Goal: Information Seeking & Learning: Learn about a topic

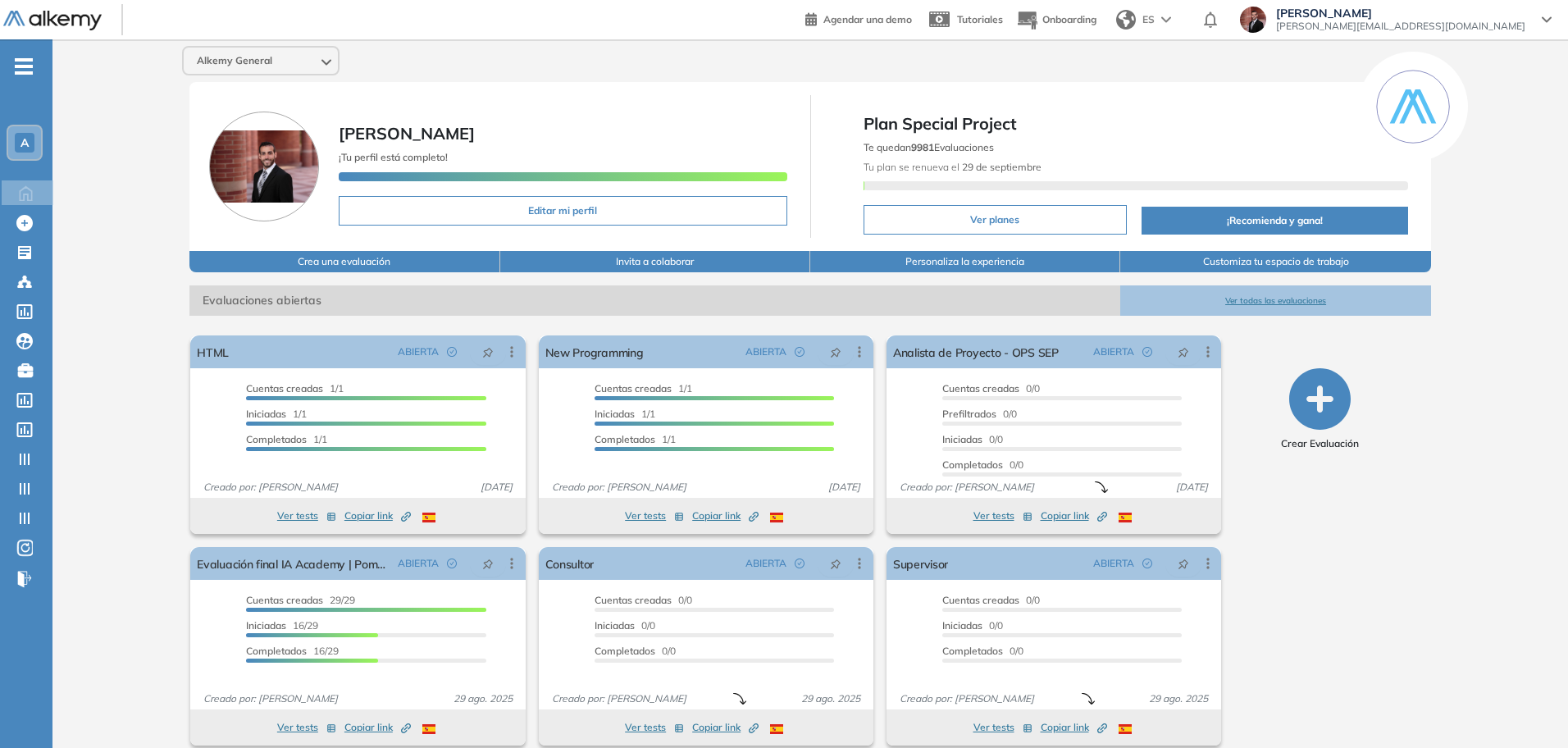
click at [19, 60] on span "-" at bounding box center [23, 65] width 18 height 13
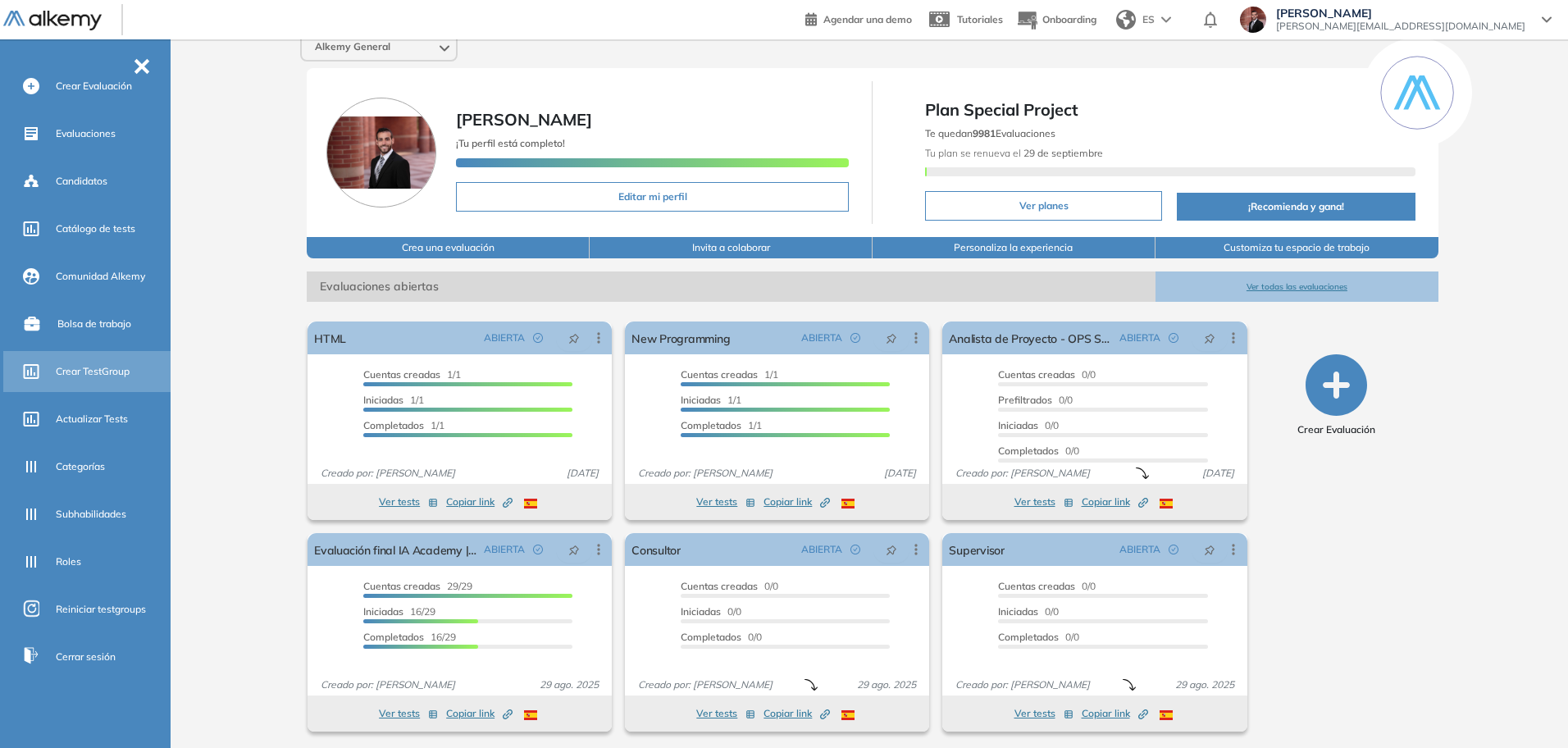
scroll to position [17, 0]
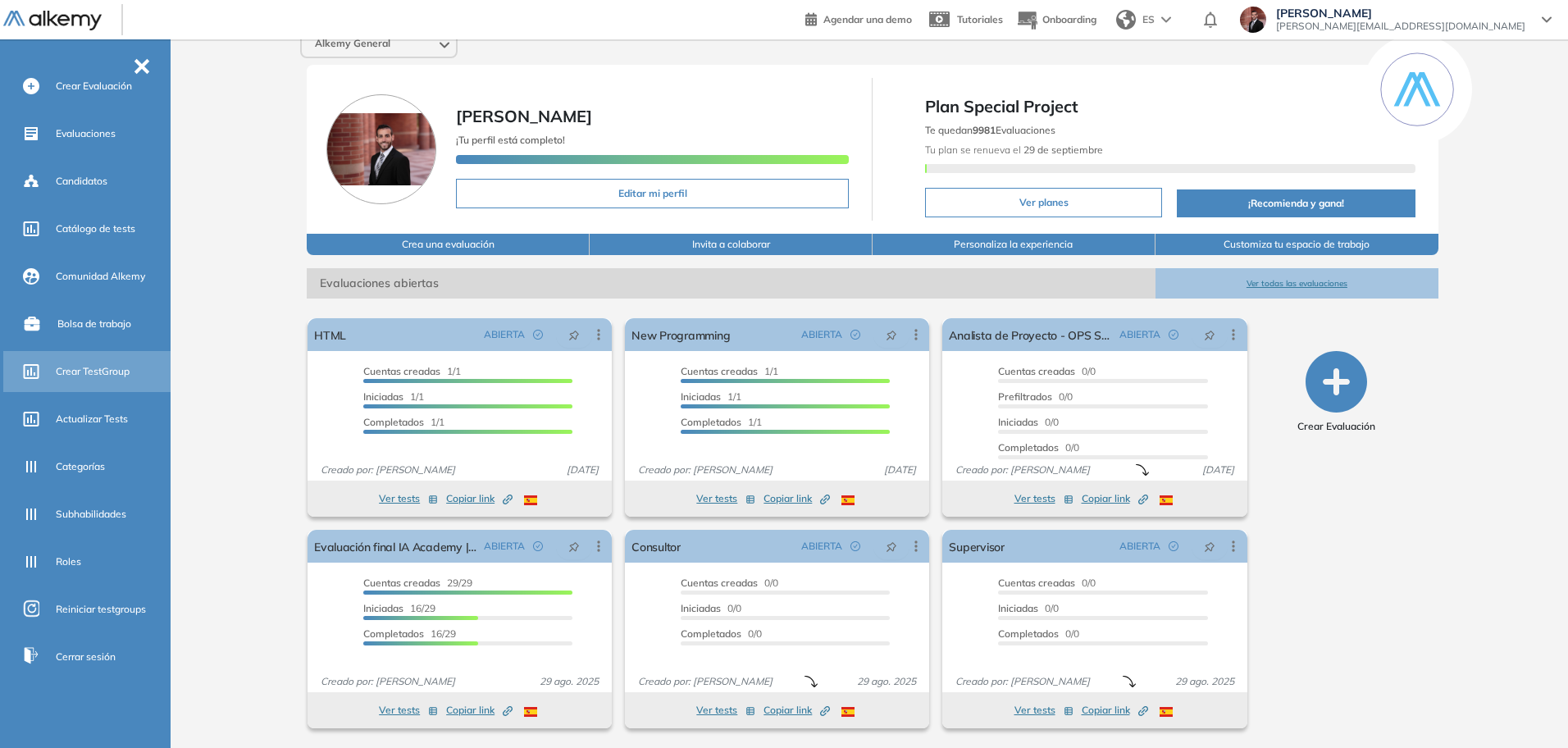
click at [118, 373] on span "Crear TestGroup" at bounding box center [92, 371] width 74 height 14
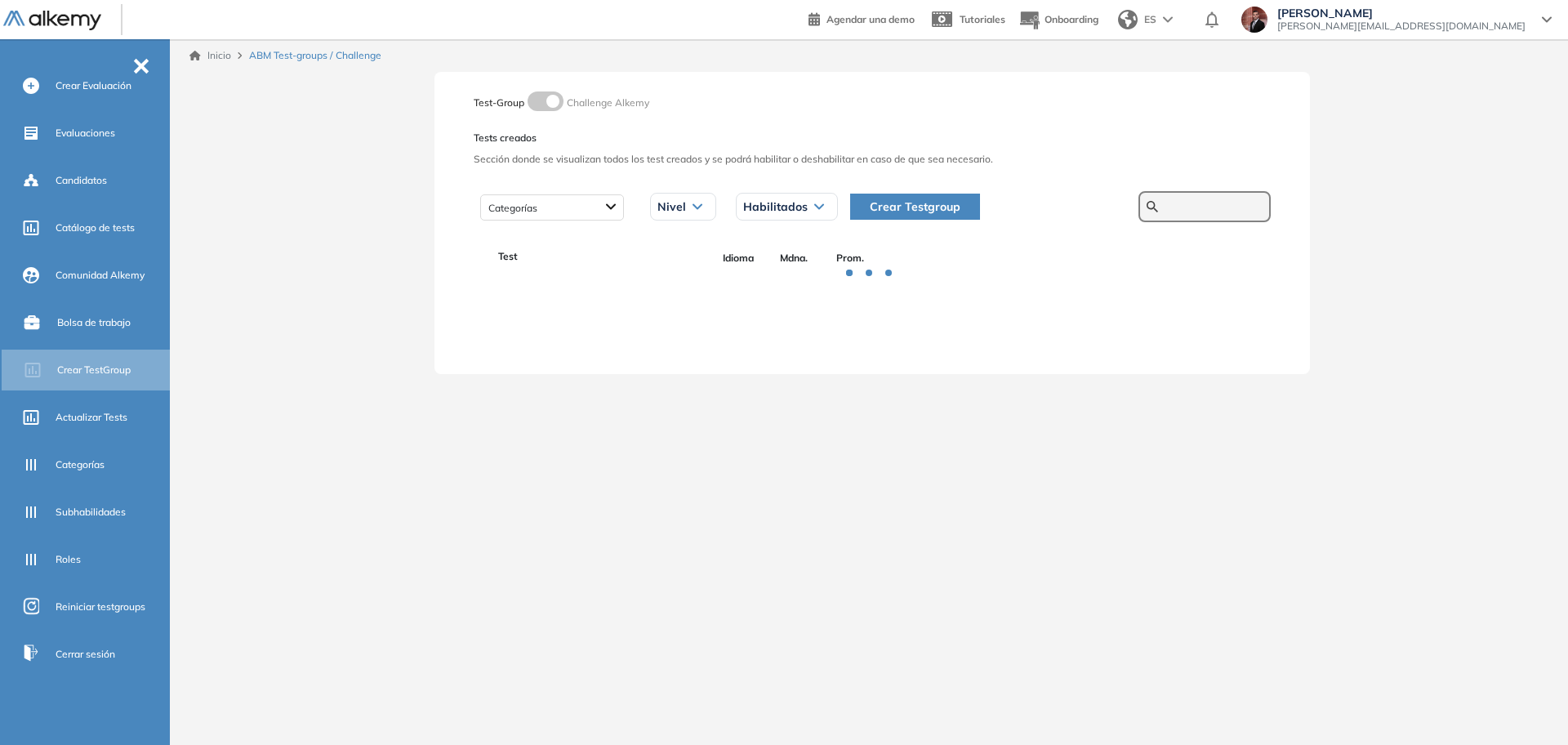
click at [1170, 212] on input "text" at bounding box center [1214, 207] width 98 height 14
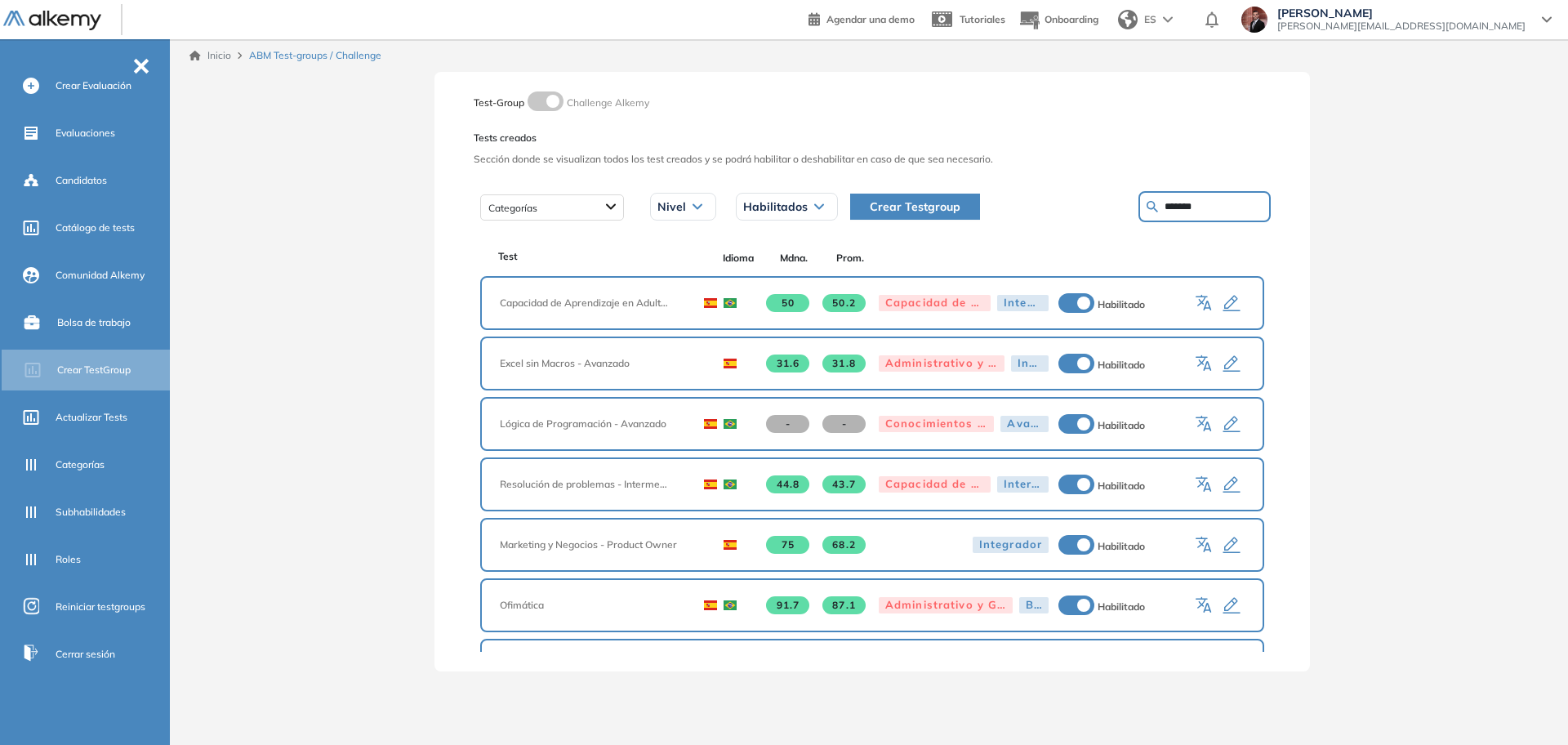
type input "*******"
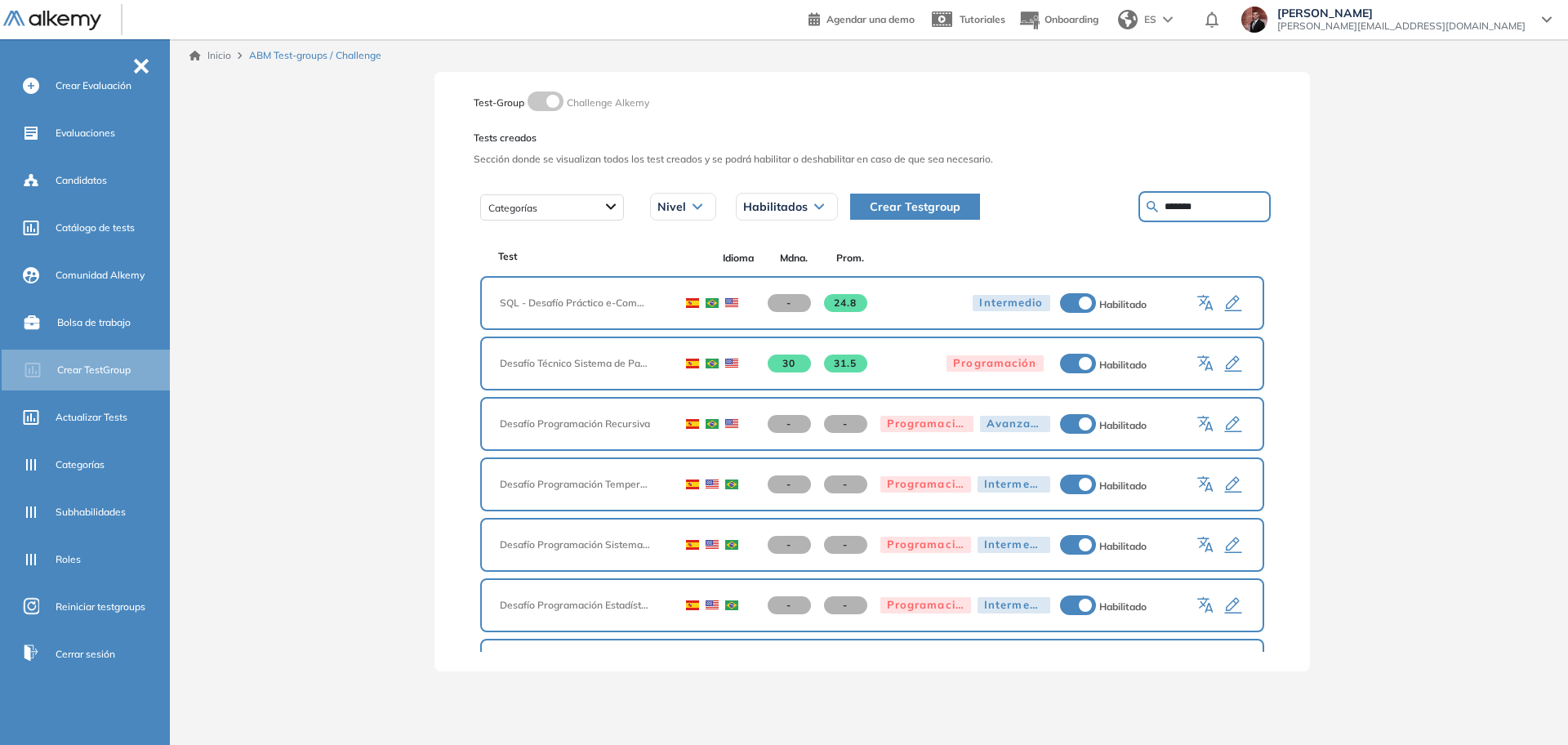
click at [1231, 301] on icon "button" at bounding box center [1233, 304] width 20 height 20
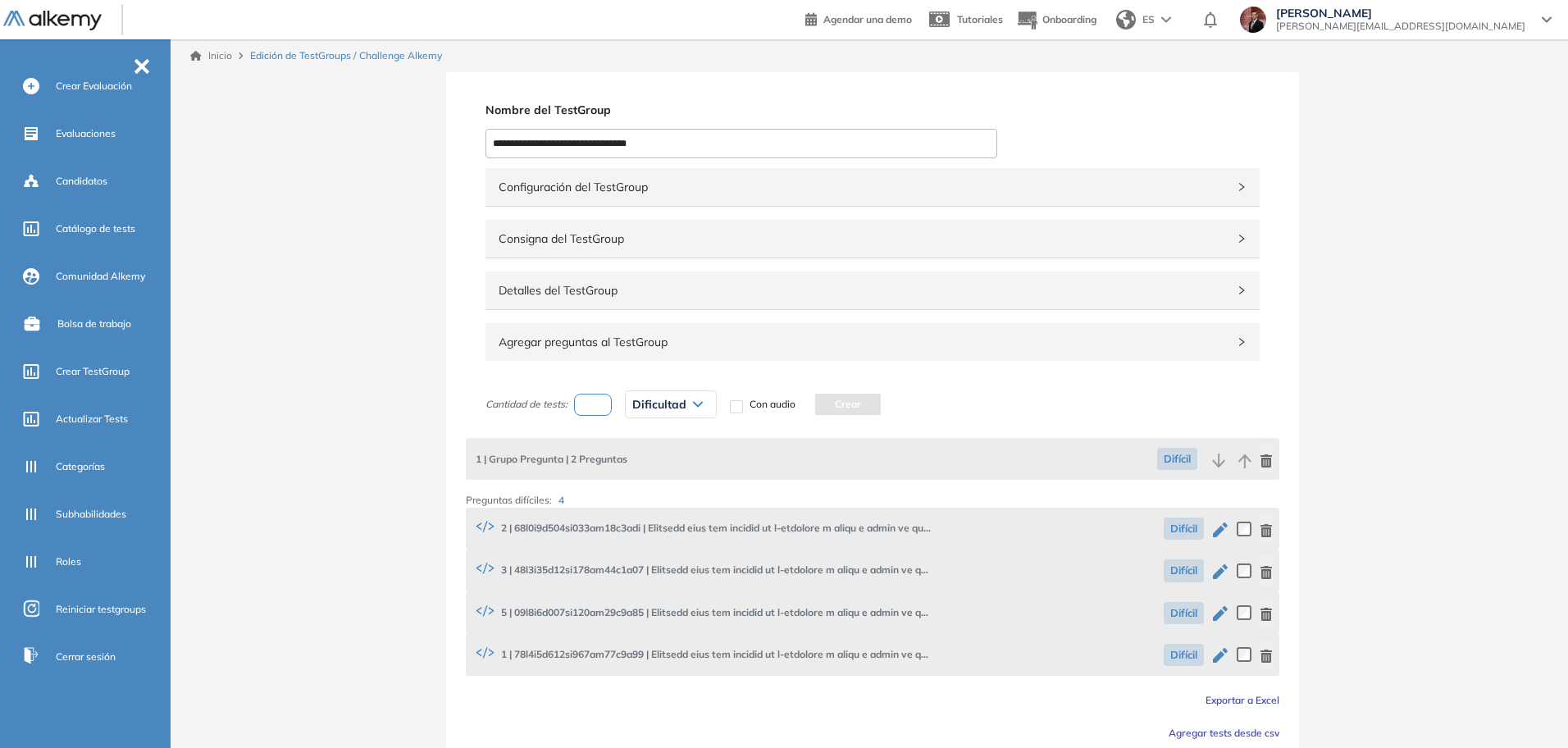
scroll to position [67, 0]
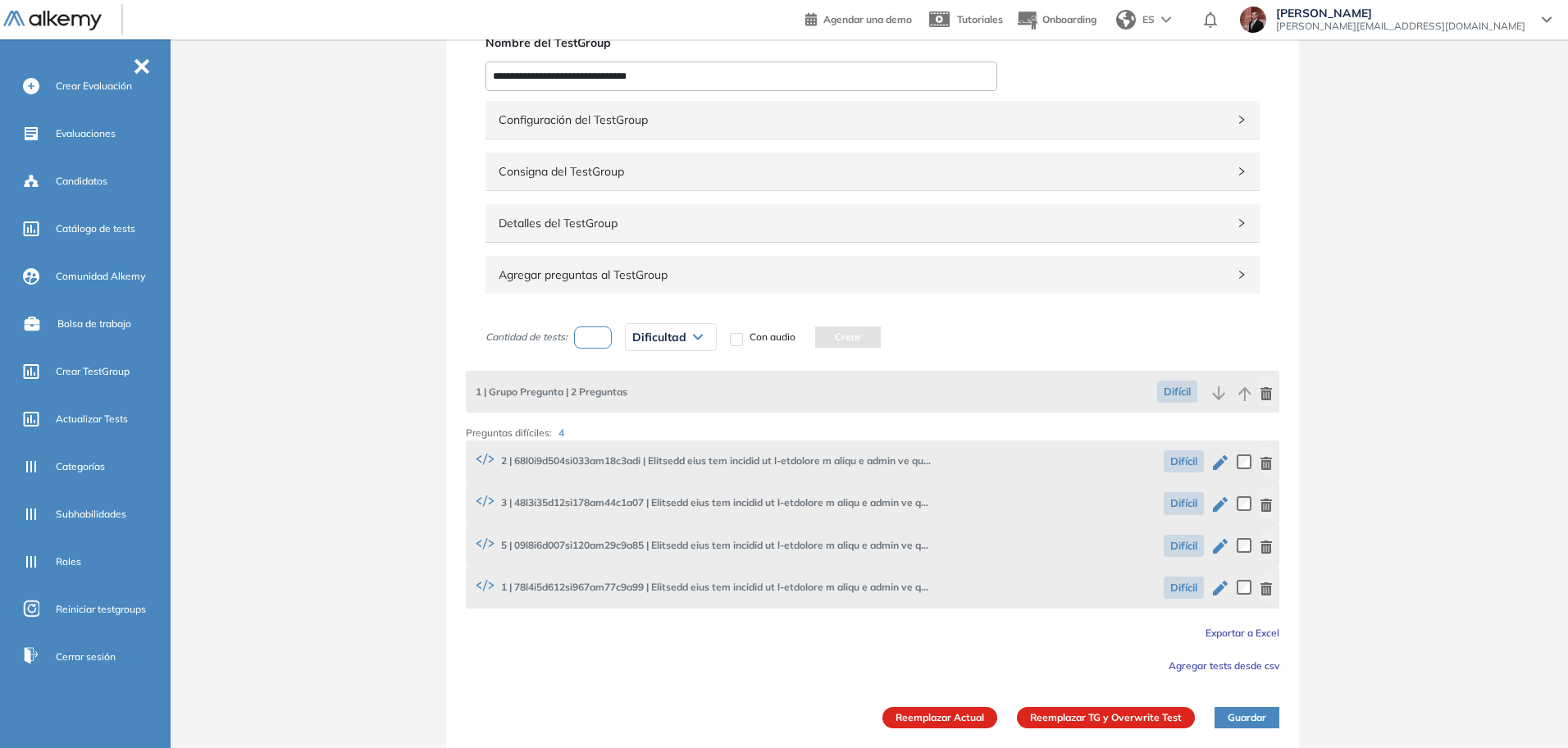
click at [700, 256] on div "Agregar preguntas al TestGroup" at bounding box center [873, 275] width 774 height 38
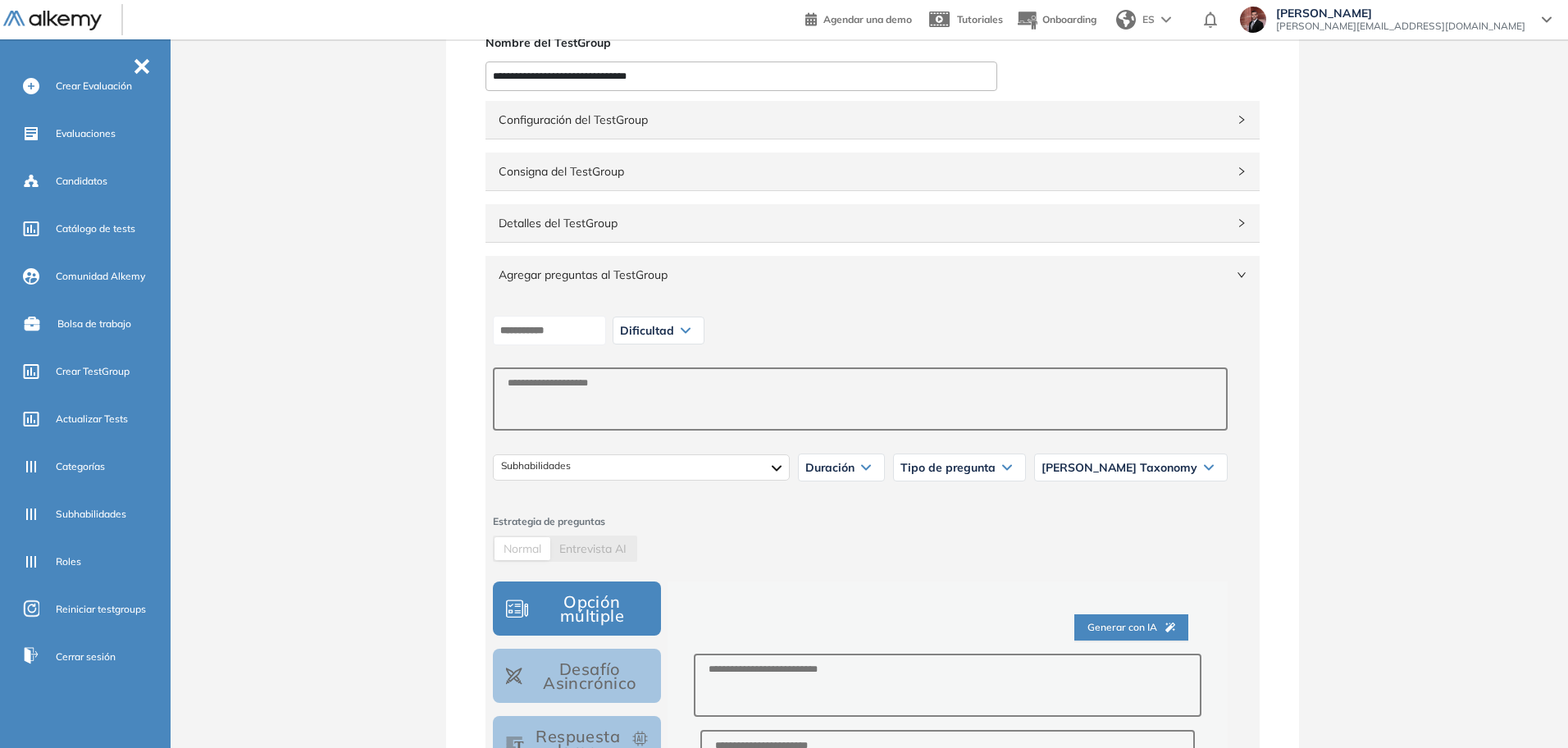
click at [697, 225] on span "Detalles del TestGroup" at bounding box center [862, 223] width 728 height 18
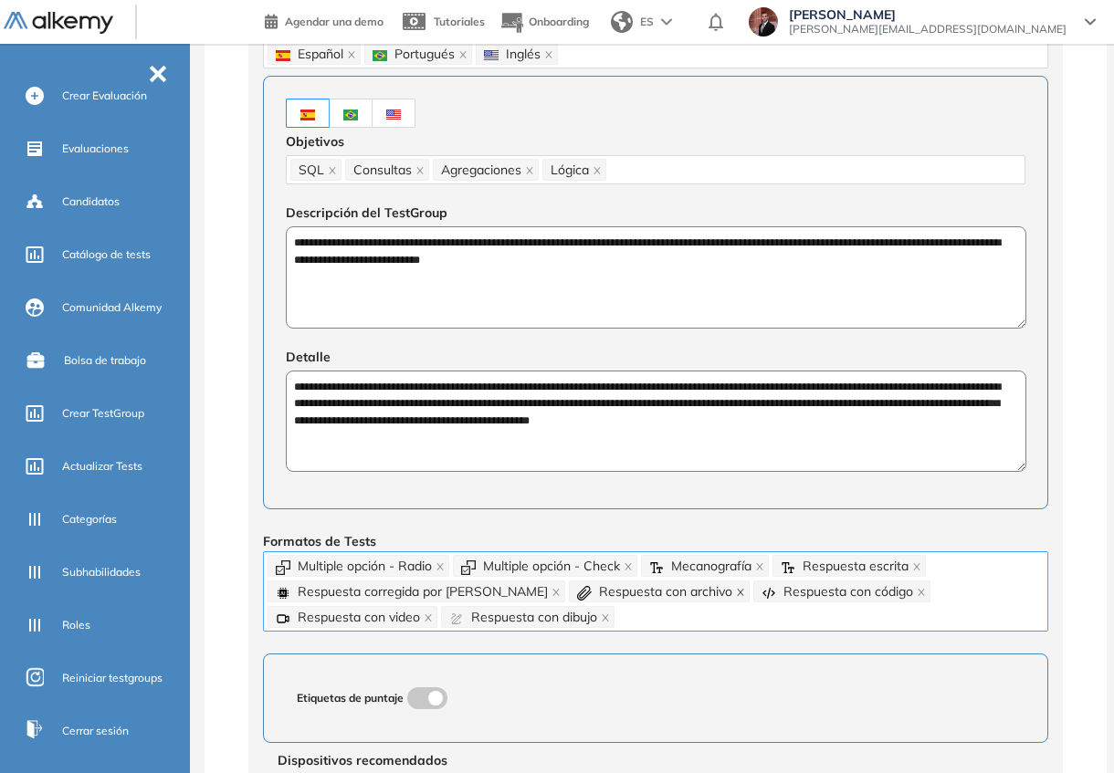
scroll to position [417, 0]
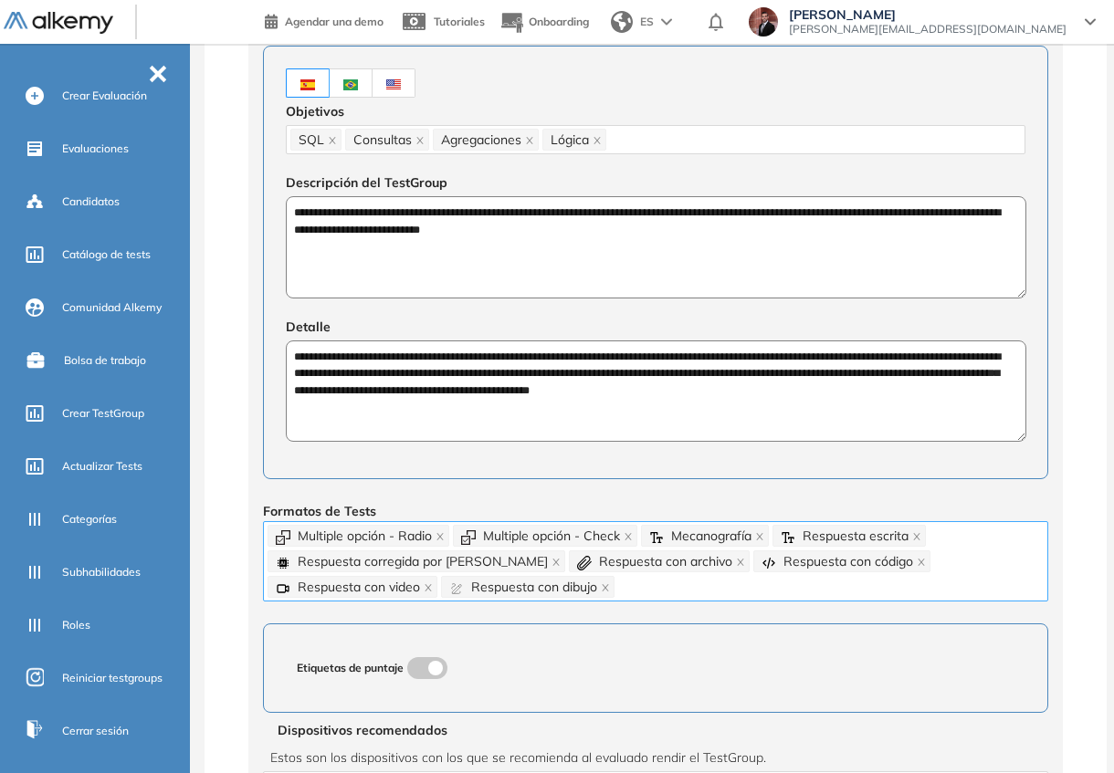
click at [483, 581] on div "Multiple opción - Radio Multiple opción - Check Mecanografía Respuesta escrita …" at bounding box center [656, 561] width 776 height 77
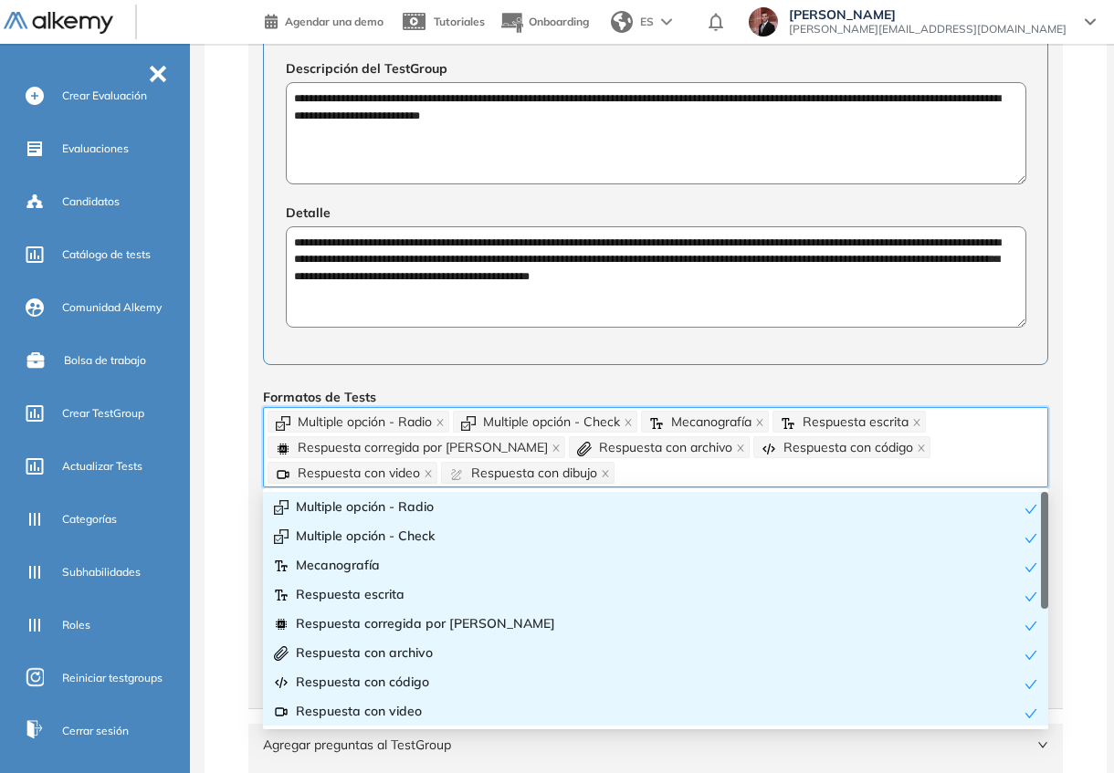
scroll to position [29, 0]
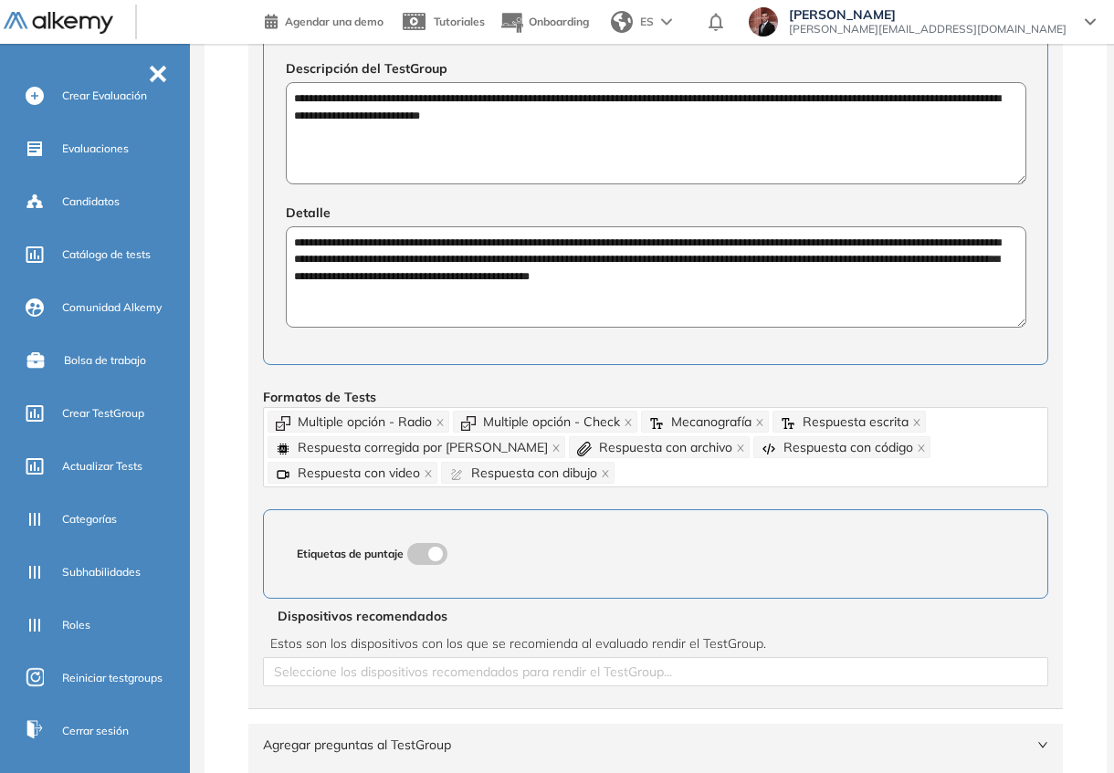
click at [483, 291] on textarea "**********" at bounding box center [656, 277] width 741 height 102
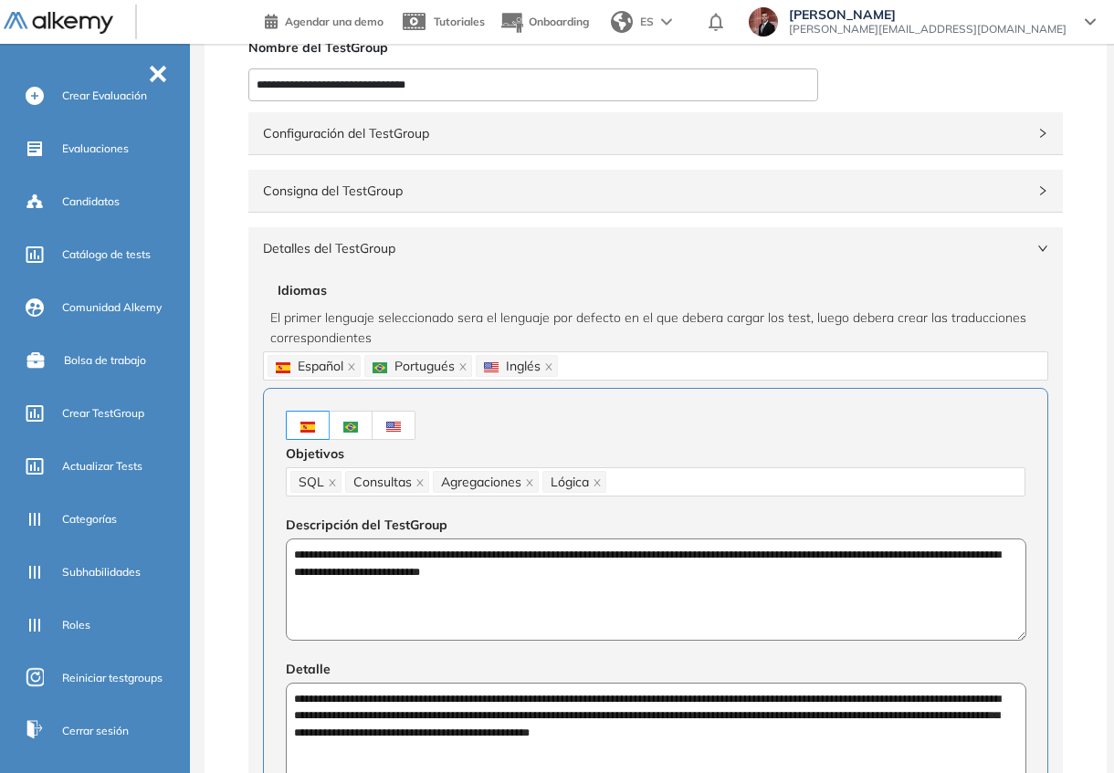
scroll to position [0, 0]
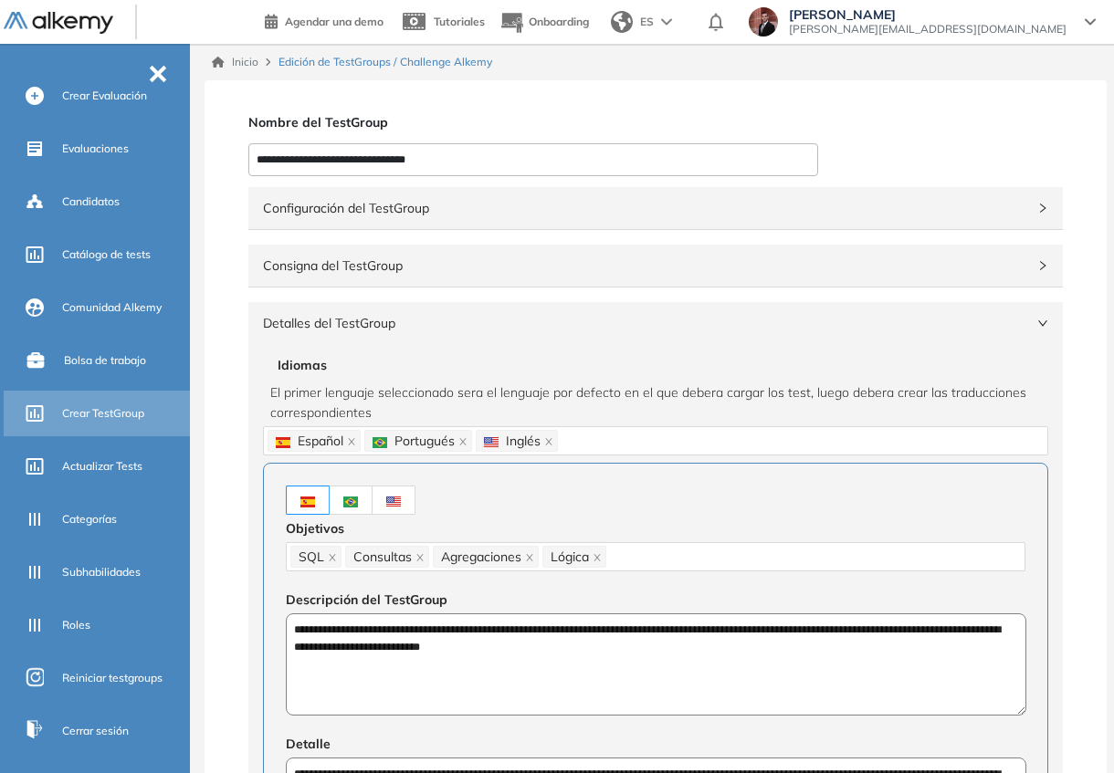
click at [115, 411] on span "Crear TestGroup" at bounding box center [103, 413] width 82 height 16
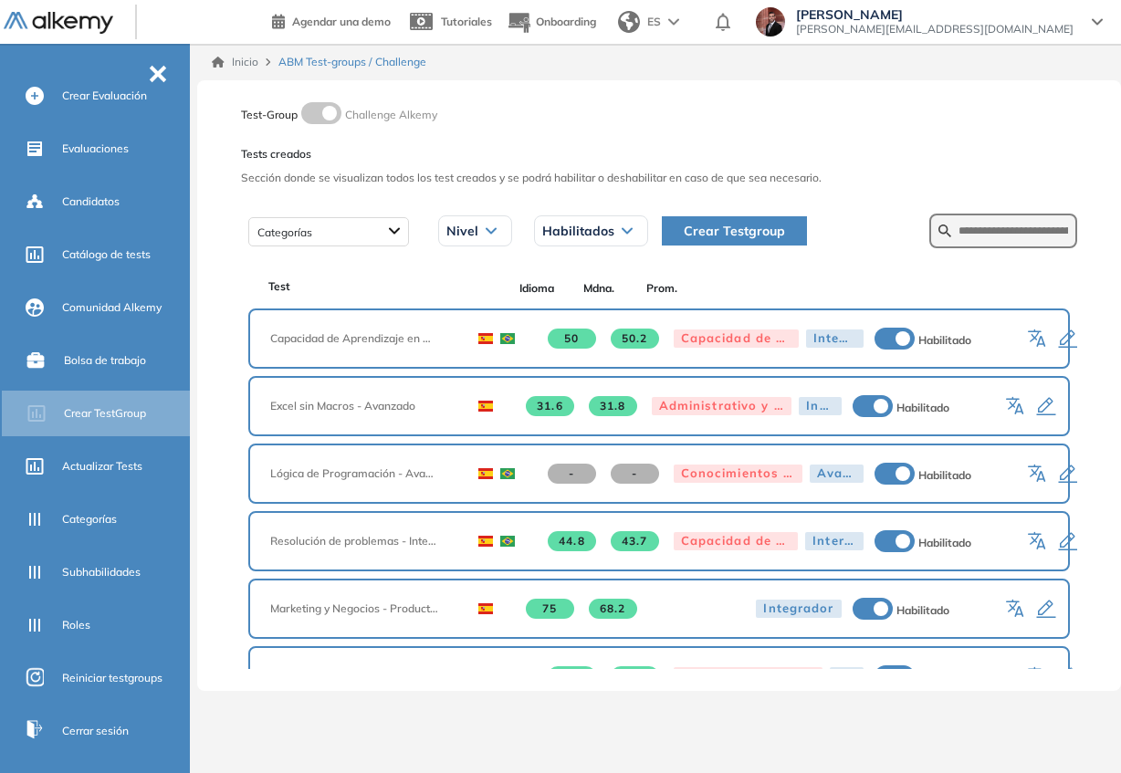
click at [1067, 338] on icon "button" at bounding box center [1068, 340] width 22 height 22
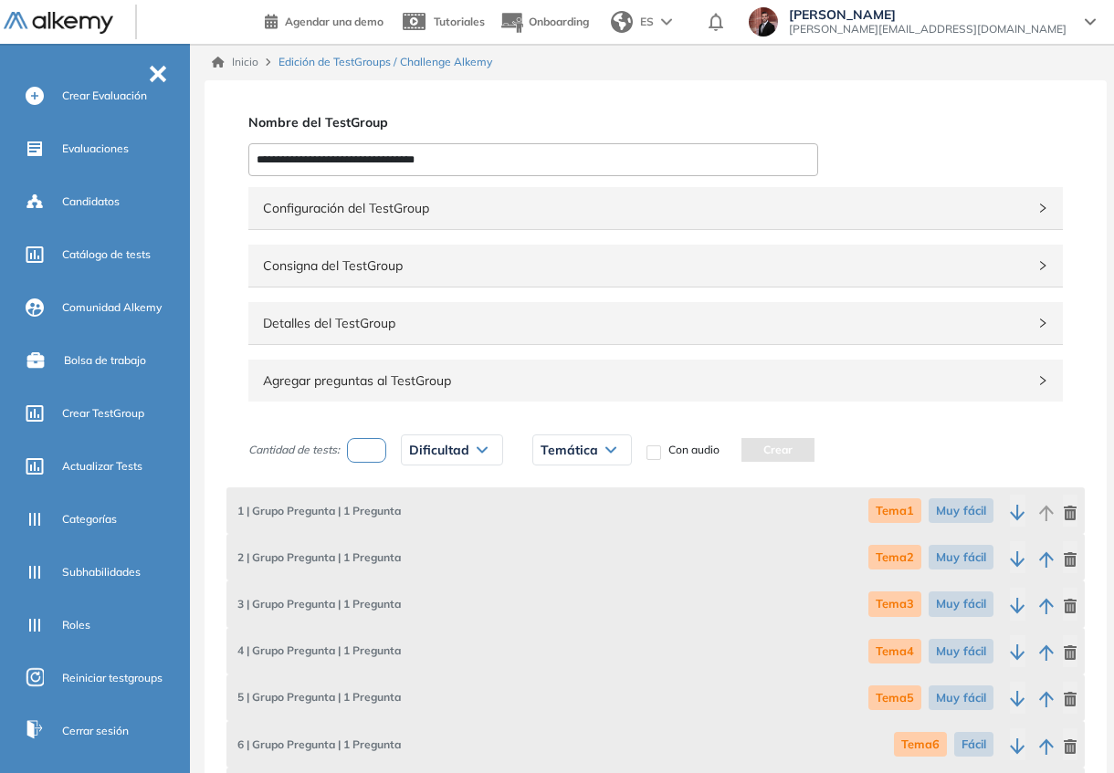
click at [432, 368] on div "Agregar preguntas al TestGroup" at bounding box center [655, 381] width 815 height 42
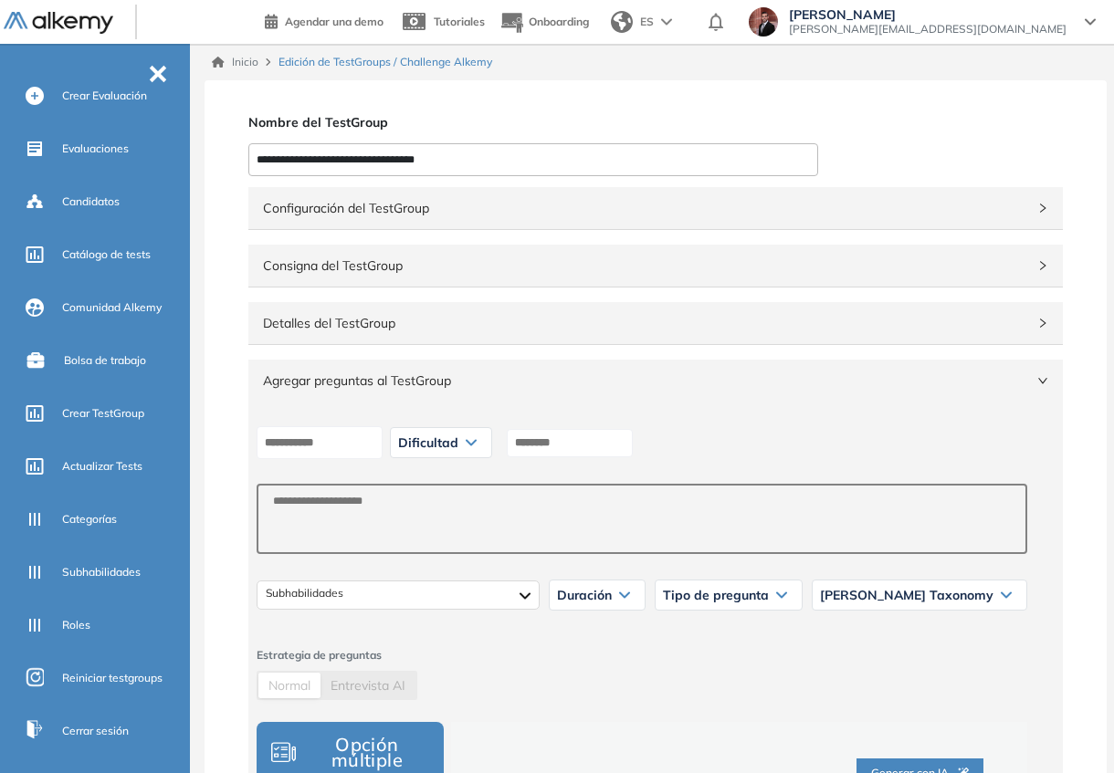
click at [464, 324] on span "Detalles del TestGroup" at bounding box center [644, 323] width 763 height 20
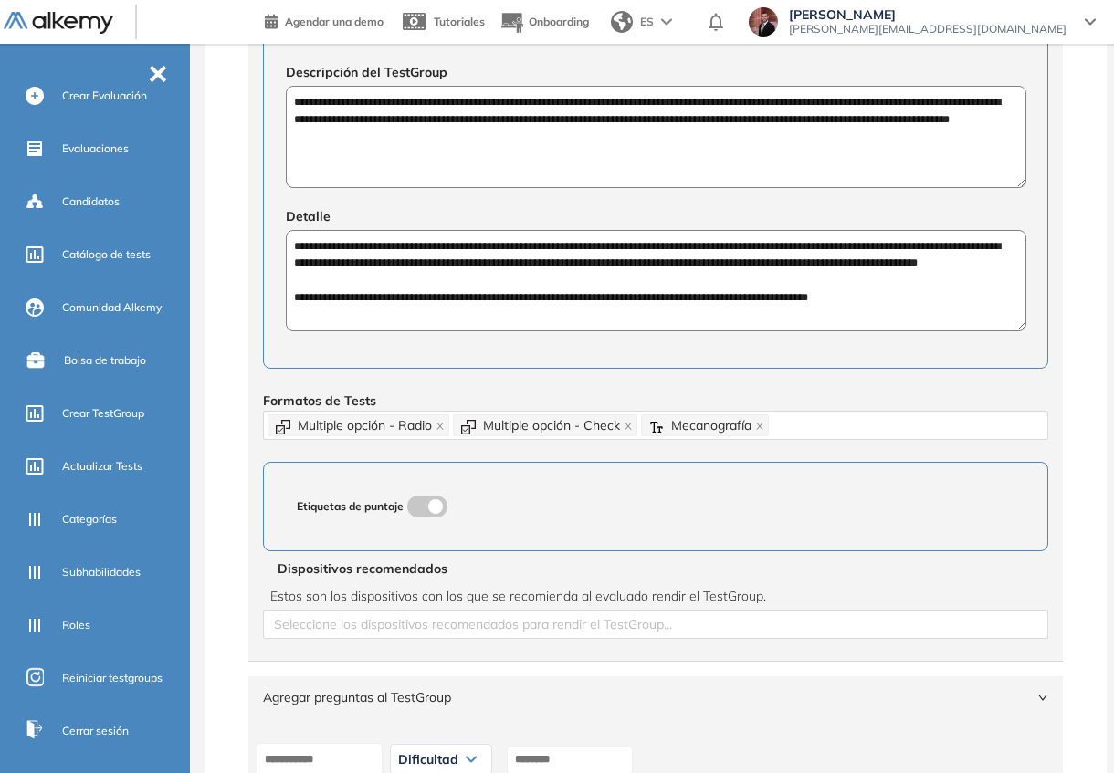
scroll to position [571, 0]
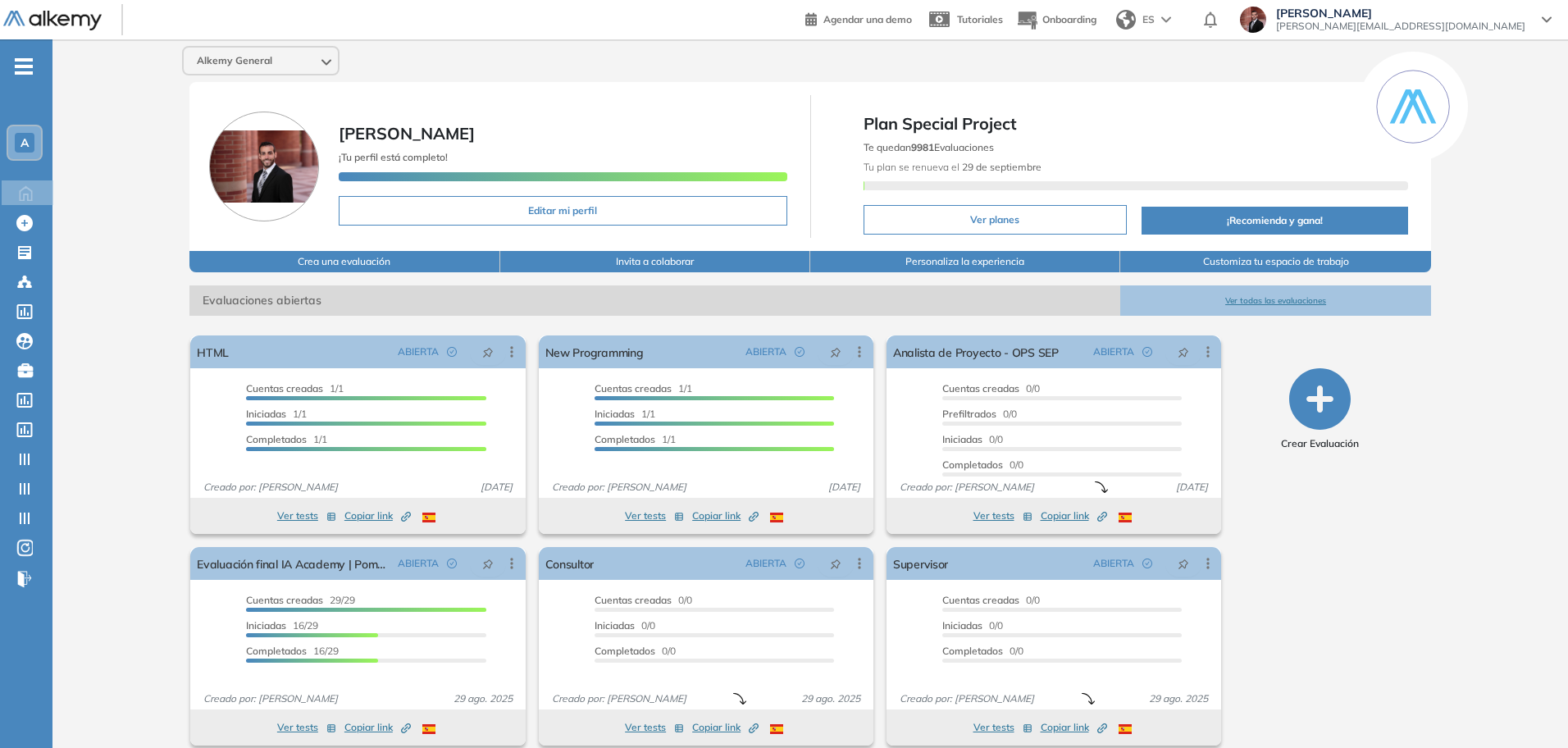
click at [23, 146] on span "A" at bounding box center [24, 143] width 8 height 13
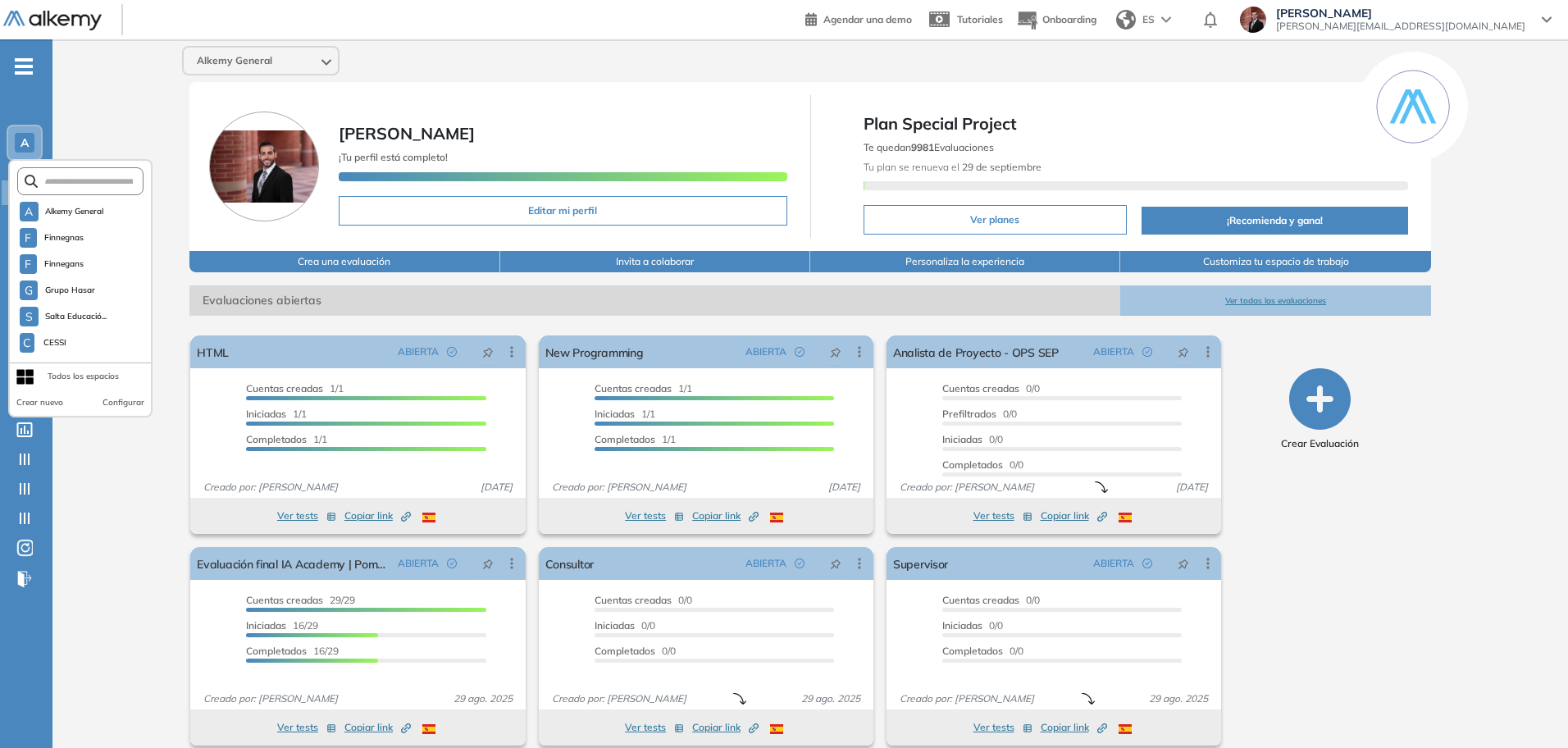
click at [98, 190] on form at bounding box center [81, 180] width 128 height 28
click at [91, 184] on input "text" at bounding box center [85, 181] width 95 height 13
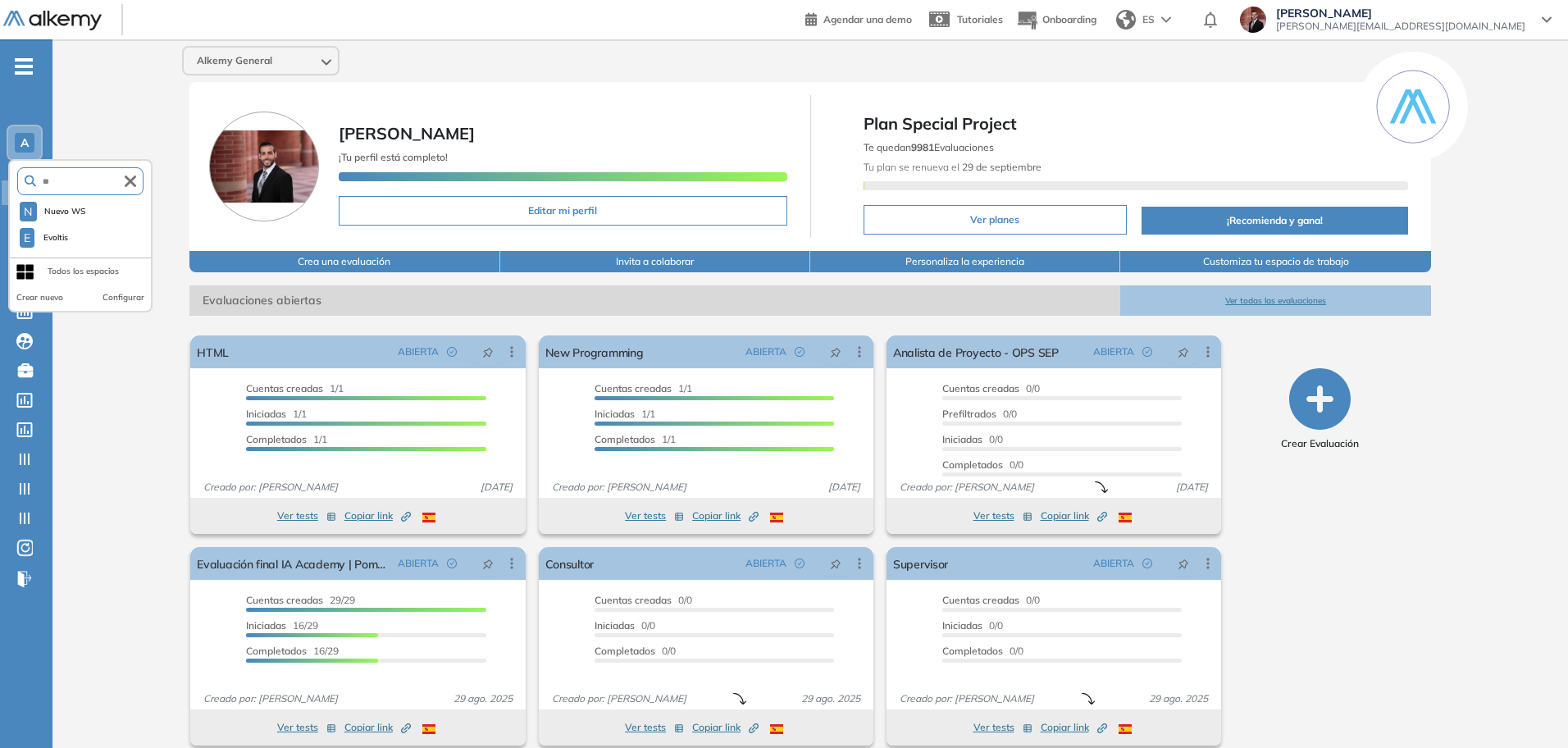
type input "*"
click at [113, 512] on div "Alkemy General Juan Manuel Ferreyra Maspero ¡Tu perfil está completo! Editar mi…" at bounding box center [809, 402] width 1515 height 726
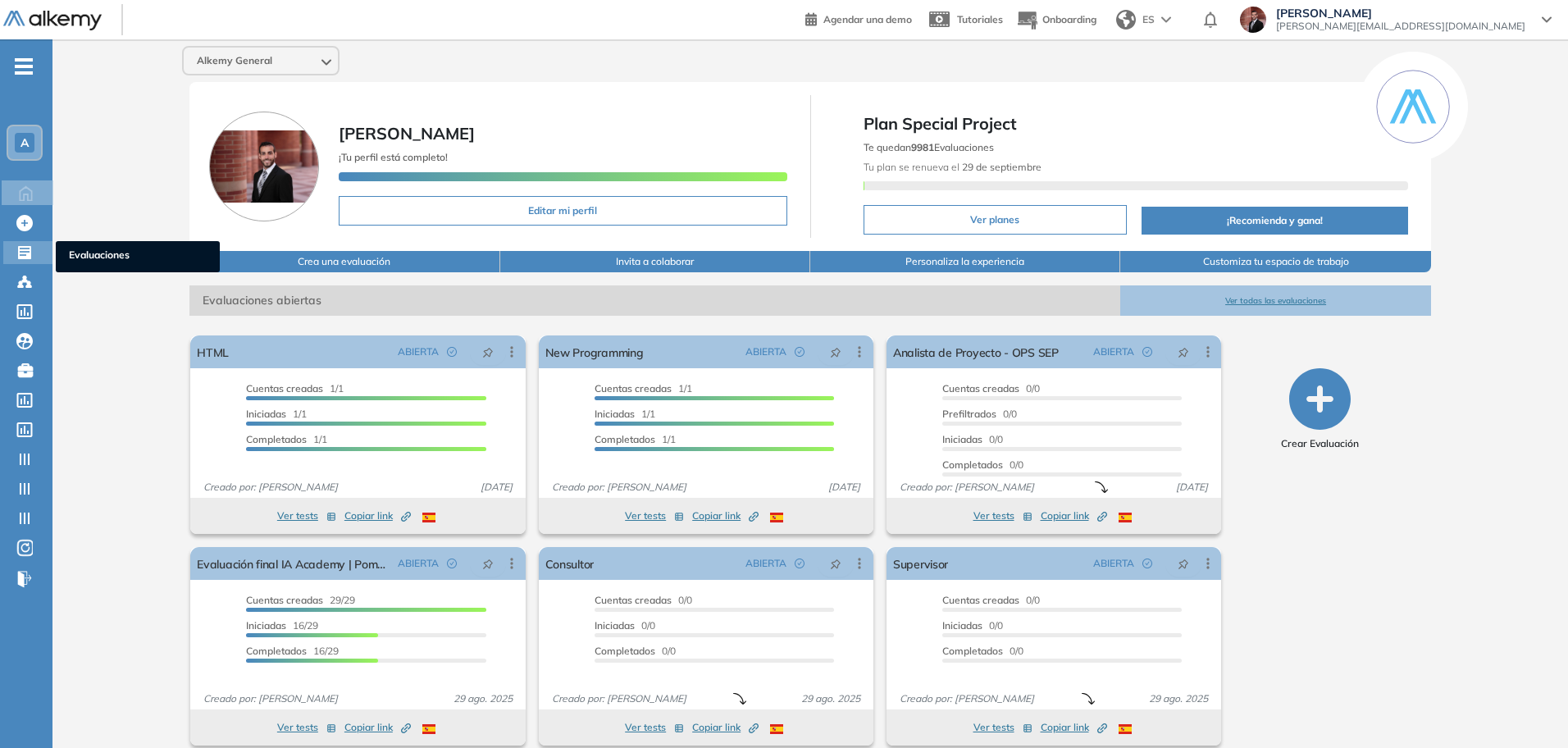
click at [27, 247] on icon at bounding box center [24, 252] width 13 height 13
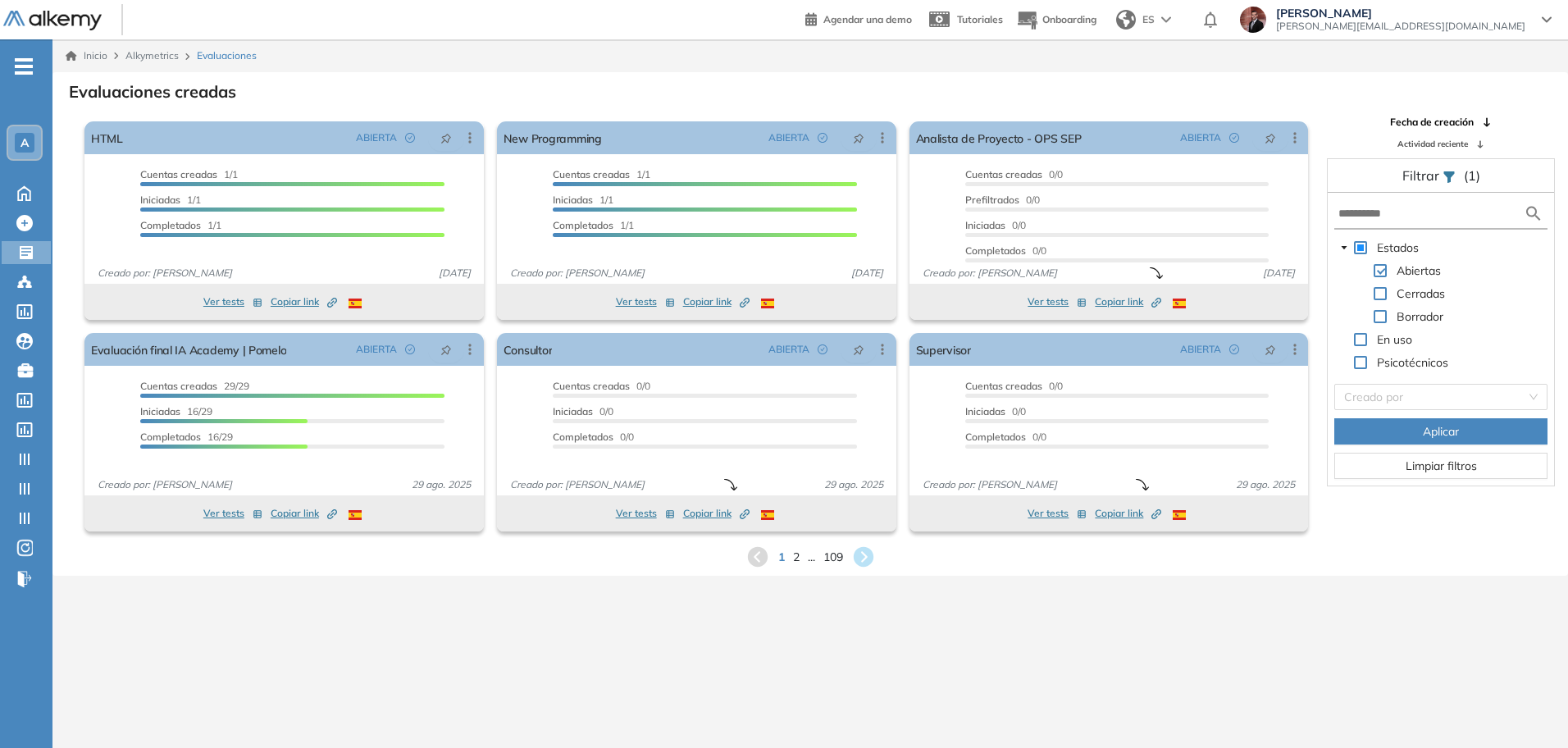
click at [1405, 203] on form at bounding box center [1440, 215] width 213 height 31
click at [1405, 211] on input "text" at bounding box center [1431, 213] width 185 height 17
paste input "**********"
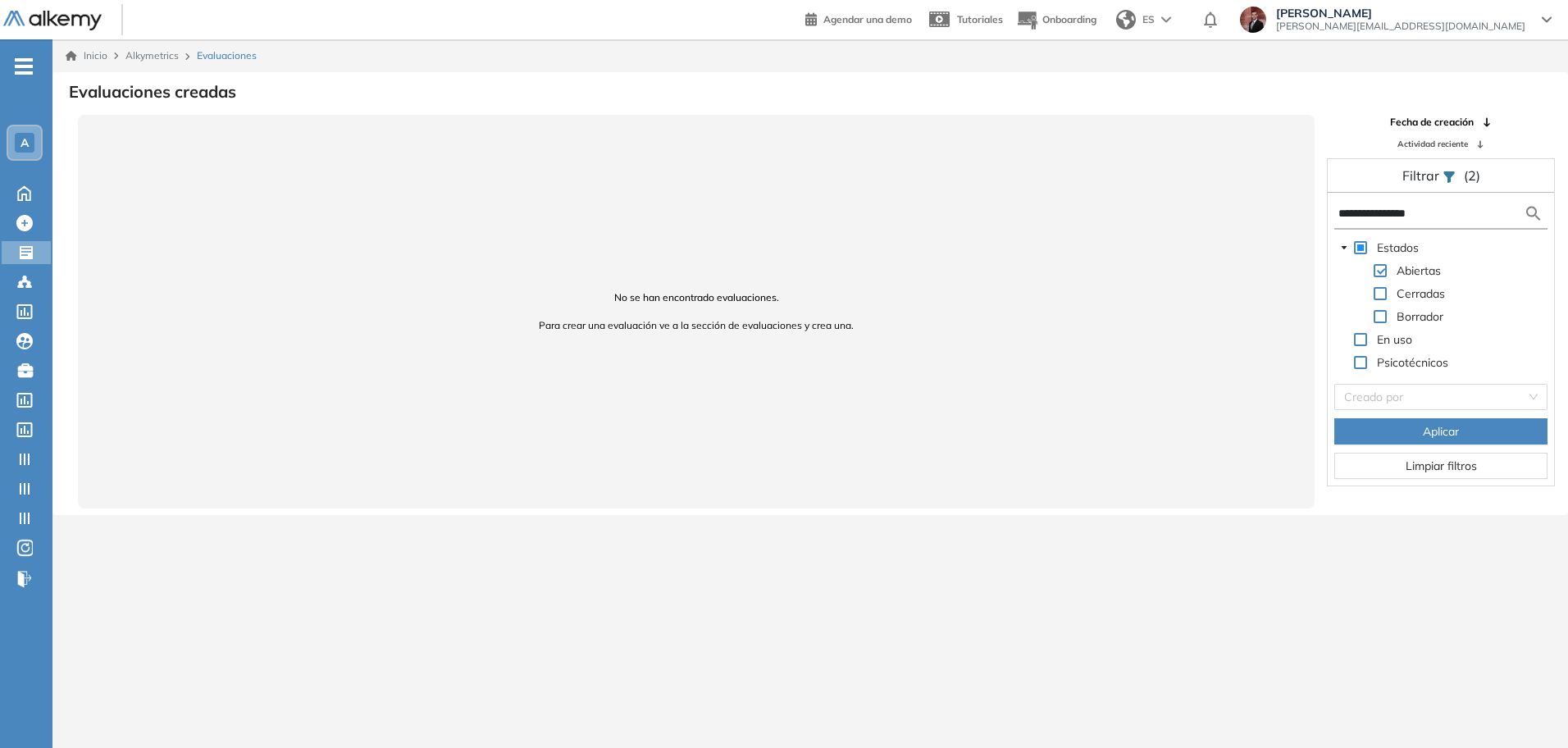
type input "**********"
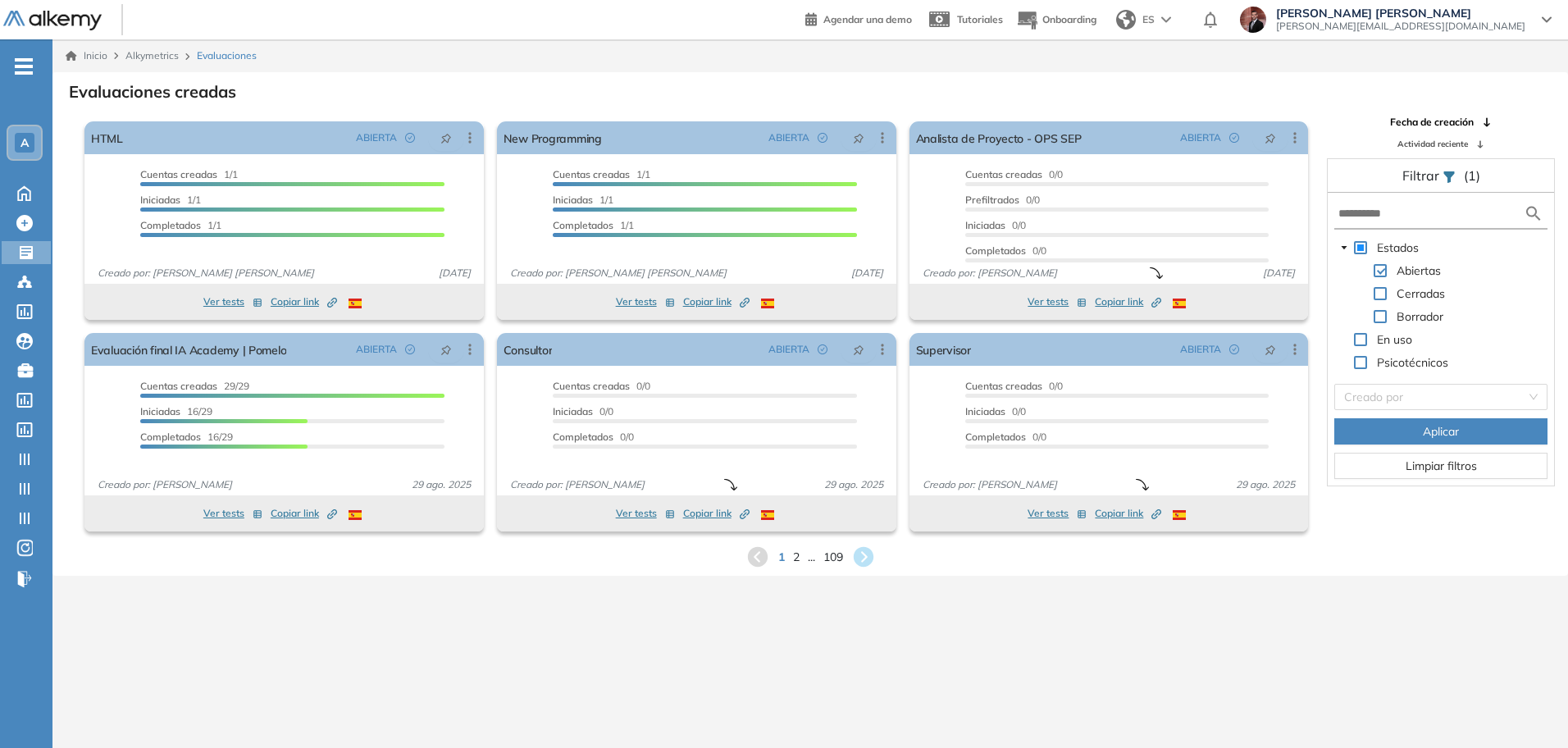
drag, startPoint x: 25, startPoint y: 136, endPoint x: 47, endPoint y: 147, distance: 24.6
click at [26, 136] on span "A" at bounding box center [24, 143] width 8 height 13
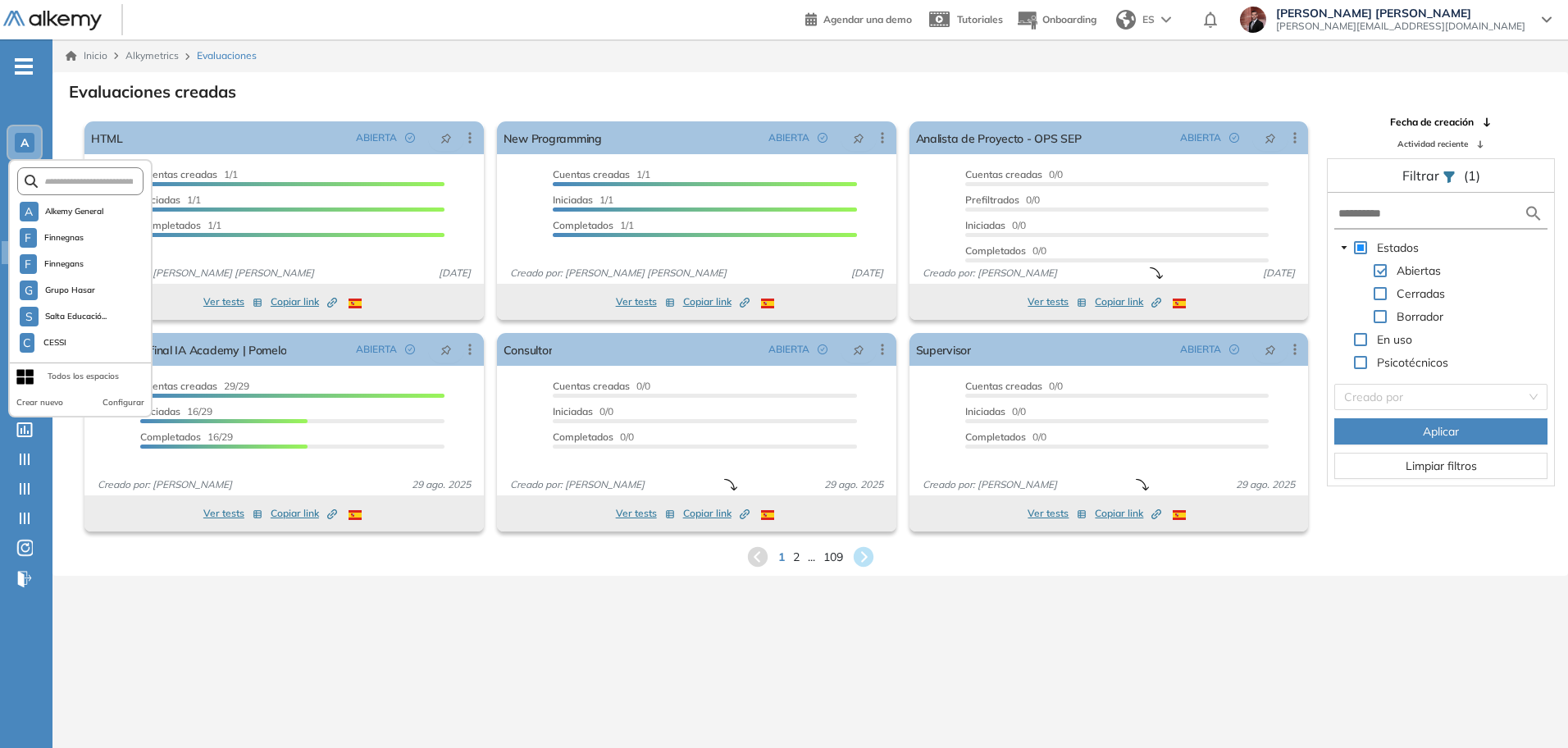
click at [89, 174] on form at bounding box center [81, 180] width 128 height 28
click at [82, 181] on input "text" at bounding box center [85, 181] width 95 height 13
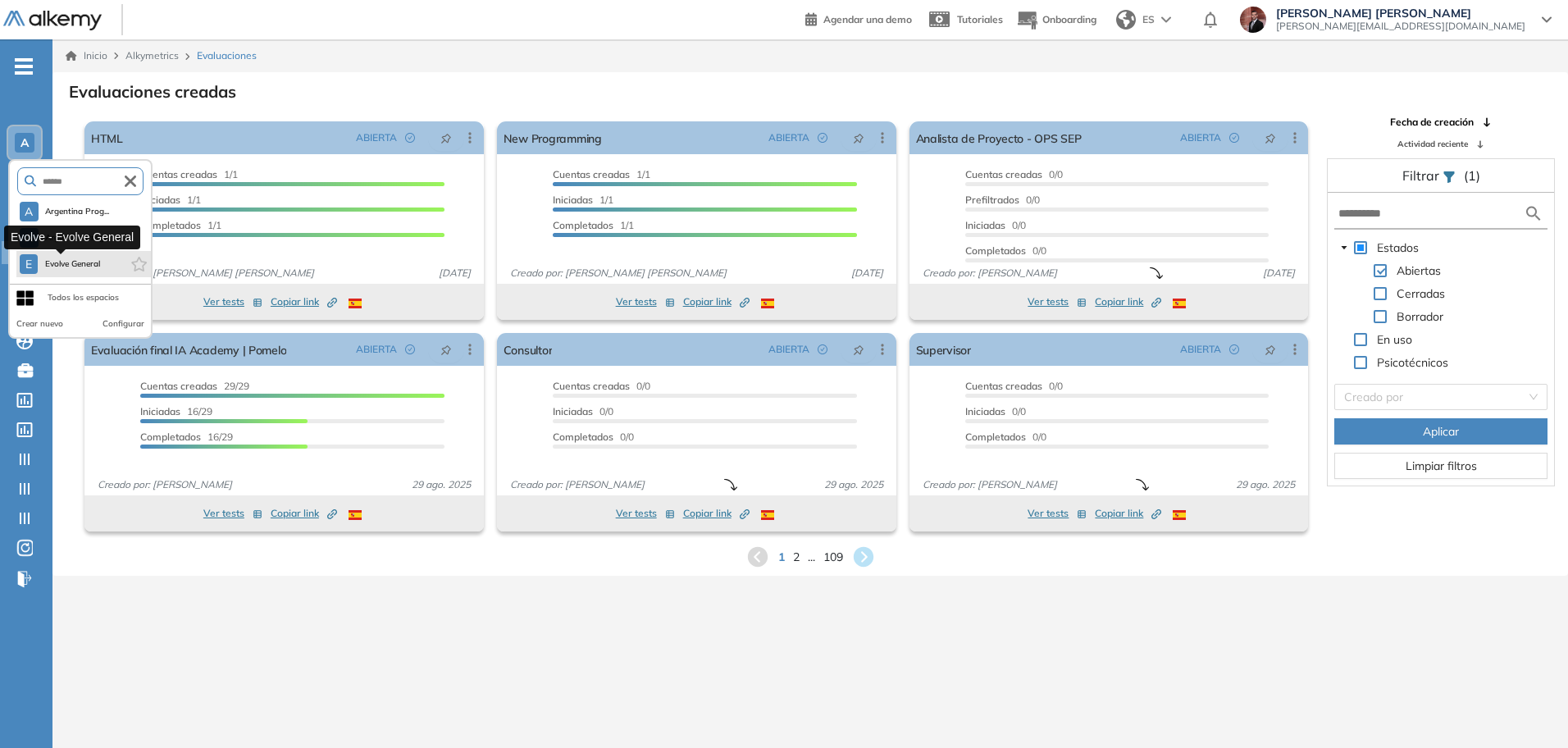
type input "******"
click at [81, 266] on span "Evolve General" at bounding box center [72, 264] width 57 height 13
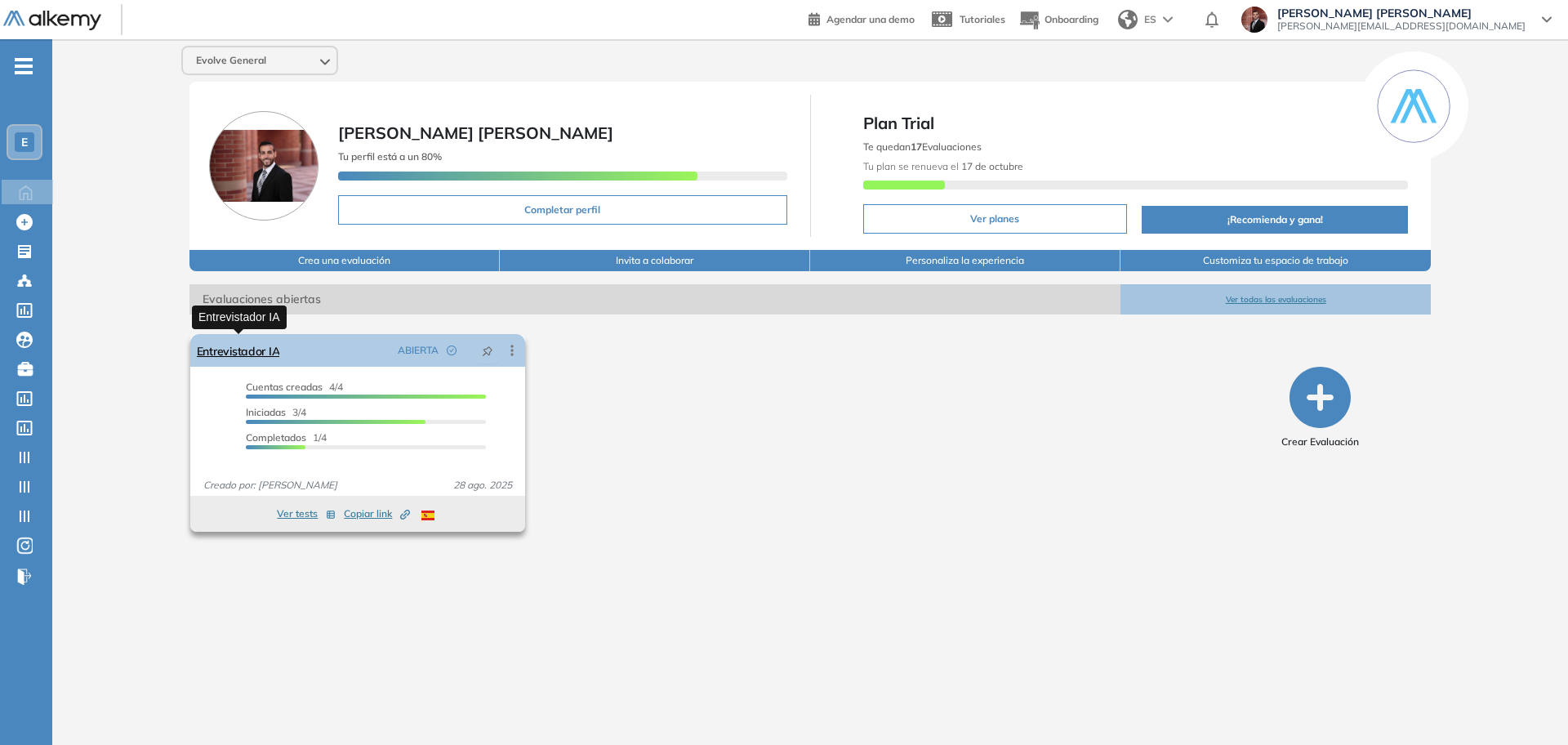
click at [240, 358] on link "Entrevistador IA" at bounding box center [238, 350] width 83 height 33
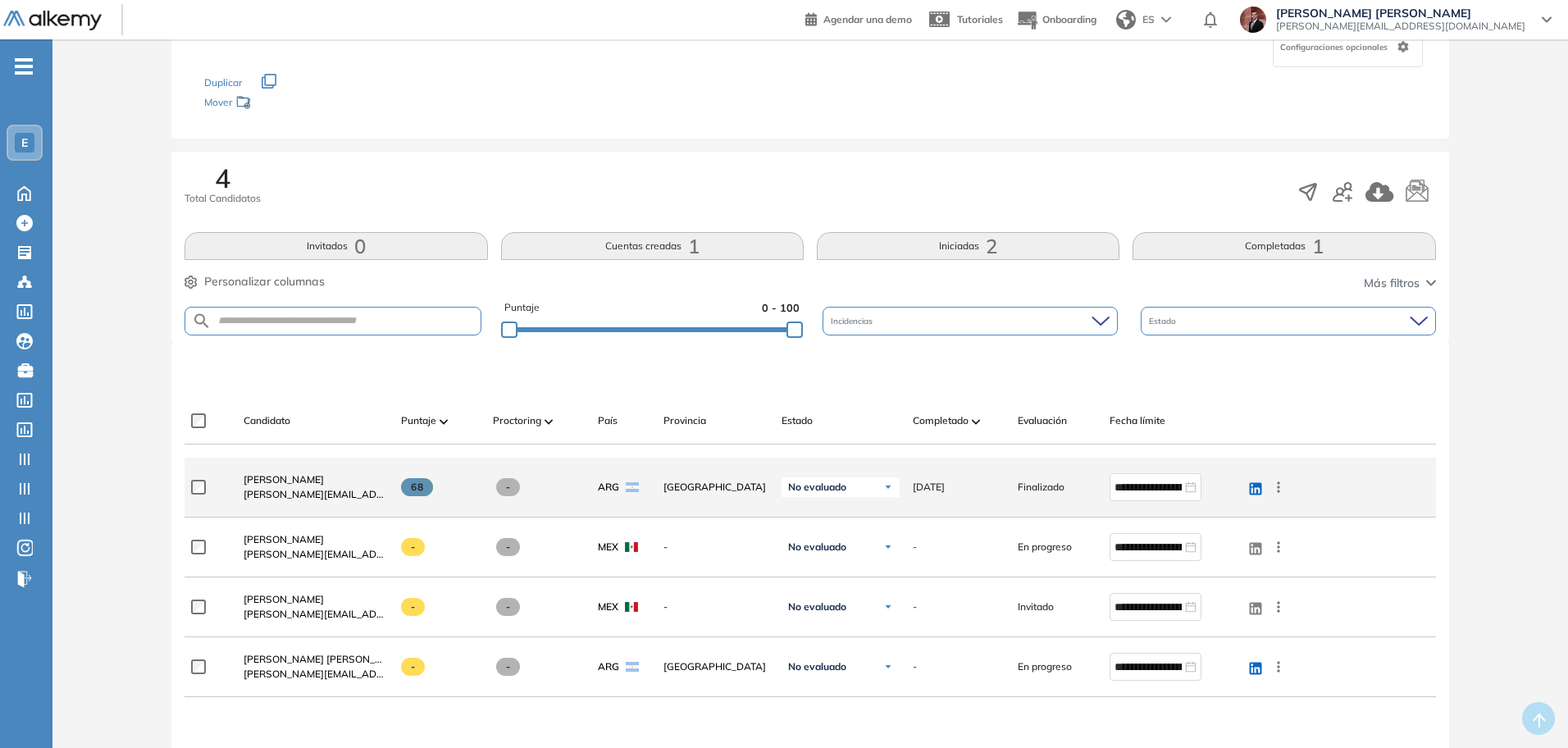
scroll to position [307, 0]
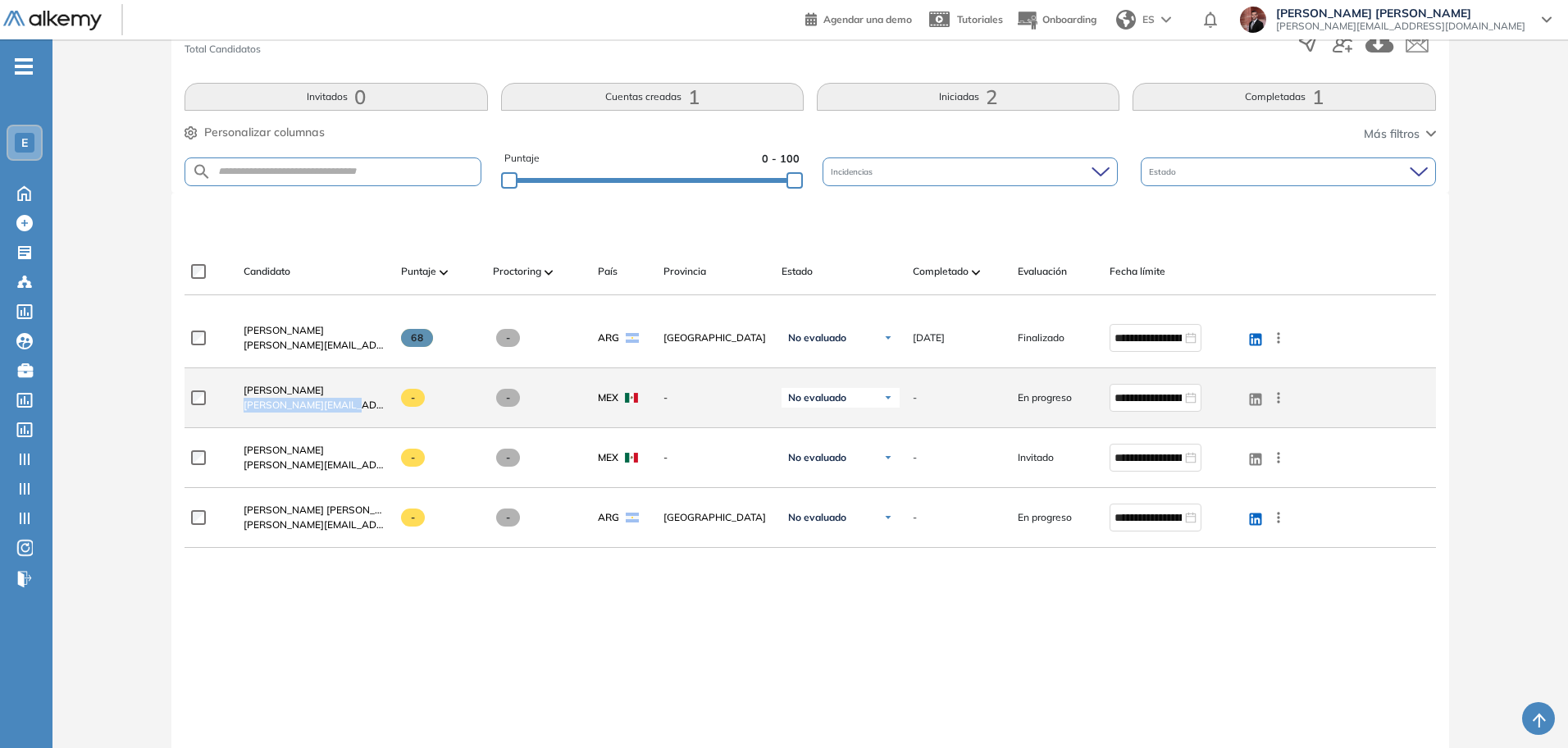
drag, startPoint x: 351, startPoint y: 411, endPoint x: 241, endPoint y: 406, distance: 110.1
click at [241, 406] on div "Hector Perez hector@evolve.com.mx" at bounding box center [309, 398] width 157 height 56
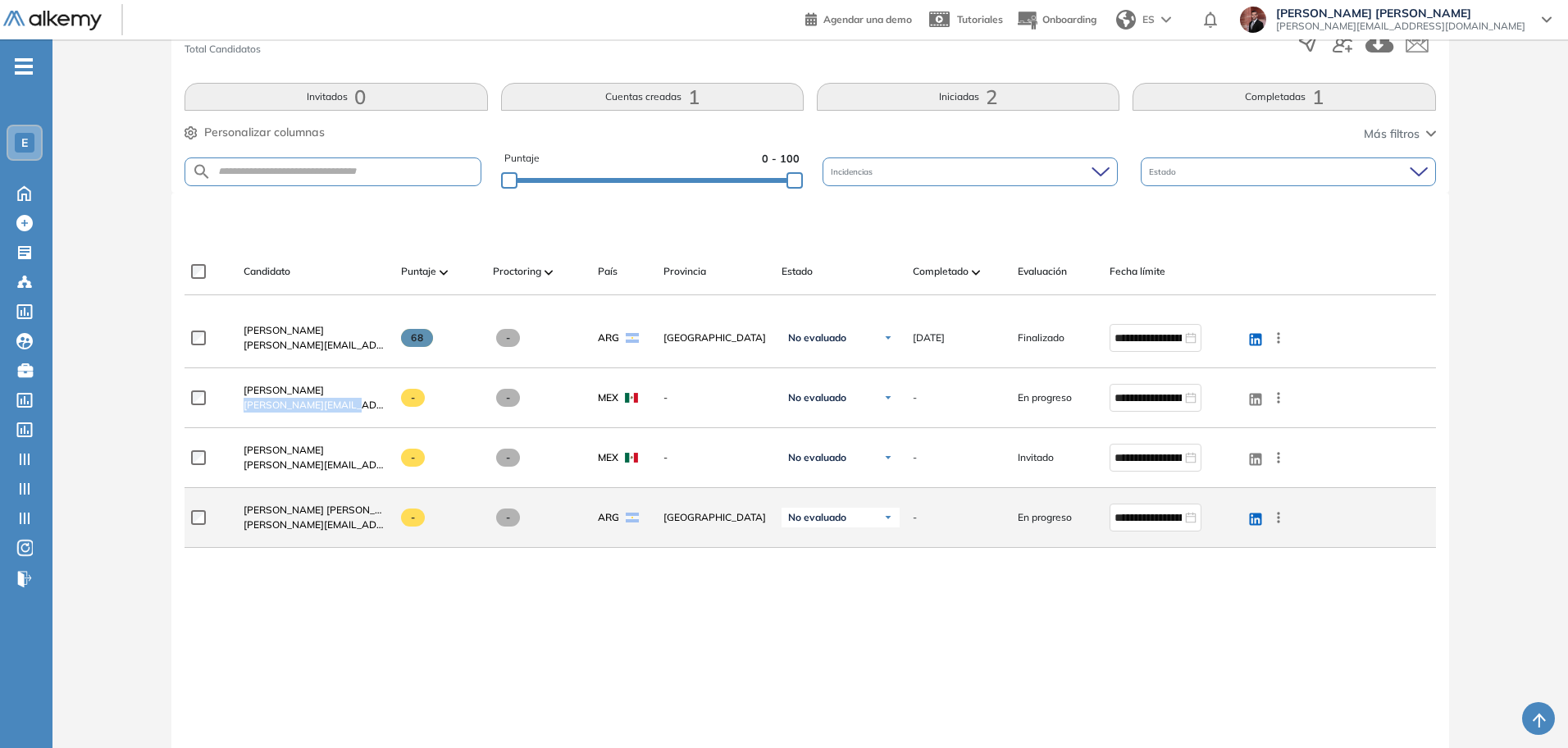
copy span "hector@evolve.com.mx"
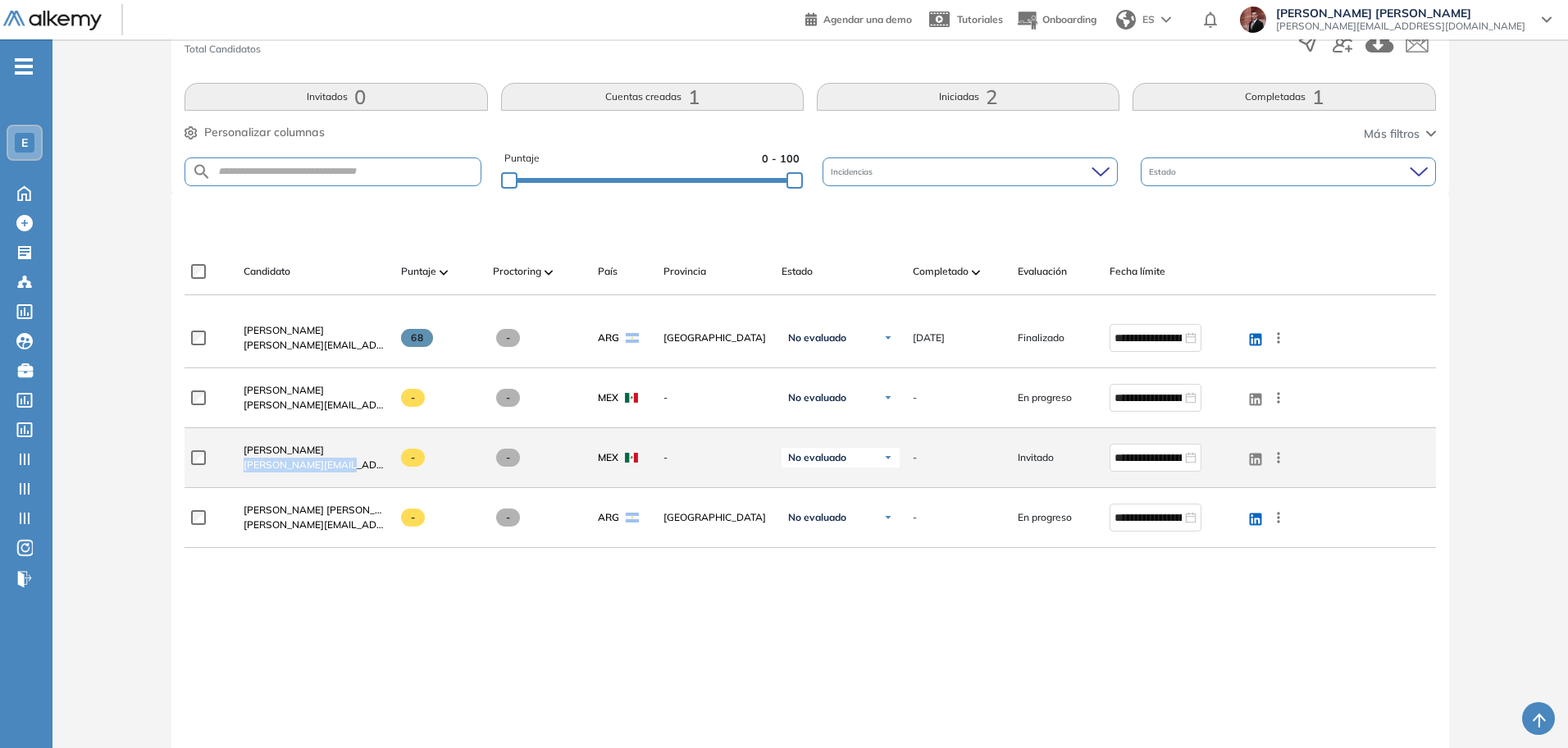
drag, startPoint x: 363, startPoint y: 462, endPoint x: 244, endPoint y: 470, distance: 119.3
click at [244, 470] on span "josie@evolve.com.mx" at bounding box center [315, 465] width 145 height 14
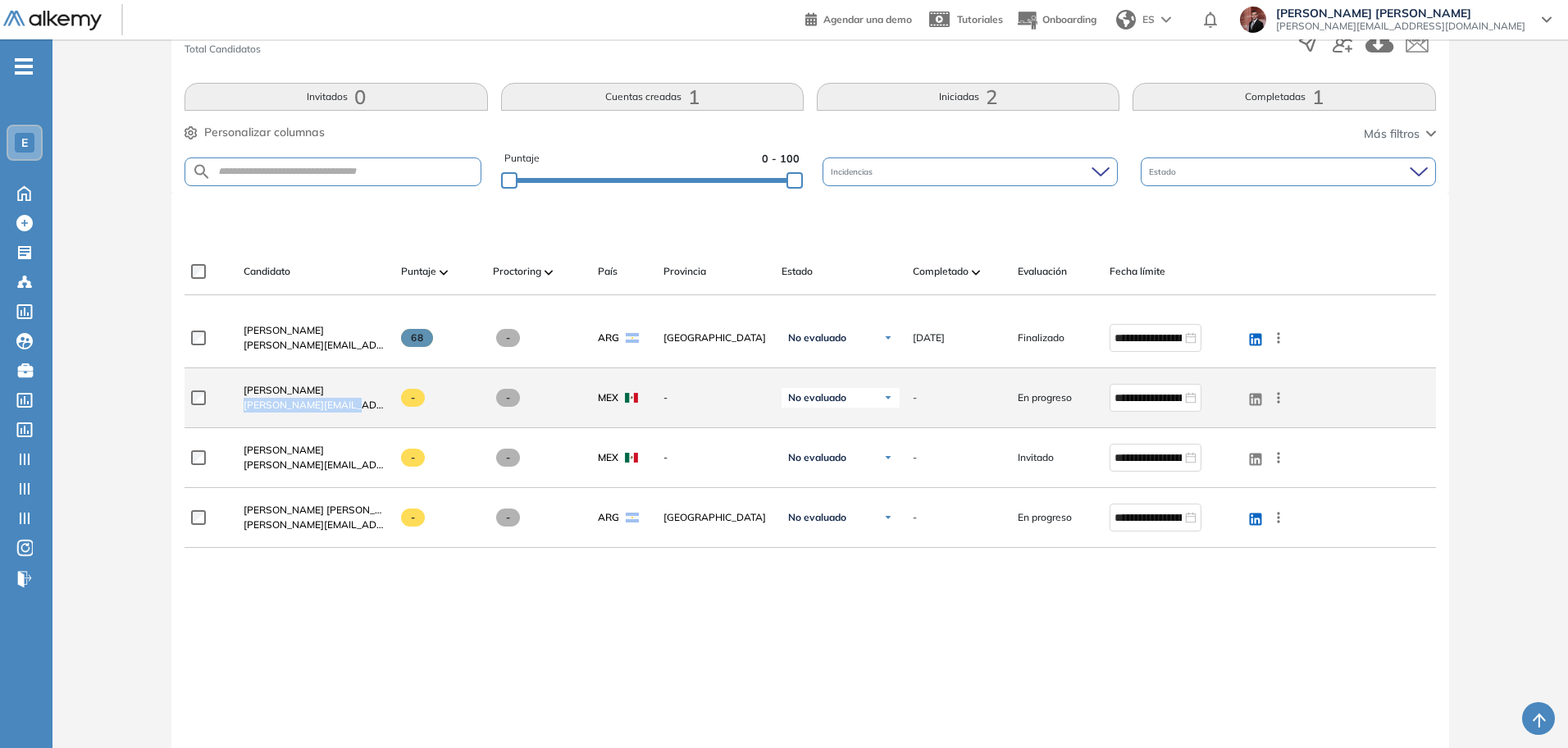
drag, startPoint x: 354, startPoint y: 407, endPoint x: 241, endPoint y: 408, distance: 113.0
click at [241, 408] on div "Hector Perez hector@evolve.com.mx" at bounding box center [309, 398] width 157 height 56
copy span "hector@evolve.com.mx"
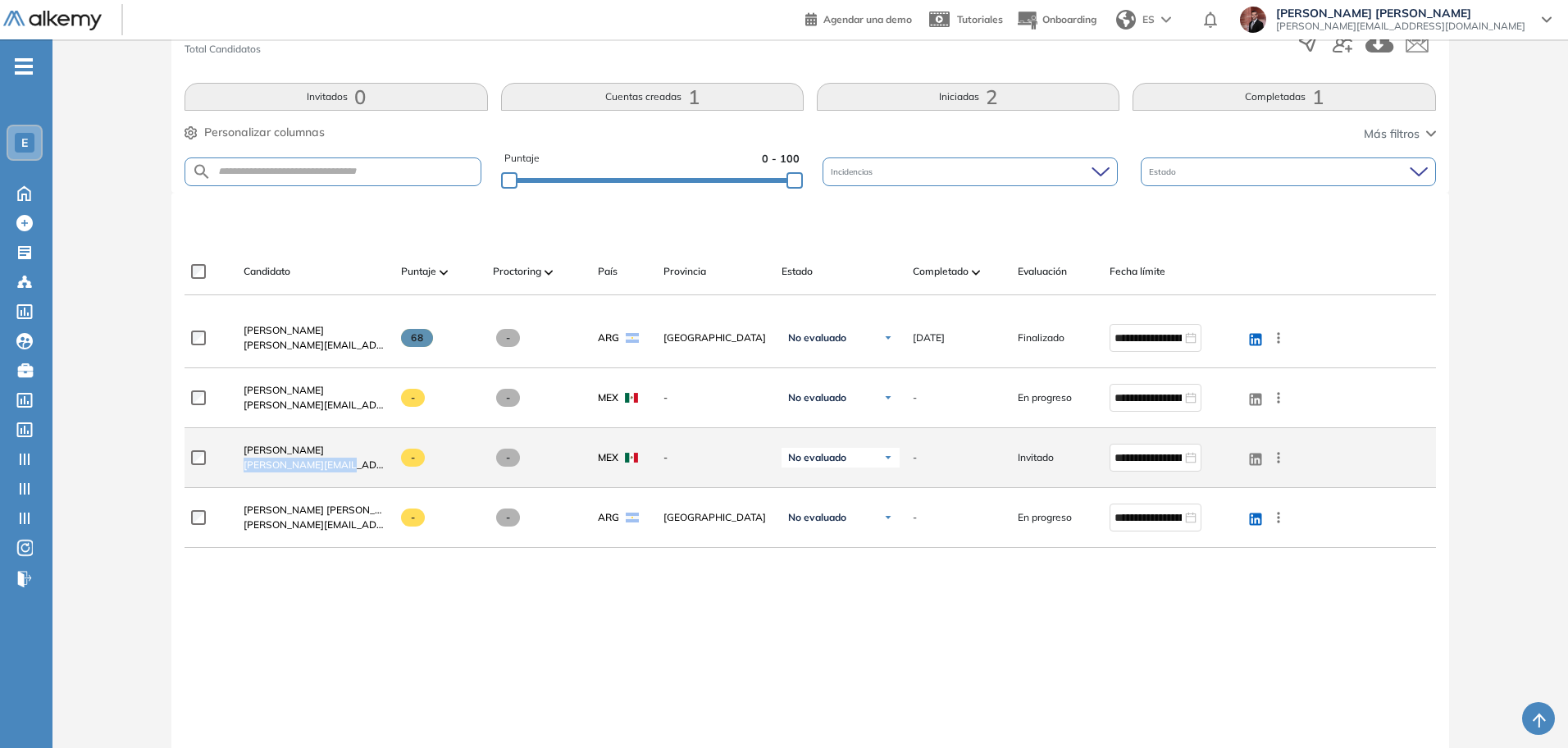
drag, startPoint x: 354, startPoint y: 467, endPoint x: 238, endPoint y: 470, distance: 116.0
click at [238, 470] on div "Josie Fernandez Hernandez josie@evolve.com.mx" at bounding box center [309, 457] width 157 height 56
copy span "josie@evolve.com.mx"
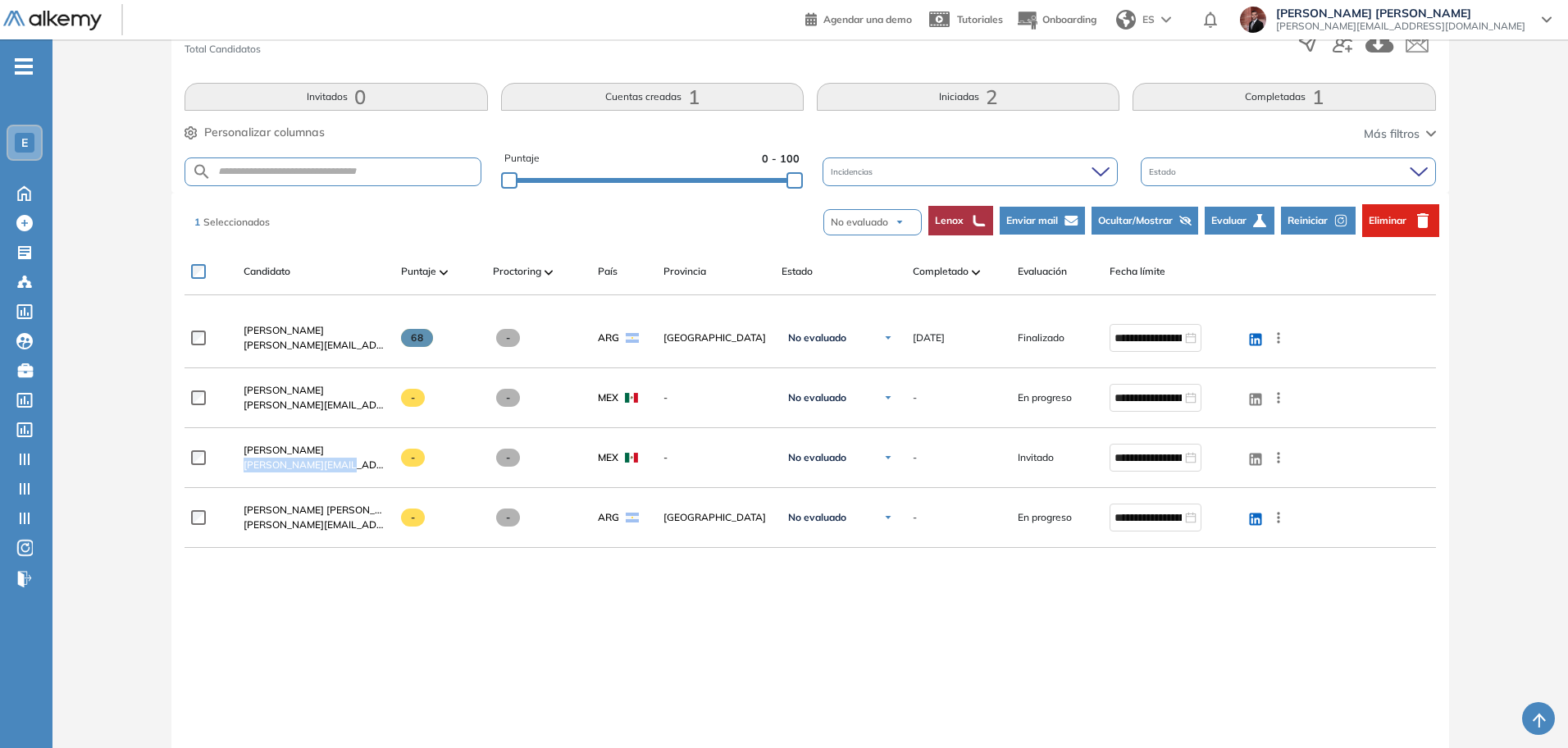
click at [1320, 220] on span "Reiniciar" at bounding box center [1308, 220] width 40 height 14
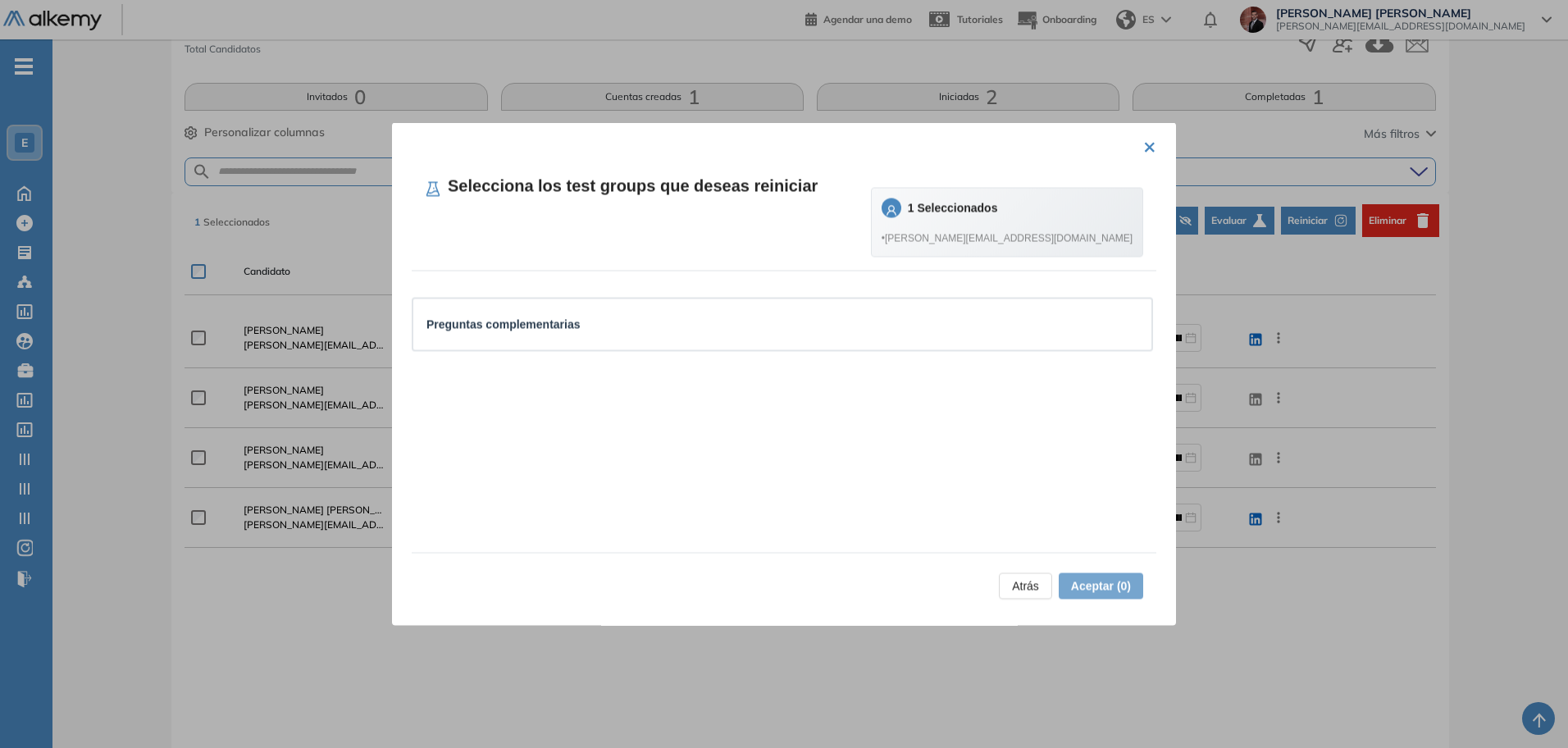
drag, startPoint x: 469, startPoint y: 327, endPoint x: 766, endPoint y: 392, distance: 304.0
click at [469, 326] on strong "Preguntas complementarias" at bounding box center [504, 324] width 154 height 13
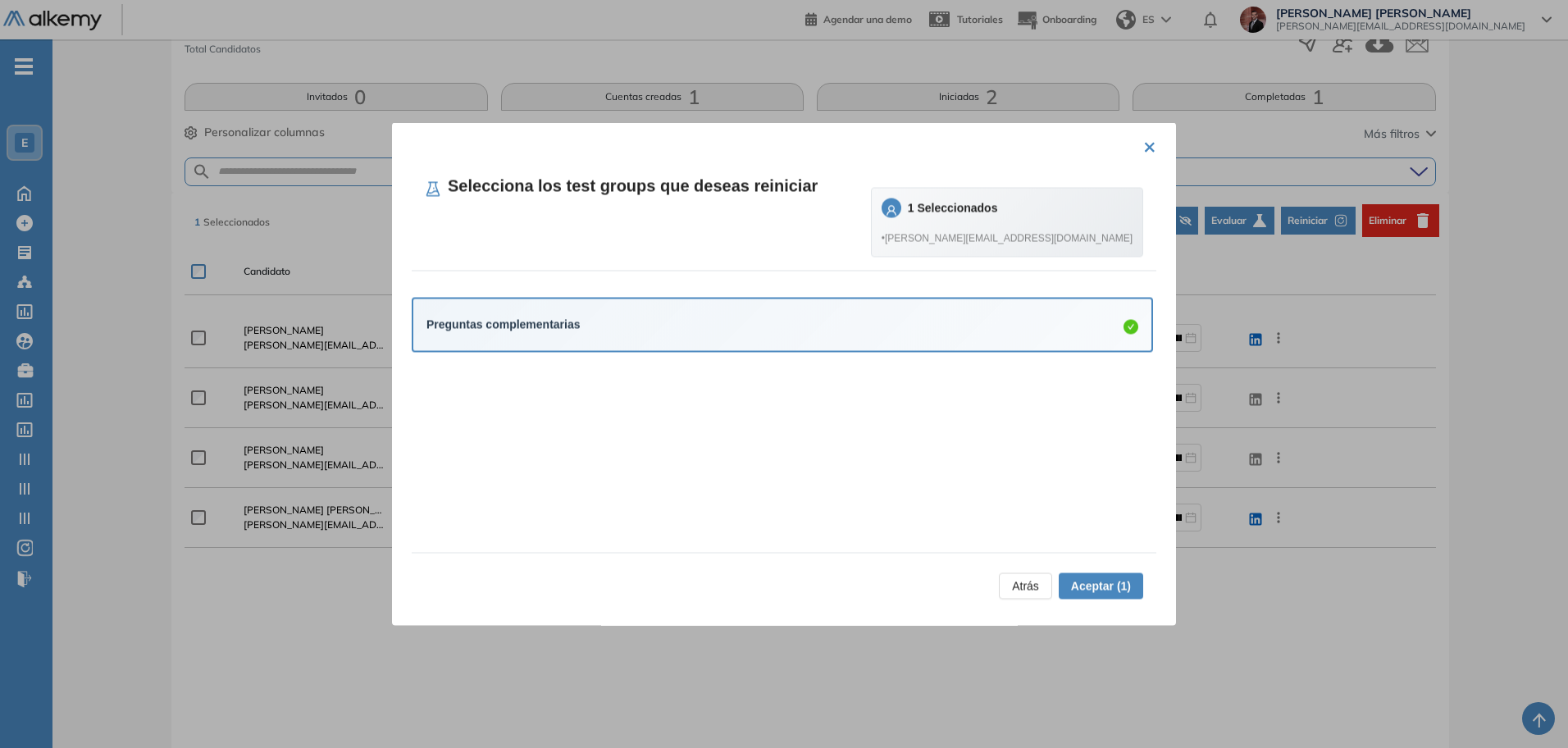
click at [1081, 577] on span "Aceptar (1)" at bounding box center [1101, 586] width 60 height 18
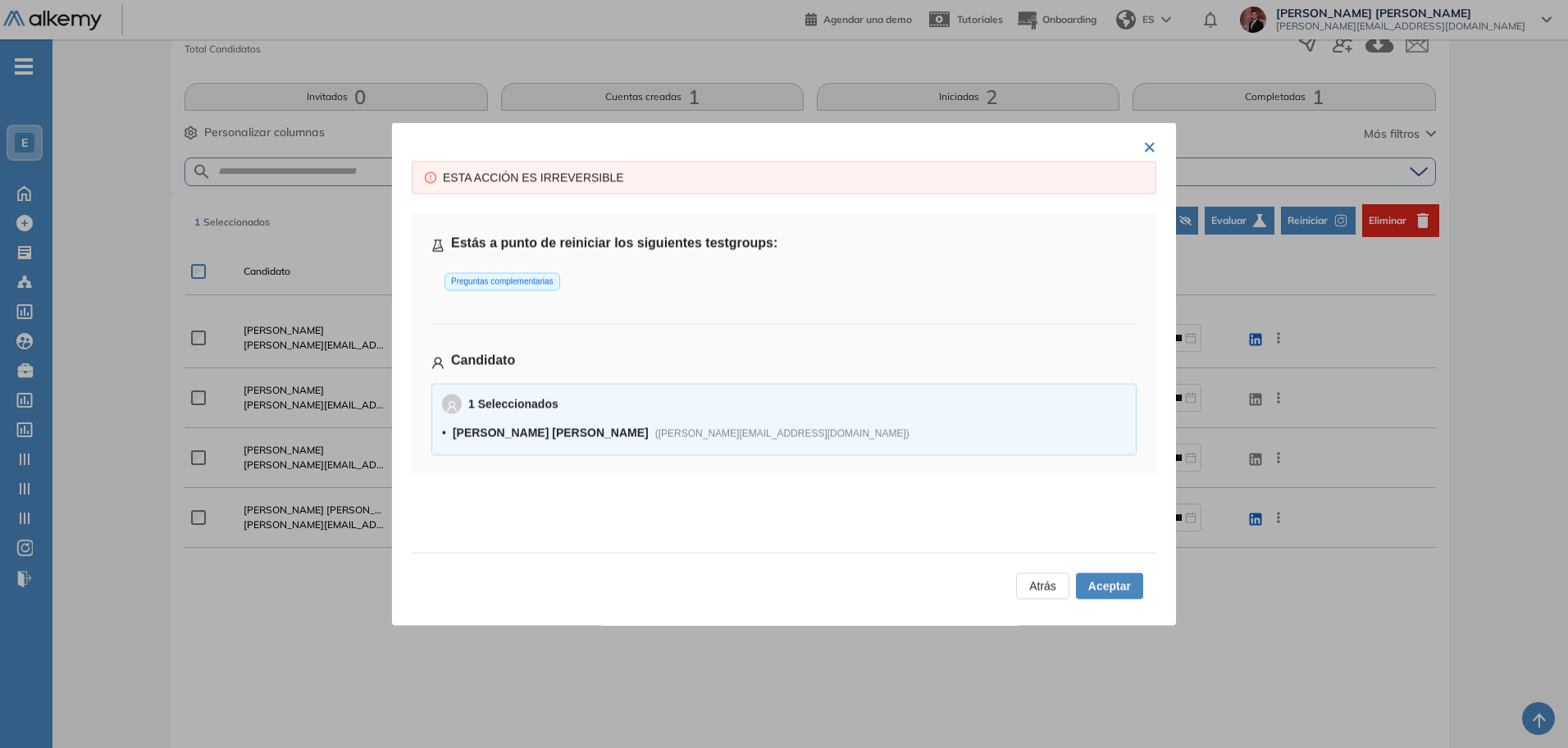
click at [1112, 585] on span "Aceptar" at bounding box center [1109, 586] width 42 height 18
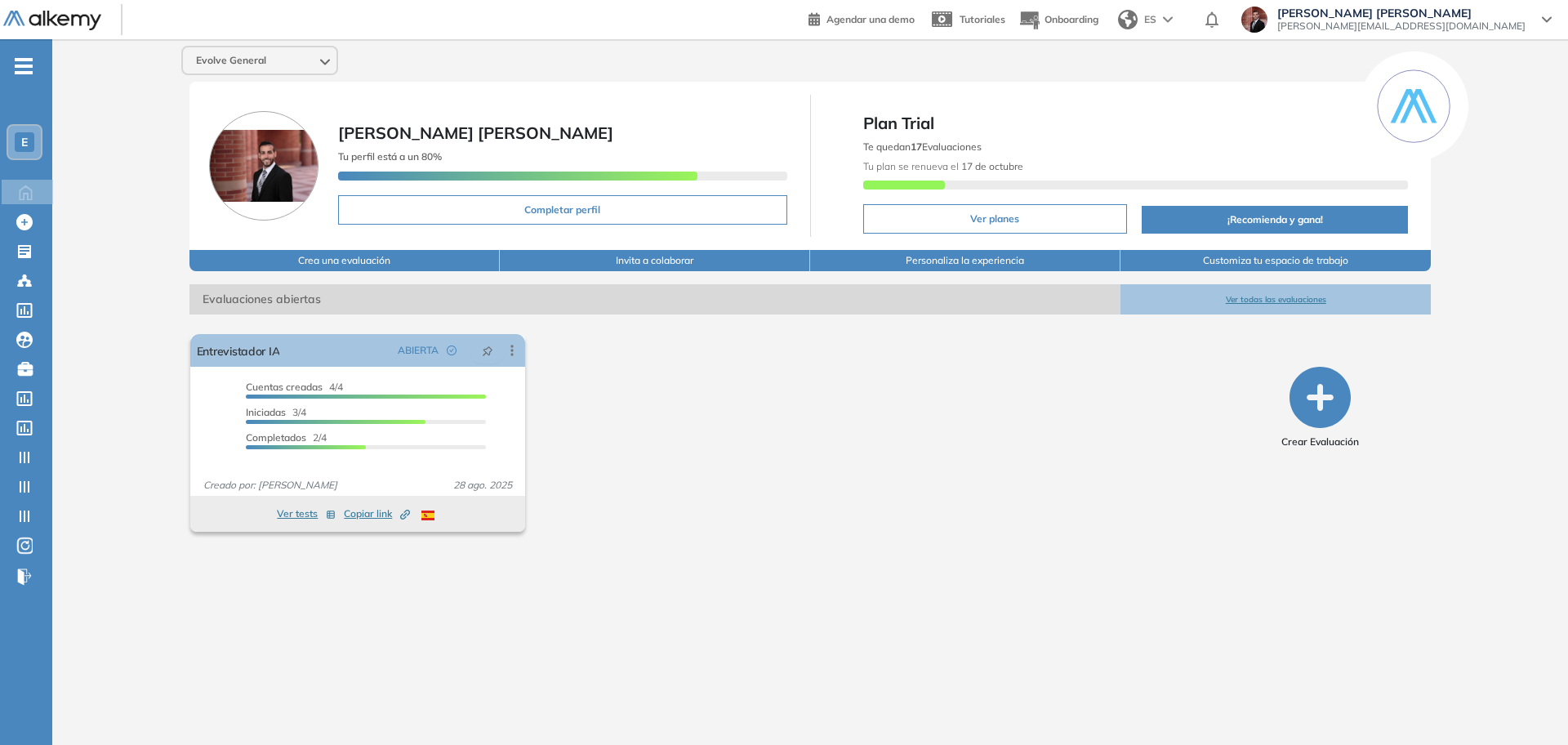
click at [25, 61] on span "-" at bounding box center [23, 64] width 18 height 13
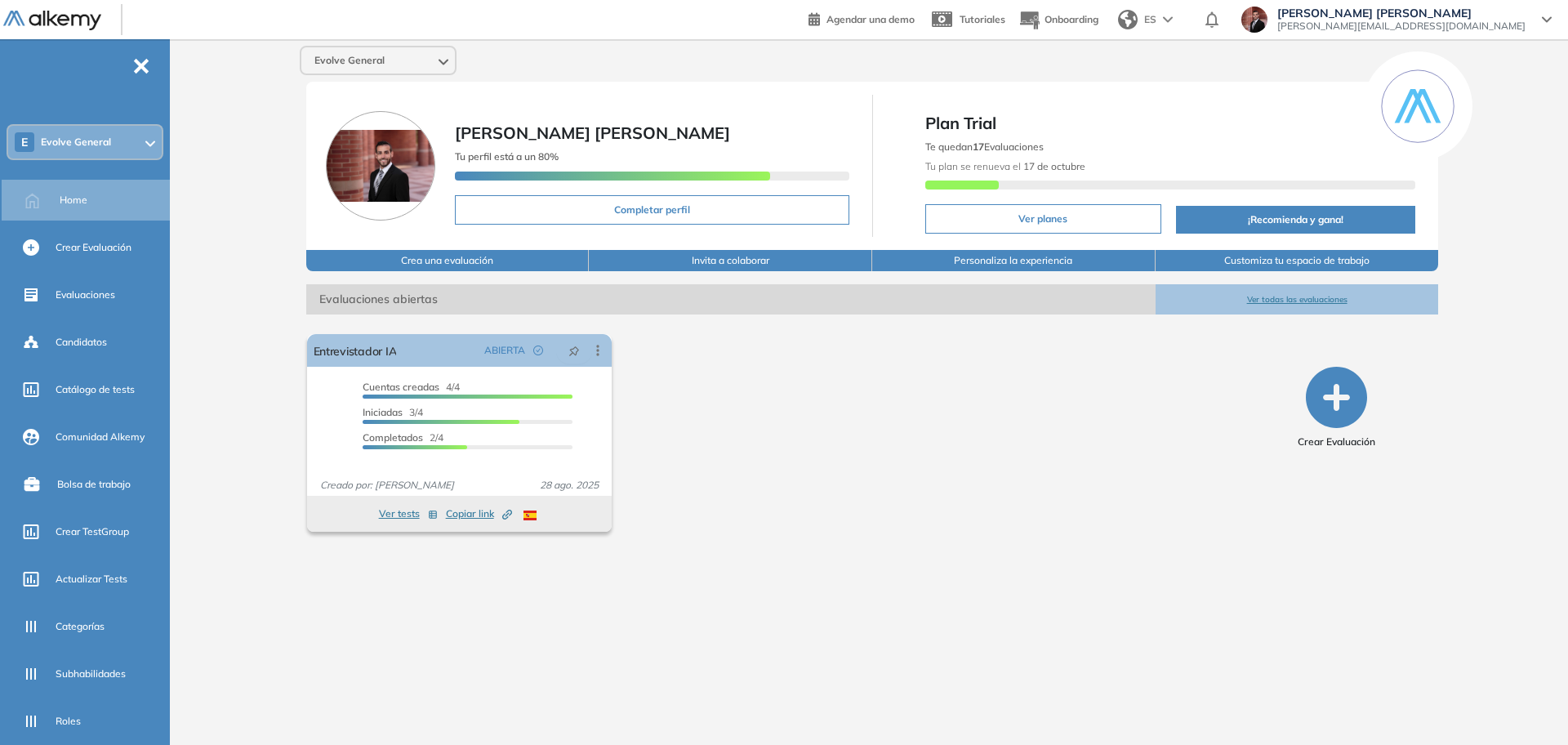
click at [109, 140] on span "Evolve General" at bounding box center [76, 142] width 71 height 13
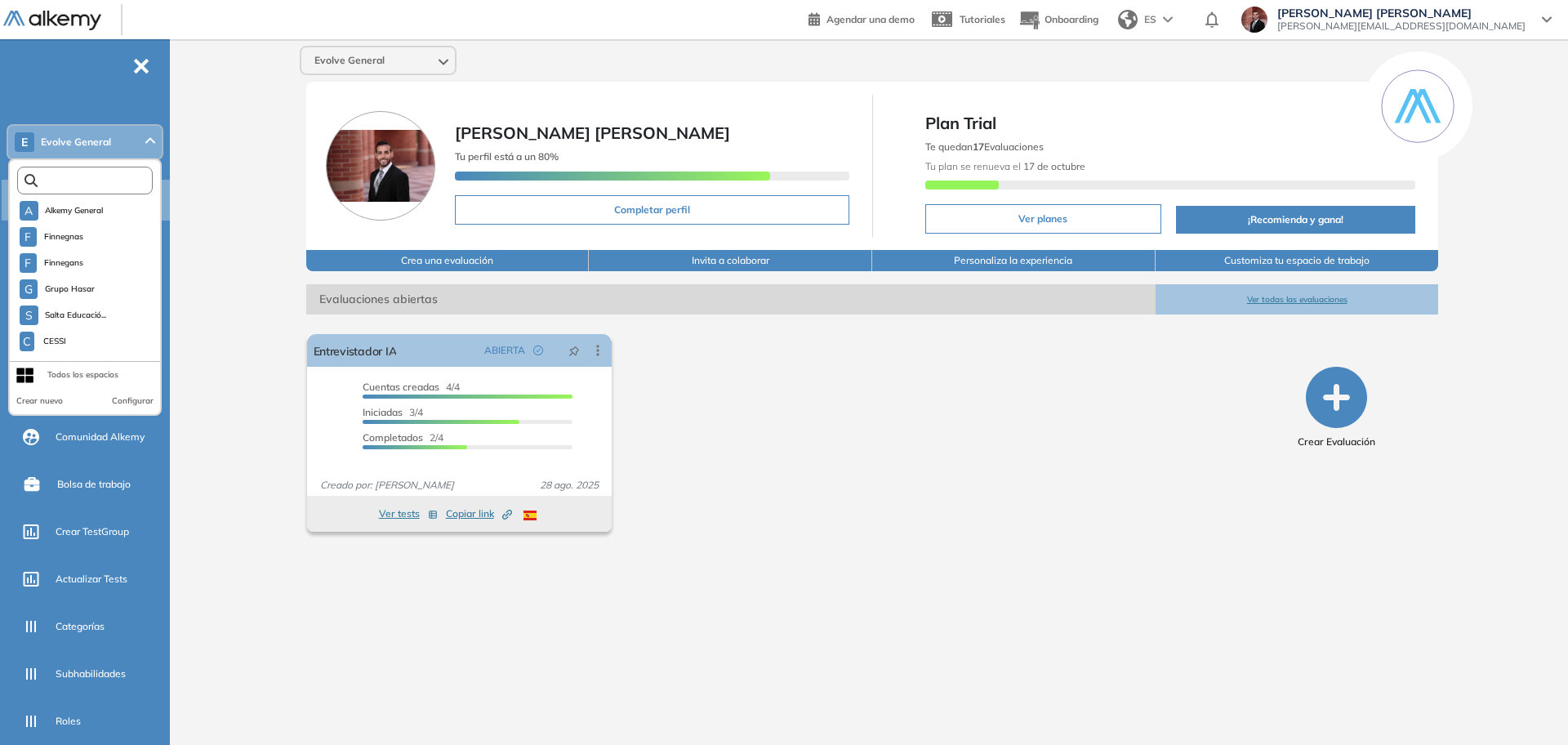
click at [102, 174] on input "text" at bounding box center [89, 181] width 102 height 13
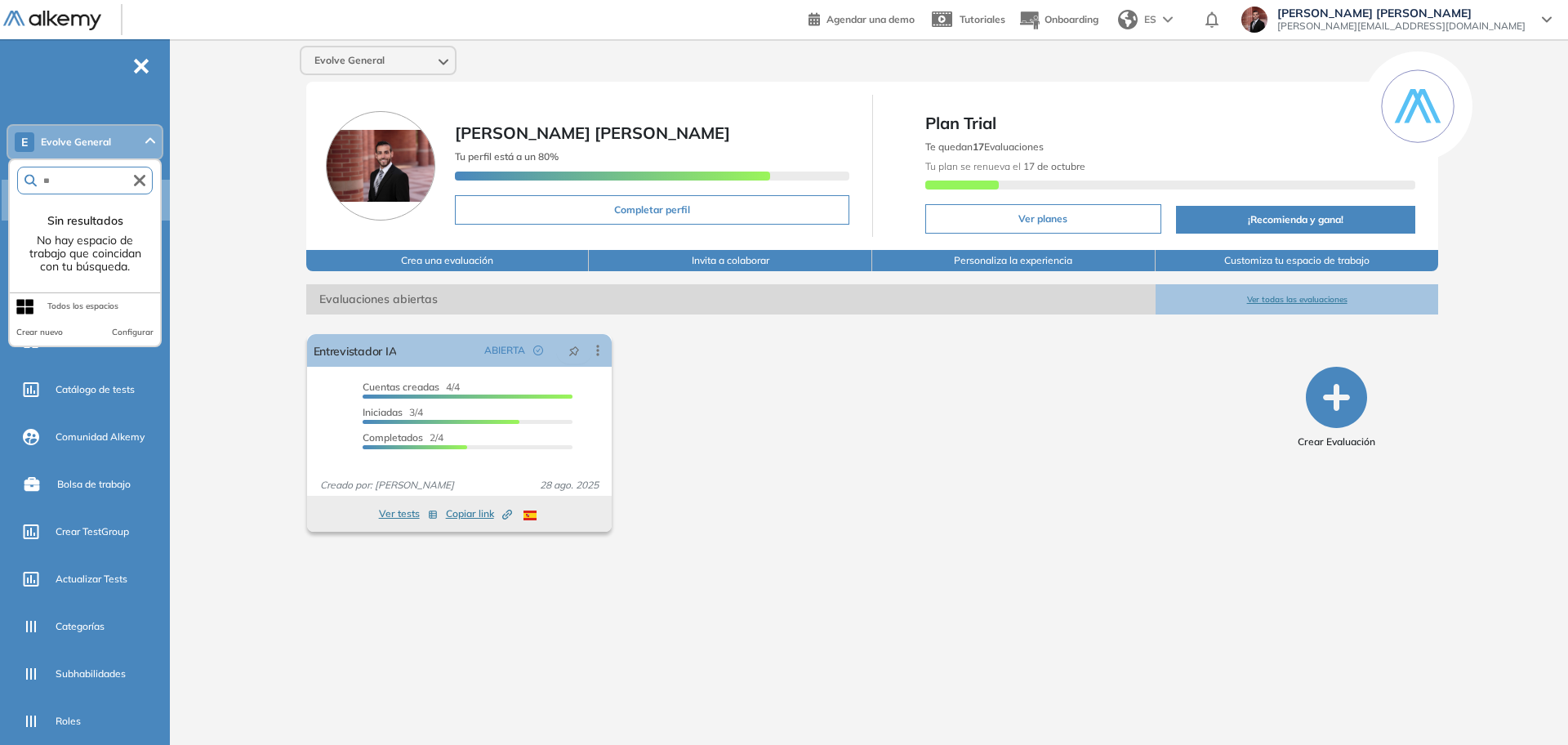
type input "*"
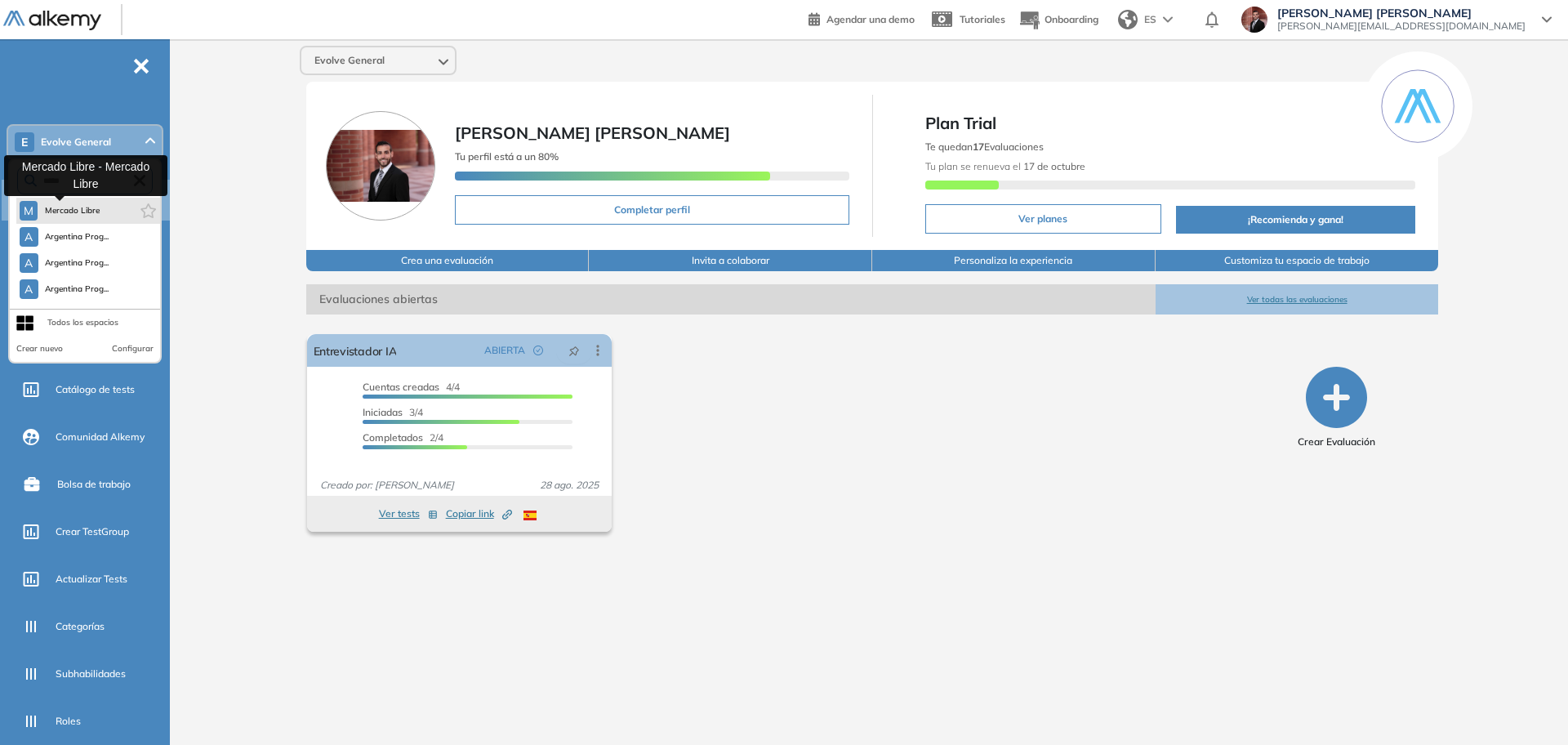
type input "*****"
click at [70, 216] on span "Mercado Libre" at bounding box center [72, 210] width 56 height 13
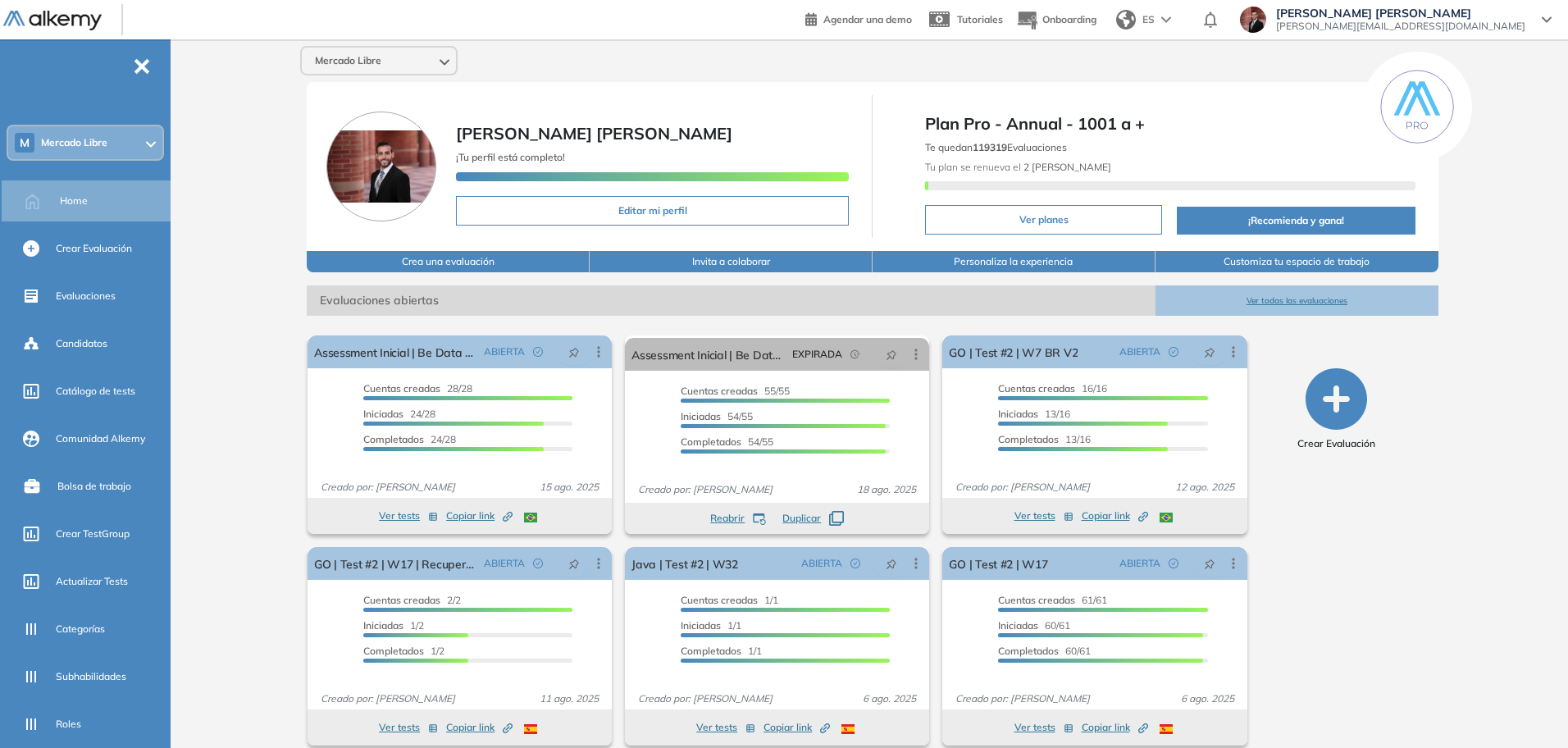
click at [88, 144] on span "Mercado Libre" at bounding box center [75, 143] width 66 height 13
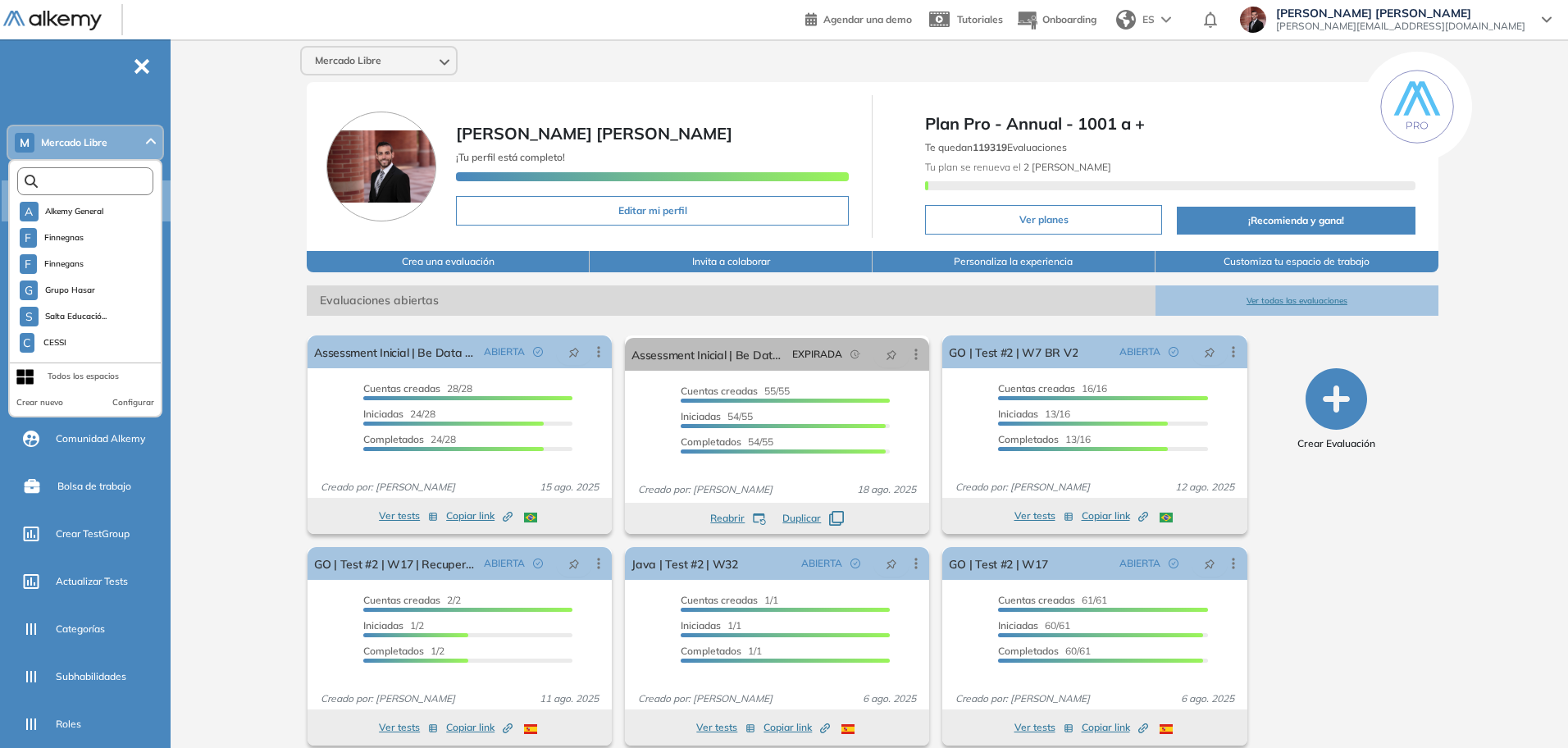
click at [89, 185] on input "text" at bounding box center [89, 181] width 102 height 13
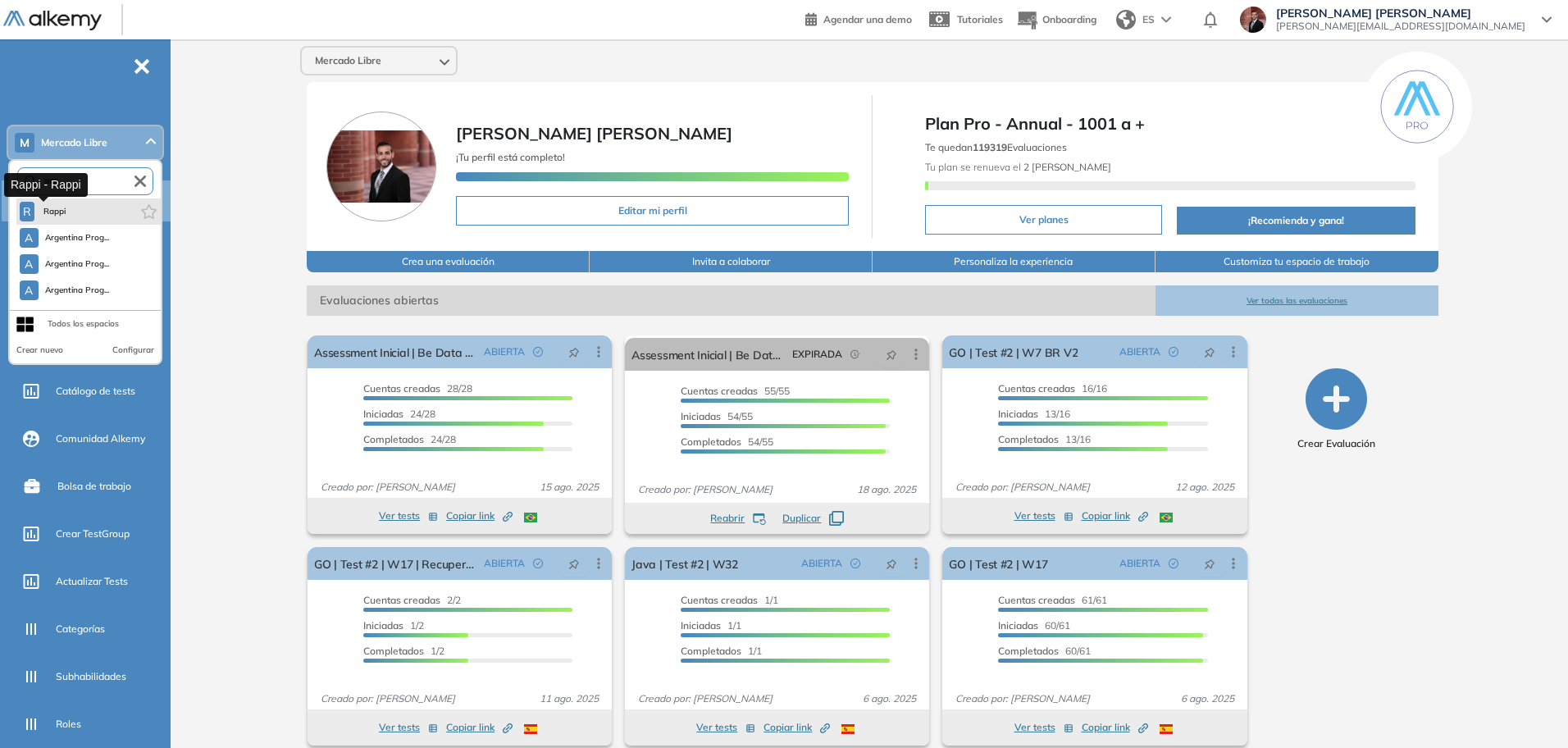
type input "*****"
click at [62, 213] on span "Rappi" at bounding box center [55, 211] width 27 height 13
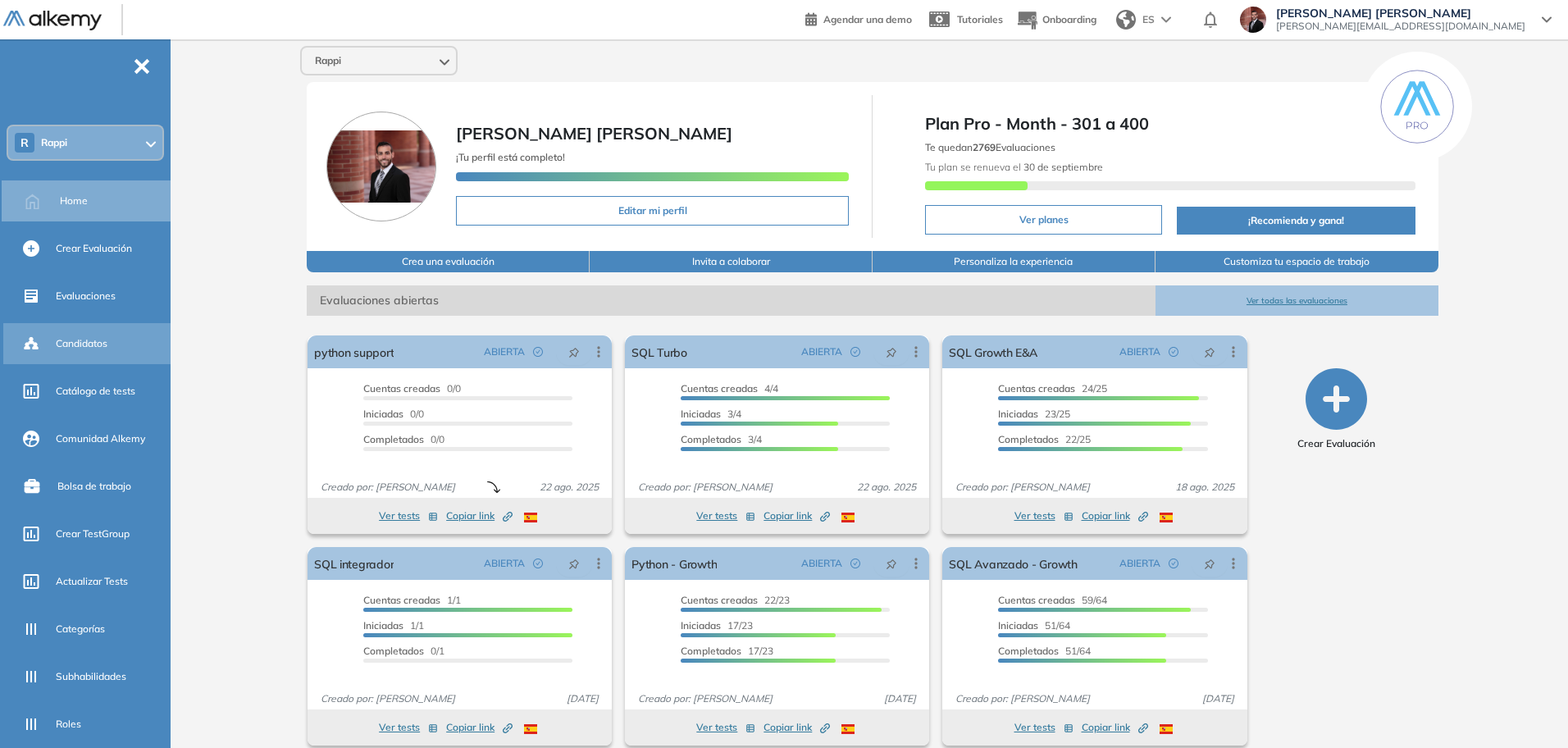
click at [110, 343] on div "Candidatos" at bounding box center [111, 343] width 111 height 28
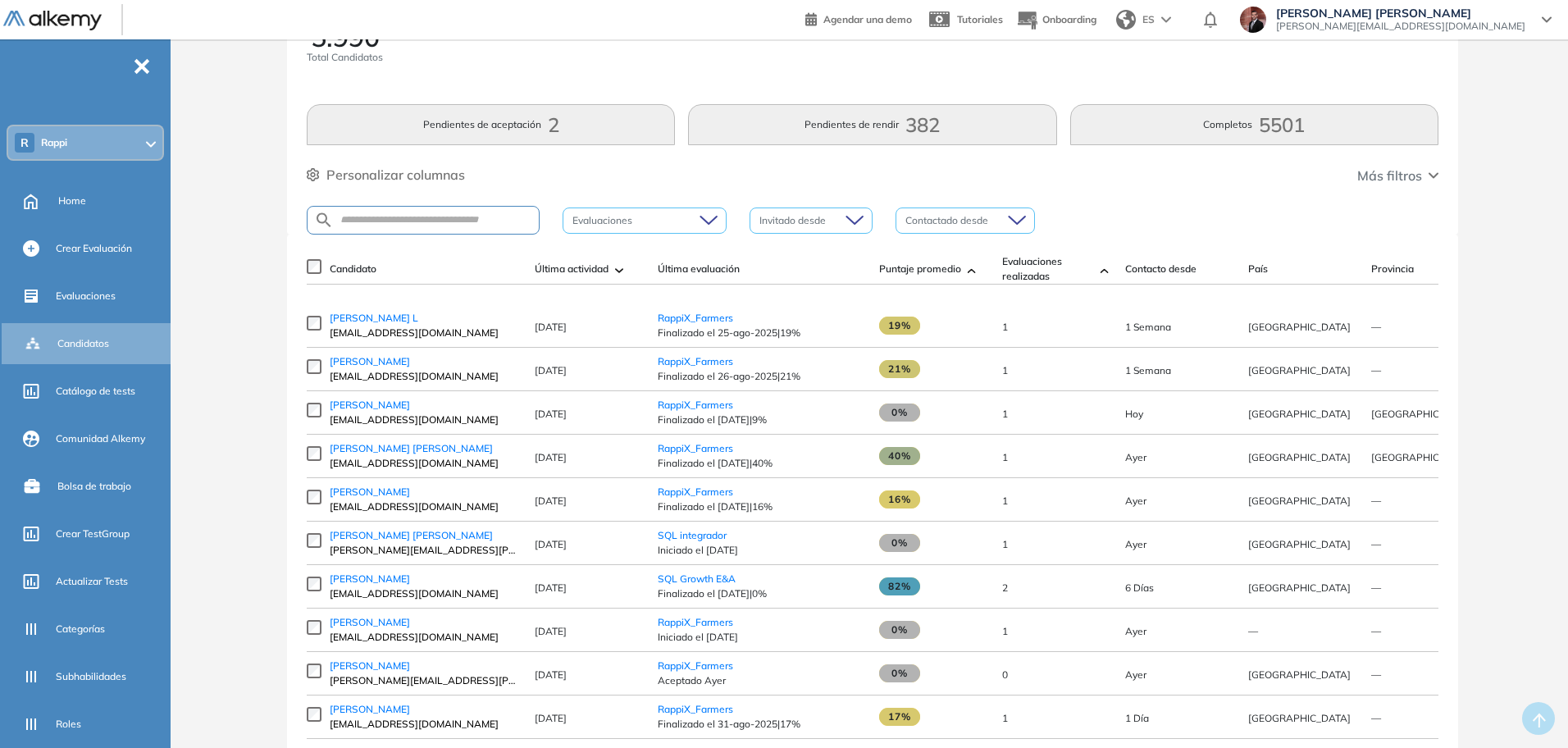
scroll to position [102, 0]
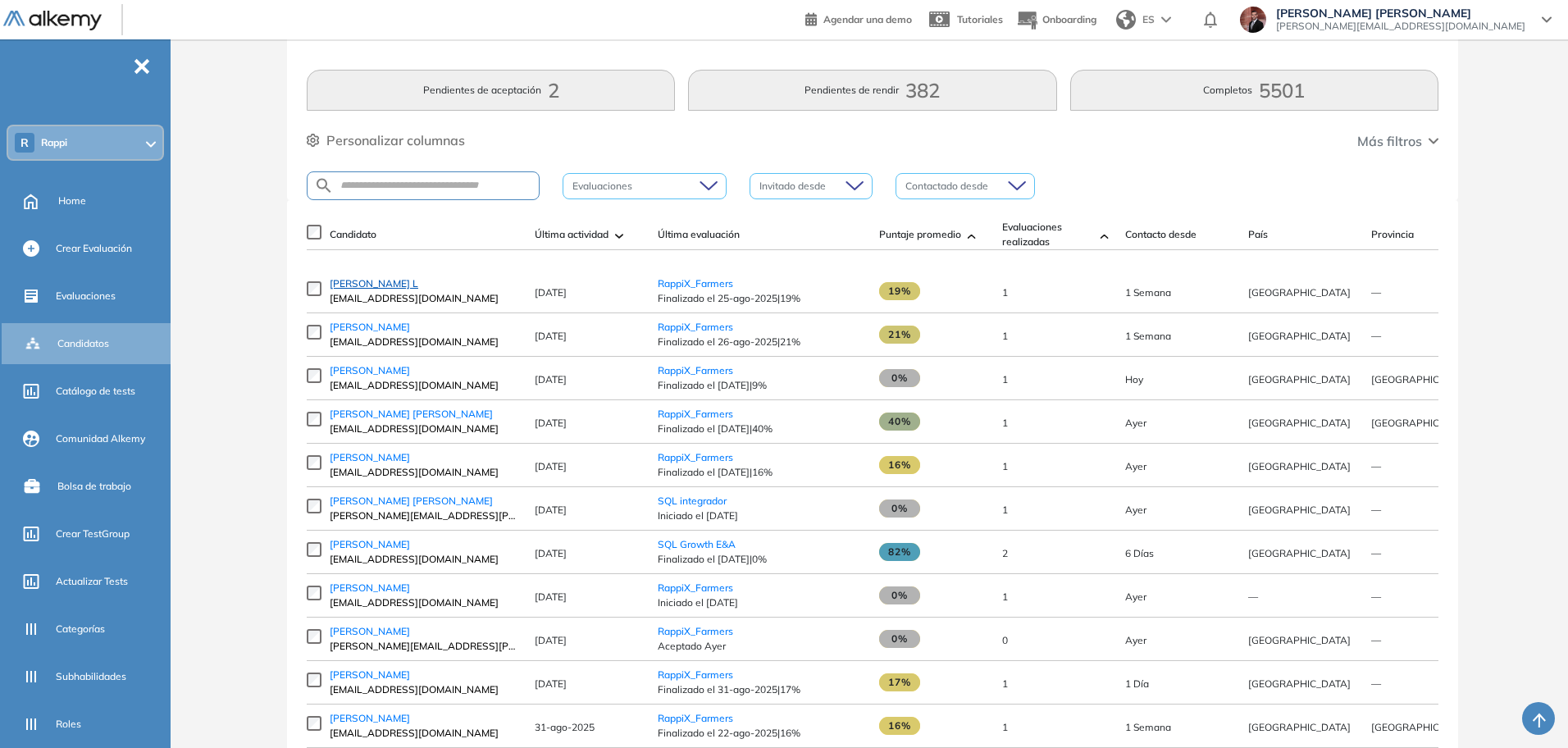
click at [391, 288] on span "[PERSON_NAME] L" at bounding box center [374, 284] width 89 height 13
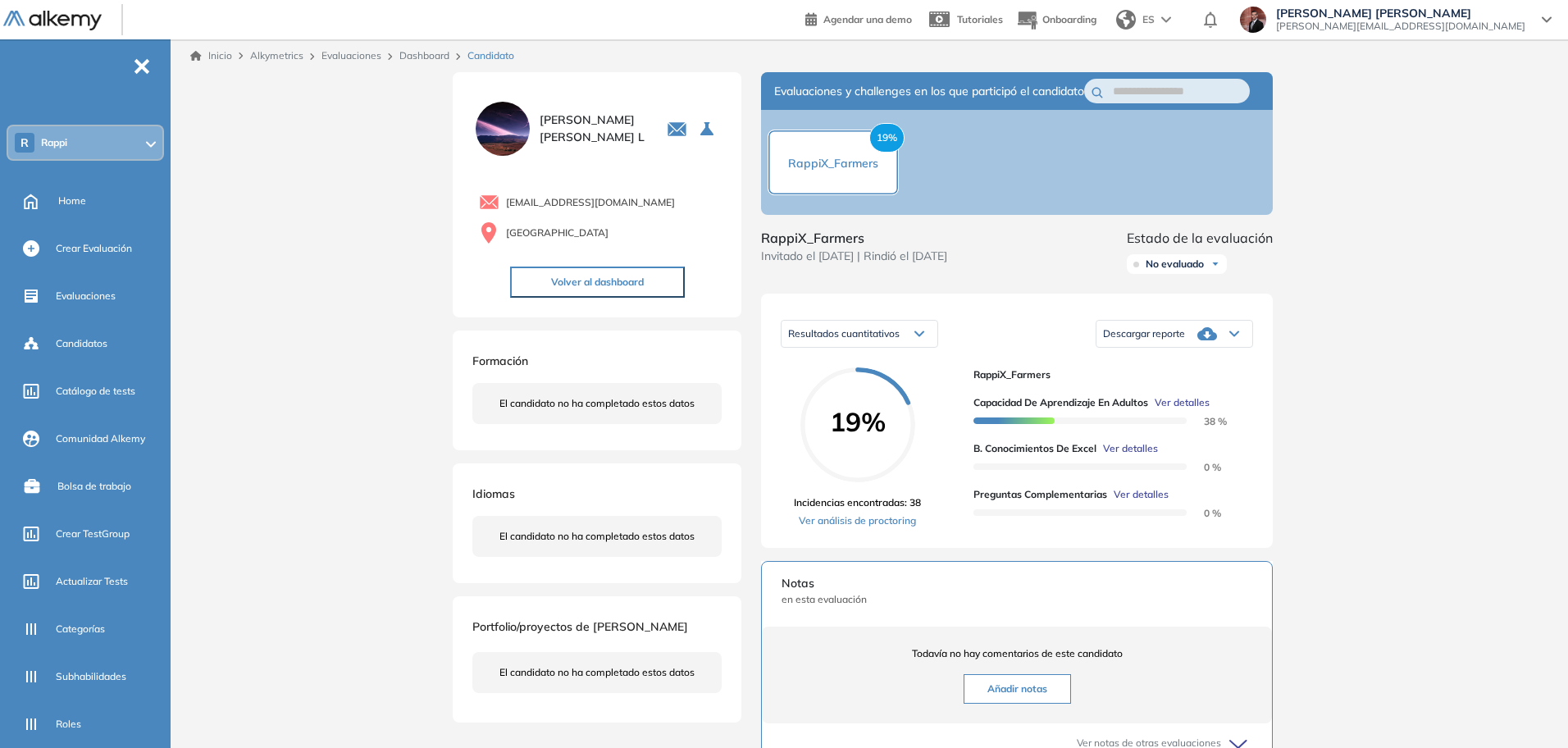
click at [1124, 456] on span "Ver detalles" at bounding box center [1130, 448] width 55 height 14
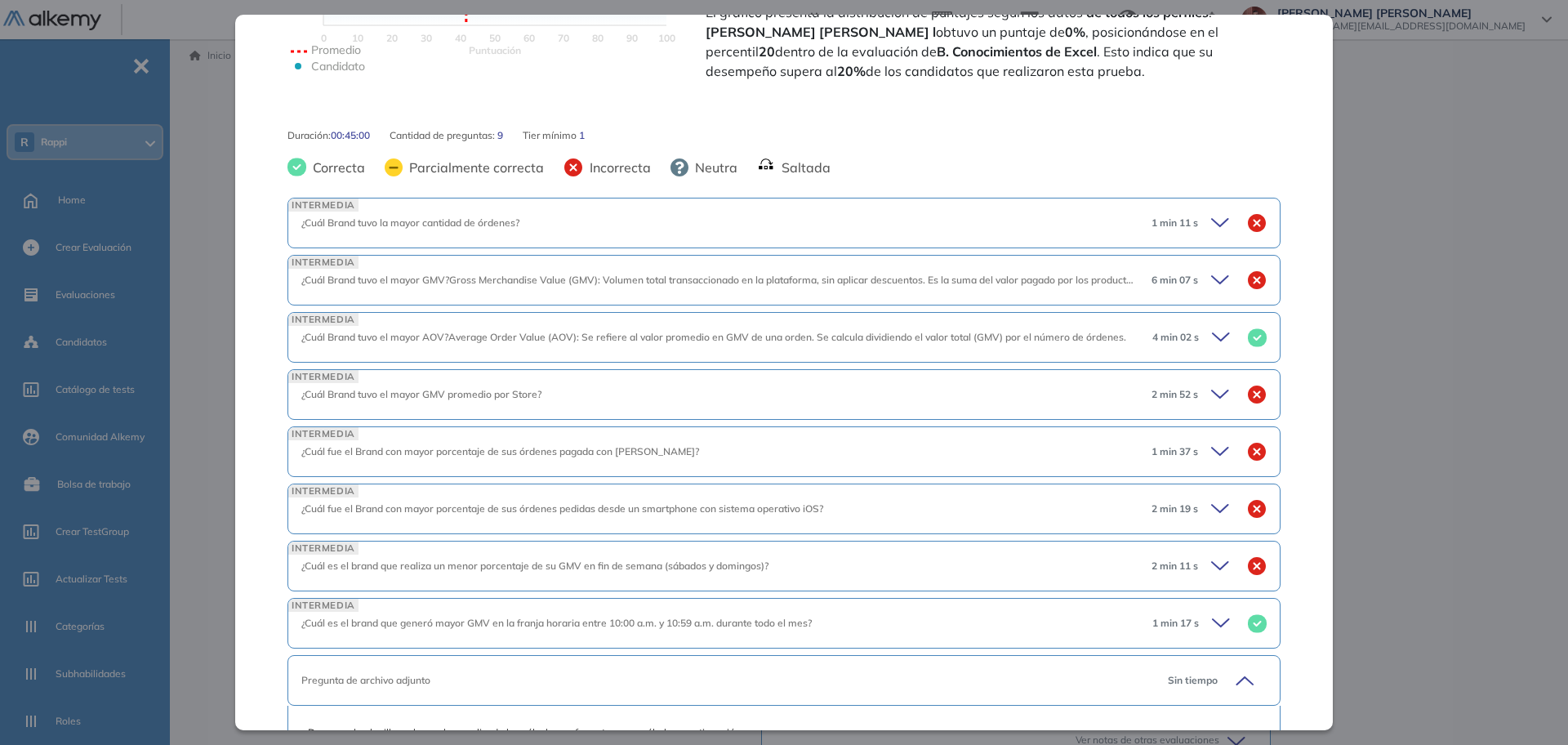
scroll to position [511, 0]
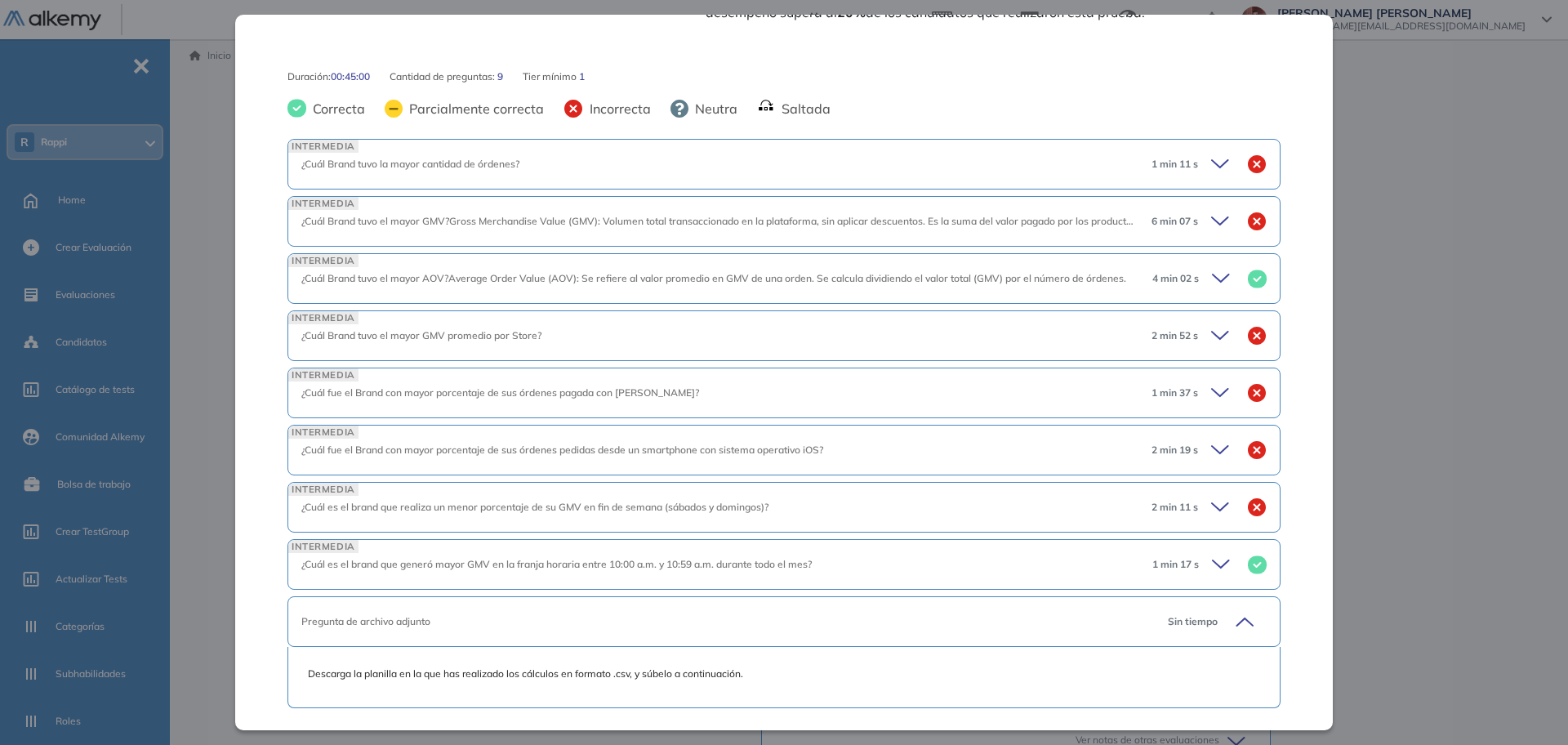
click at [785, 343] on div "¿Cuál Brand tuvo el mayor GMV promedio por Store?" at bounding box center [720, 335] width 837 height 14
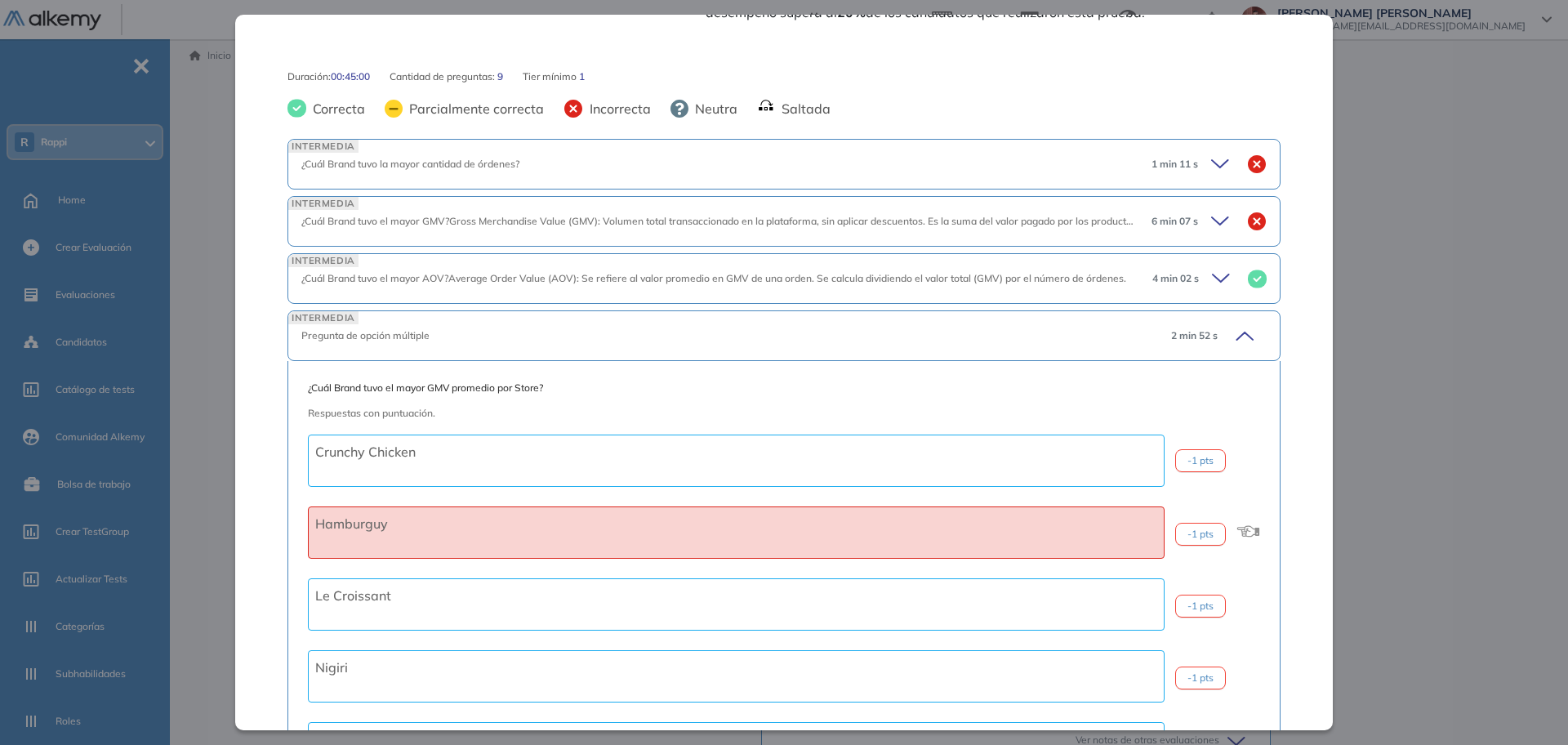
click at [785, 342] on div "Pregunta de opción múltiple" at bounding box center [730, 335] width 857 height 14
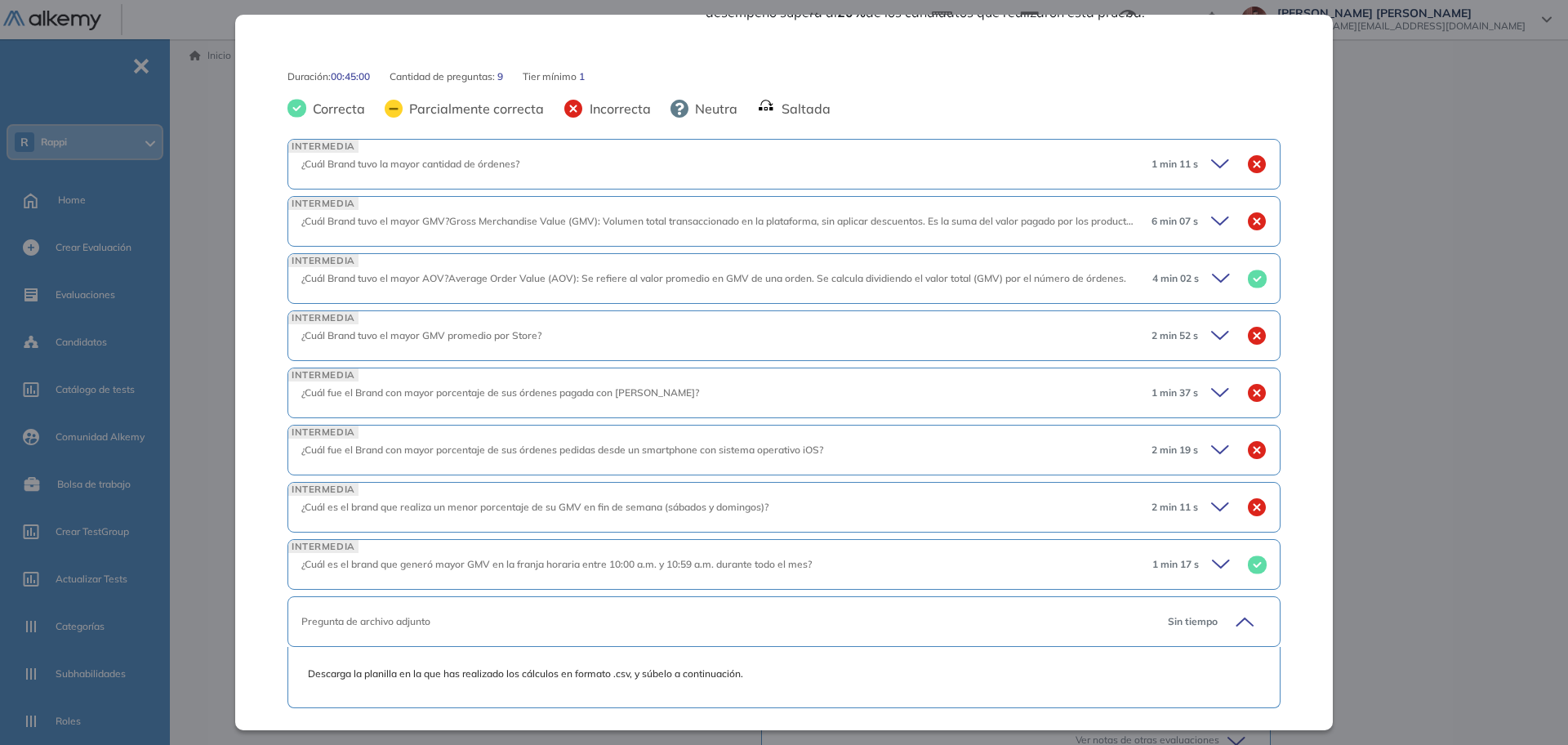
click at [786, 342] on div "¿Cuál Brand tuvo el mayor GMV promedio por Store?" at bounding box center [720, 335] width 837 height 14
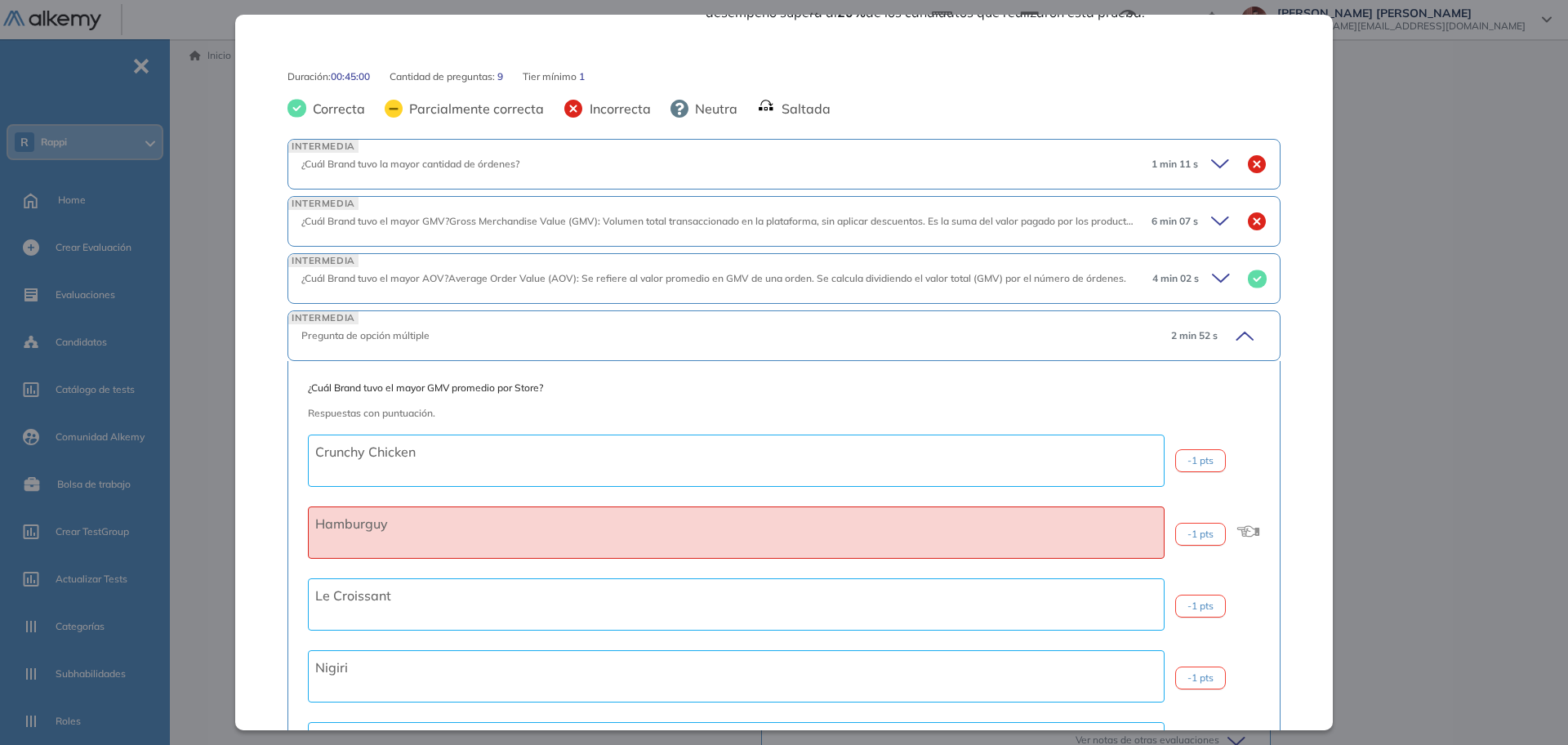
click at [784, 337] on div "Pregunta de opción múltiple" at bounding box center [730, 335] width 857 height 14
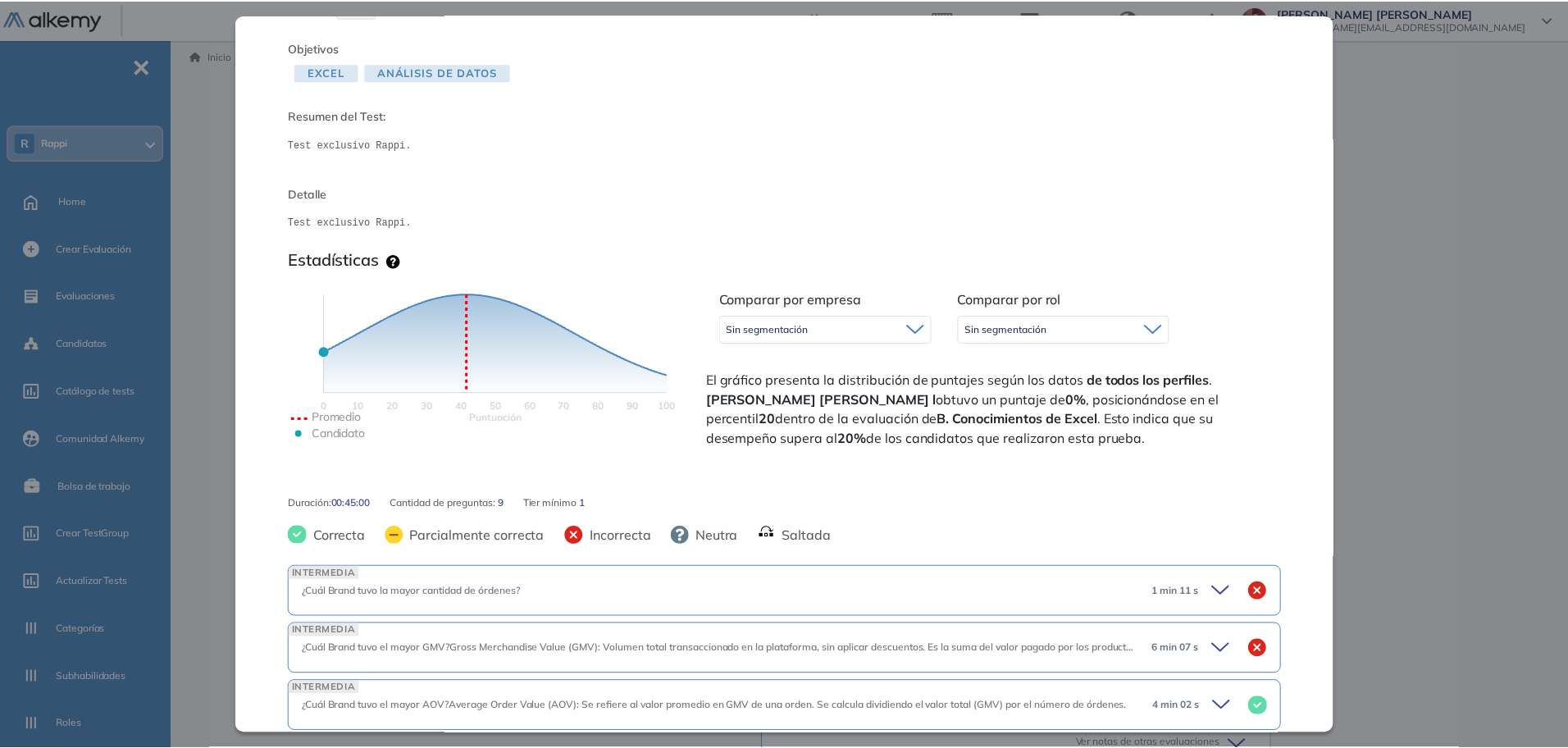
scroll to position [0, 0]
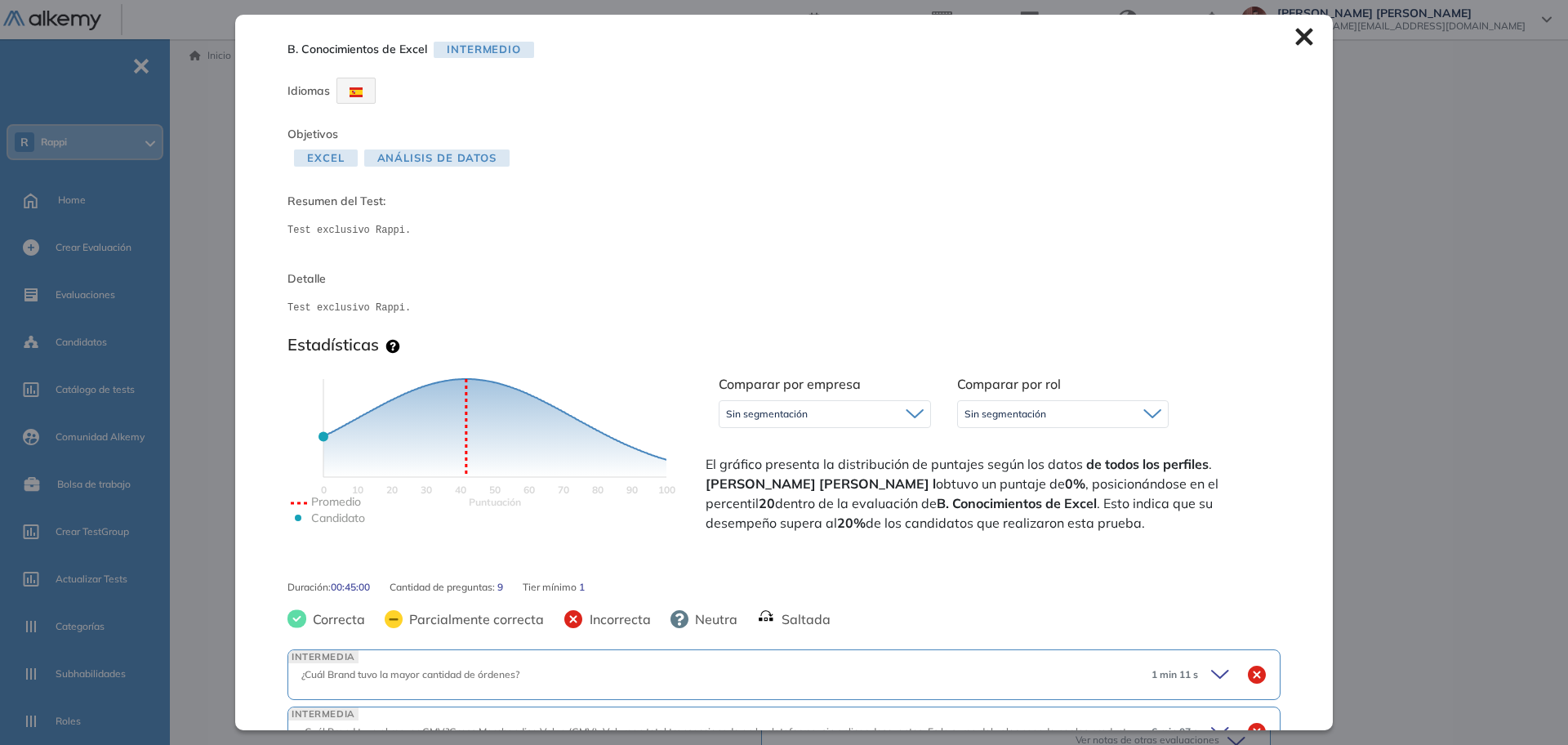
click at [1295, 30] on icon at bounding box center [1304, 37] width 18 height 18
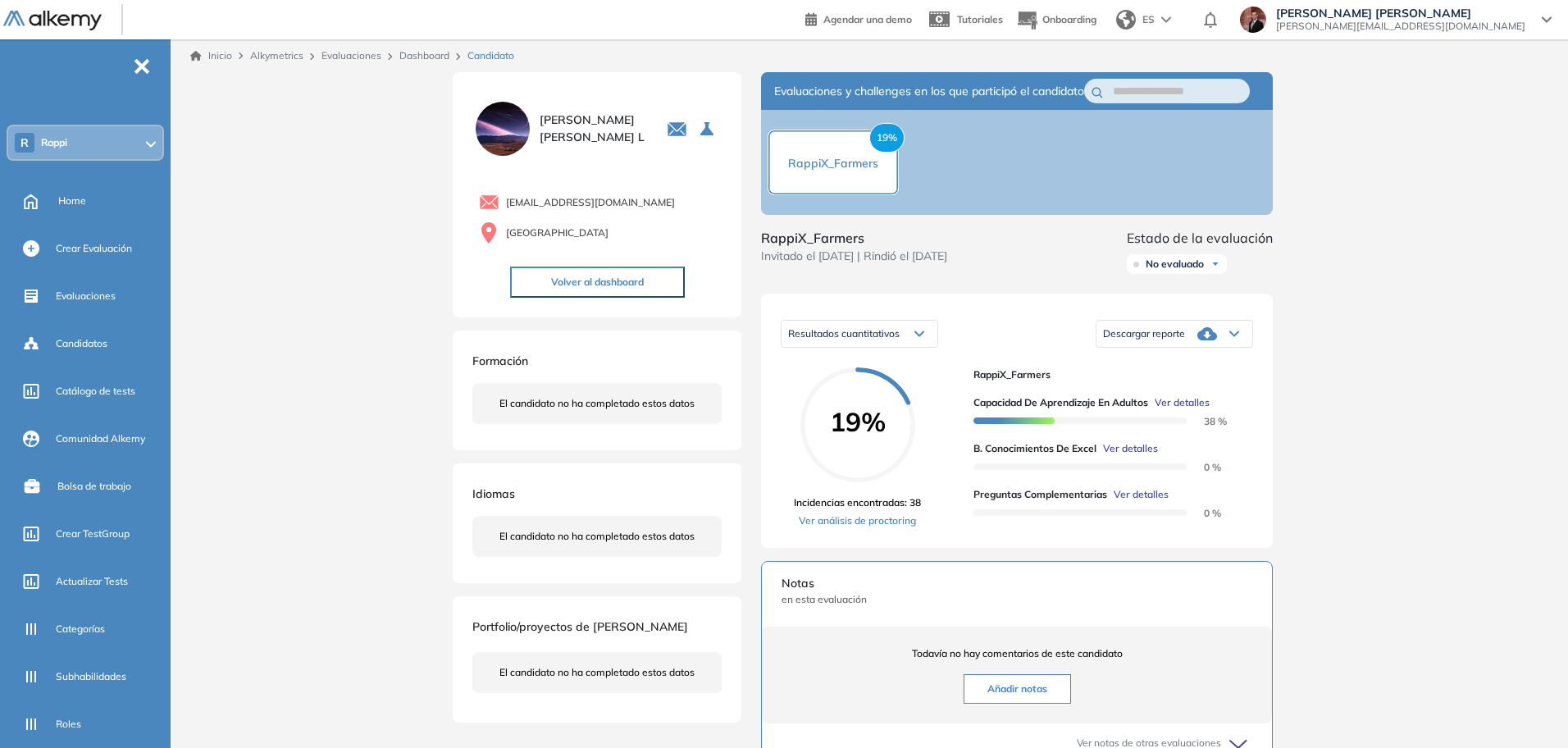
click at [1160, 502] on span "Ver detalles" at bounding box center [1141, 494] width 55 height 14
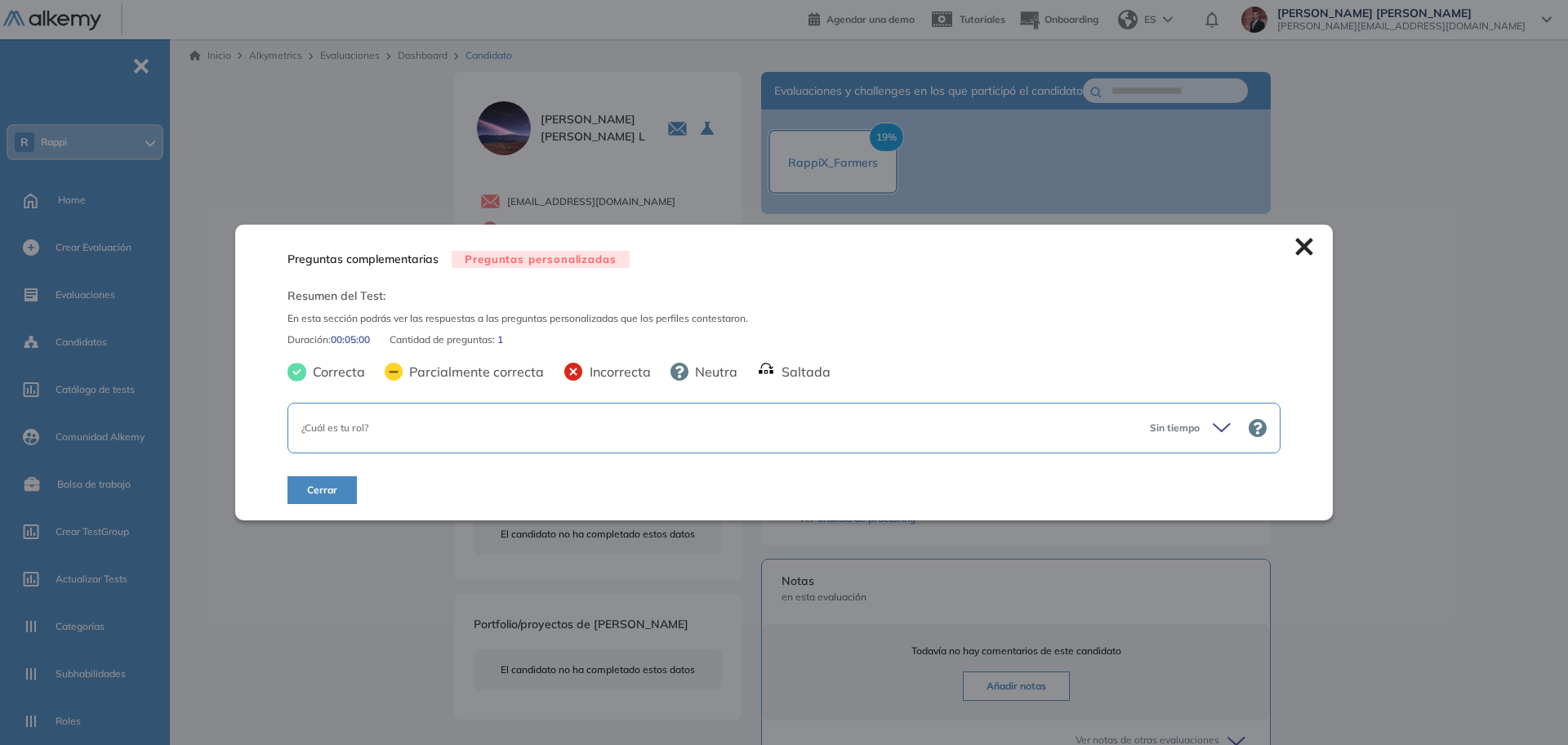
click at [699, 436] on div "¿Cuál es tu rol? Sin tiempo" at bounding box center [784, 428] width 993 height 51
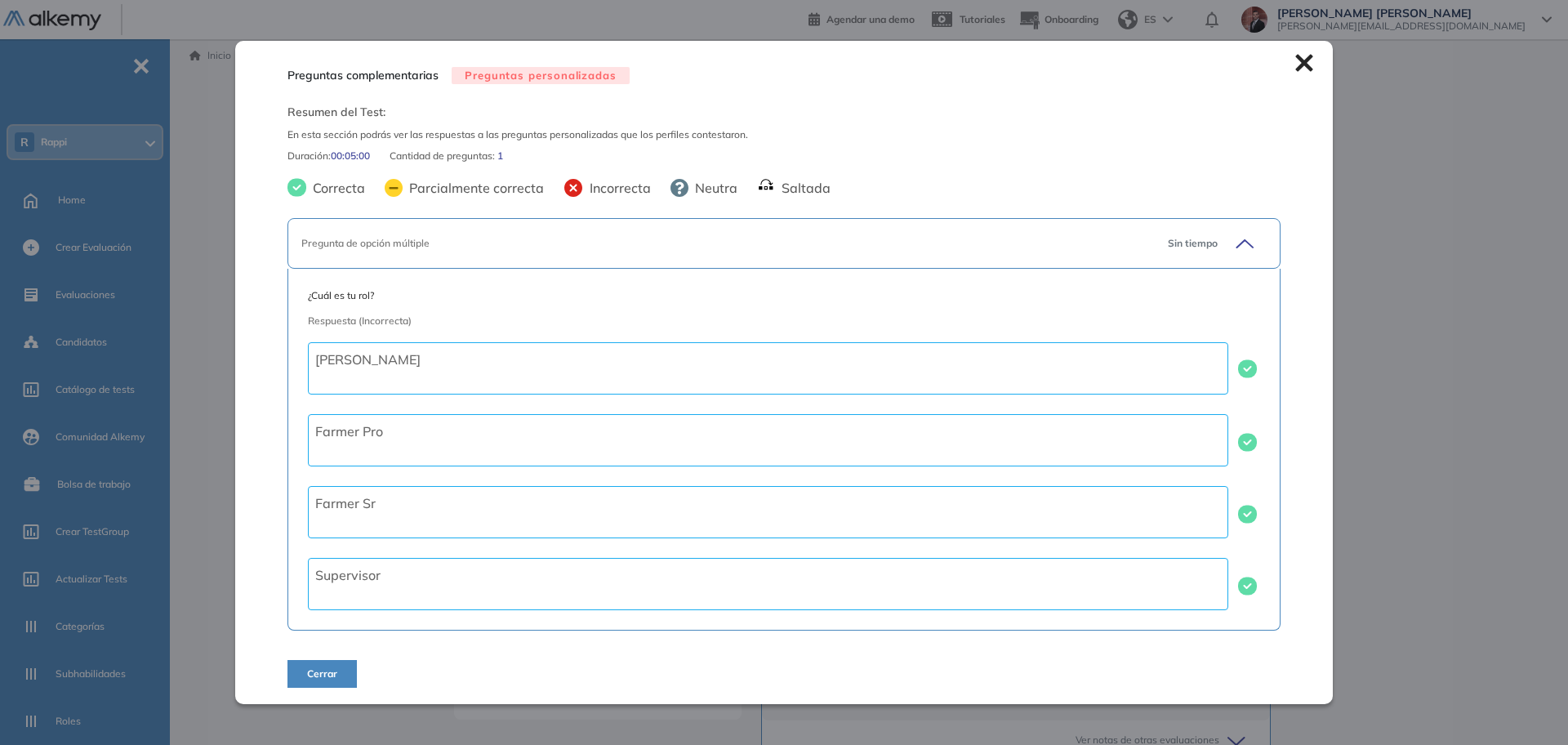
click at [1295, 63] on icon at bounding box center [1304, 63] width 18 height 18
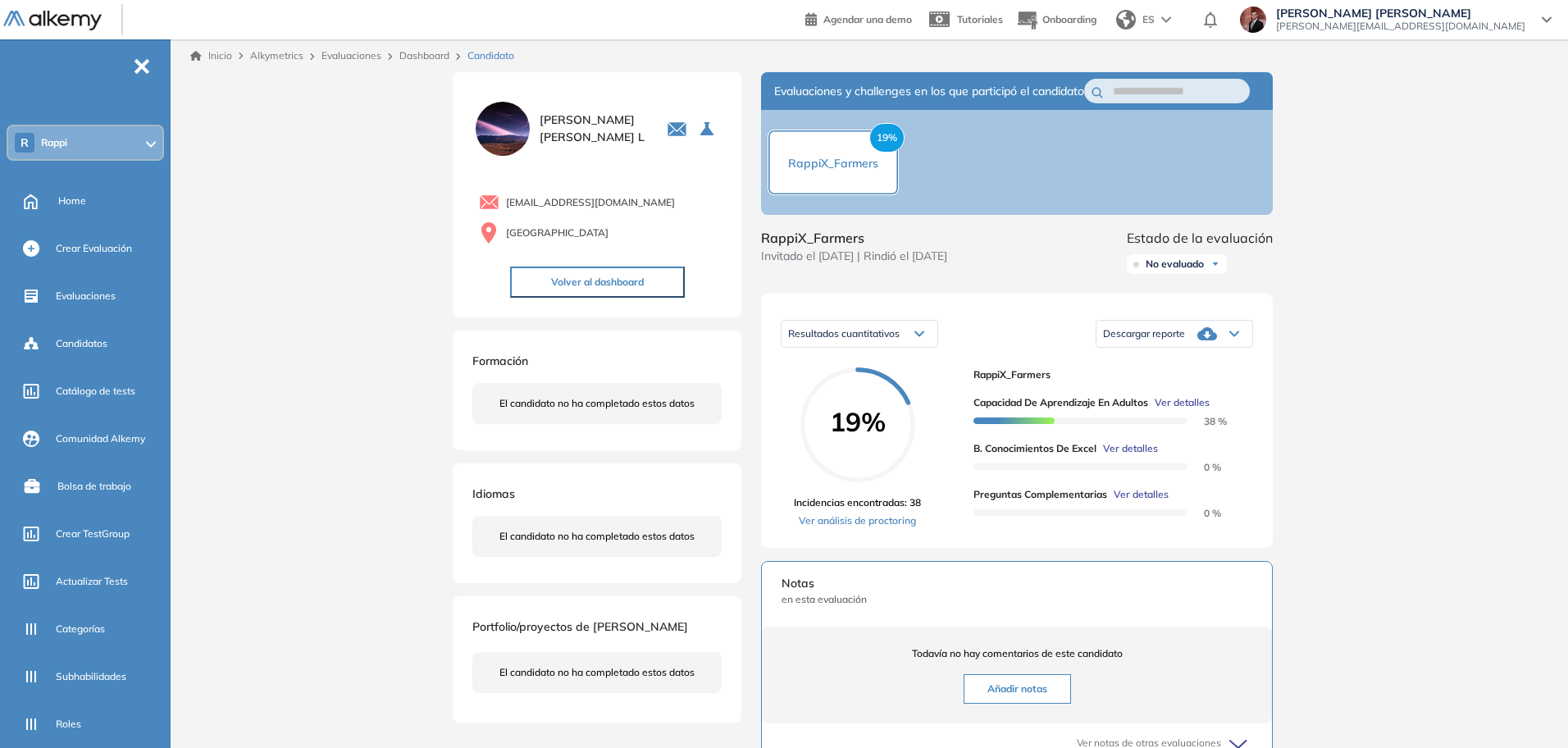
click at [635, 285] on button "Volver al dashboard" at bounding box center [597, 282] width 174 height 31
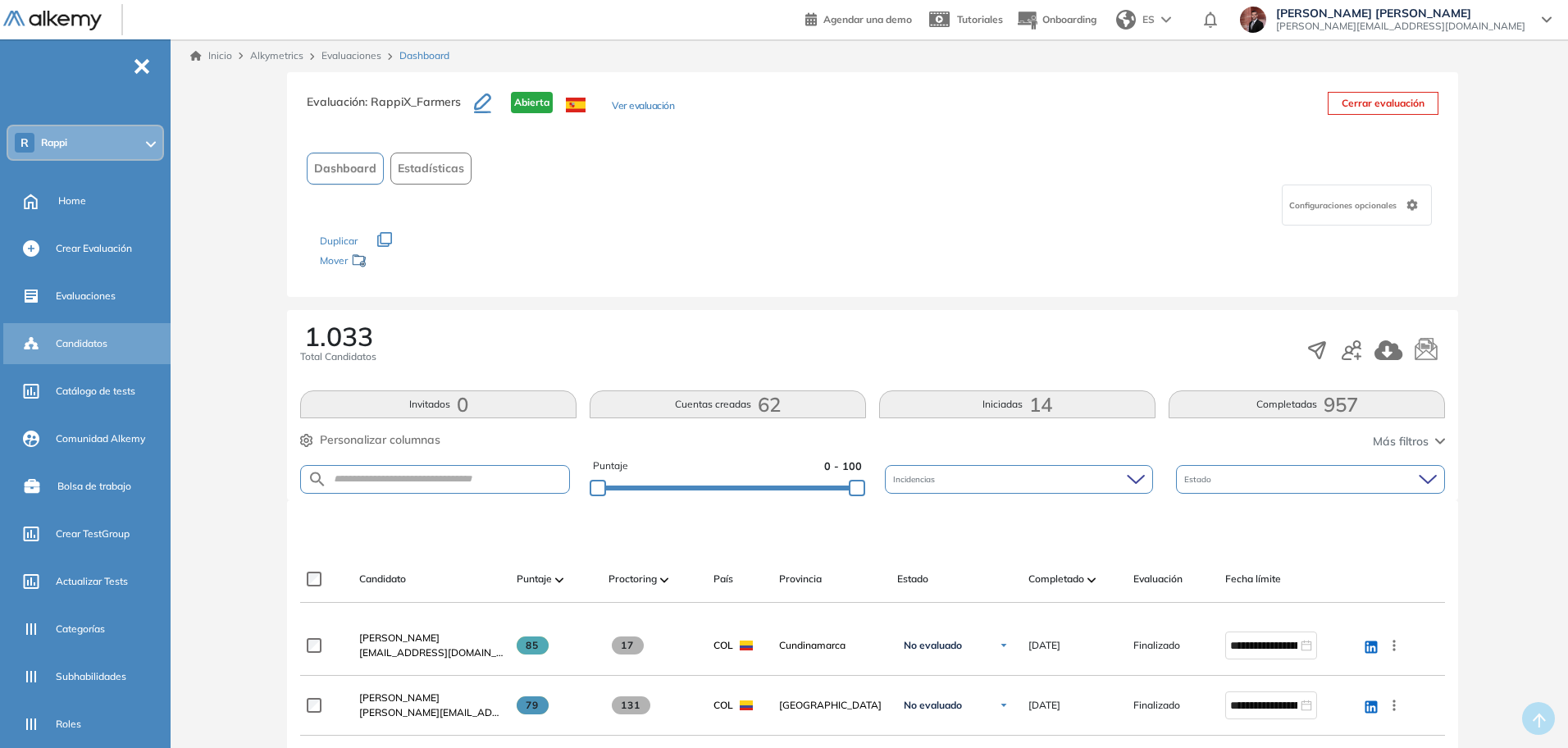
click at [78, 338] on span "Candidatos" at bounding box center [82, 343] width 52 height 14
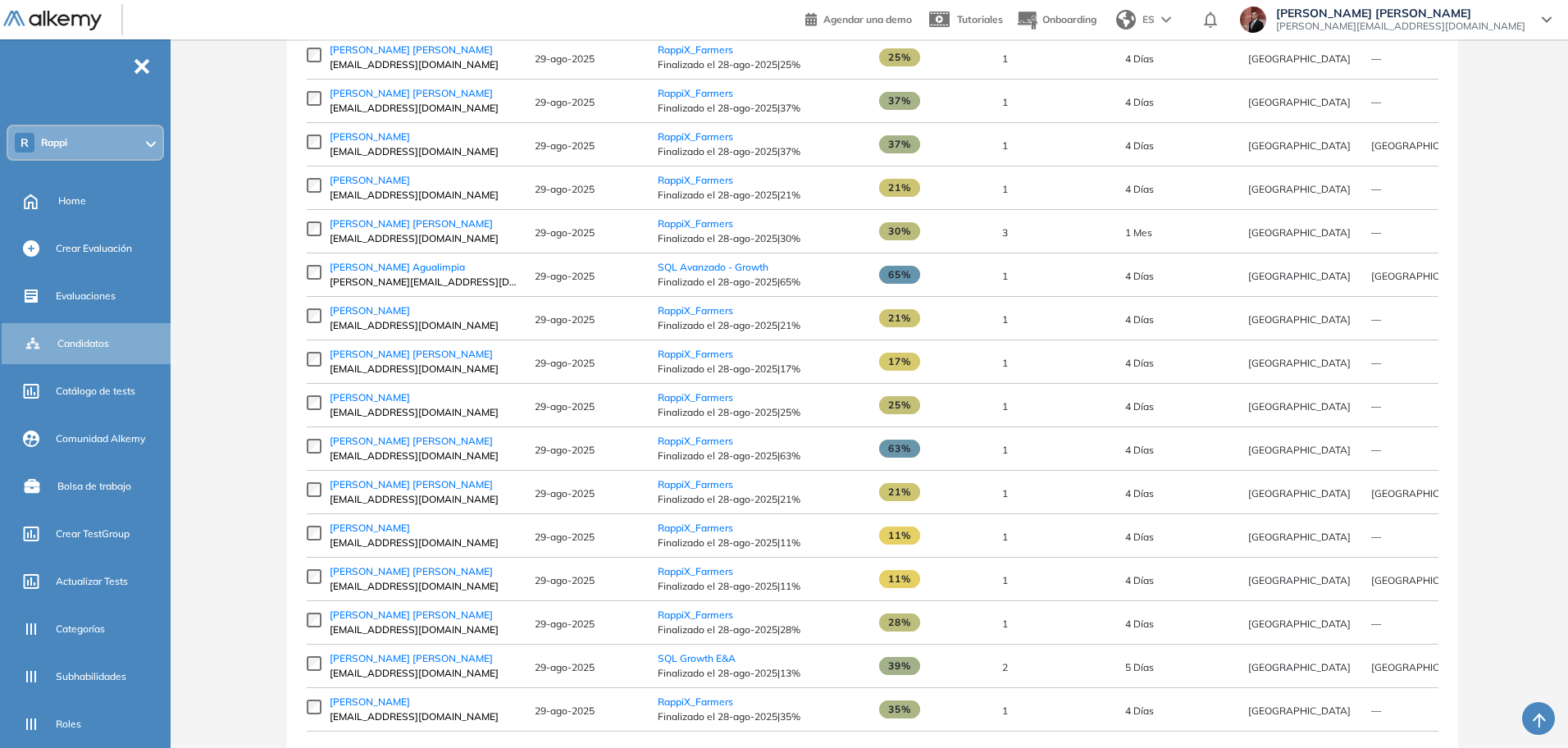
scroll to position [2298, 0]
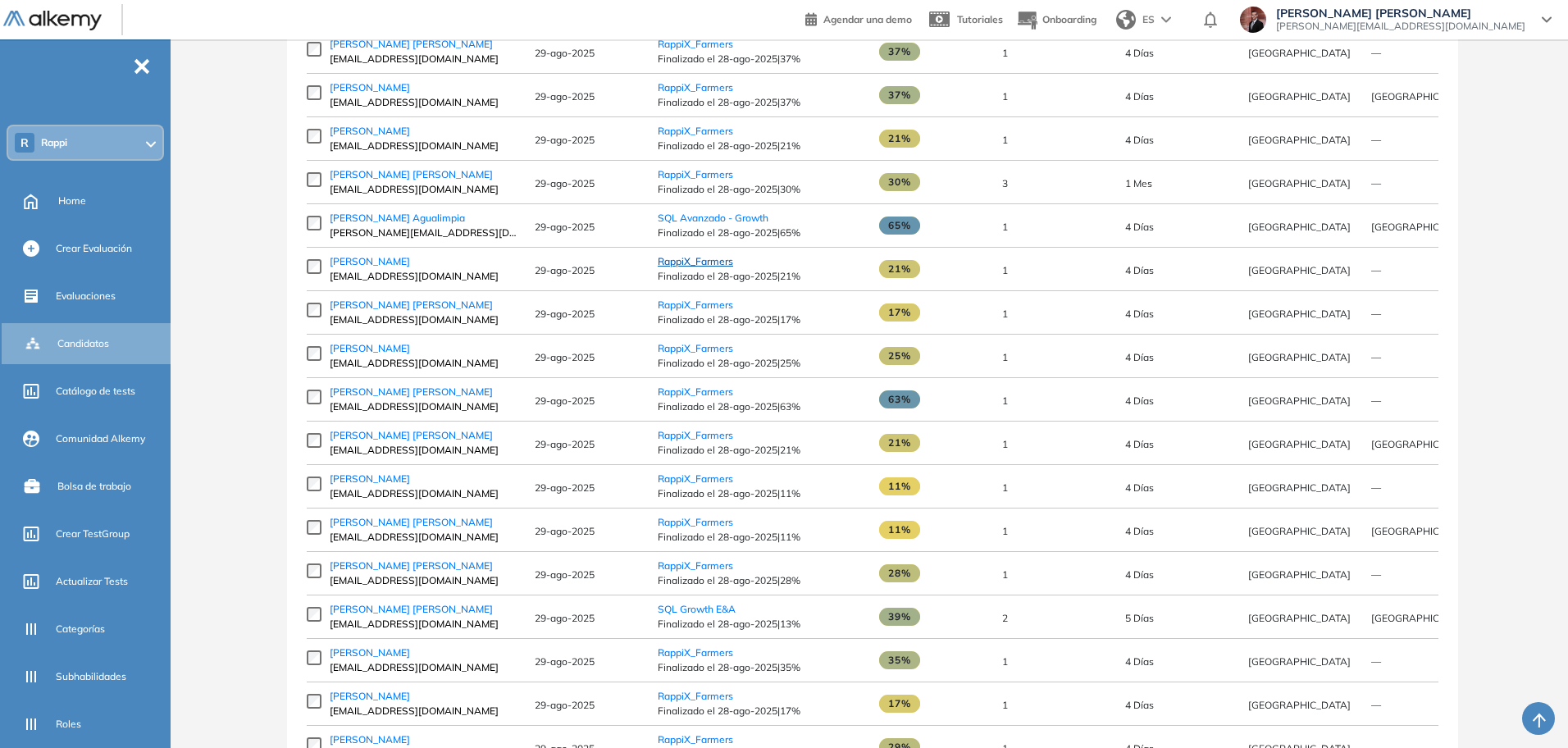
click at [708, 265] on span "RappiX_Farmers" at bounding box center [695, 261] width 75 height 13
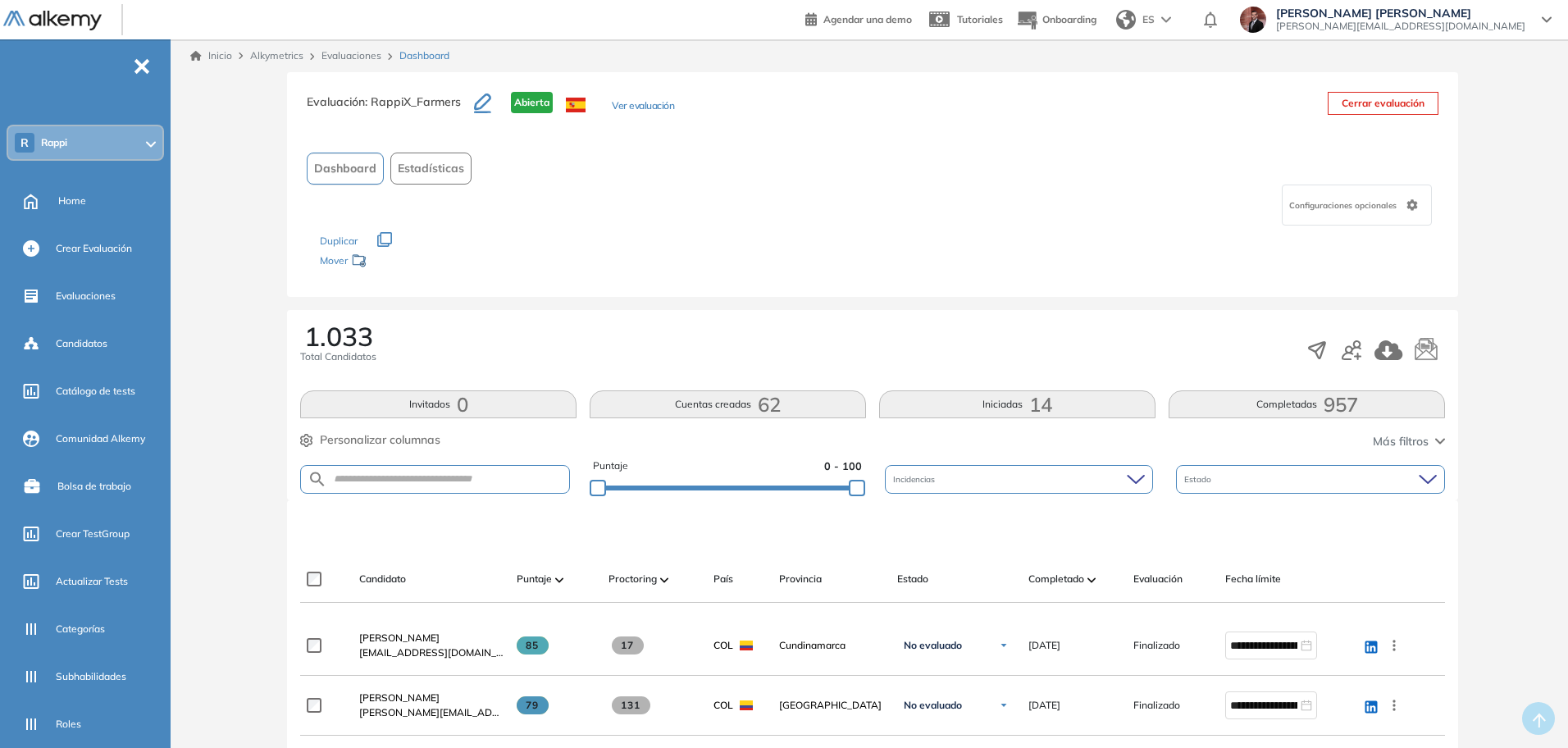
click at [441, 157] on button "Estadísticas" at bounding box center [431, 169] width 81 height 32
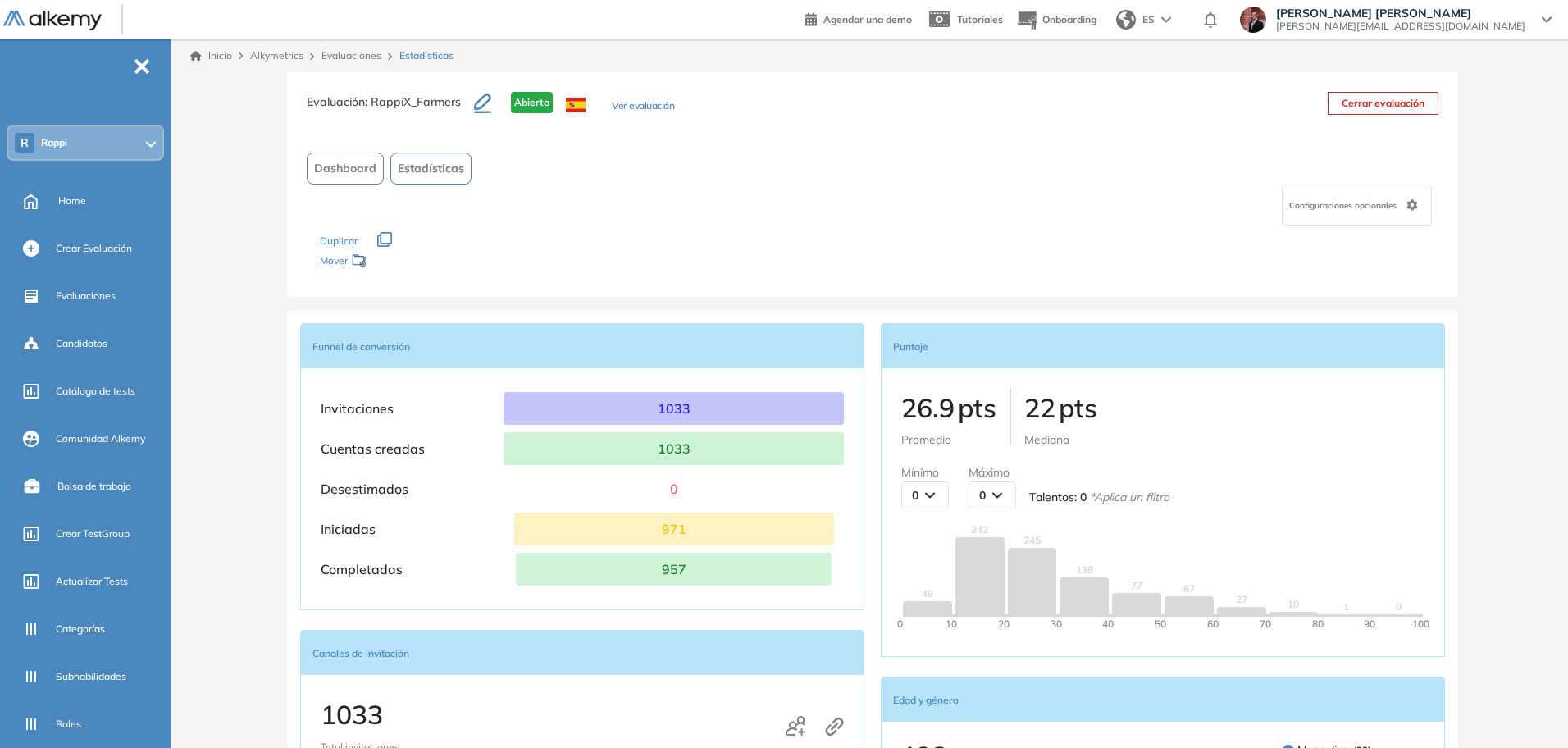
click at [367, 168] on span "Dashboard" at bounding box center [345, 168] width 62 height 17
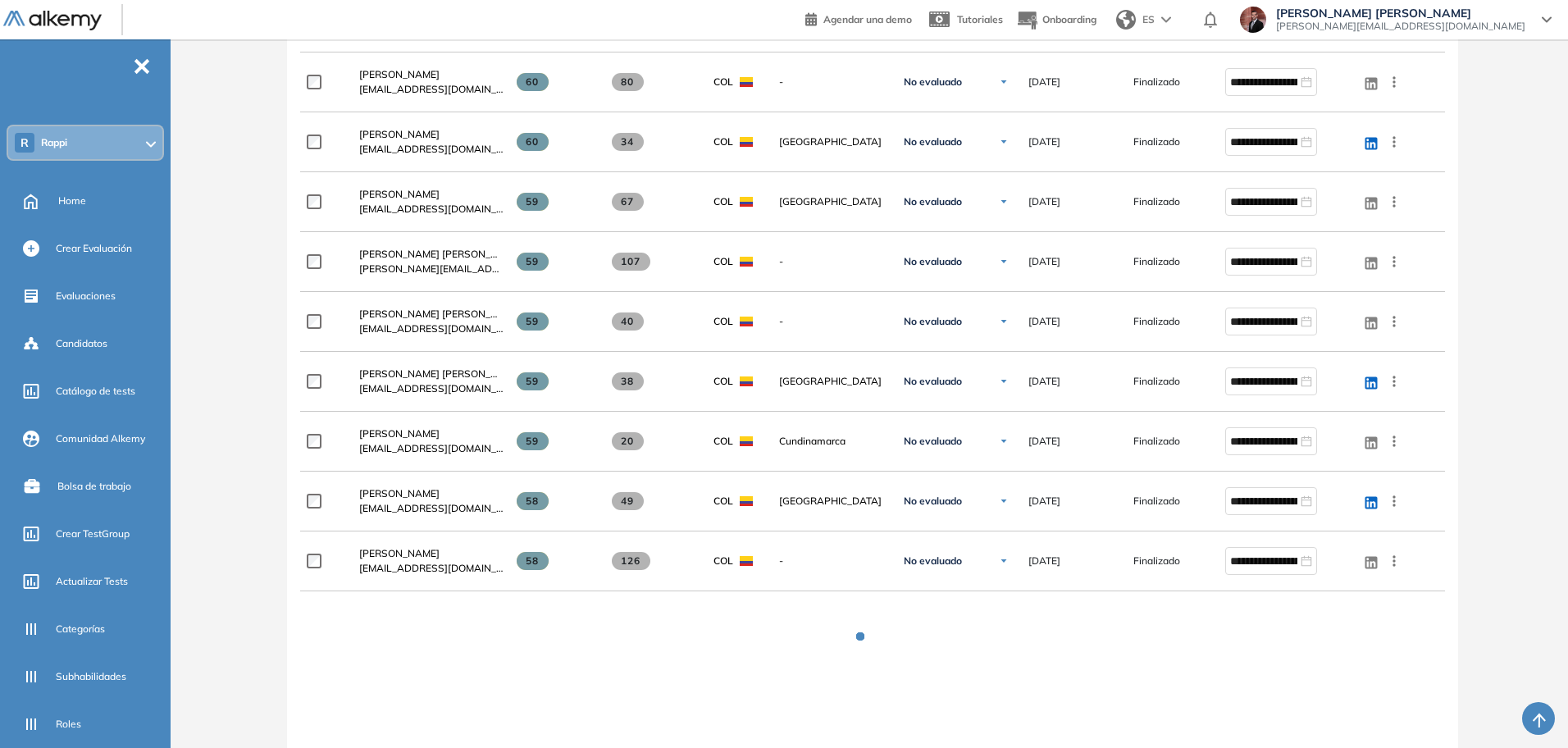
scroll to position [2883, 0]
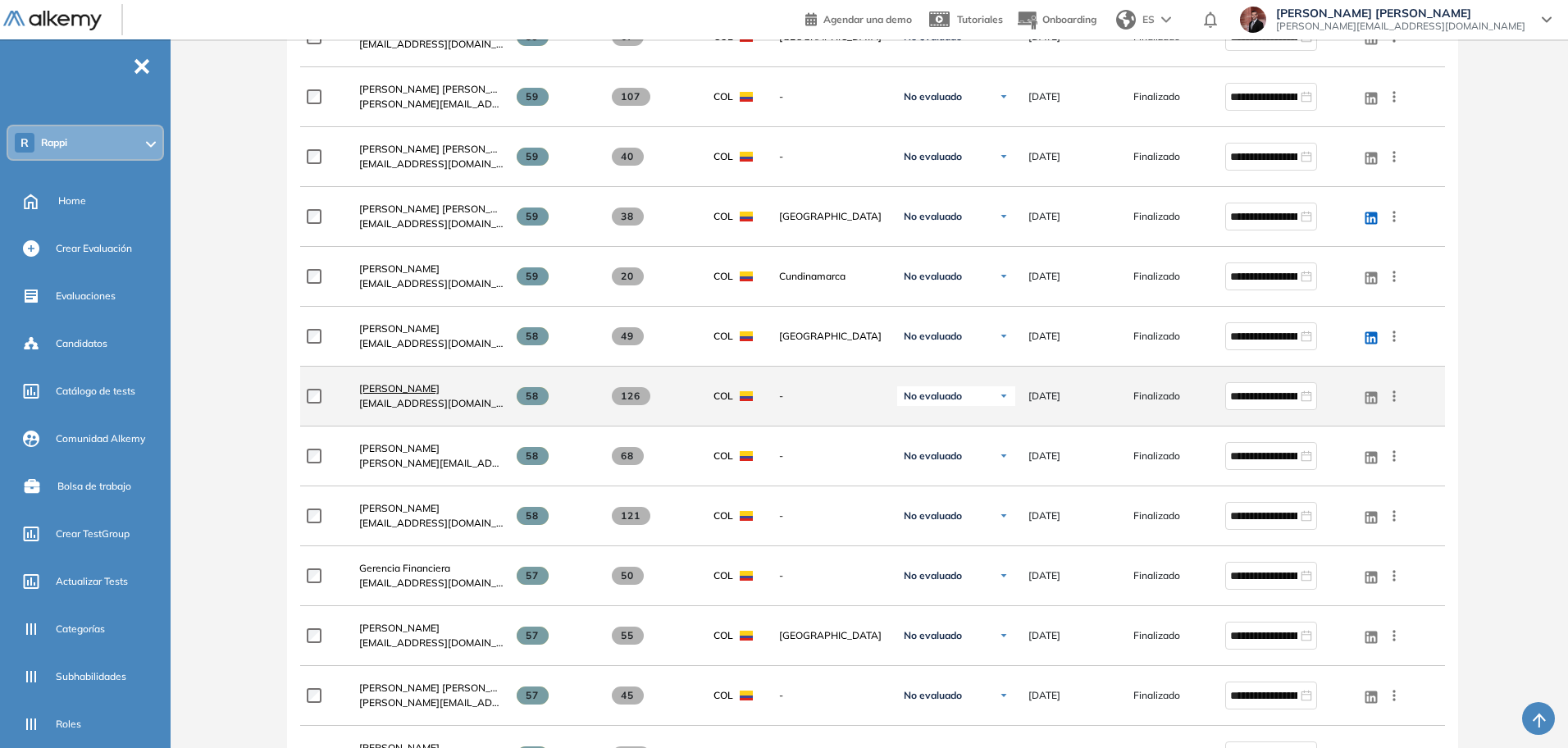
click at [439, 386] on span "Johan Santiago Bohorquez Mendez" at bounding box center [399, 389] width 80 height 13
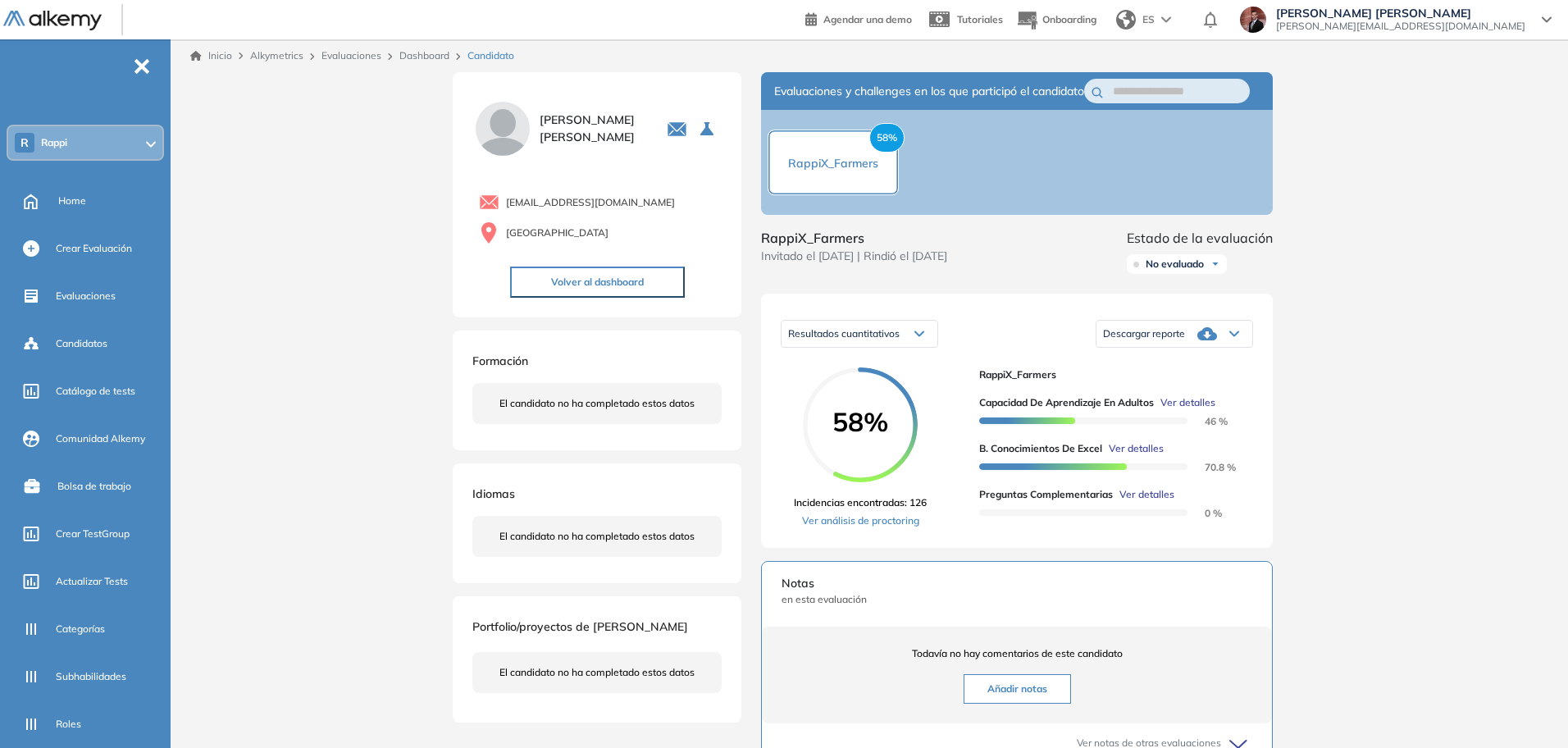
click at [1213, 340] on icon at bounding box center [1207, 333] width 20 height 13
click at [1176, 380] on li "Descargar informe completo" at bounding box center [1164, 372] width 121 height 16
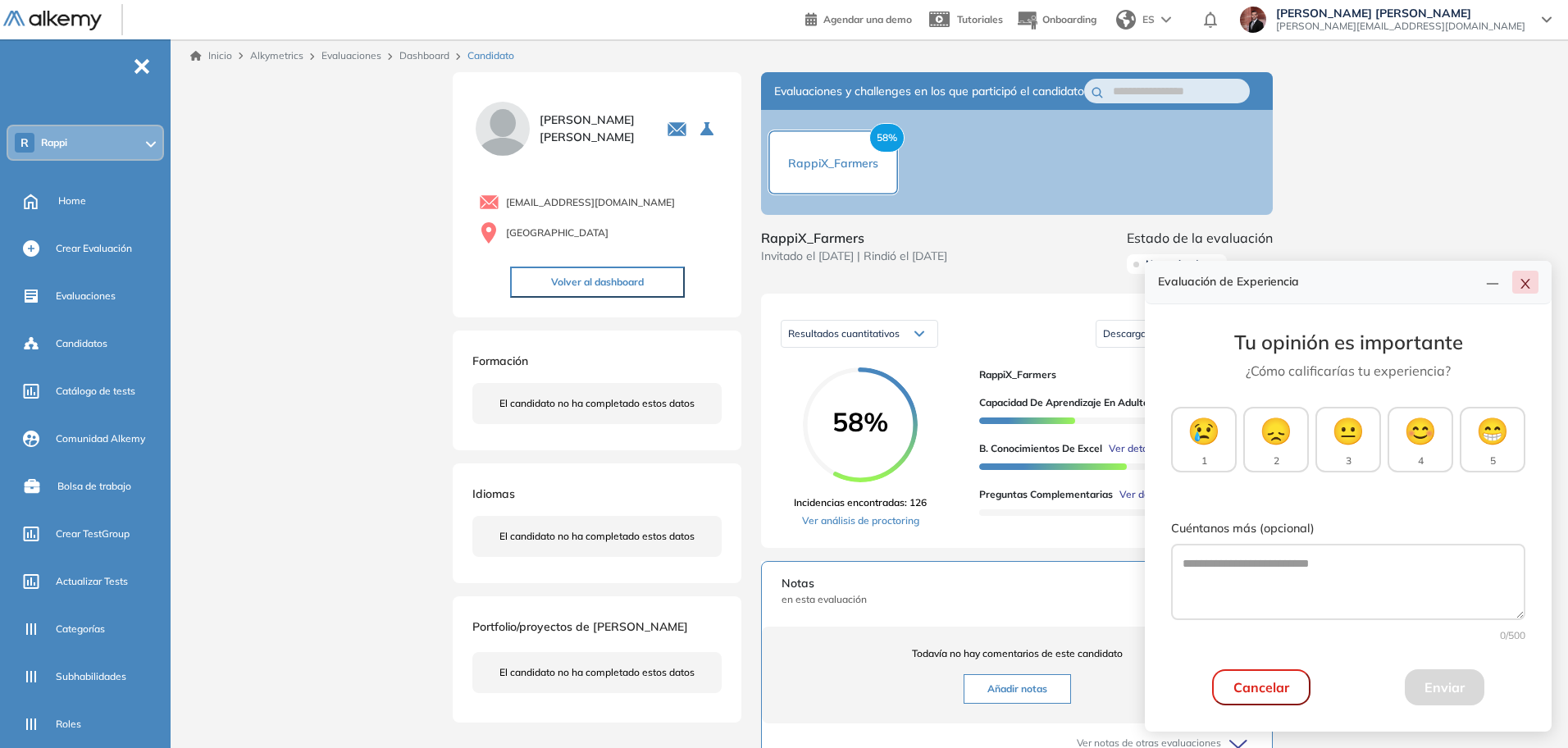
click at [1527, 284] on icon "close" at bounding box center [1525, 284] width 13 height 13
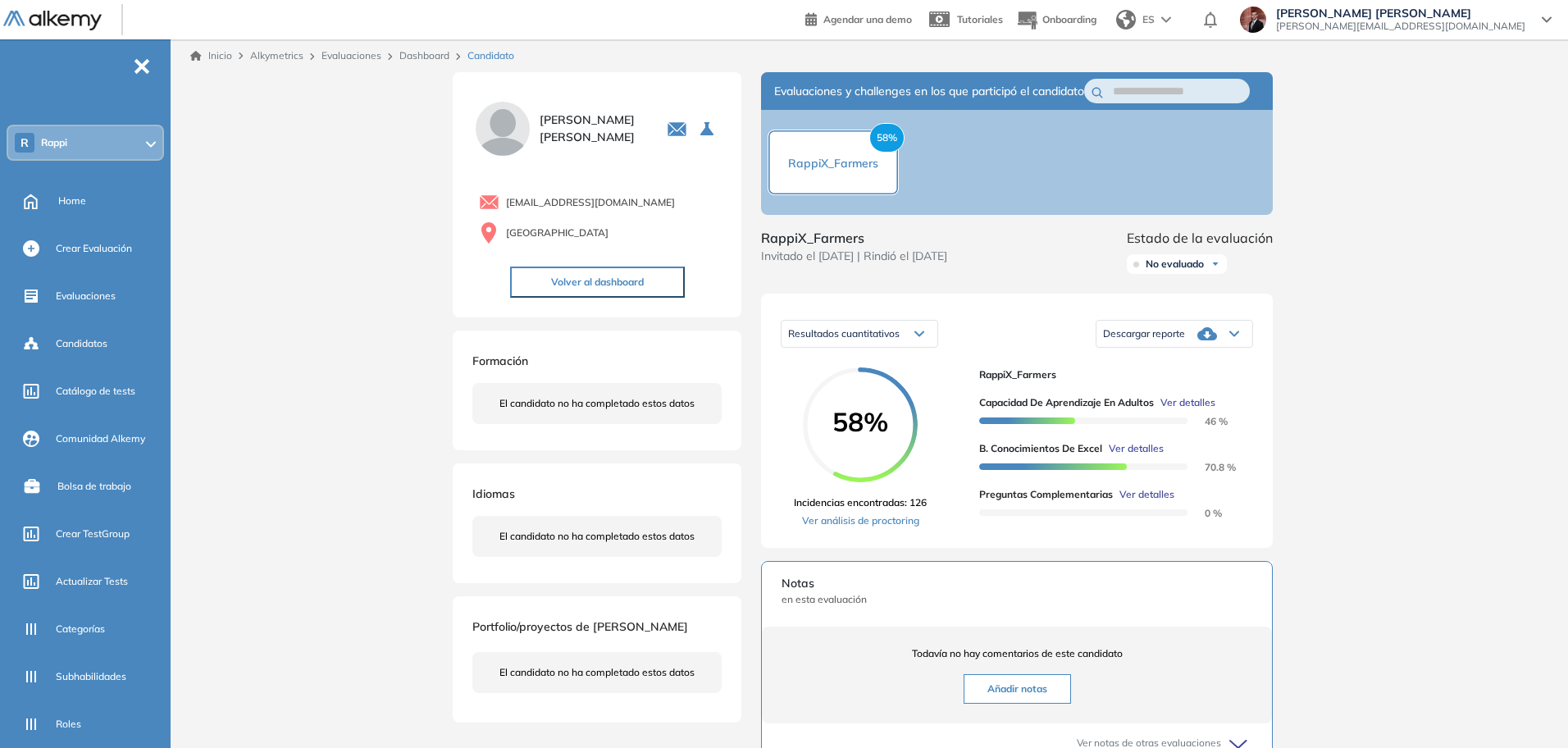
click at [427, 52] on link "Dashboard" at bounding box center [425, 56] width 50 height 13
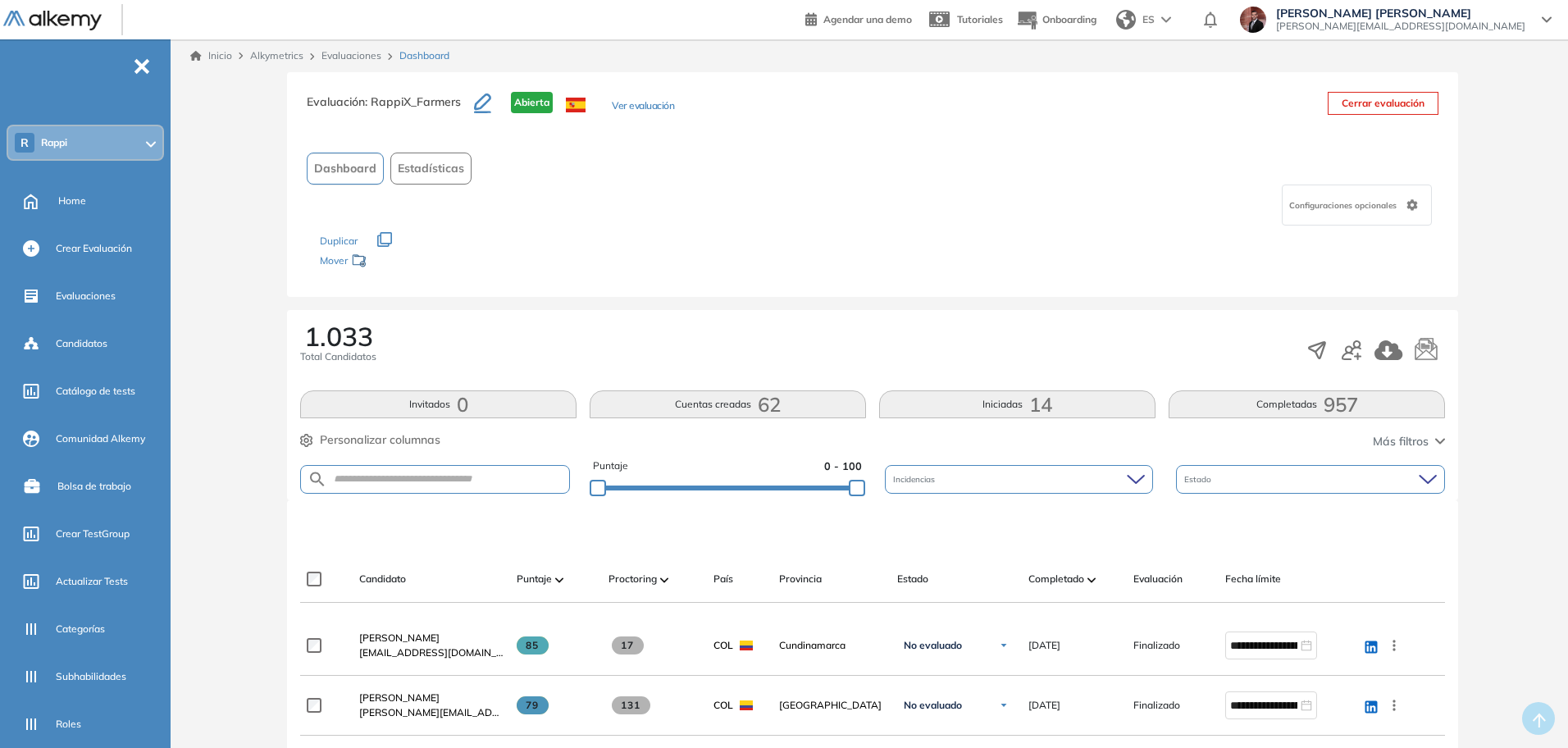
click at [456, 168] on span "Estadísticas" at bounding box center [431, 168] width 66 height 17
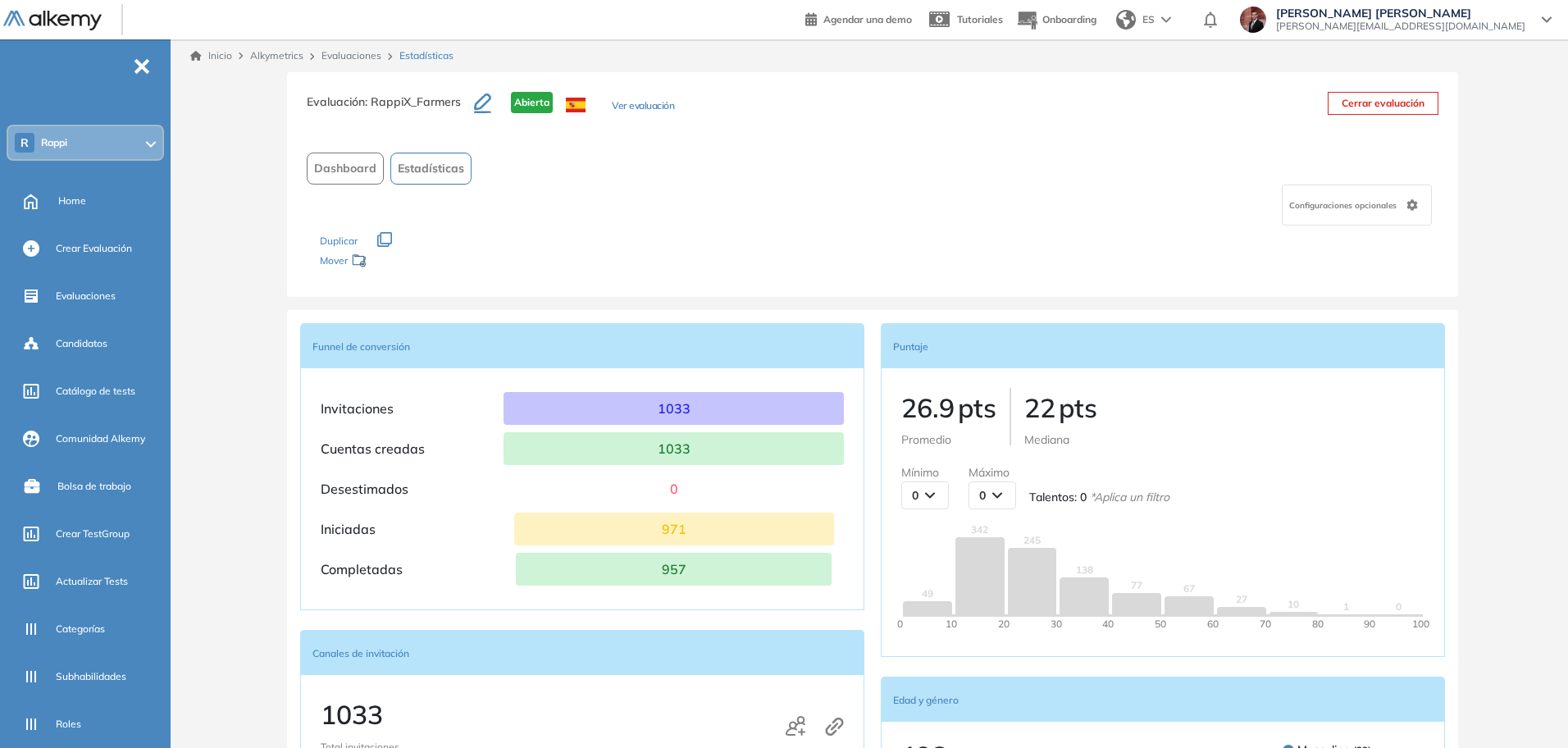
click at [656, 112] on button "Ver evaluación" at bounding box center [642, 107] width 62 height 17
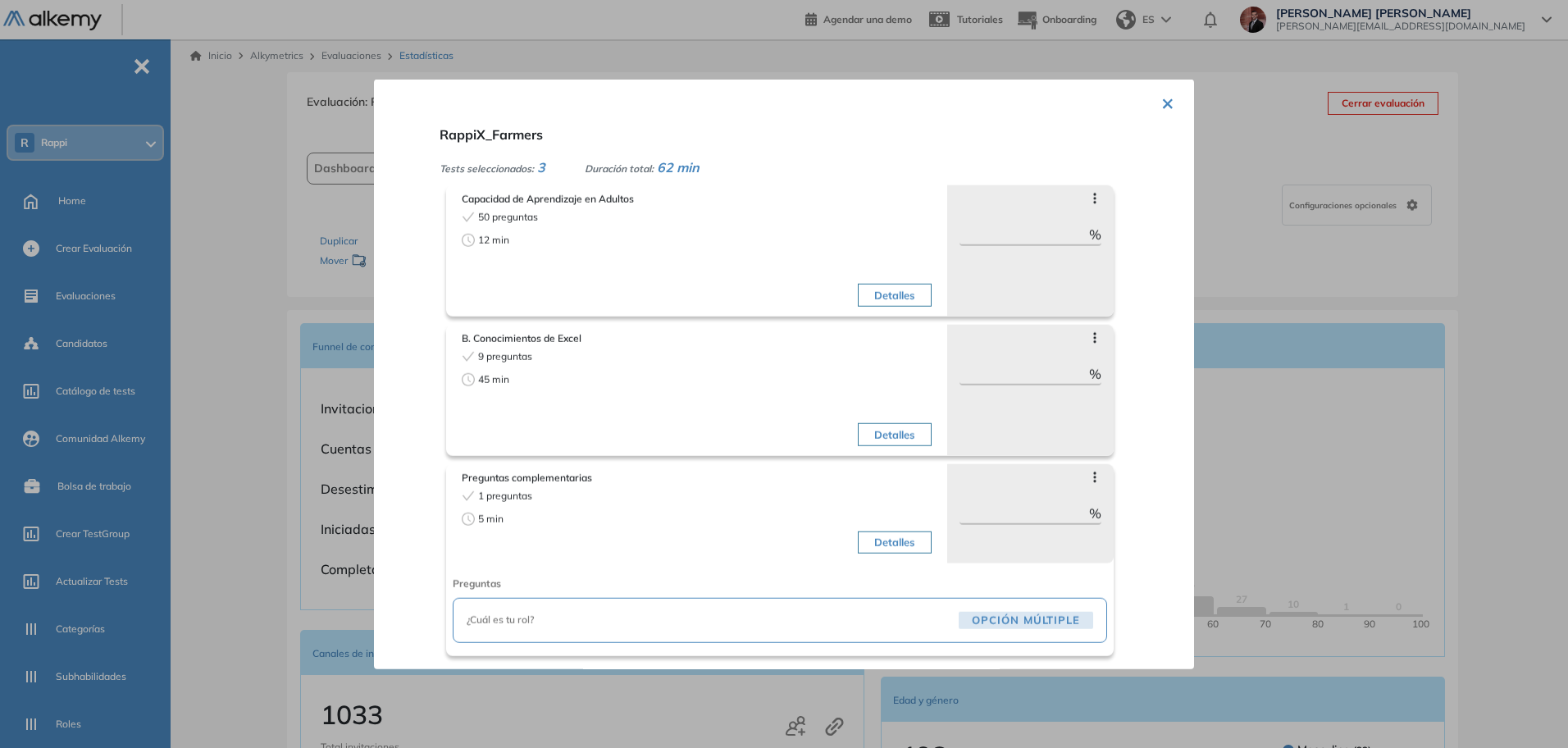
click at [905, 296] on button "Detalles" at bounding box center [894, 295] width 73 height 23
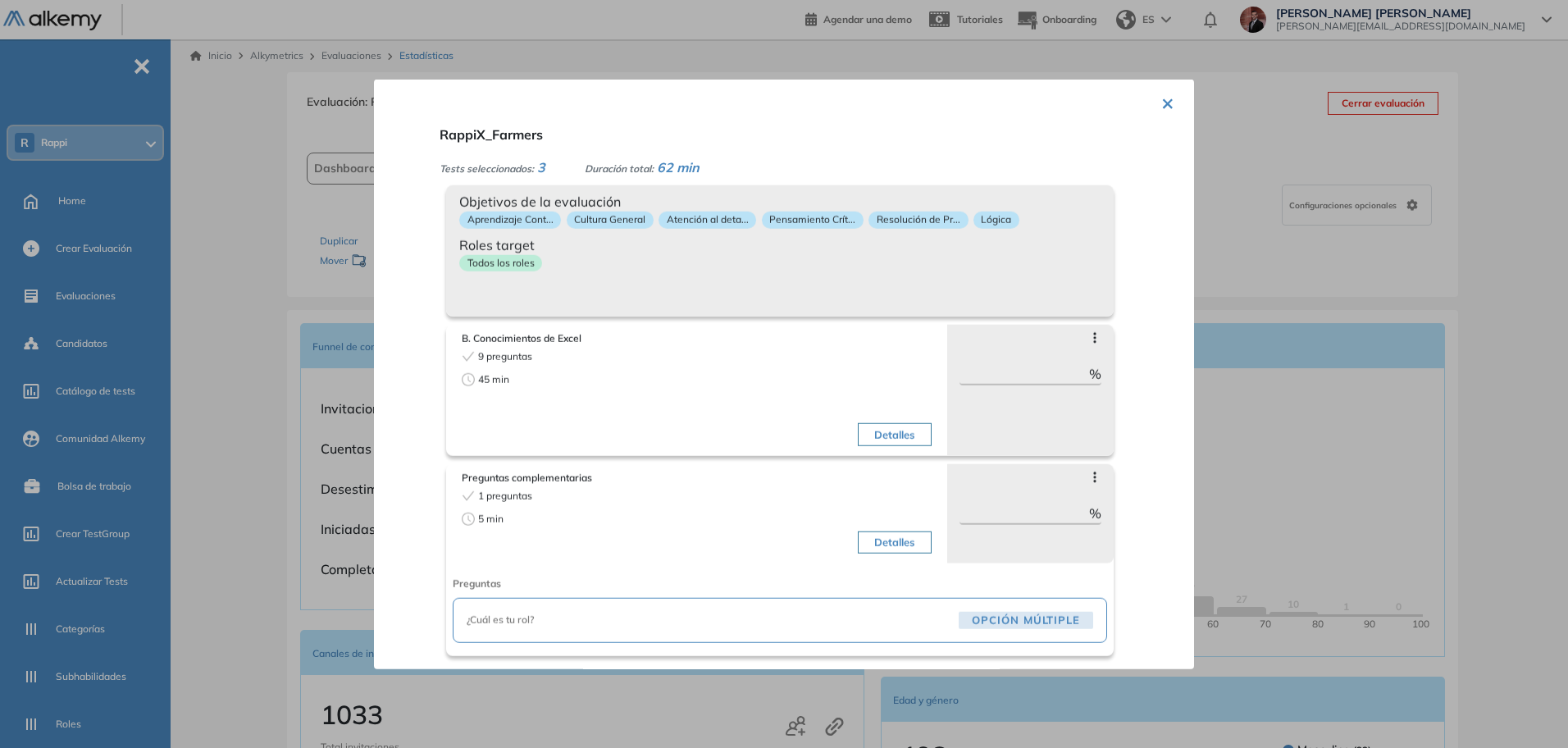
click at [906, 298] on div "Objetivos de la evaluación Aprendizaje Cont... Cultura General Atención al deta…" at bounding box center [780, 251] width 667 height 131
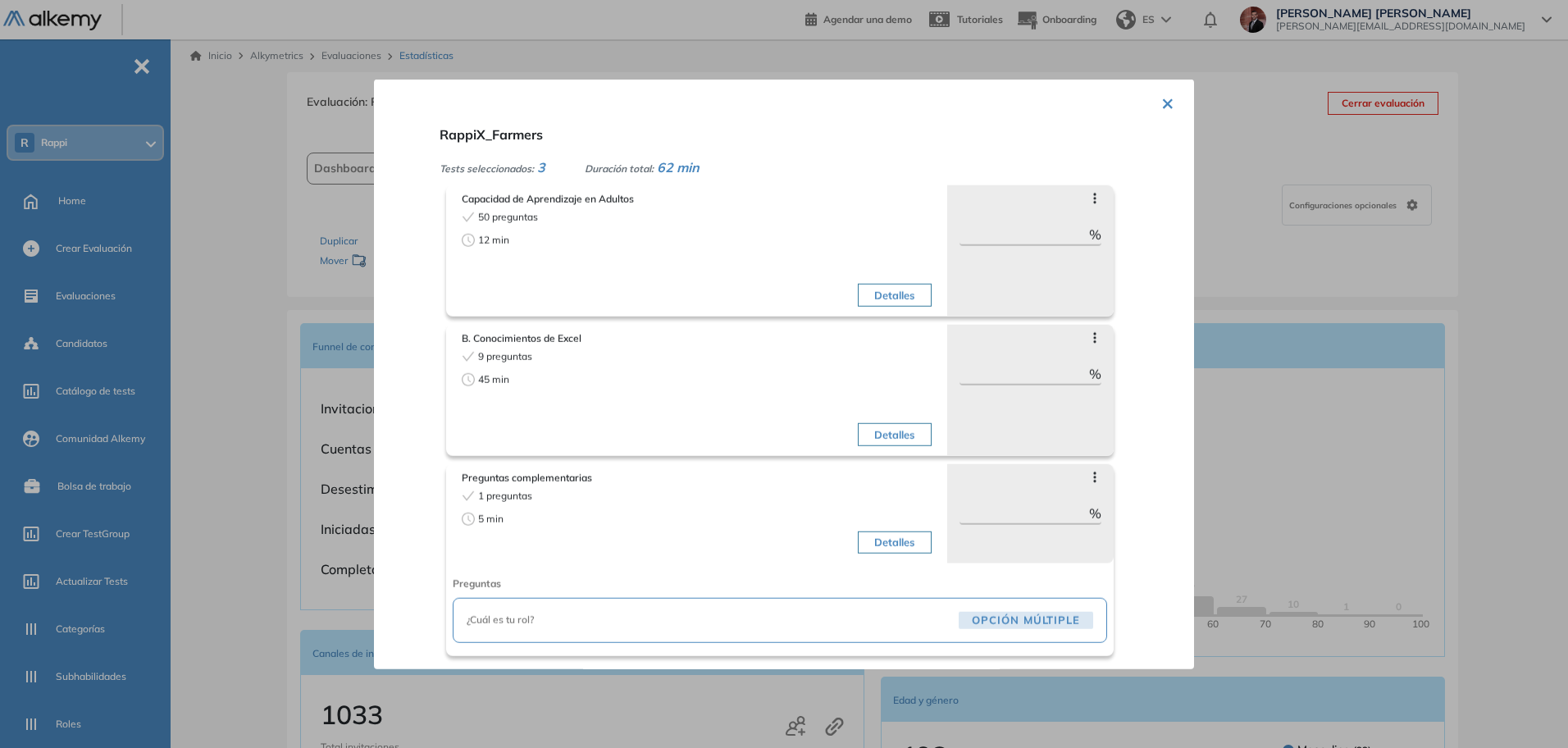
drag, startPoint x: 1167, startPoint y: 108, endPoint x: 533, endPoint y: 13, distance: 641.1
click at [1166, 108] on button "×" at bounding box center [1167, 102] width 13 height 32
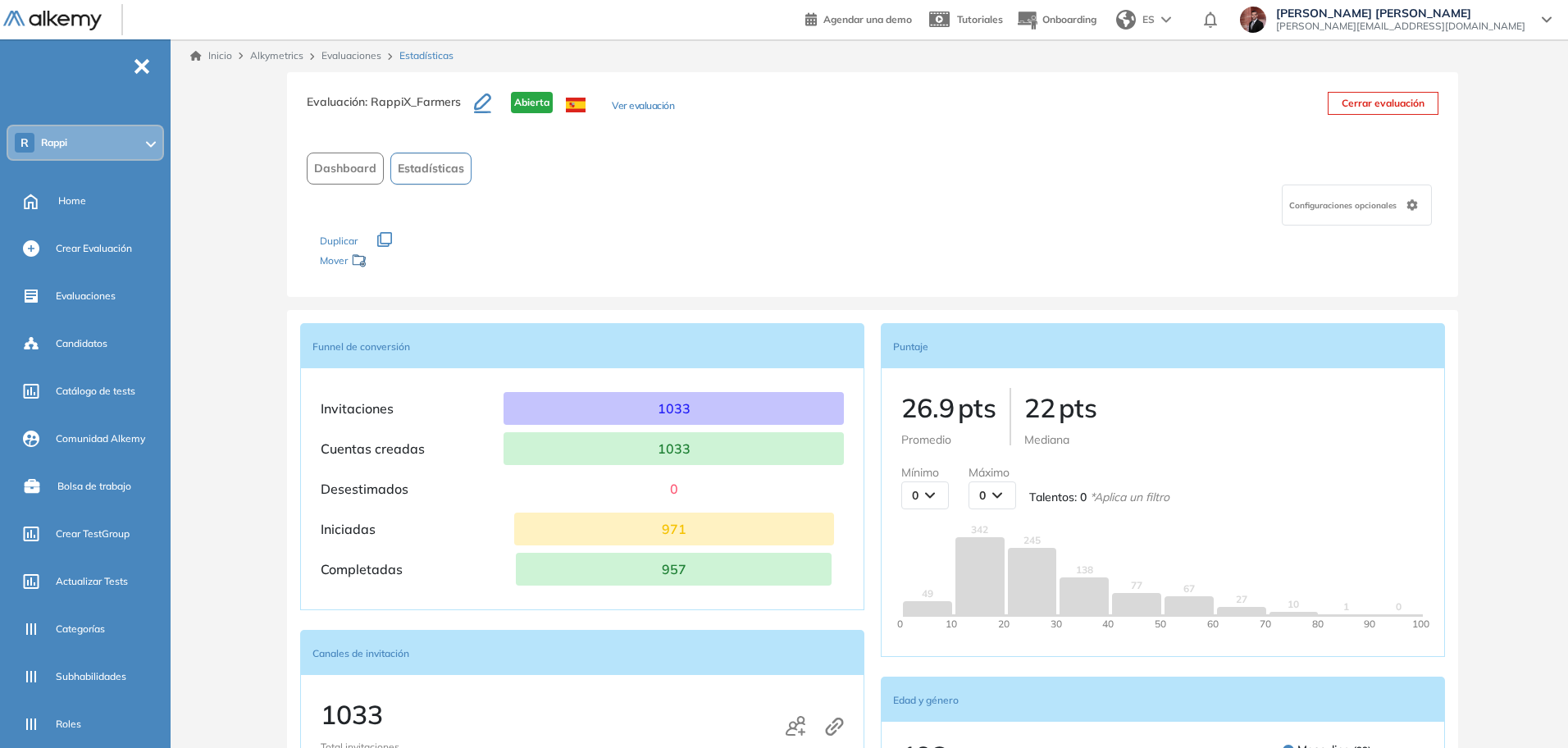
click at [452, 174] on span "Estadísticas" at bounding box center [431, 168] width 66 height 17
click at [366, 172] on span "Dashboard" at bounding box center [345, 168] width 62 height 17
click at [647, 106] on button "Ver evaluación" at bounding box center [642, 107] width 62 height 17
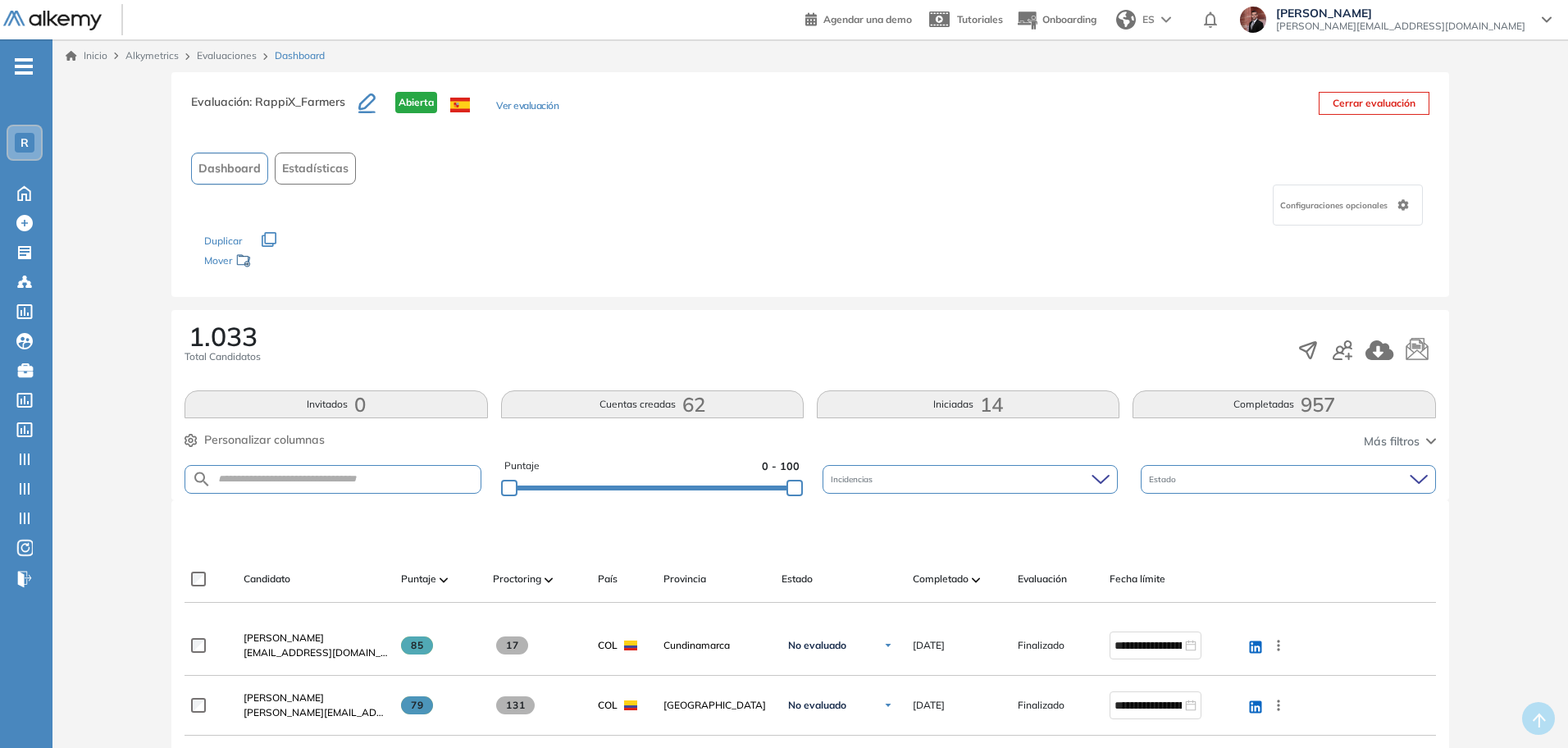
click at [536, 105] on button "Ver evaluación" at bounding box center [526, 107] width 62 height 17
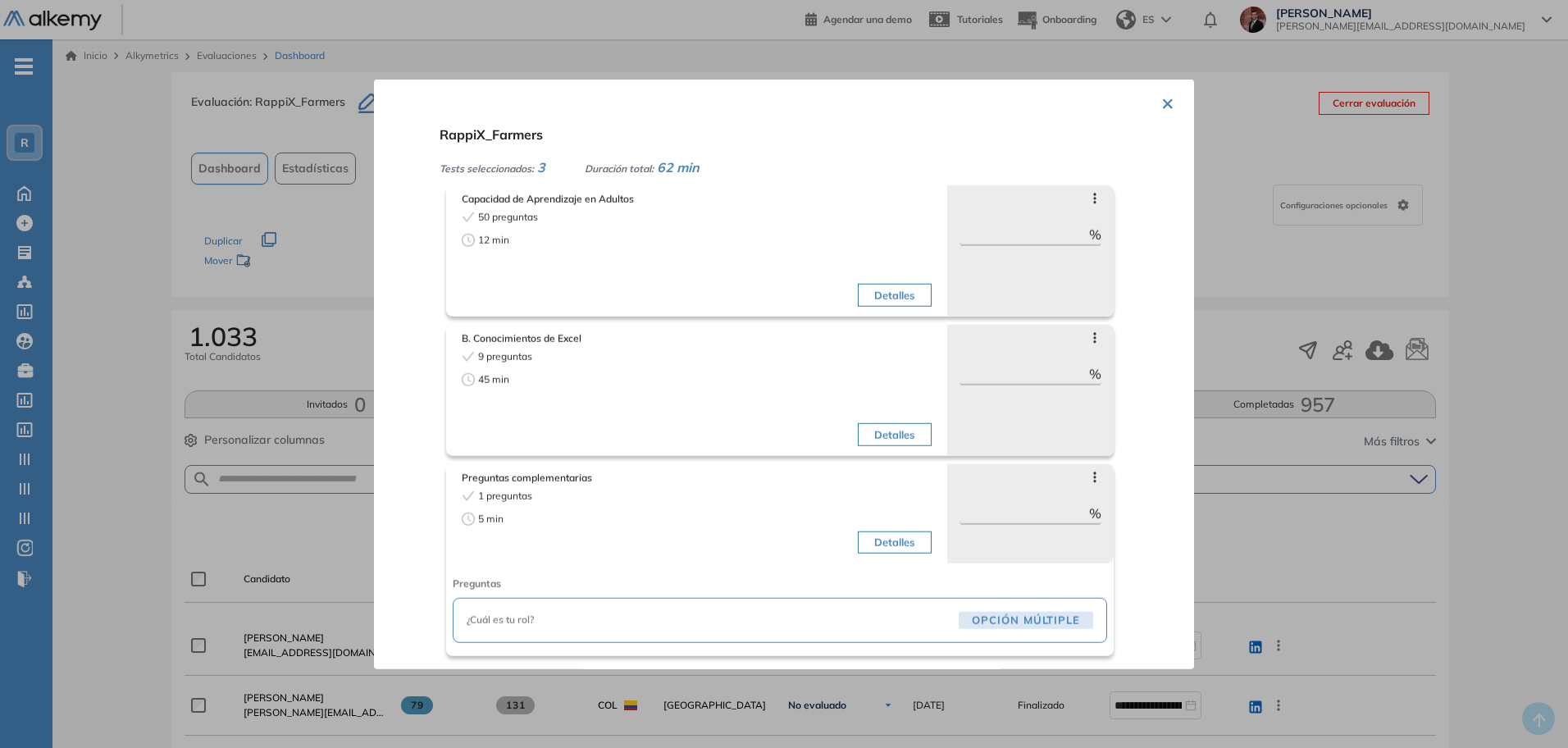
click at [876, 436] on button "Detalles" at bounding box center [894, 435] width 73 height 23
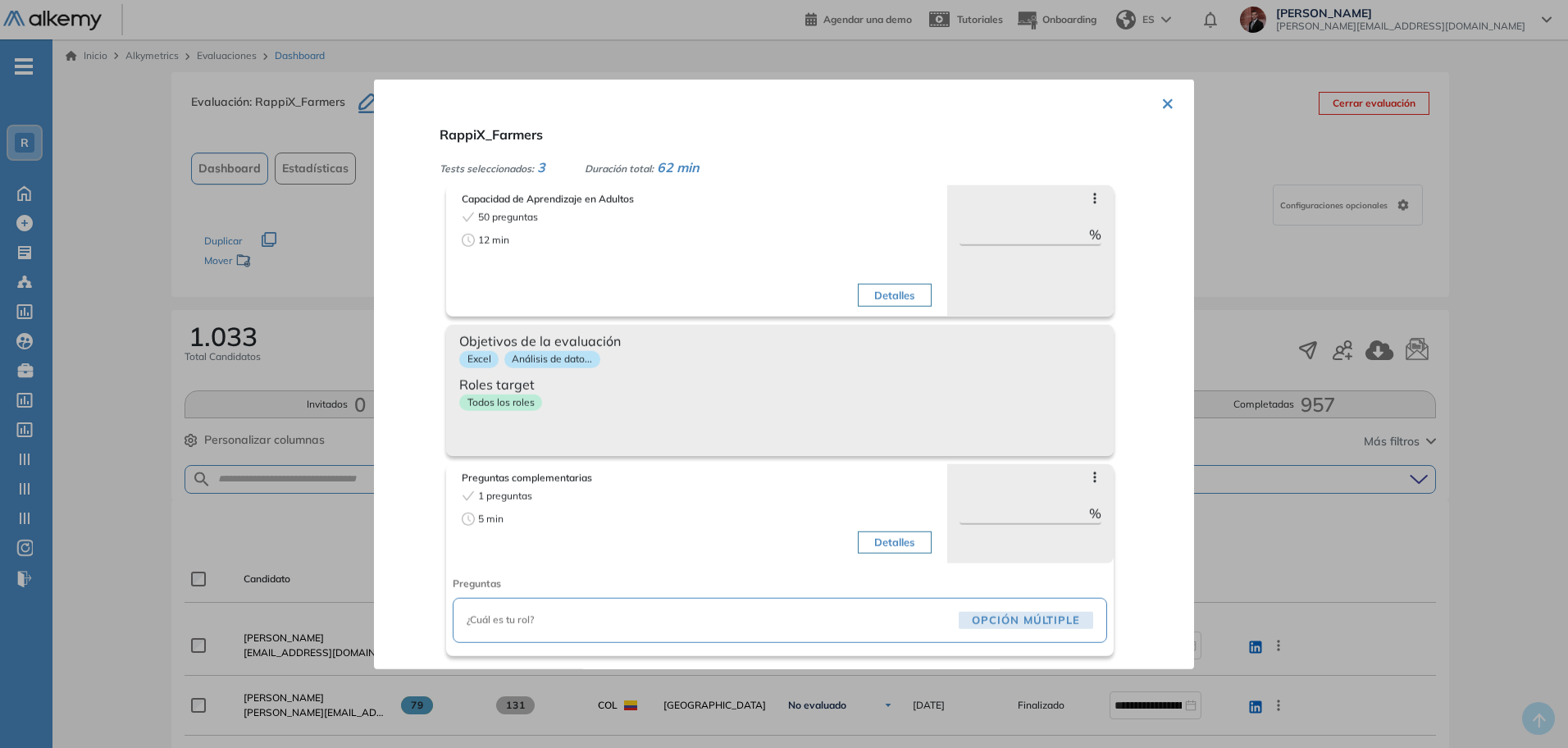
click at [878, 436] on div "Objetivos de la evaluación Excel Análisis de dato... Roles target Todos los rol…" at bounding box center [780, 391] width 667 height 131
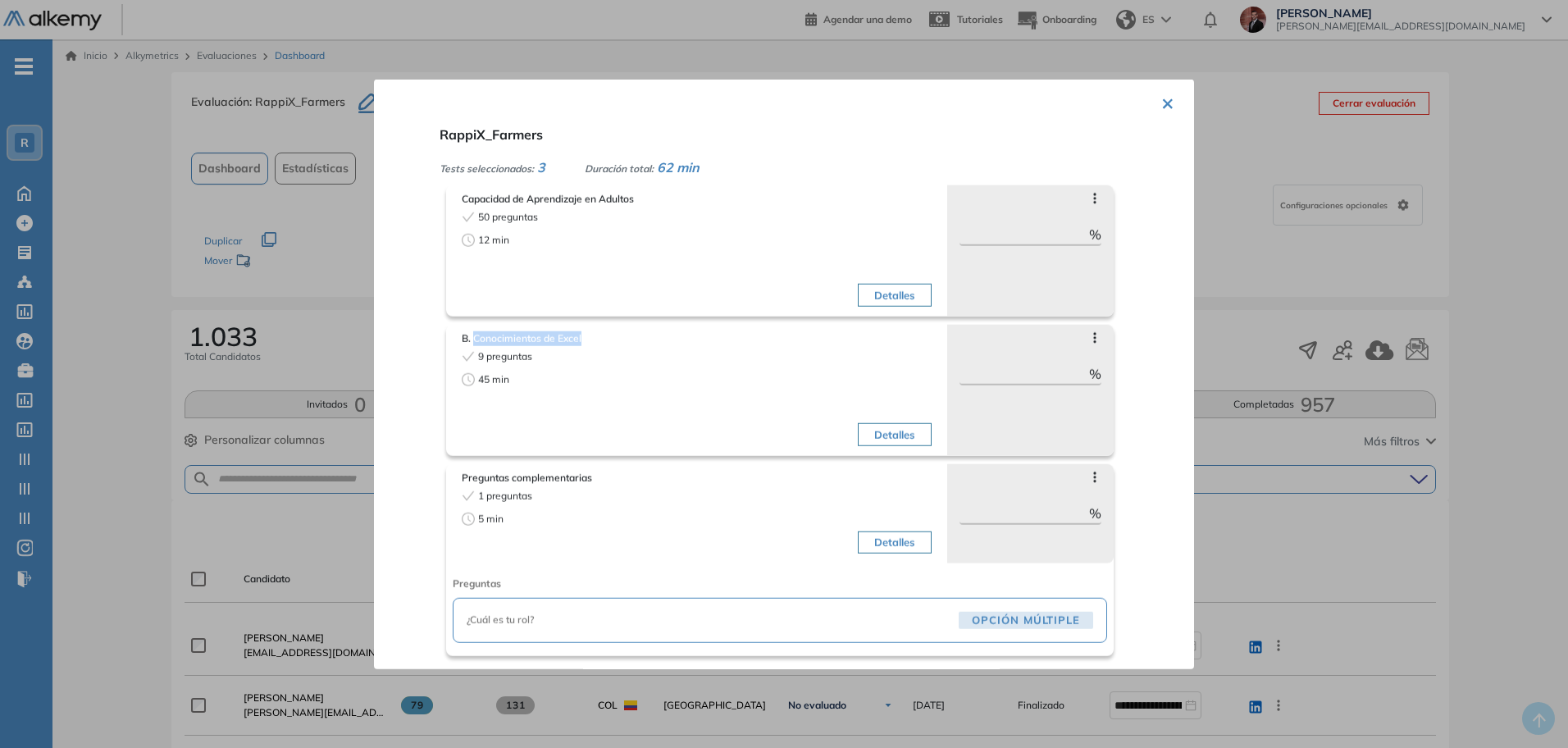
drag, startPoint x: 587, startPoint y: 341, endPoint x: 475, endPoint y: 346, distance: 112.1
click at [475, 346] on div "B. Conocimientos de Excel 9 preguntas 45 min Detalles" at bounding box center [696, 392] width 477 height 128
copy span "Conocimientos de Excel"
drag, startPoint x: 1159, startPoint y: 106, endPoint x: 1143, endPoint y: 109, distance: 16.3
click at [1161, 107] on button "×" at bounding box center [1167, 102] width 13 height 32
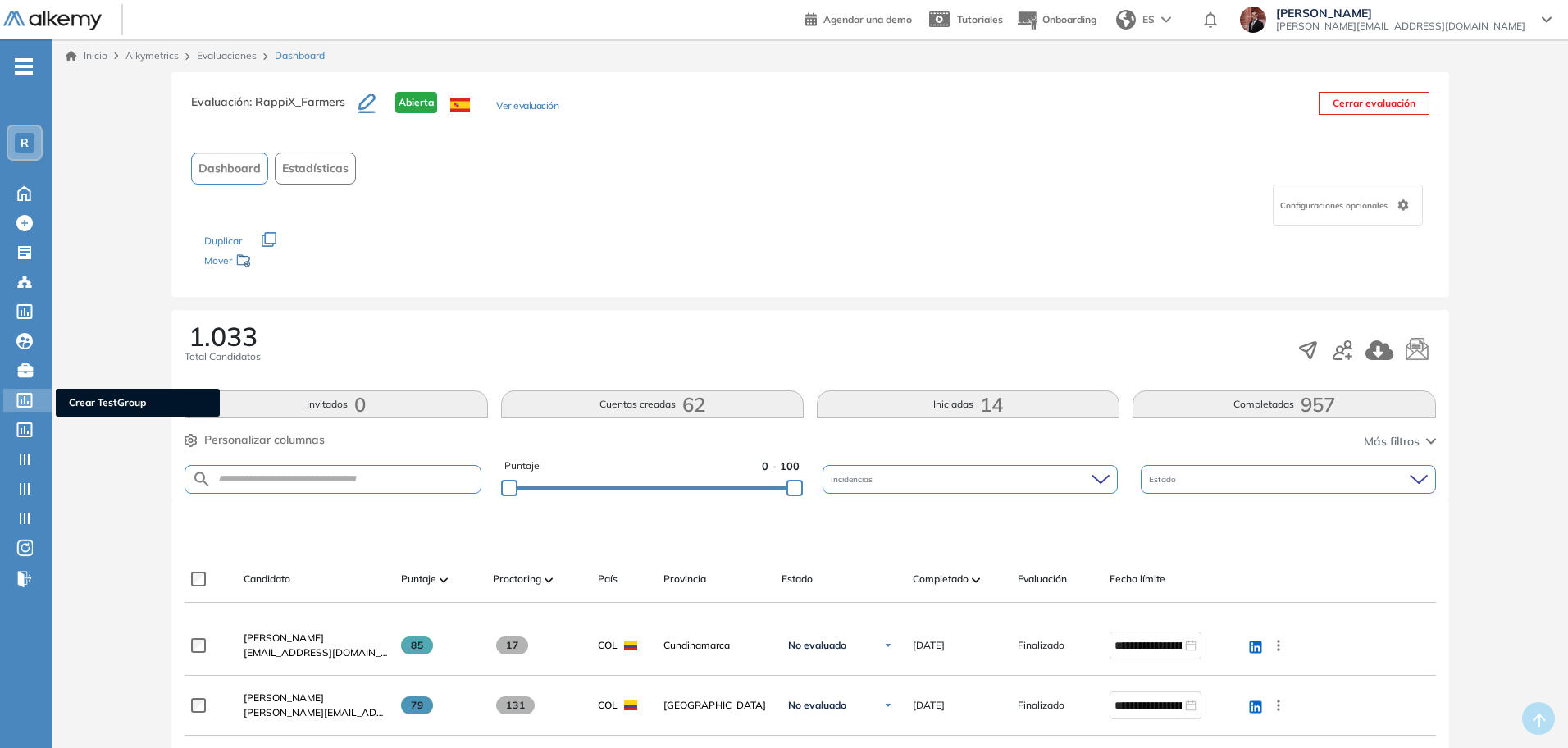
click at [27, 403] on icon at bounding box center [24, 400] width 16 height 14
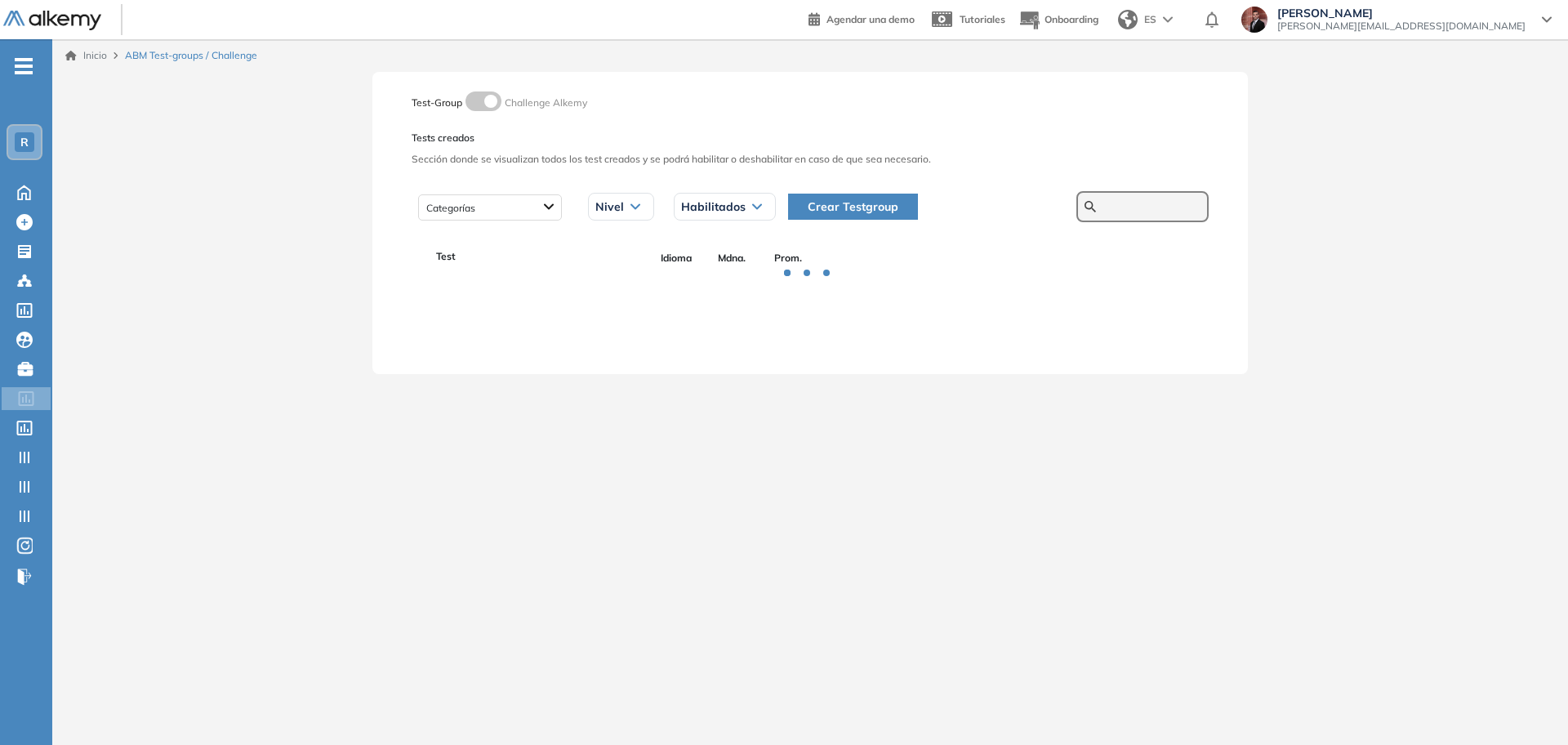
click at [1140, 207] on input "text" at bounding box center [1152, 207] width 98 height 14
paste input "**********"
type input "**********"
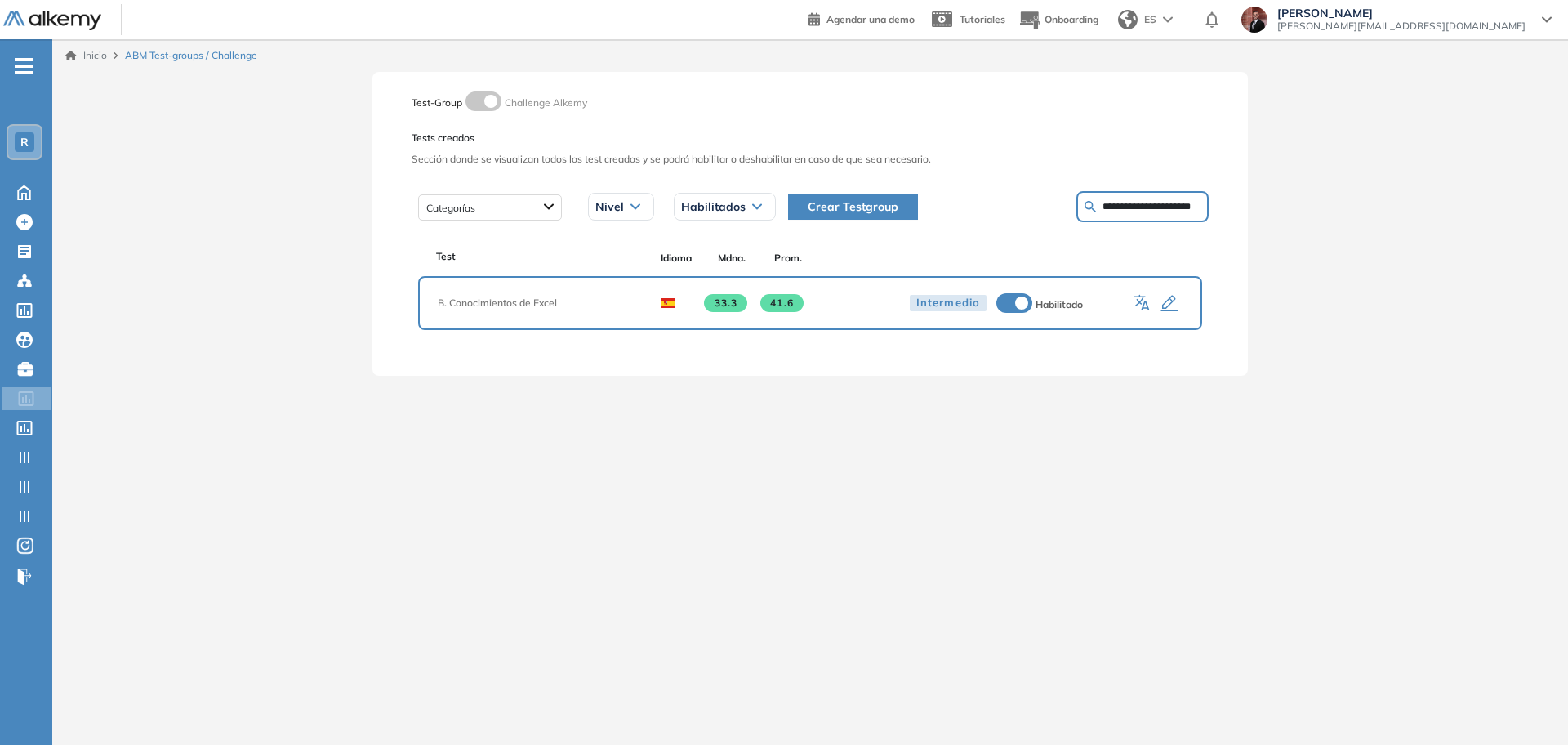
click at [1170, 302] on icon "button" at bounding box center [1170, 304] width 20 height 20
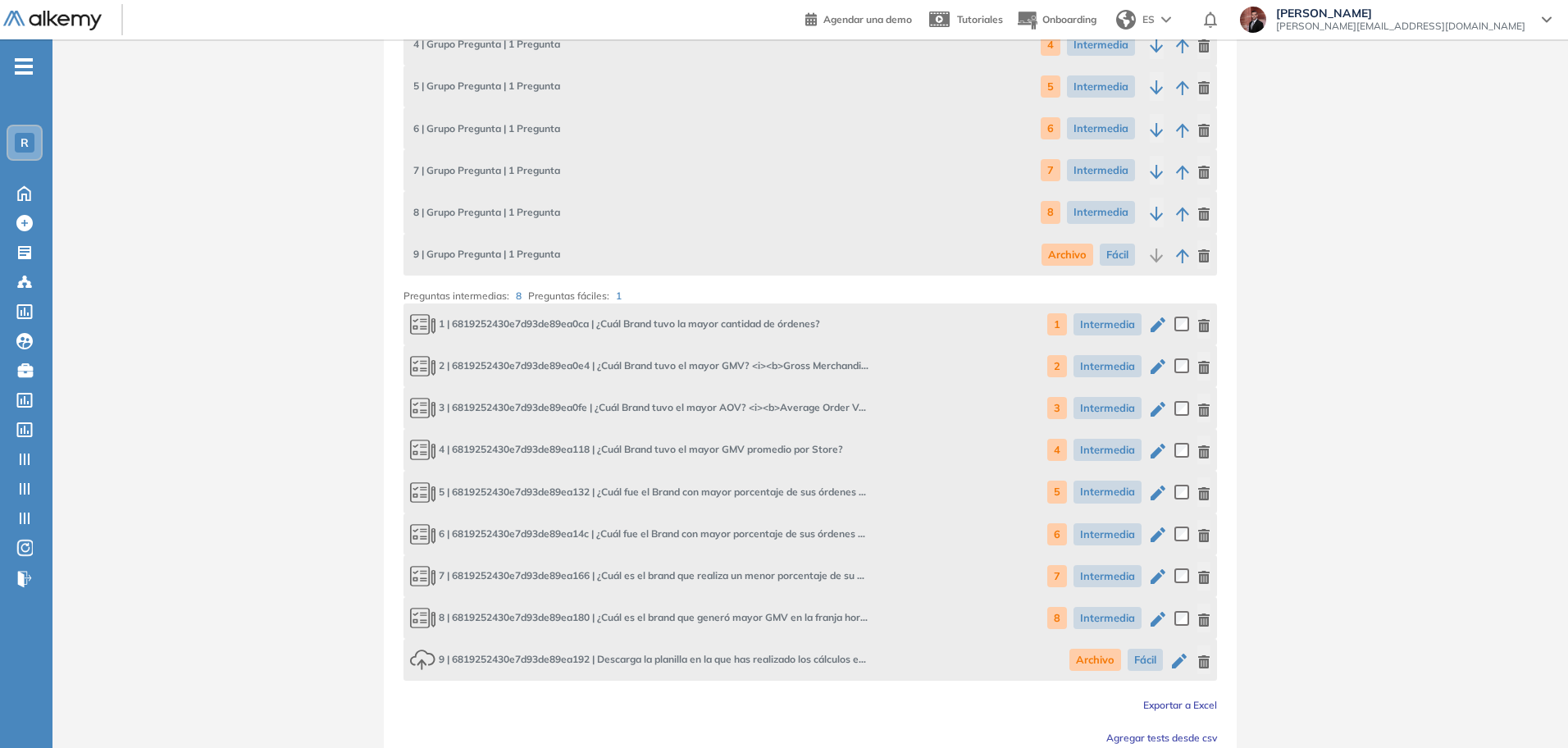
scroll to position [612, 0]
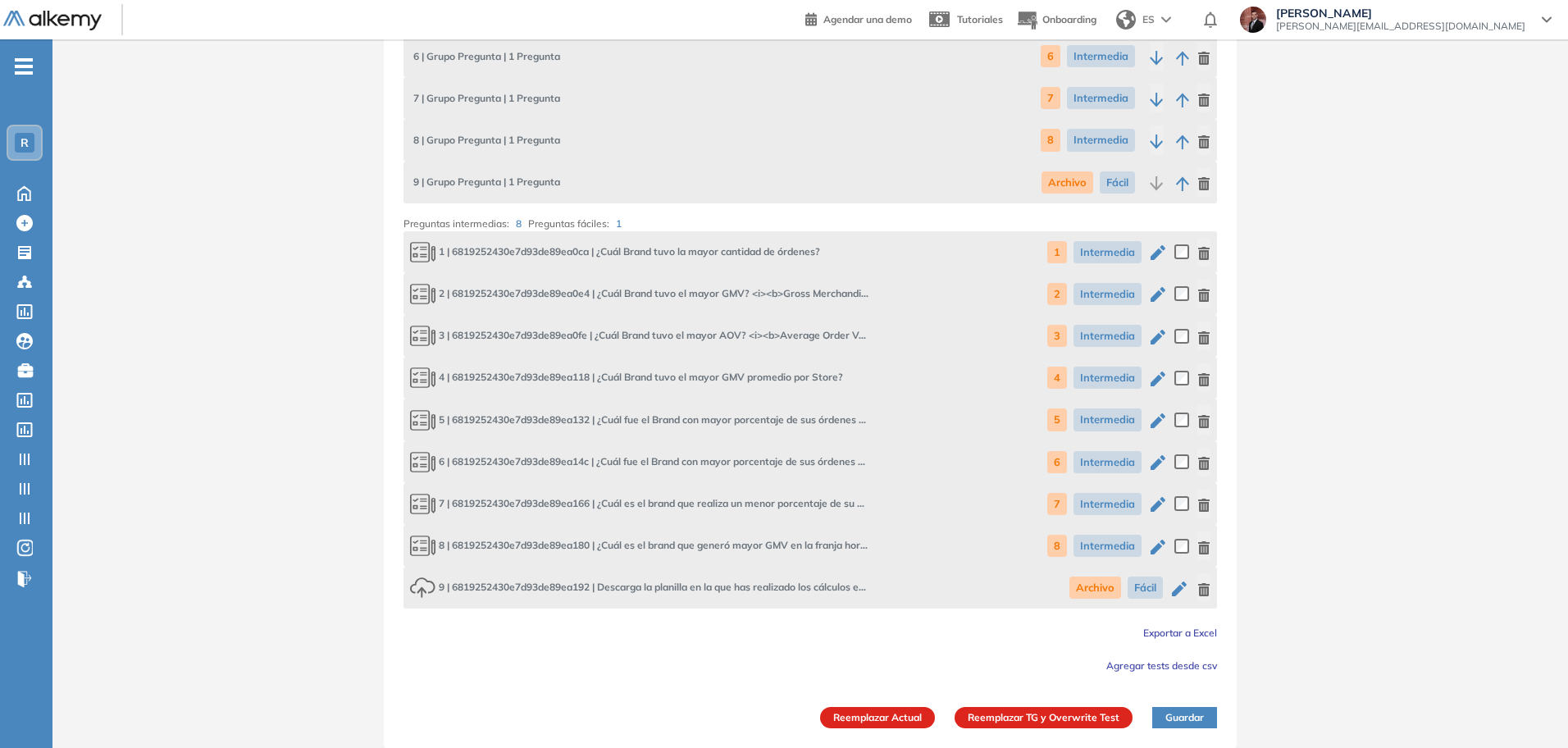
click at [1153, 257] on icon "button" at bounding box center [1158, 252] width 14 height 14
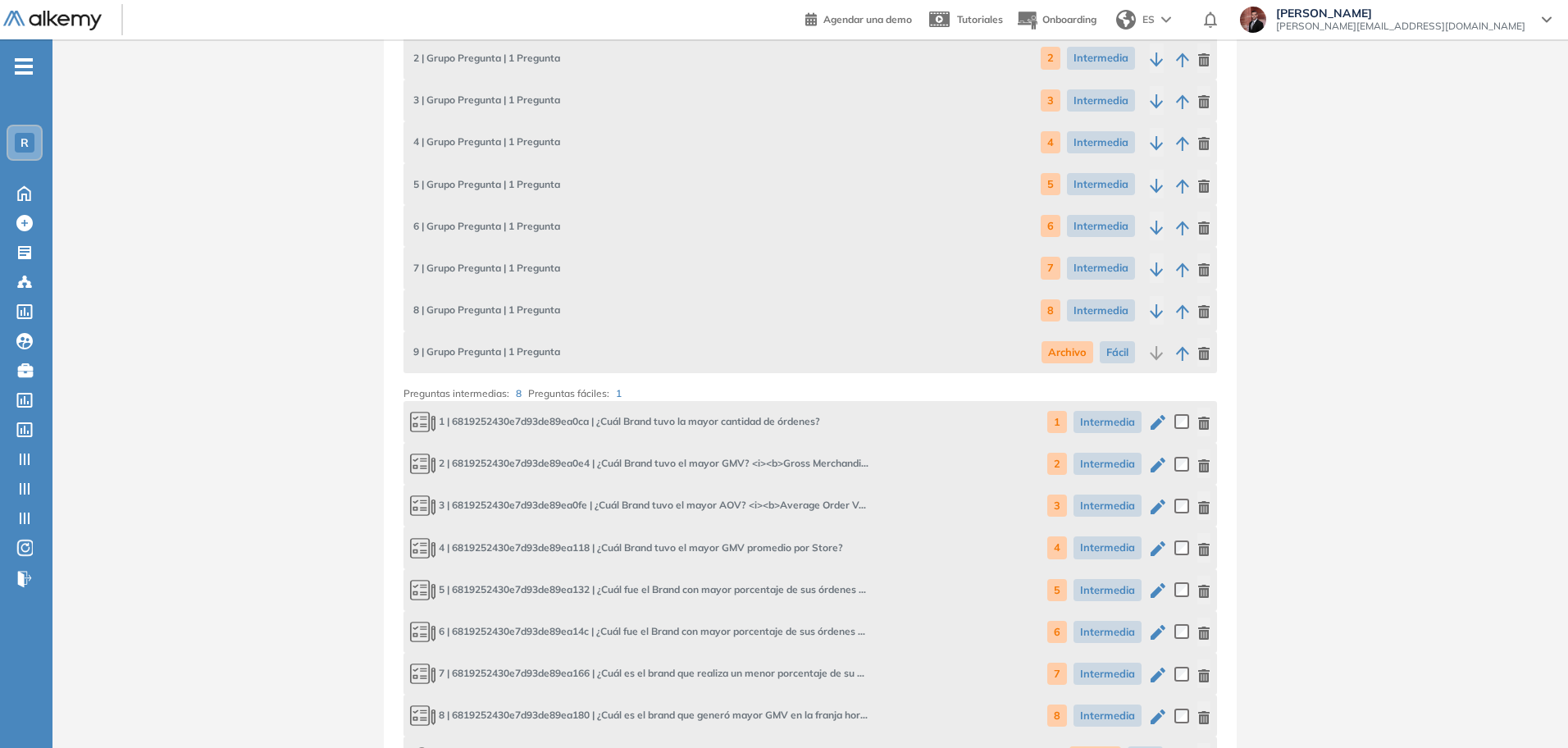
scroll to position [2216, 0]
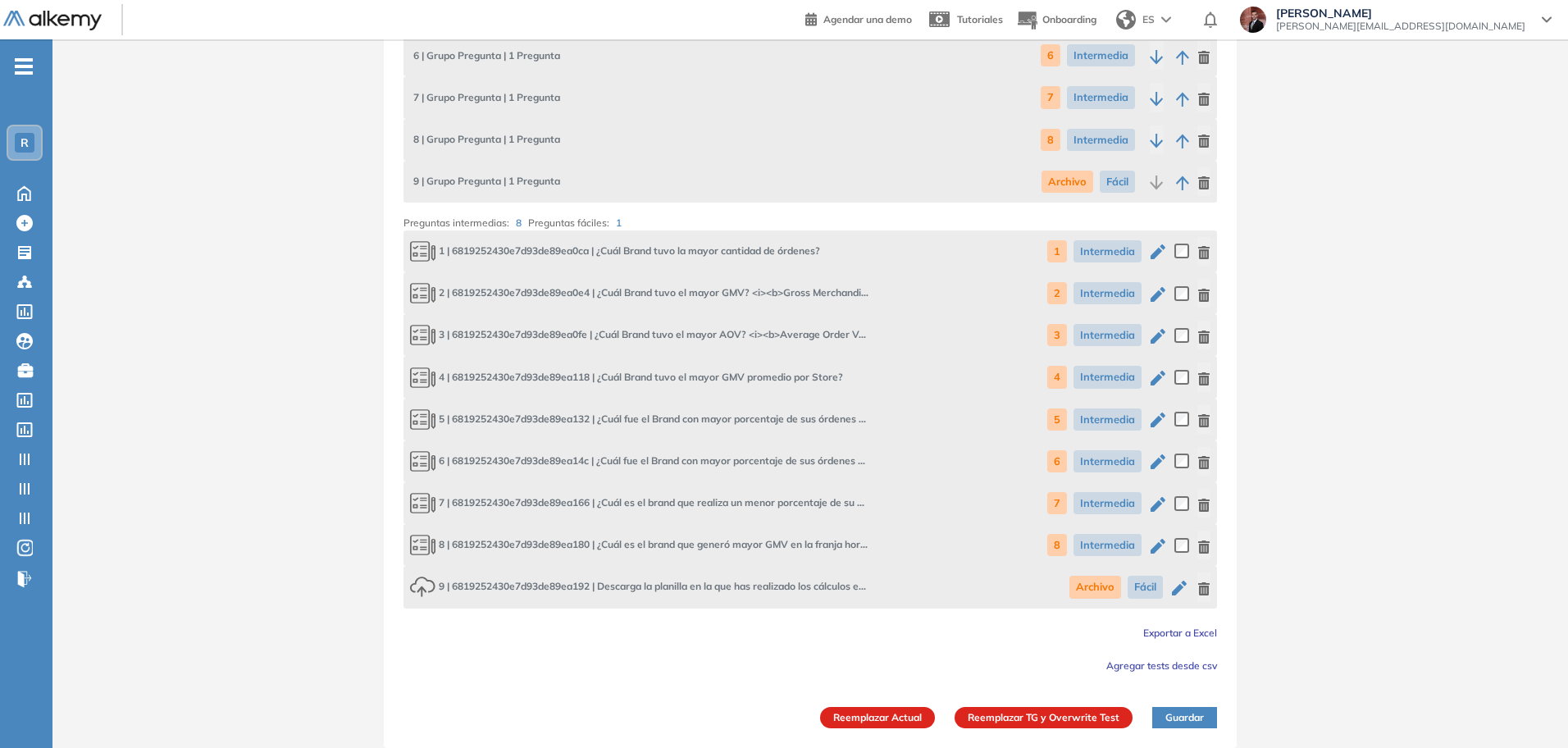
click at [1176, 589] on icon "button" at bounding box center [1179, 588] width 14 height 14
type input "**********"
type input "*******"
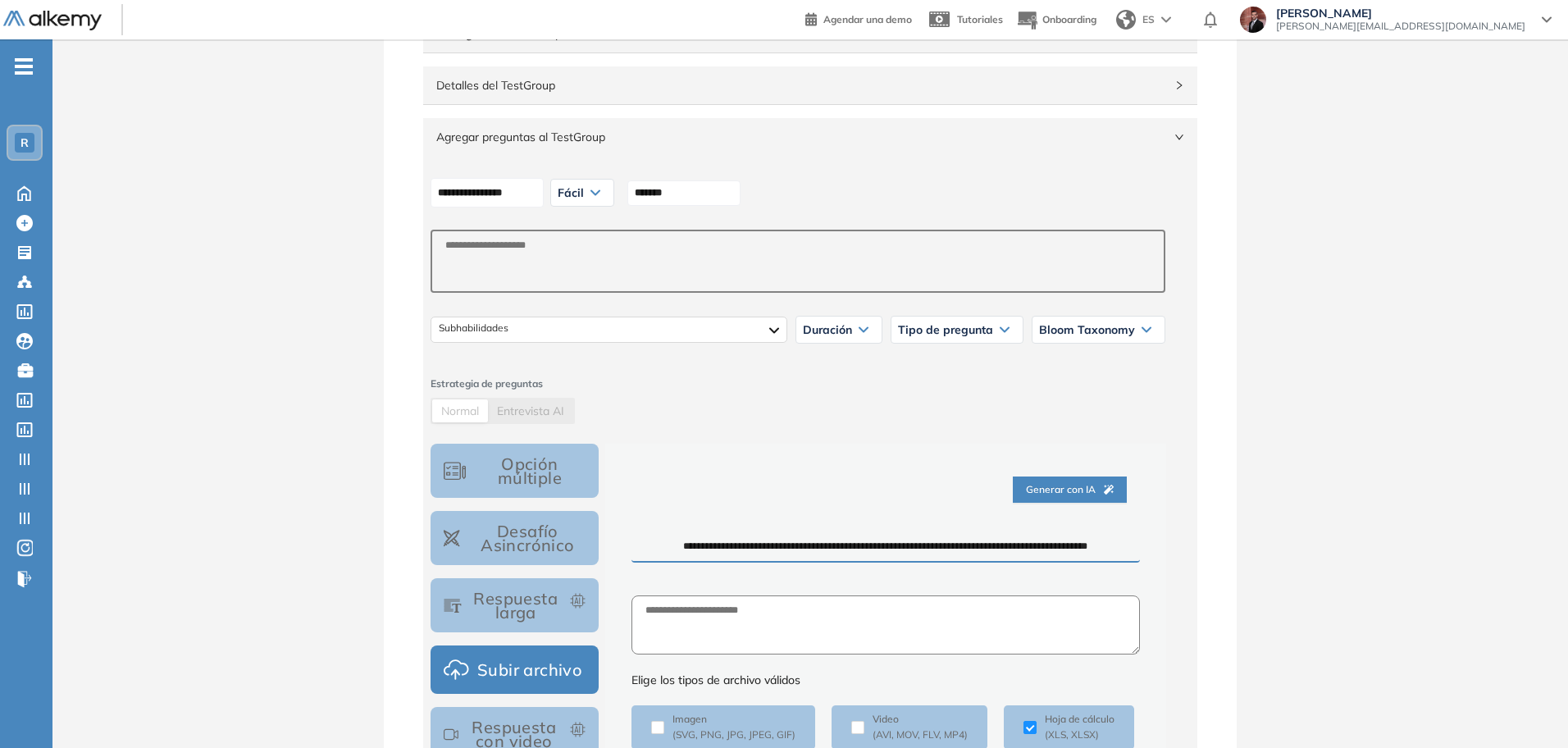
scroll to position [0, 0]
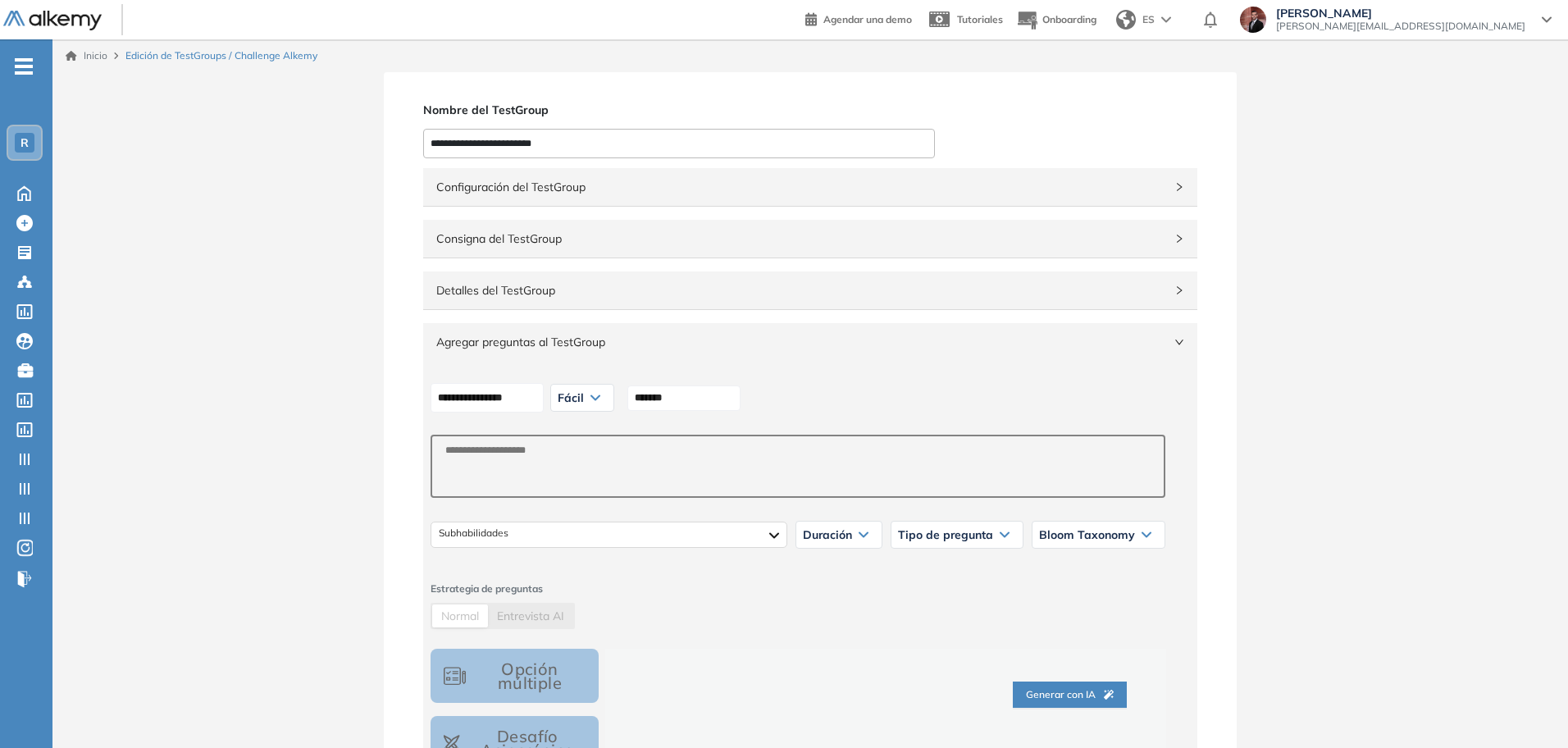
click at [696, 251] on div "Consigna del TestGroup" at bounding box center [810, 239] width 774 height 38
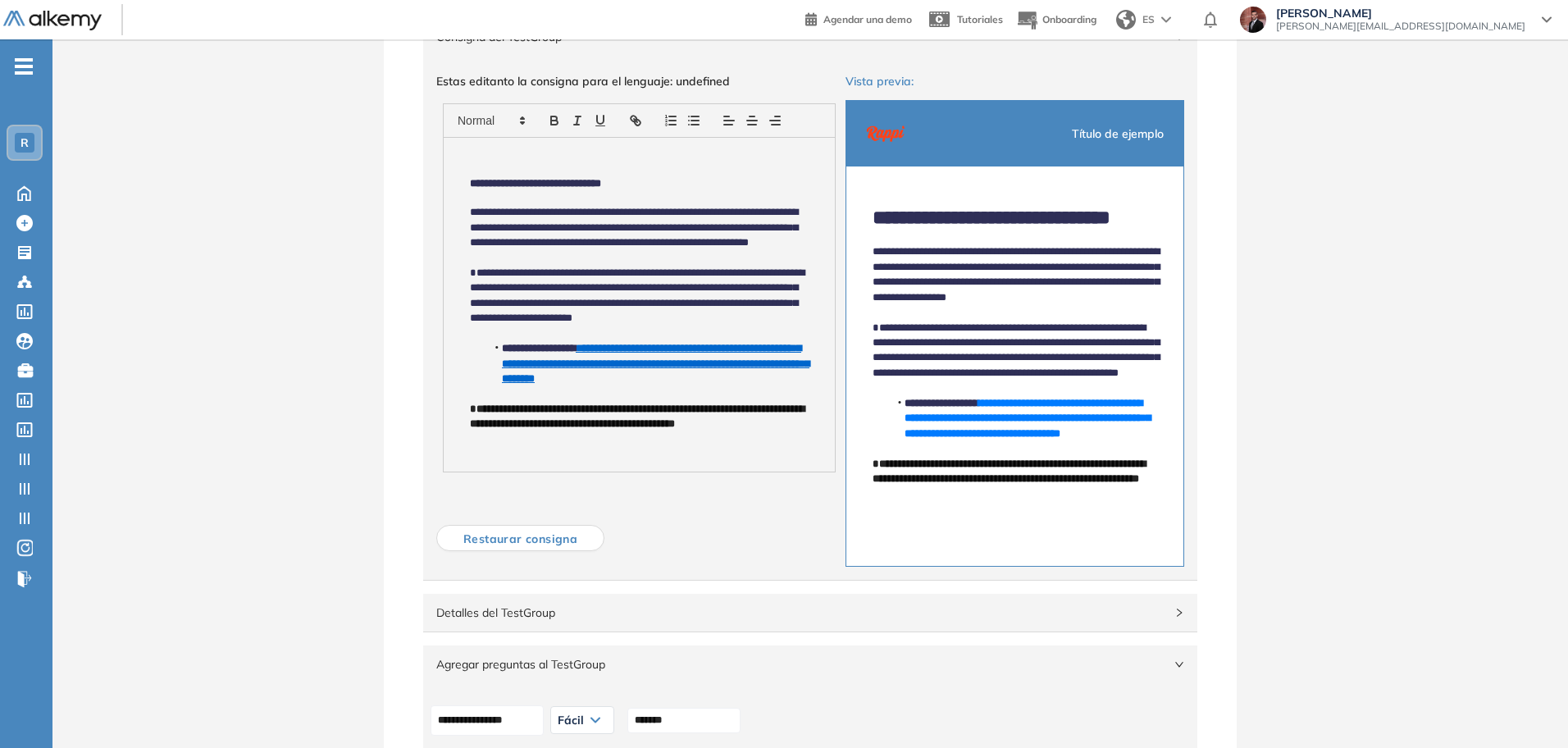
scroll to position [205, 0]
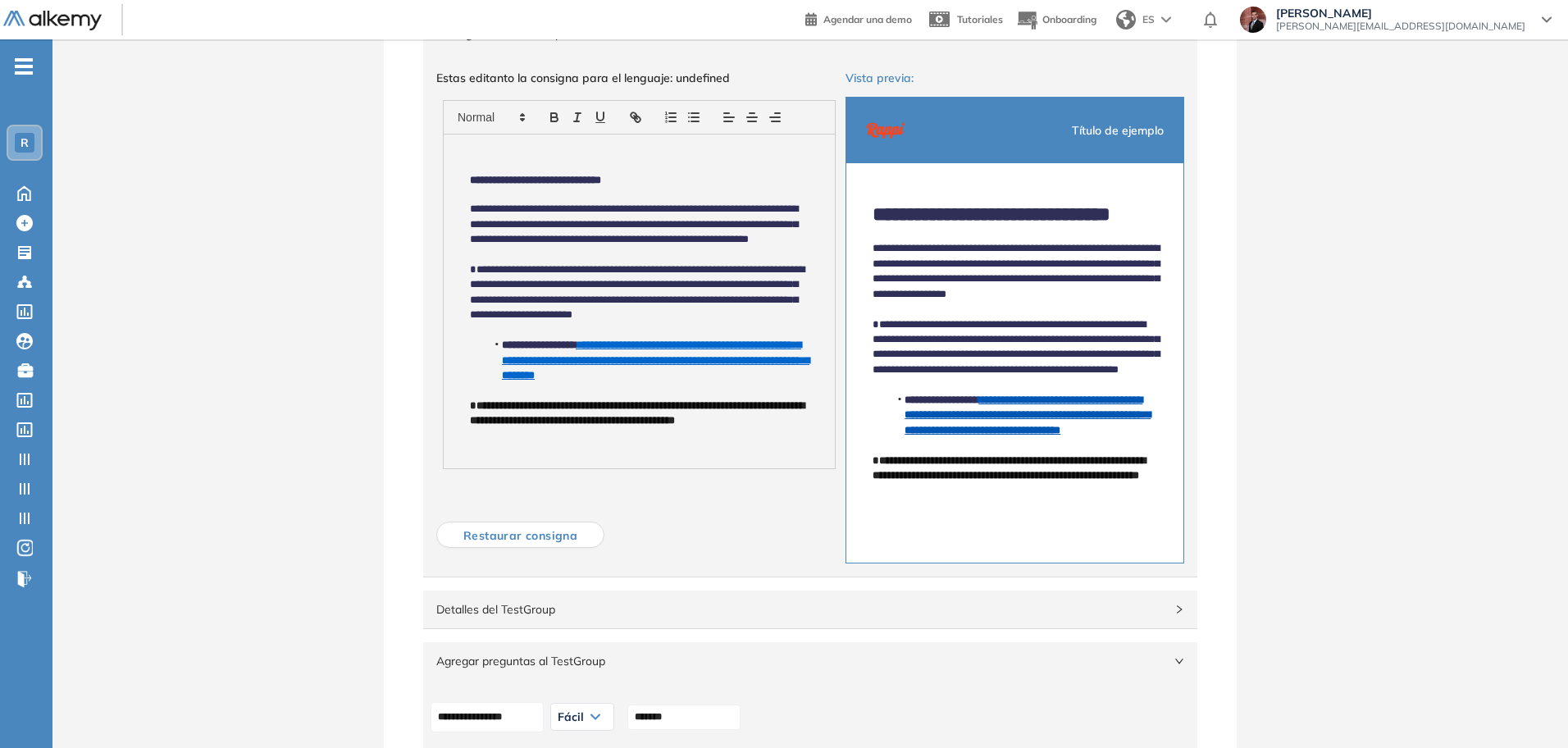
click at [1015, 436] on strong "**********" at bounding box center [1027, 415] width 246 height 41
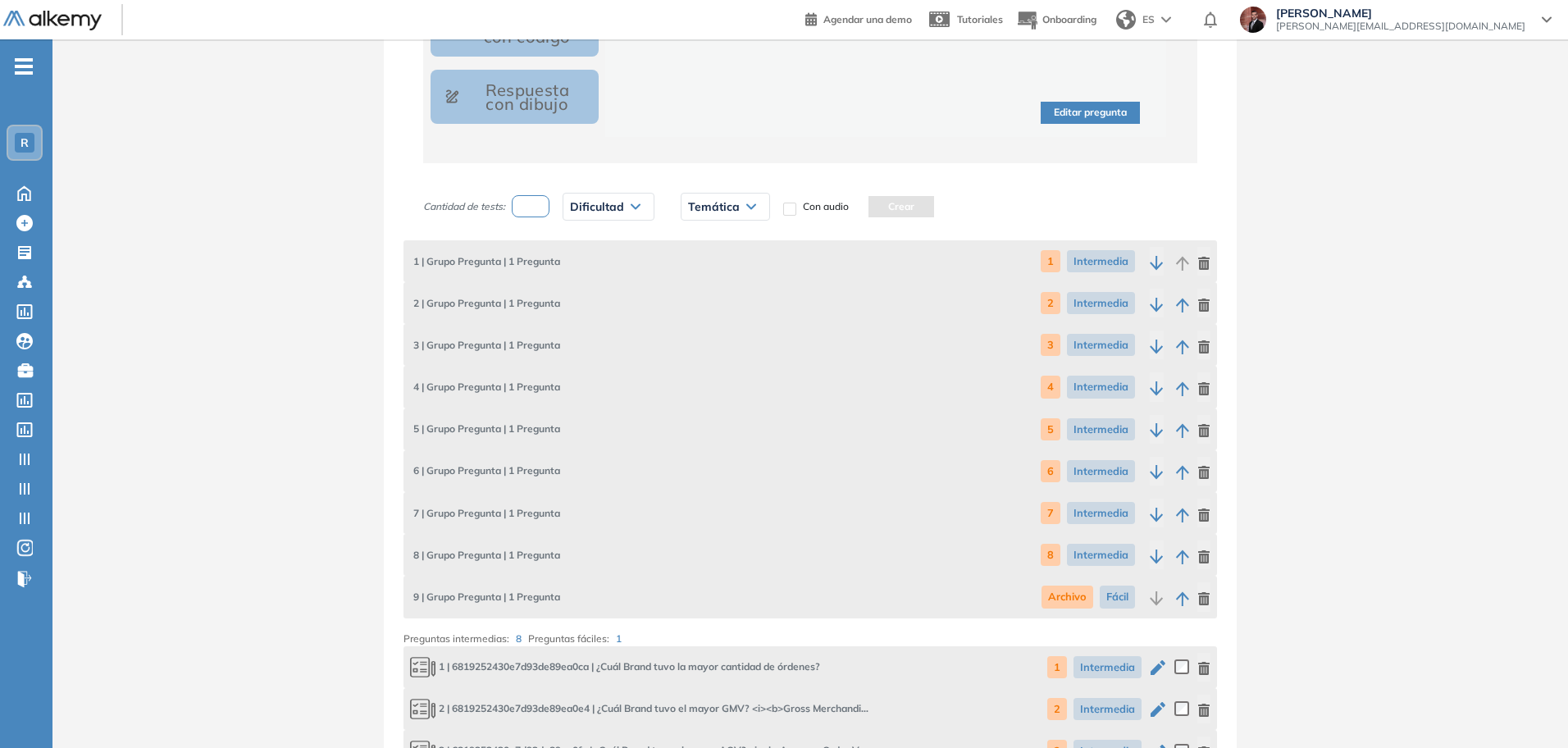
scroll to position [1537, 0]
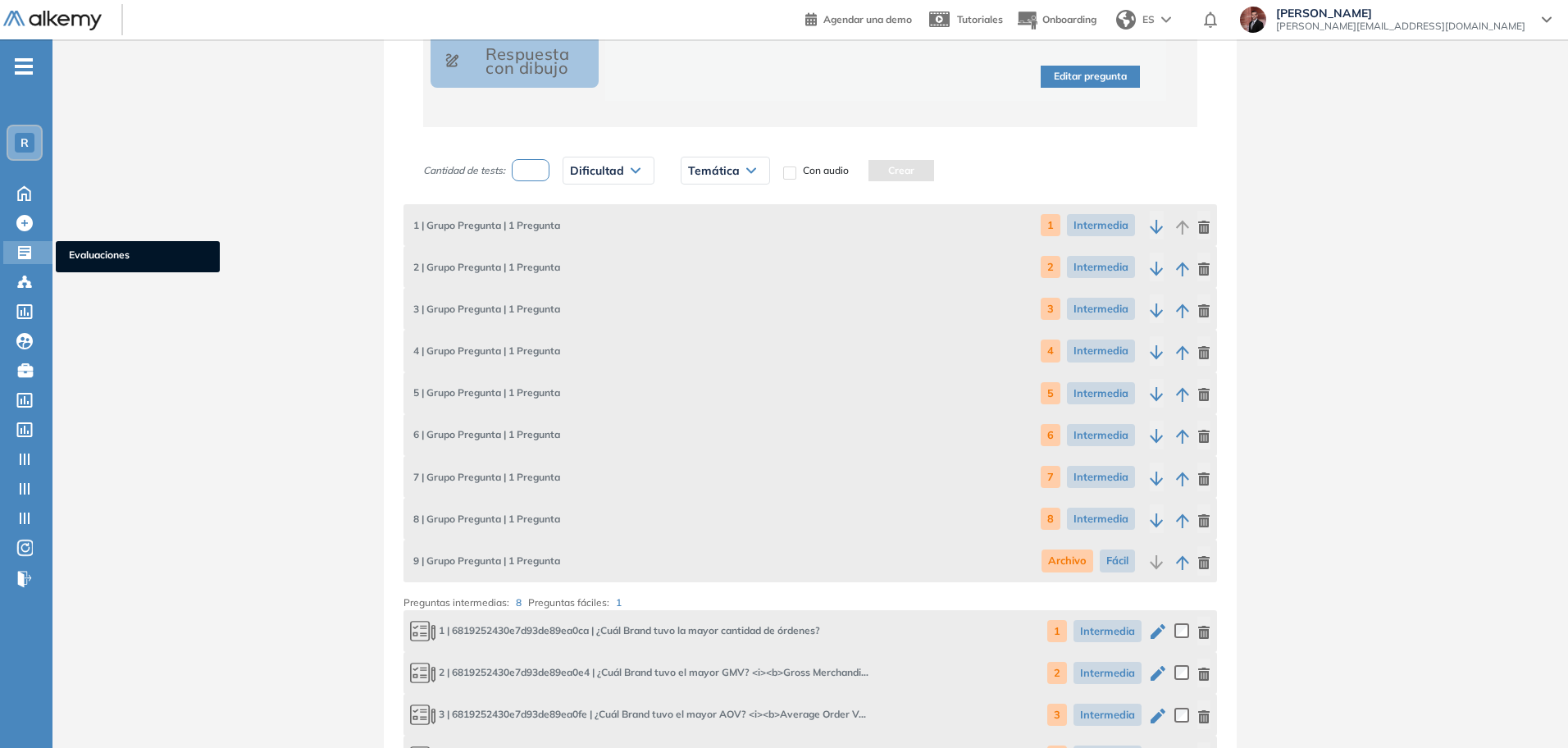
click at [33, 256] on div at bounding box center [26, 251] width 20 height 20
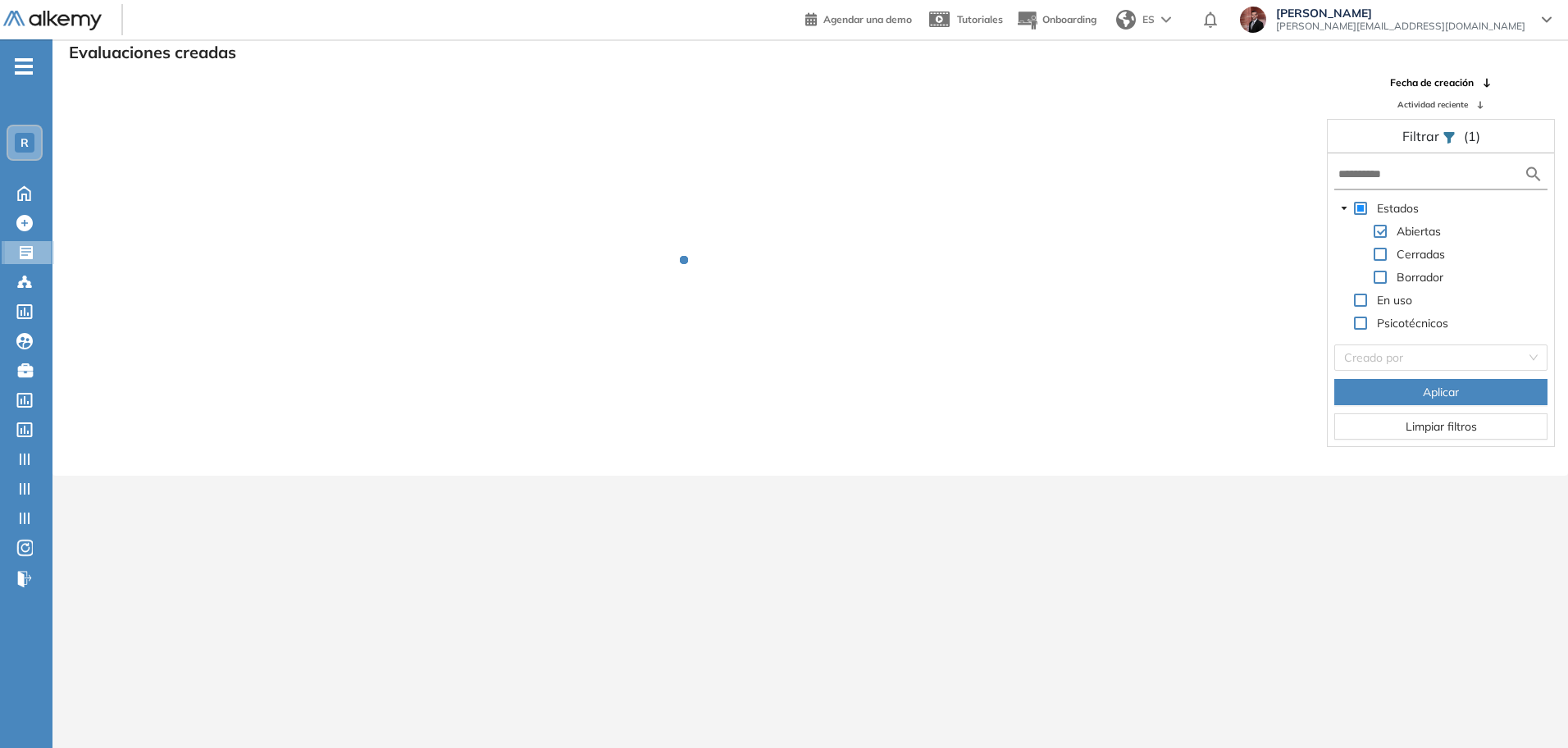
scroll to position [40, 0]
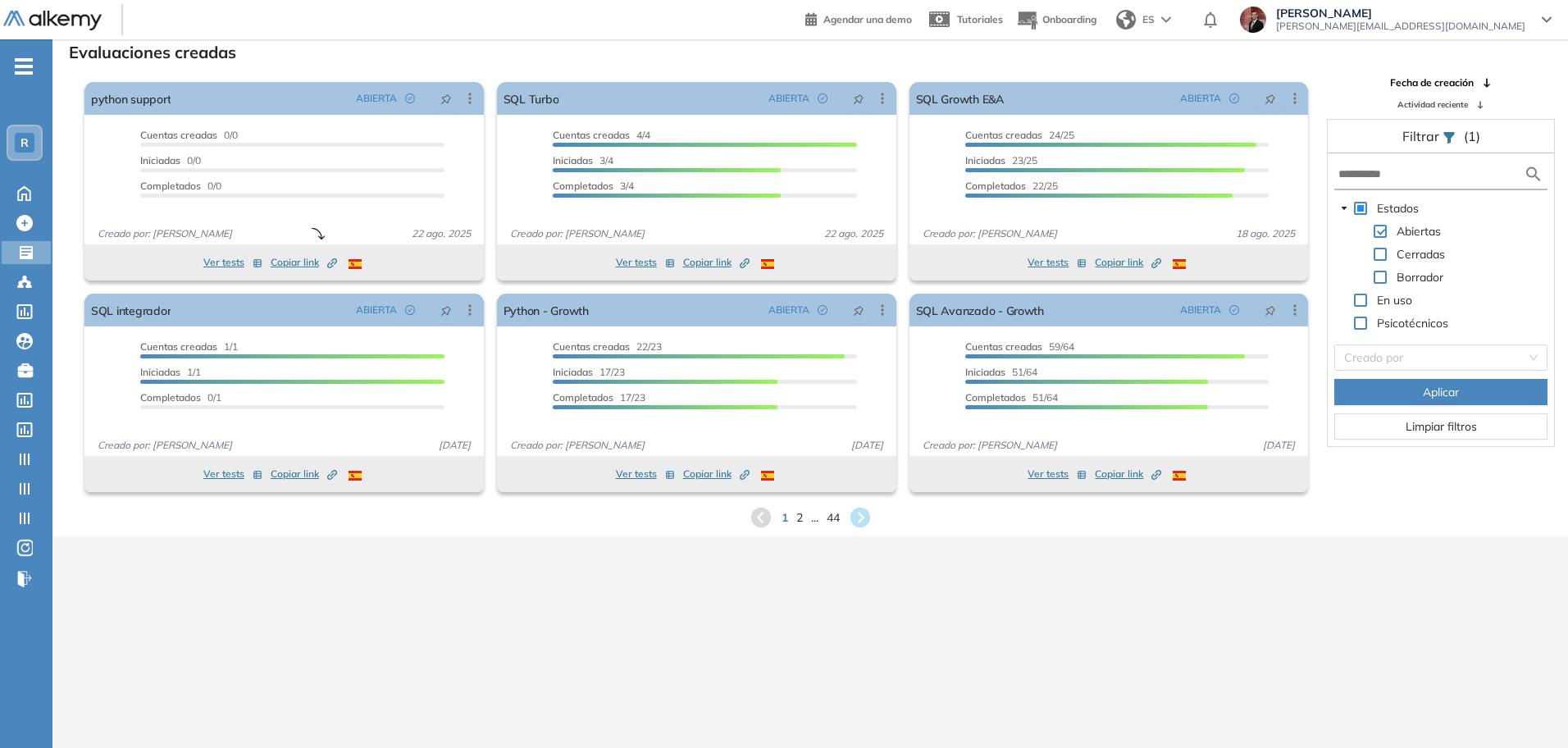
click at [1453, 103] on span "Actividad reciente" at bounding box center [1432, 105] width 71 height 13
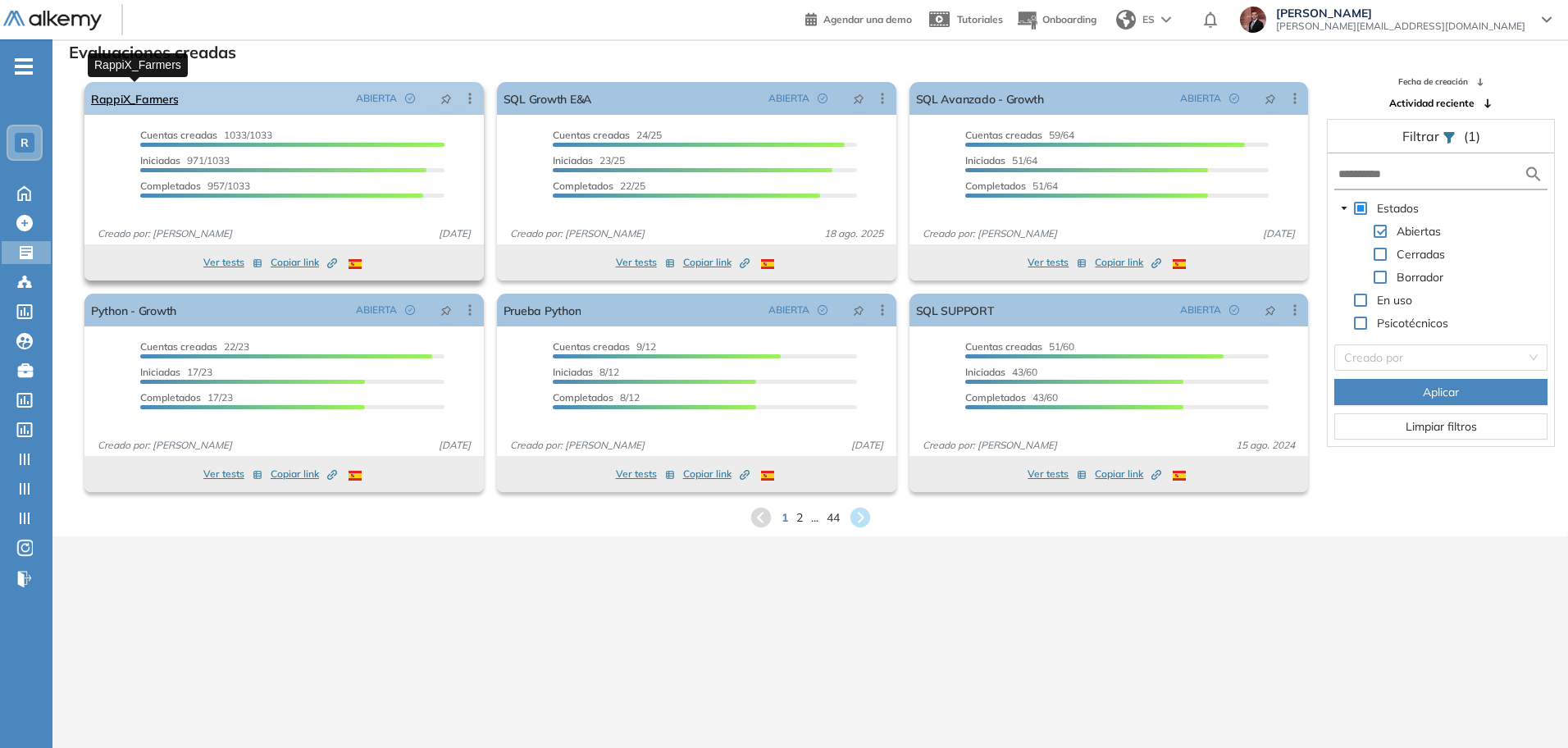
click at [162, 92] on link "RappiX_Farmers" at bounding box center [134, 98] width 87 height 33
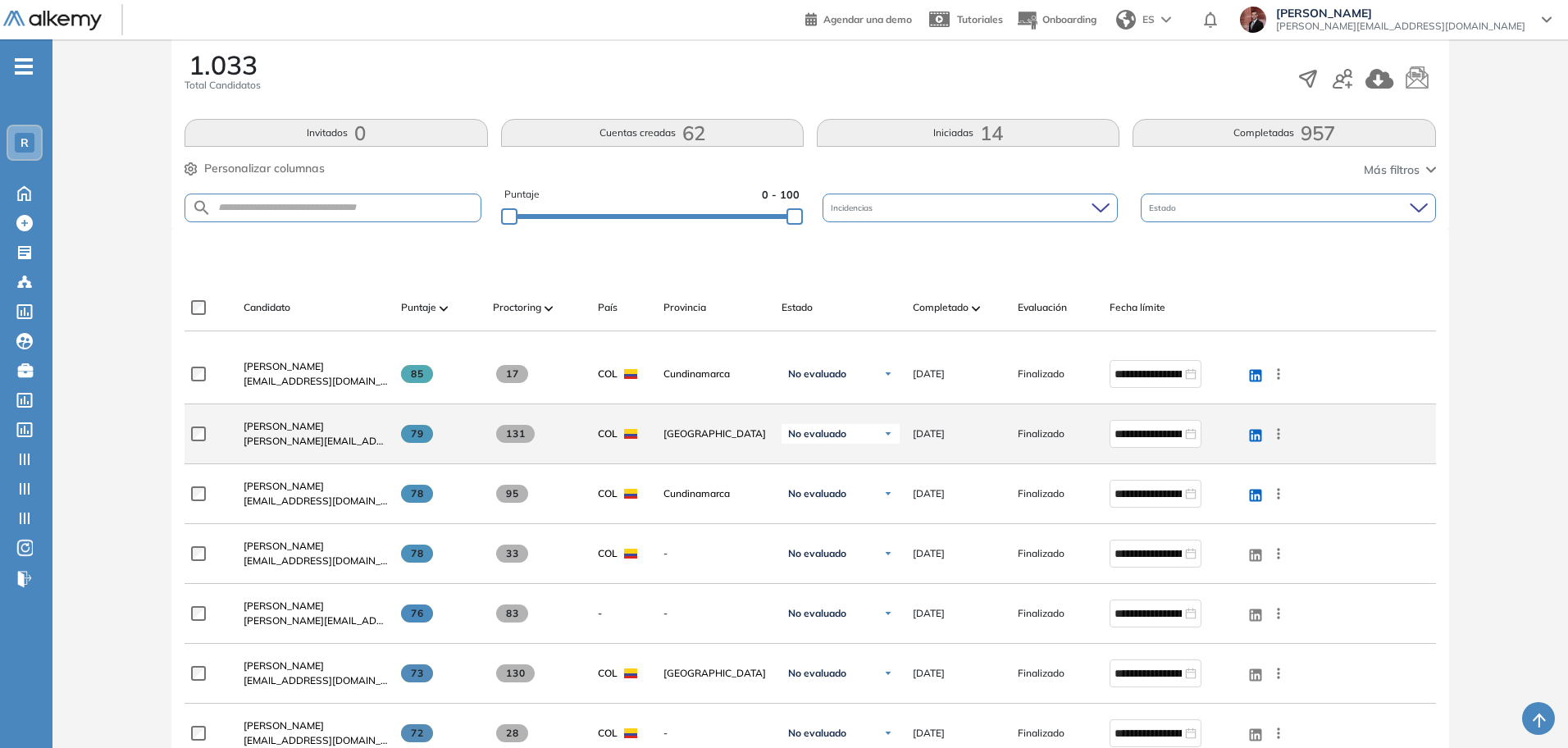
scroll to position [307, 0]
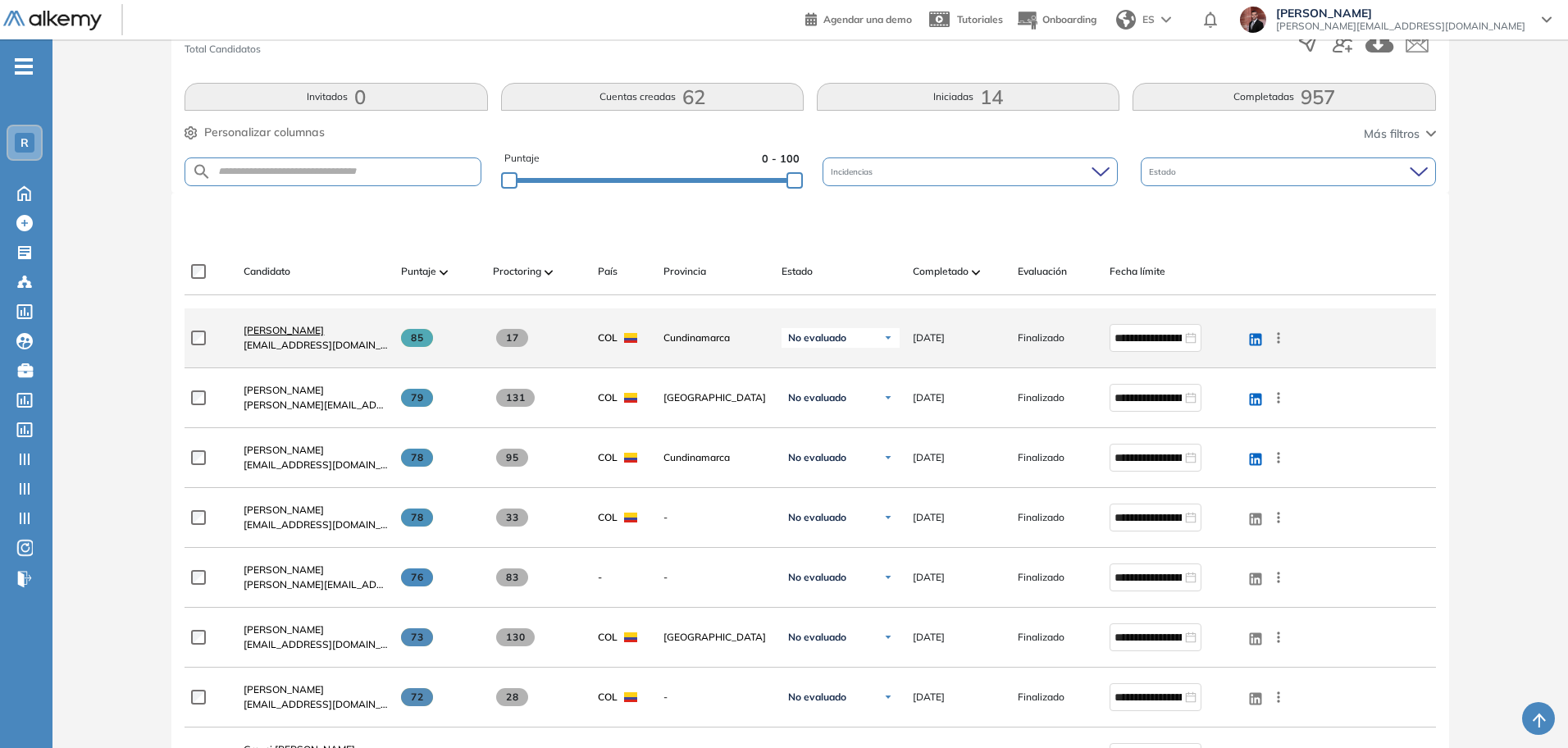
click at [297, 325] on span "Diego R. Alemán" at bounding box center [283, 330] width 80 height 13
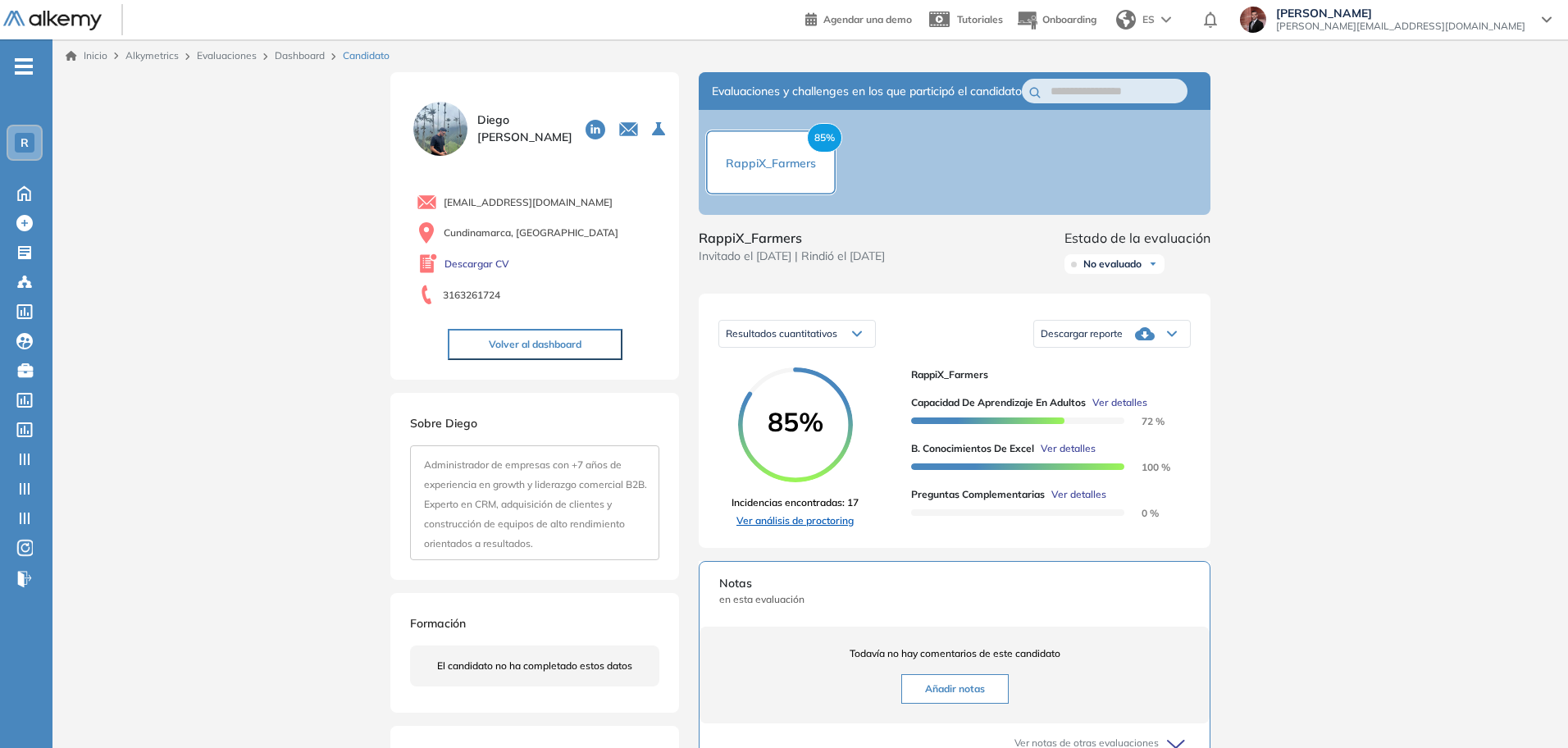
click at [806, 528] on link "Ver análisis de proctoring" at bounding box center [796, 521] width 128 height 14
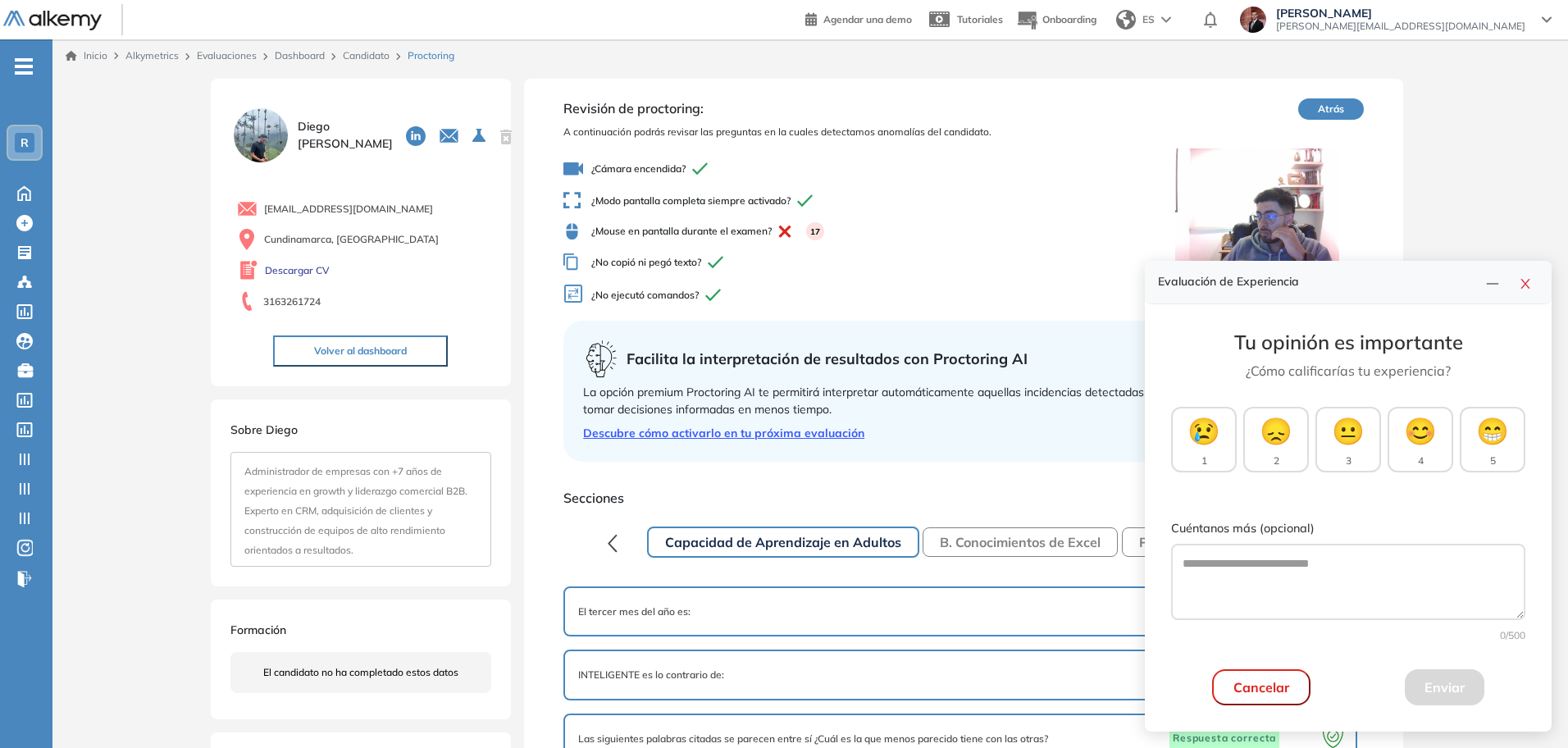
click at [401, 345] on button "Volver al dashboard" at bounding box center [360, 350] width 174 height 31
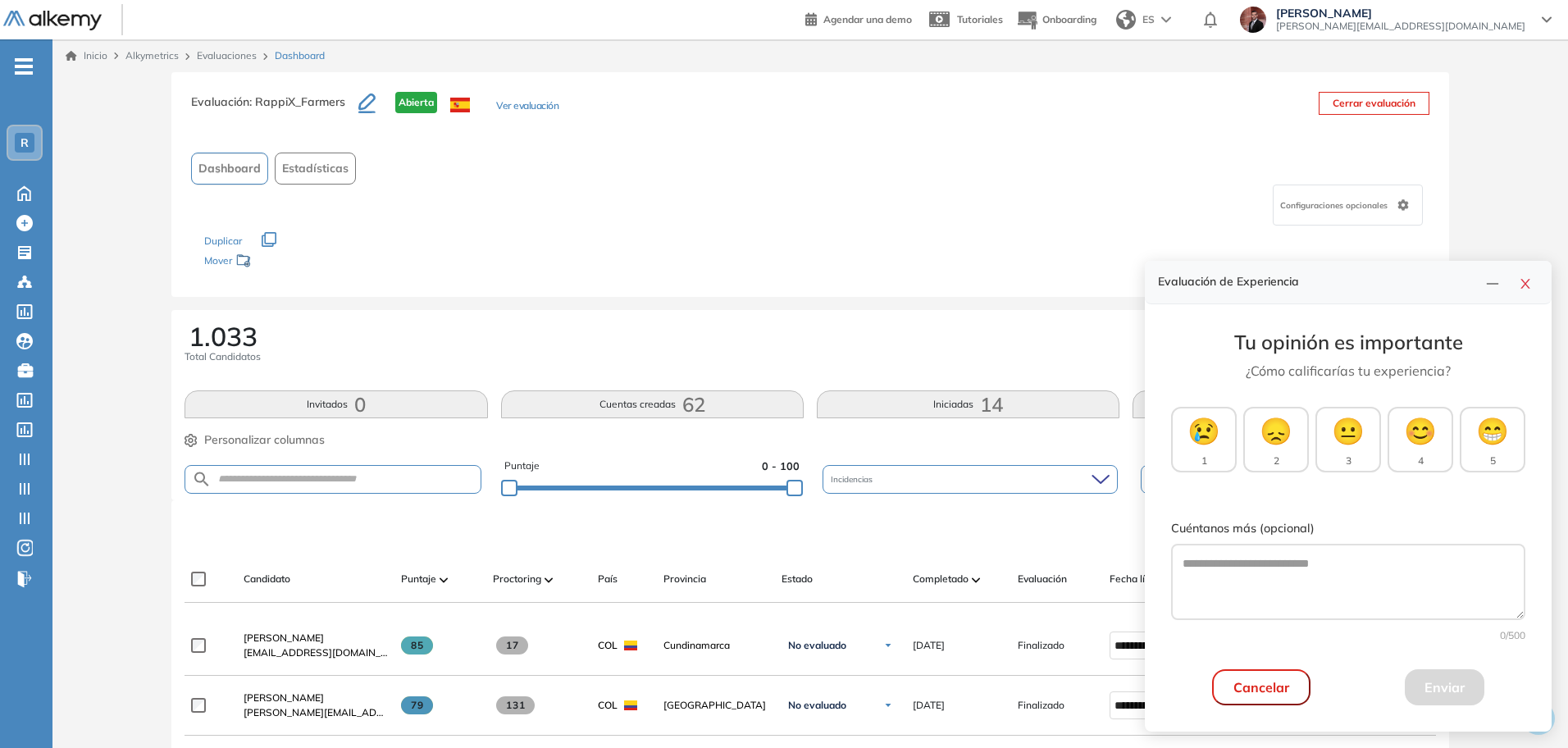
click at [18, 71] on span "-" at bounding box center [23, 65] width 18 height 13
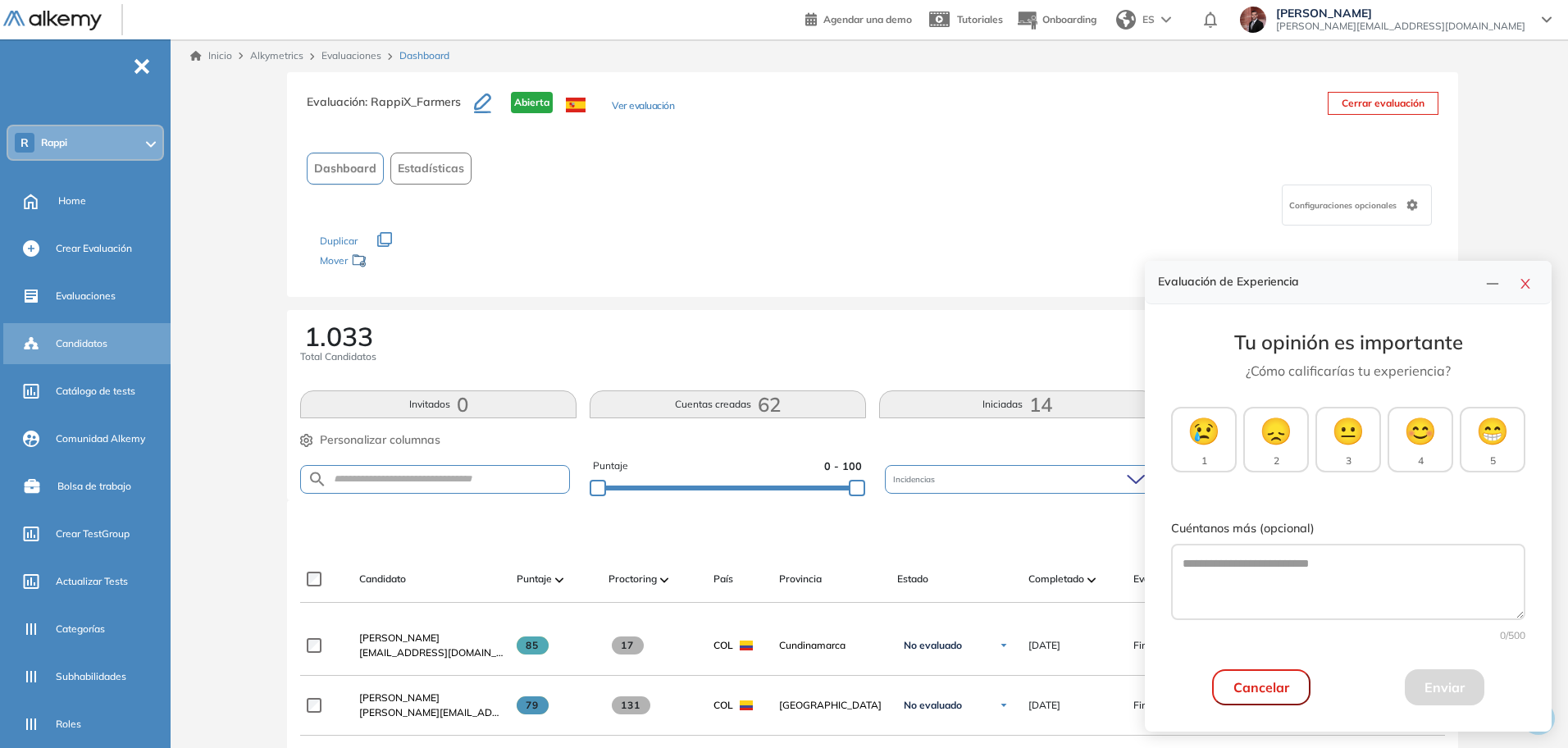
click at [89, 336] on span "Candidatos" at bounding box center [82, 343] width 52 height 14
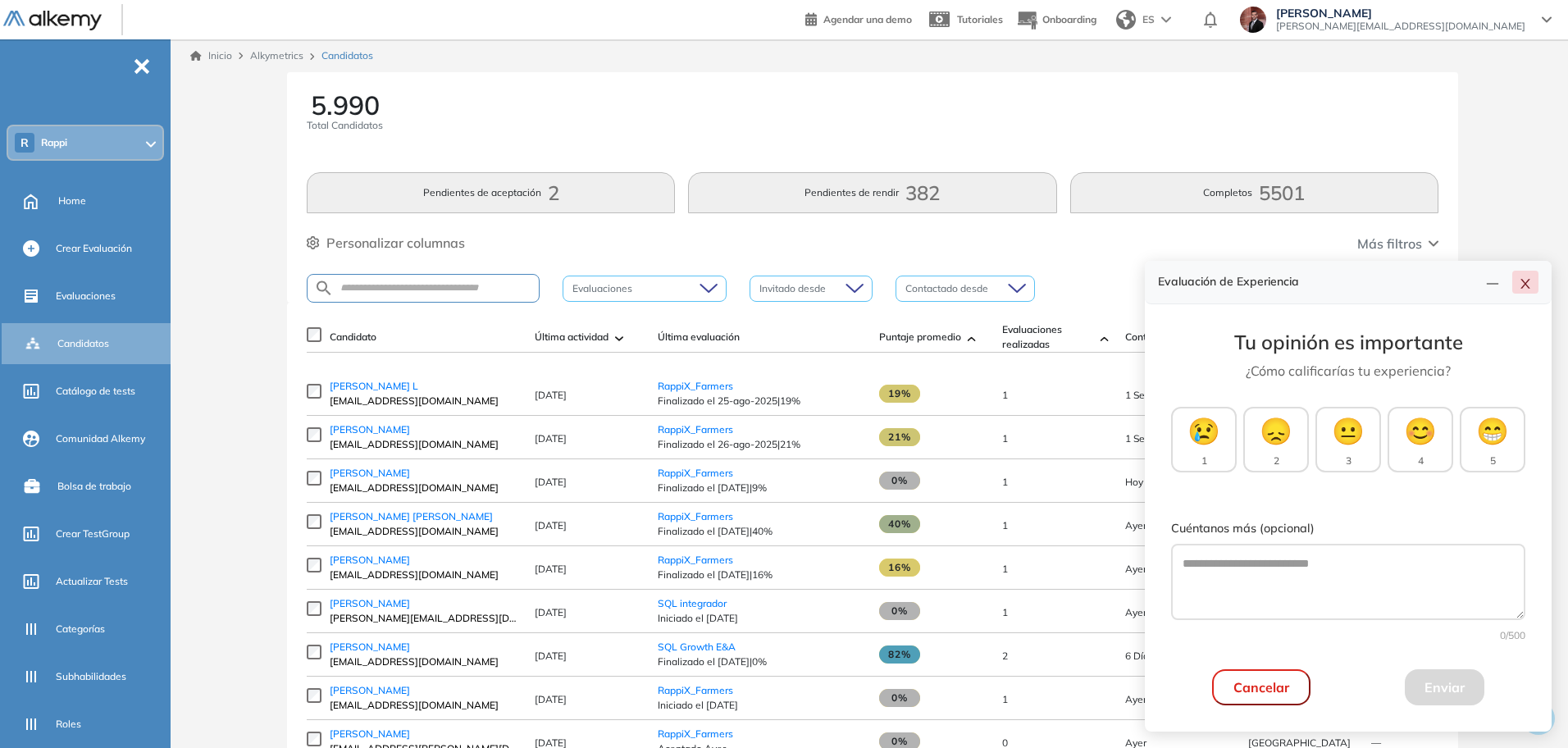
click at [1528, 285] on icon "close" at bounding box center [1525, 284] width 13 height 13
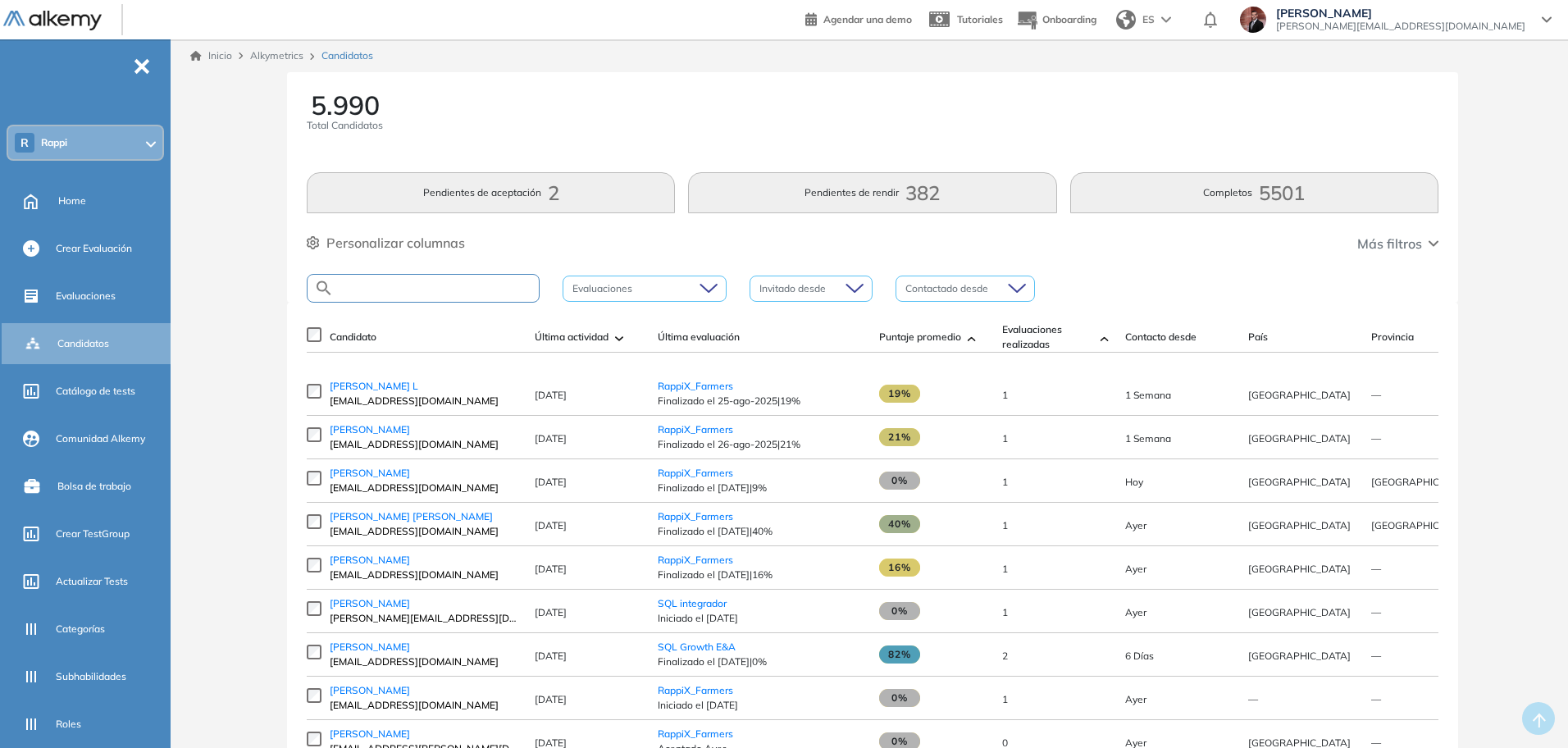
click at [403, 289] on input "text" at bounding box center [436, 288] width 205 height 13
type input "******"
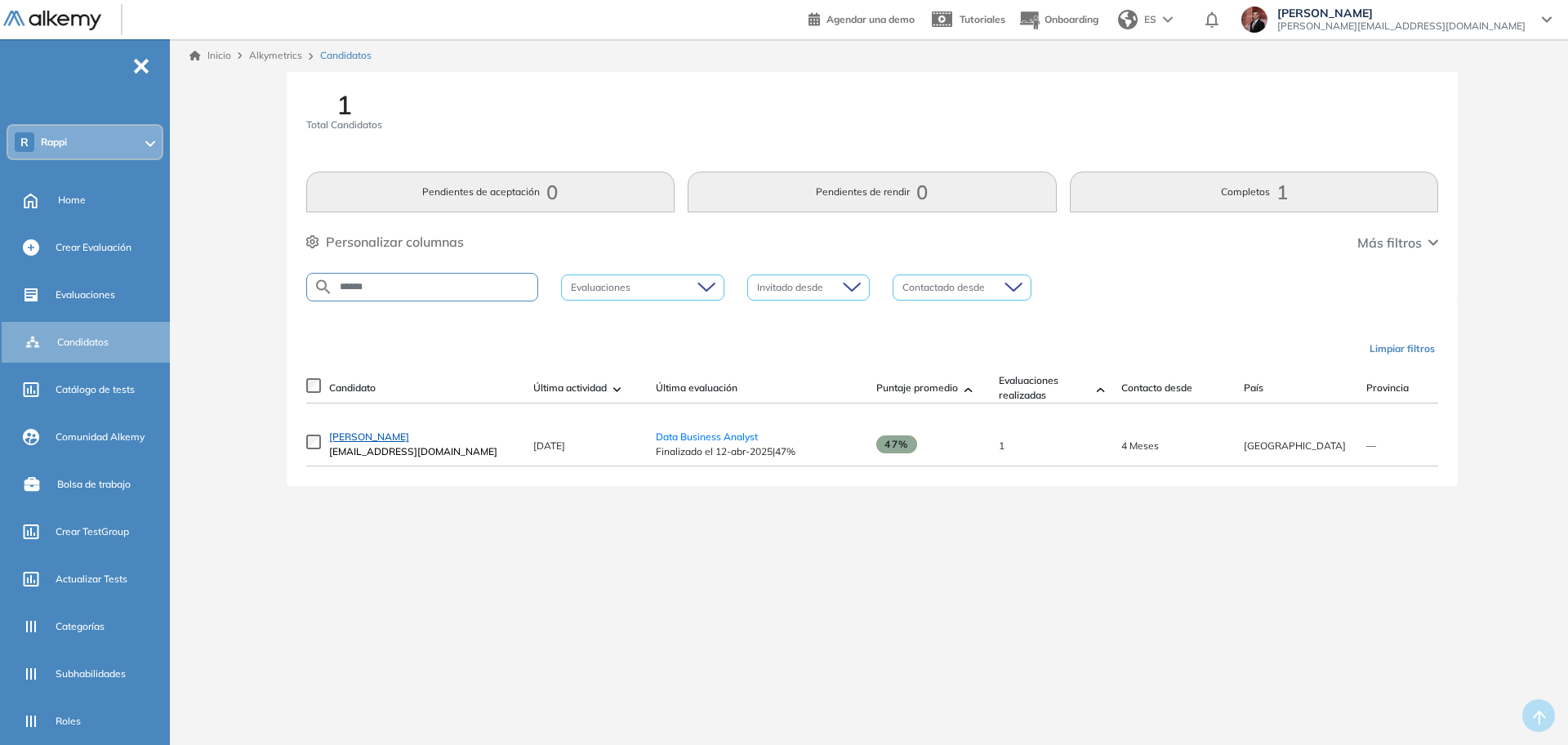
click at [376, 442] on span "Ramiro Dibur" at bounding box center [369, 436] width 80 height 13
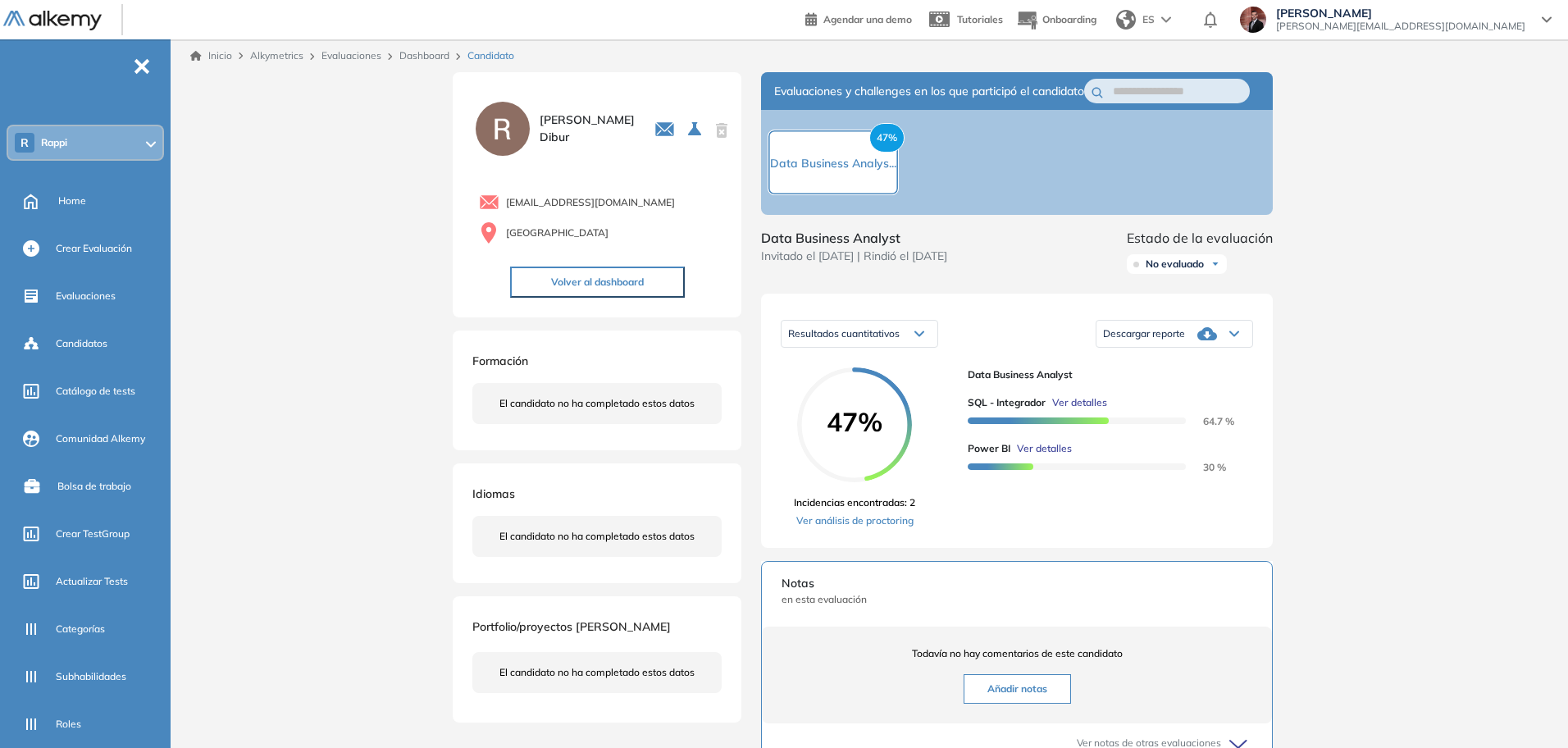
click at [1096, 410] on span "Ver detalles" at bounding box center [1079, 402] width 55 height 14
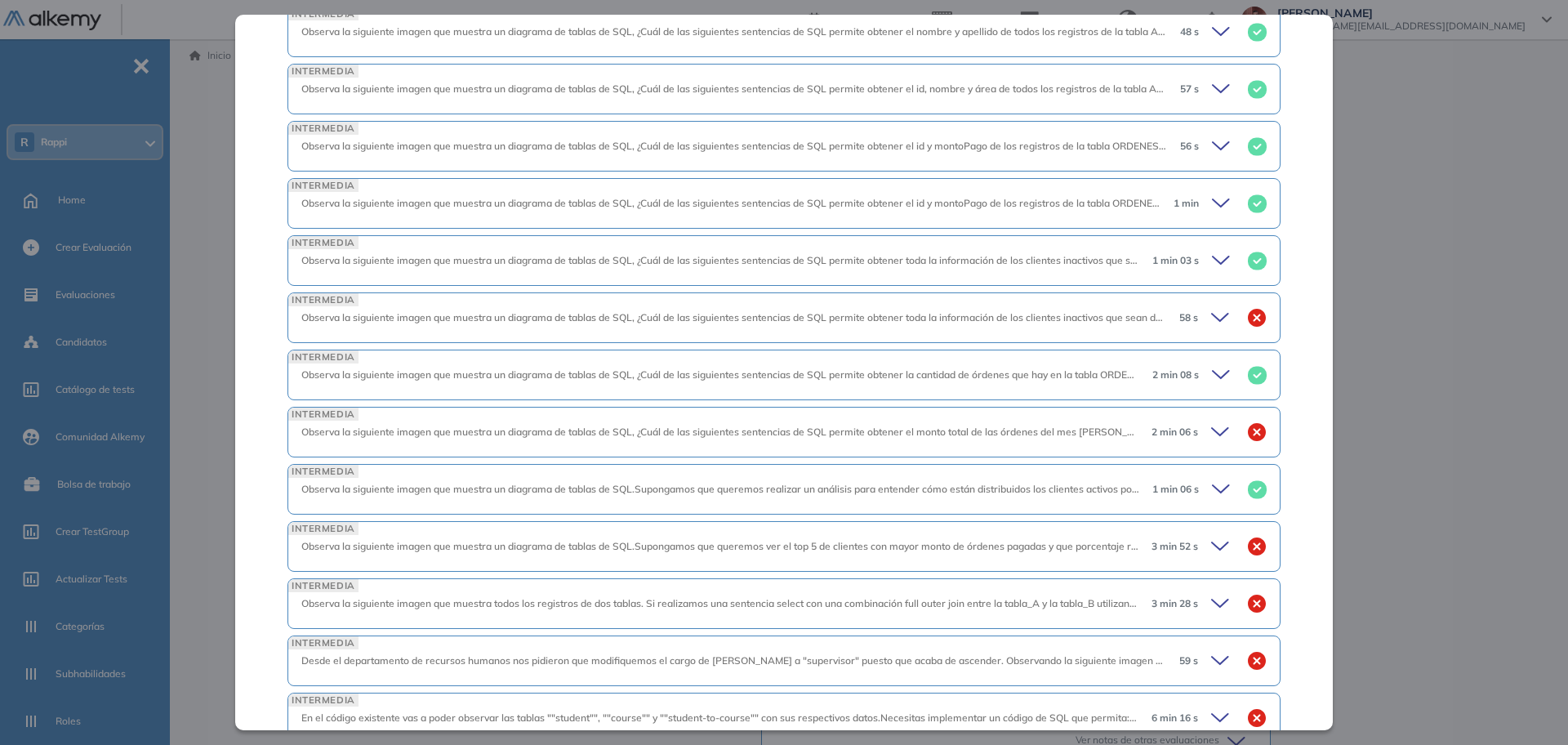
scroll to position [780, 0]
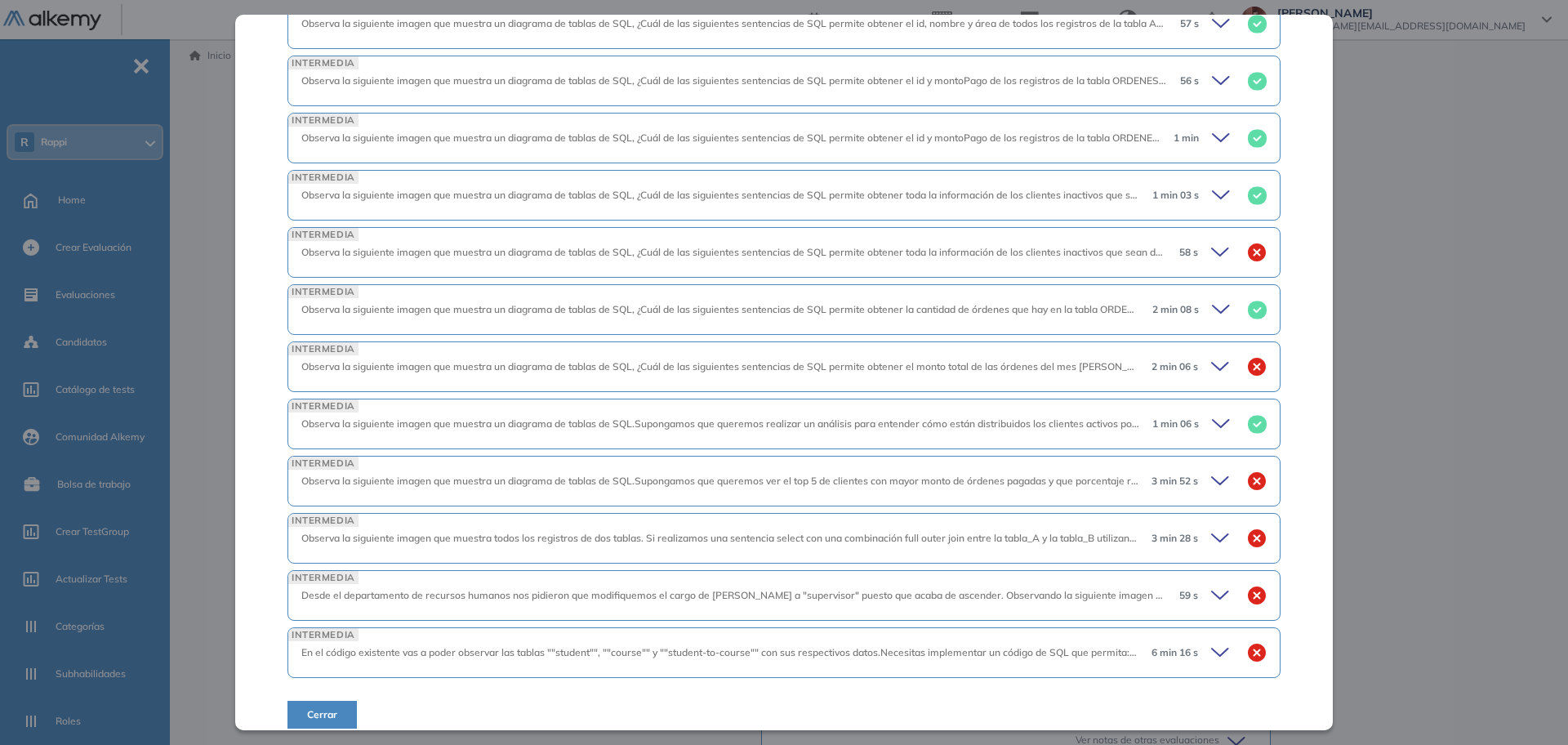
click at [1017, 646] on span "En el código existente vas a poder observar las tablas ""student"", ""course"" …" at bounding box center [1343, 652] width 2083 height 13
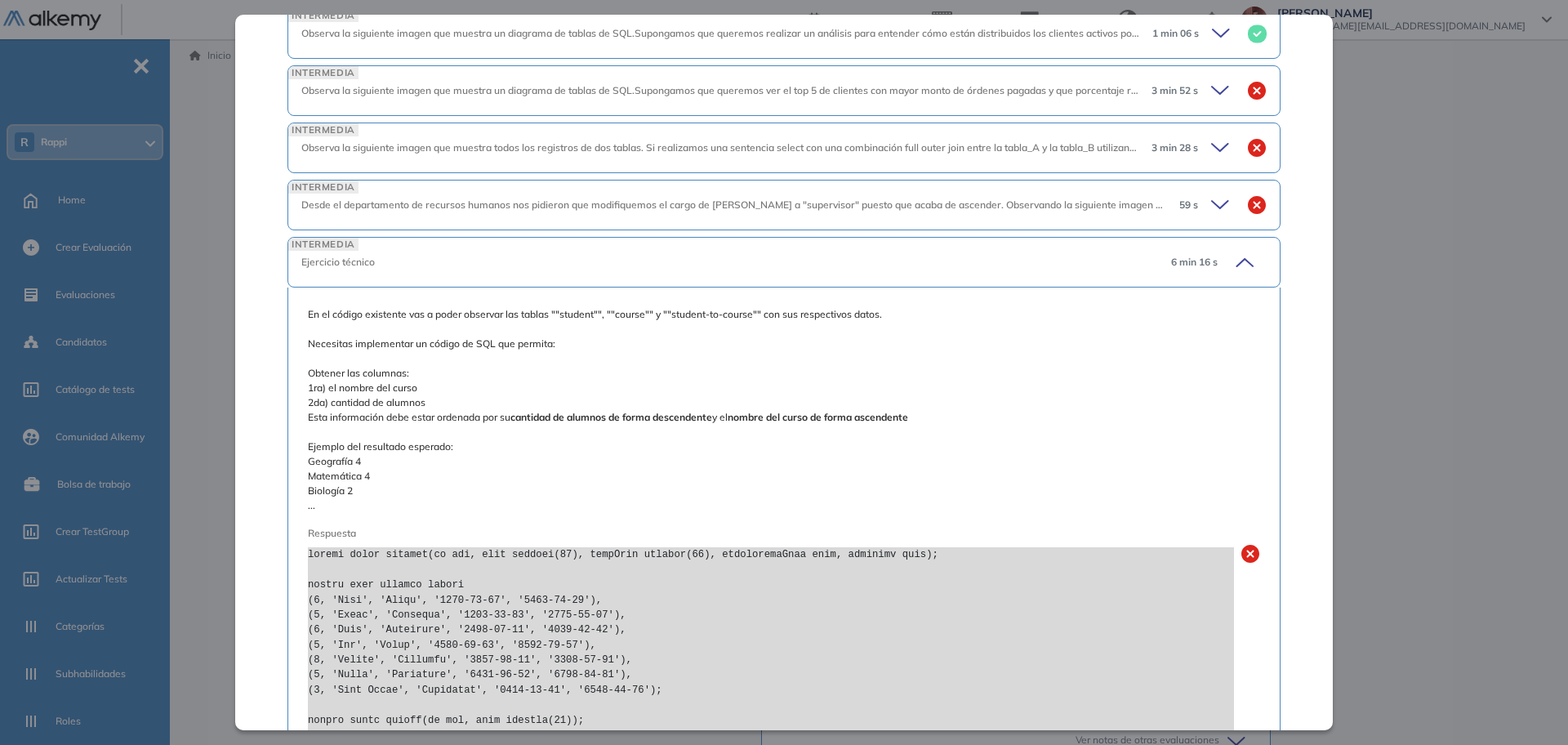
scroll to position [1167, 0]
click at [1058, 258] on div "Ejercicio técnico" at bounding box center [730, 266] width 857 height 14
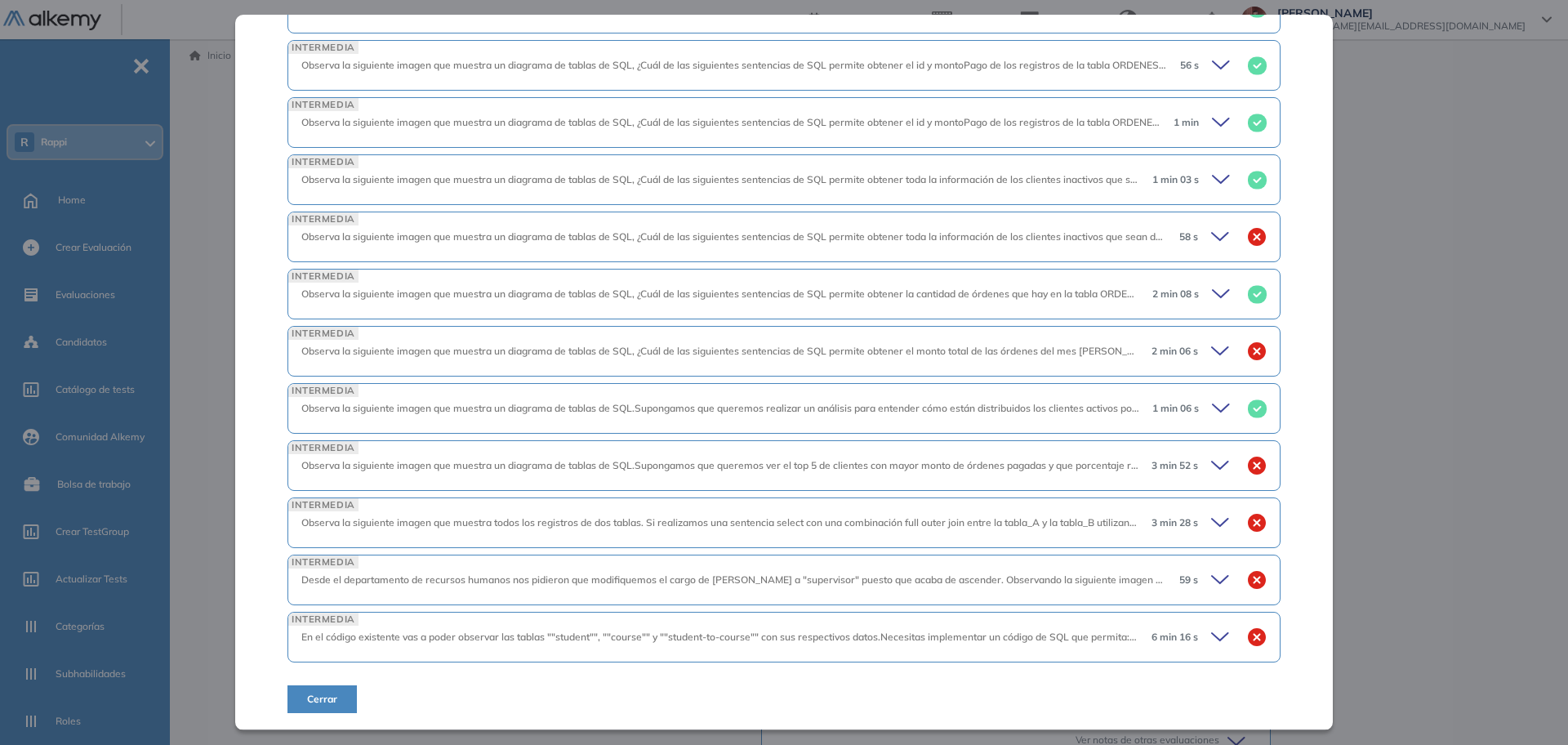
scroll to position [781, 0]
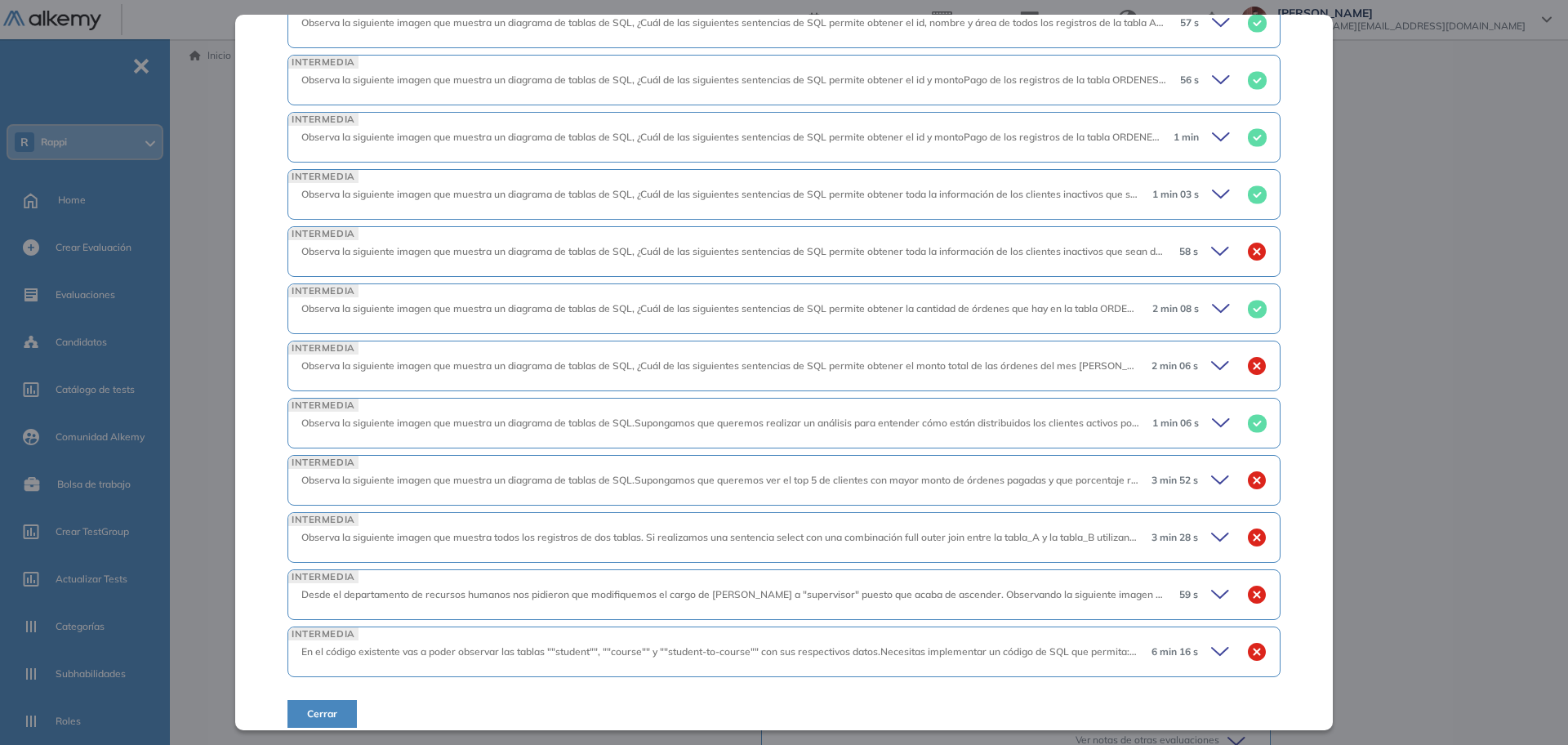
click at [637, 588] on span "Desde el departamento de recursos humanos nos pidieron que modifiquemos el carg…" at bounding box center [1009, 594] width 1415 height 13
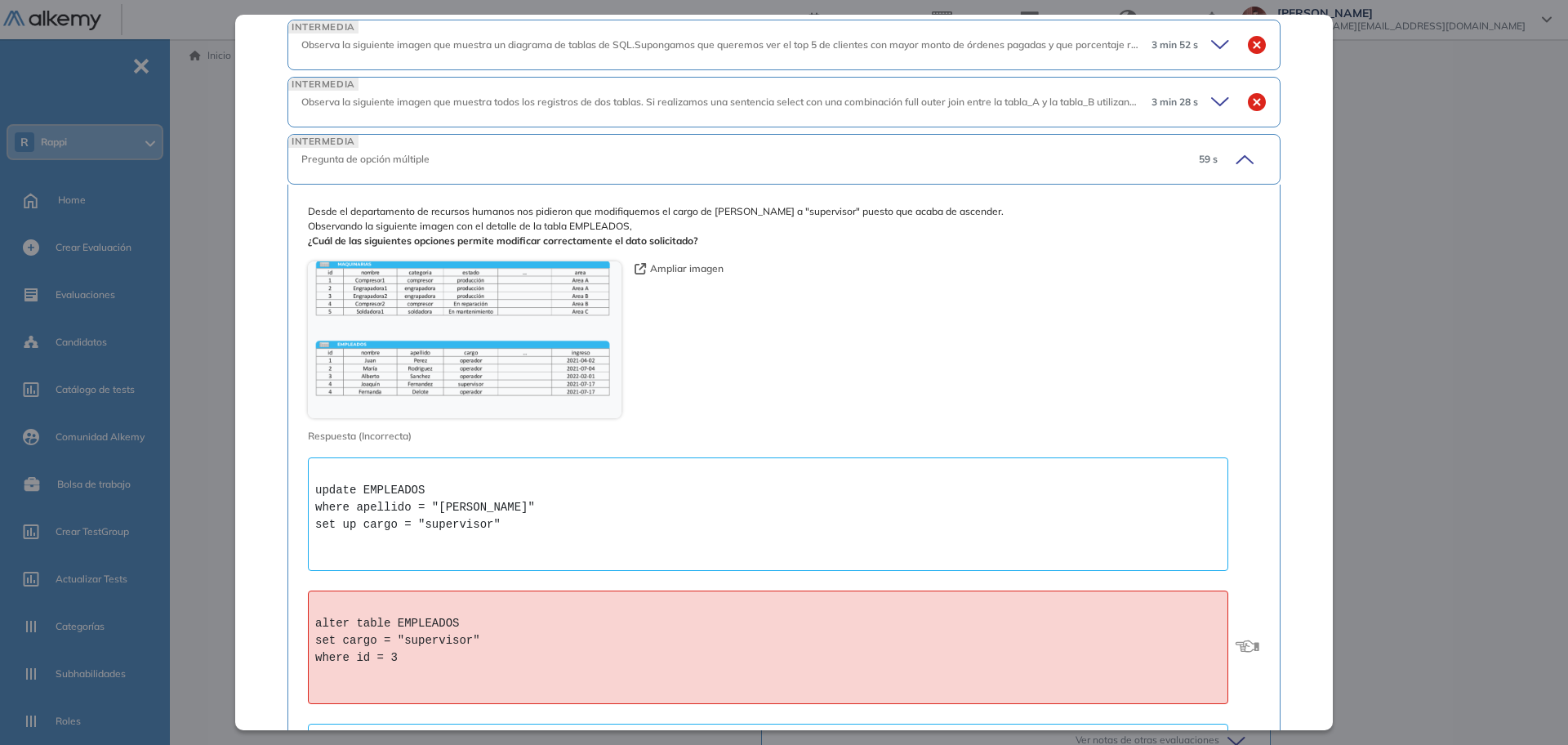
scroll to position [963, 0]
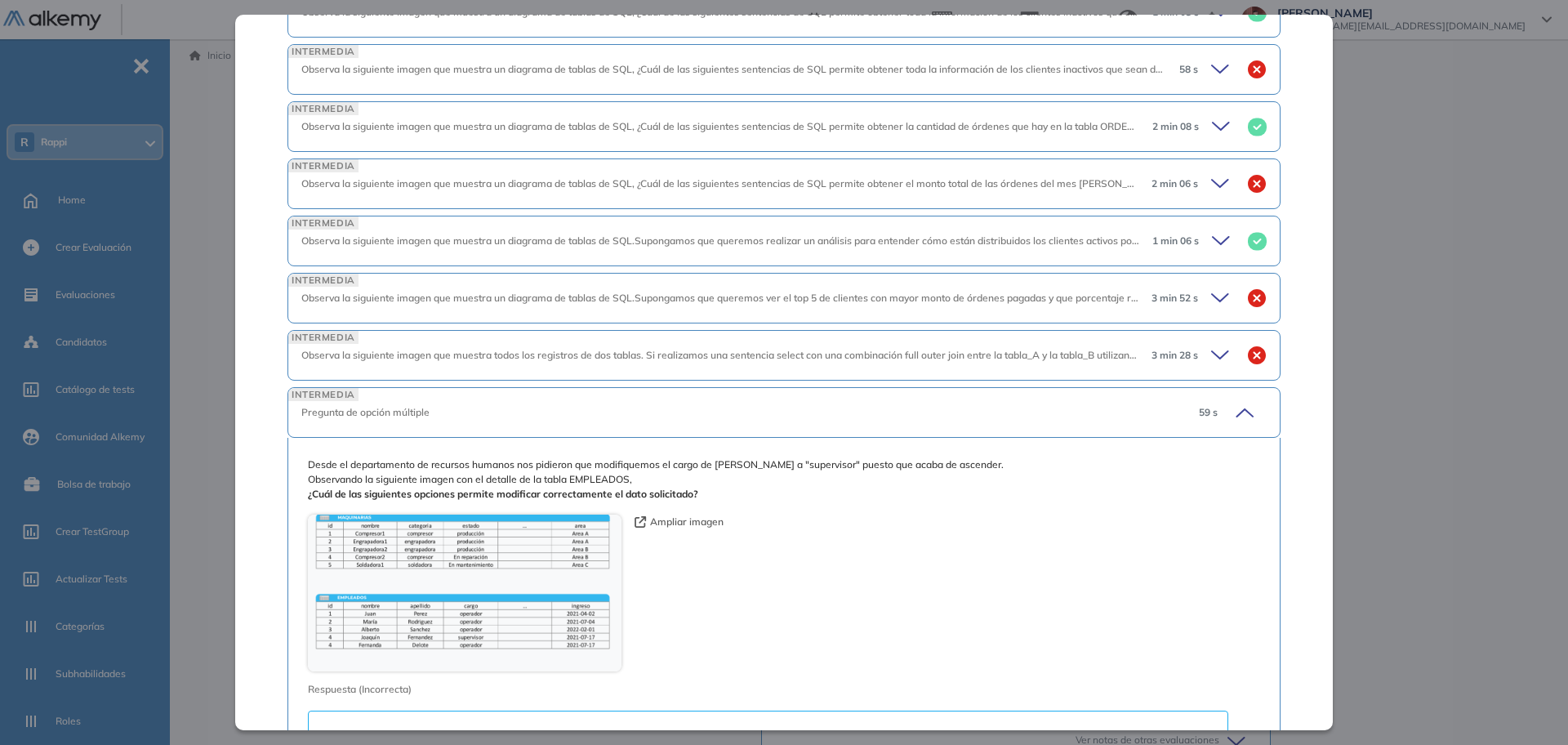
click at [657, 330] on div "INTERMEDIA Observa la siguiente imagen que muestra todos los registros de dos t…" at bounding box center [784, 355] width 993 height 51
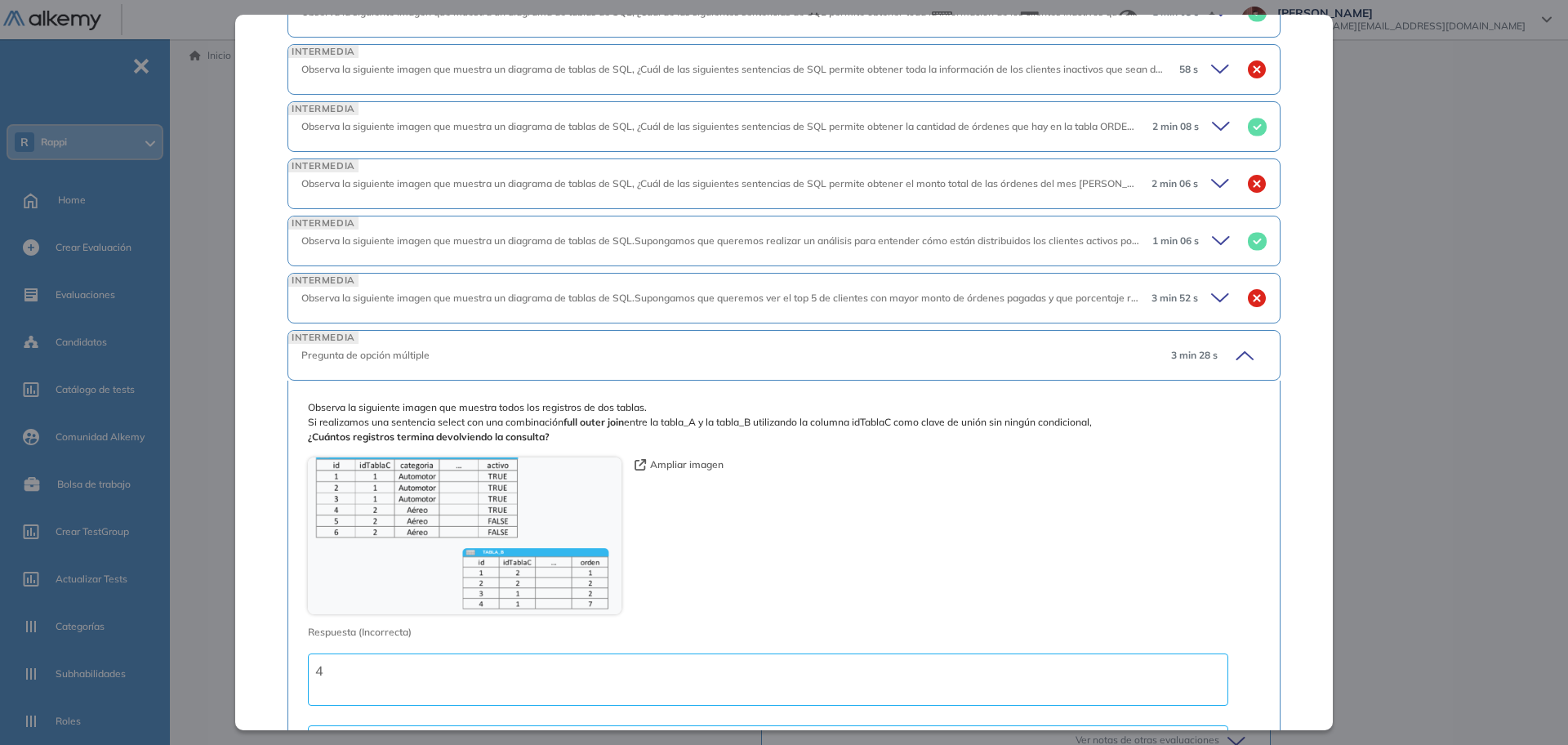
click at [643, 292] on span "Observa la siguiente imagen que muestra un diagrama de tablas de SQL.Supongamos…" at bounding box center [1028, 298] width 1453 height 13
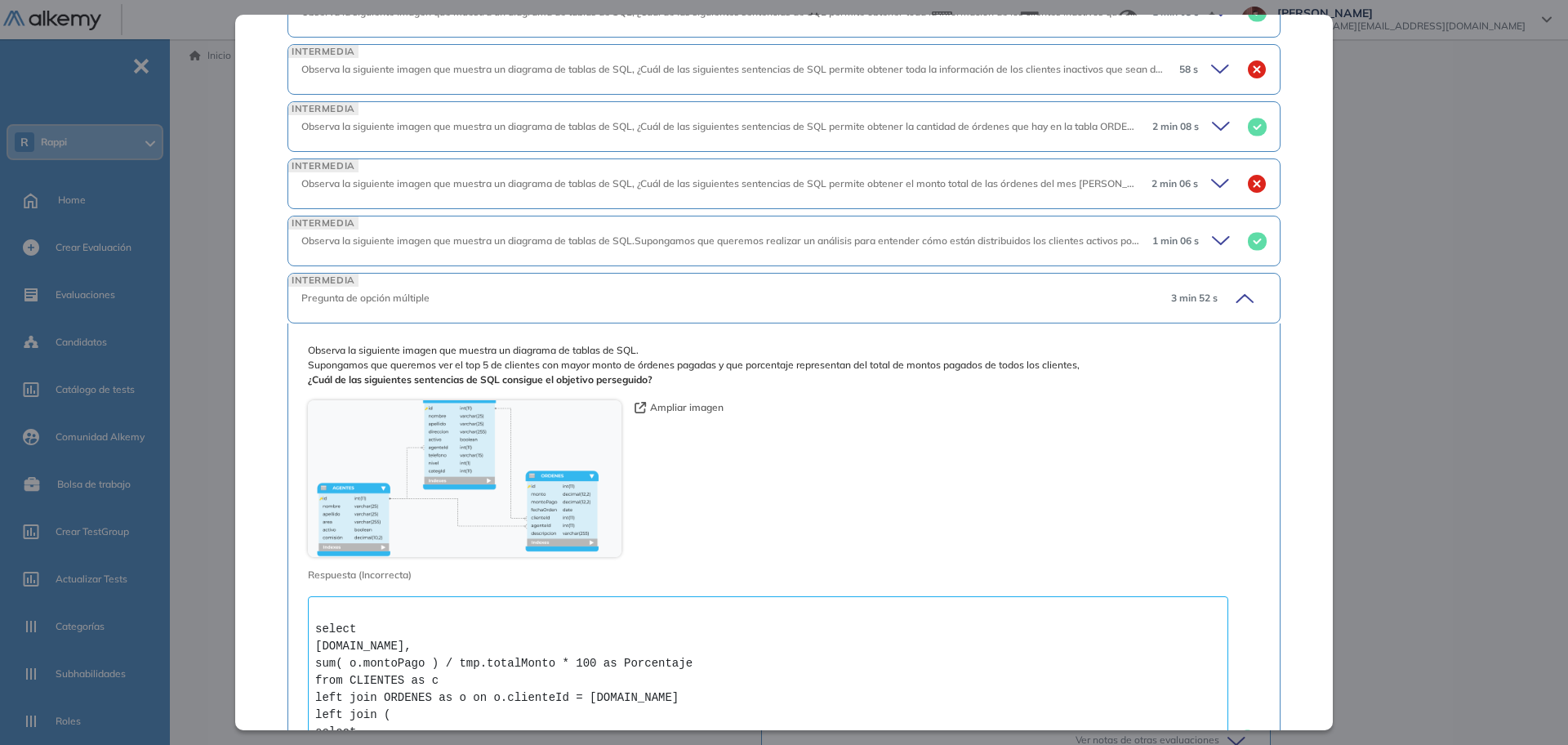
click at [654, 233] on div "Observa la siguiente imagen que muestra un diagrama de tablas de SQL.Supongamos…" at bounding box center [720, 241] width 838 height 14
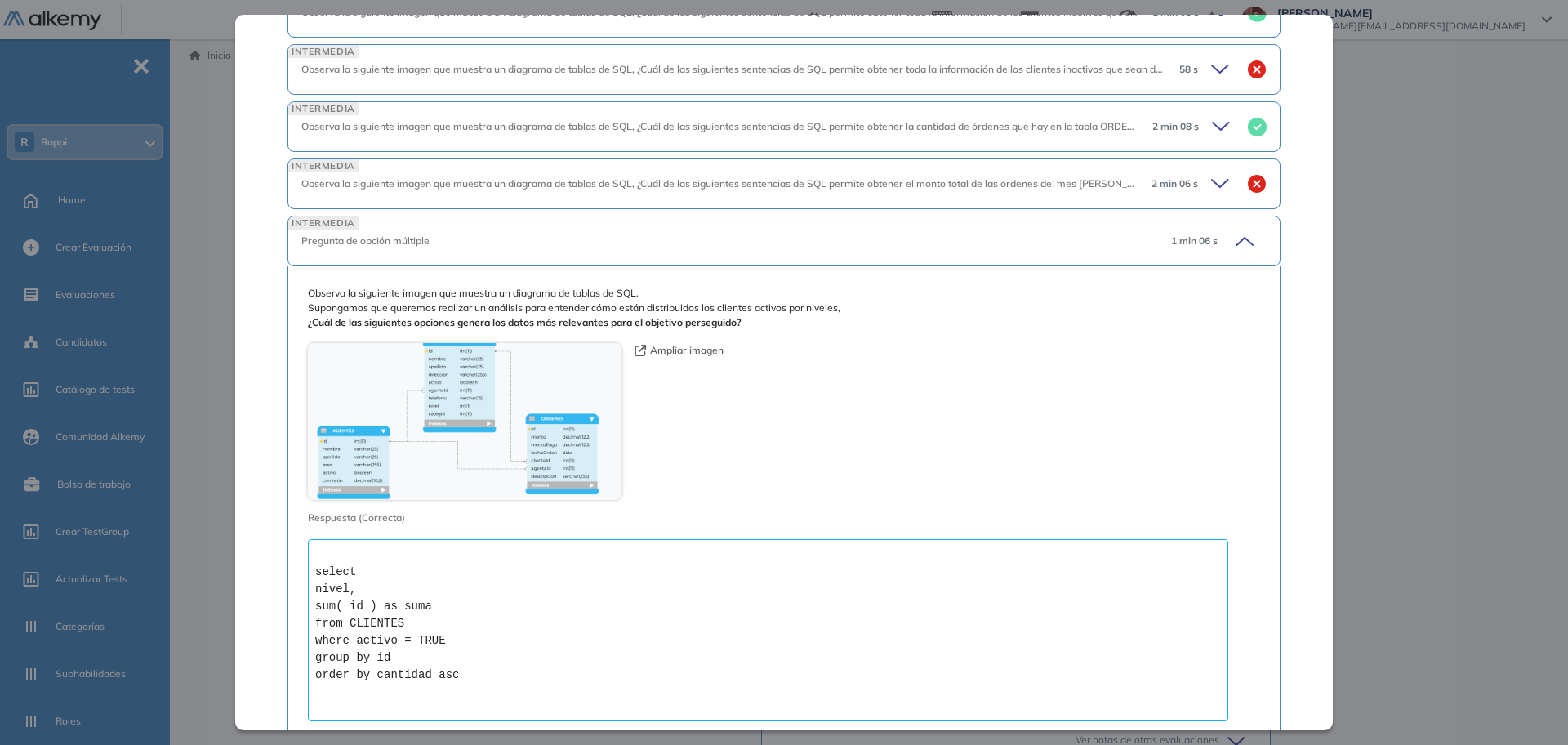
click at [672, 177] on div "INTERMEDIA Observa la siguiente imagen que muestra un diagrama de tablas de SQL…" at bounding box center [784, 183] width 993 height 51
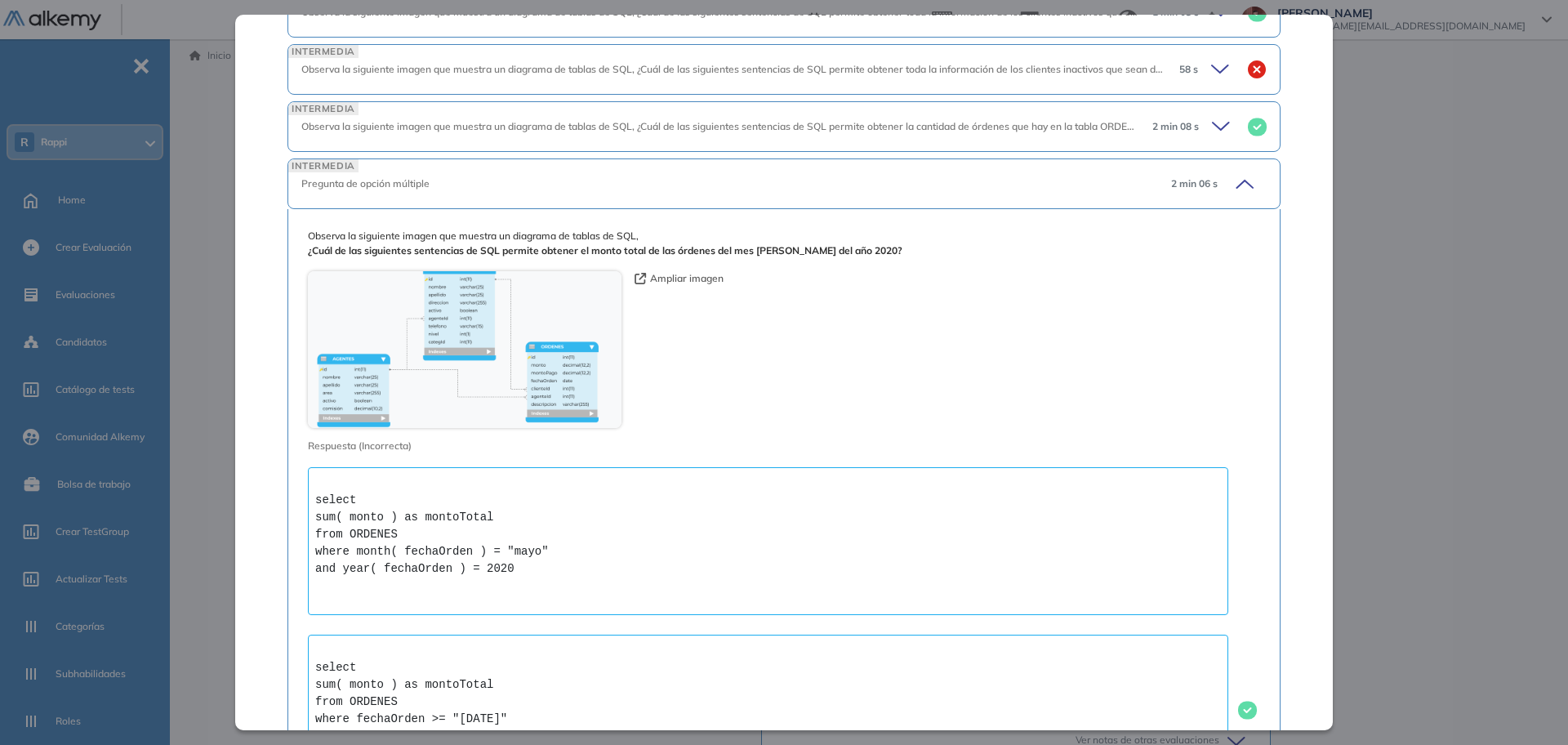
click at [676, 103] on div "INTERMEDIA Observa la siguiente imagen que muestra un diagrama de tablas de SQL…" at bounding box center [784, 126] width 993 height 51
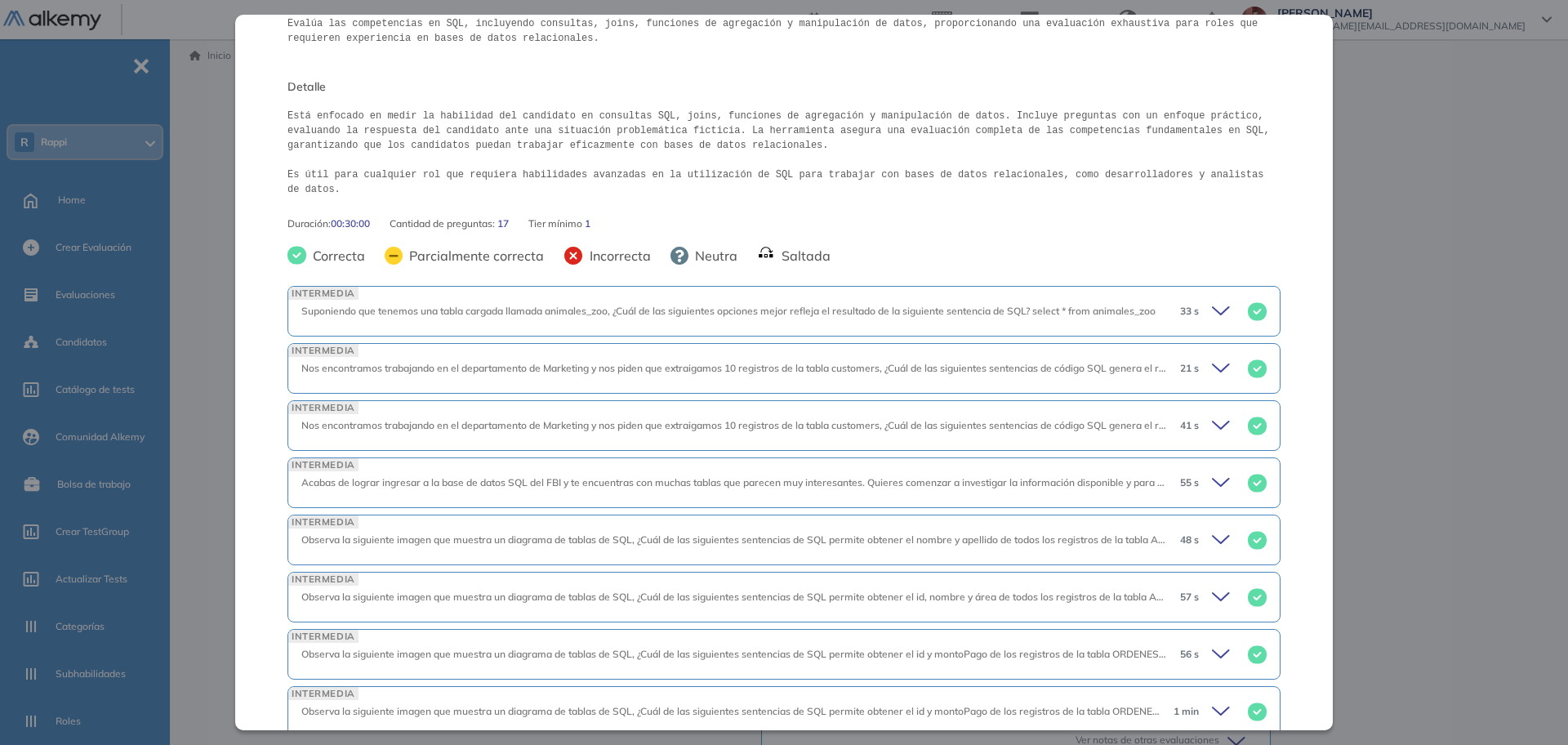
scroll to position [0, 0]
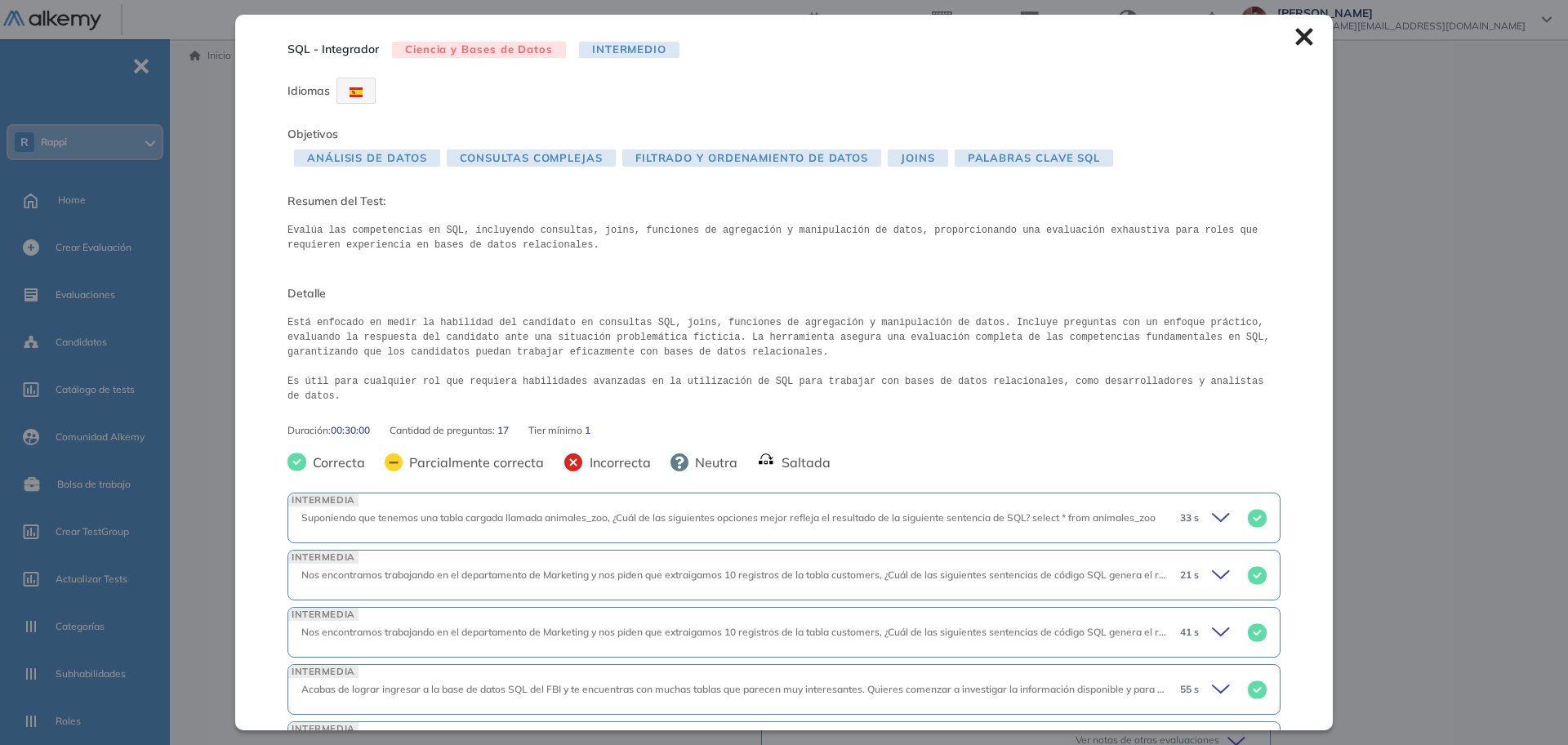
click at [1295, 43] on icon at bounding box center [1304, 37] width 18 height 18
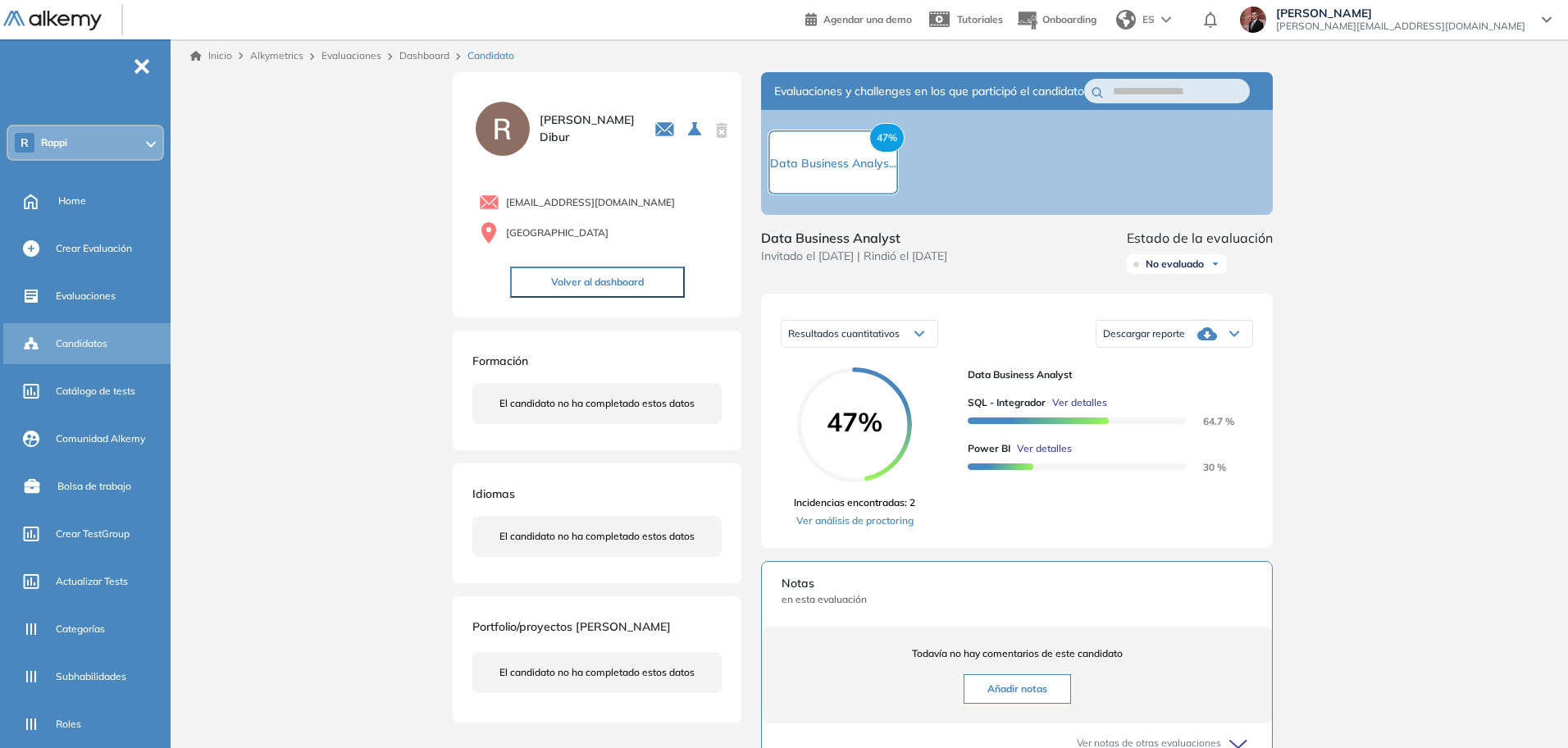
click at [88, 346] on span "Candidatos" at bounding box center [82, 343] width 52 height 14
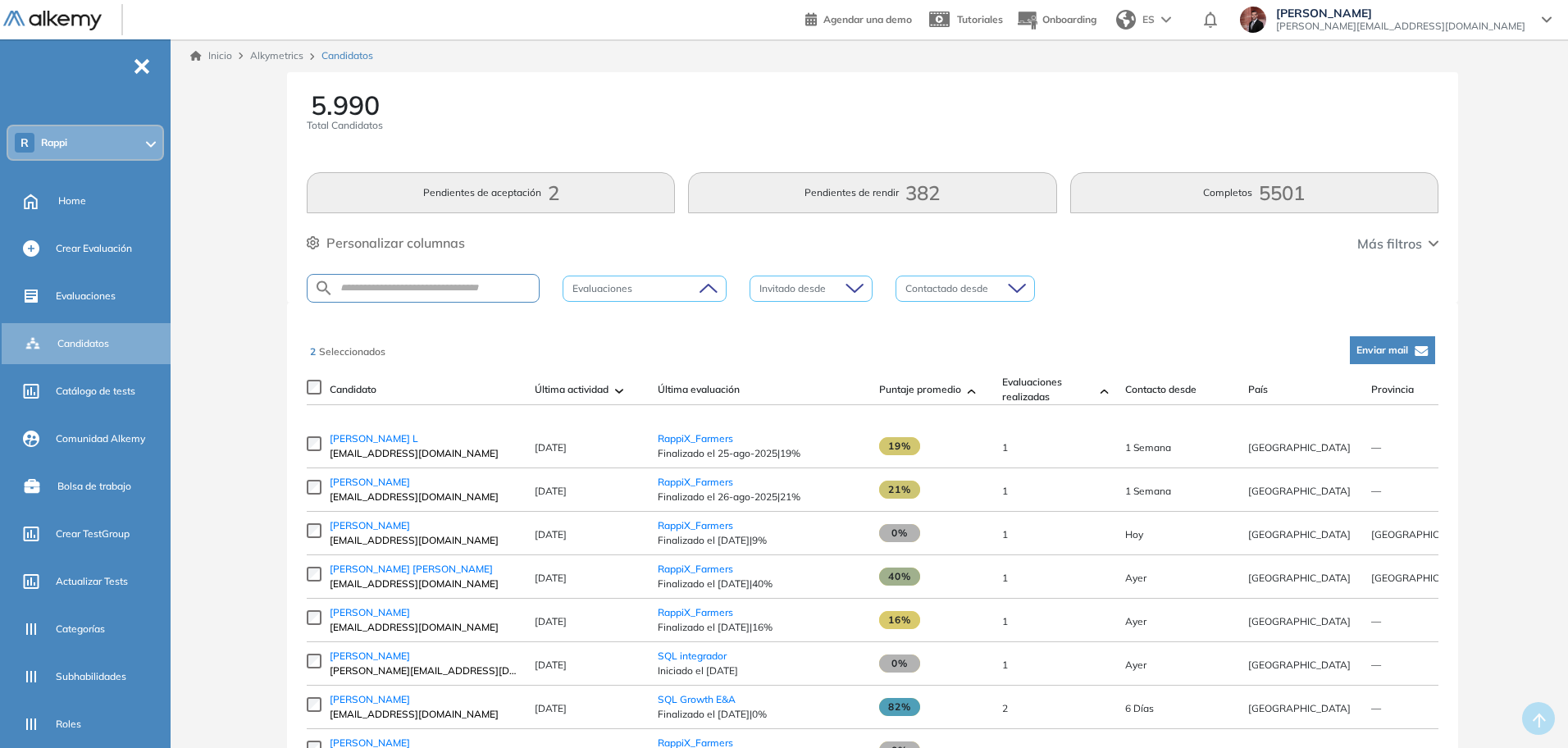
click at [675, 285] on div at bounding box center [636, 288] width 139 height 20
click at [731, 260] on div "5.990 Total Candidatos Pendientes de aceptación 2 Pendientes de rendir 382 Comp…" at bounding box center [873, 187] width 1171 height 231
click at [72, 196] on span "Home" at bounding box center [72, 201] width 28 height 14
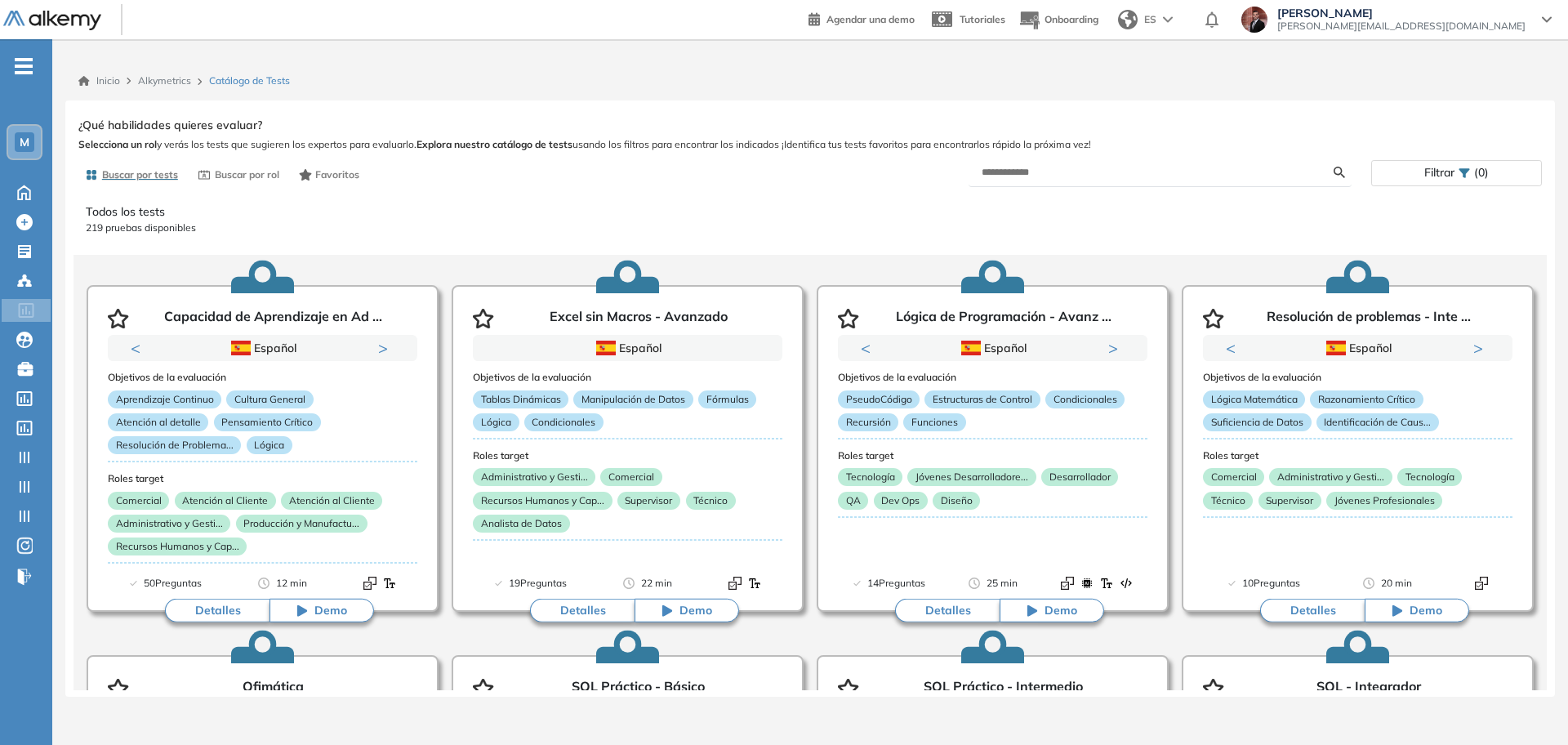
click at [27, 61] on span "-" at bounding box center [23, 64] width 18 height 13
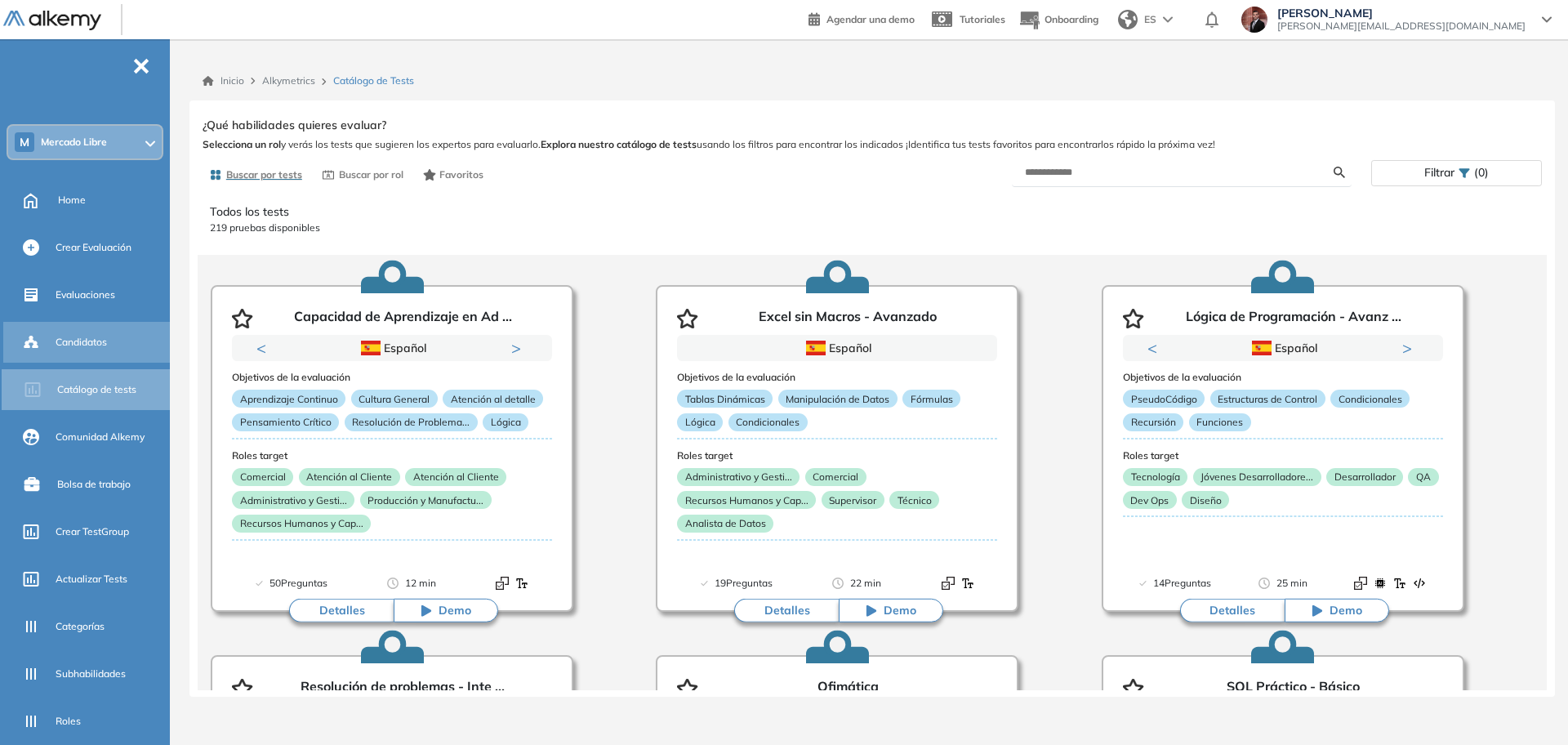
click at [103, 334] on span "Candidatos" at bounding box center [81, 342] width 52 height 14
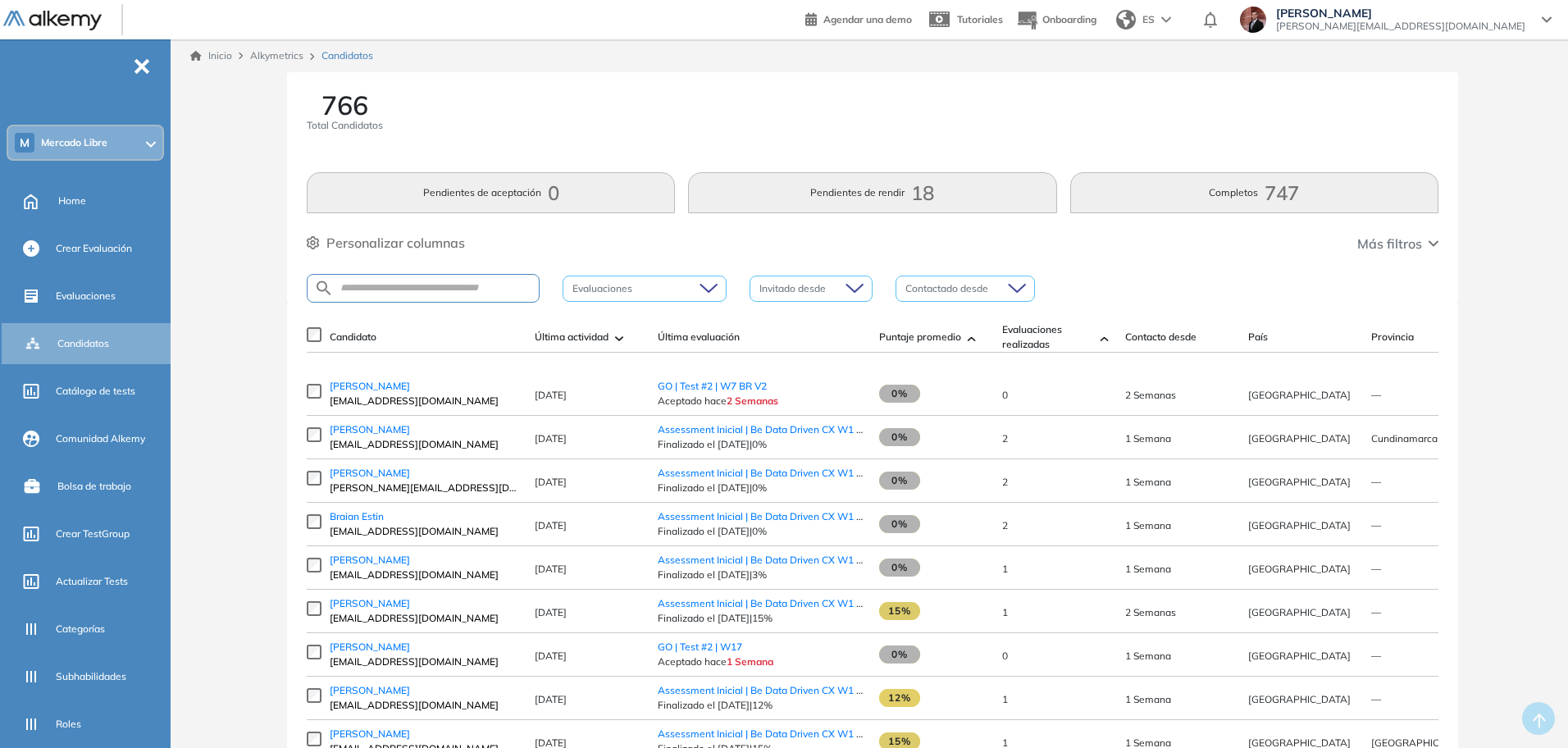
click at [462, 278] on div at bounding box center [423, 288] width 233 height 29
click at [468, 288] on input "text" at bounding box center [436, 288] width 205 height 13
paste input "**********"
type input "**********"
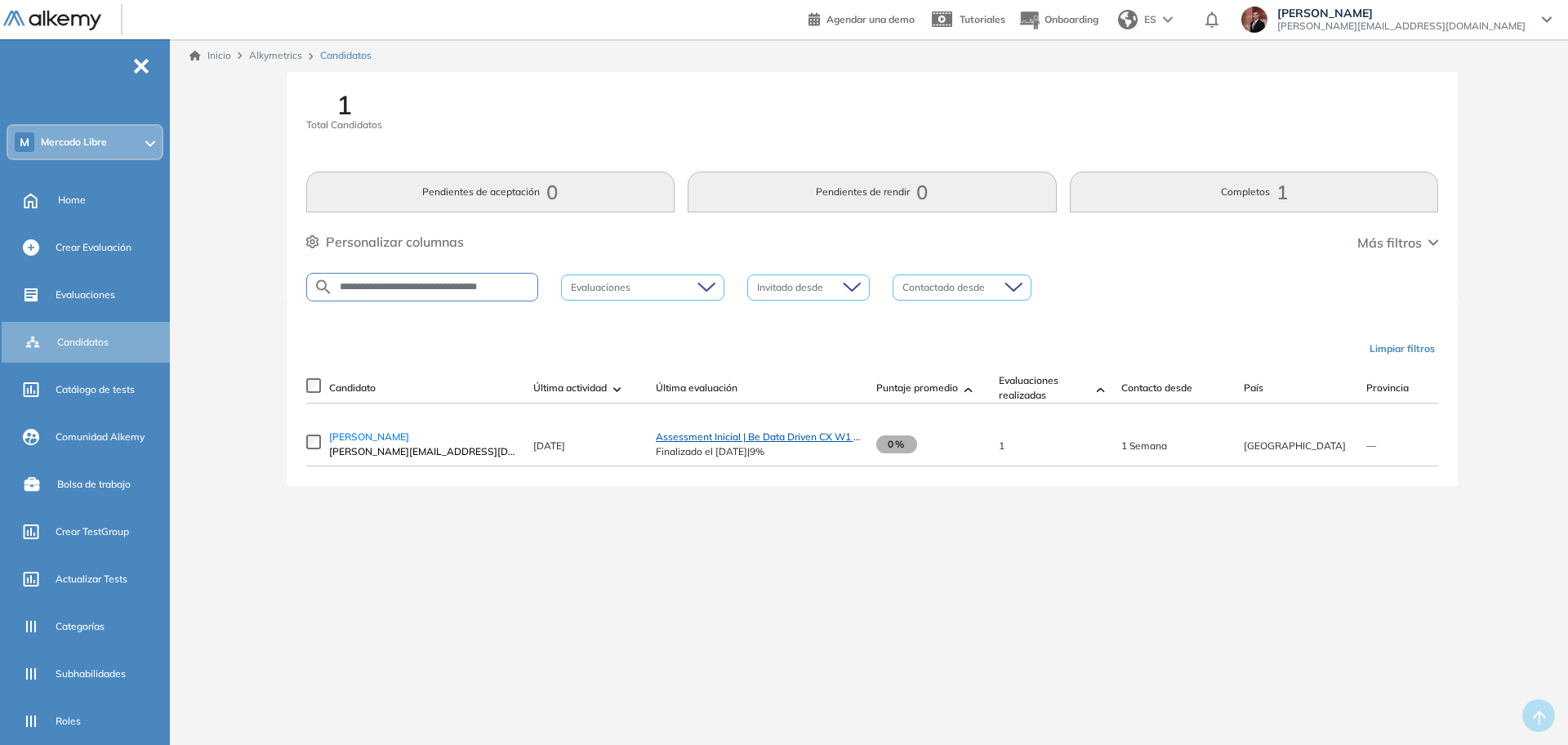
click at [766, 443] on span "Assessment Inicial | Be Data Driven CX W1 [HISP]" at bounding box center [769, 436] width 227 height 13
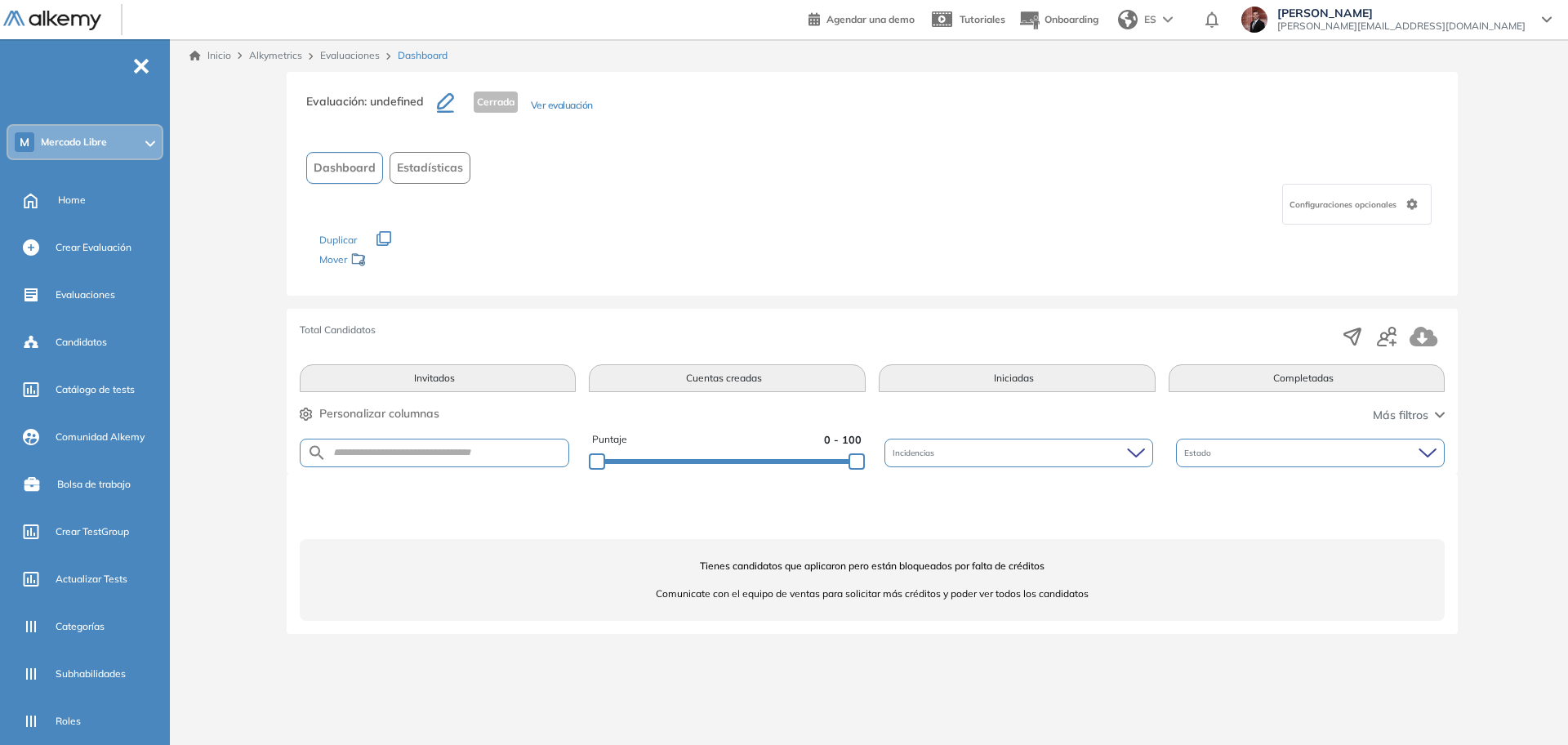
click at [341, 55] on link "Evaluaciones" at bounding box center [350, 55] width 60 height 13
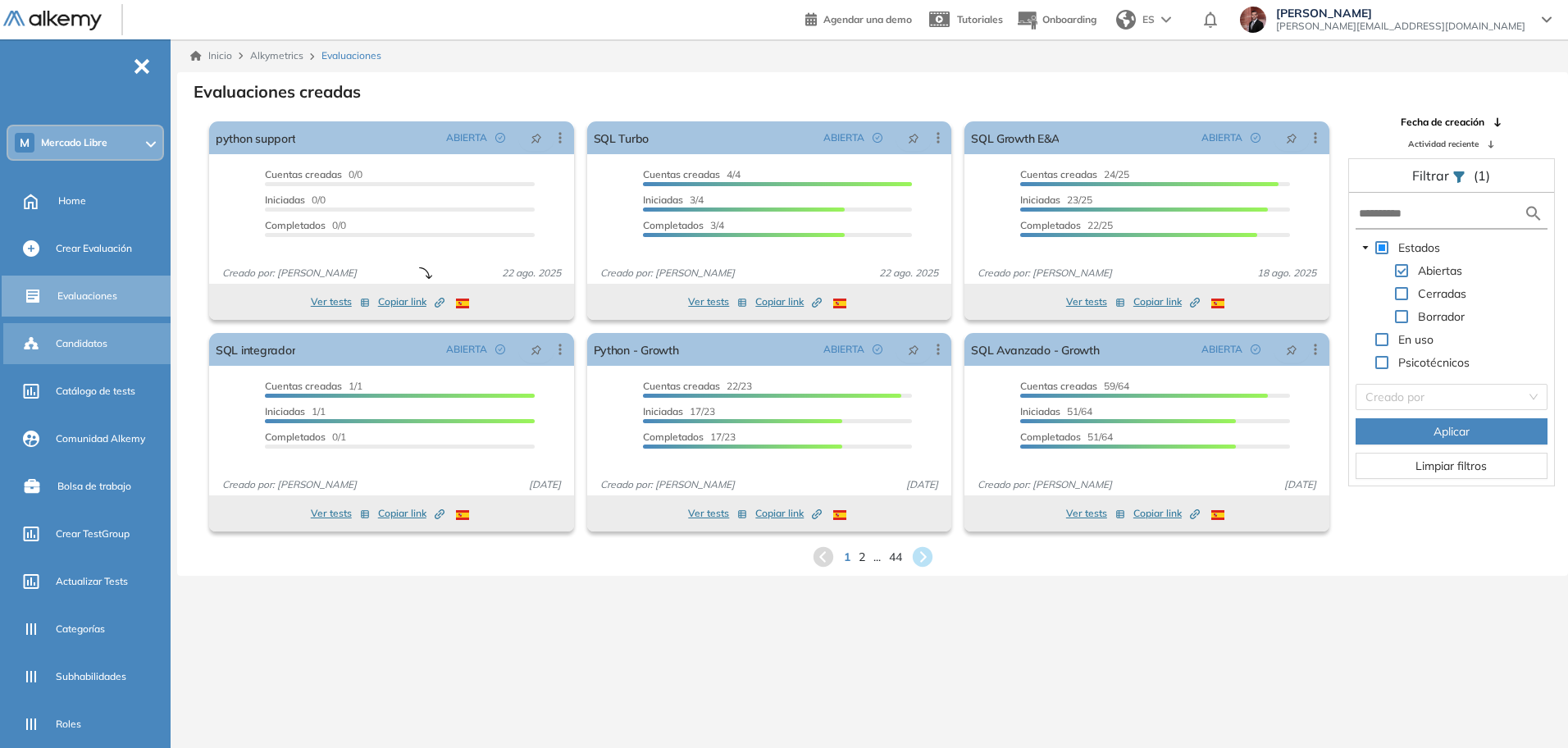
click at [92, 345] on span "Candidatos" at bounding box center [82, 343] width 52 height 14
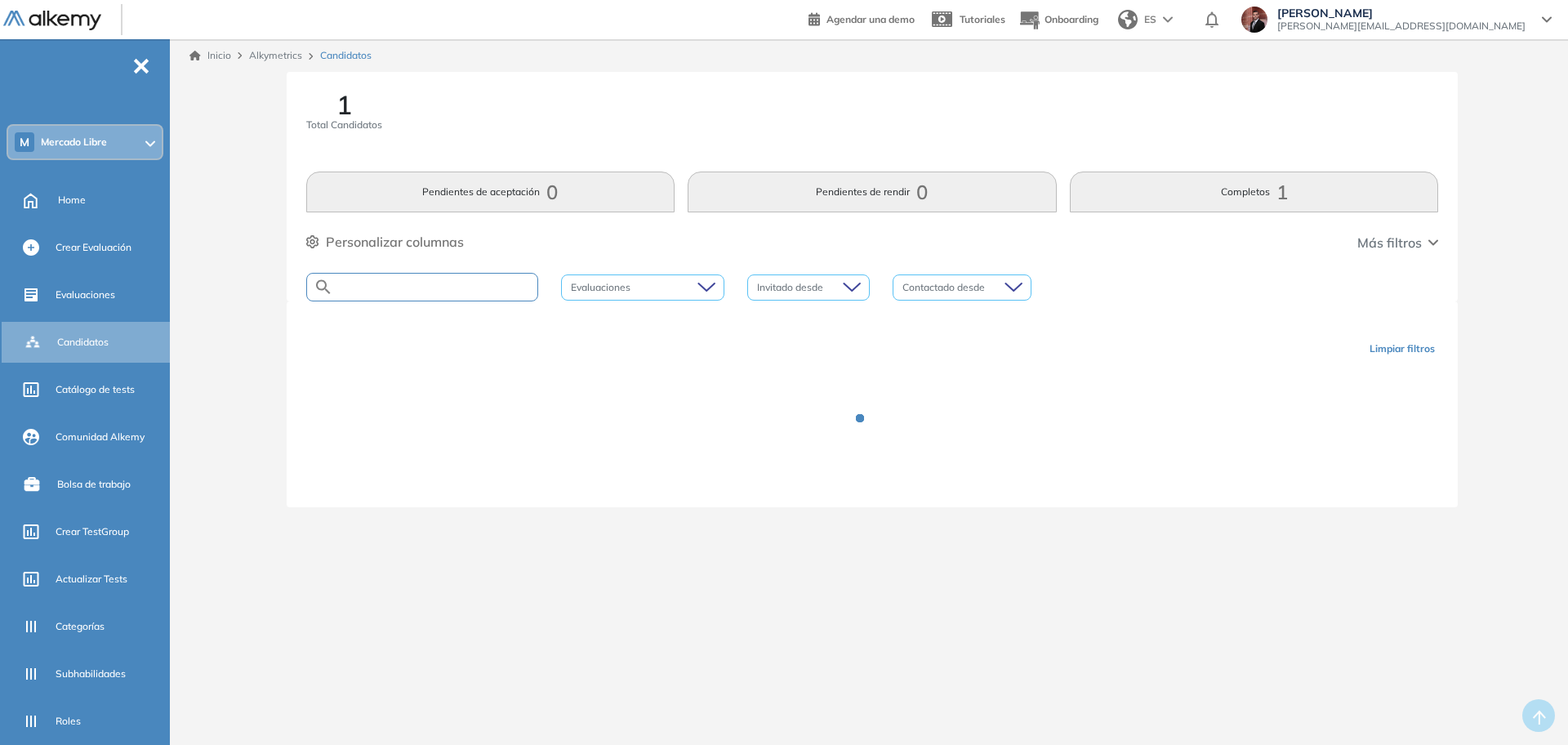
click at [452, 284] on input "text" at bounding box center [436, 287] width 204 height 13
paste input "**********"
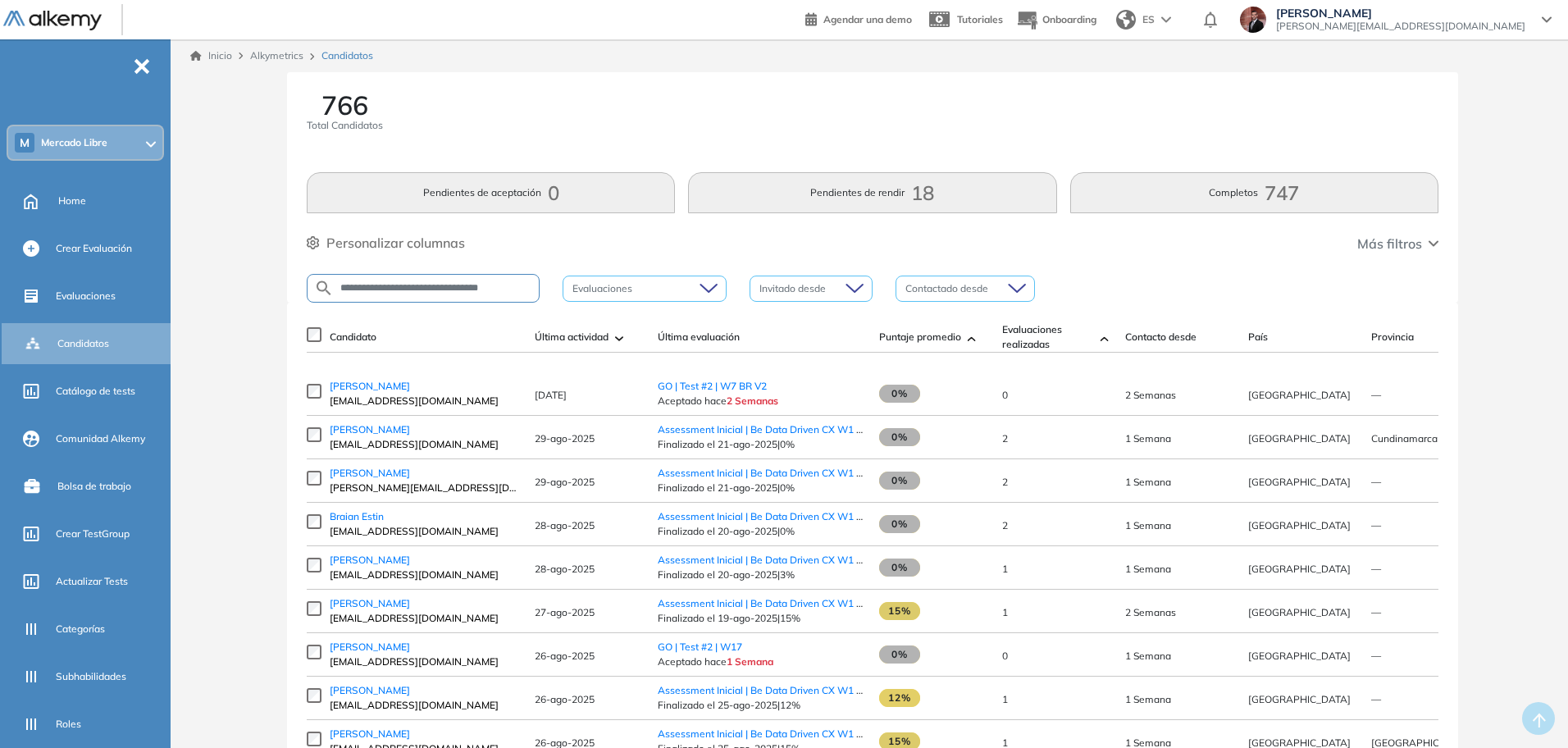
type input "**********"
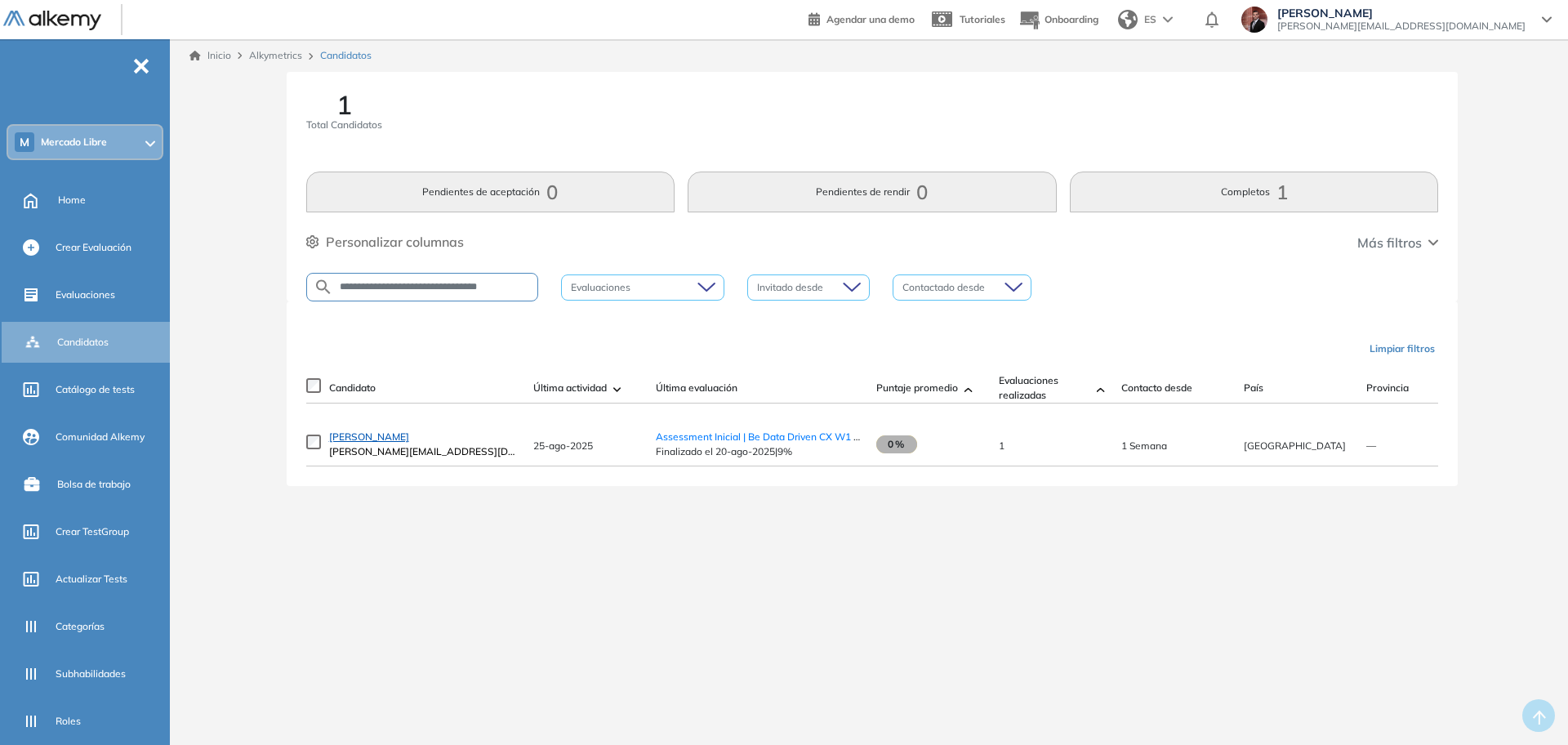
click at [365, 443] on span "[PERSON_NAME]" at bounding box center [369, 436] width 80 height 13
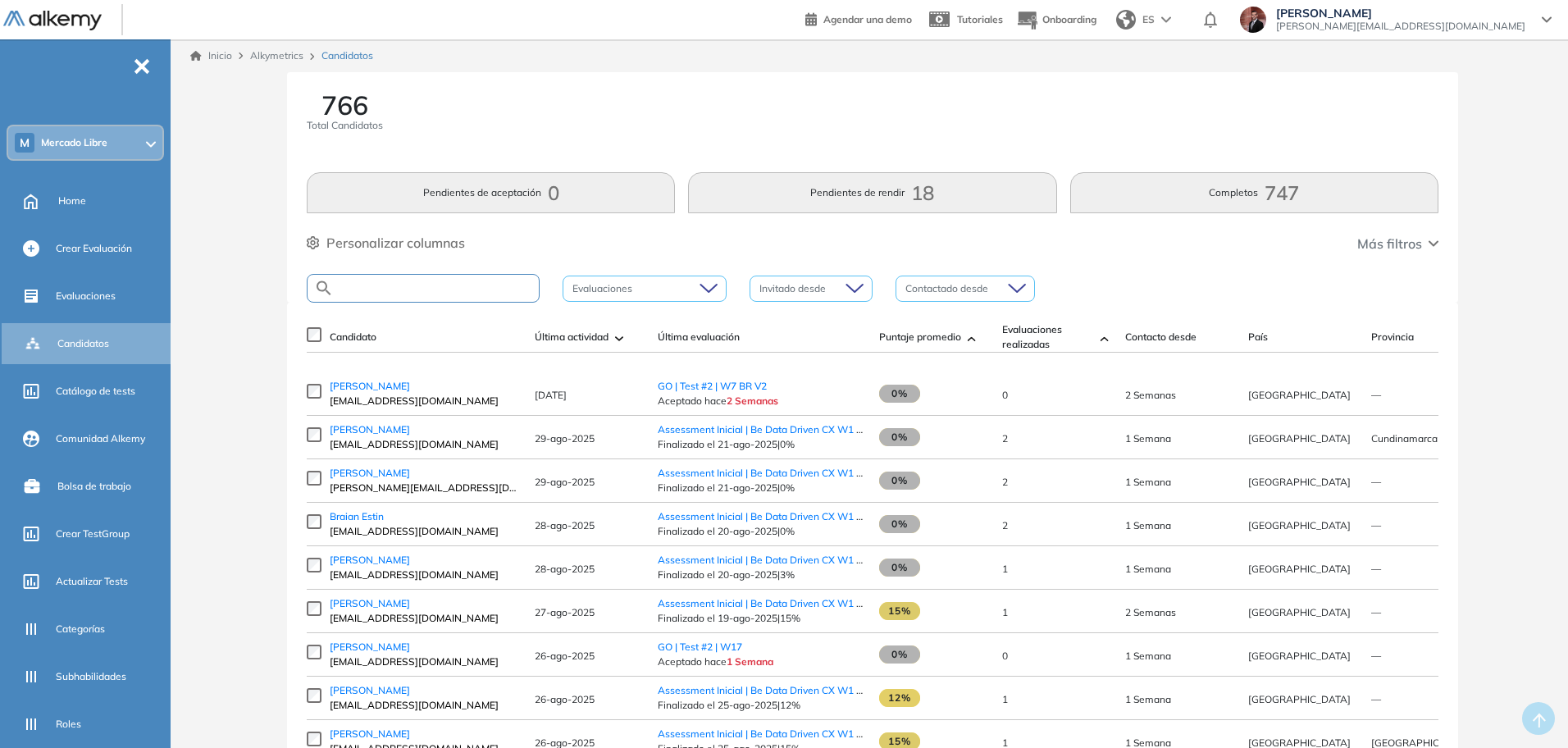
click at [429, 284] on input "text" at bounding box center [436, 288] width 205 height 13
paste input "**********"
type input "**********"
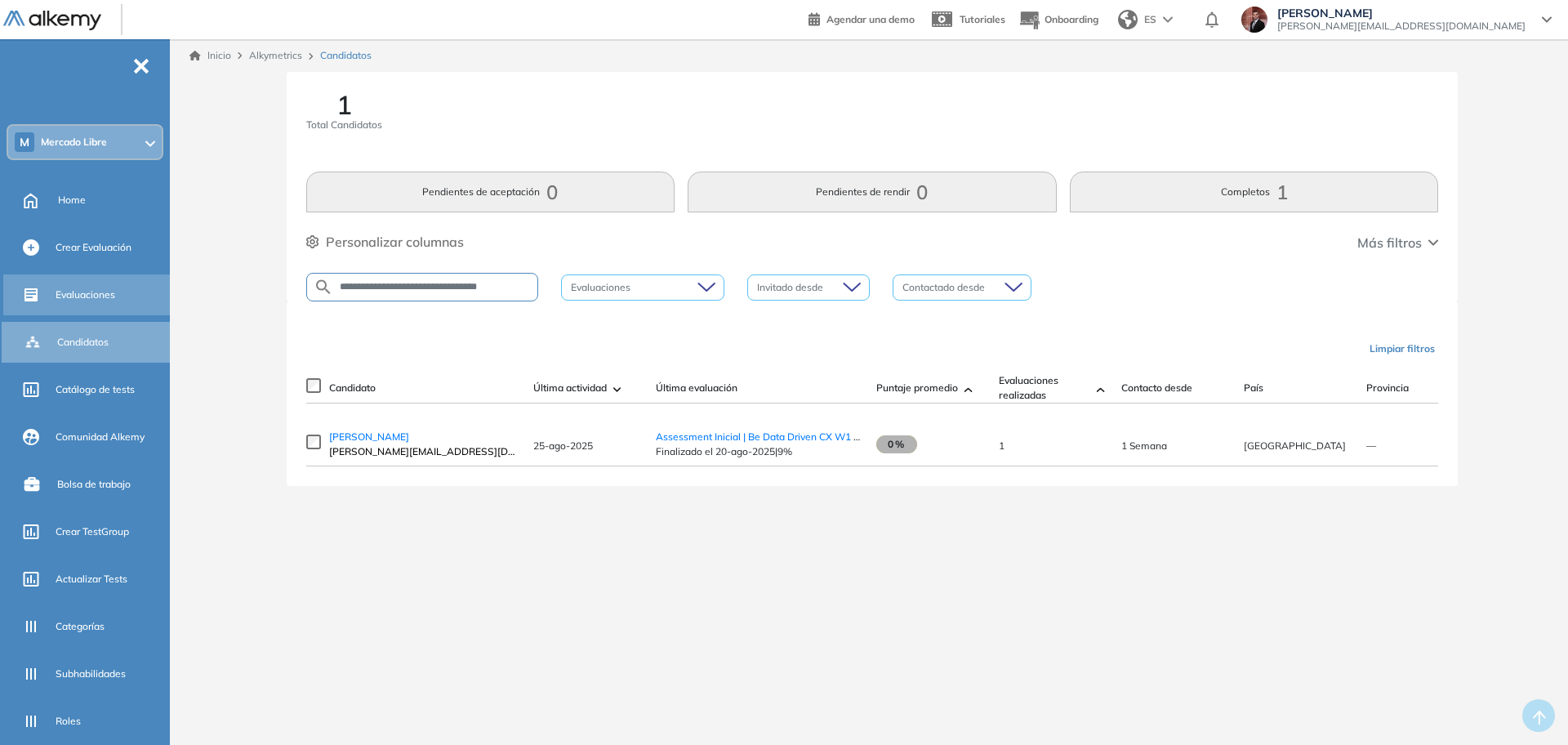
click at [113, 289] on span "Evaluaciones" at bounding box center [85, 294] width 60 height 14
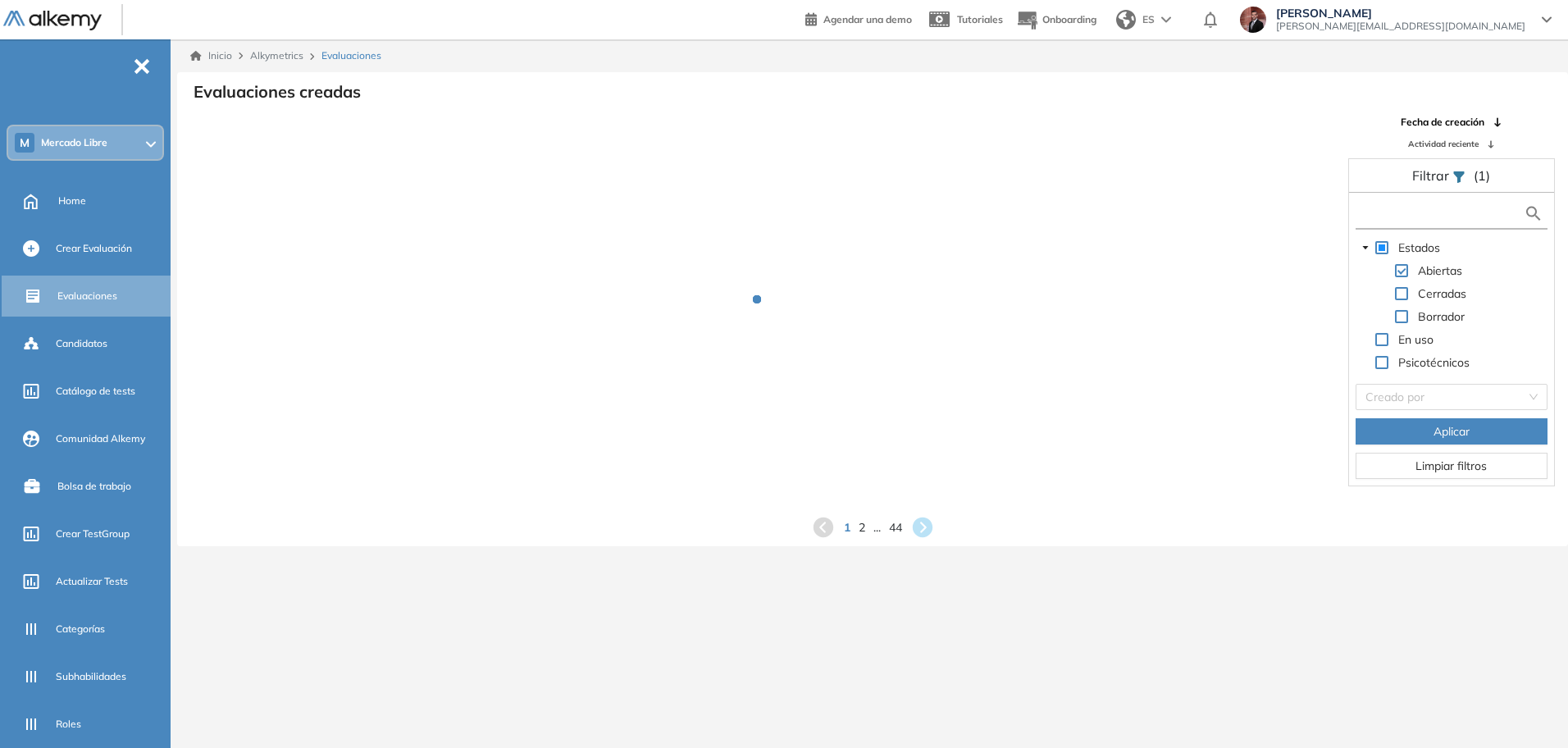
click at [1427, 215] on input "text" at bounding box center [1441, 213] width 165 height 17
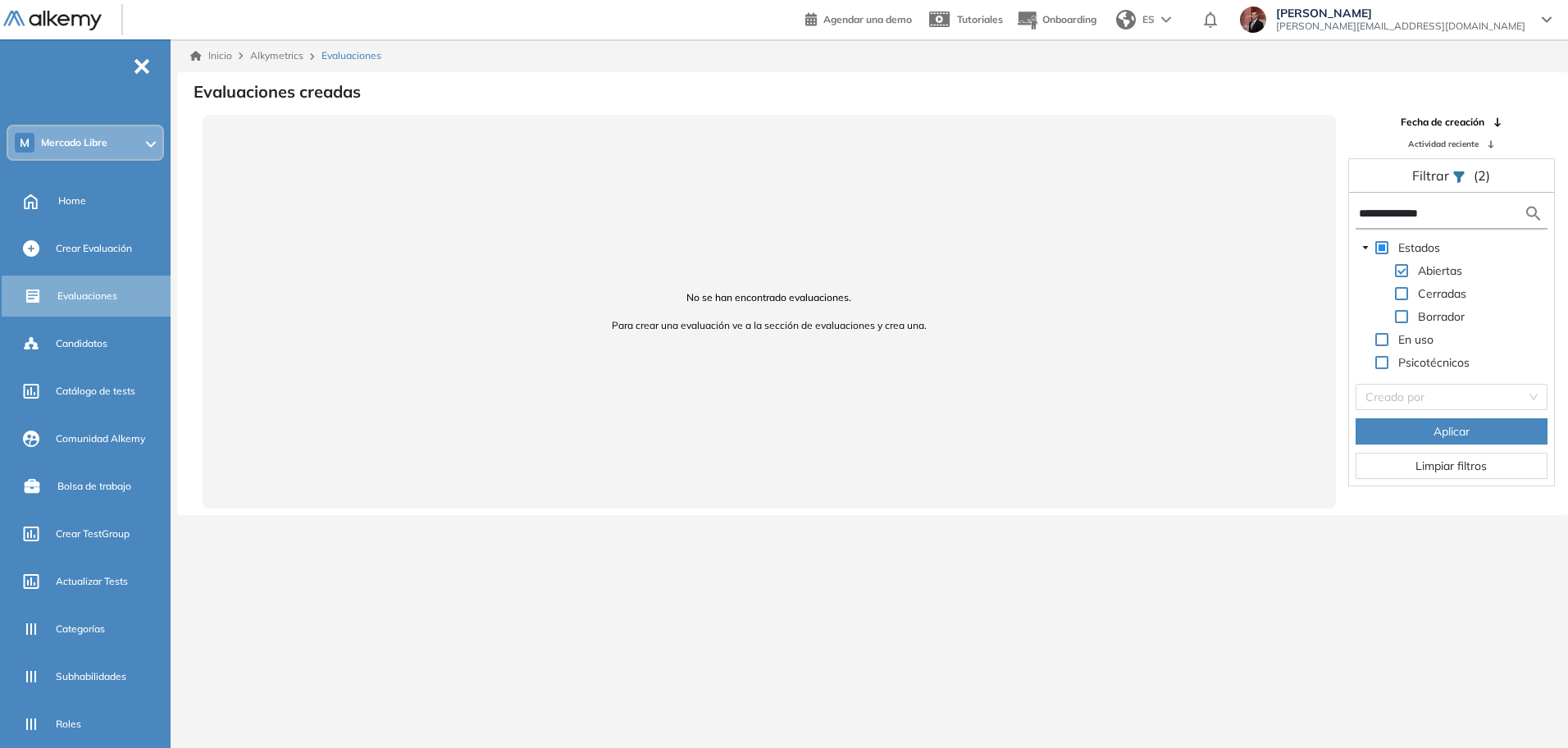
click at [1402, 293] on span at bounding box center [1401, 294] width 13 height 13
click at [1453, 431] on span "Aplicar" at bounding box center [1451, 431] width 36 height 18
click at [1402, 316] on span at bounding box center [1401, 316] width 13 height 13
click at [1449, 430] on span "Aplicar" at bounding box center [1451, 431] width 36 height 18
click at [1466, 218] on input "**********" at bounding box center [1441, 213] width 165 height 17
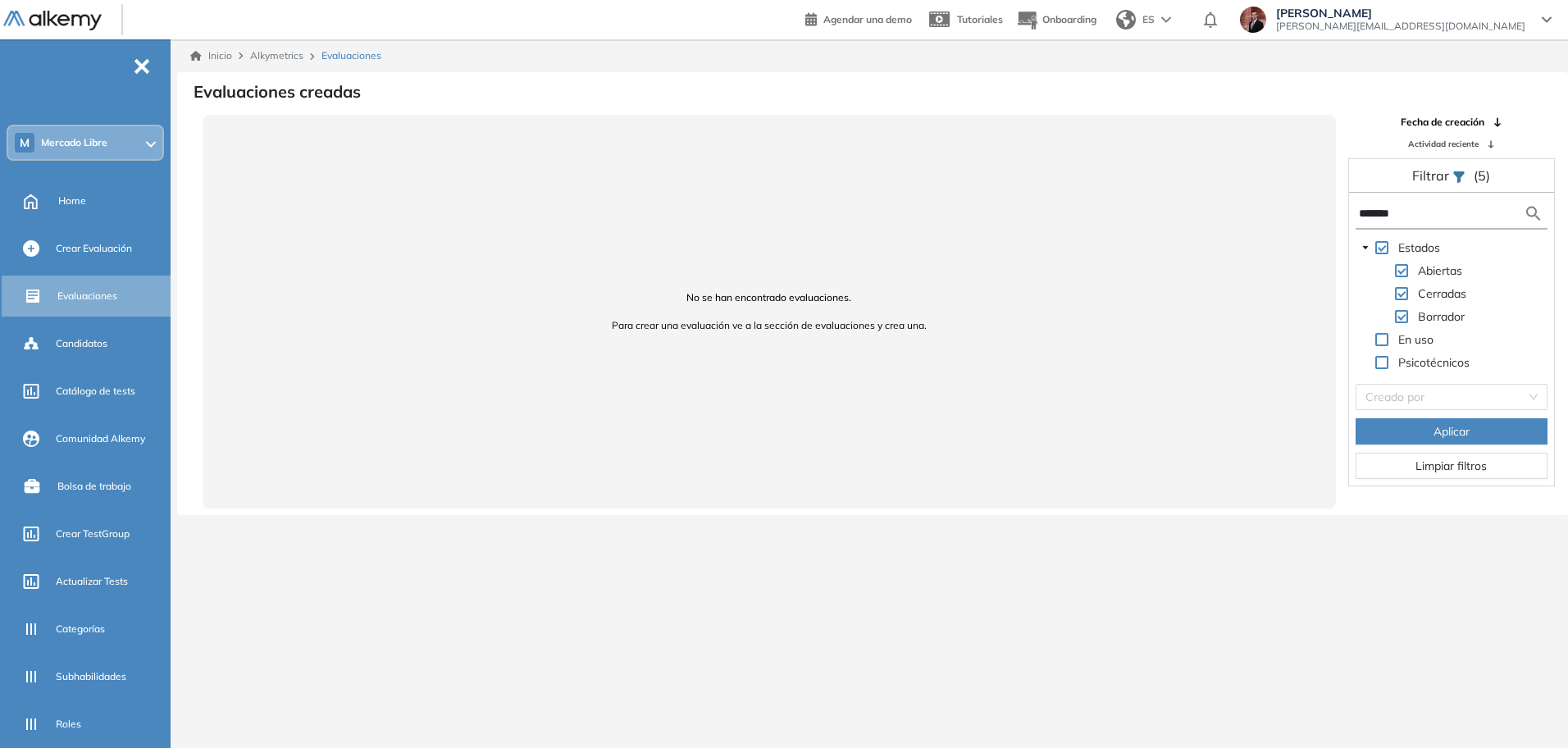
type input "*******"
click at [1471, 430] on button "Aplicar" at bounding box center [1451, 431] width 192 height 26
click at [73, 340] on span "Candidatos" at bounding box center [82, 343] width 52 height 14
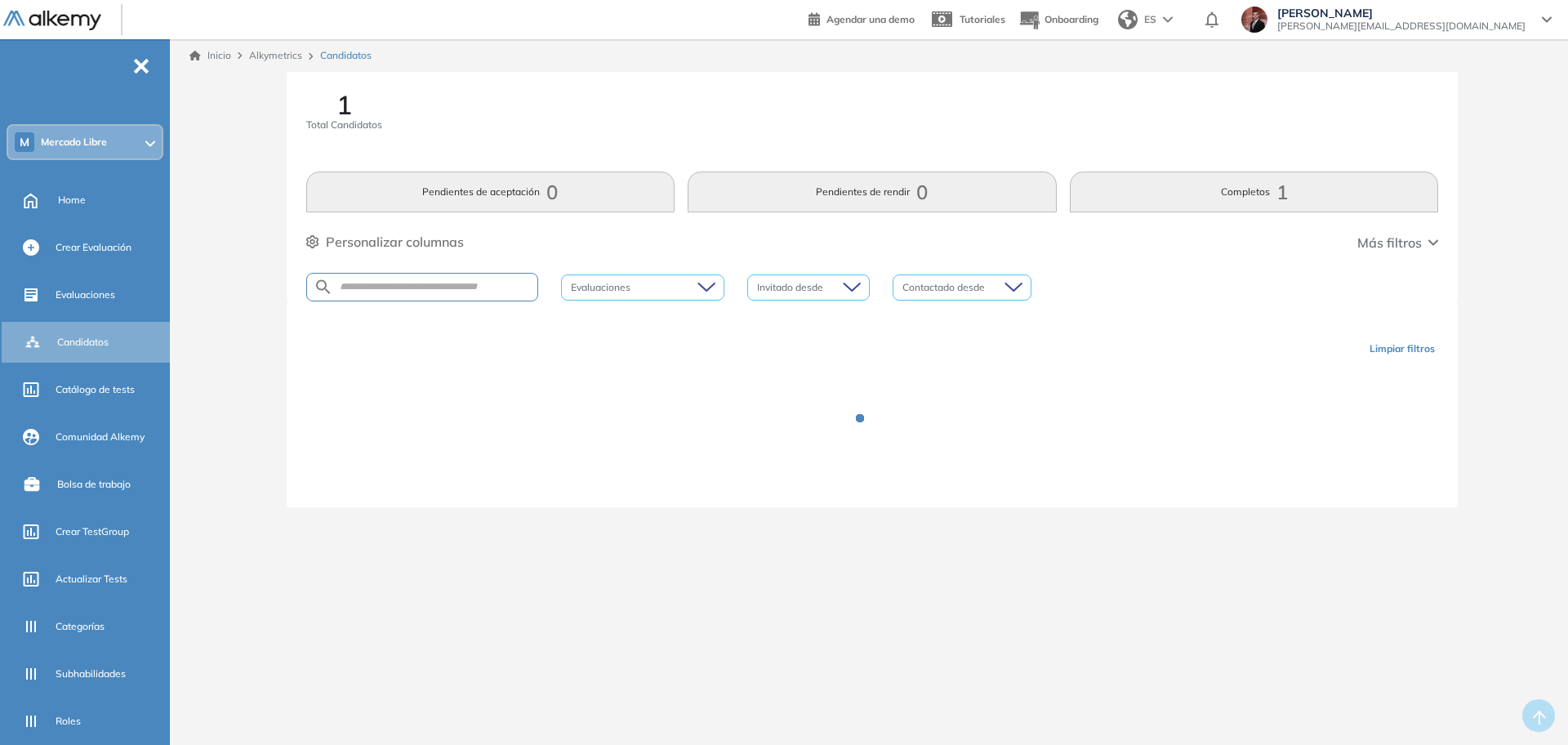
click at [477, 278] on div at bounding box center [421, 287] width 232 height 29
click at [480, 292] on input "text" at bounding box center [436, 287] width 204 height 13
paste input "**********"
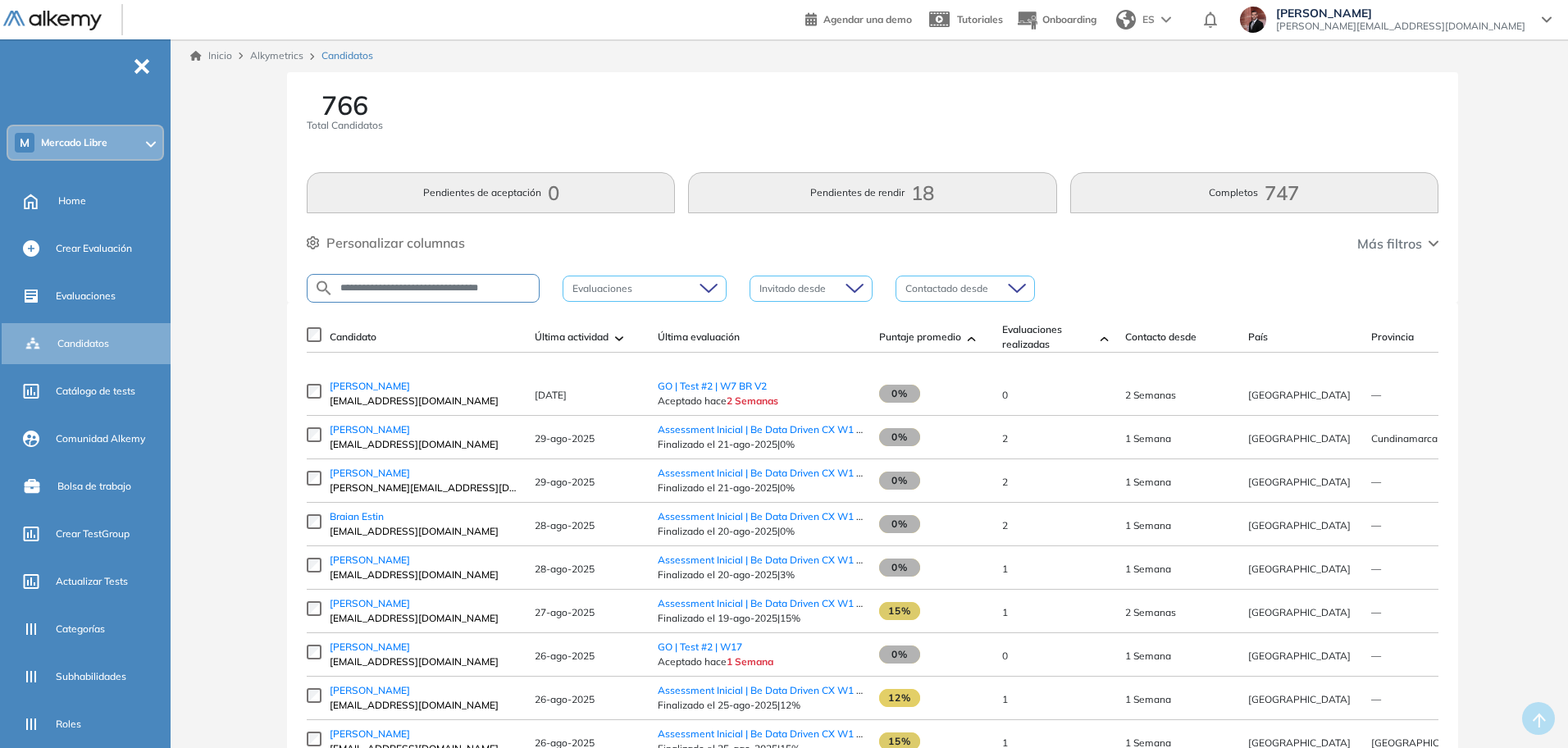
type input "**********"
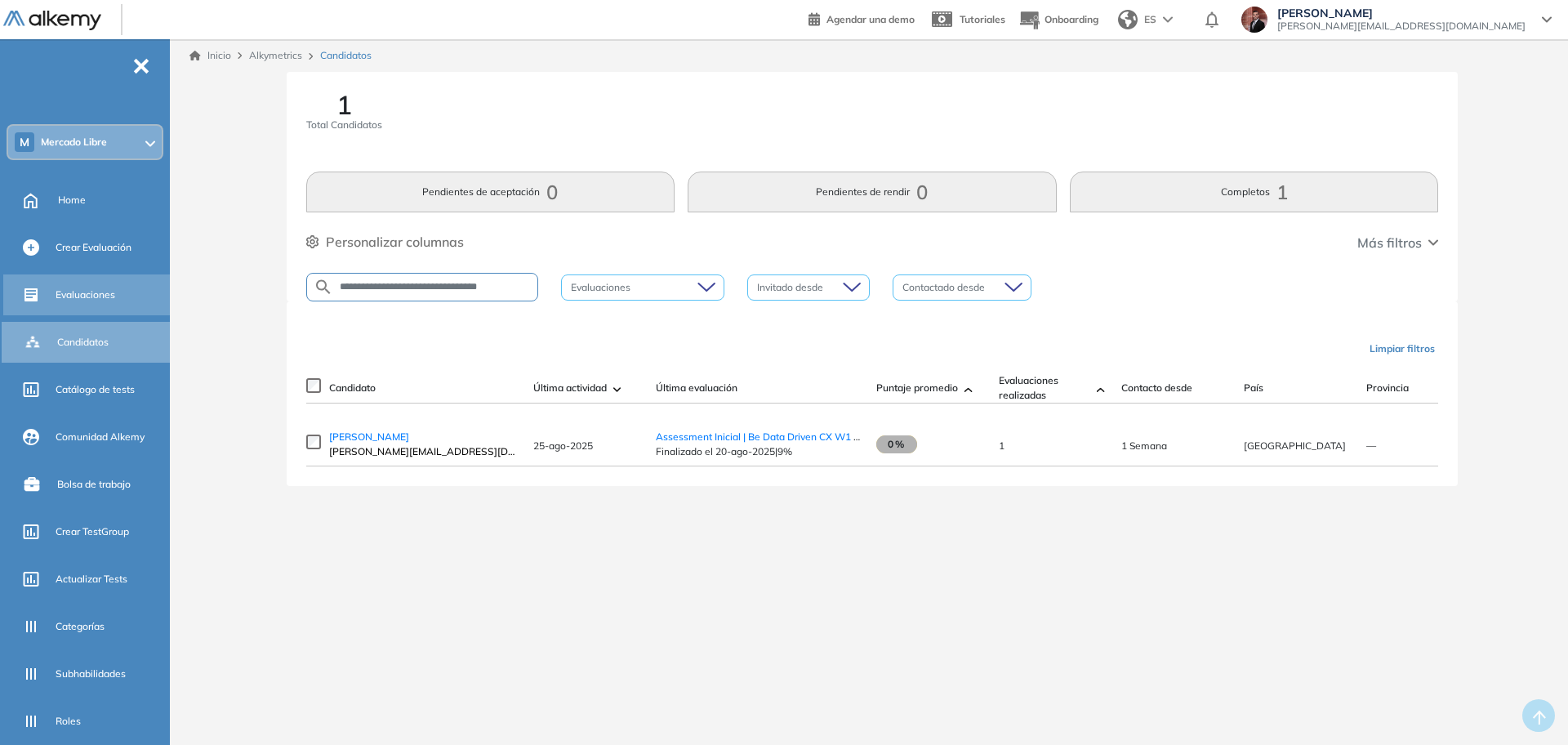
click at [96, 291] on span "Evaluaciones" at bounding box center [85, 294] width 60 height 14
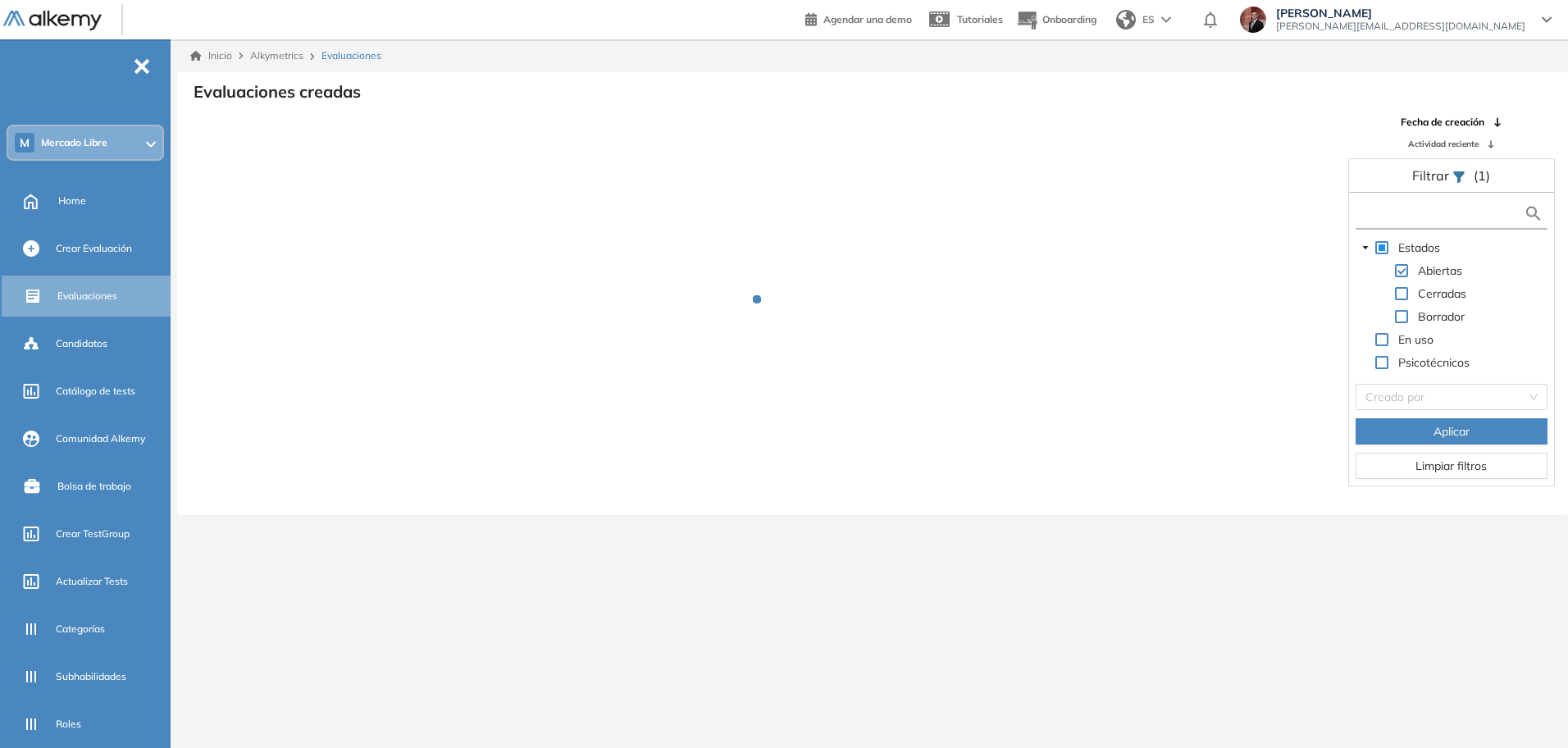
click at [1426, 216] on input "text" at bounding box center [1441, 213] width 165 height 17
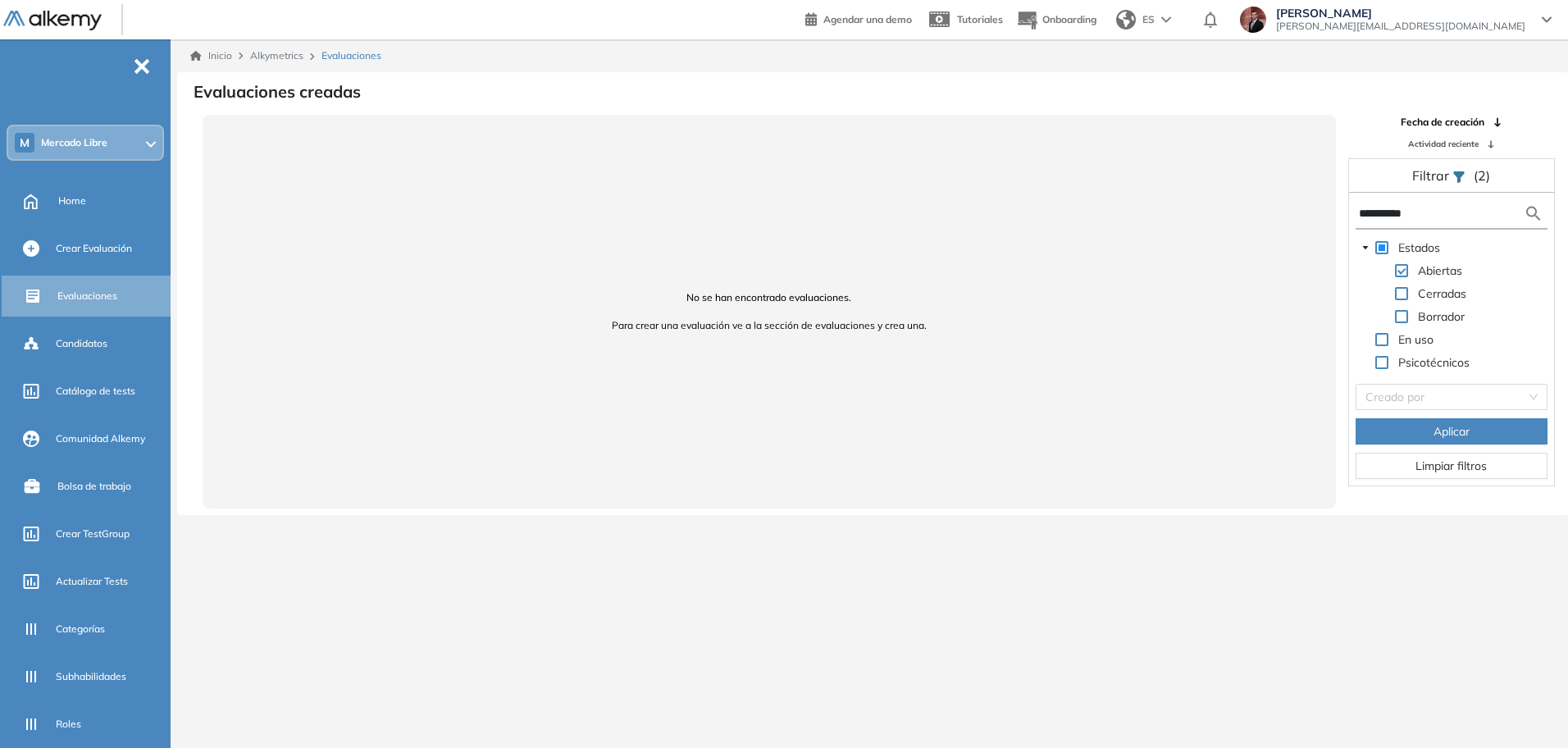
type input "**********"
click at [1405, 297] on span at bounding box center [1401, 294] width 13 height 13
click at [1471, 425] on button "Aplicar" at bounding box center [1451, 431] width 192 height 26
click at [1402, 313] on span at bounding box center [1401, 316] width 13 height 13
click at [1455, 434] on span "Aplicar" at bounding box center [1451, 431] width 36 height 18
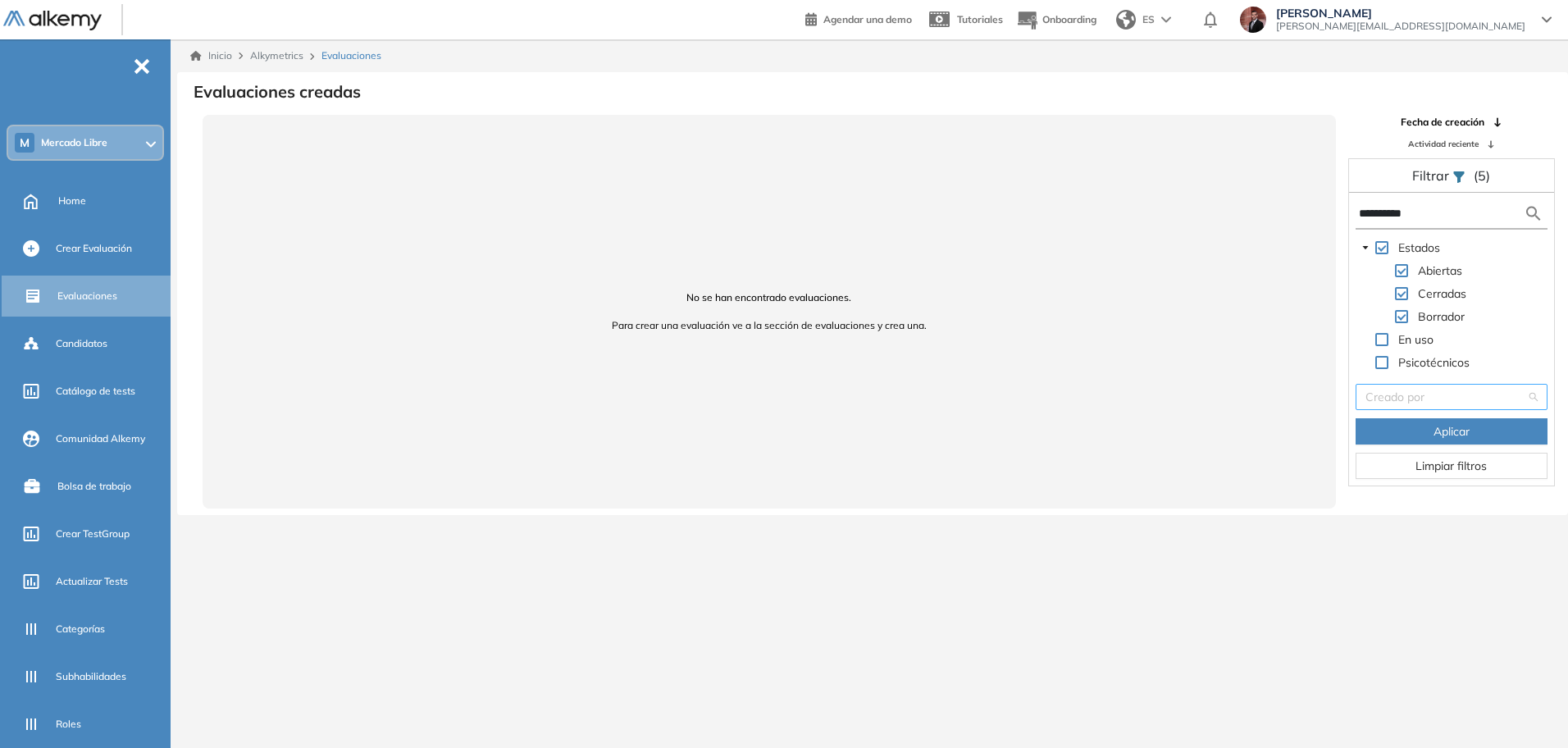
click at [1459, 392] on input "search" at bounding box center [1445, 396] width 161 height 24
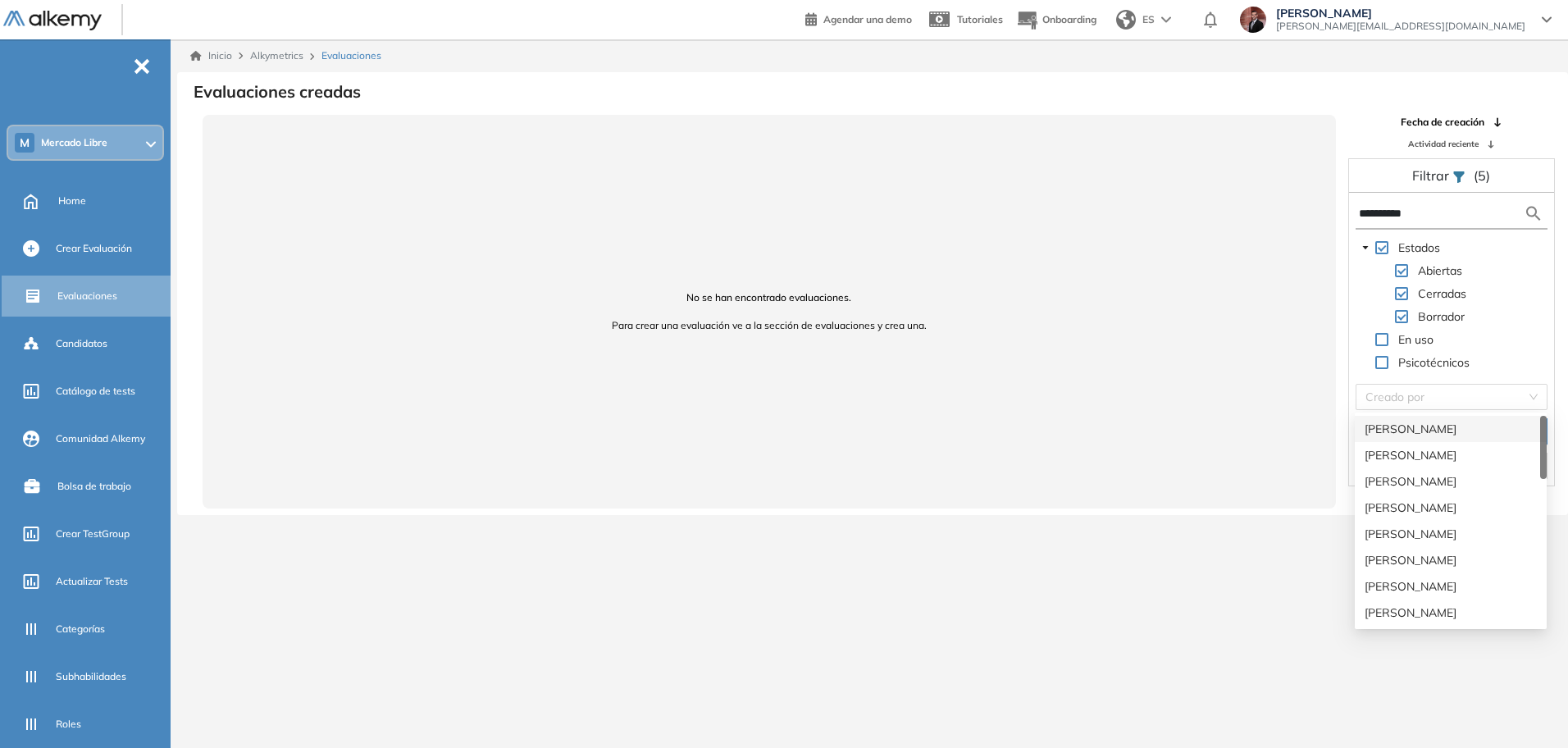
click at [1372, 331] on span at bounding box center [1365, 339] width 20 height 20
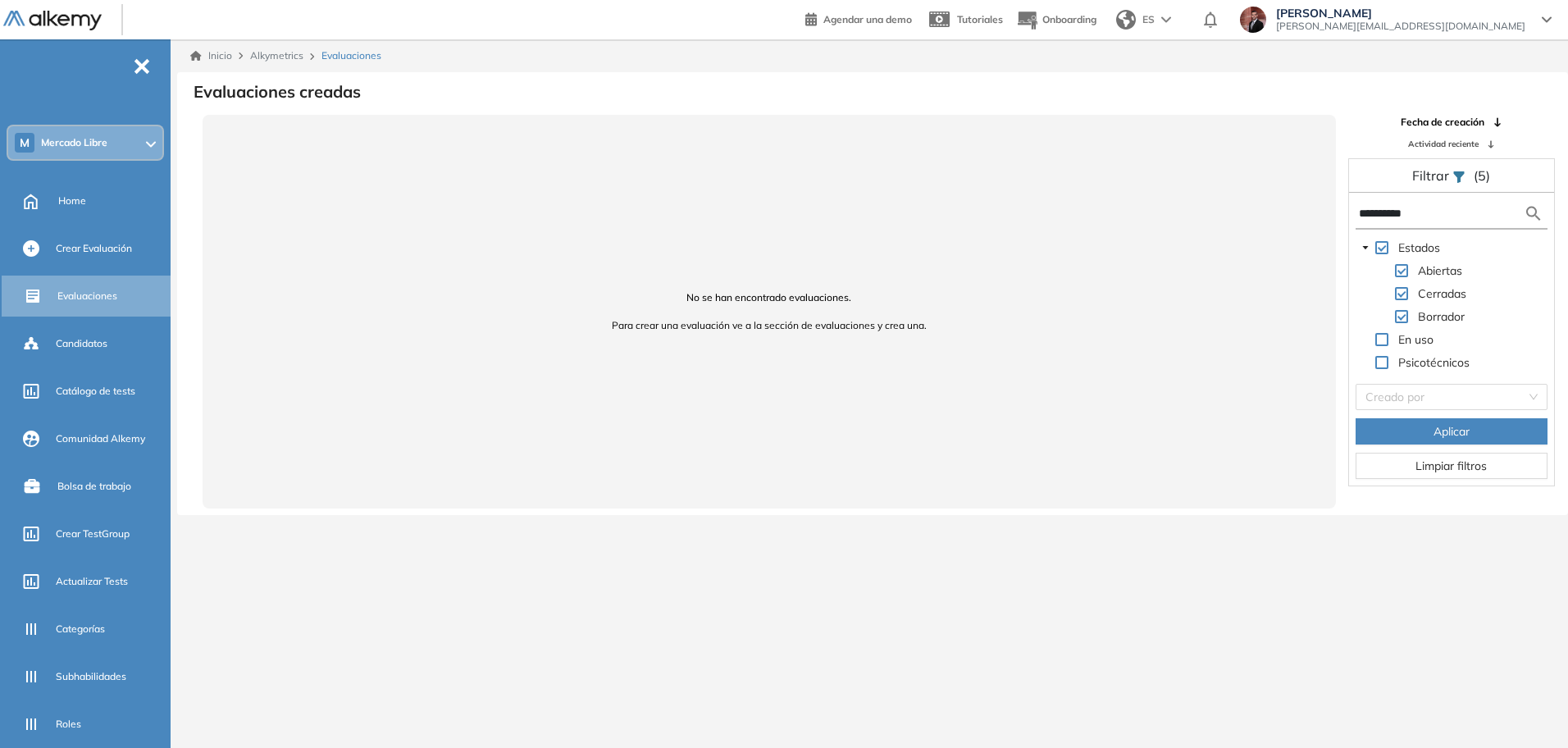
click at [1375, 343] on span at bounding box center [1381, 339] width 13 height 13
click at [1384, 360] on span at bounding box center [1381, 362] width 13 height 13
click at [1448, 436] on span "Aplicar" at bounding box center [1451, 431] width 36 height 18
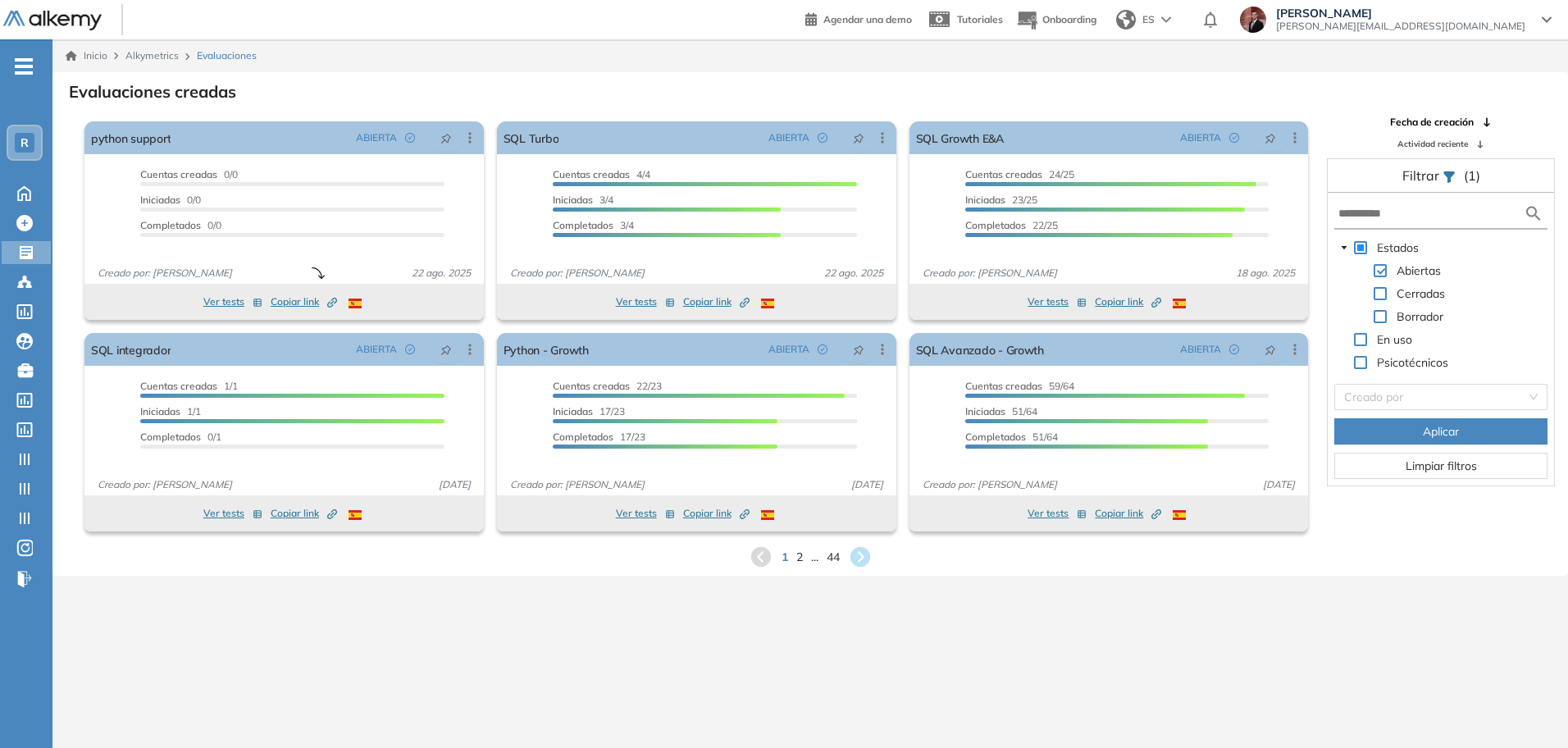
drag, startPoint x: 21, startPoint y: 66, endPoint x: 71, endPoint y: 85, distance: 53.5
click at [25, 66] on icon "-" at bounding box center [23, 66] width 18 height 4
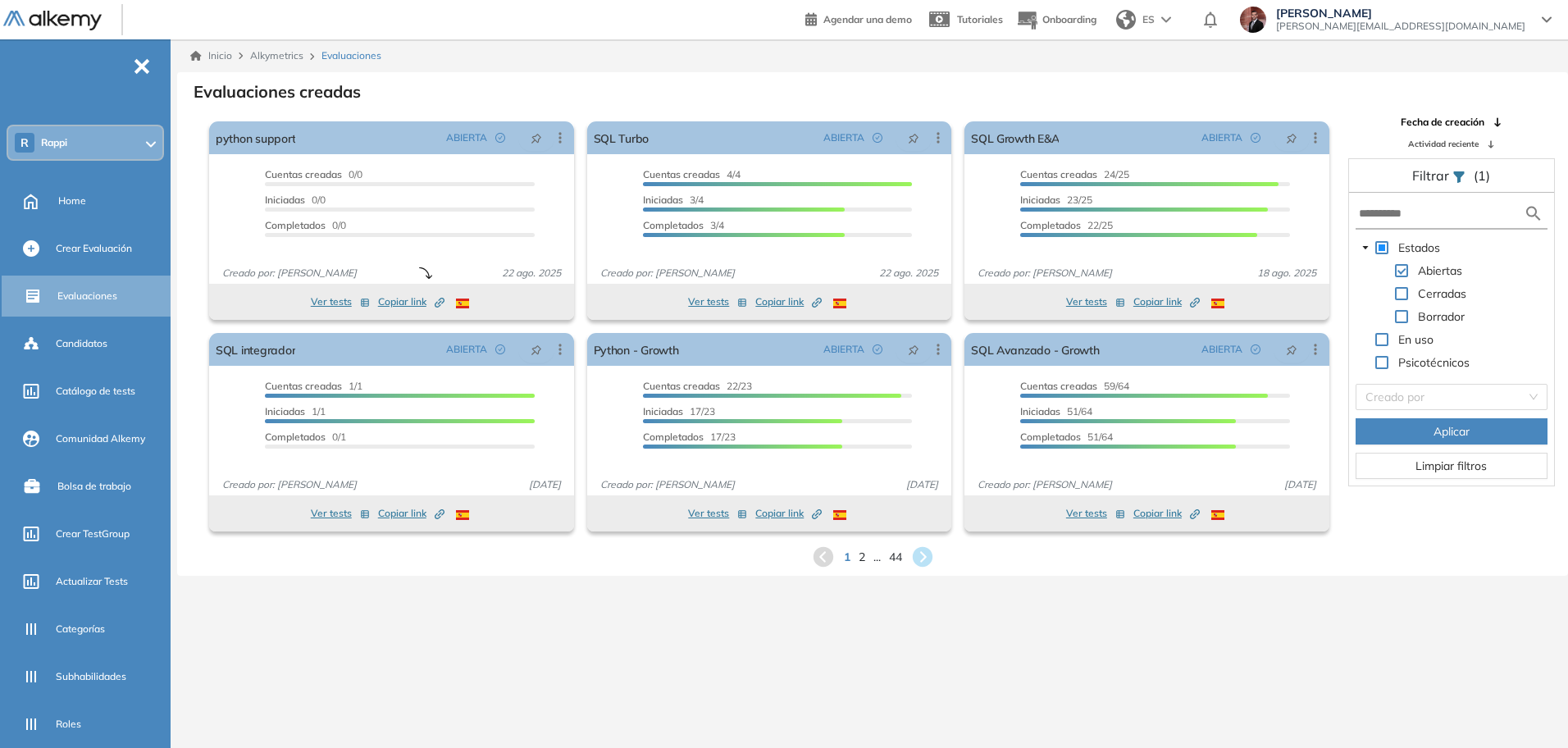
click at [124, 142] on div "R Rappi" at bounding box center [85, 143] width 154 height 33
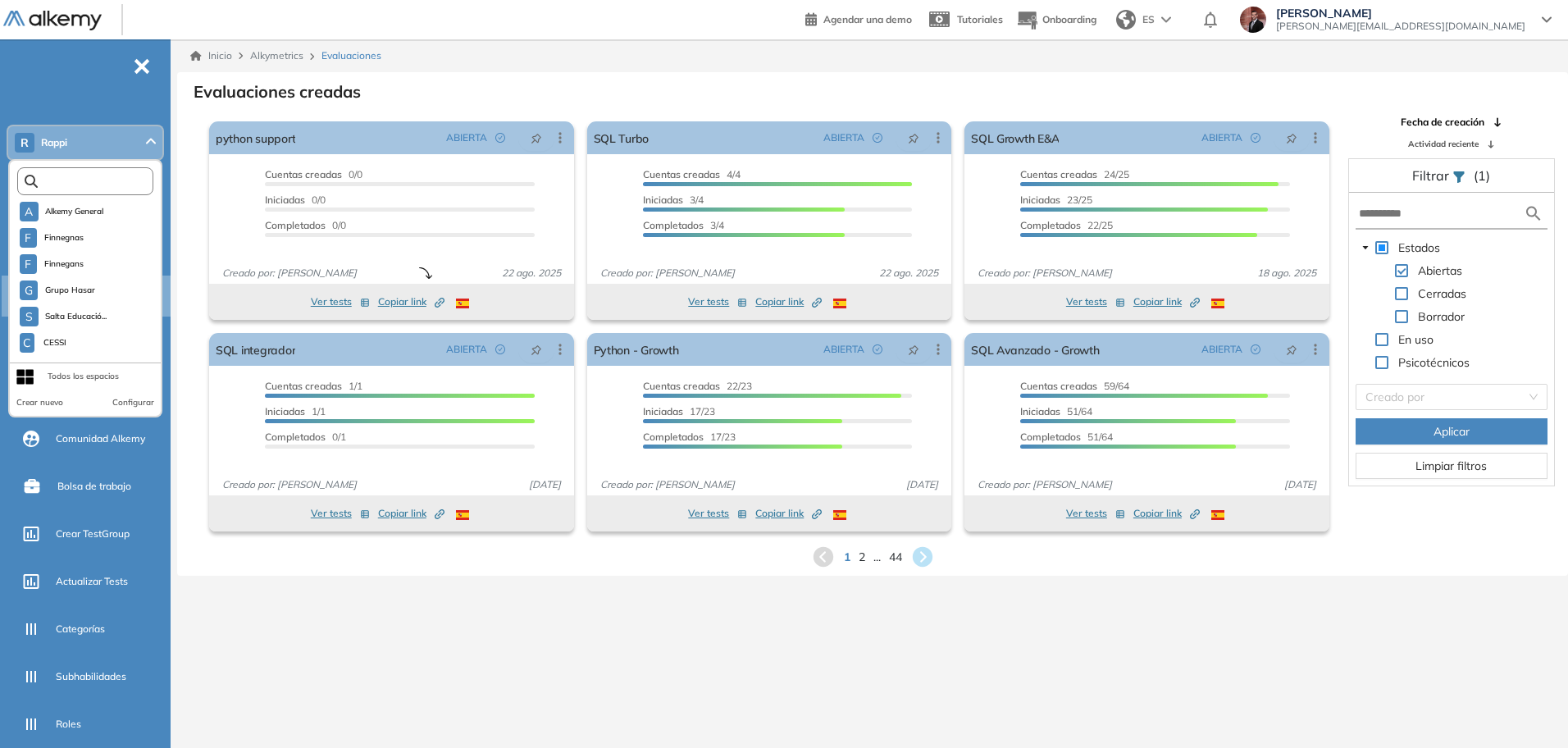
click at [111, 178] on input "text" at bounding box center [89, 181] width 102 height 13
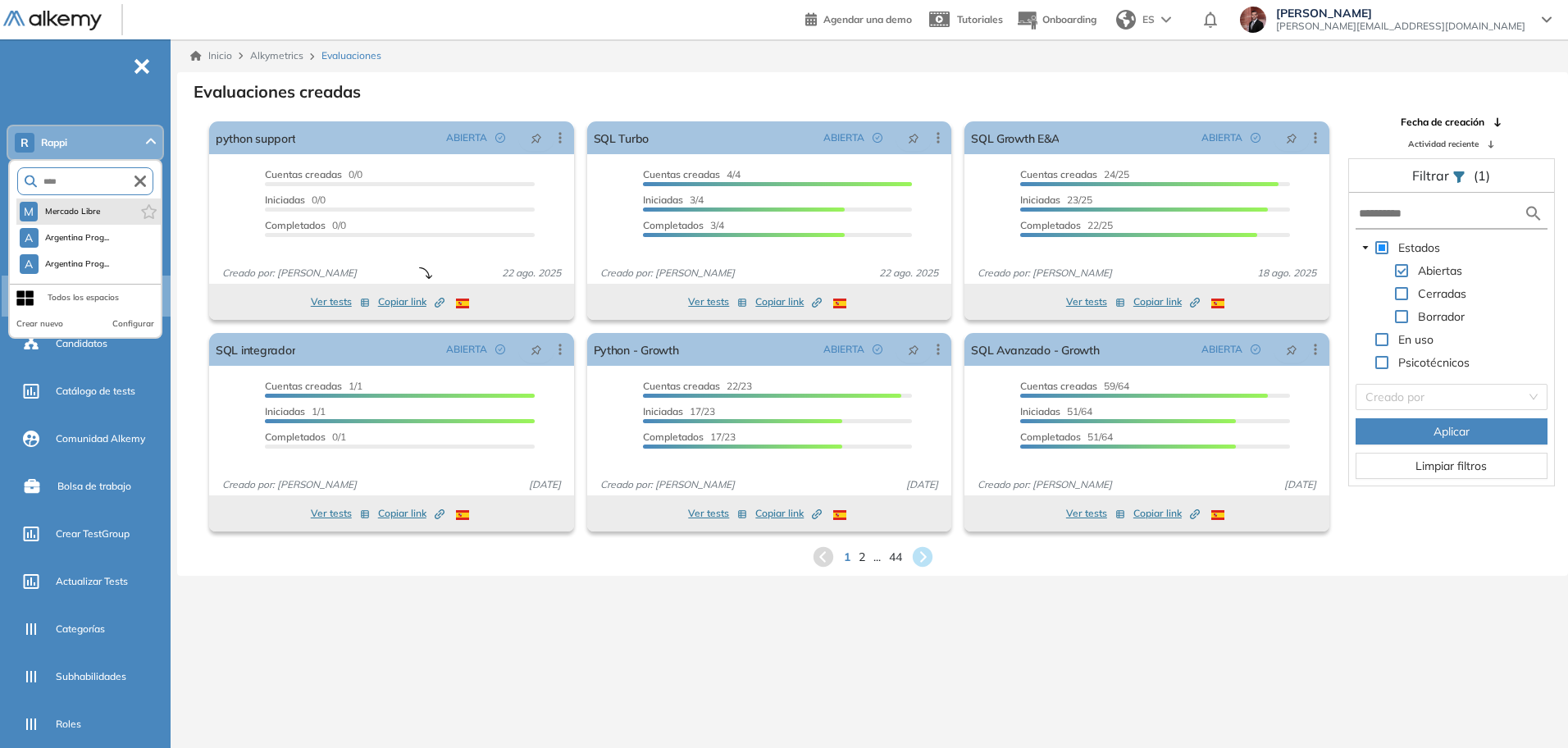
type input "****"
click at [97, 209] on span "Mercado Libre" at bounding box center [72, 211] width 57 height 13
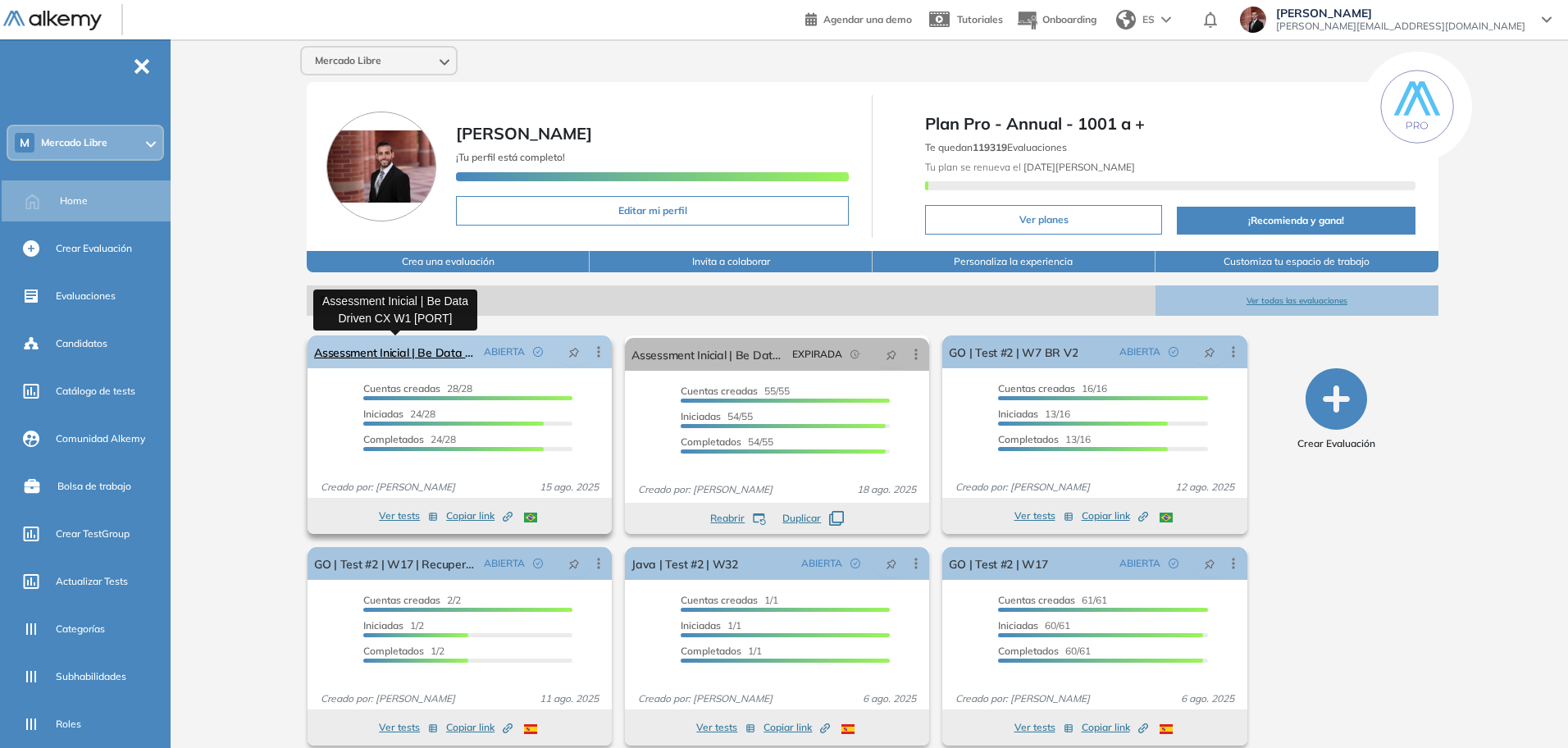
click at [438, 355] on link "Assessment Inicial | Be Data Driven CX W1 [PORT]" at bounding box center [396, 351] width 163 height 33
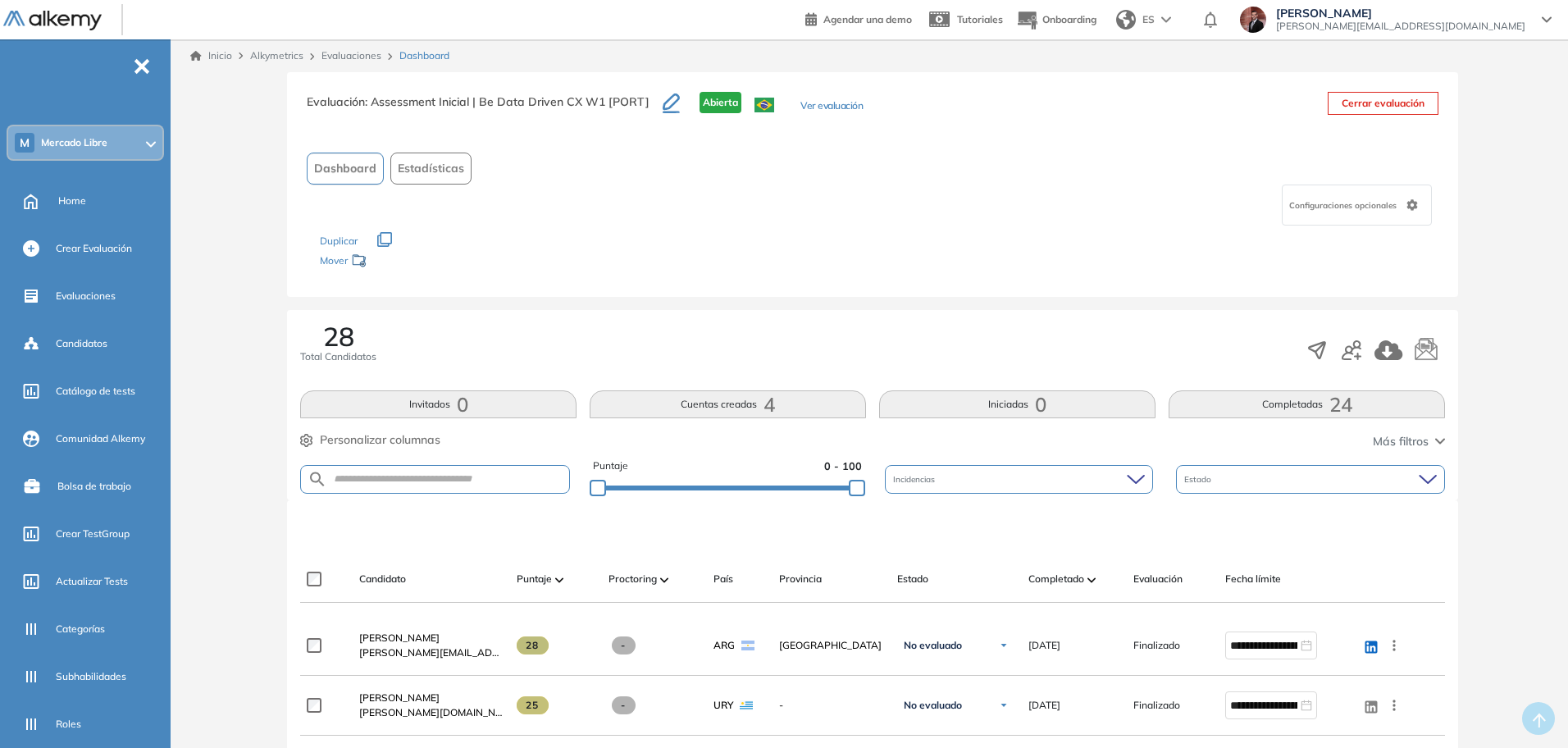
click at [441, 177] on button "Estadísticas" at bounding box center [431, 169] width 81 height 32
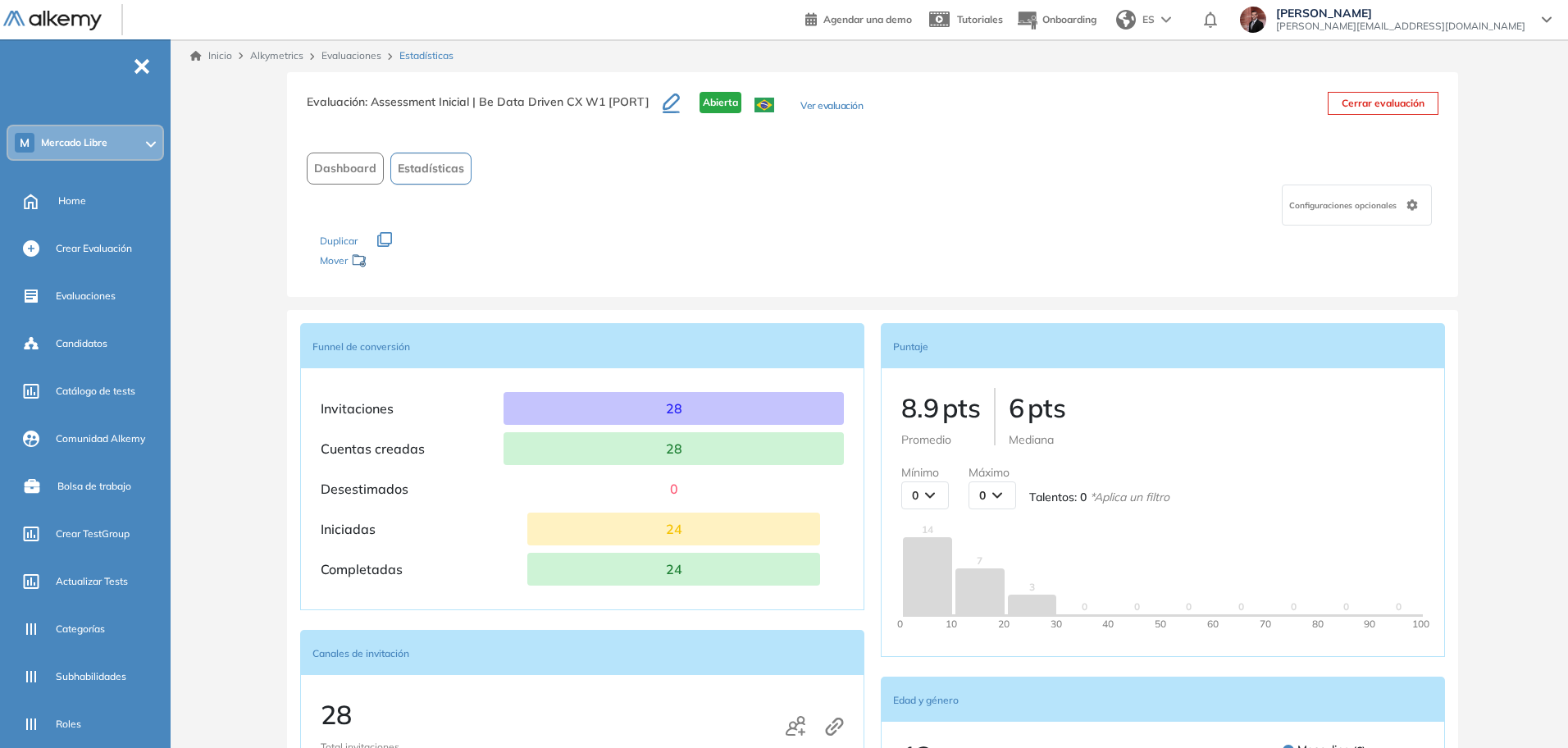
click at [358, 165] on span "Dashboard" at bounding box center [345, 168] width 62 height 17
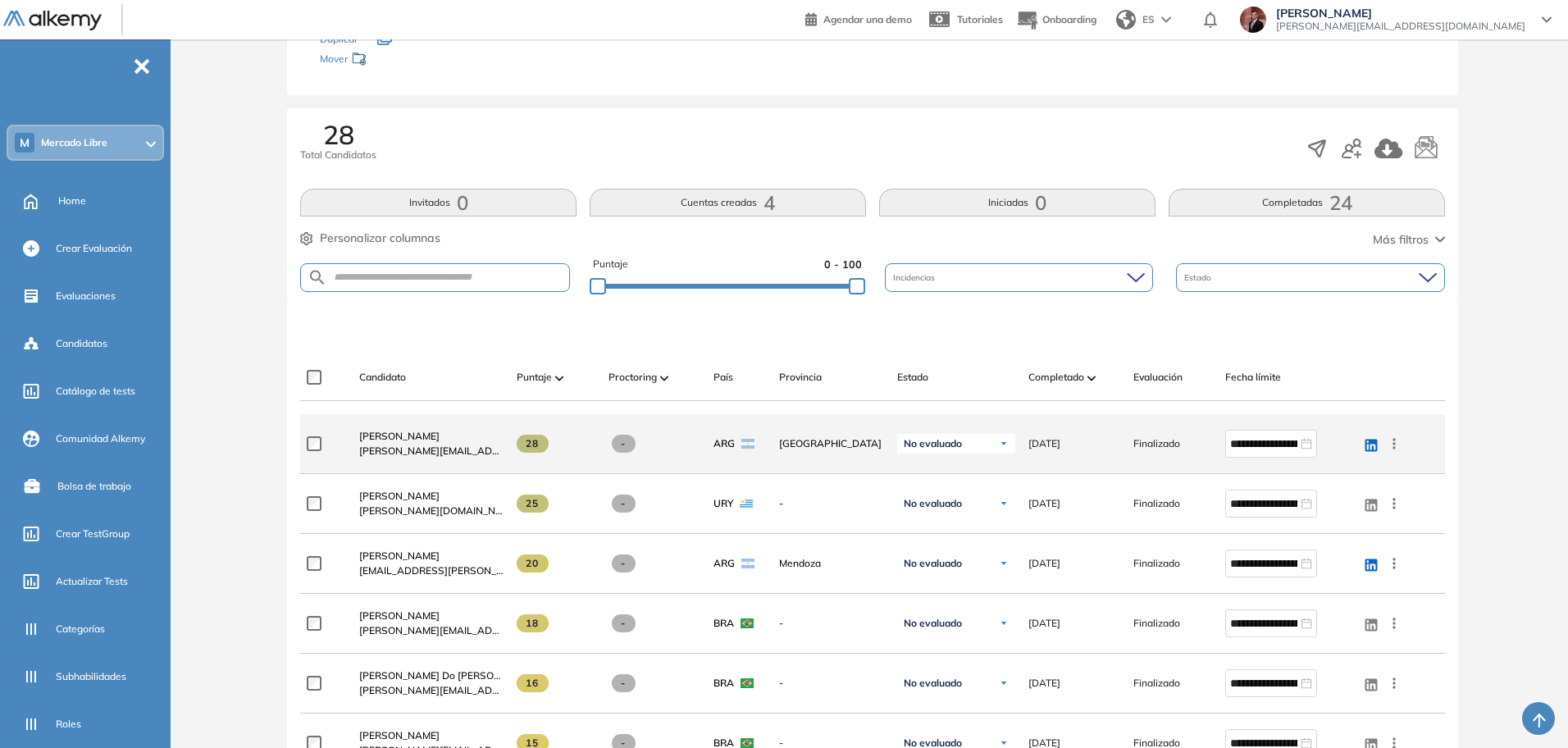
scroll to position [205, 0]
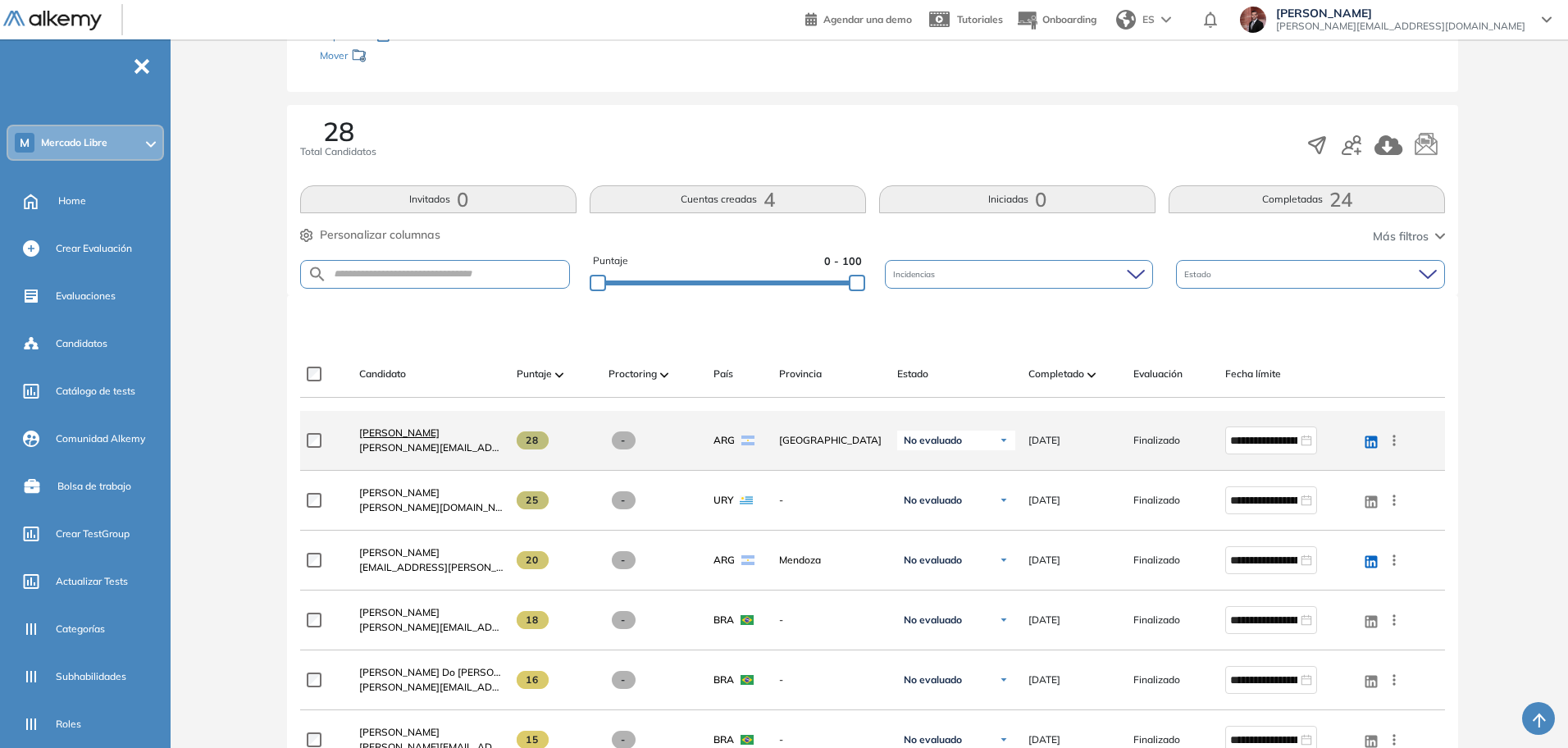
click at [430, 428] on span "[PERSON_NAME]" at bounding box center [399, 433] width 80 height 13
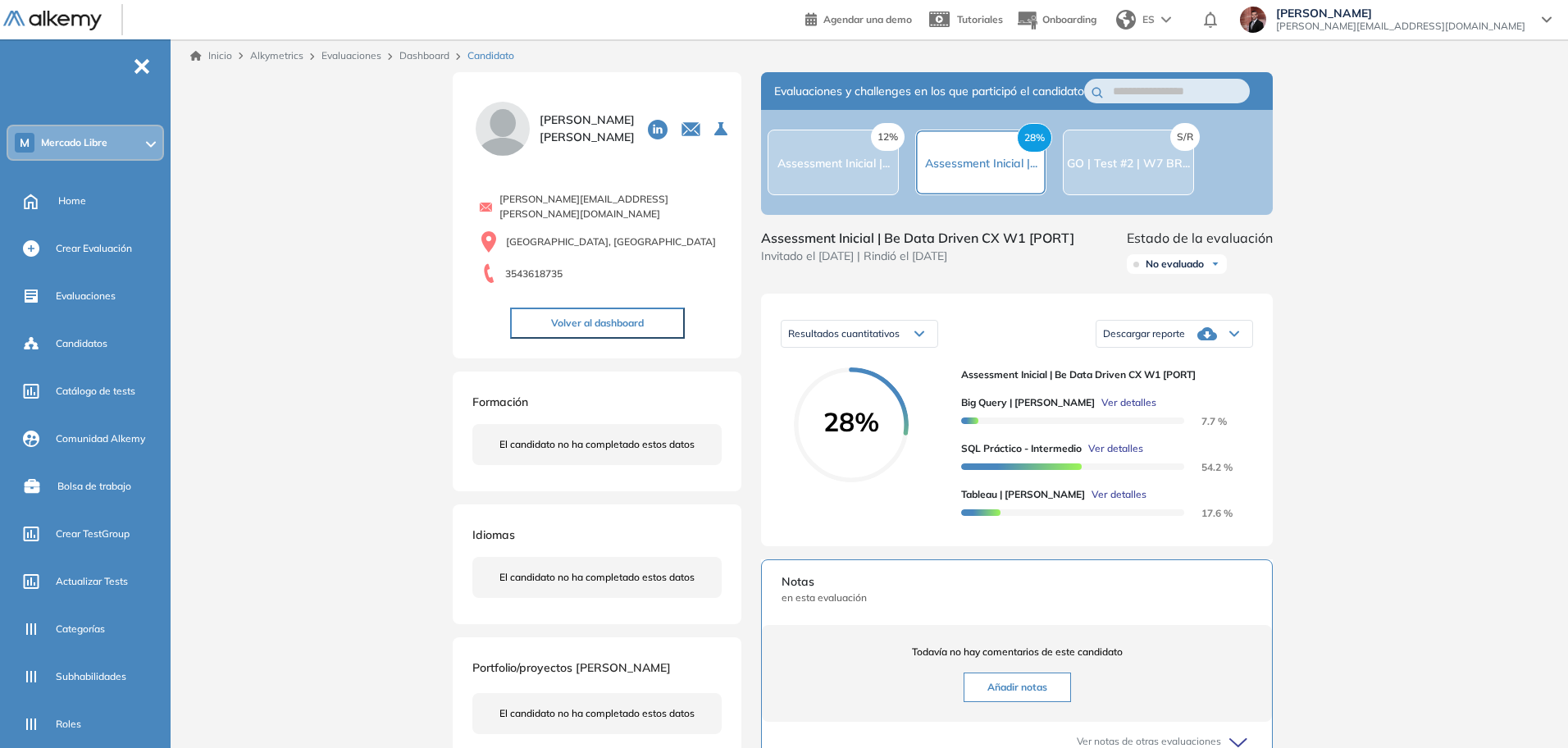
click at [1109, 455] on div "Big Query | [PERSON_NAME] Ver detalles 7.7 % SQL Práctico - Intermedio Ver deta…" at bounding box center [1100, 451] width 278 height 137
click at [1116, 456] on span "Ver detalles" at bounding box center [1115, 448] width 55 height 14
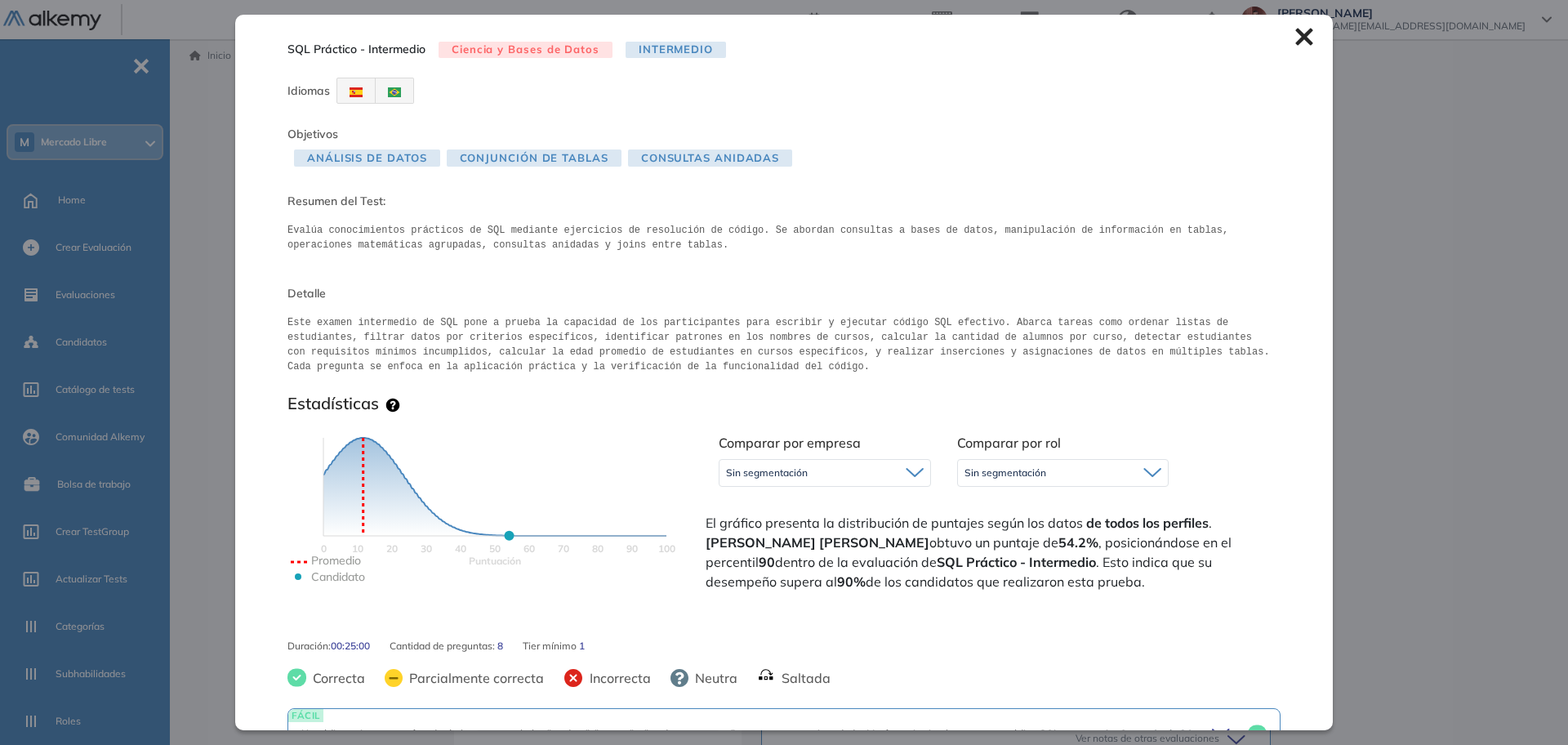
click at [1295, 38] on icon at bounding box center [1304, 37] width 18 height 18
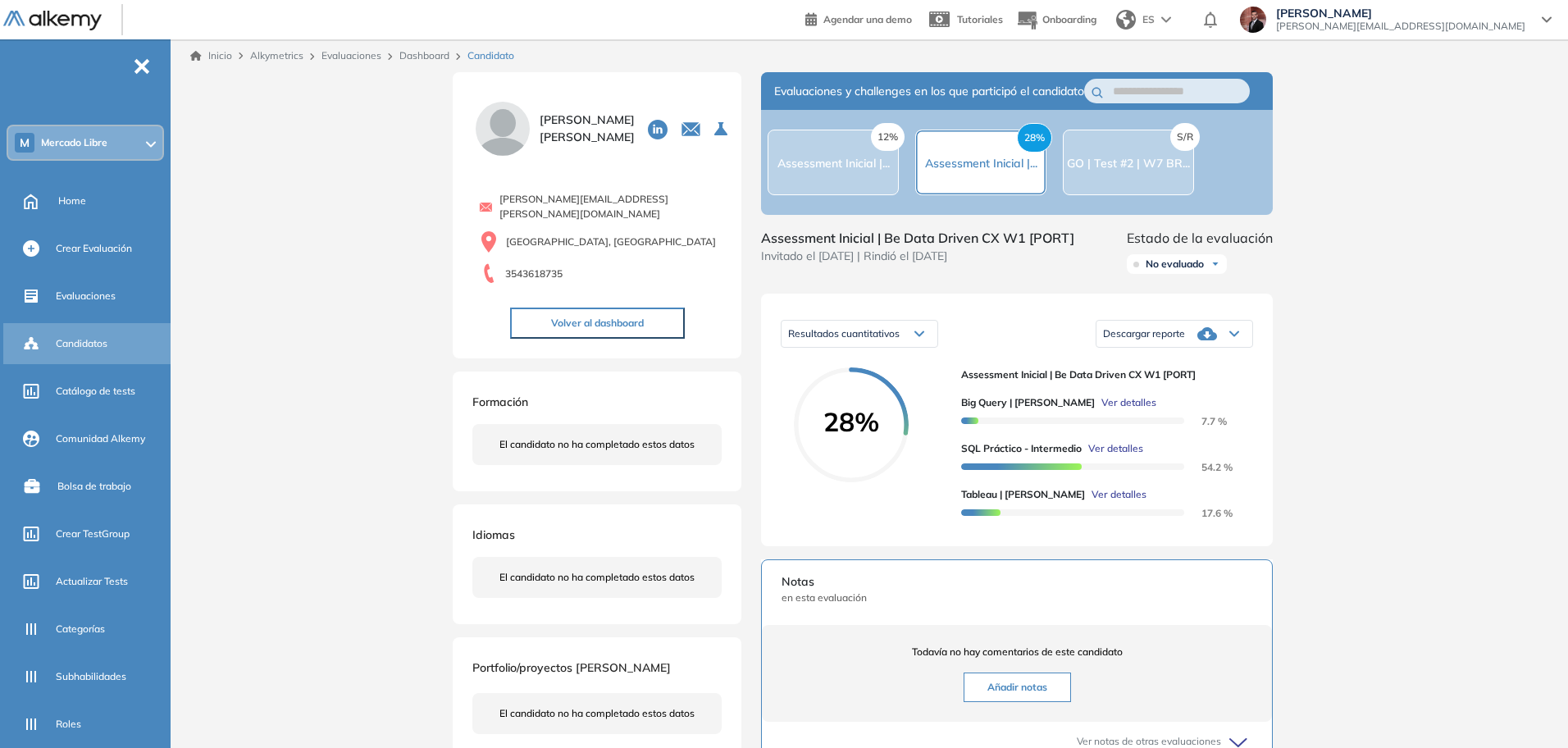
click at [118, 337] on div "Candidatos" at bounding box center [111, 343] width 111 height 28
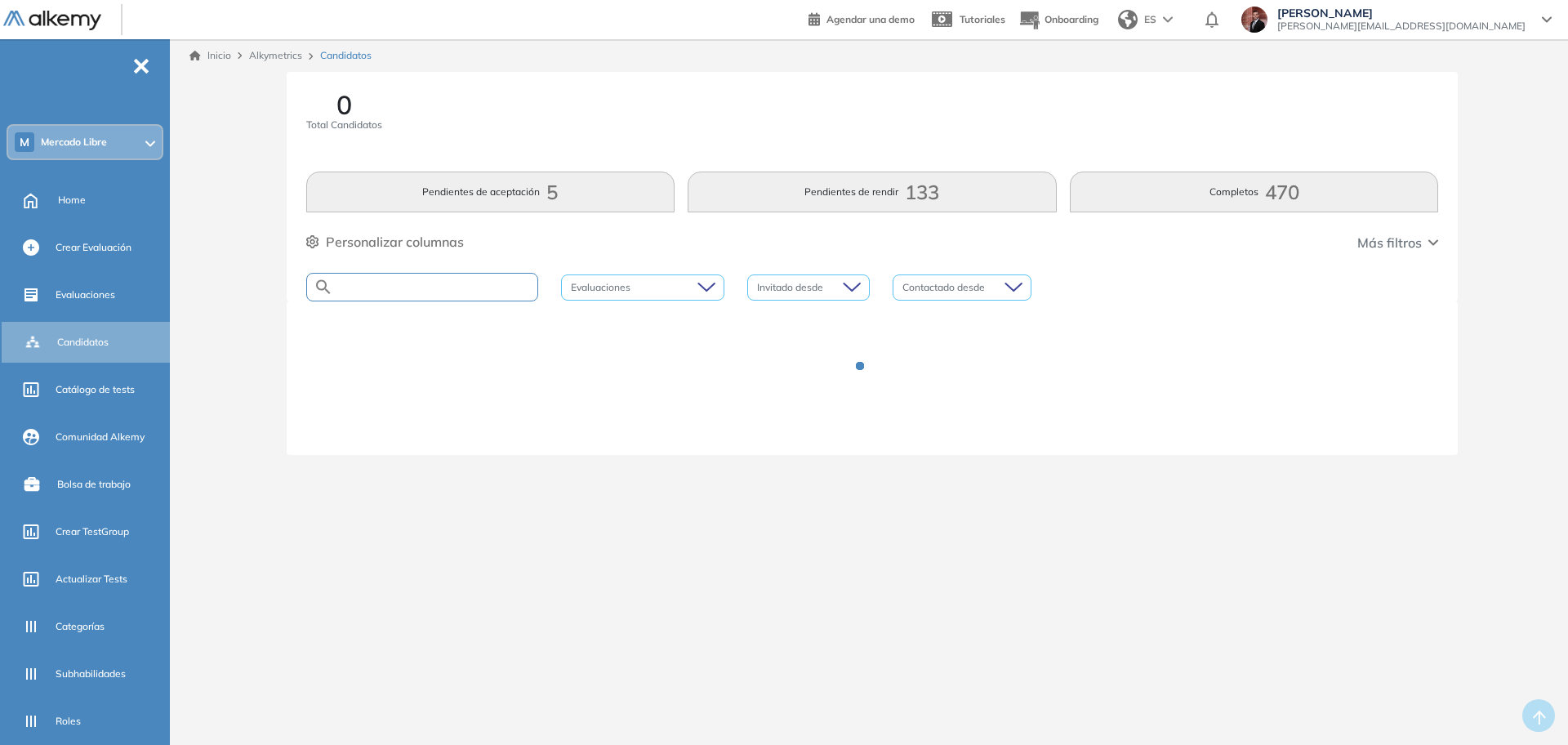
click at [436, 285] on input "text" at bounding box center [436, 287] width 204 height 13
paste input "**********"
type input "**********"
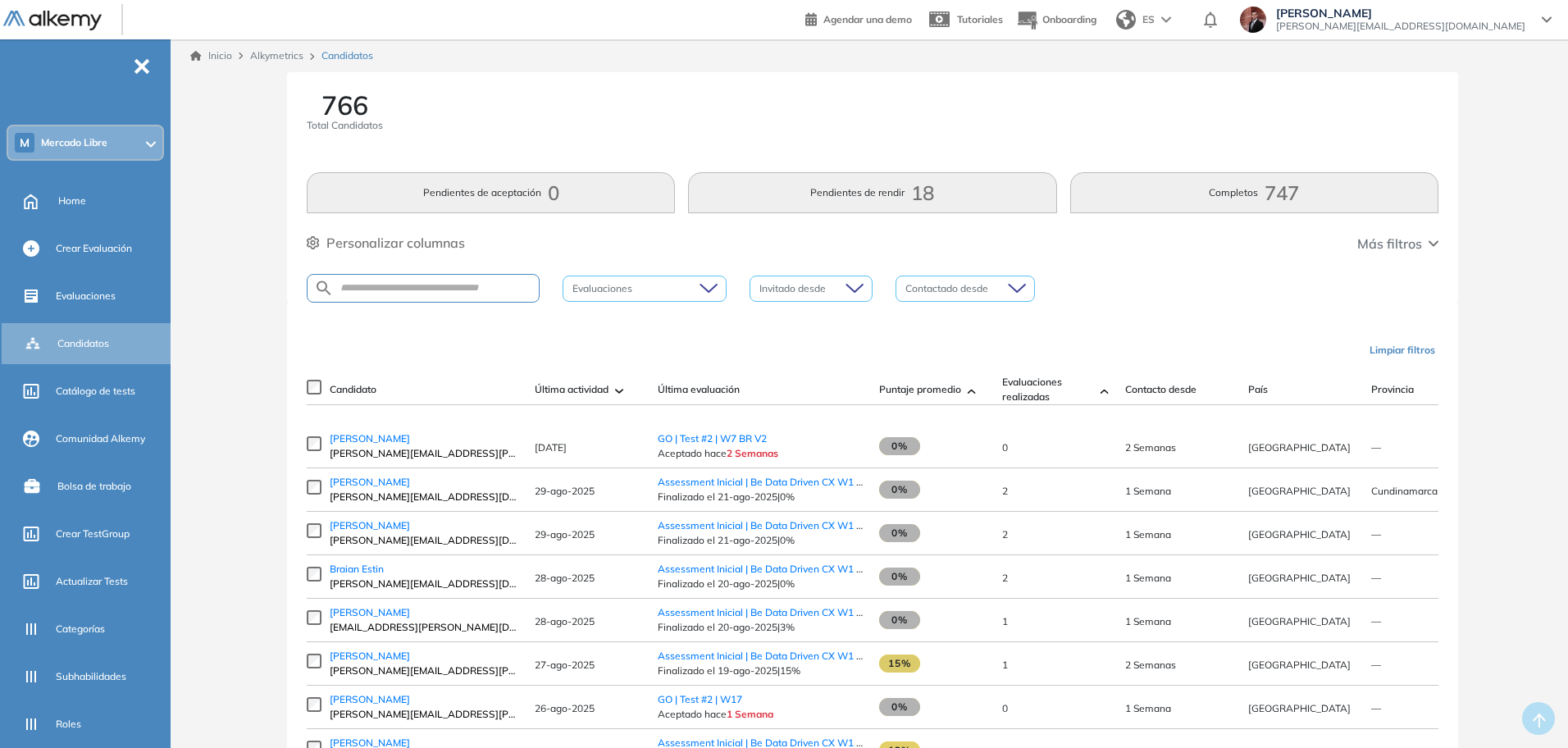
click at [429, 280] on div at bounding box center [423, 288] width 233 height 29
click at [435, 294] on input "text" at bounding box center [436, 288] width 205 height 13
paste input "**********"
type input "**********"
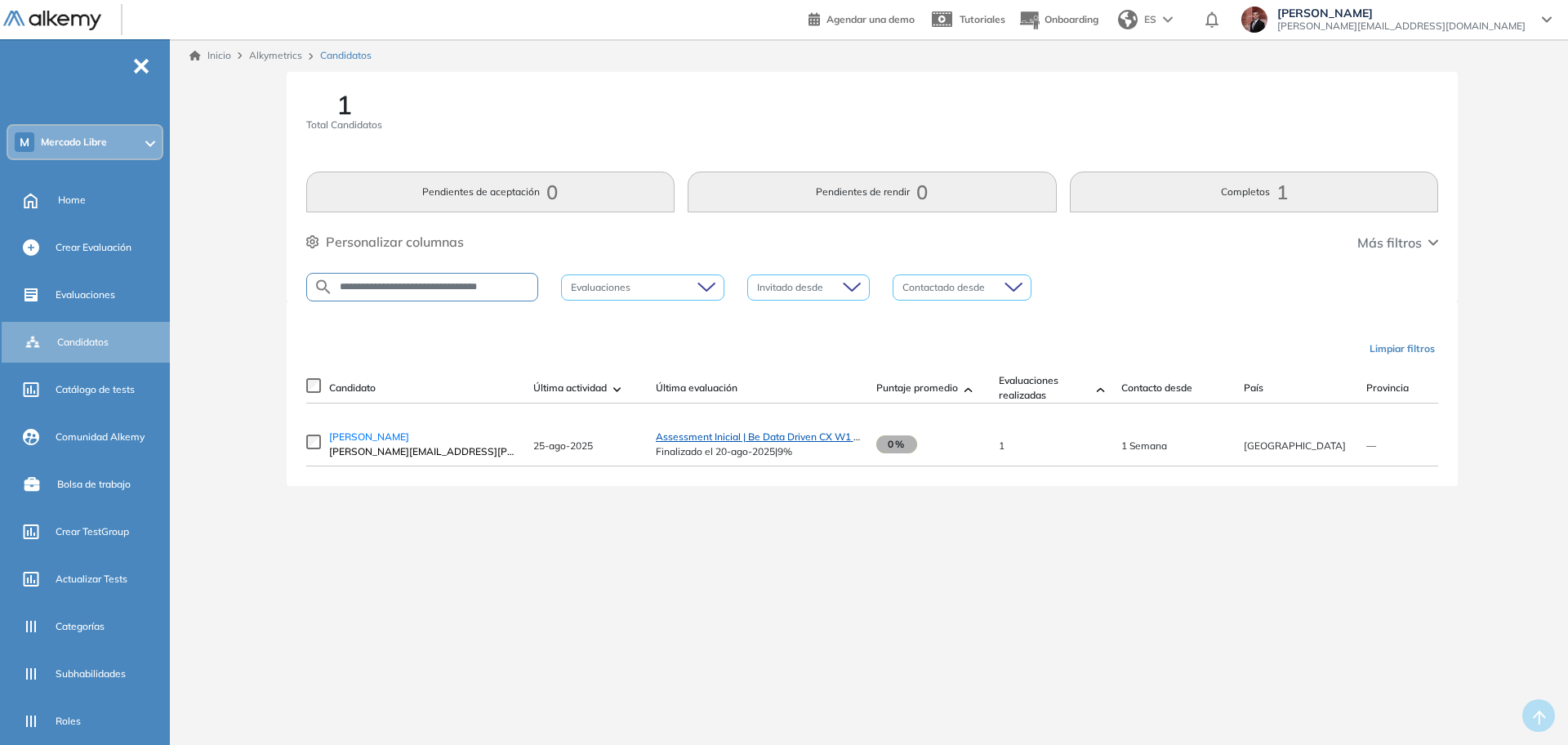
click at [806, 437] on span "Assessment Inicial | Be Data Driven CX W1 [HISP]" at bounding box center [769, 436] width 227 height 13
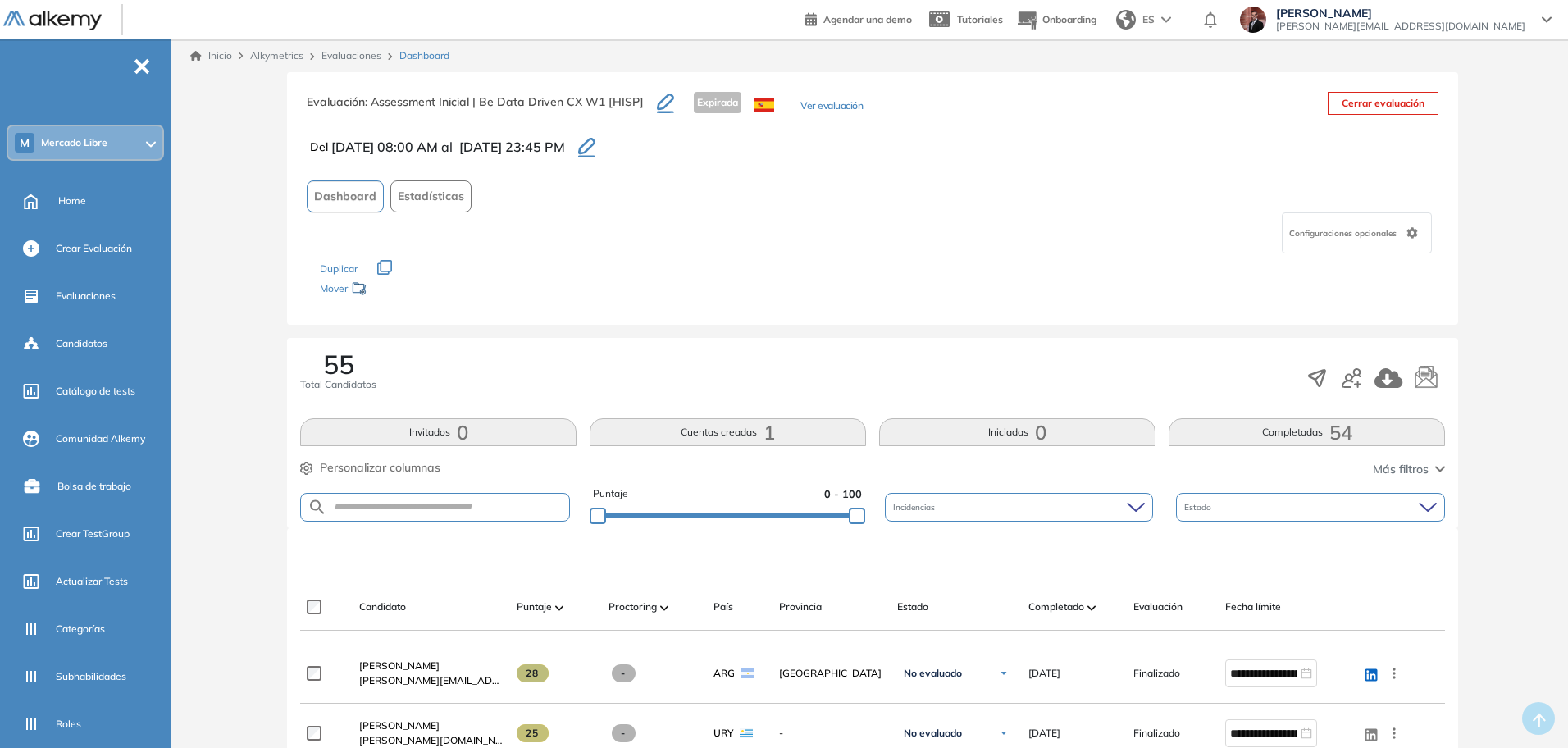
click at [825, 102] on button "Ver evaluación" at bounding box center [831, 107] width 62 height 17
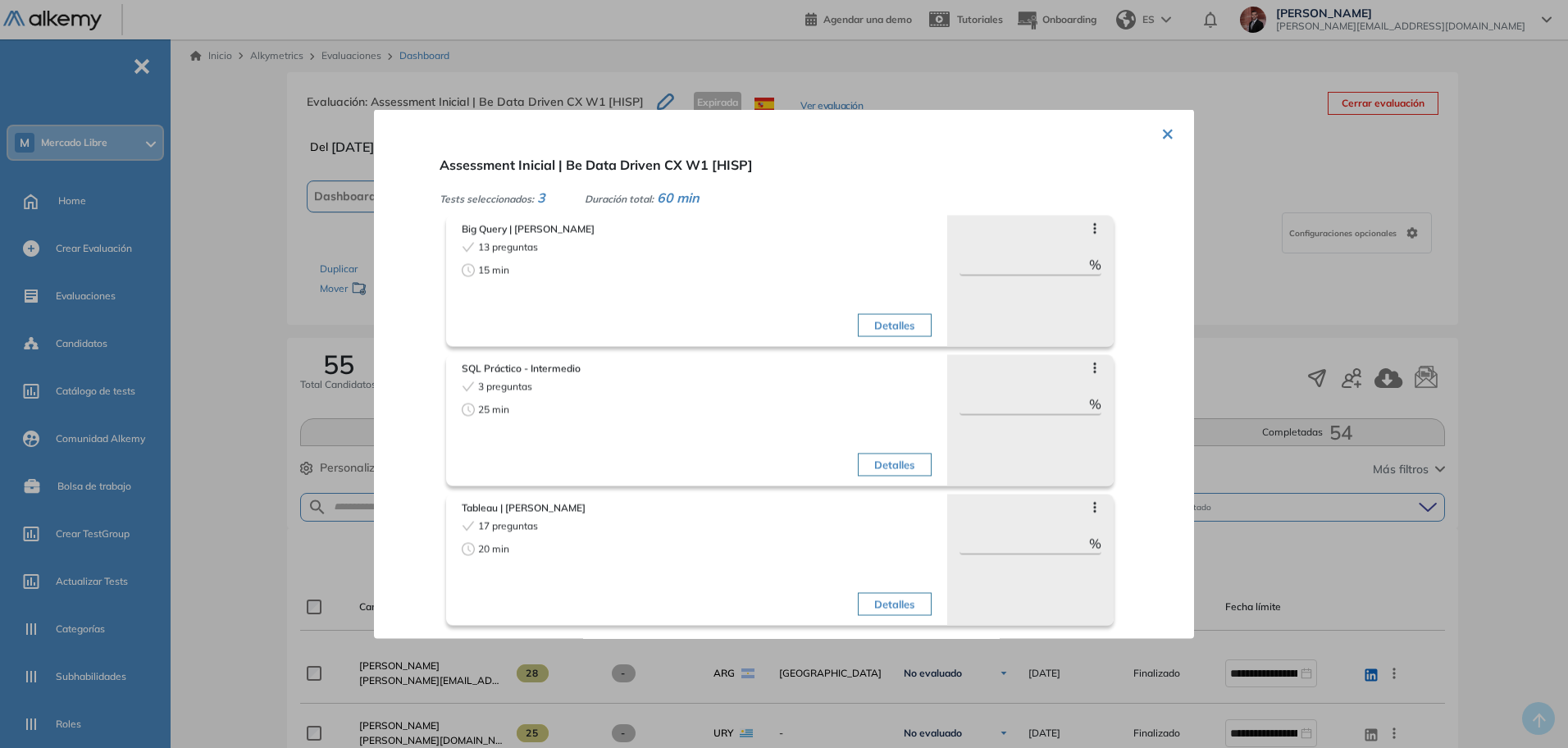
click at [1161, 134] on button "×" at bounding box center [1167, 133] width 13 height 32
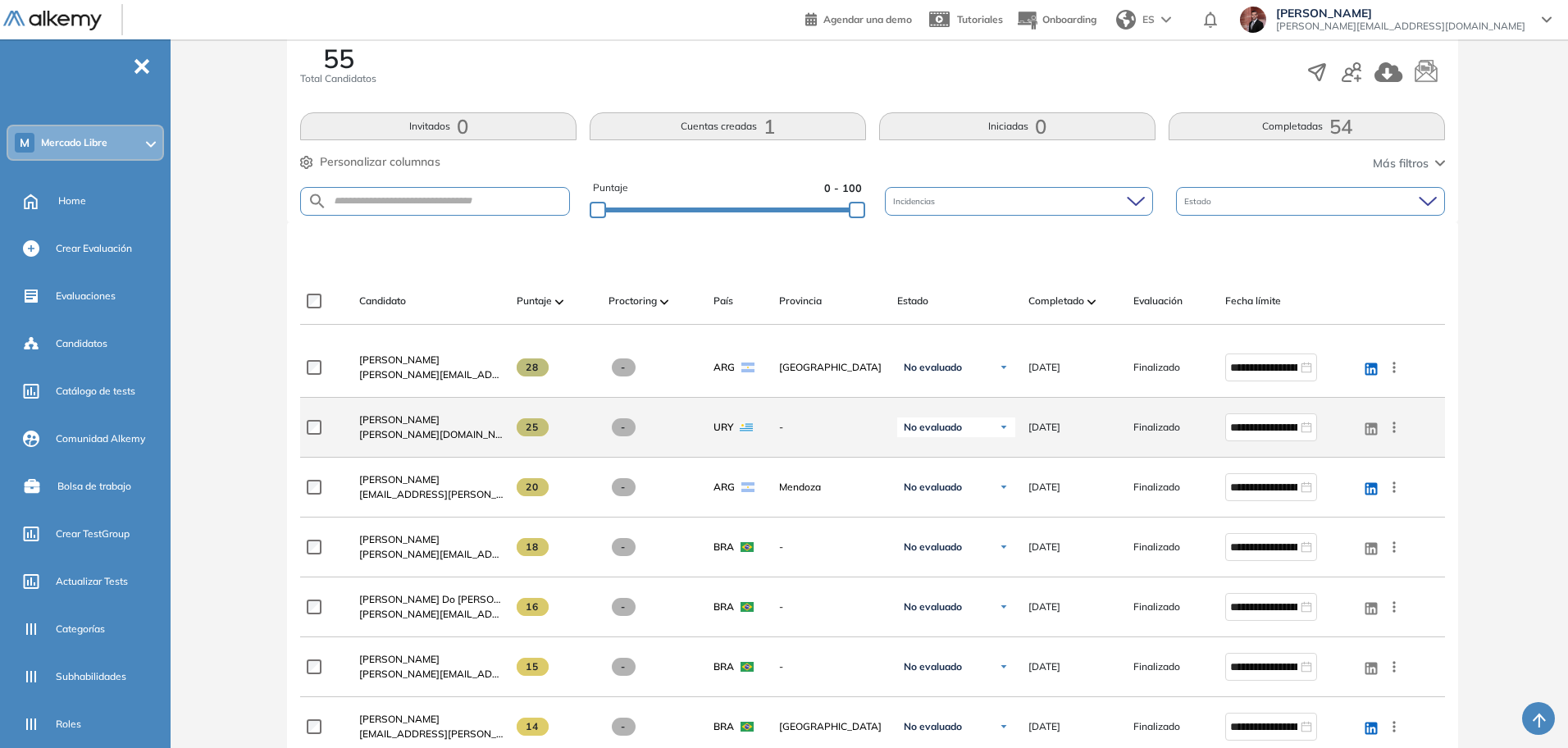
scroll to position [410, 0]
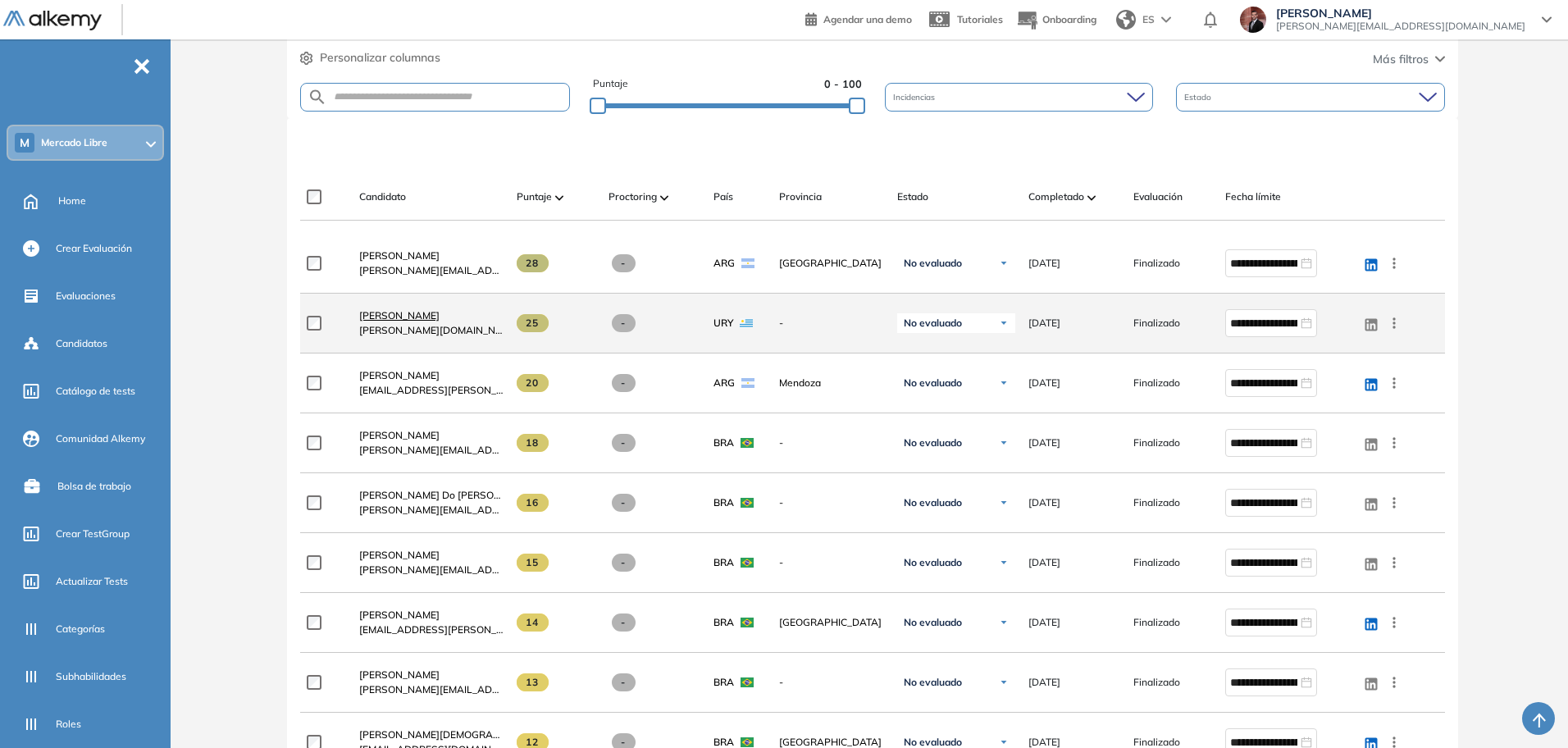
click at [414, 313] on span "[PERSON_NAME]" at bounding box center [399, 315] width 80 height 13
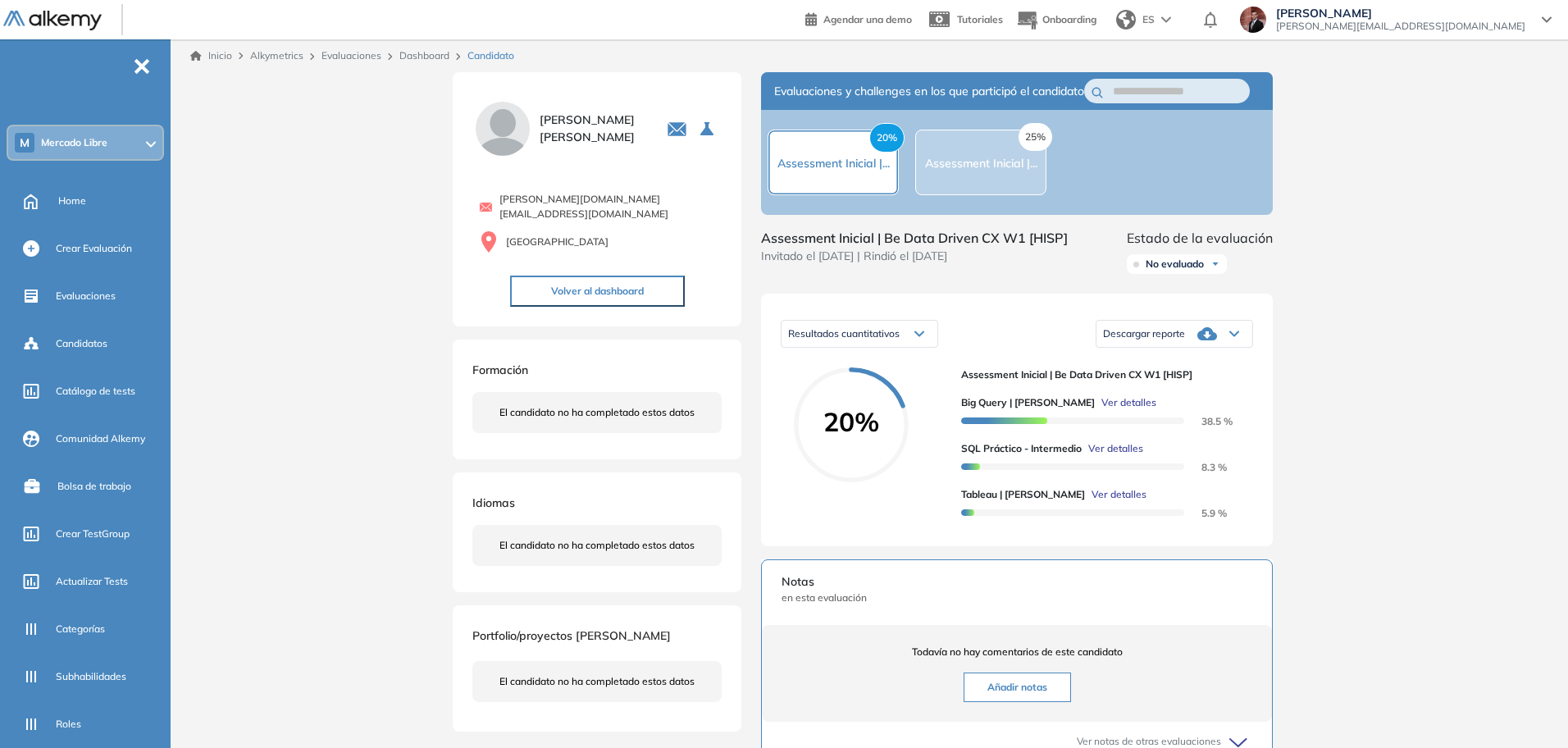
click at [1101, 410] on span "Ver detalles" at bounding box center [1128, 402] width 55 height 14
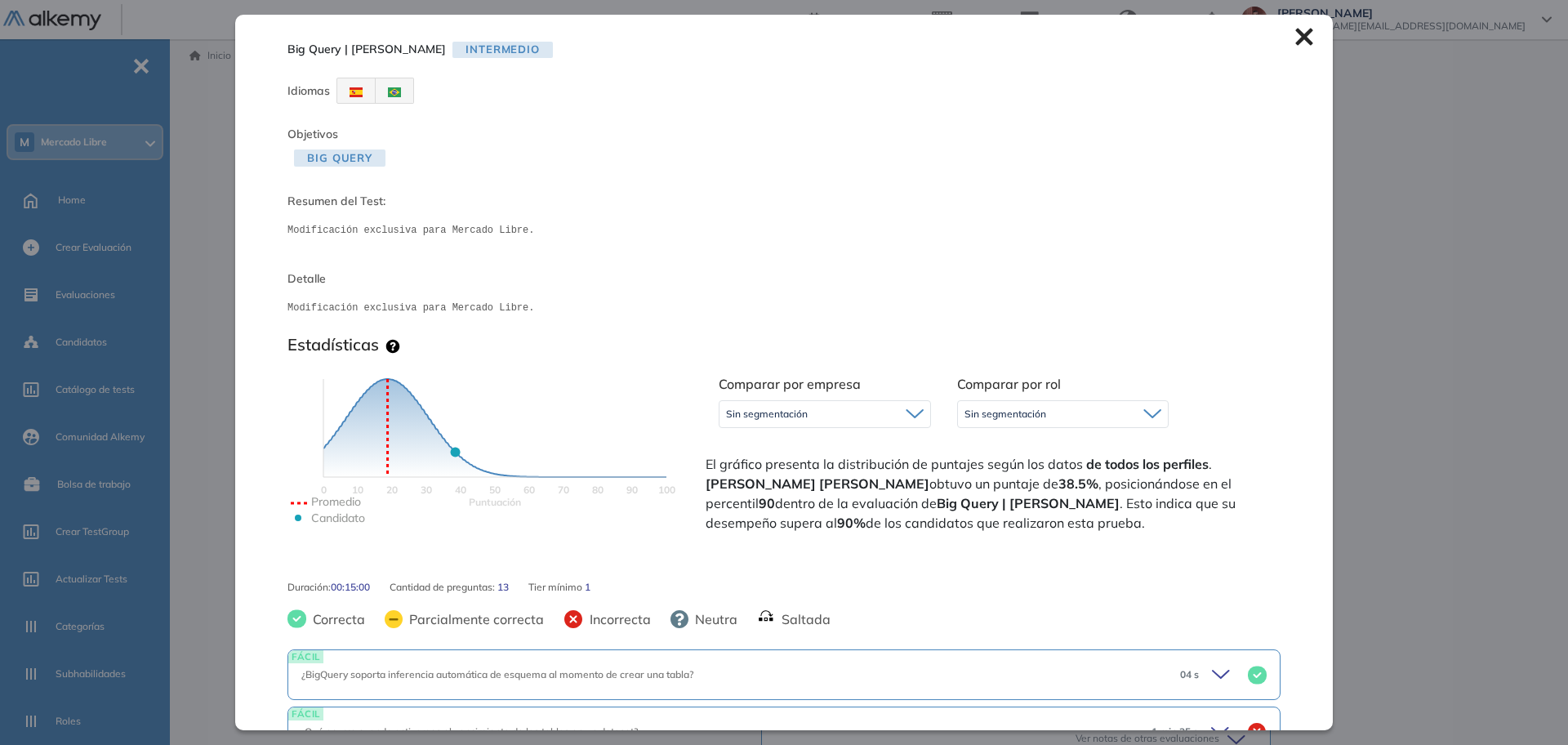
click at [1296, 31] on icon at bounding box center [1303, 37] width 17 height 17
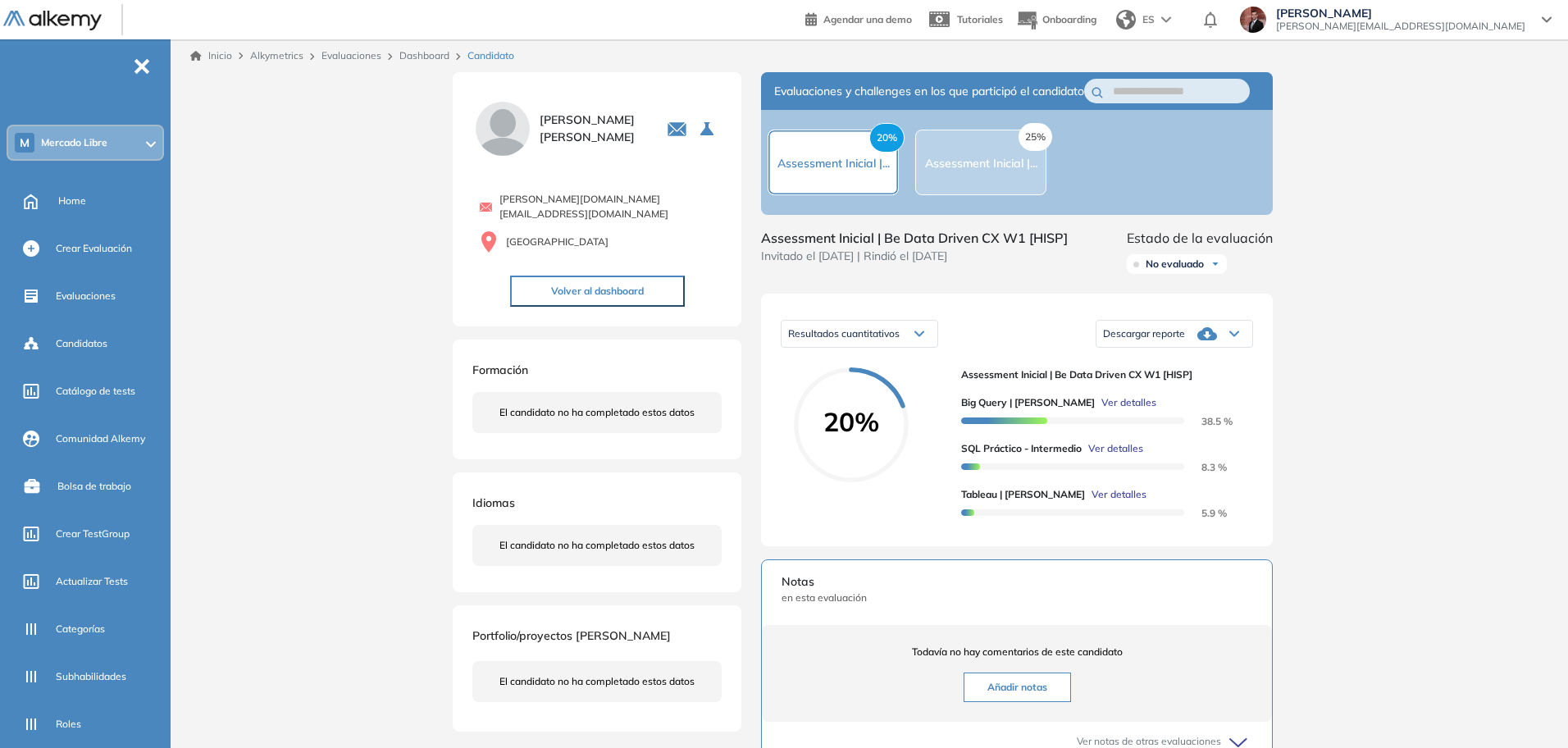
click at [1121, 456] on span "Ver detalles" at bounding box center [1115, 448] width 55 height 14
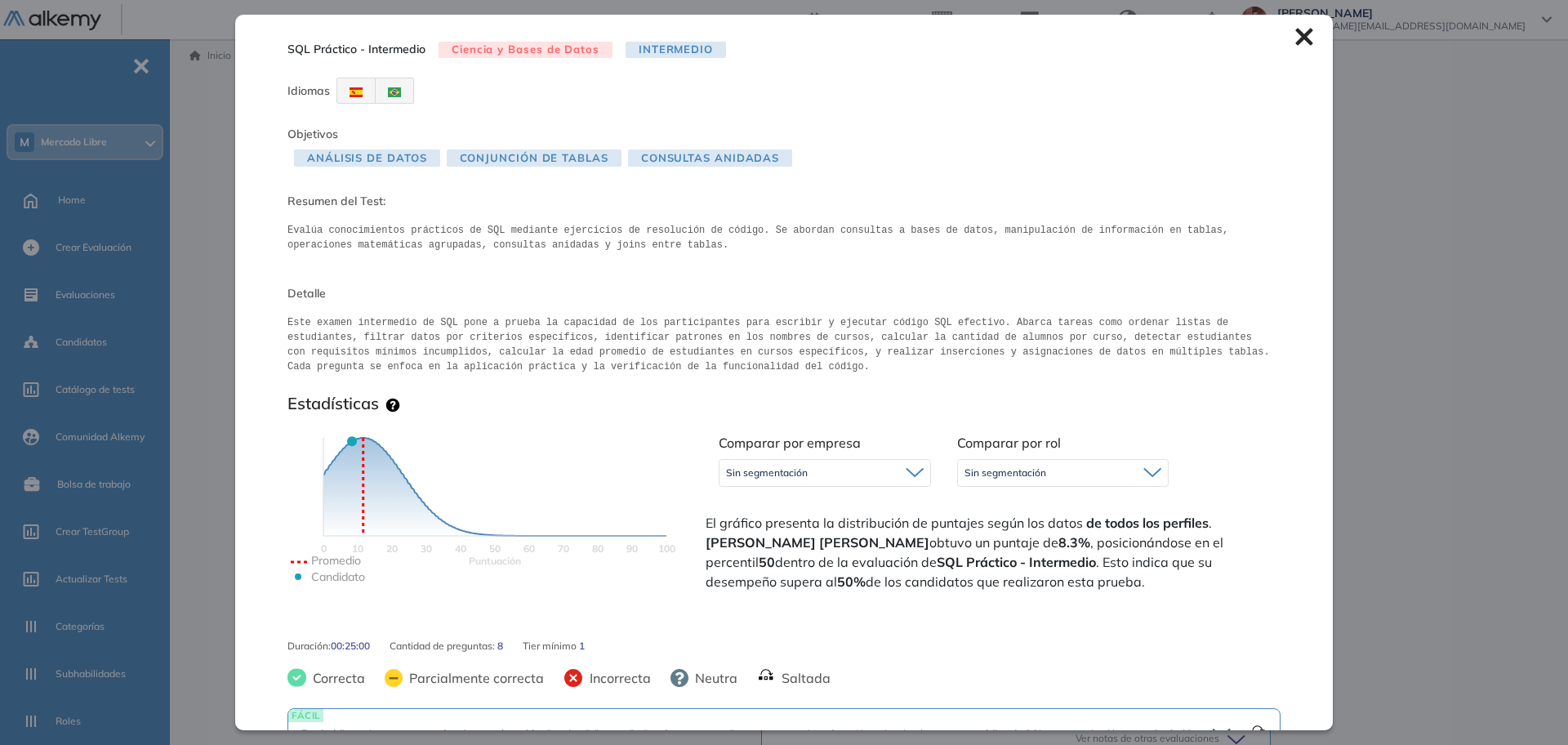
scroll to position [495, 0]
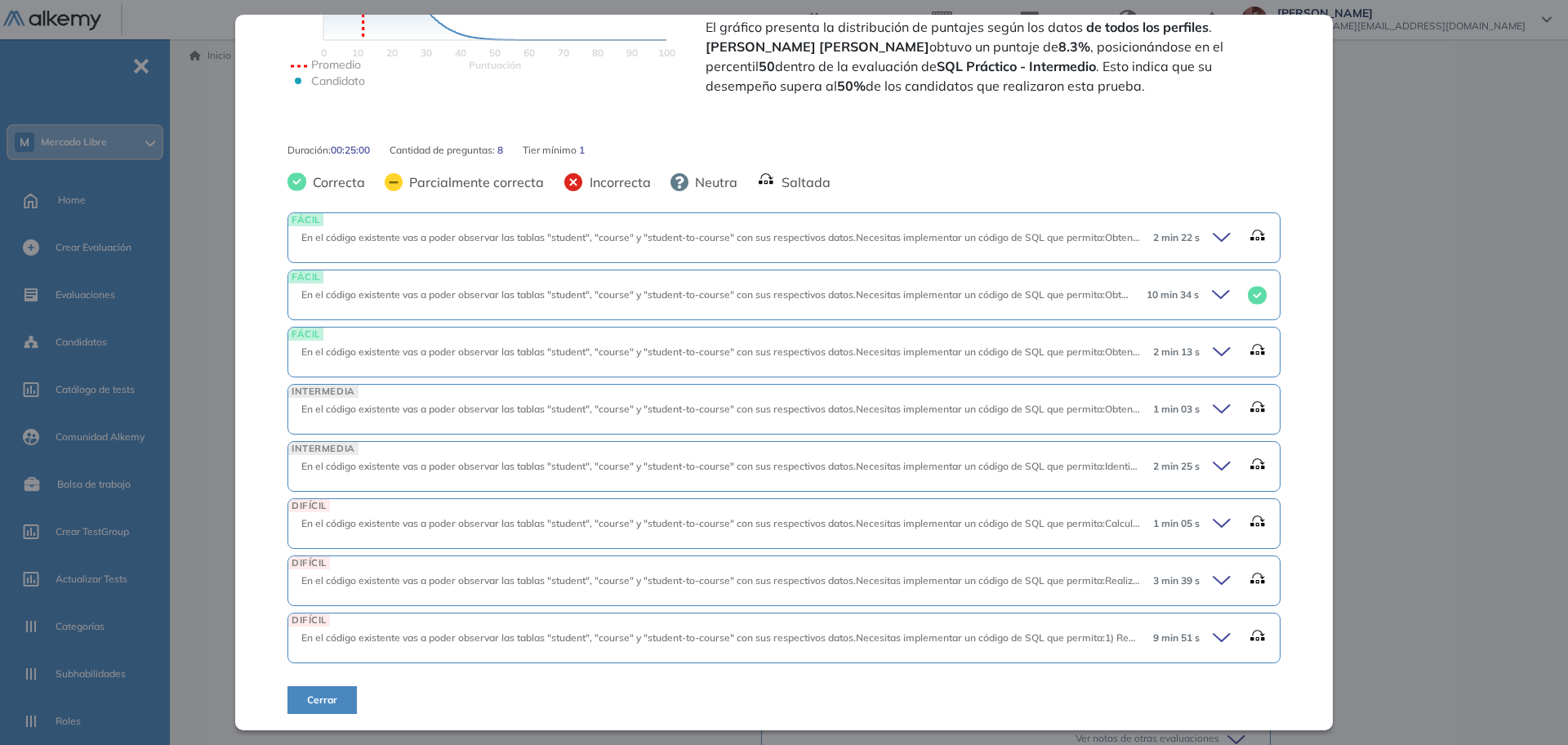
click at [745, 296] on span "En el código existente vas a poder observar las tablas "student", "course" y "s…" at bounding box center [1277, 294] width 1953 height 13
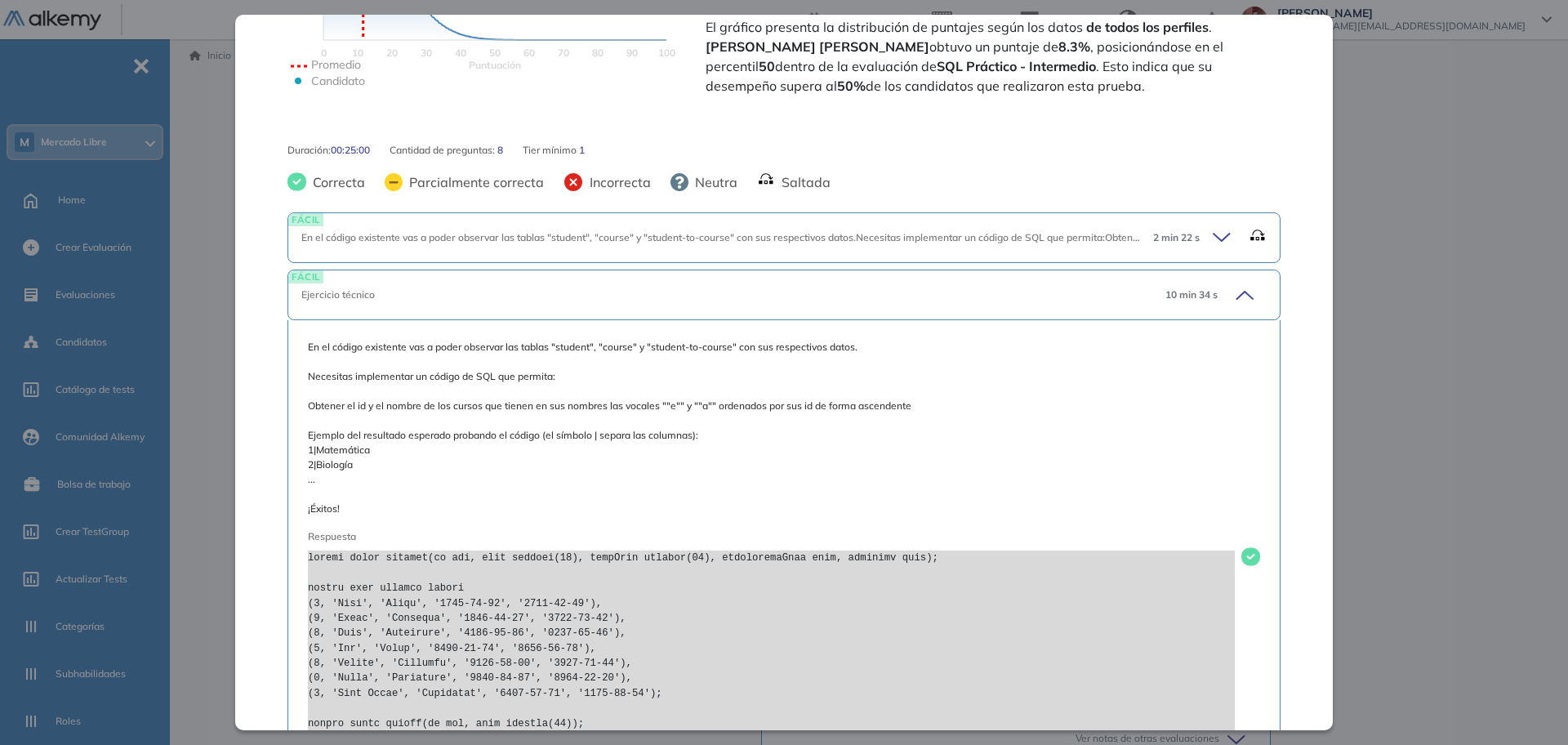
click at [657, 284] on div "FÁCIL Ejercicio técnico 10 min 34 s" at bounding box center [784, 294] width 993 height 51
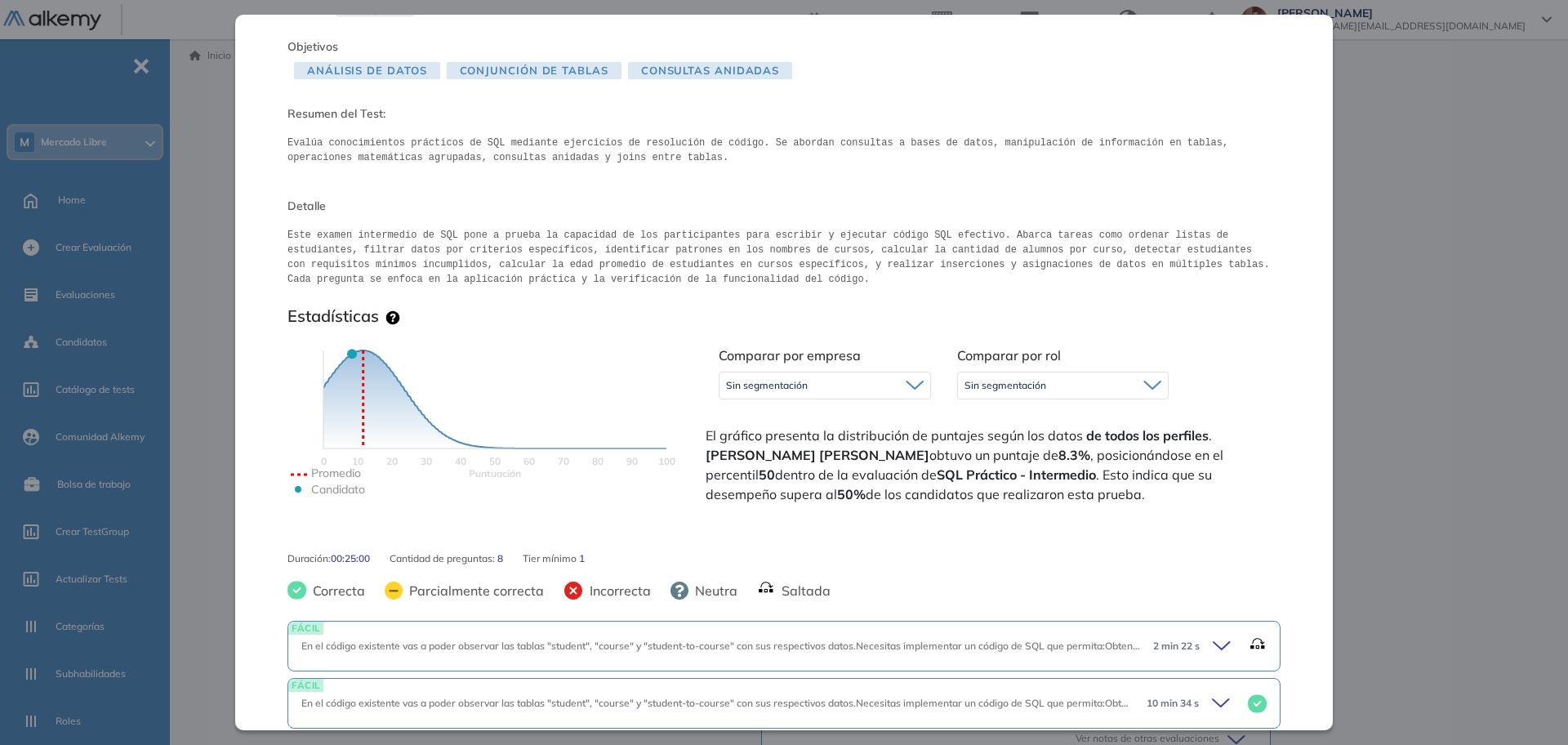
scroll to position [0, 0]
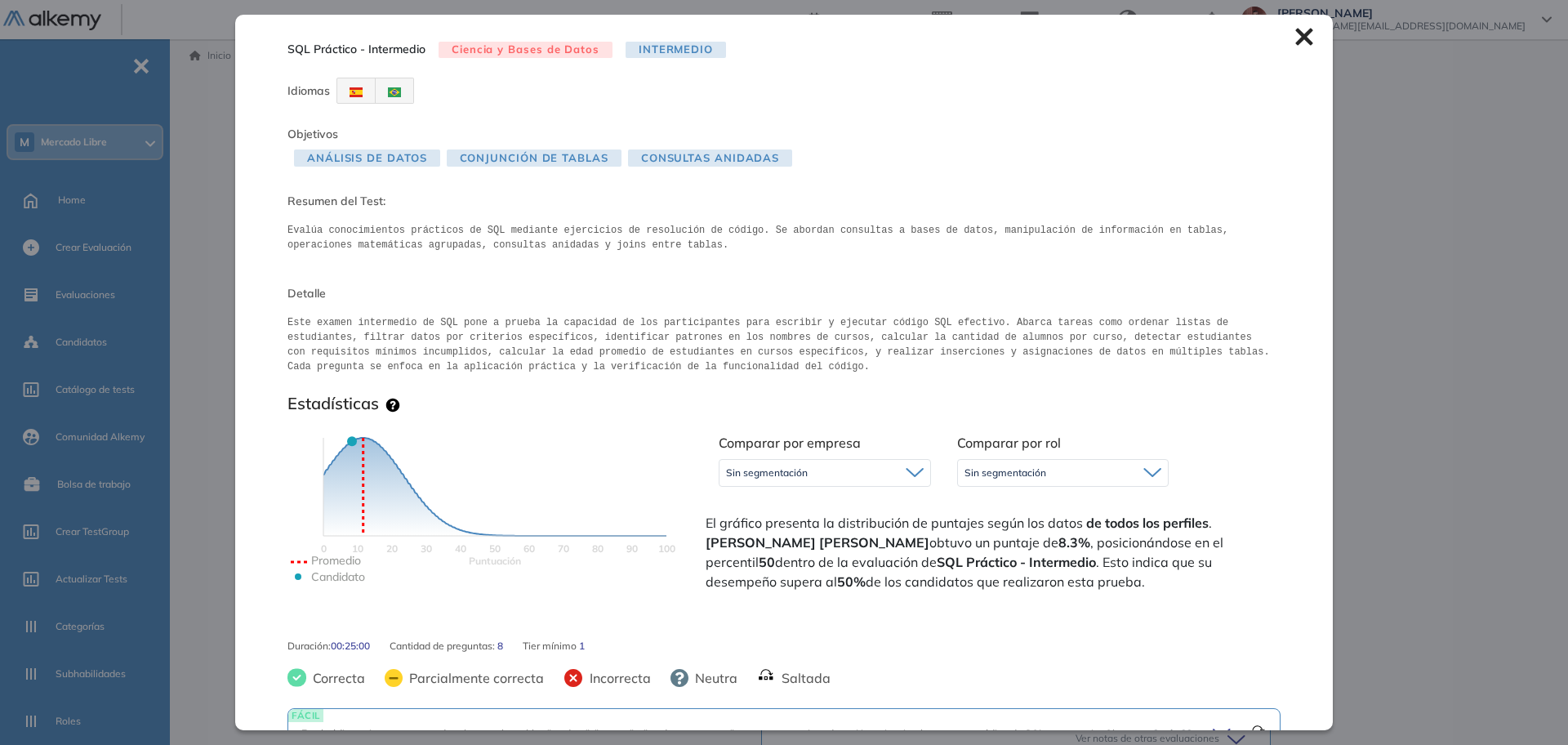
click at [1295, 37] on icon at bounding box center [1303, 37] width 17 height 17
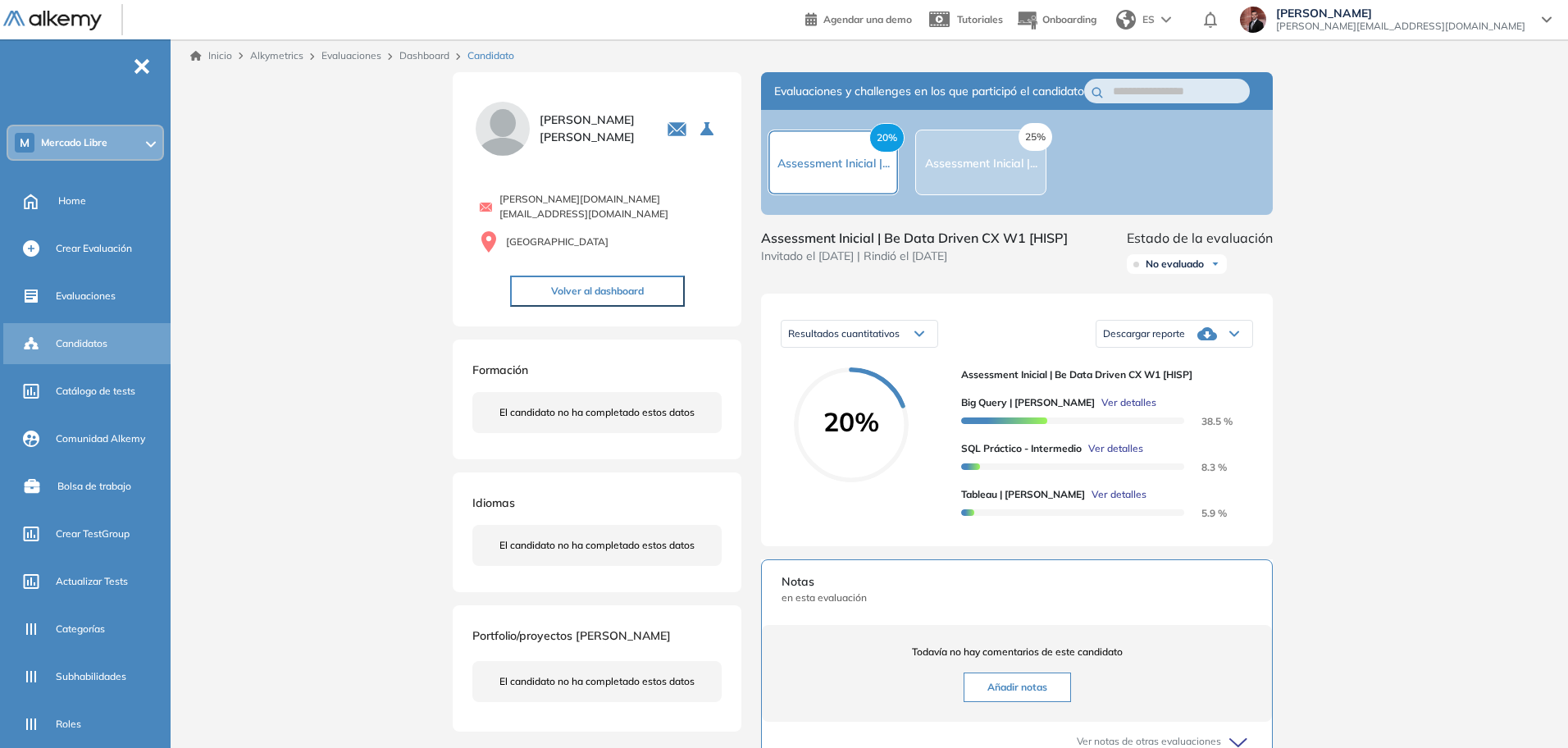
click at [73, 333] on div "Candidatos" at bounding box center [111, 343] width 111 height 28
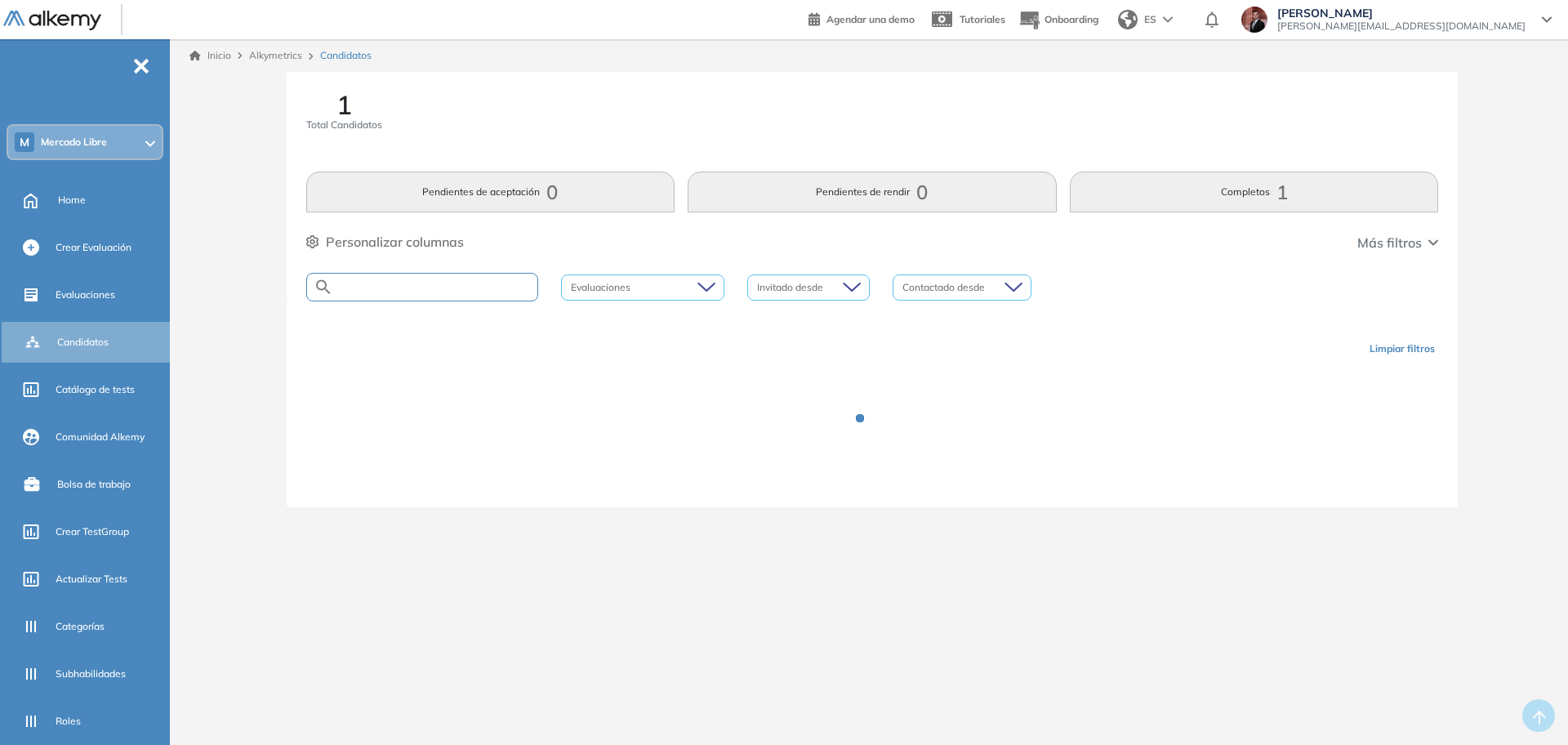
click at [459, 287] on input "text" at bounding box center [436, 287] width 204 height 13
paste input "**********"
type input "**********"
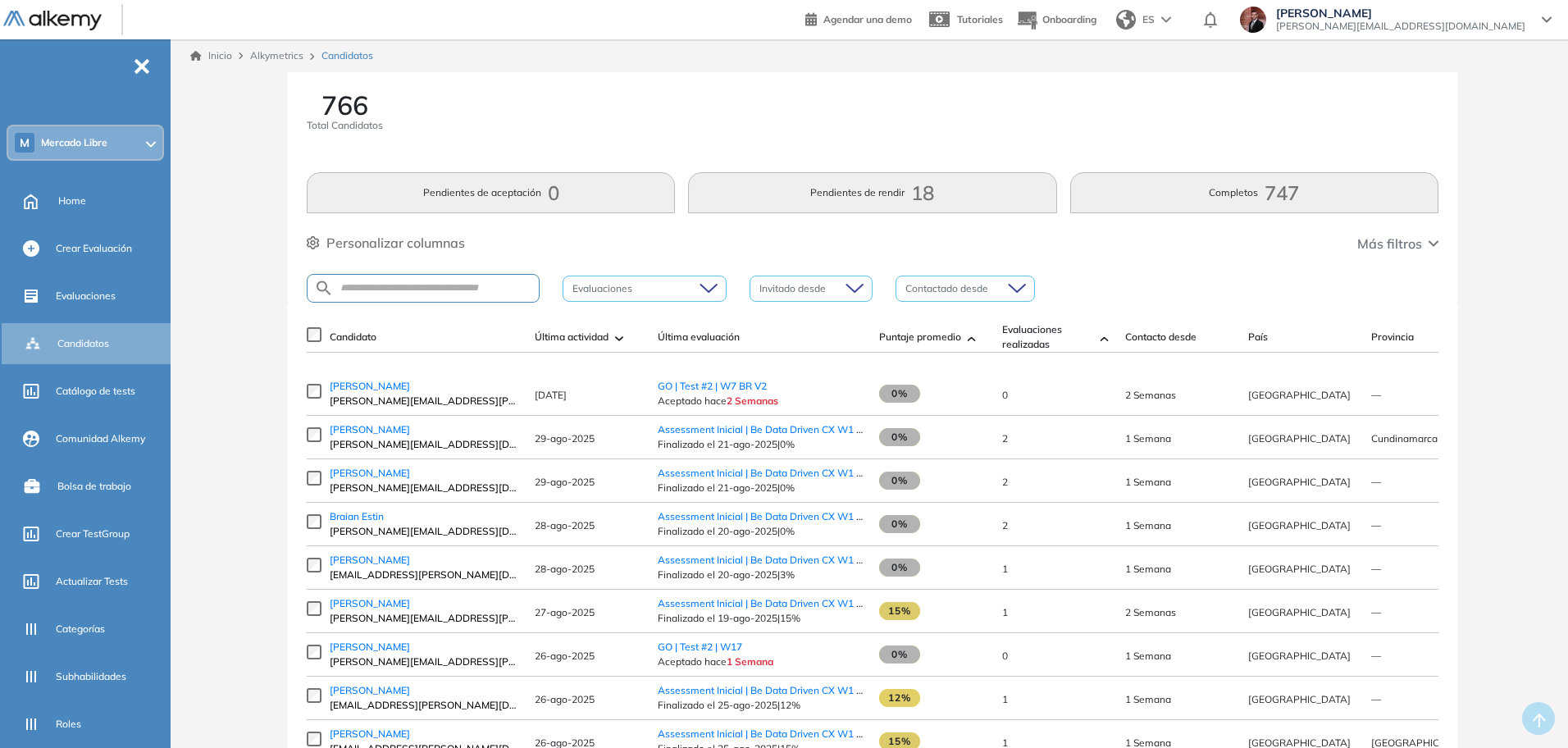
click at [474, 295] on div at bounding box center [423, 288] width 233 height 29
click at [458, 277] on div at bounding box center [423, 288] width 233 height 29
click at [450, 292] on input "text" at bounding box center [436, 288] width 205 height 13
paste input "**********"
type input "**********"
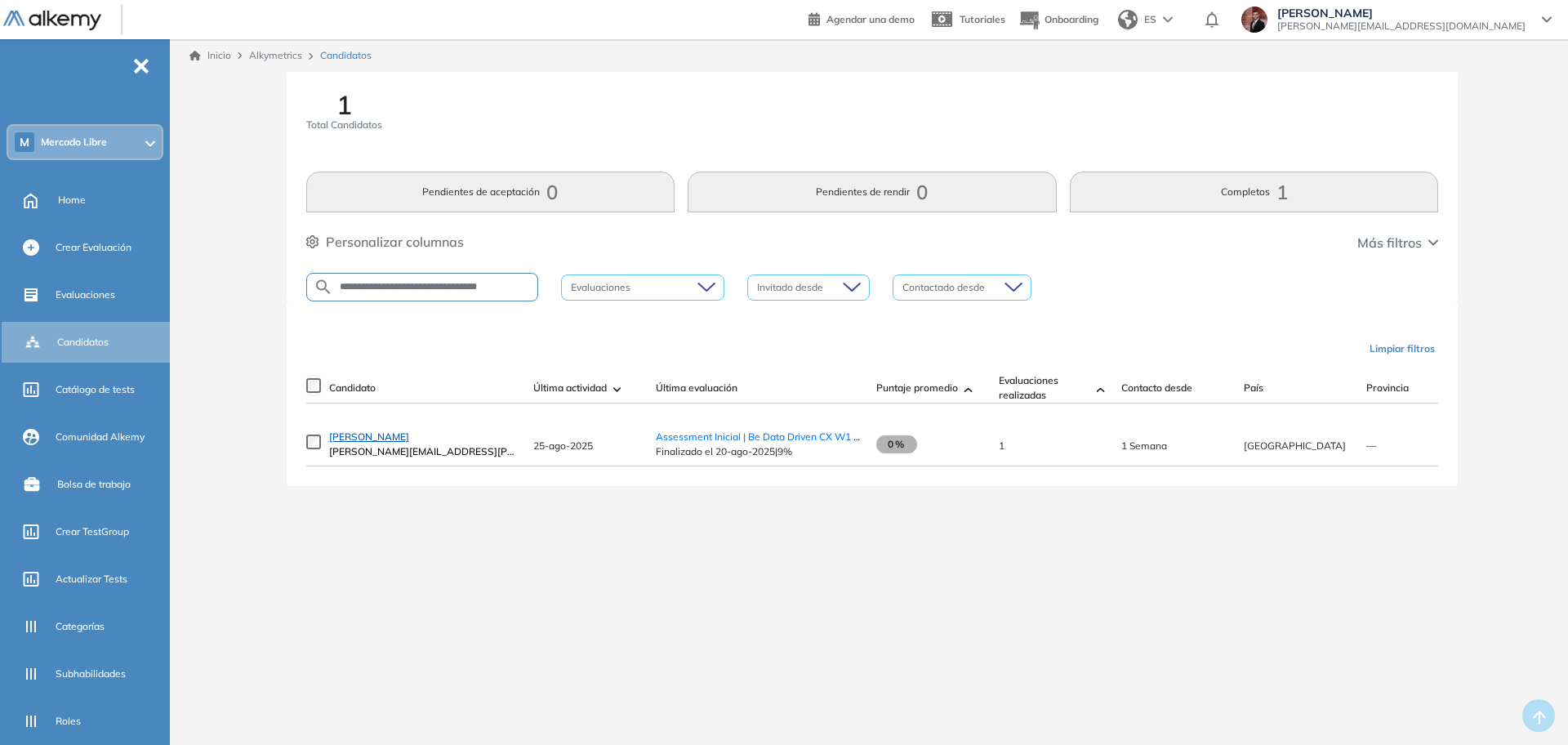
click at [376, 443] on span "[PERSON_NAME]" at bounding box center [369, 436] width 80 height 13
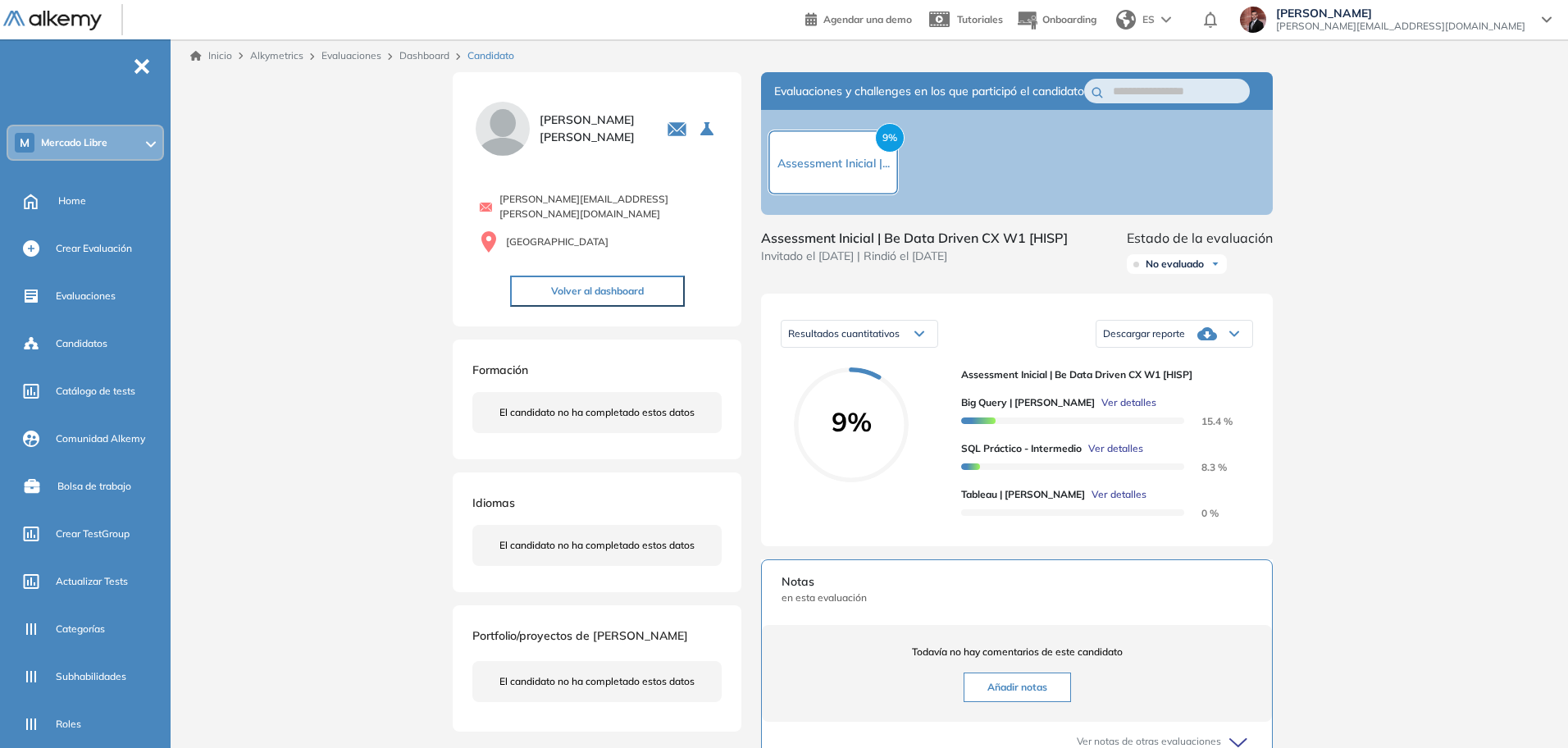
click at [1119, 456] on span "Ver detalles" at bounding box center [1115, 448] width 55 height 14
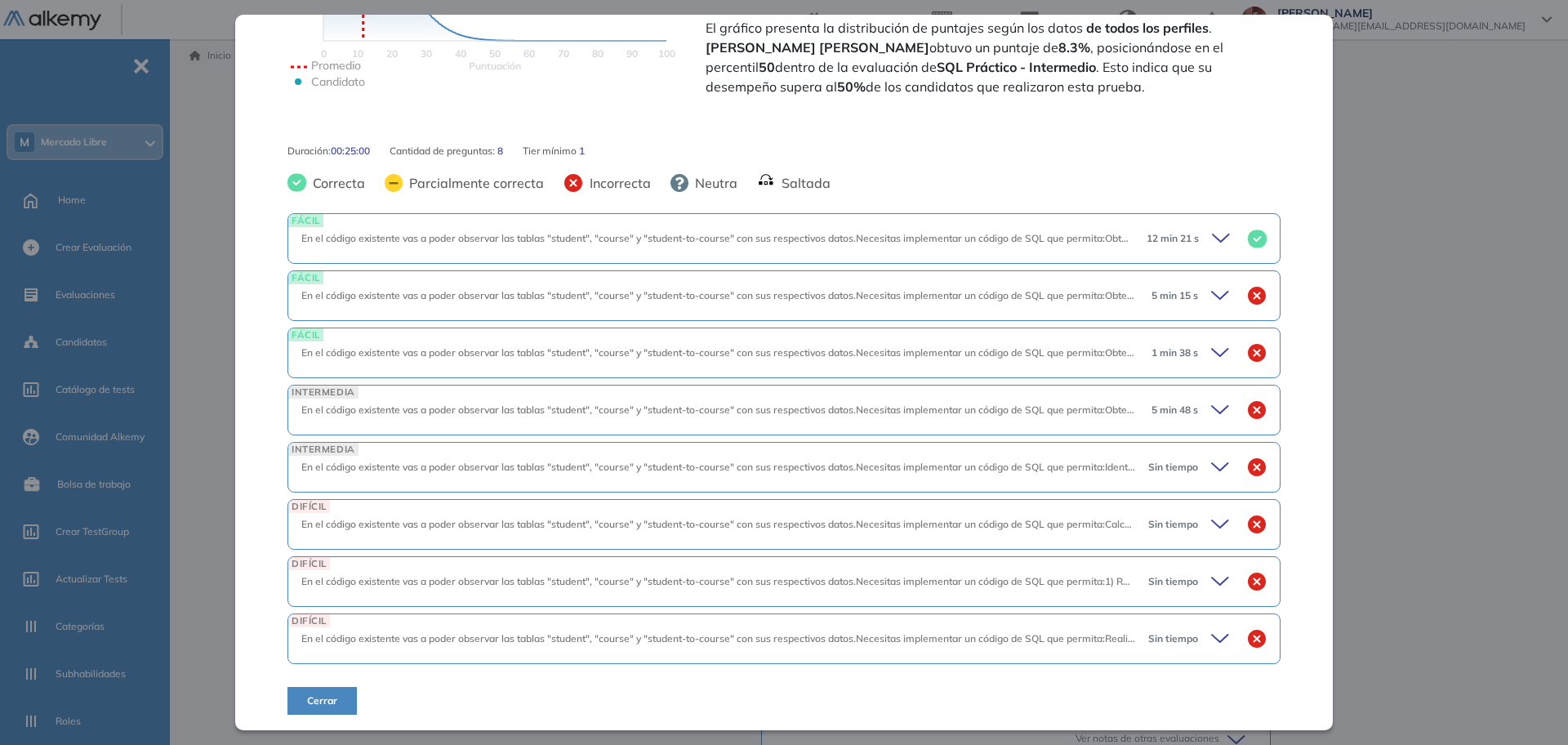
scroll to position [495, 0]
click at [1152, 296] on span "5 min 15 s" at bounding box center [1175, 294] width 47 height 14
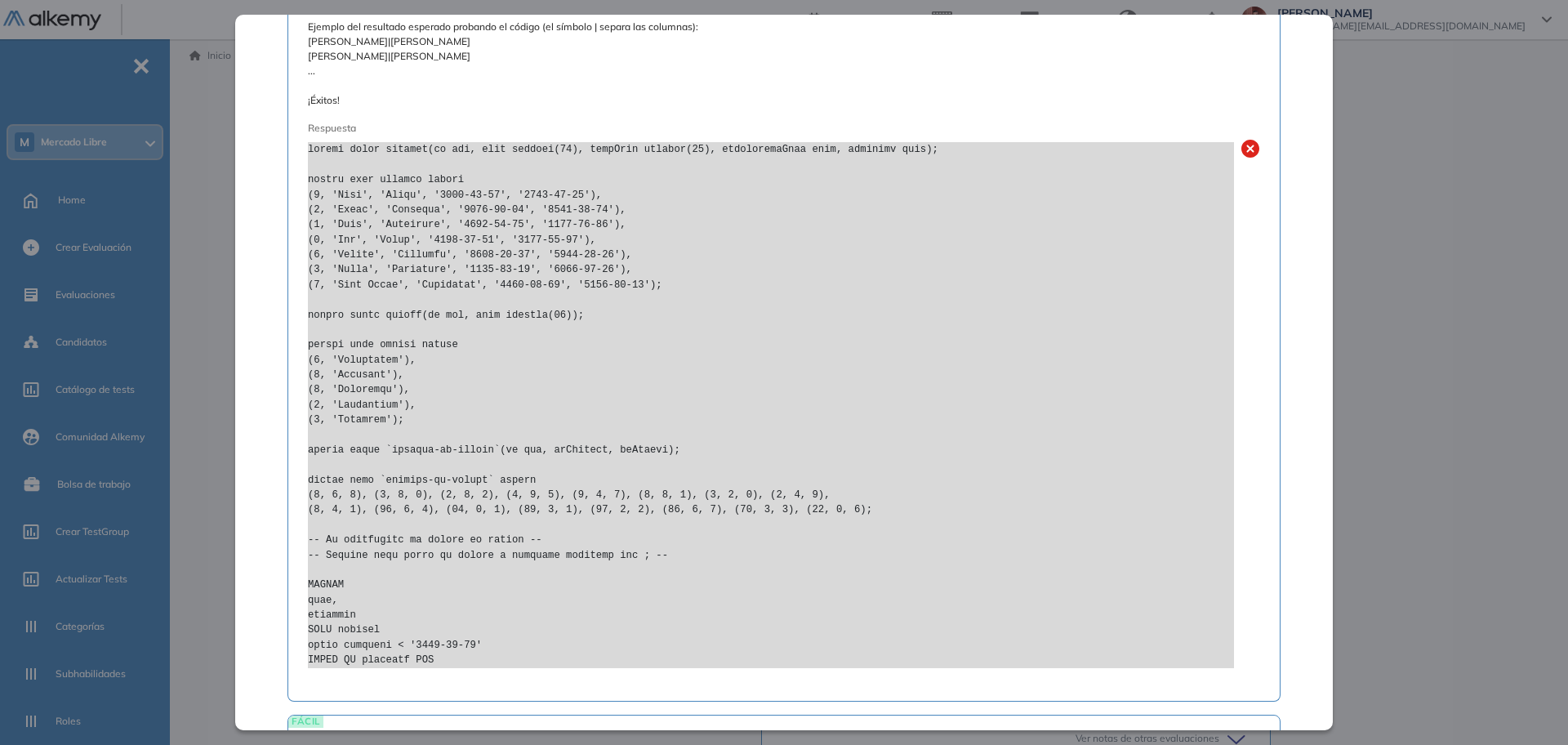
scroll to position [1108, 0]
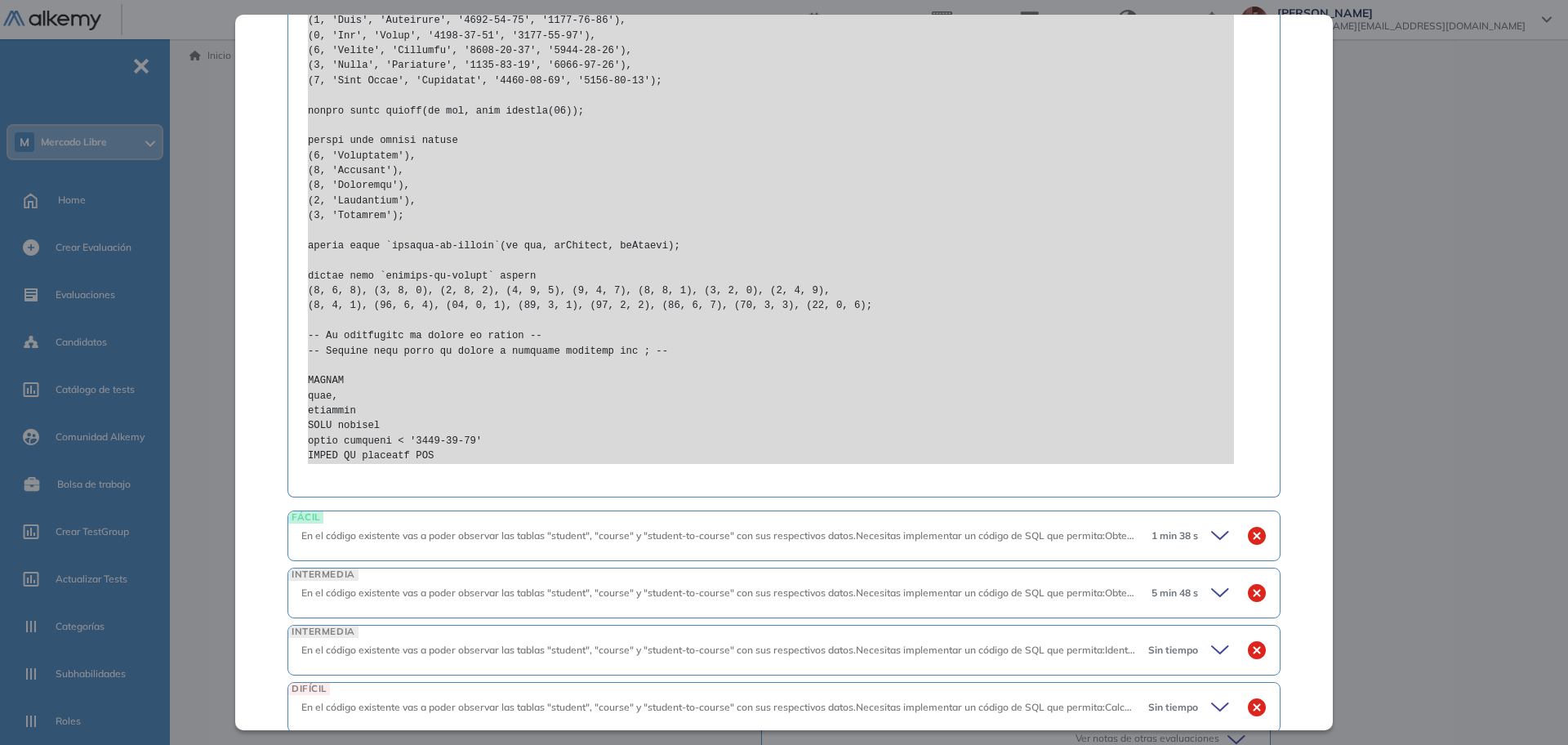
click at [562, 542] on div "En el código existente vas a poder observar las tablas "student", "course" y "s…" at bounding box center [720, 536] width 837 height 14
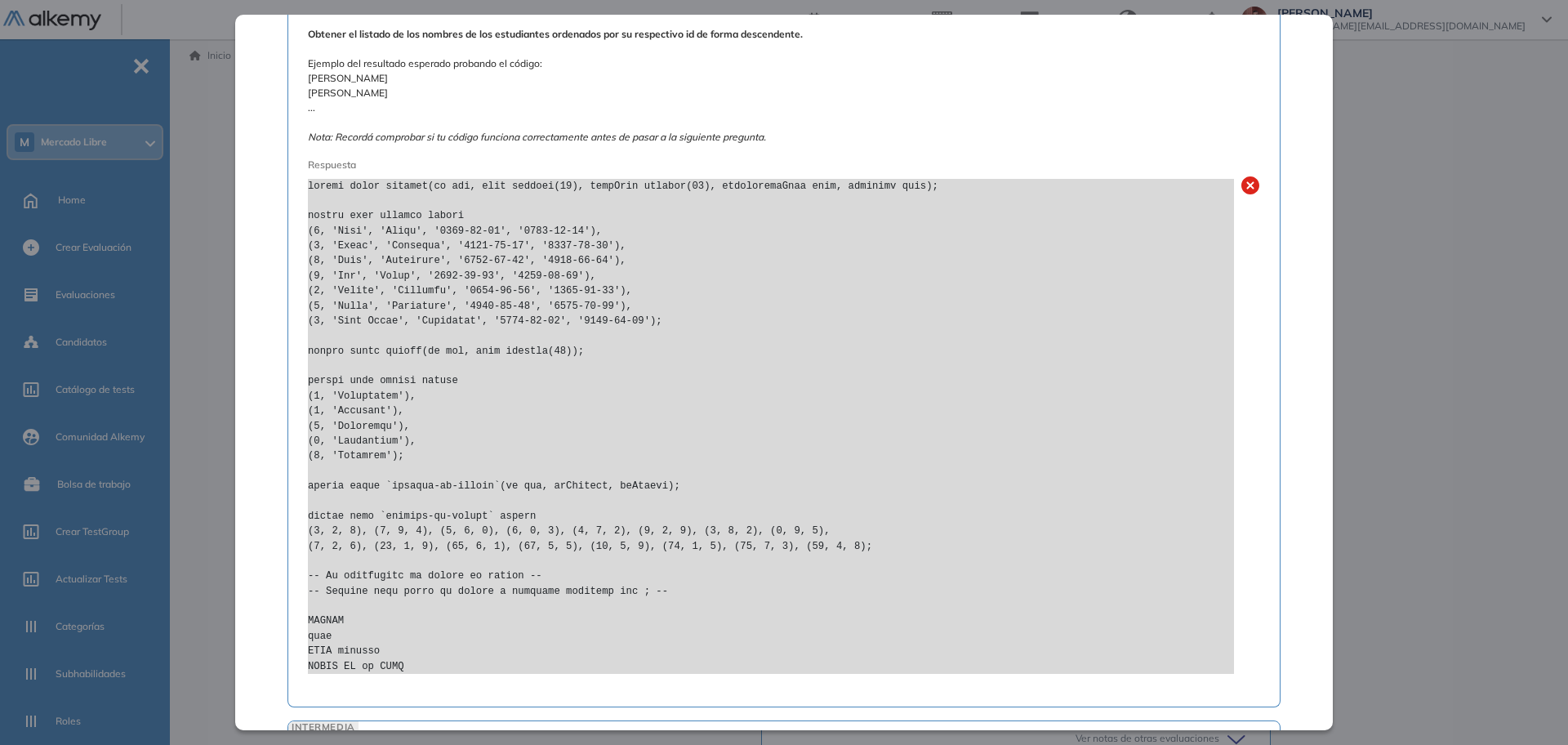
scroll to position [1823, 0]
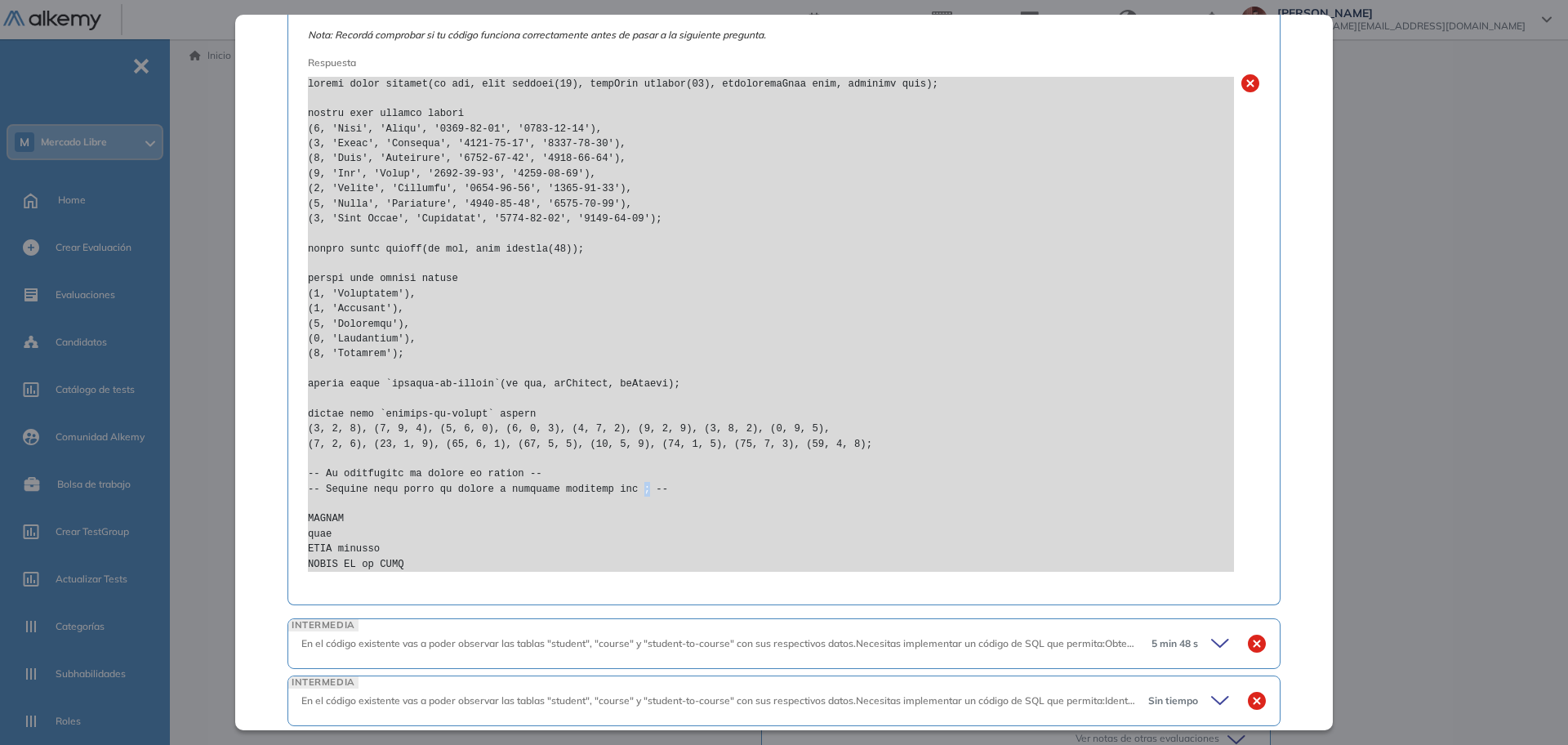
click at [617, 491] on pre at bounding box center [770, 324] width 926 height 495
click at [623, 495] on pre at bounding box center [770, 324] width 926 height 495
drag, startPoint x: 617, startPoint y: 486, endPoint x: 525, endPoint y: 531, distance: 102.4
click at [618, 486] on pre at bounding box center [770, 324] width 926 height 495
click at [401, 561] on pre at bounding box center [770, 324] width 926 height 495
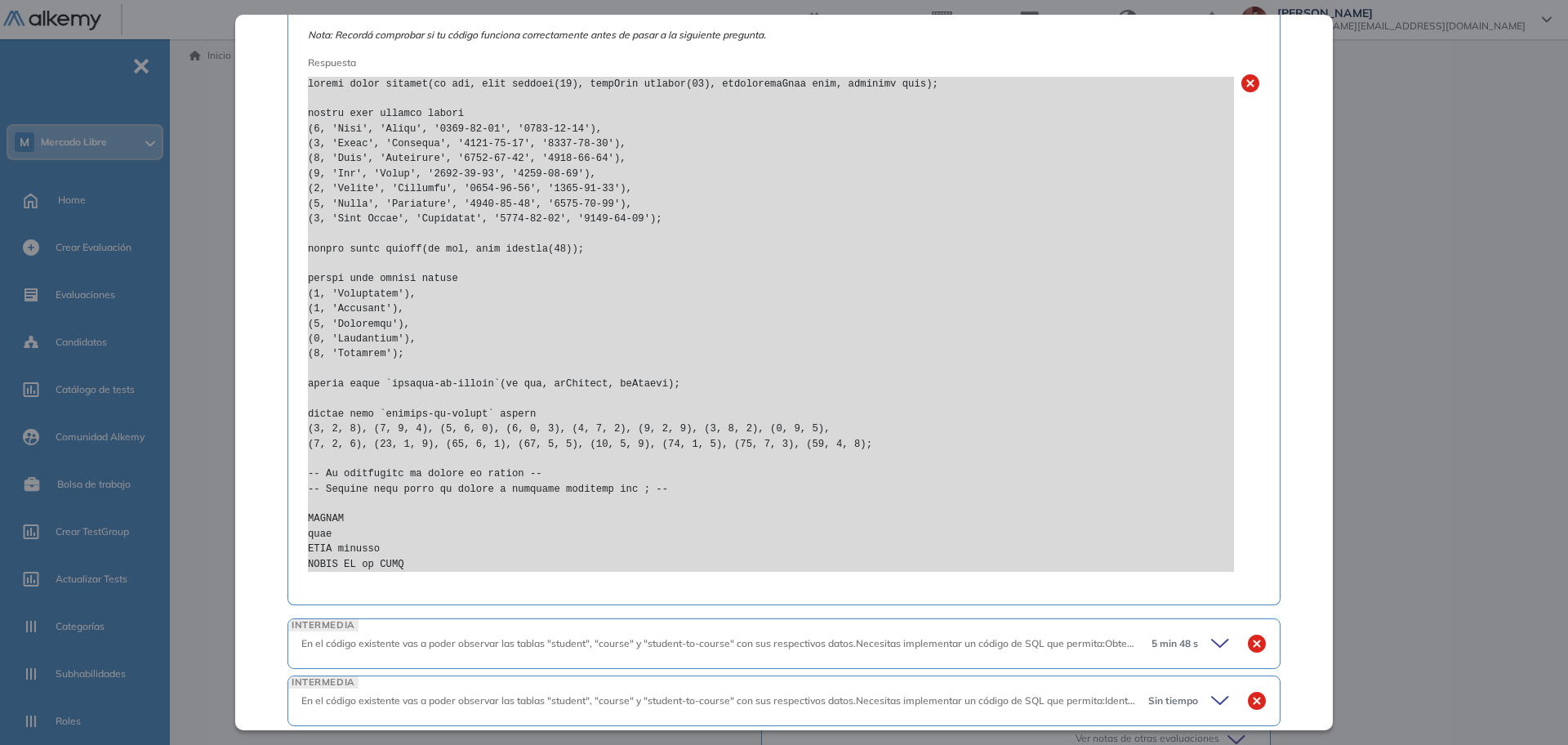
click at [403, 564] on pre at bounding box center [770, 324] width 926 height 495
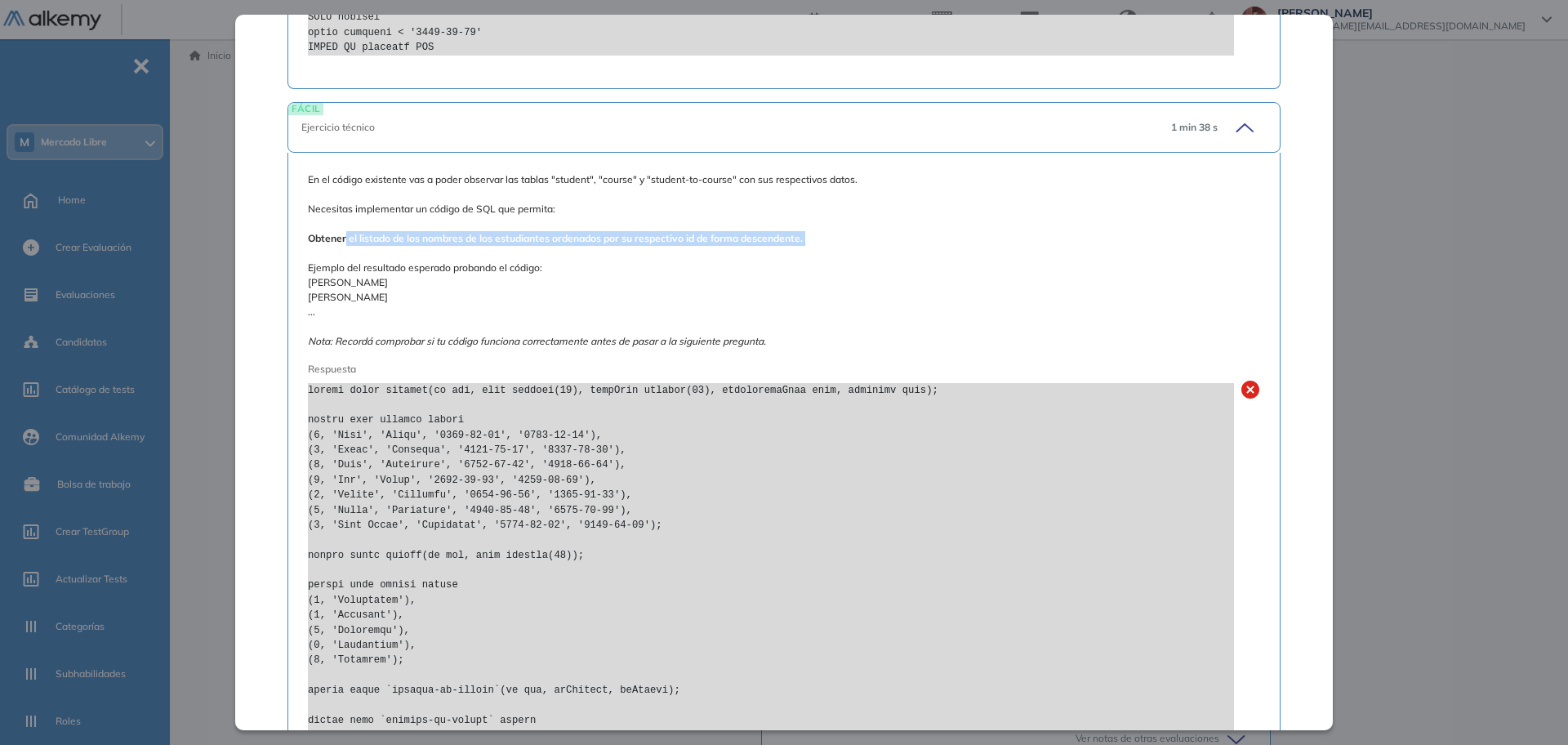
drag, startPoint x: 344, startPoint y: 238, endPoint x: 809, endPoint y: 250, distance: 465.2
click at [809, 250] on span "En el código existente vas a poder observar las tablas "student", "course" y "s…" at bounding box center [784, 260] width 953 height 176
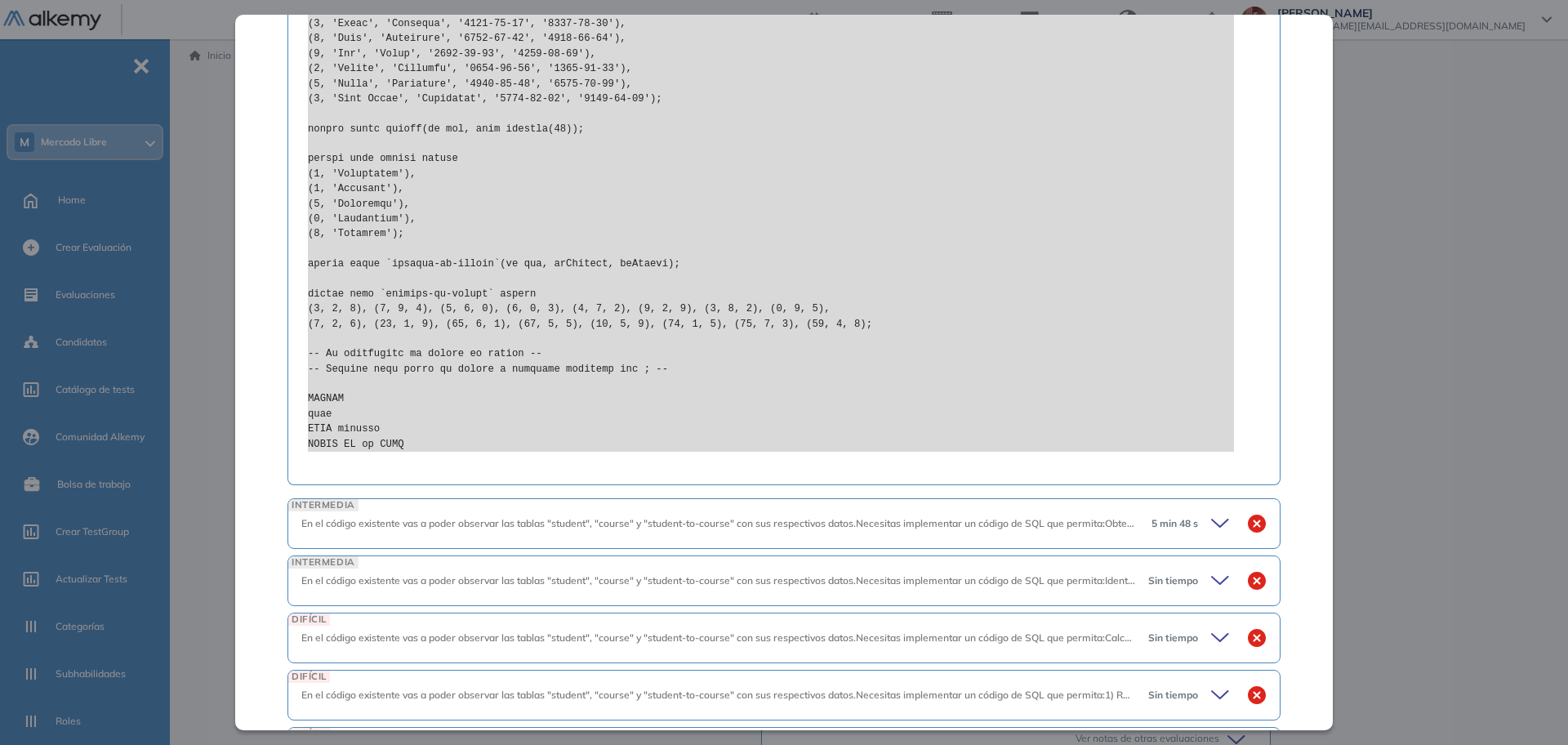
scroll to position [2027, 0]
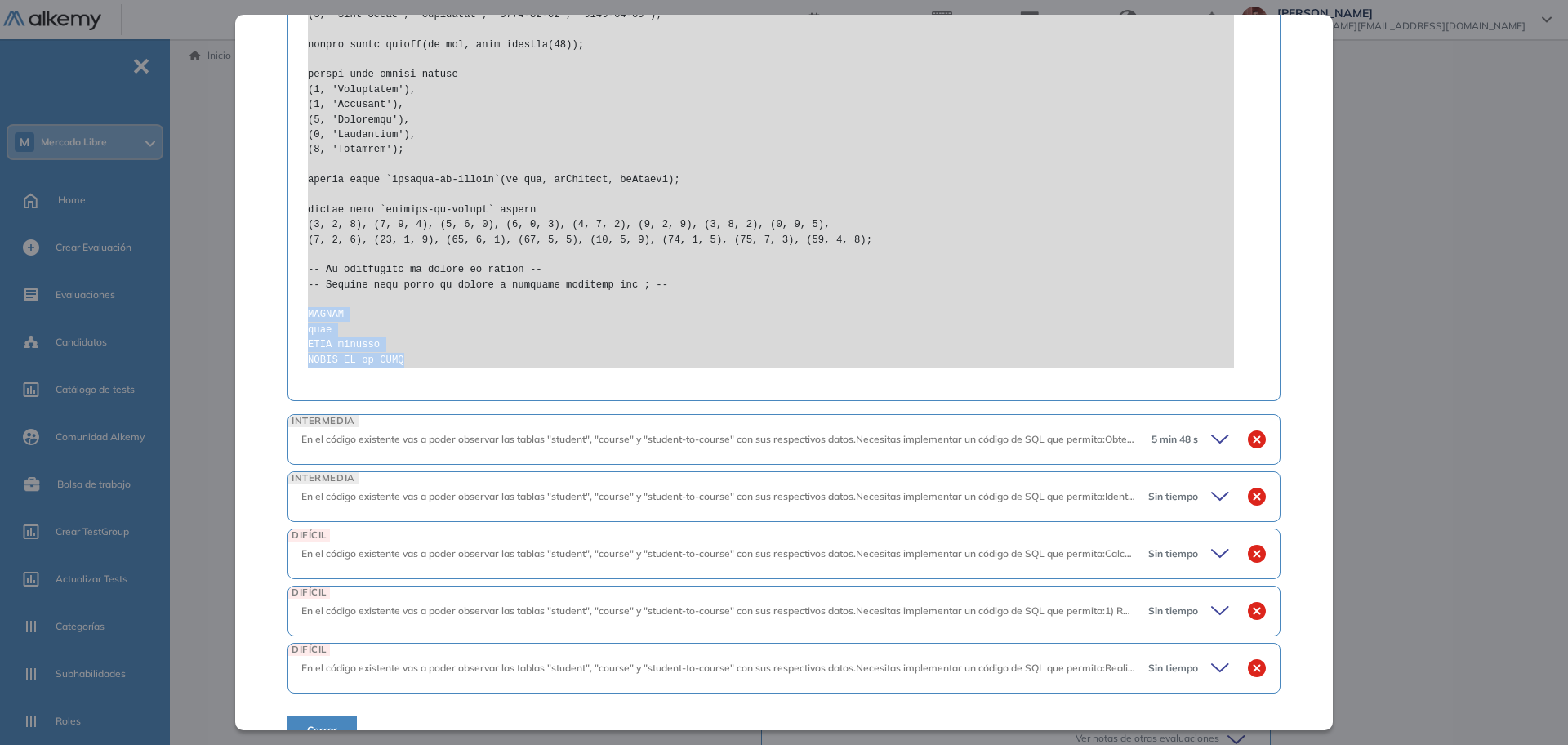
drag, startPoint x: 400, startPoint y: 362, endPoint x: 300, endPoint y: 315, distance: 110.5
click at [300, 315] on div "En el código existente vas a poder observar las tablas "student", "course" y "s…" at bounding box center [784, 21] width 993 height 758
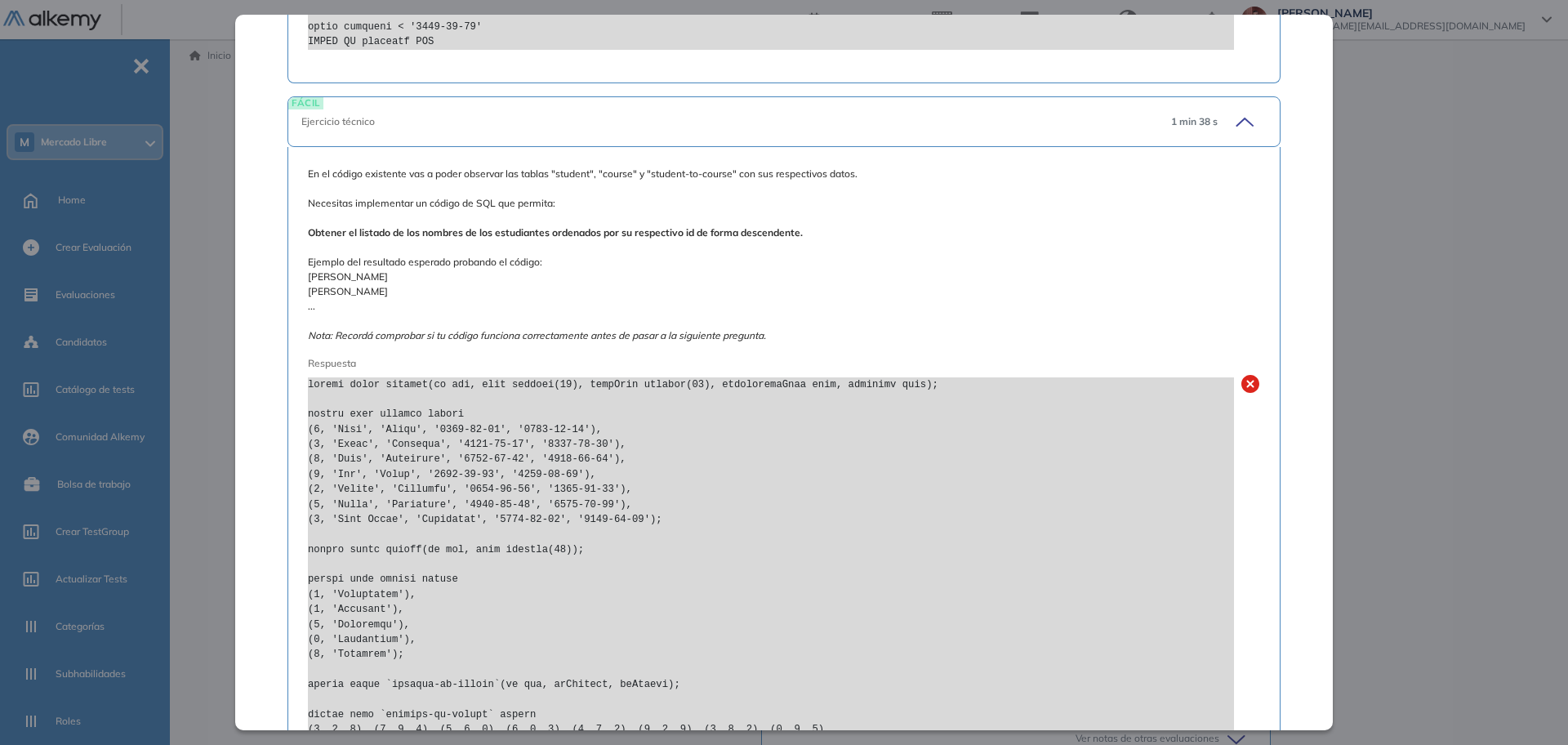
scroll to position [1925, 0]
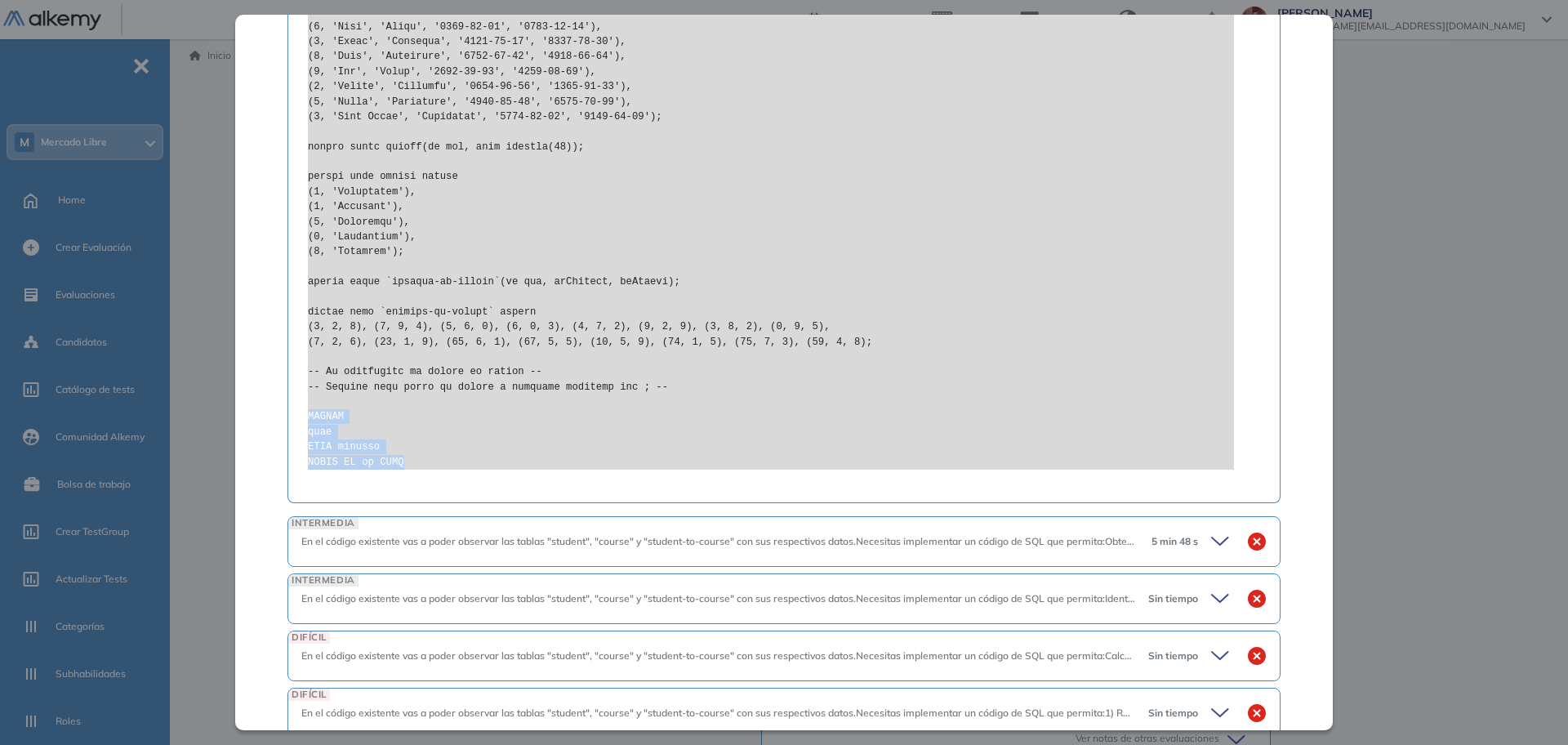
click at [401, 469] on div at bounding box center [784, 224] width 953 height 514
click at [616, 385] on pre at bounding box center [770, 222] width 926 height 495
click at [403, 460] on pre at bounding box center [770, 222] width 926 height 495
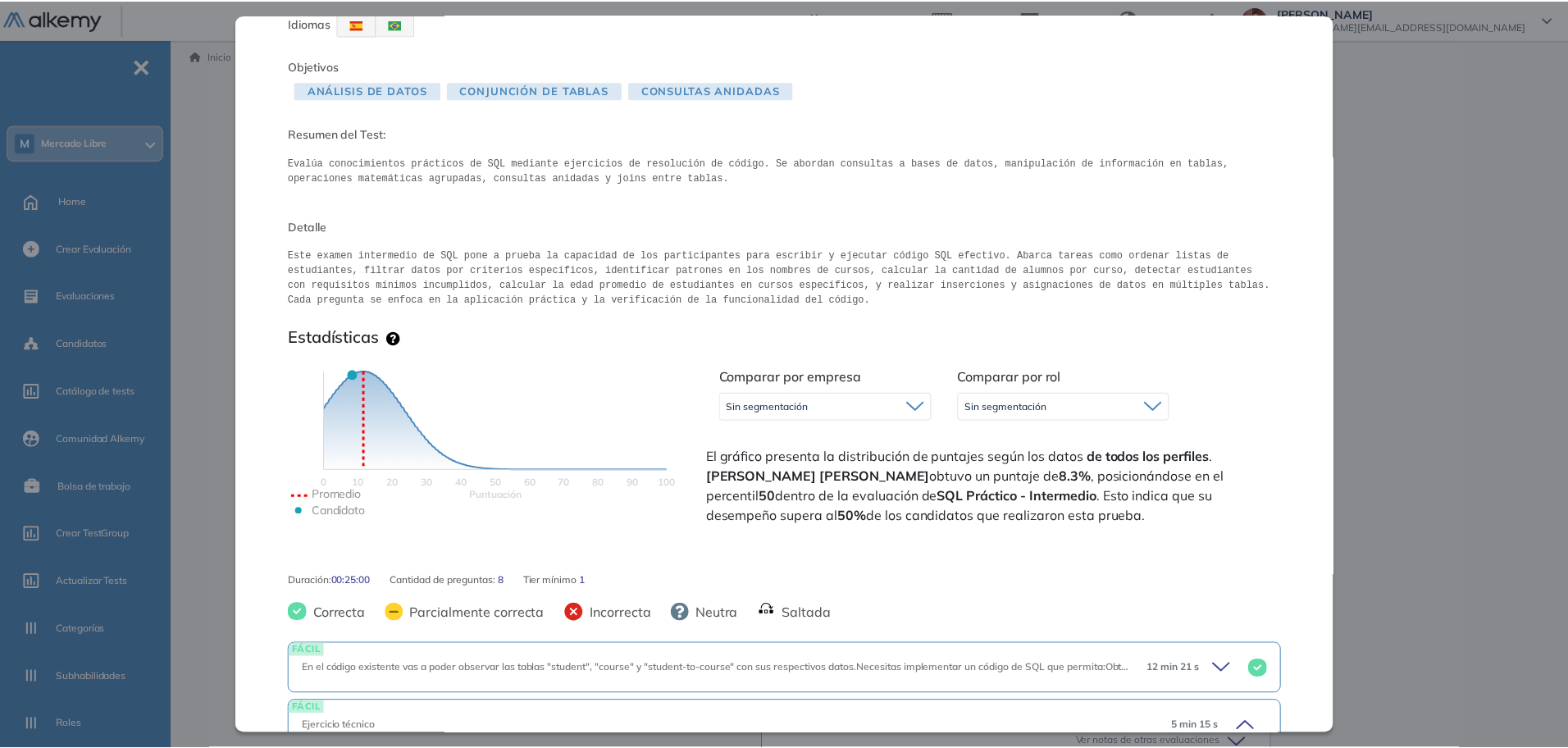
scroll to position [0, 0]
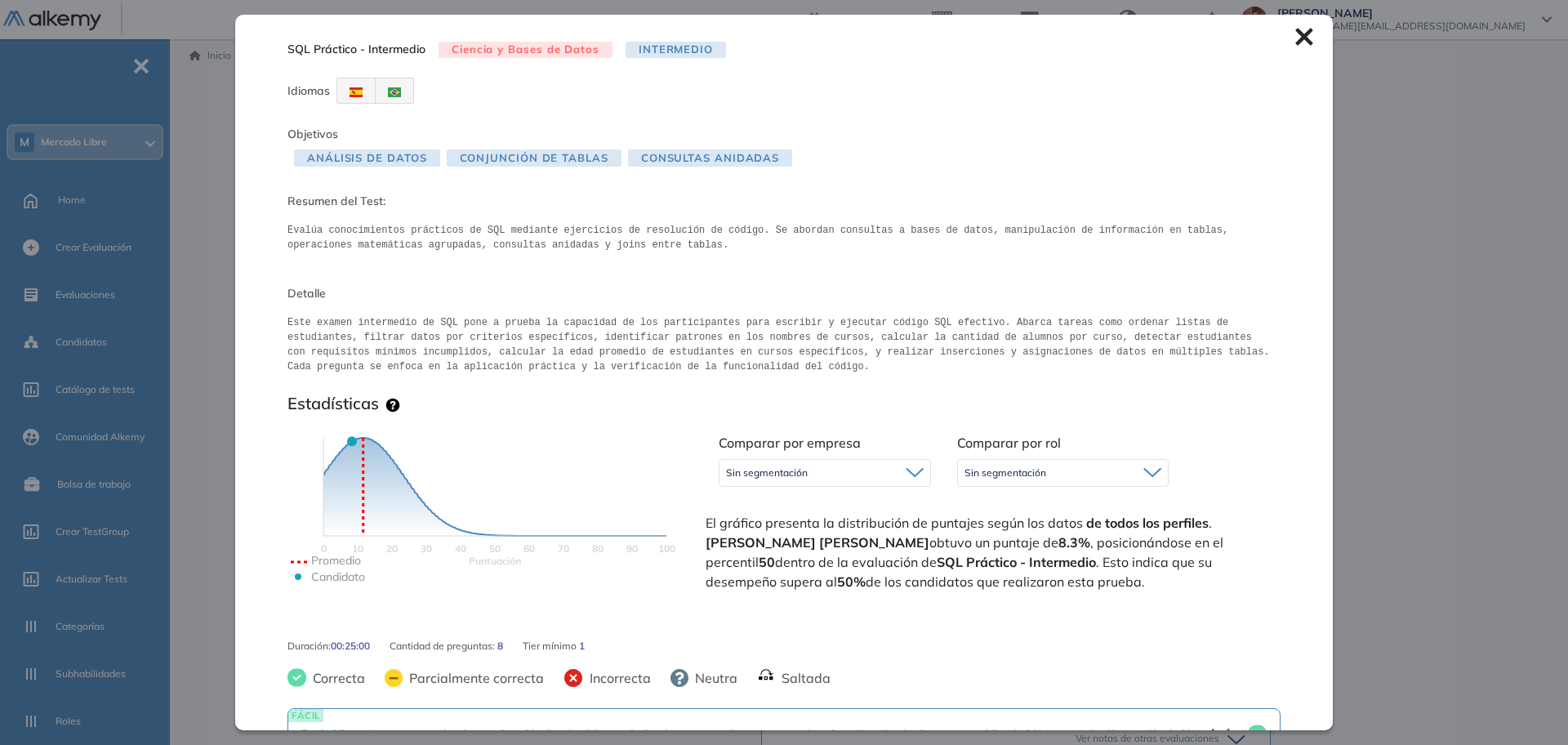
click at [1295, 38] on icon at bounding box center [1303, 37] width 17 height 17
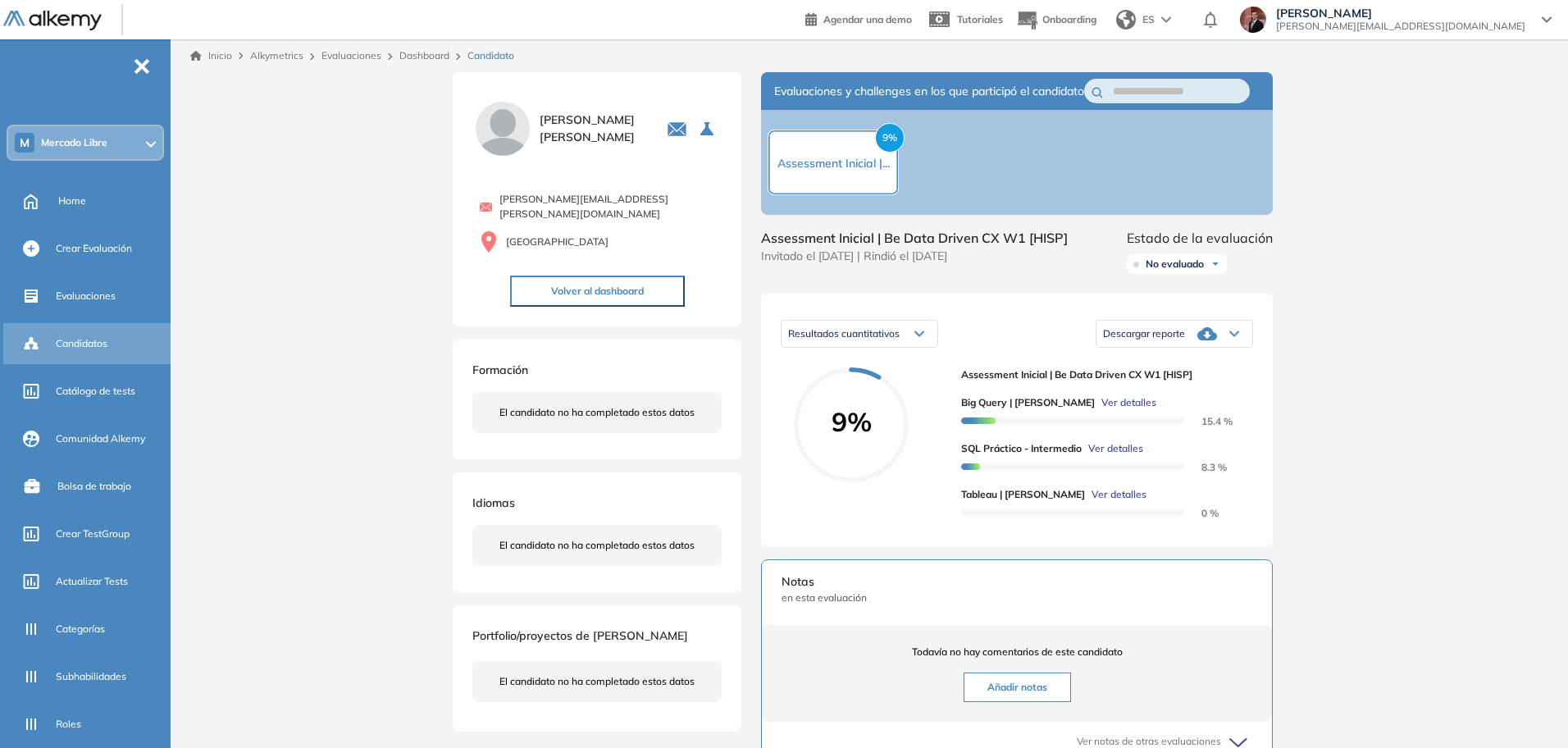
click at [110, 355] on div "Candidatos" at bounding box center [111, 343] width 111 height 28
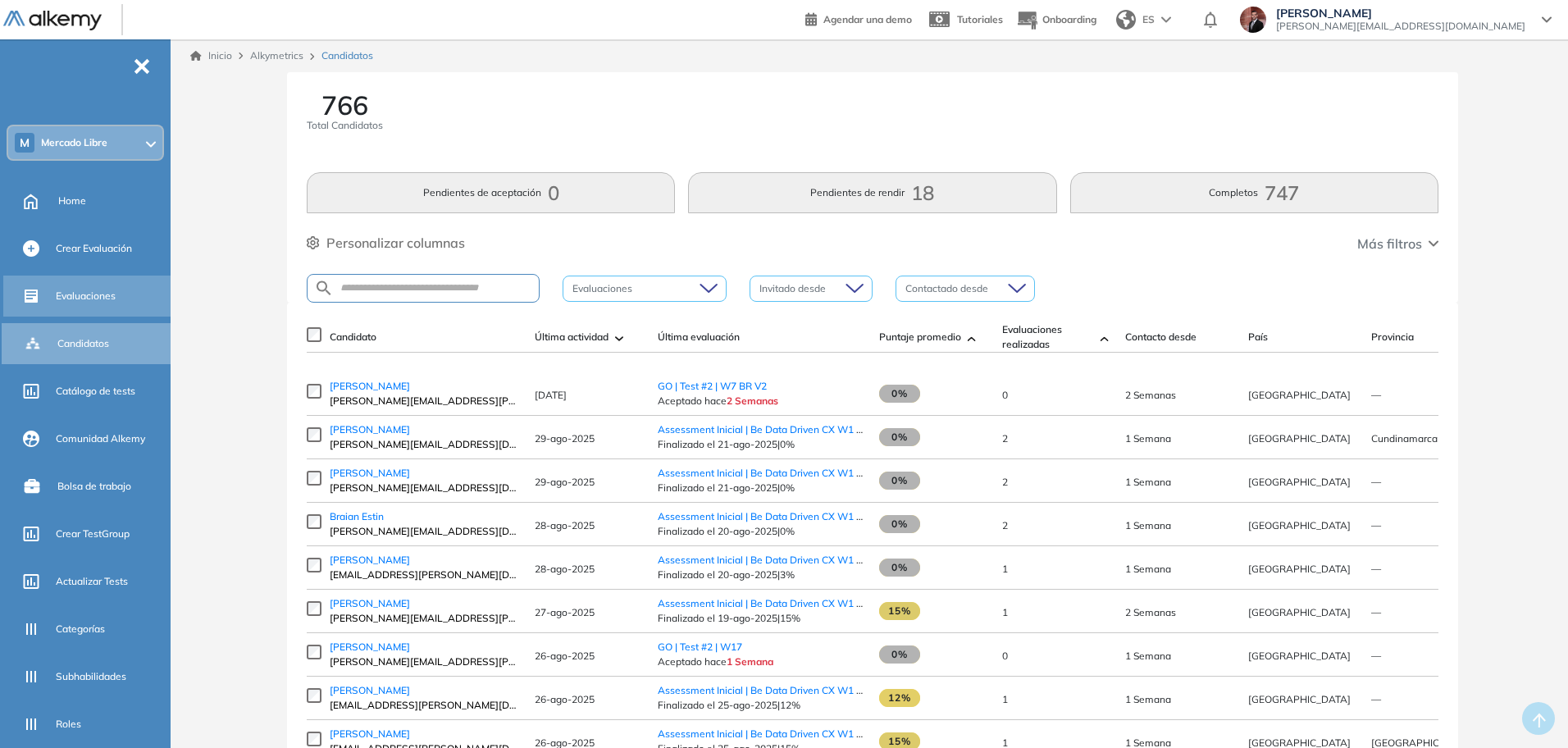
click at [118, 303] on div "Evaluaciones" at bounding box center [111, 295] width 111 height 28
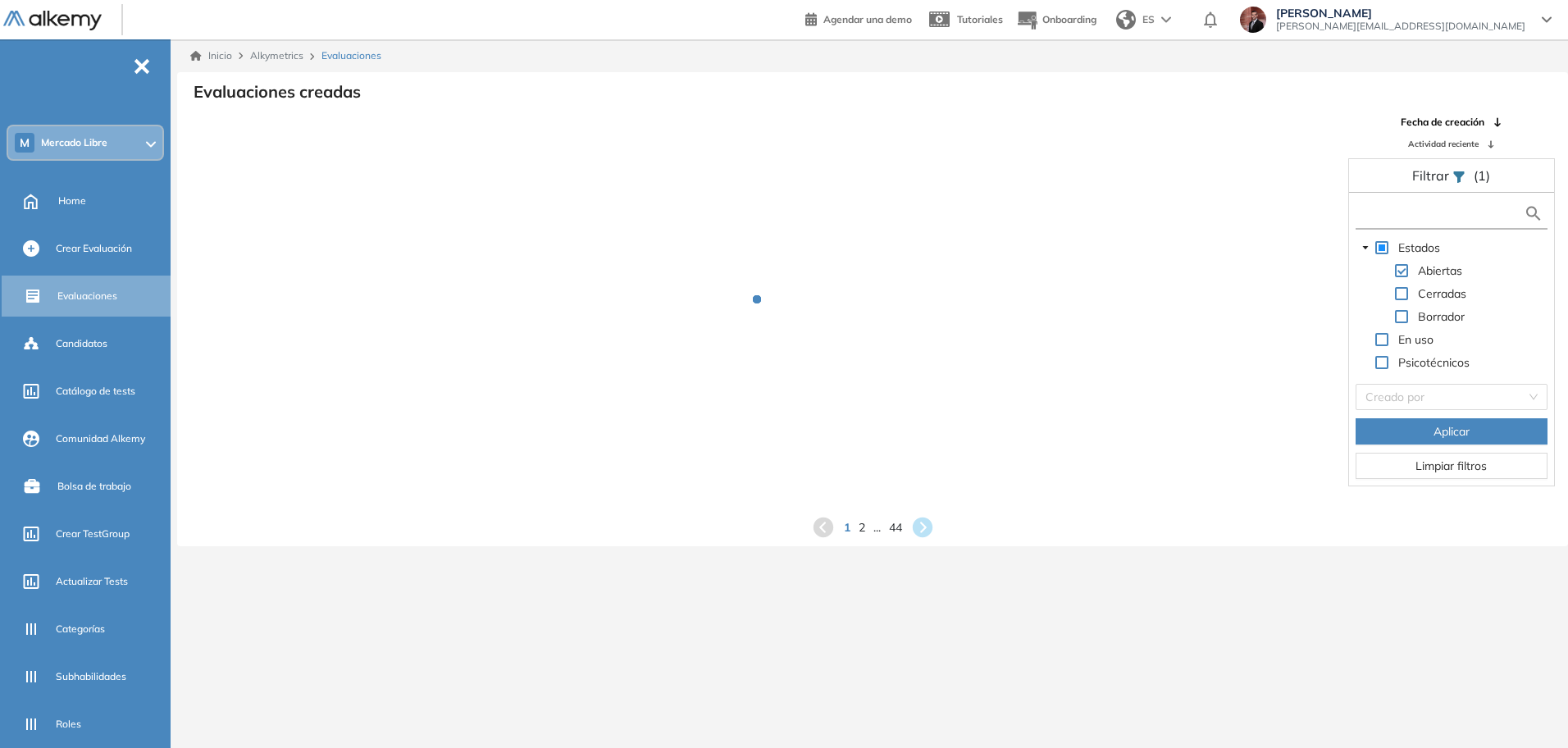
click at [1440, 213] on input "text" at bounding box center [1441, 213] width 165 height 17
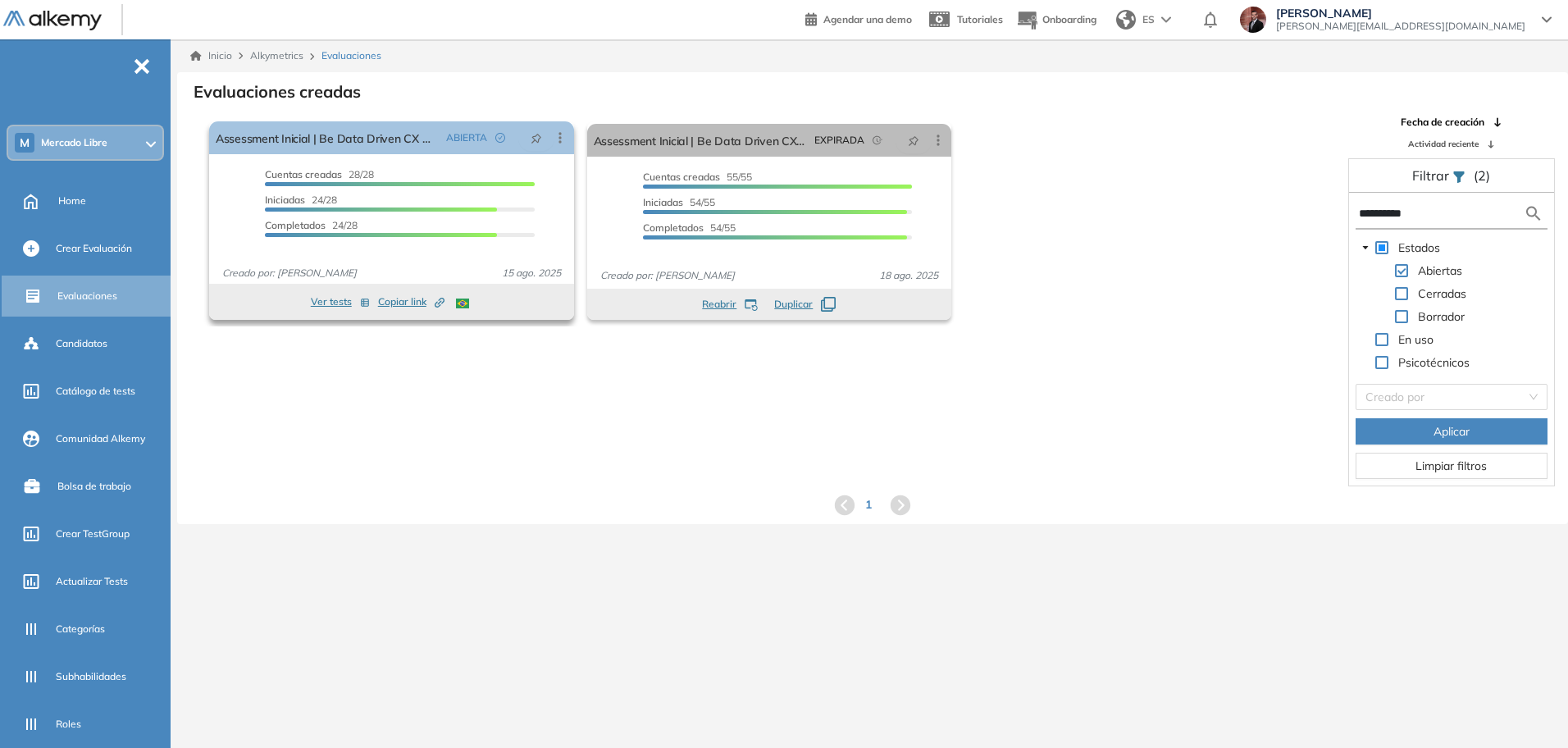
type input "**********"
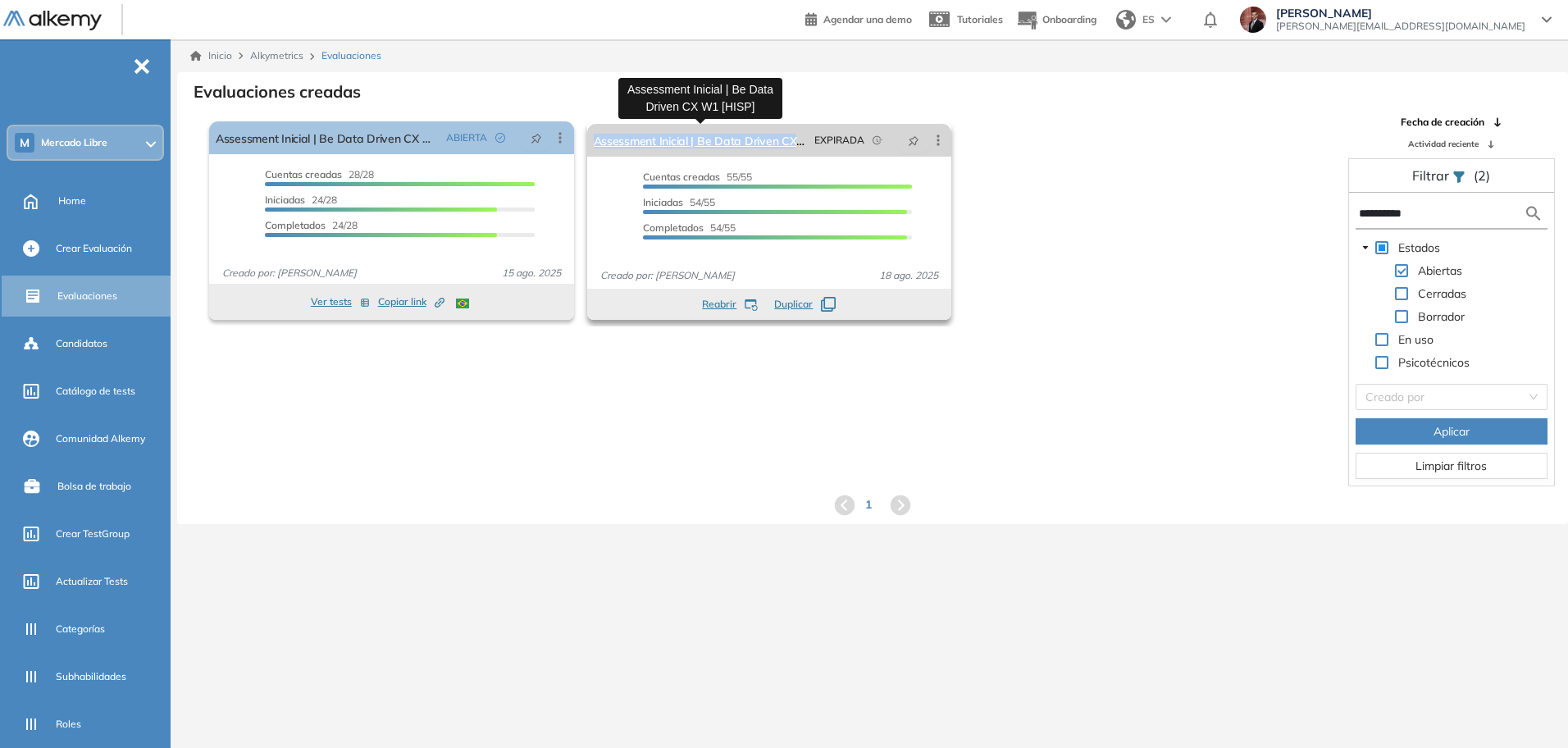
drag, startPoint x: 588, startPoint y: 138, endPoint x: 795, endPoint y: 147, distance: 207.2
click at [795, 147] on div "Assessment Inicial | Be Data Driven CX W1 [HISP] EXPIRADA Editar Los siguientes…" at bounding box center [770, 140] width 365 height 33
copy link "Assessment Inicial | Be Data Driven CX"
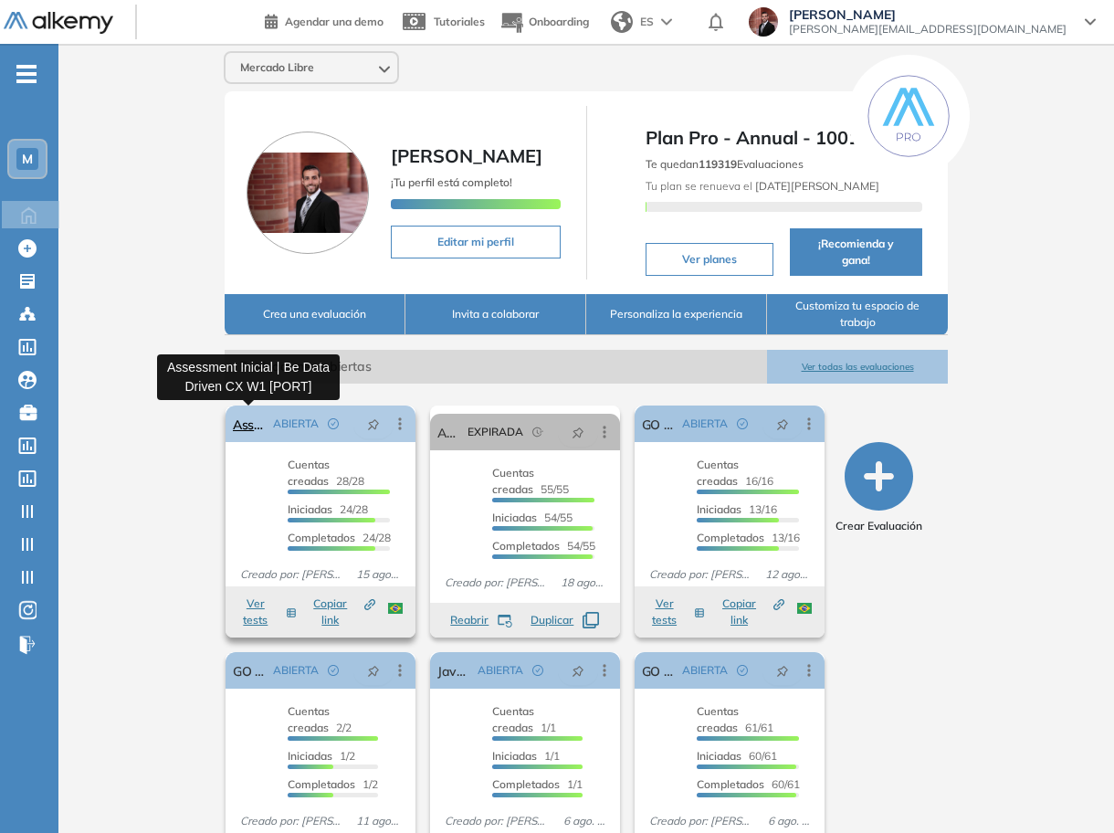
click at [239, 422] on link "Assessment Inicial | Be Data Driven CX W1 [PORT]" at bounding box center [249, 423] width 33 height 37
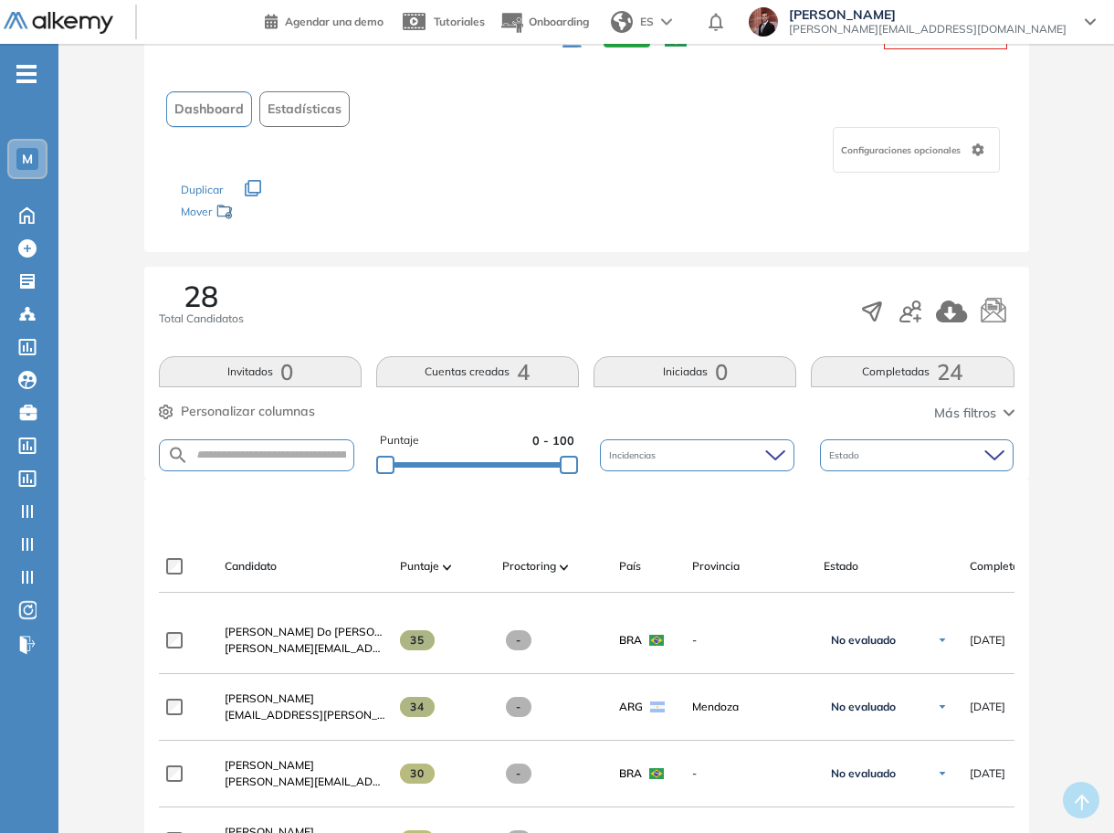
scroll to position [114, 0]
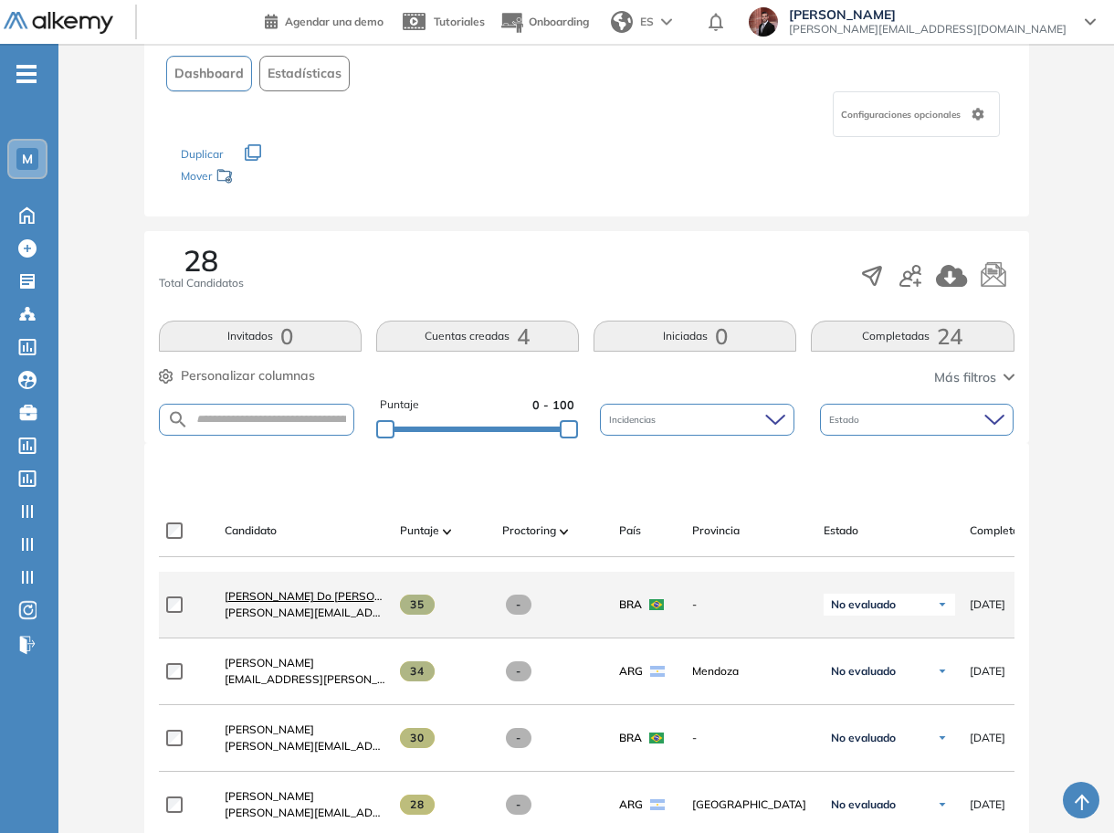
click at [323, 599] on span "[PERSON_NAME] Do [PERSON_NAME]" at bounding box center [324, 596] width 199 height 14
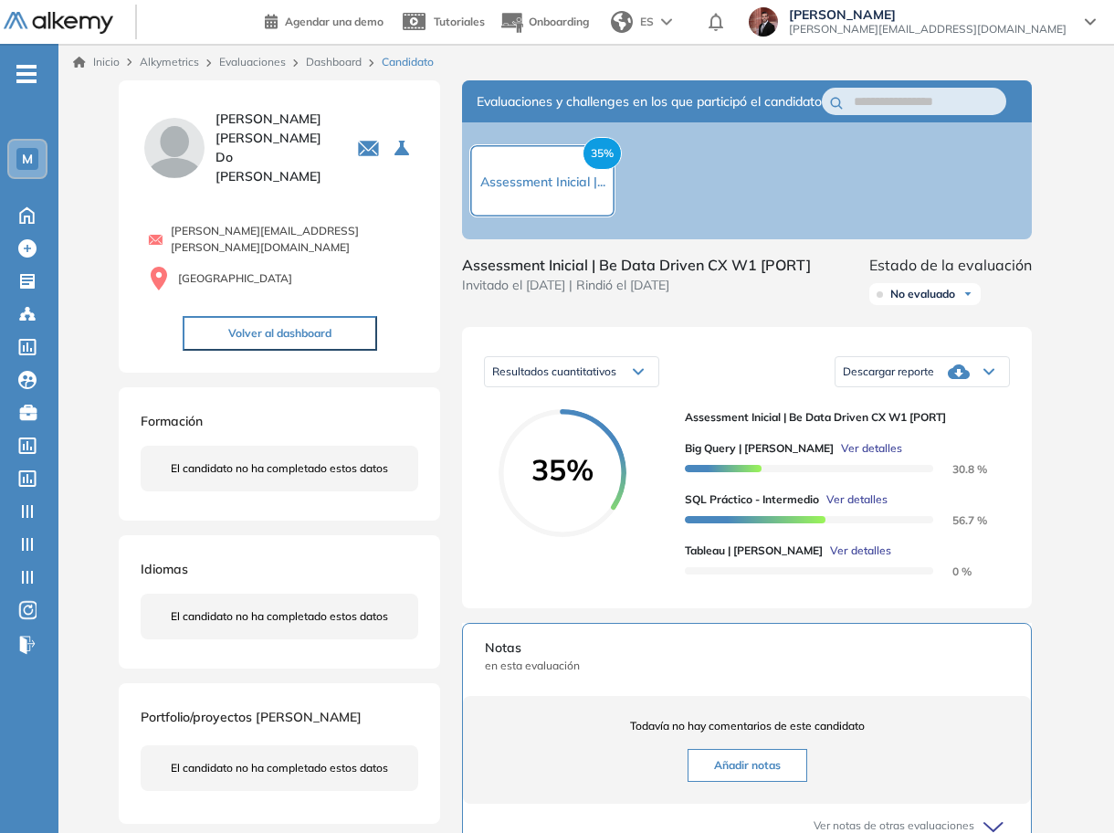
click at [846, 508] on span "Ver detalles" at bounding box center [856, 499] width 61 height 16
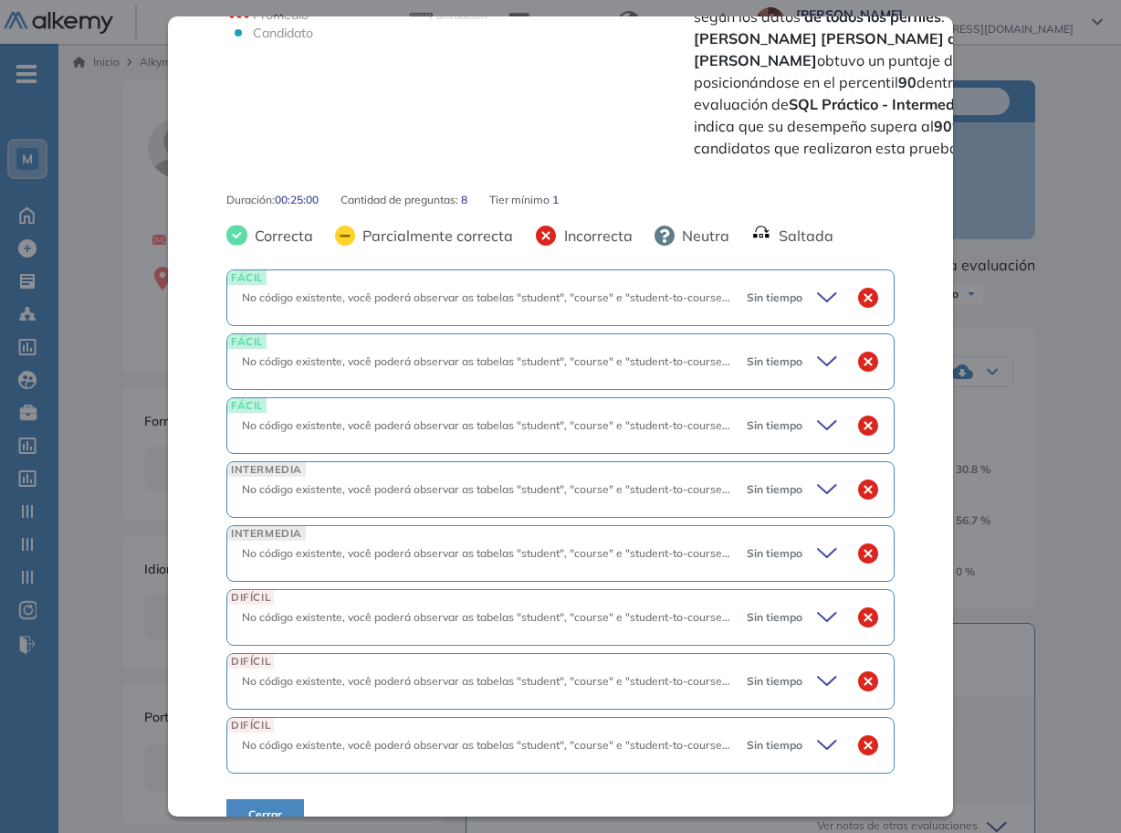
scroll to position [678, 0]
click at [817, 284] on icon at bounding box center [830, 297] width 26 height 26
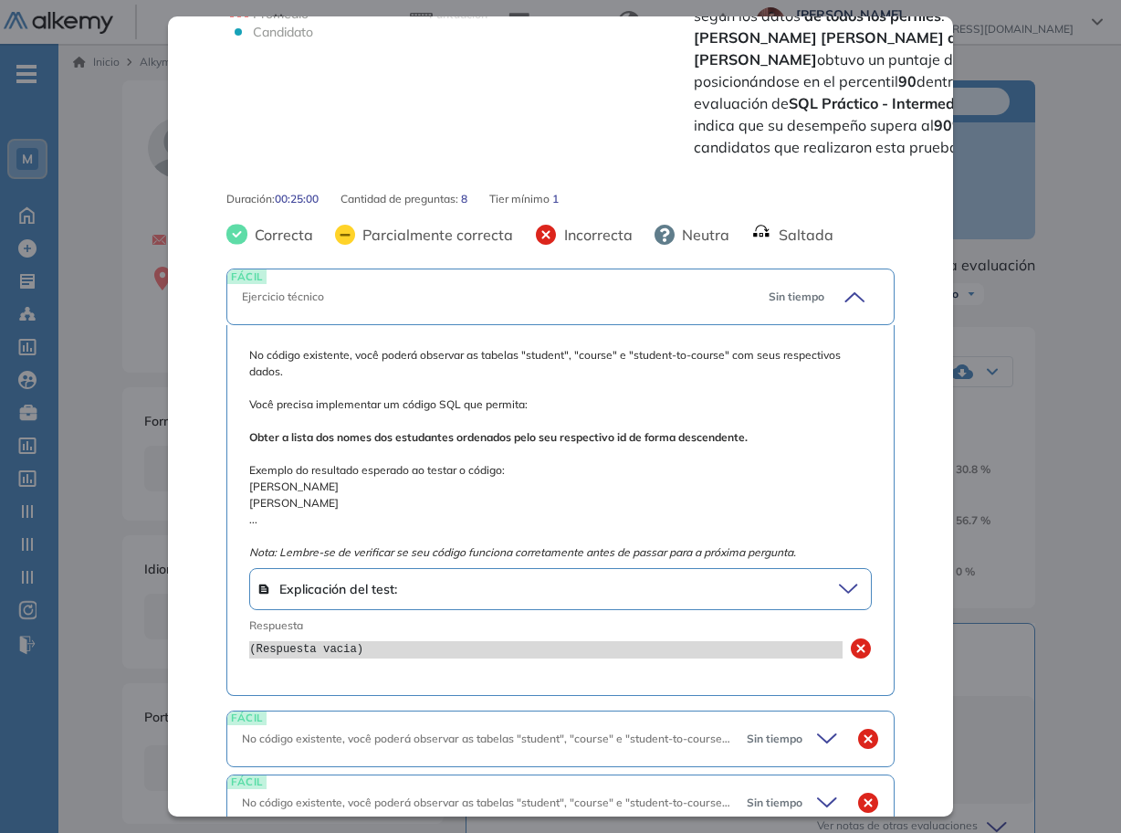
click at [819, 284] on div "Sin tiempo" at bounding box center [816, 297] width 125 height 26
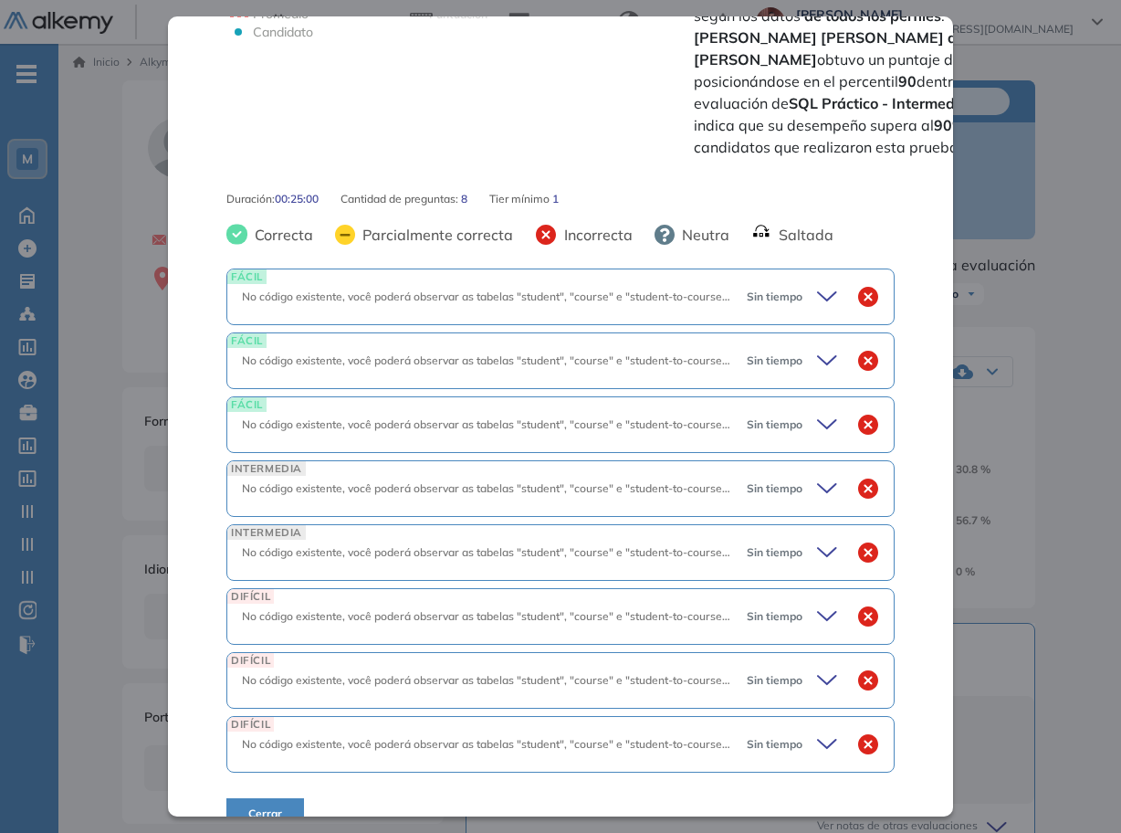
click at [784, 416] on span "Sin tiempo" at bounding box center [775, 424] width 56 height 16
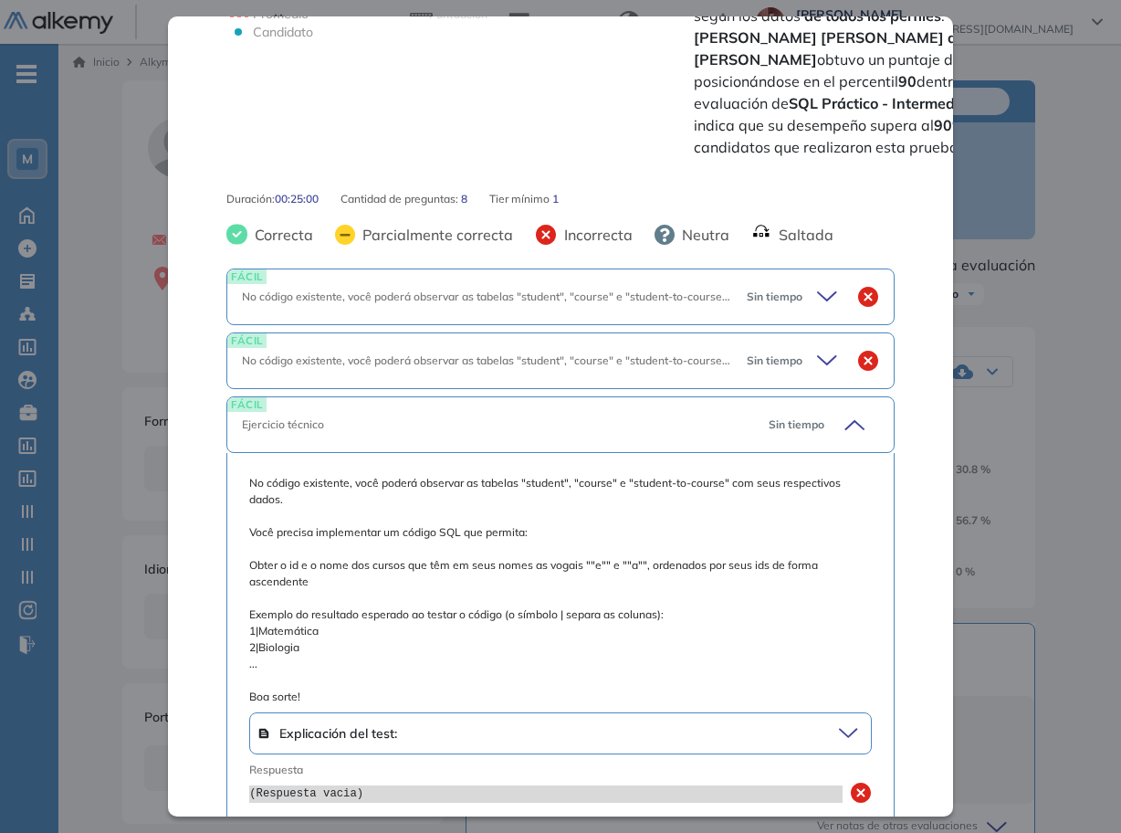
click at [786, 416] on span "Sin tiempo" at bounding box center [797, 424] width 56 height 16
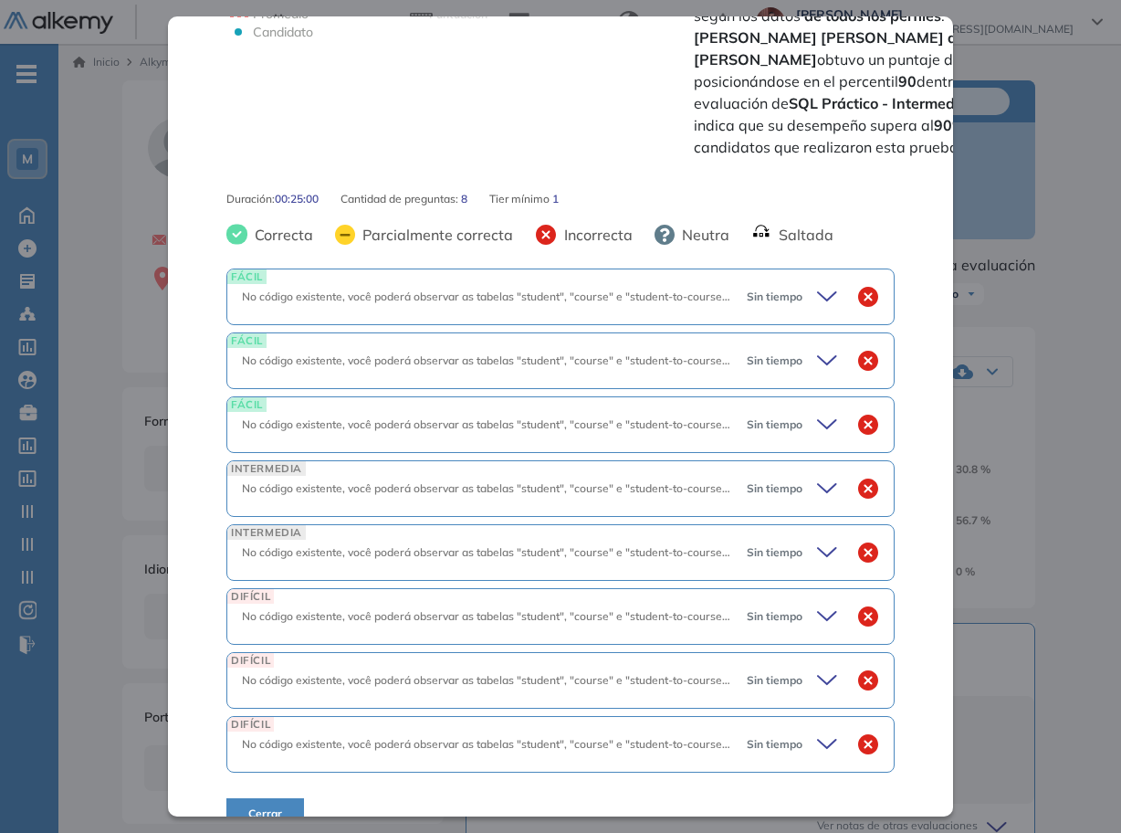
click at [757, 480] on span "Sin tiempo" at bounding box center [775, 488] width 56 height 16
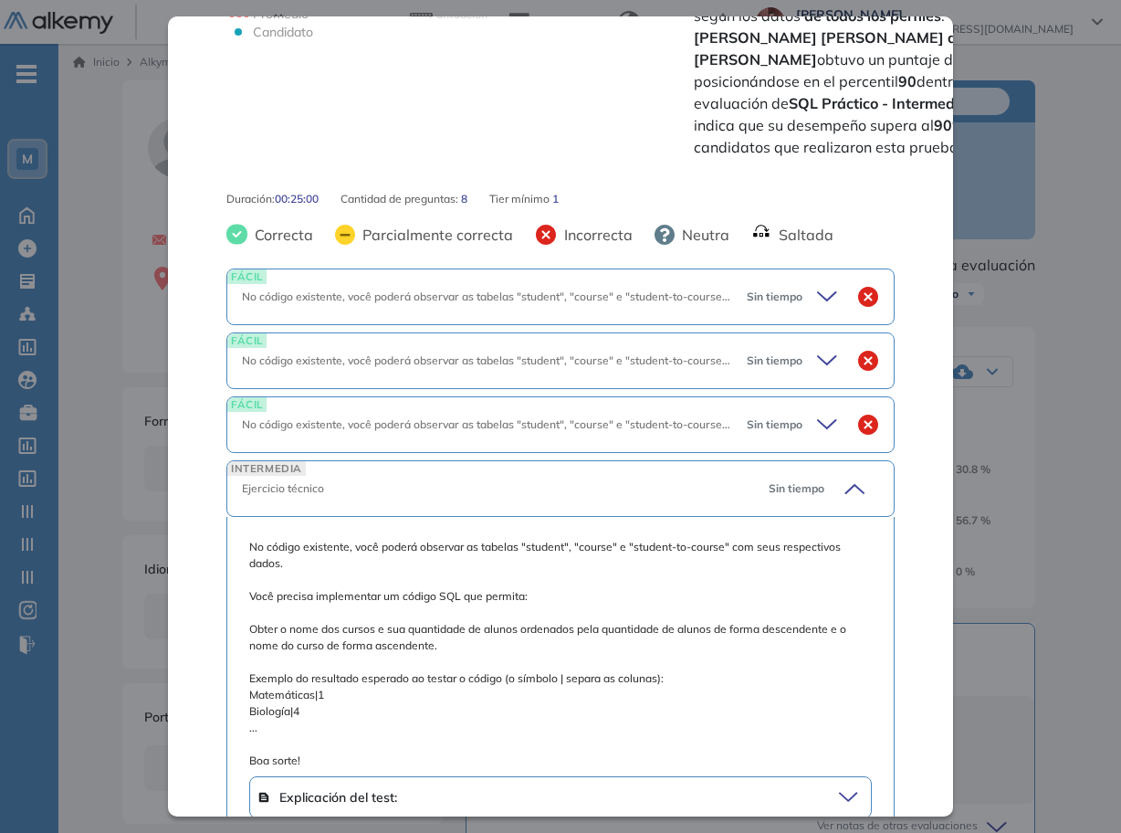
click at [769, 480] on span "Sin tiempo" at bounding box center [797, 488] width 56 height 16
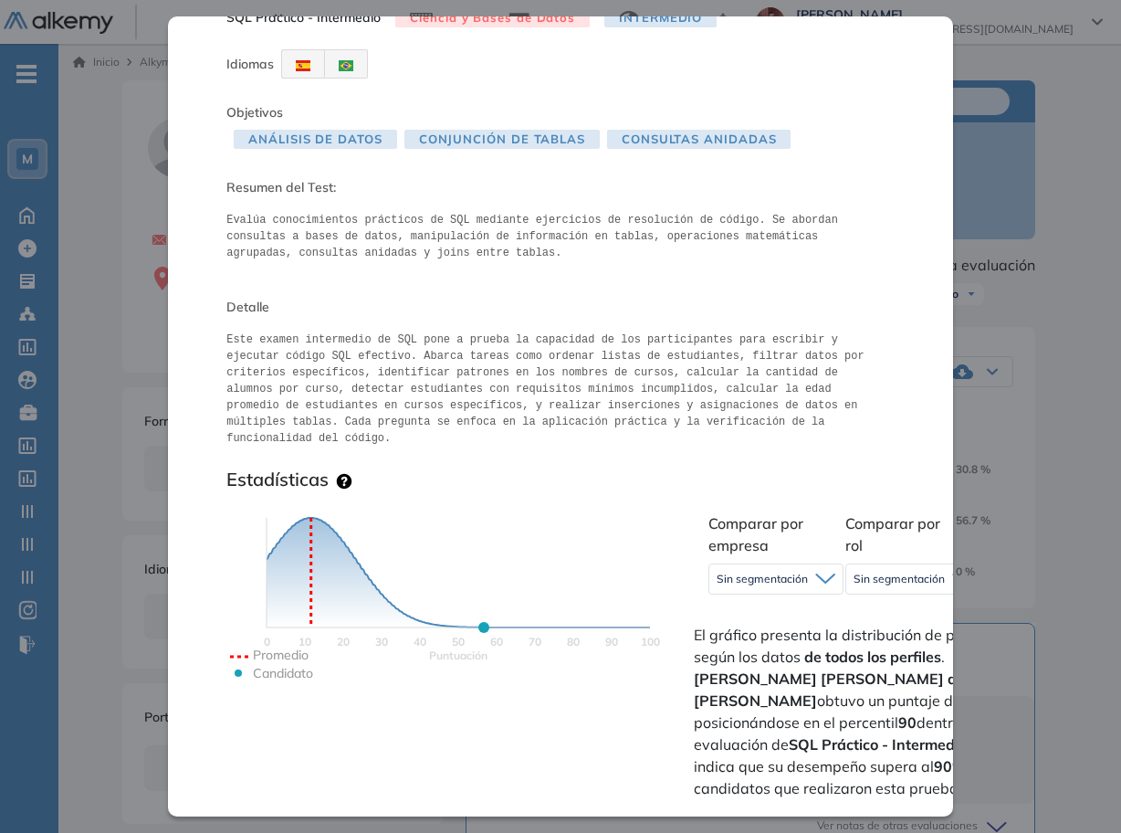
scroll to position [0, 0]
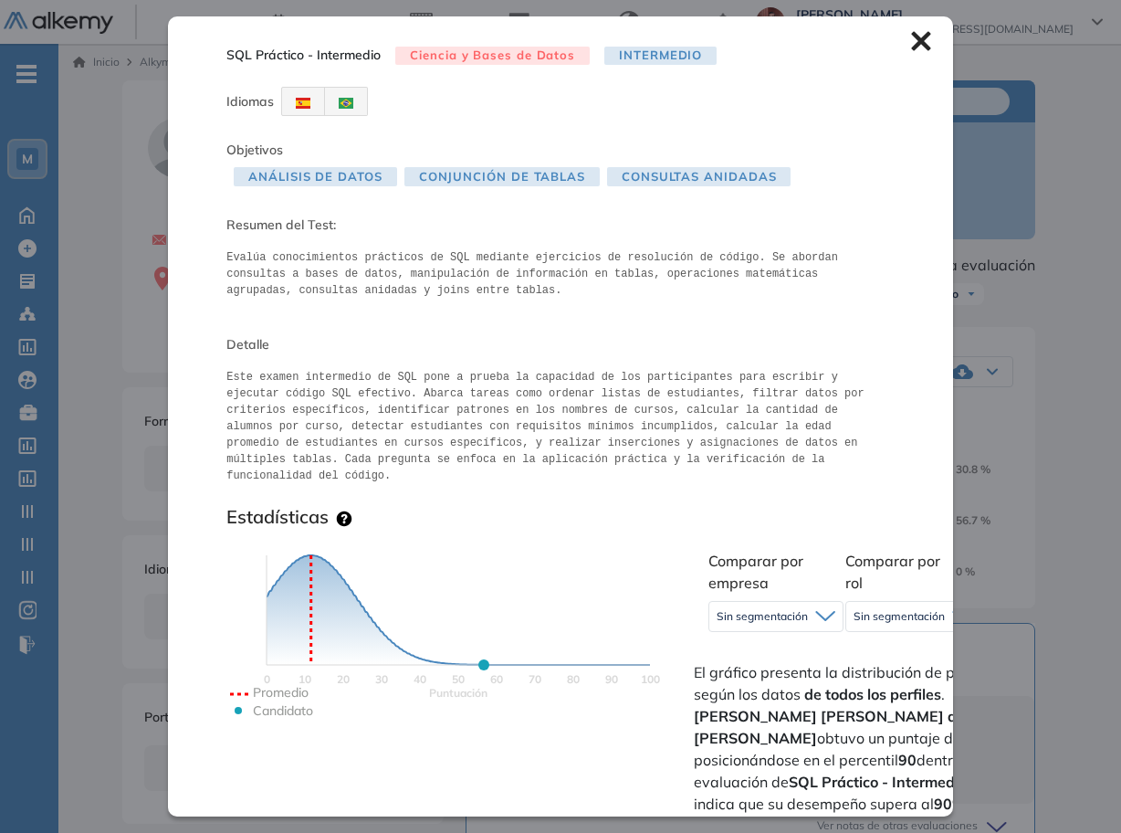
click at [911, 38] on icon at bounding box center [920, 41] width 19 height 19
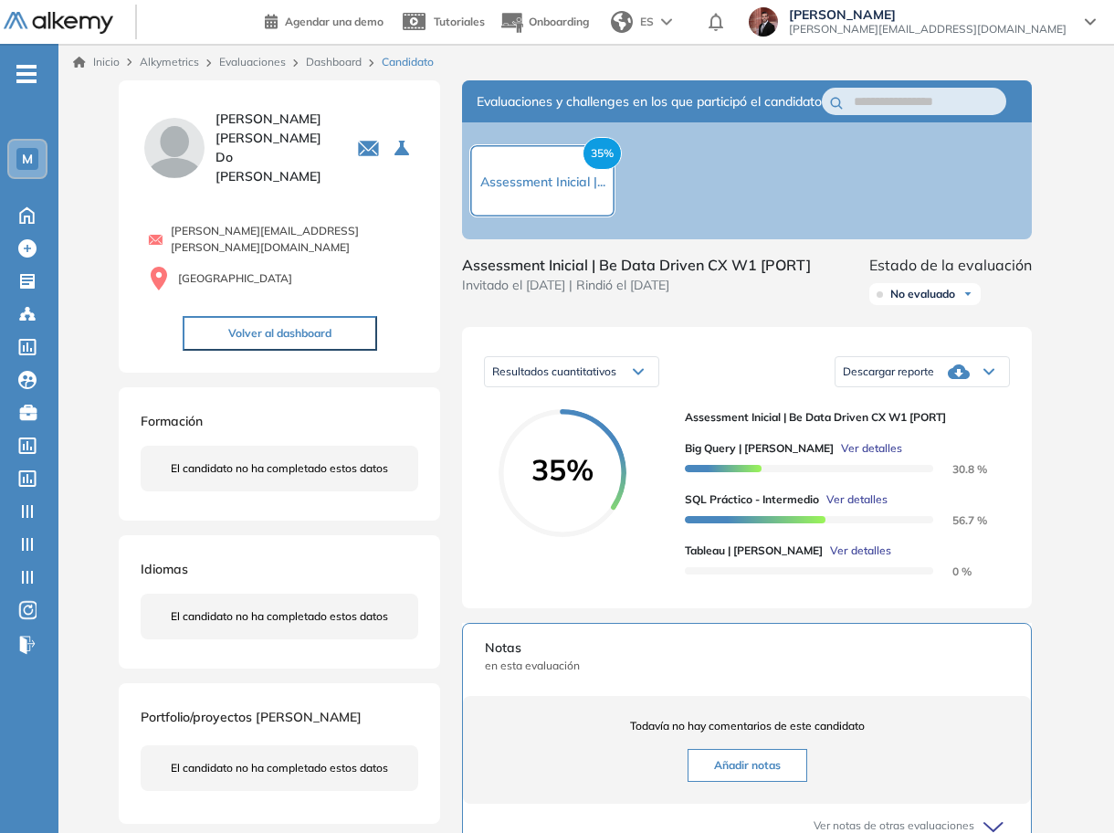
click at [858, 508] on span "Ver detalles" at bounding box center [856, 499] width 61 height 16
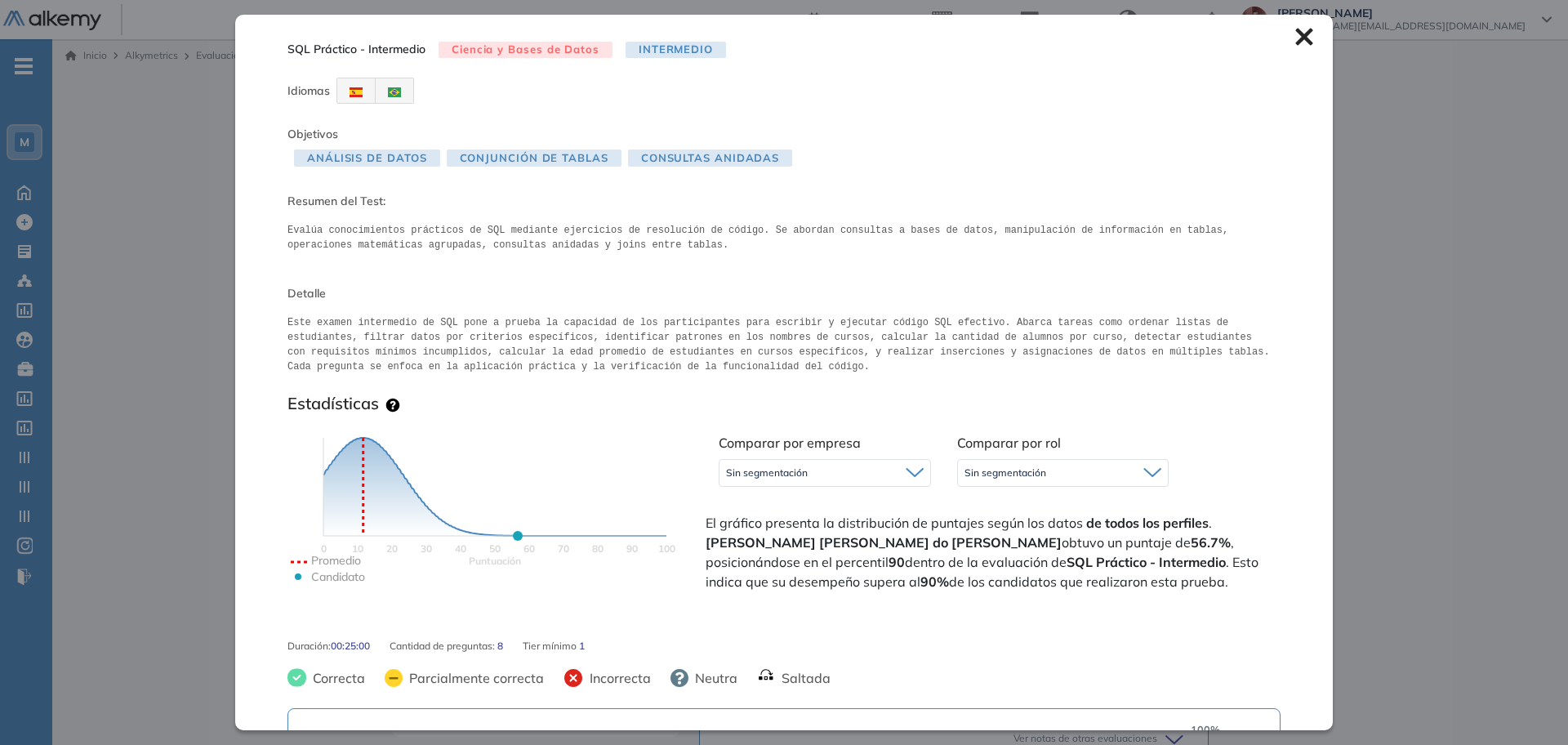
click at [1299, 33] on icon at bounding box center [1303, 37] width 17 height 17
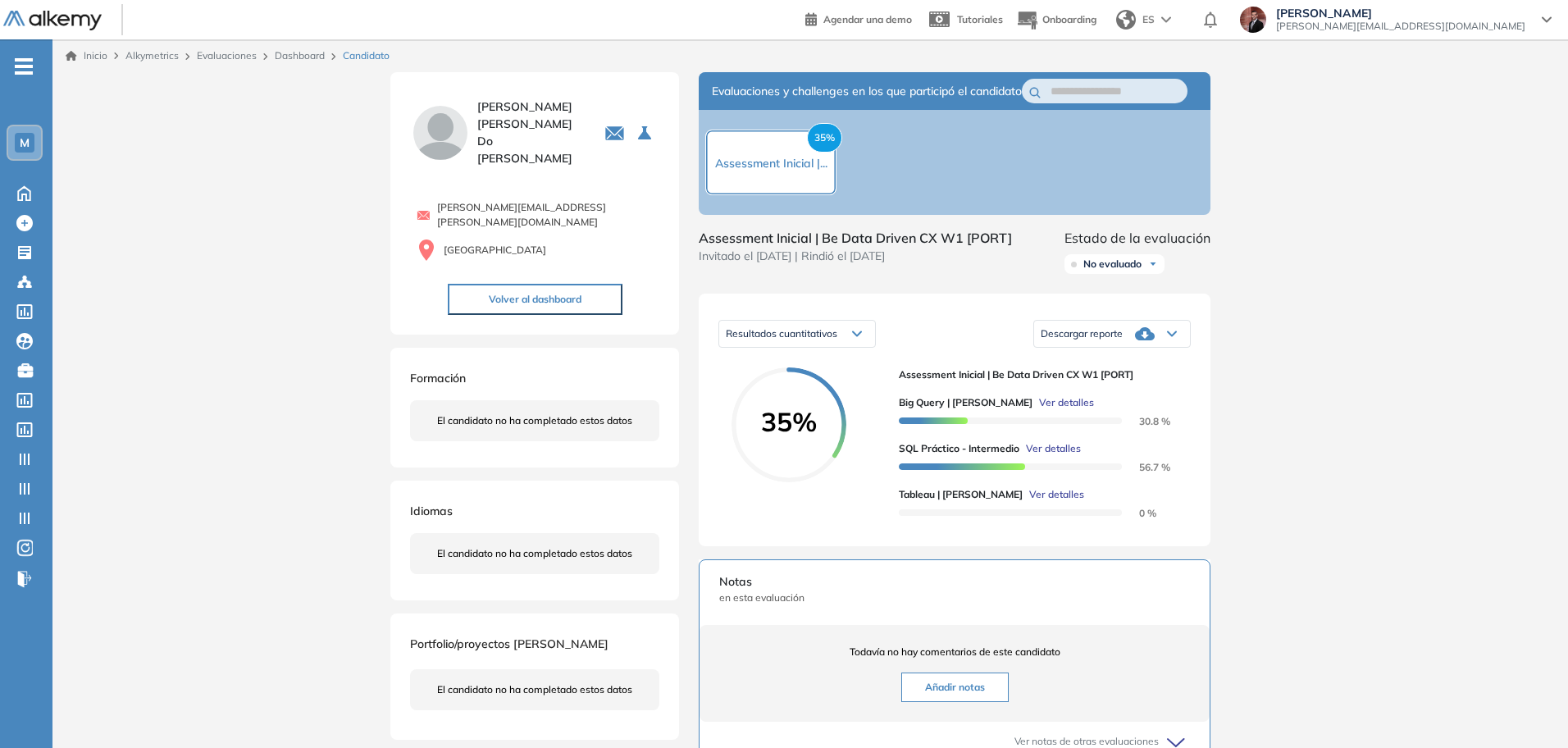
click at [1039, 456] on span "Ver detalles" at bounding box center [1053, 448] width 55 height 14
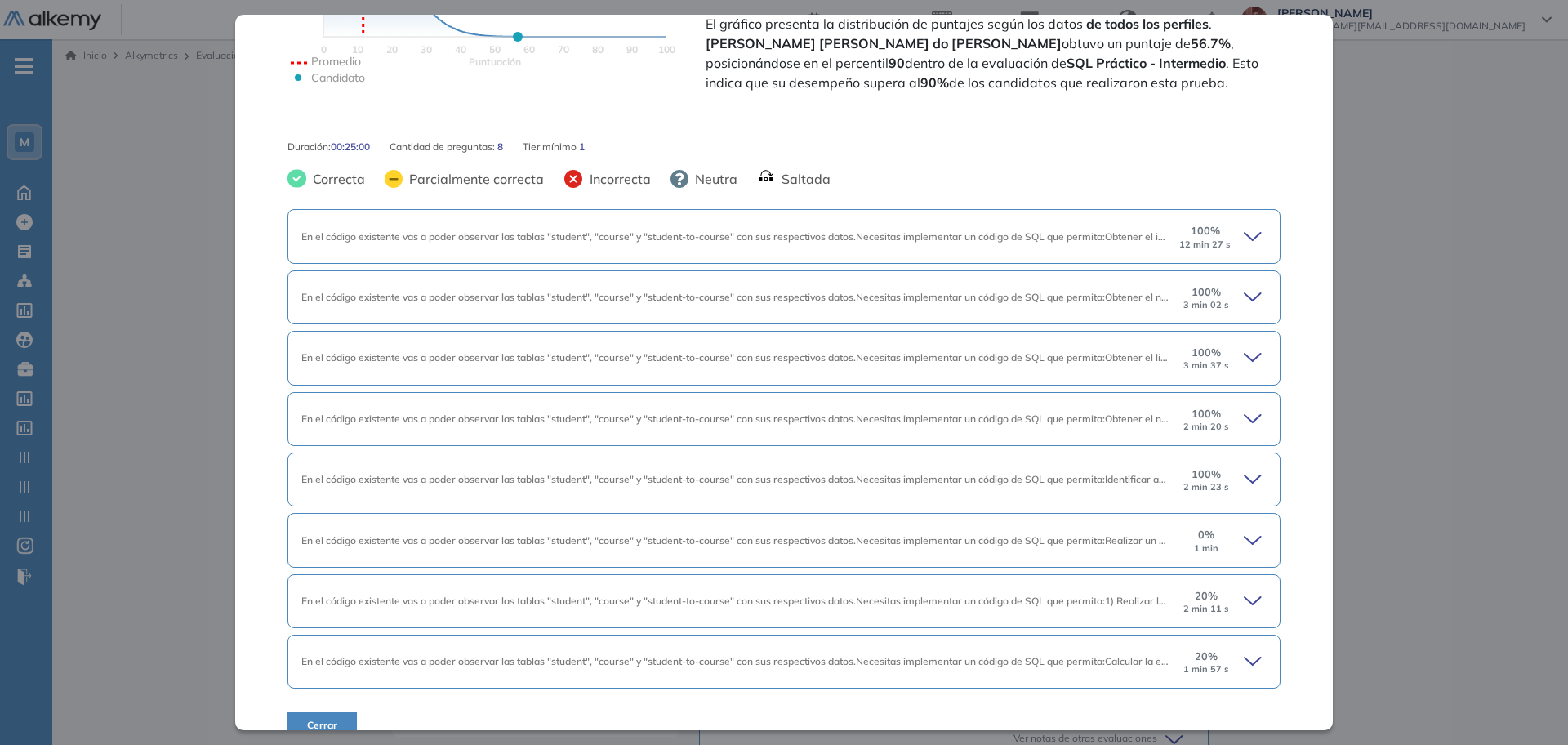
scroll to position [511, 0]
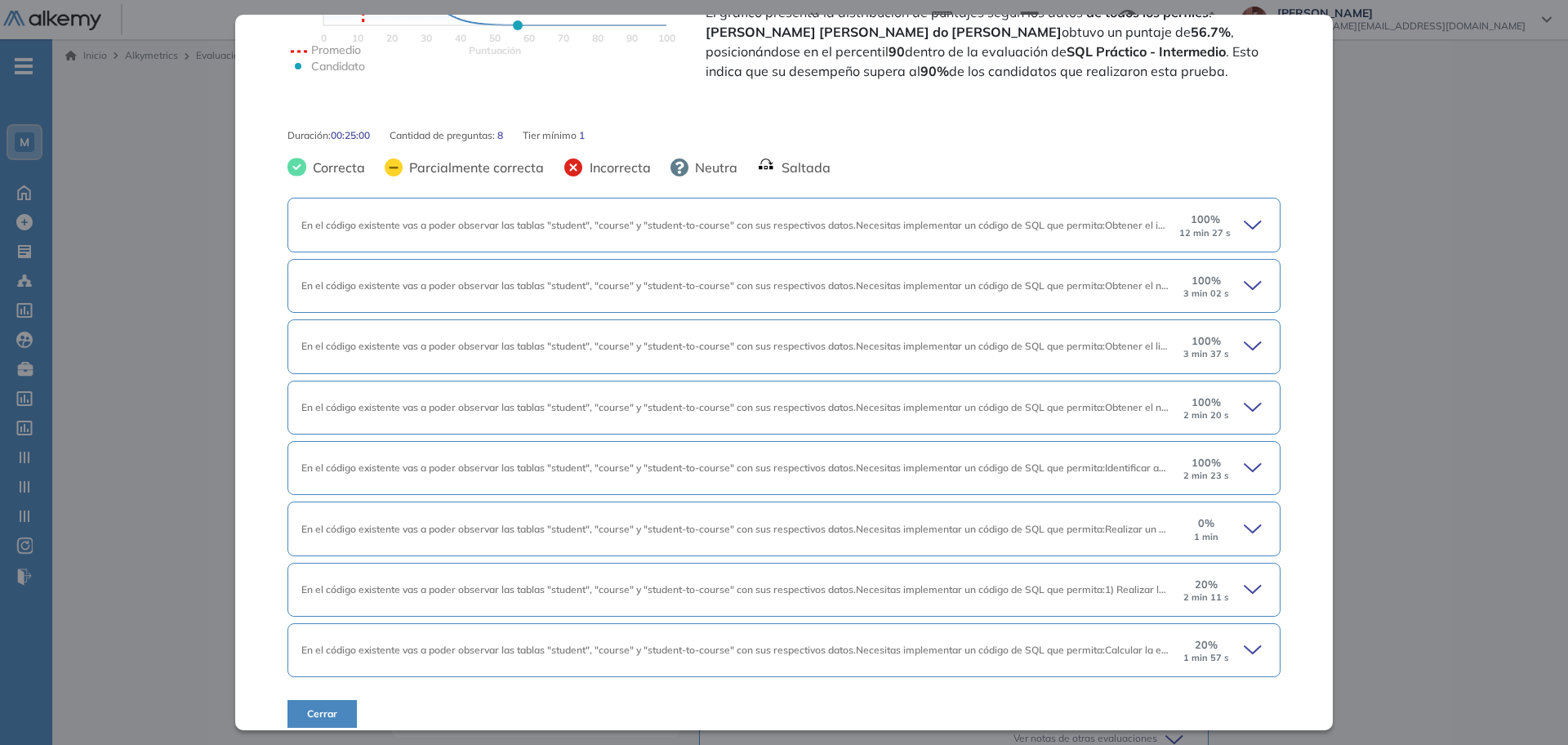
click at [1247, 334] on icon at bounding box center [1256, 346] width 23 height 23
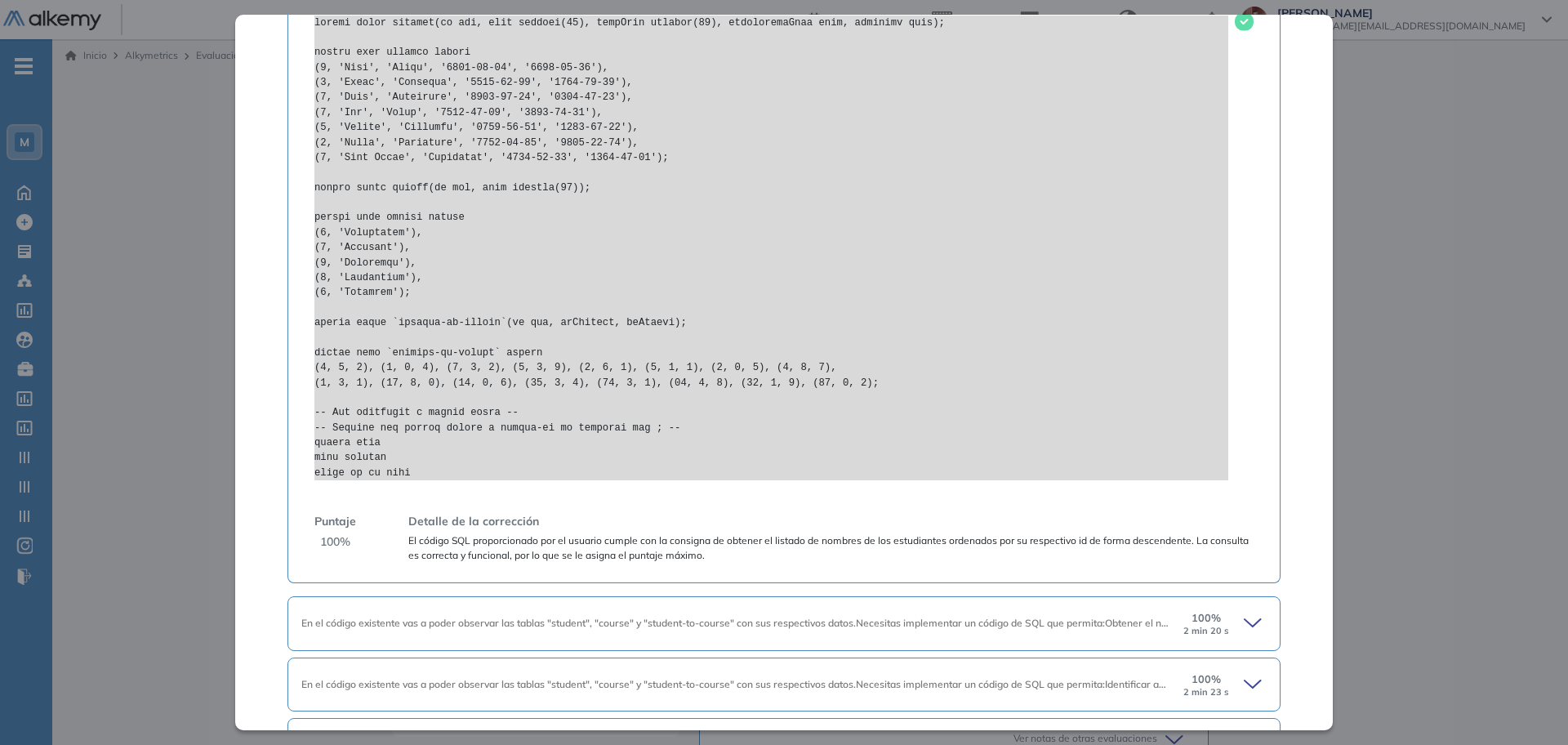
scroll to position [1225, 0]
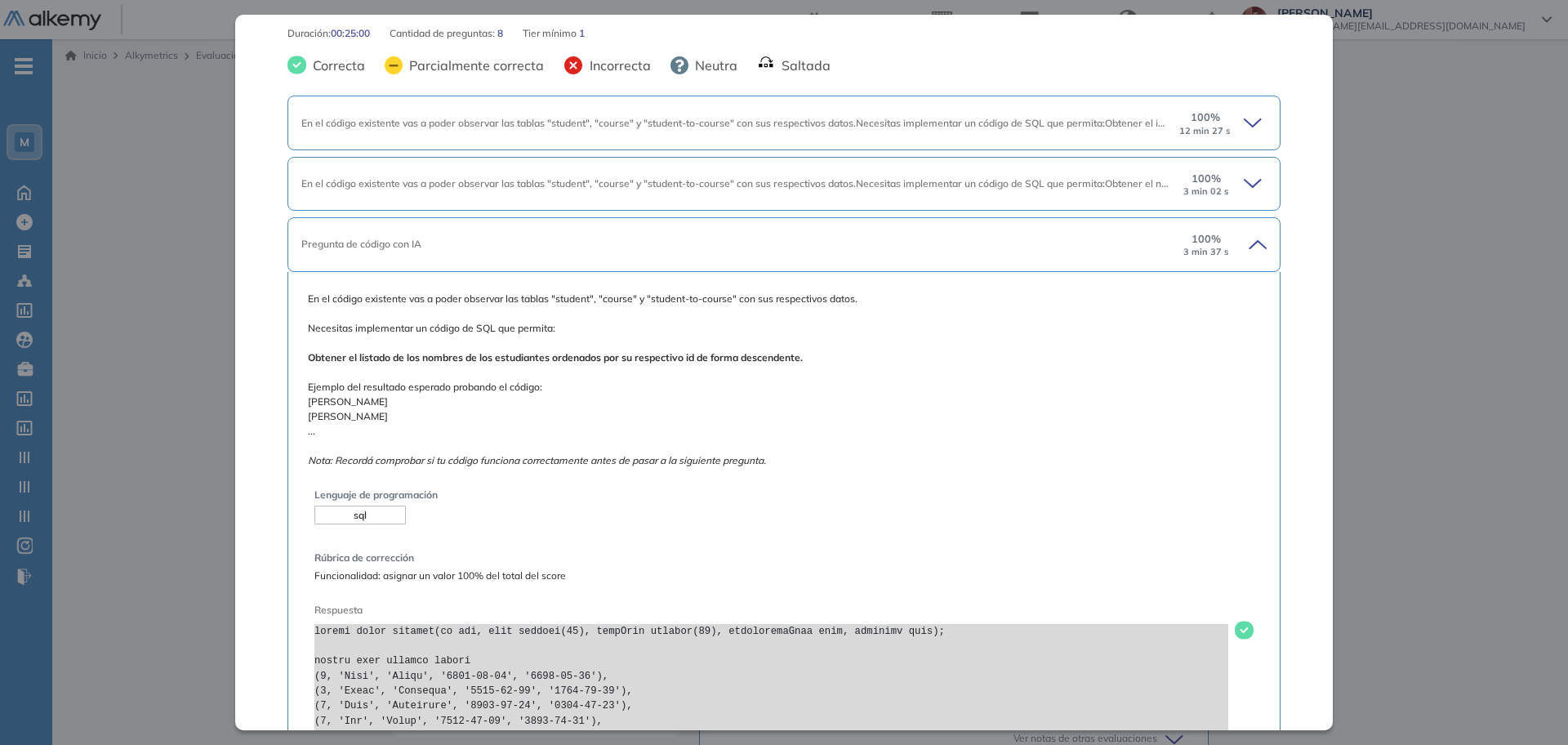
click at [1246, 240] on icon at bounding box center [1256, 244] width 23 height 23
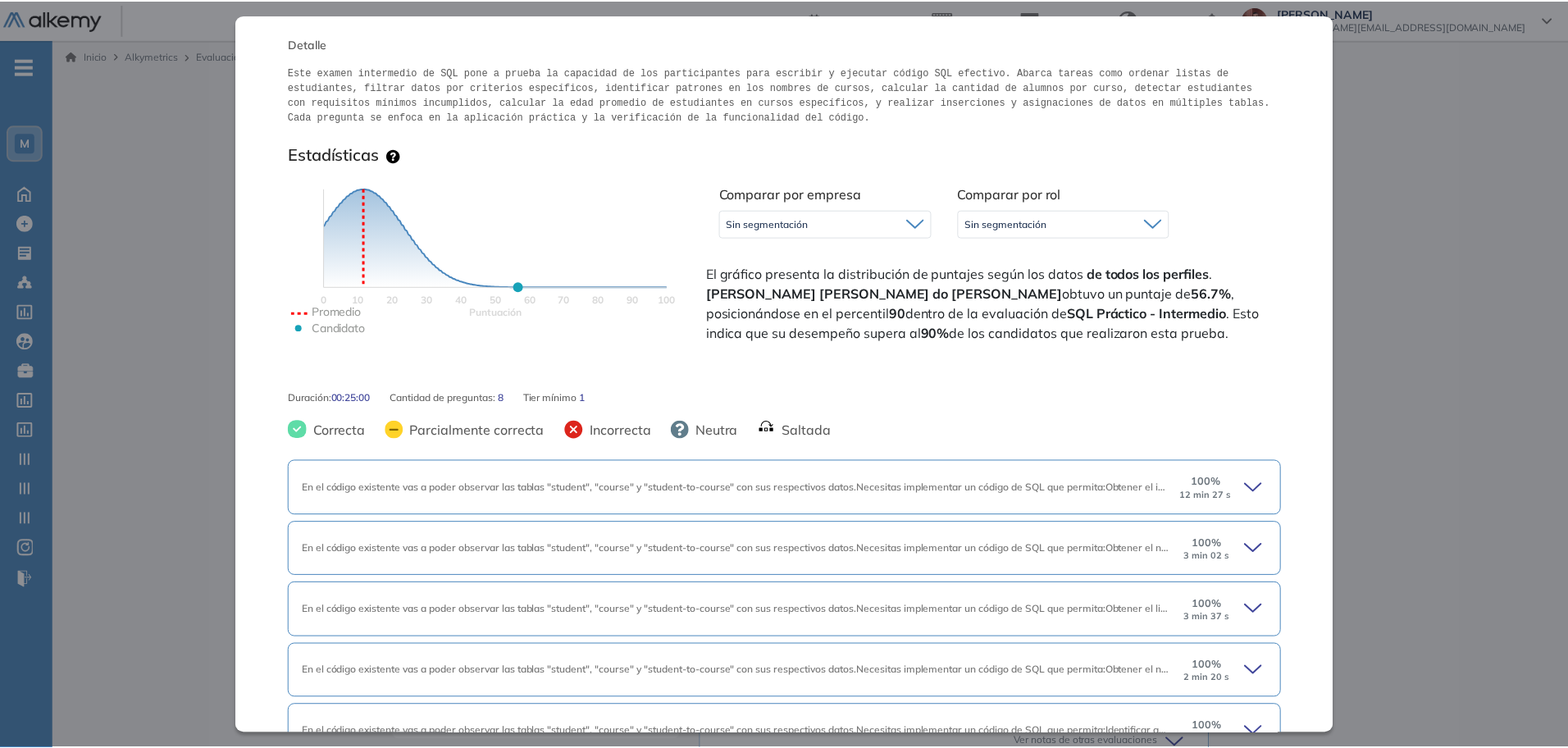
scroll to position [0, 0]
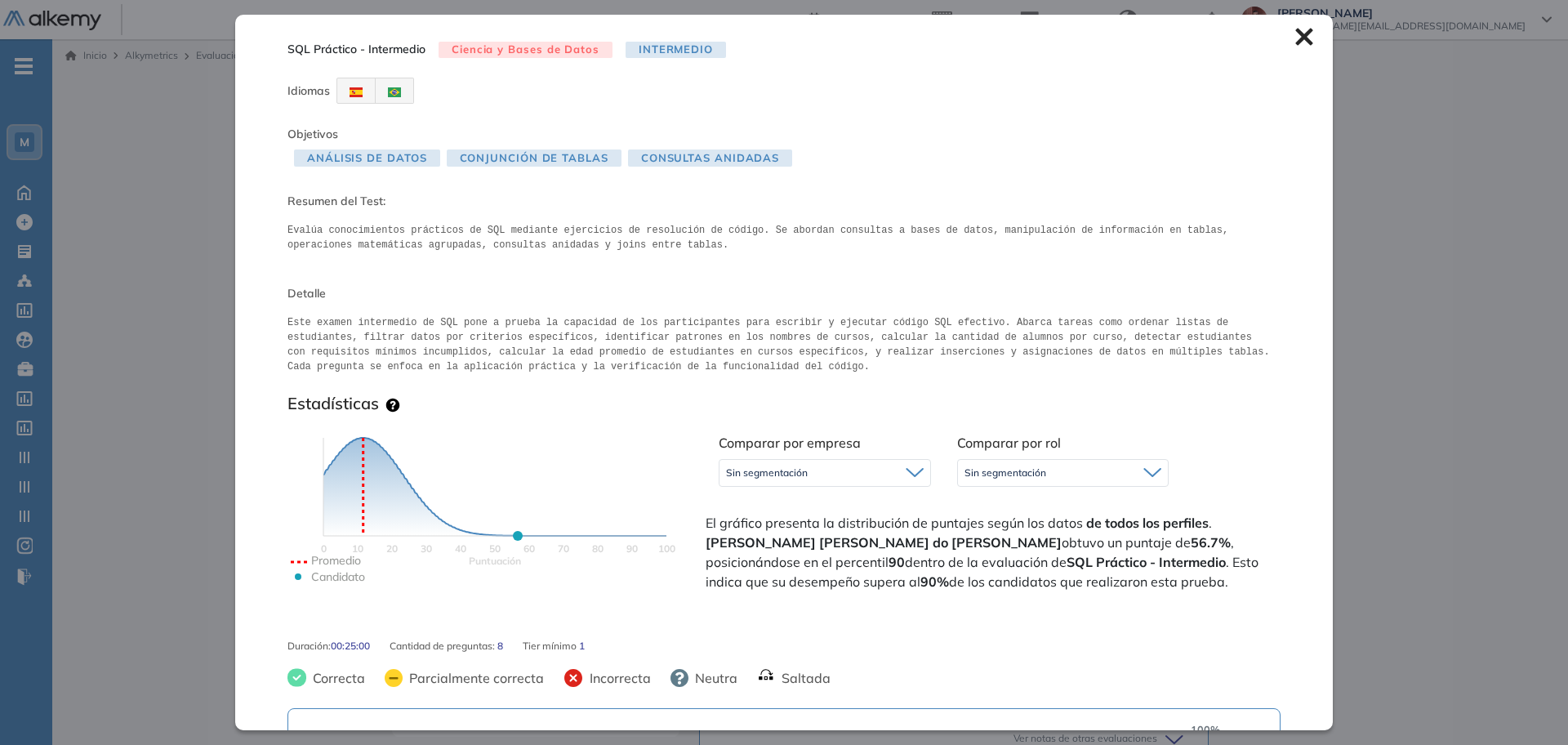
click at [1295, 44] on icon at bounding box center [1304, 37] width 18 height 18
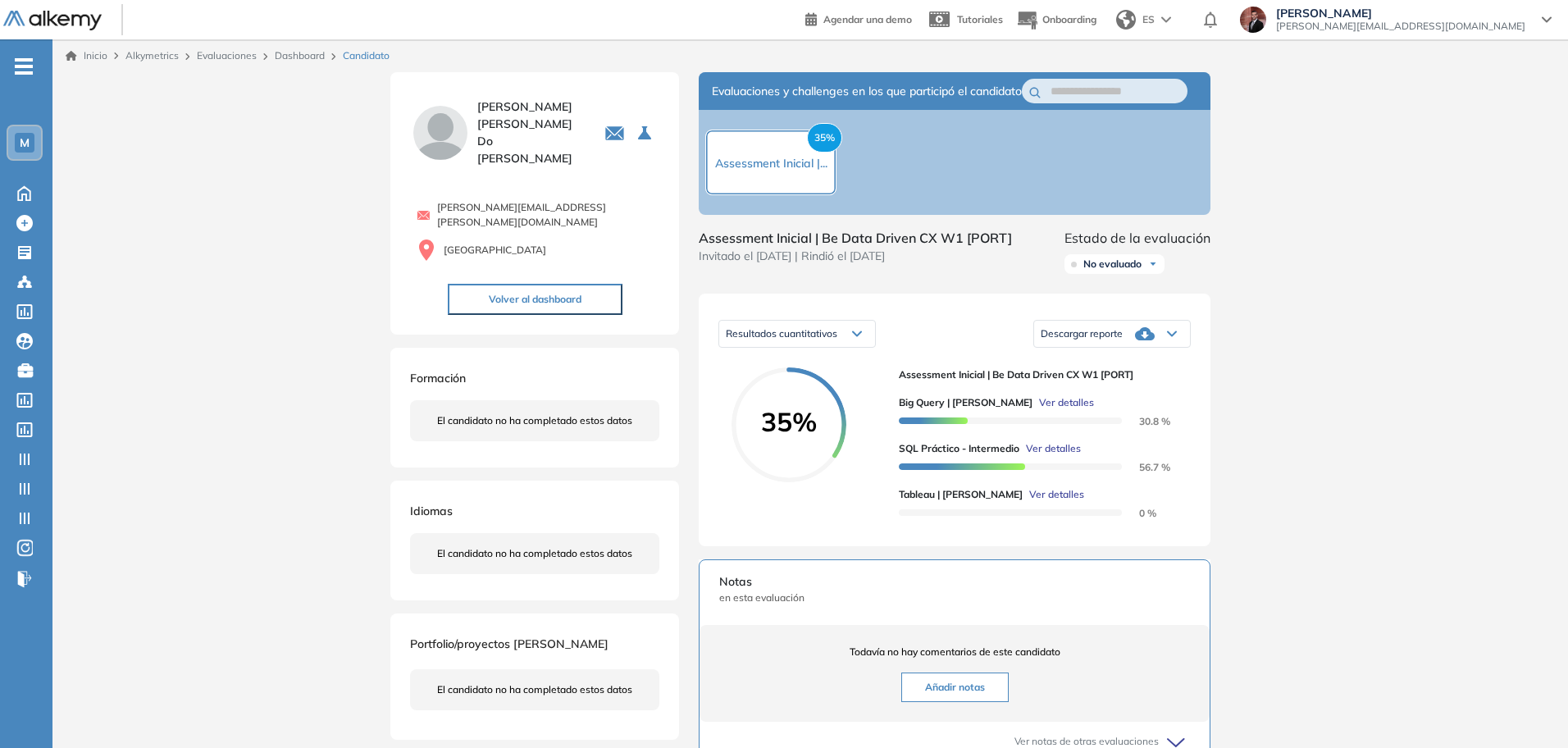
click at [304, 44] on div "Inicio Alkymetrics Evaluaciones Dashboard Candidato" at bounding box center [809, 56] width 1515 height 33
click at [305, 48] on div "Dashboard" at bounding box center [303, 56] width 68 height 14
click at [309, 52] on link "Dashboard" at bounding box center [300, 56] width 50 height 13
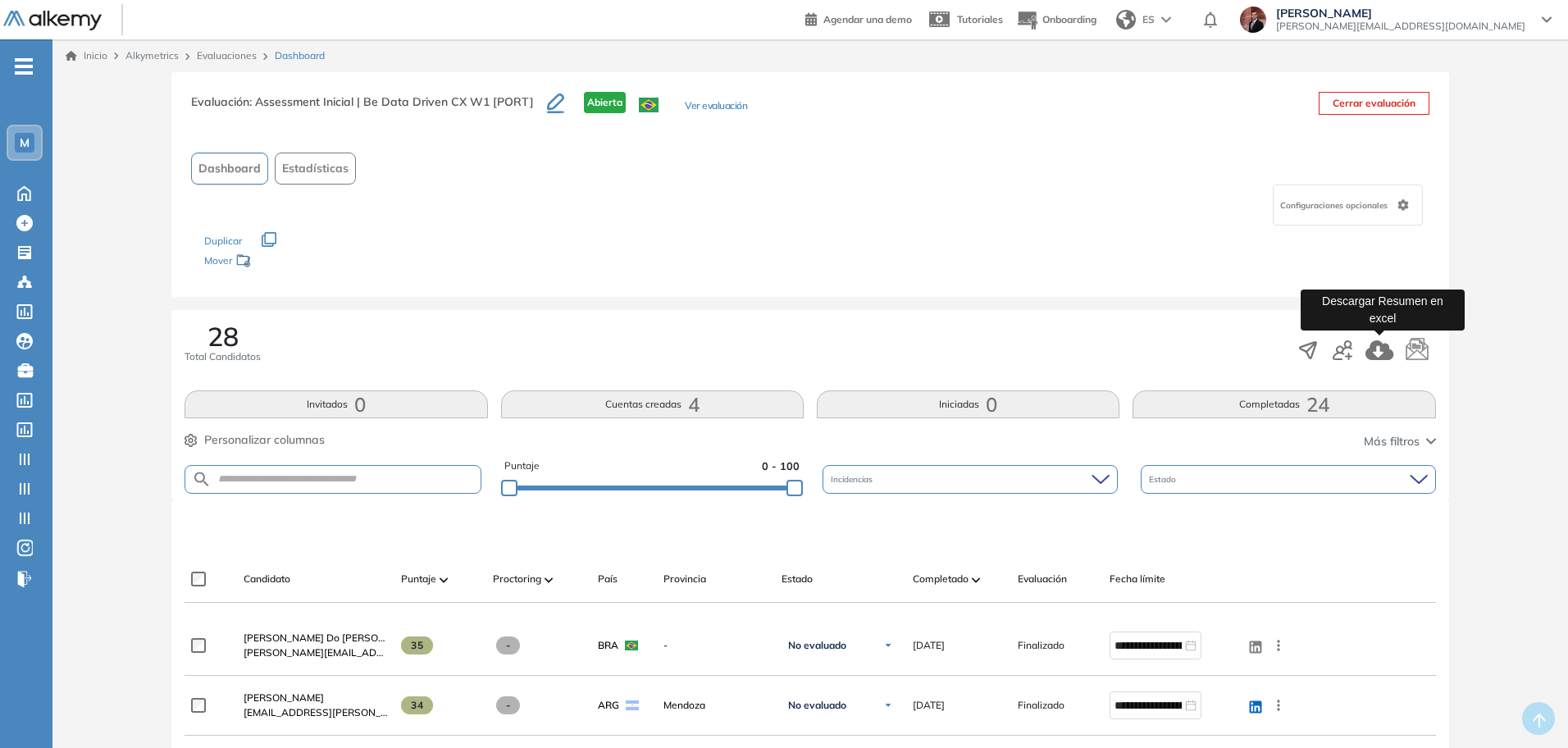
click at [1383, 350] on icon "button" at bounding box center [1379, 350] width 28 height 20
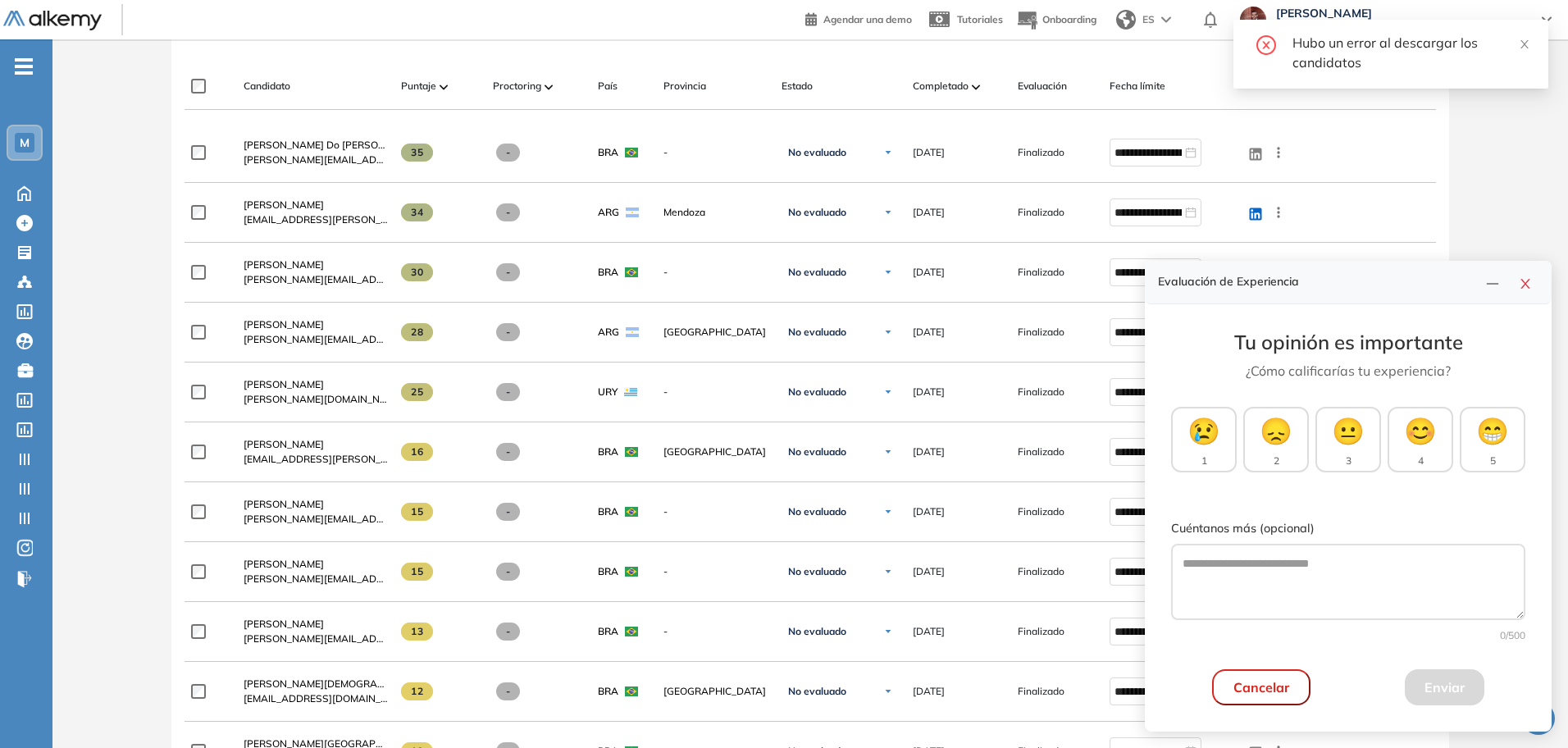
scroll to position [615, 0]
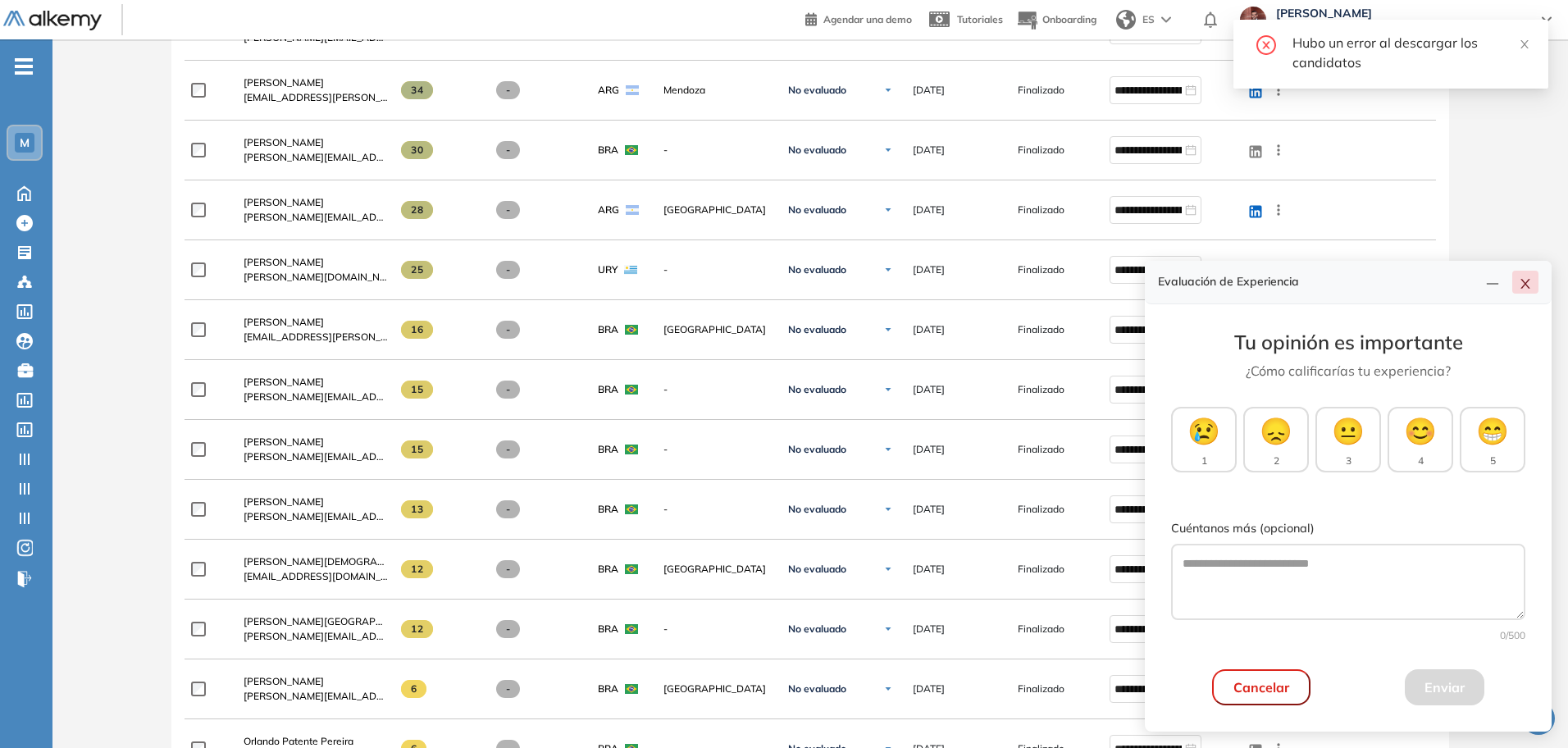
click at [1526, 285] on icon "close" at bounding box center [1525, 283] width 9 height 10
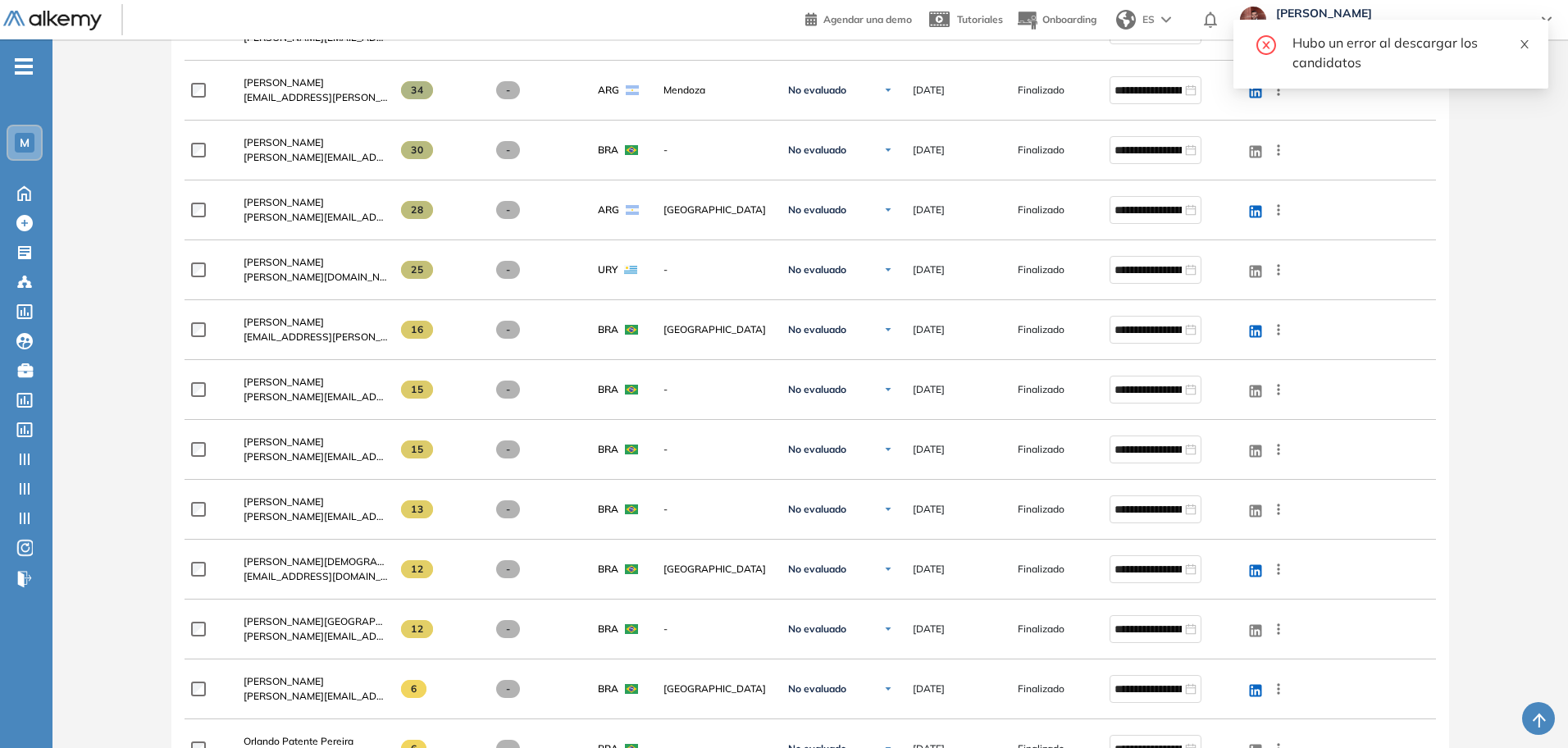
click at [1528, 37] on span at bounding box center [1524, 41] width 12 height 14
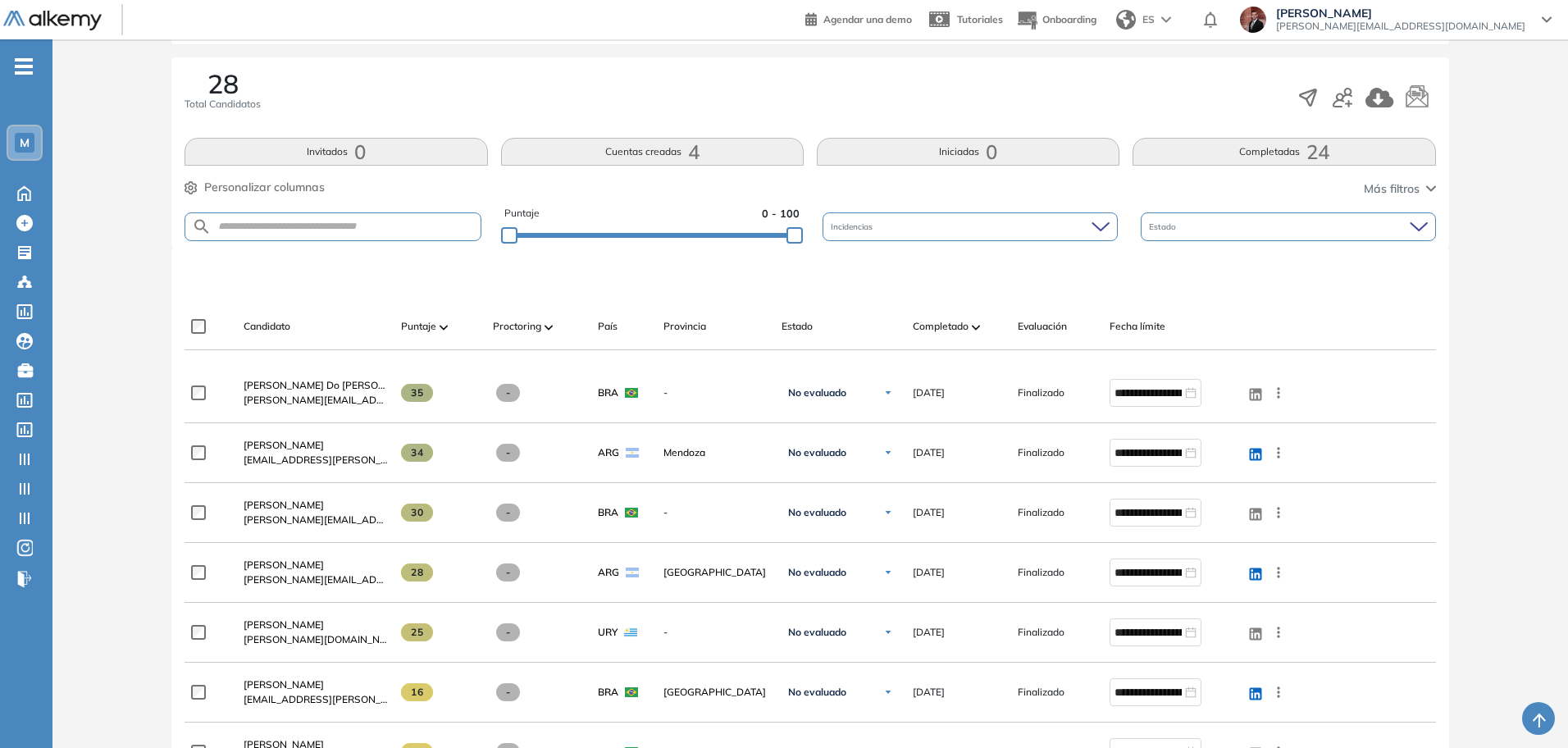
scroll to position [102, 0]
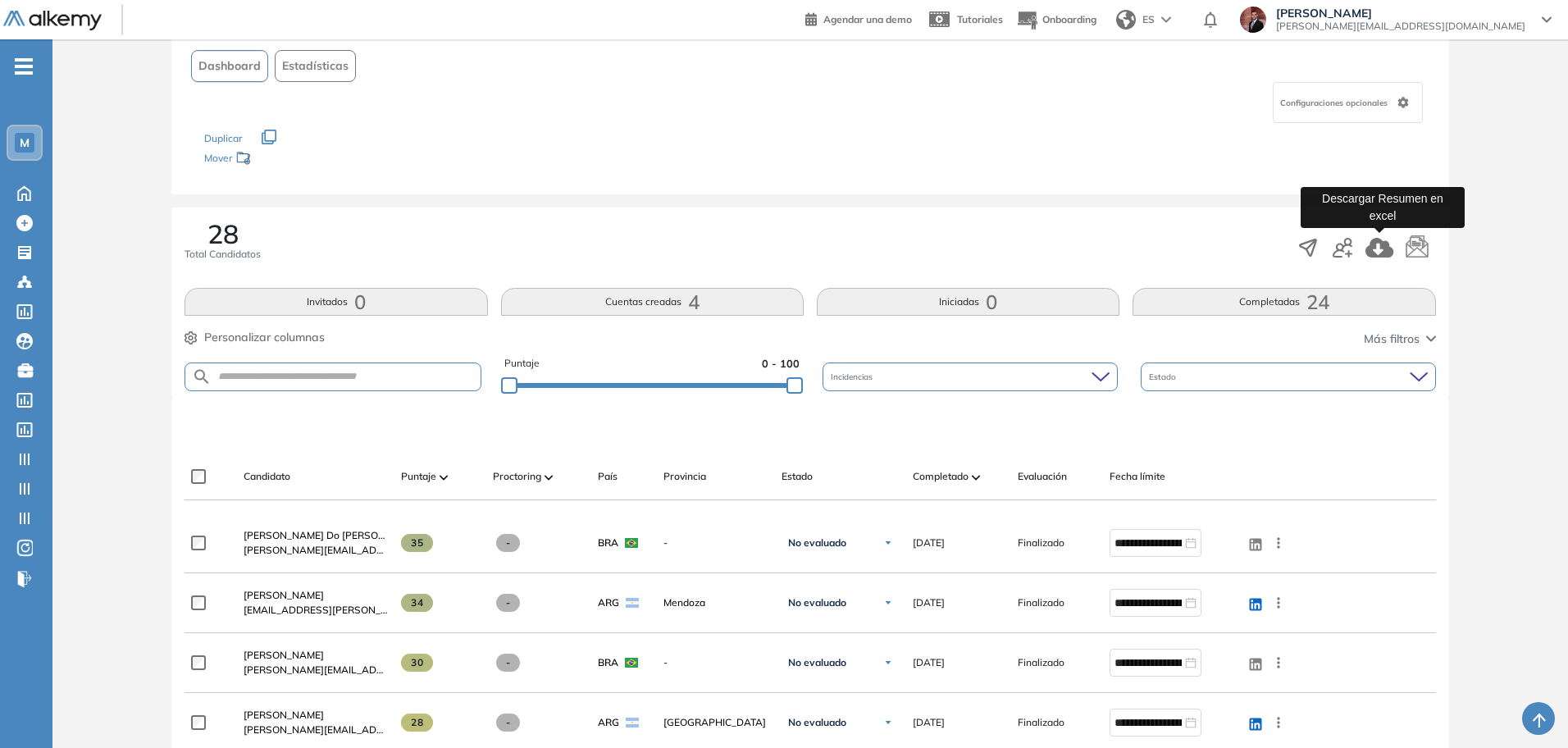
click at [1382, 246] on icon "button" at bounding box center [1379, 248] width 28 height 20
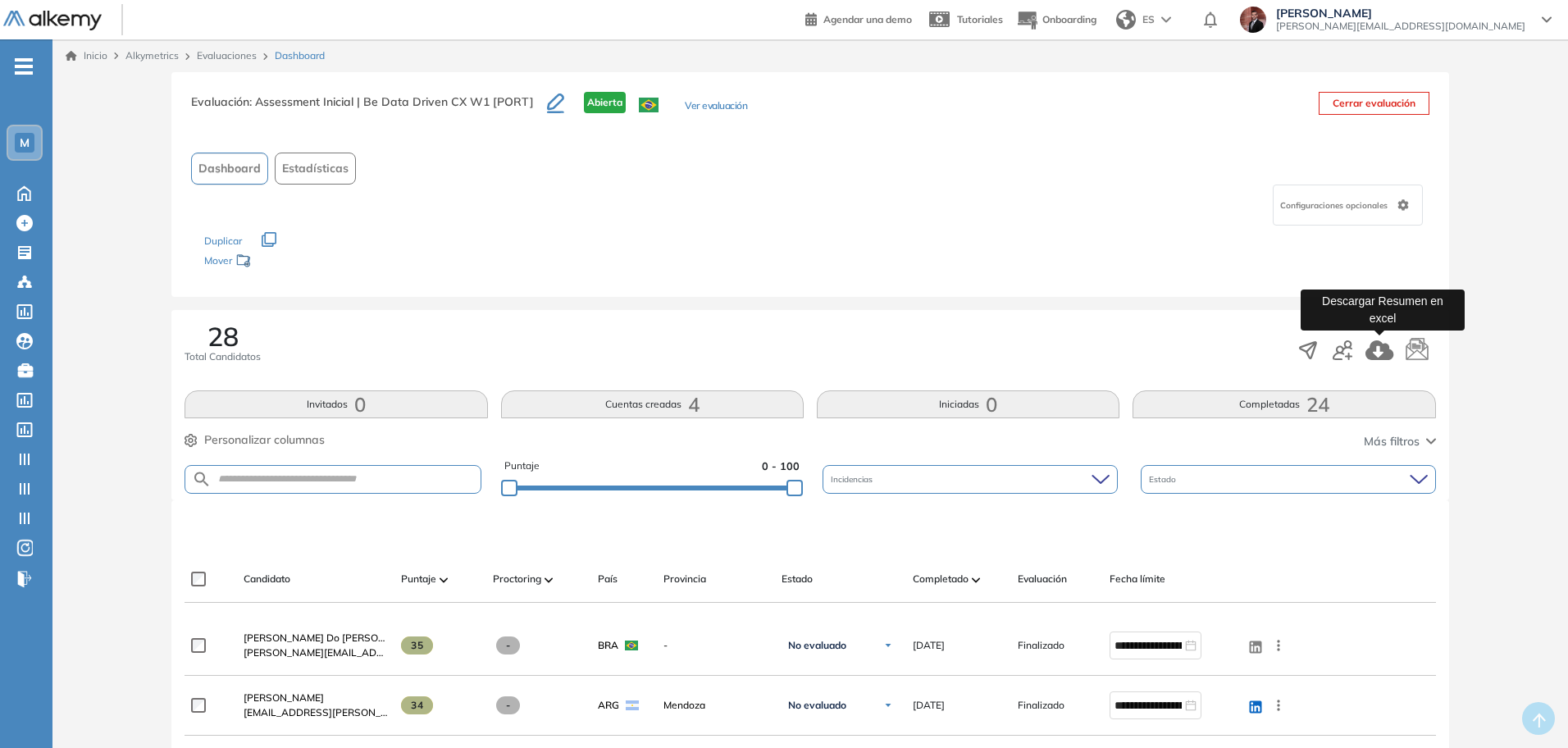
click at [1376, 353] on icon "button" at bounding box center [1379, 350] width 29 height 20
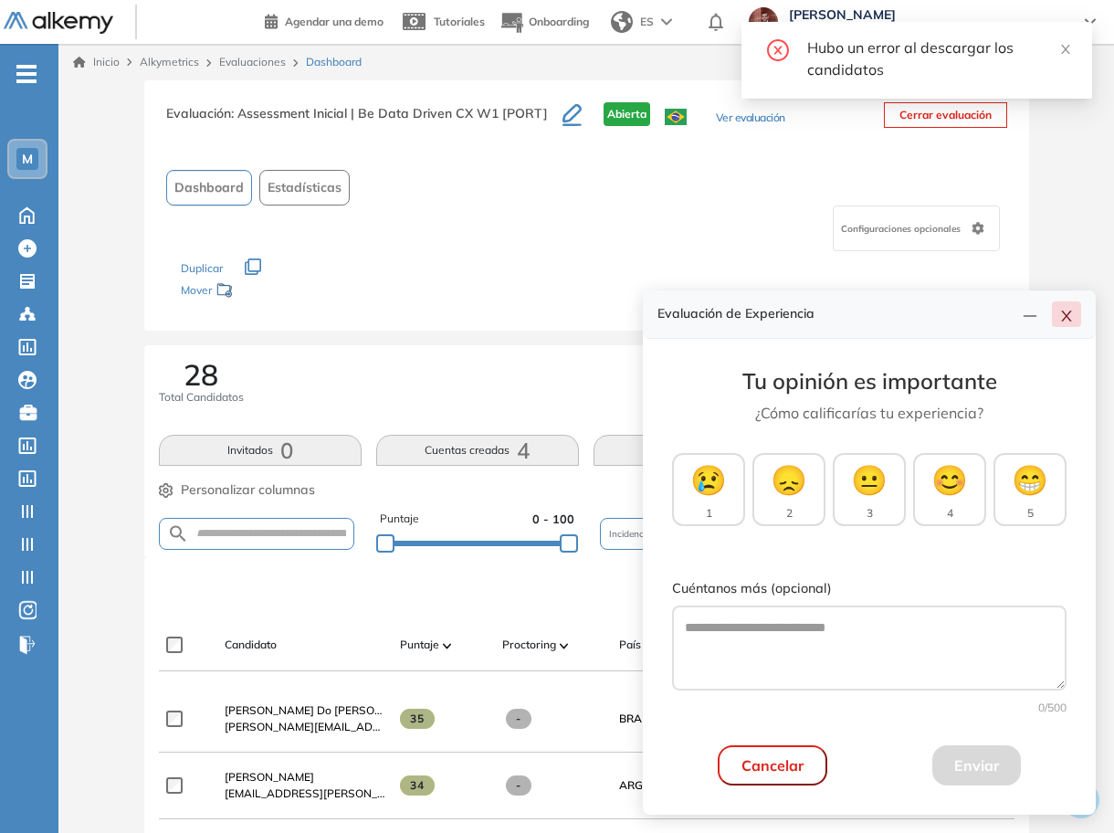
click at [1063, 321] on icon "close" at bounding box center [1066, 316] width 15 height 15
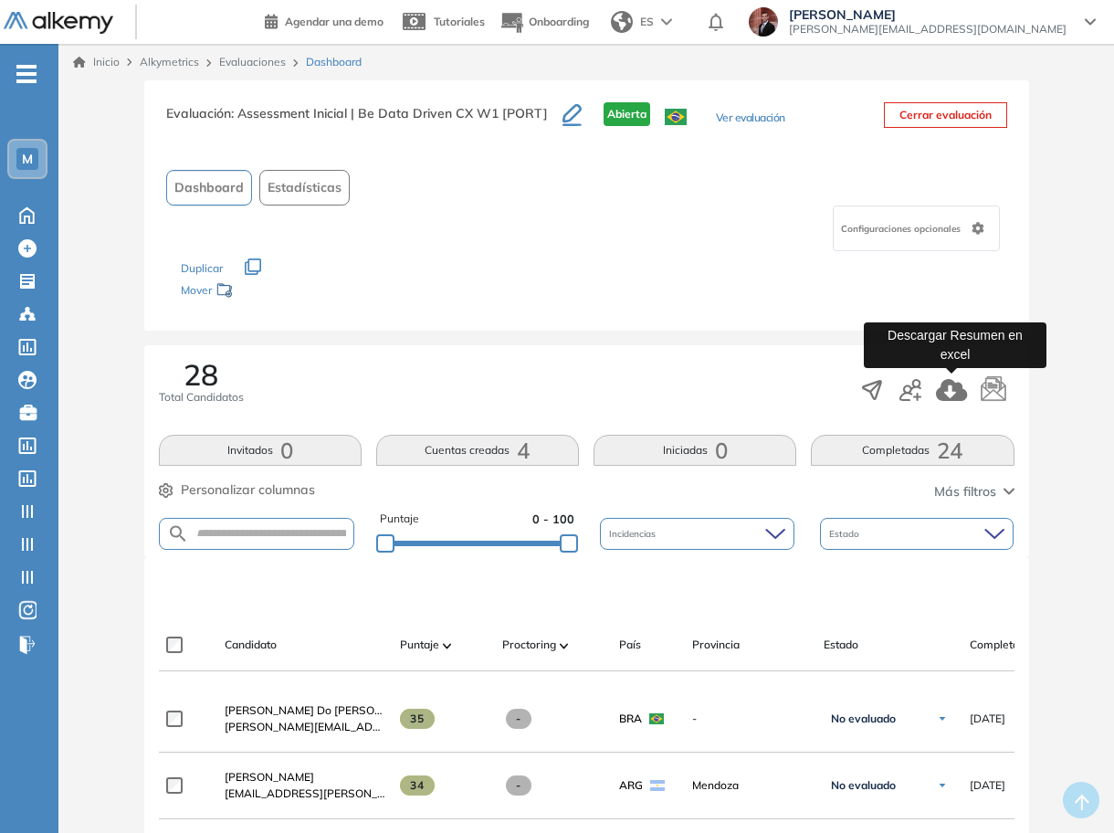
click at [953, 395] on icon "button" at bounding box center [951, 390] width 31 height 22
click at [575, 116] on icon "button" at bounding box center [571, 115] width 19 height 22
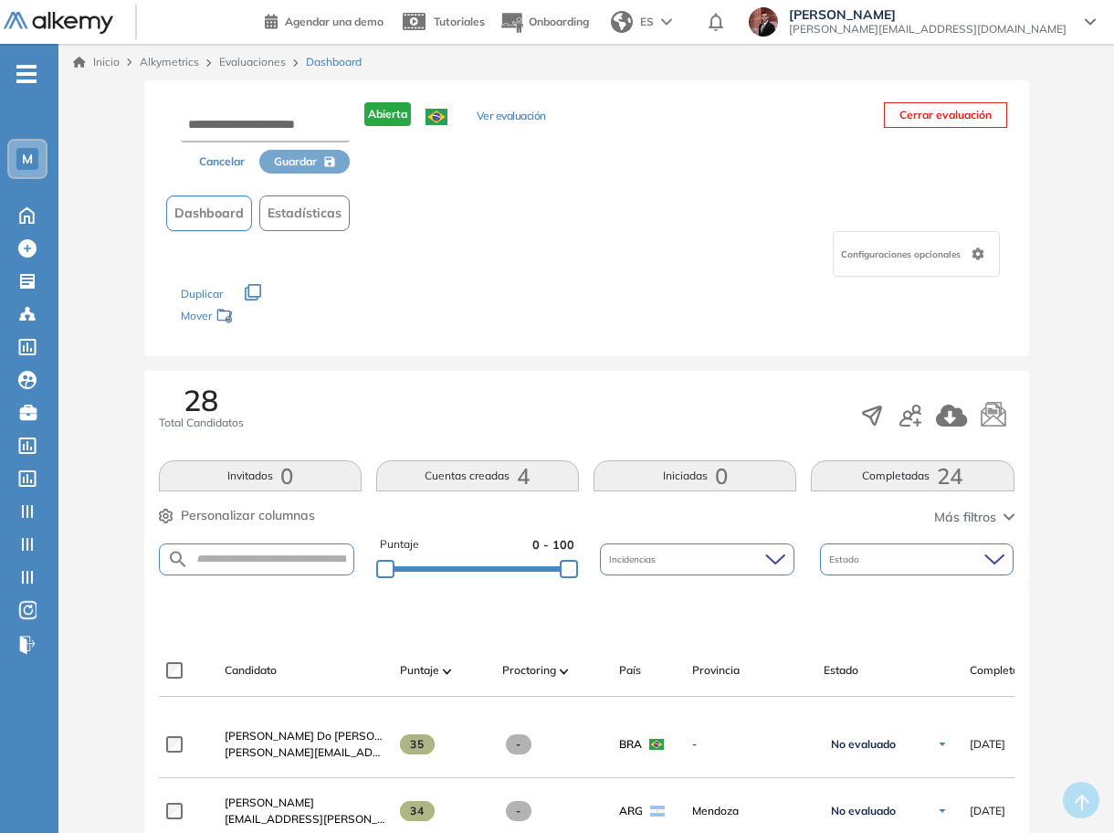
click at [217, 155] on button "Cancelar" at bounding box center [221, 162] width 75 height 24
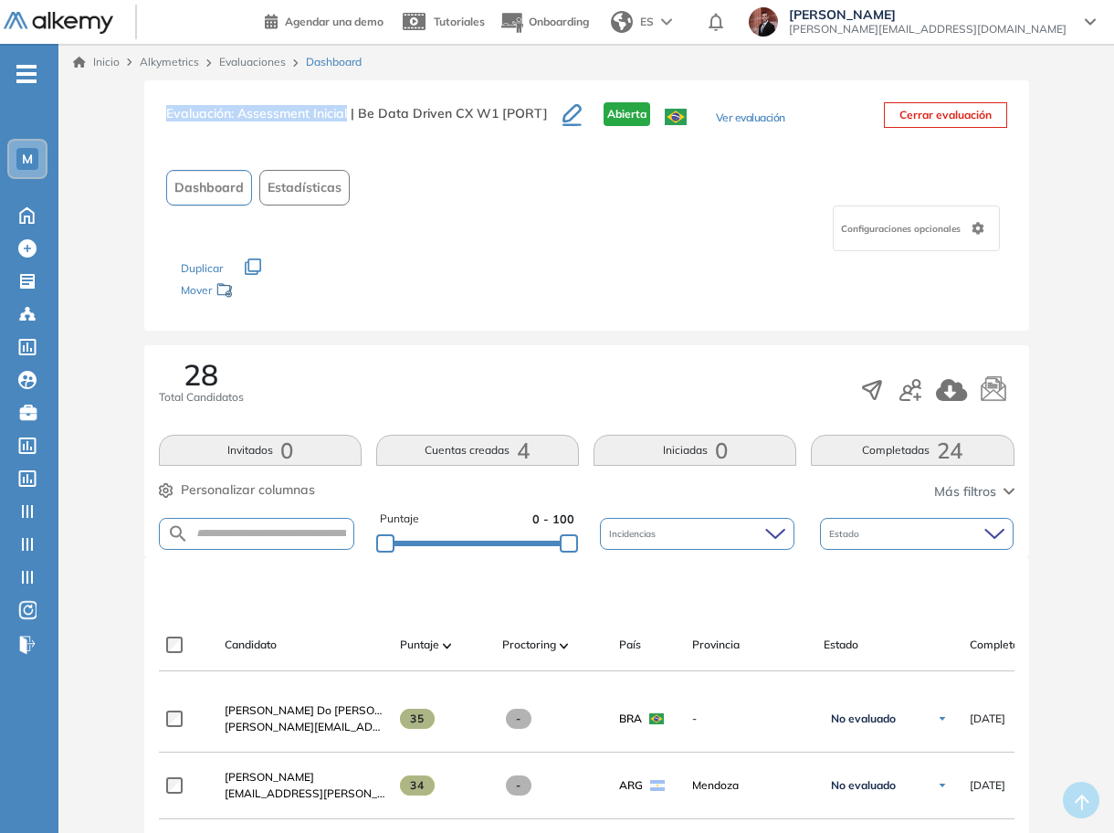
drag, startPoint x: 349, startPoint y: 117, endPoint x: 155, endPoint y: 115, distance: 193.6
click at [155, 115] on div "Evaluación : Assessment Inicial | Be Data Driven CX W1 [PORT] Abierta Ver evalu…" at bounding box center [586, 205] width 885 height 250
drag, startPoint x: 541, startPoint y: 111, endPoint x: 153, endPoint y: 110, distance: 388.1
click at [153, 110] on div "Evaluación : Assessment Inicial | Be Data Driven CX W1 [PORT] Abierta Ver evalu…" at bounding box center [586, 205] width 885 height 250
copy h3 "Evaluación : Assessment Inicial | Be Data Driven CX W1 [PORT]"
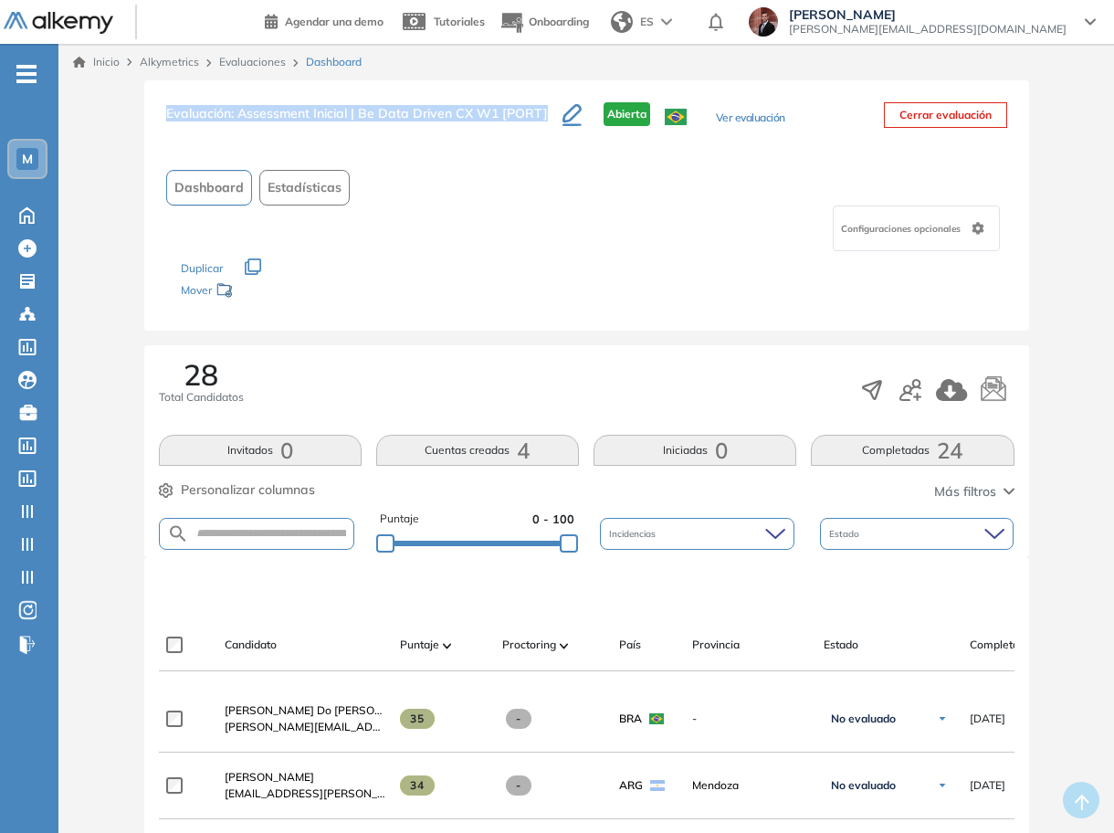
click at [567, 111] on icon "button" at bounding box center [571, 115] width 19 height 22
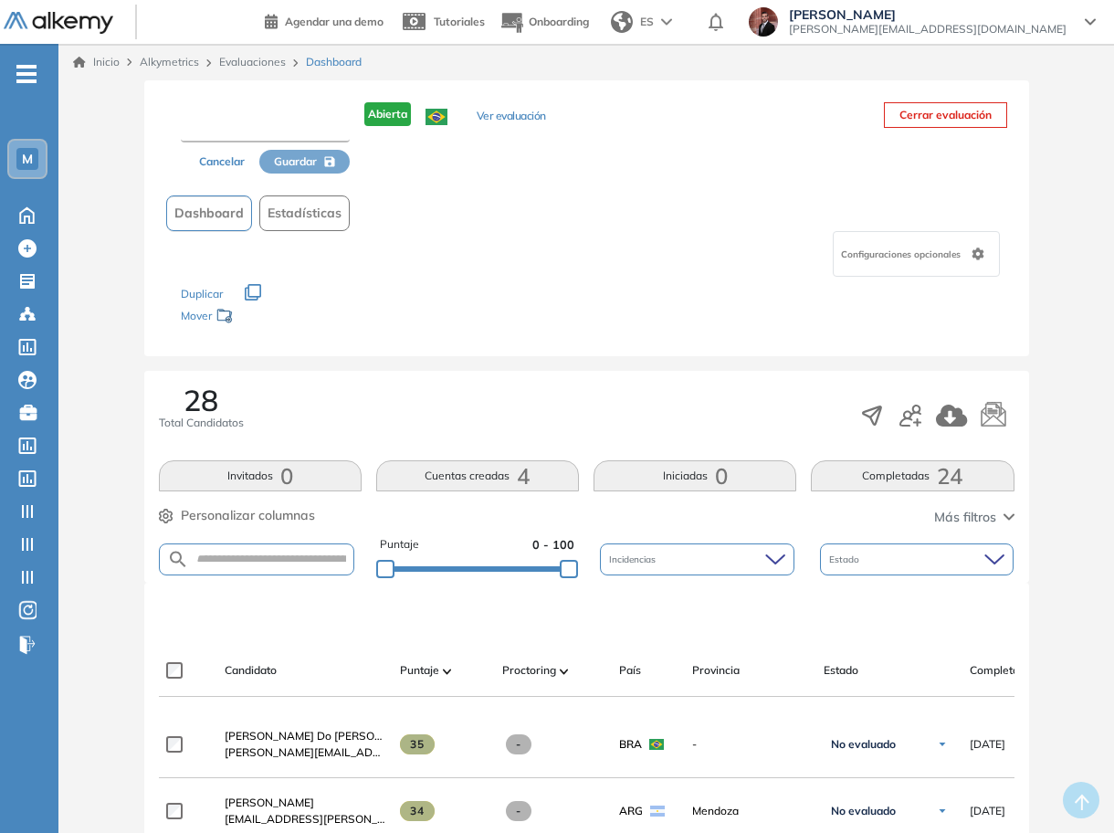
click at [283, 124] on input "text" at bounding box center [265, 126] width 169 height 33
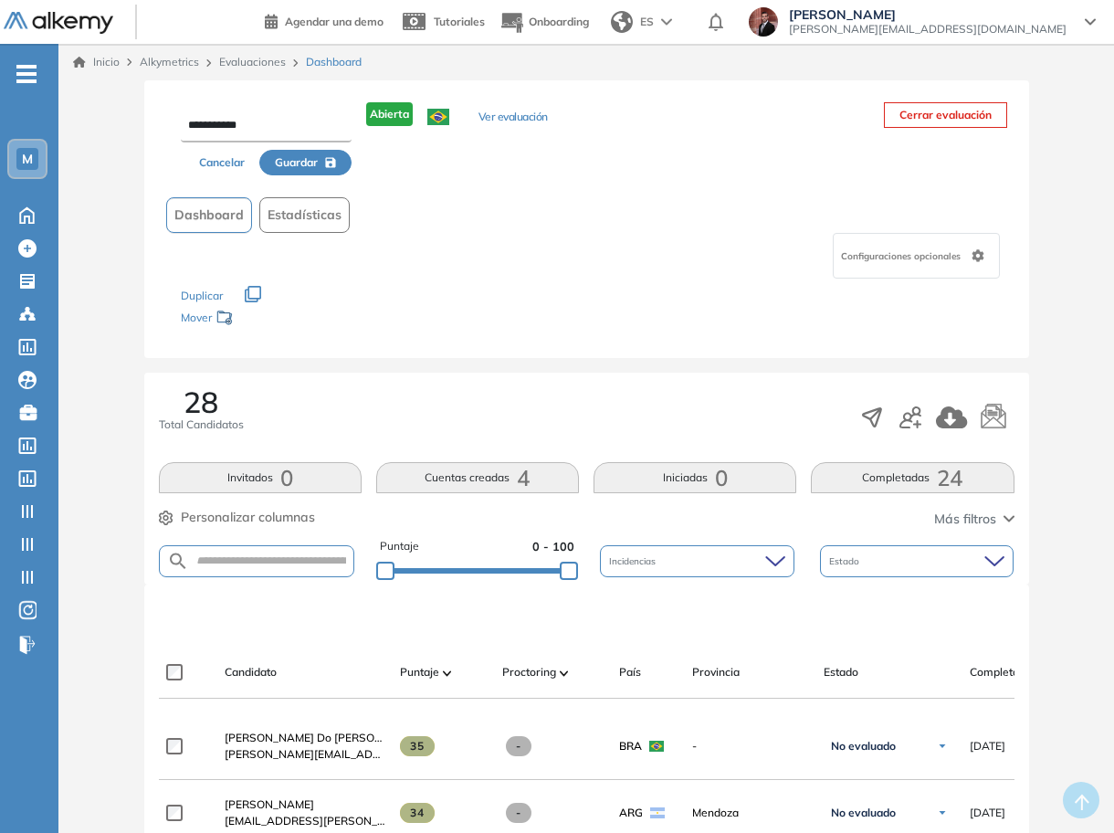
type input "**********"
click at [290, 163] on span "Guardar" at bounding box center [296, 162] width 43 height 16
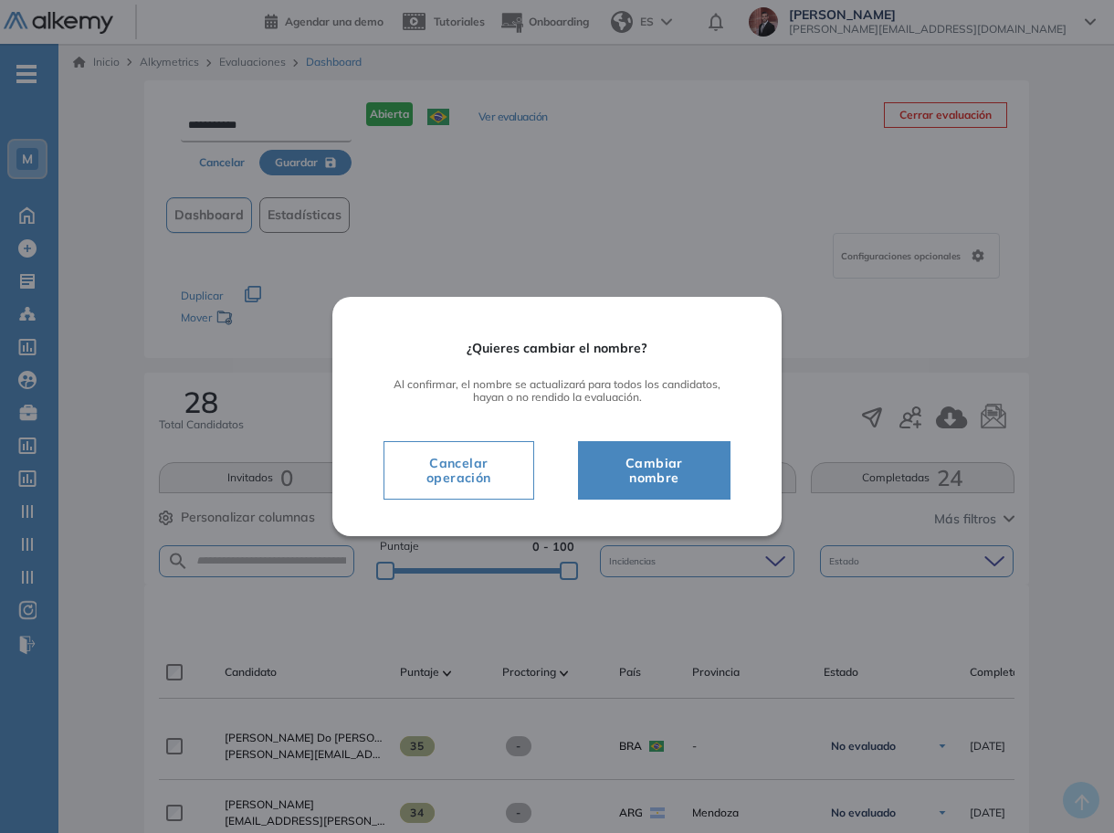
click at [667, 481] on span "Cambiar nombre" at bounding box center [654, 470] width 107 height 37
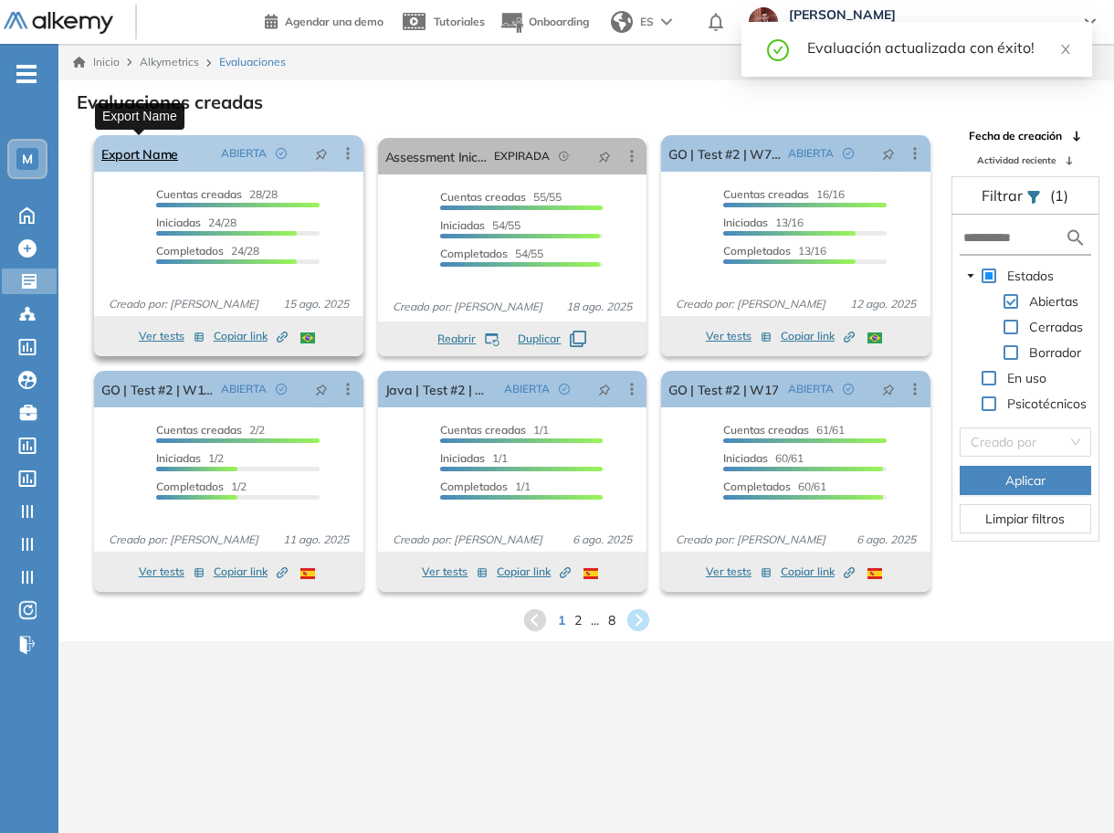
click at [155, 152] on link "Export Name" at bounding box center [139, 153] width 77 height 37
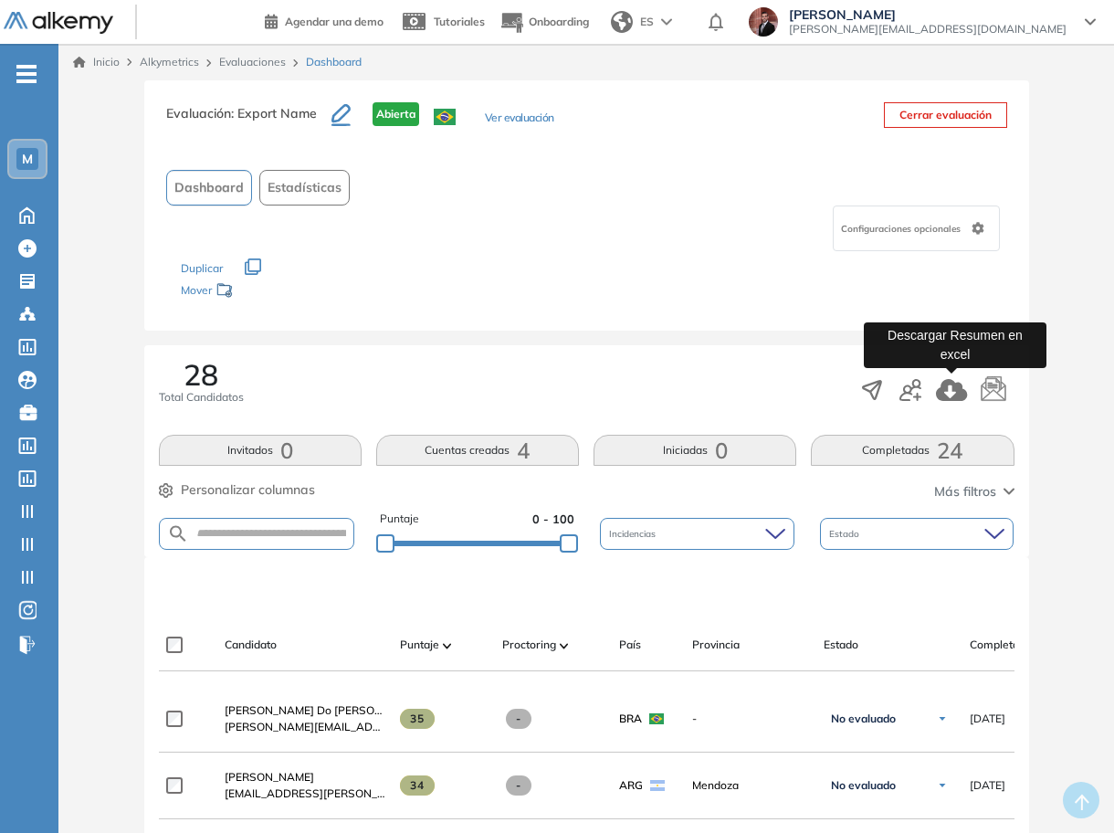
click at [950, 389] on icon "button" at bounding box center [952, 390] width 32 height 22
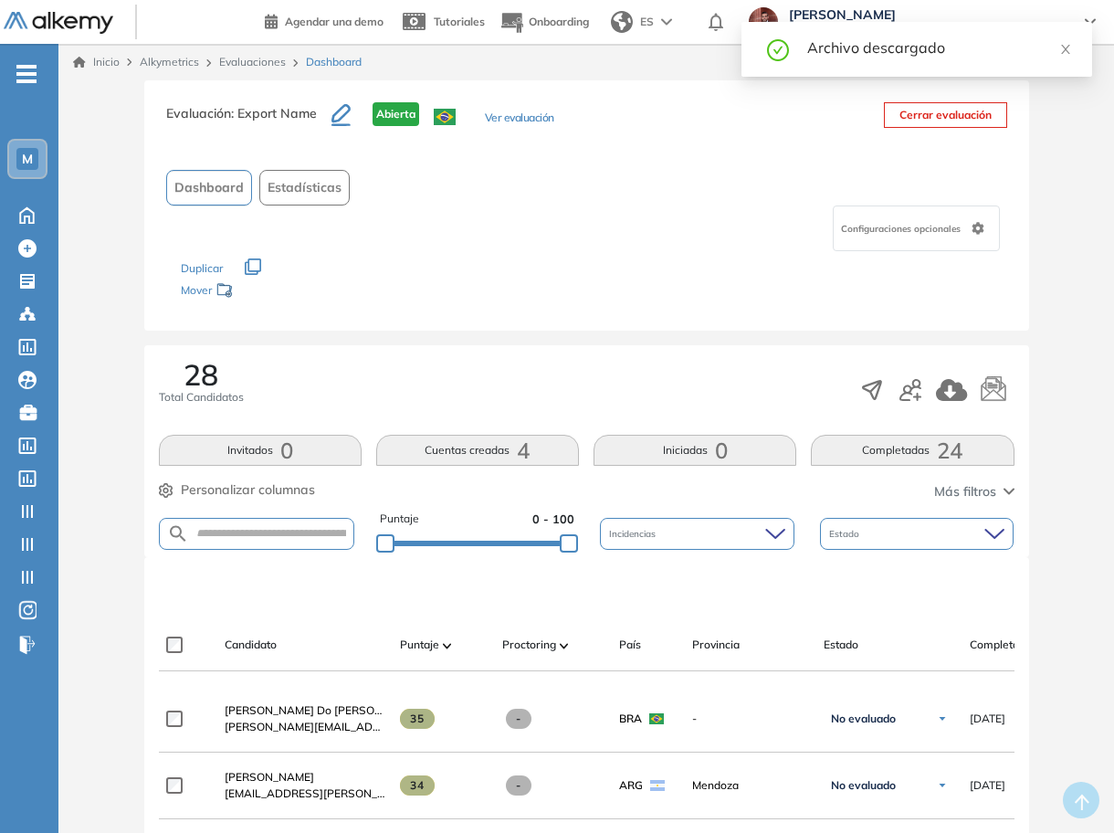
click at [346, 117] on icon "button" at bounding box center [340, 115] width 19 height 22
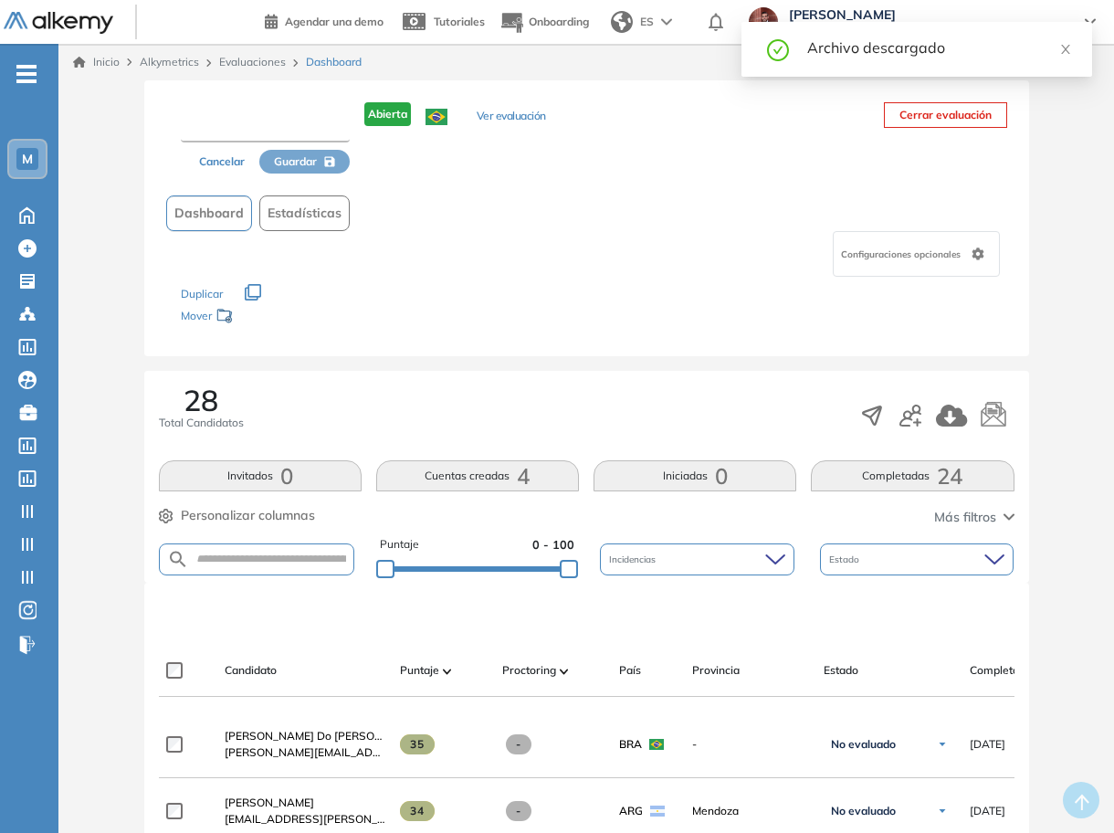
click at [316, 126] on input "text" at bounding box center [265, 126] width 169 height 33
paste input "**********"
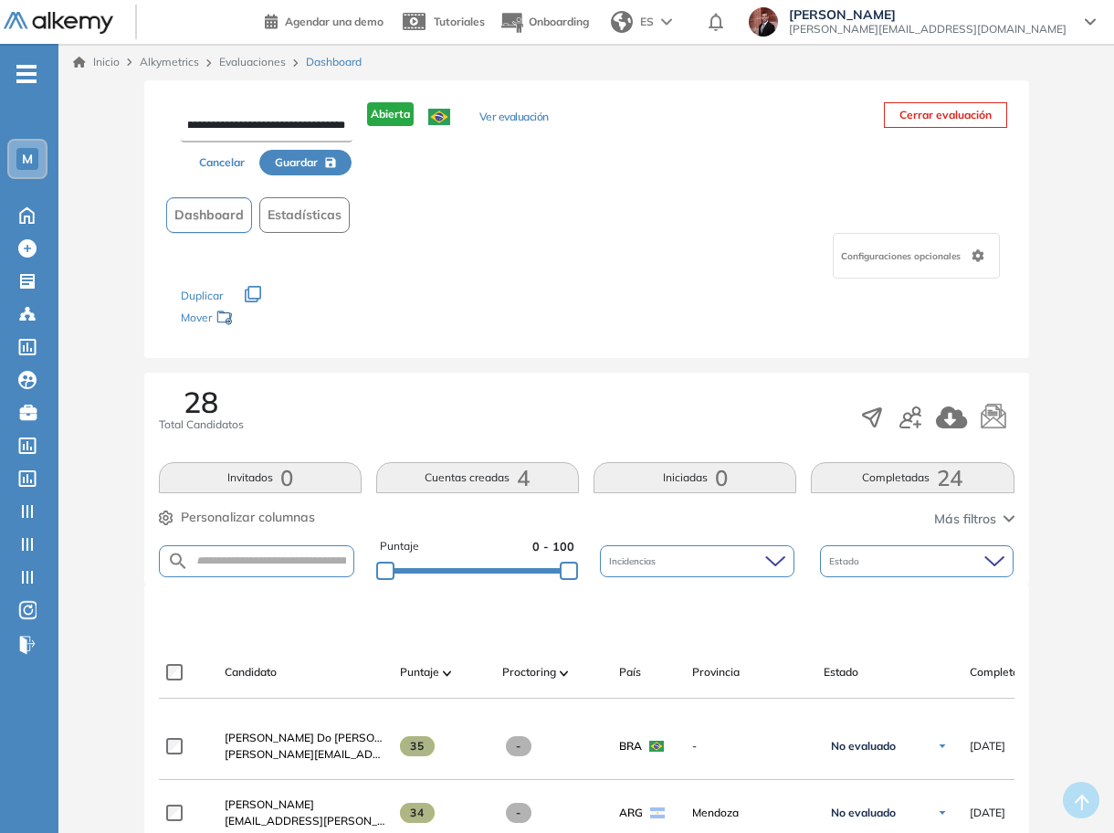
scroll to position [0, 62]
type input "**********"
click at [322, 157] on button "Guardar" at bounding box center [305, 163] width 92 height 26
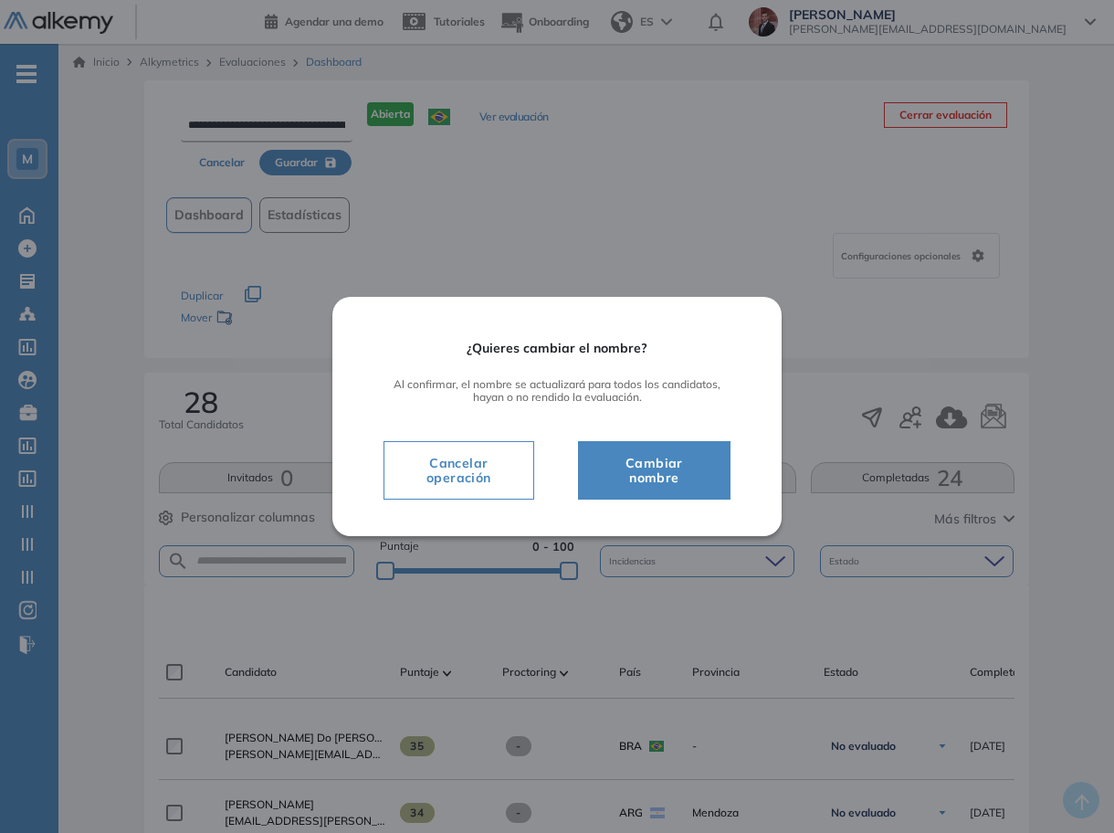
click at [663, 459] on span "Cambiar nombre" at bounding box center [654, 470] width 107 height 37
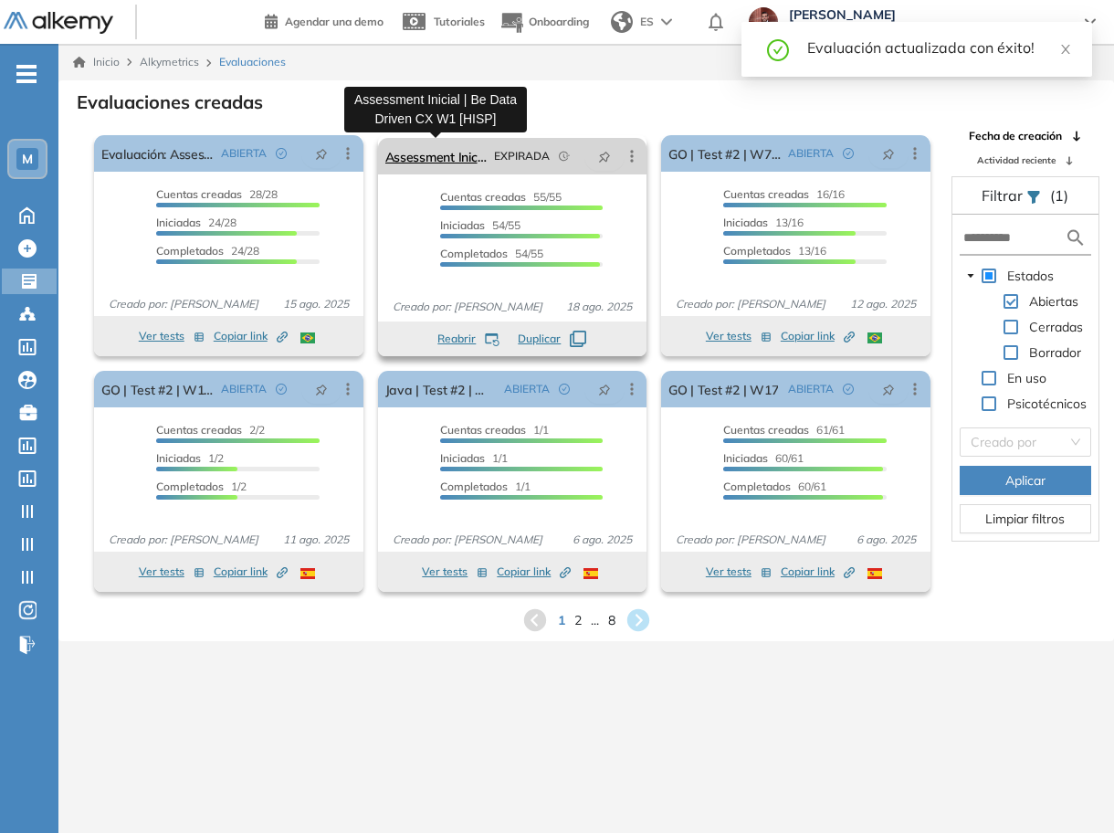
click at [436, 160] on link "Assessment Inicial | Be Data Driven CX W1 [HISP]" at bounding box center [436, 156] width 102 height 37
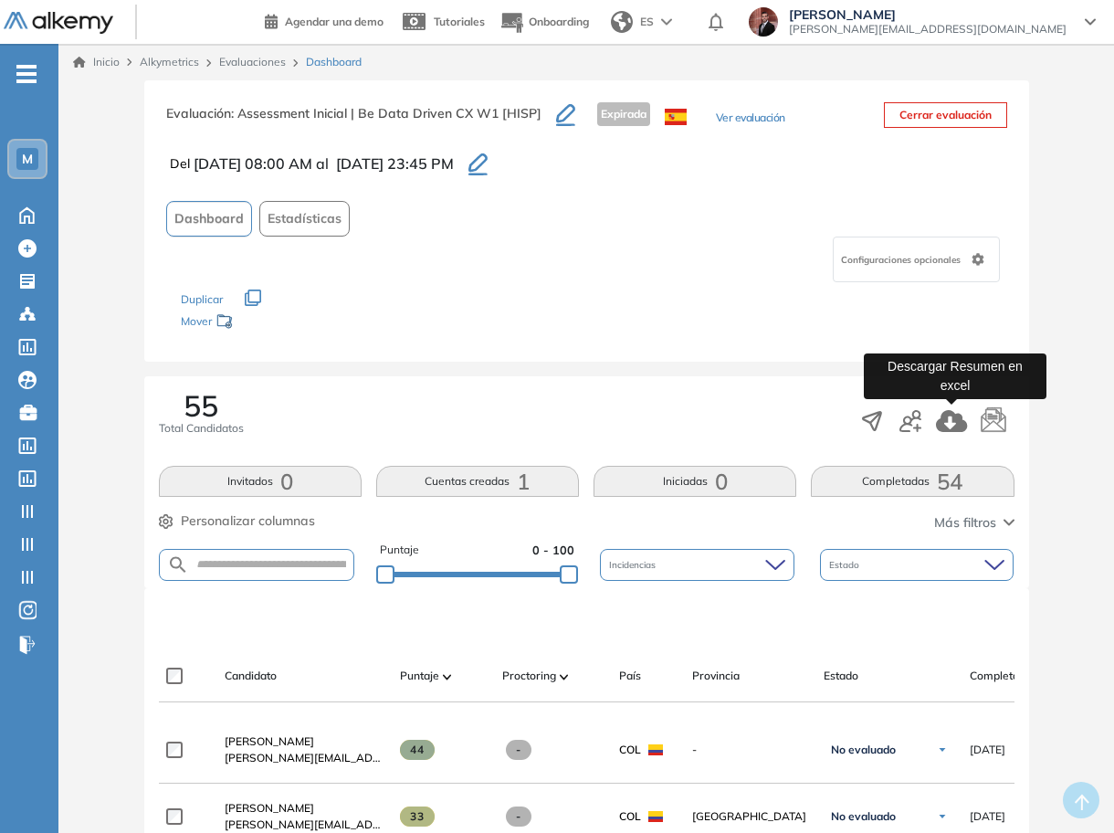
click at [954, 422] on icon "button" at bounding box center [951, 421] width 31 height 22
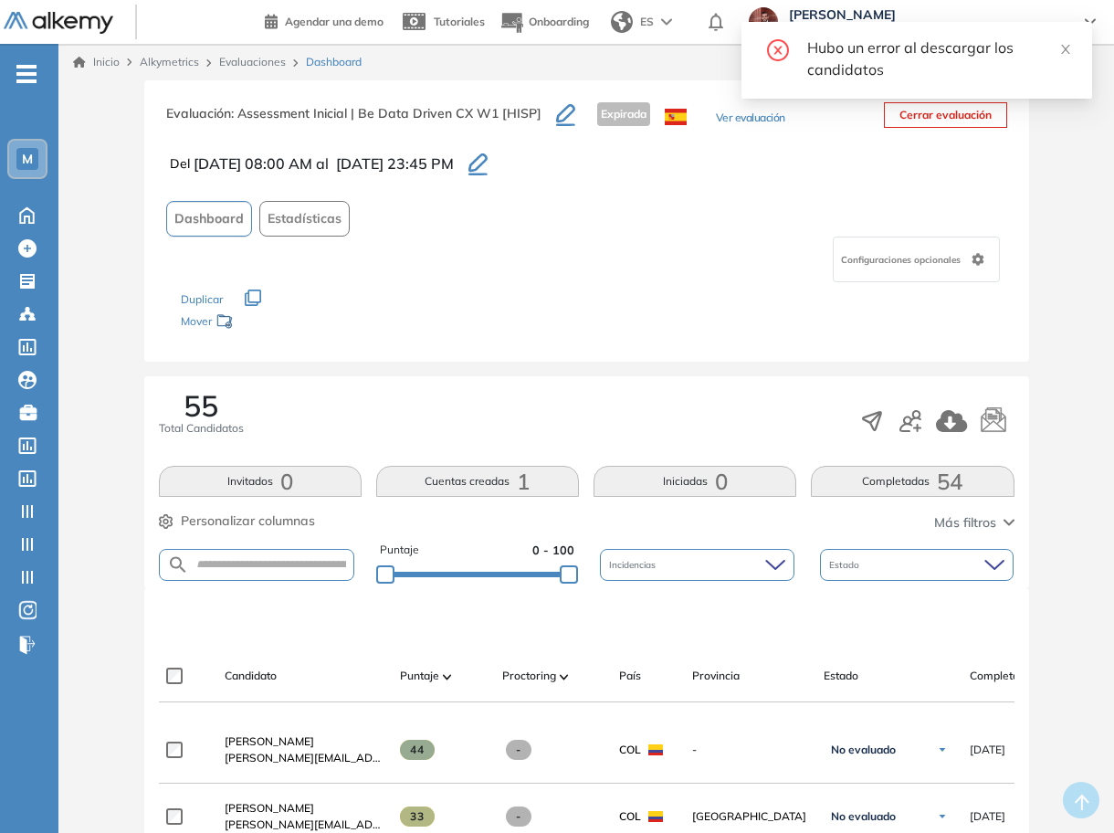
click at [562, 117] on icon "button" at bounding box center [565, 113] width 19 height 18
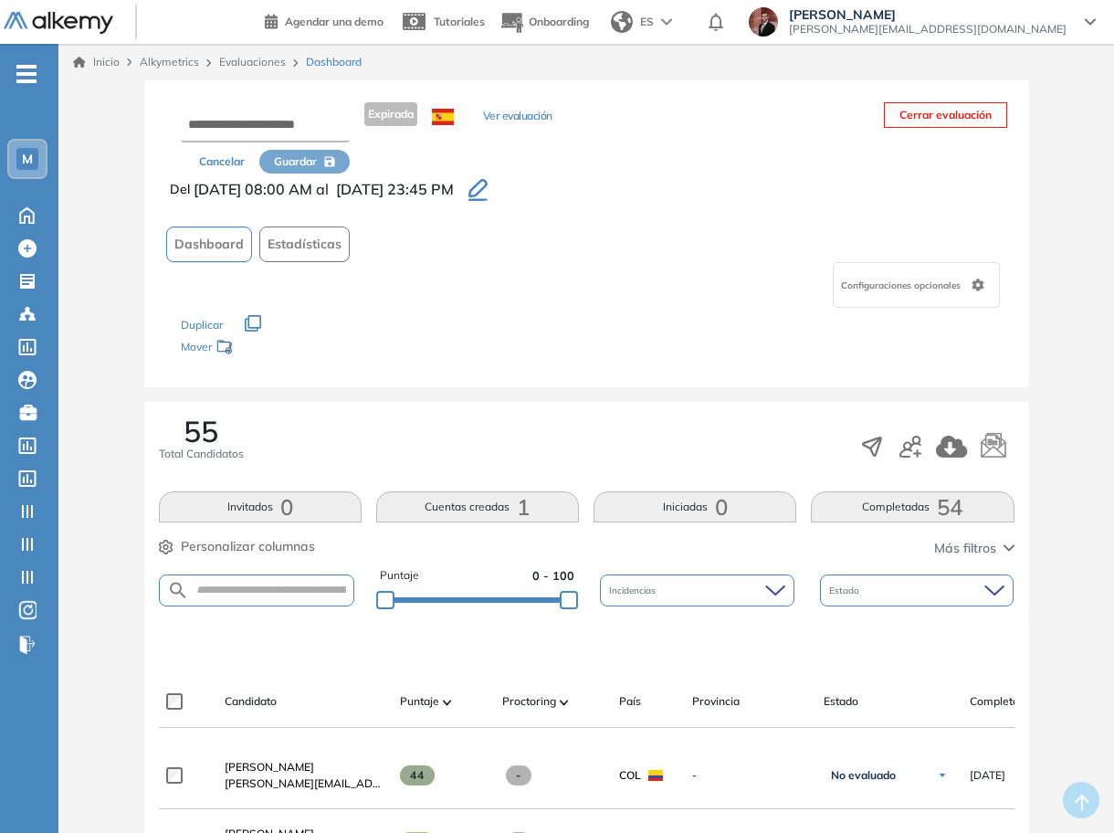
click at [225, 167] on button "Cancelar" at bounding box center [221, 162] width 75 height 24
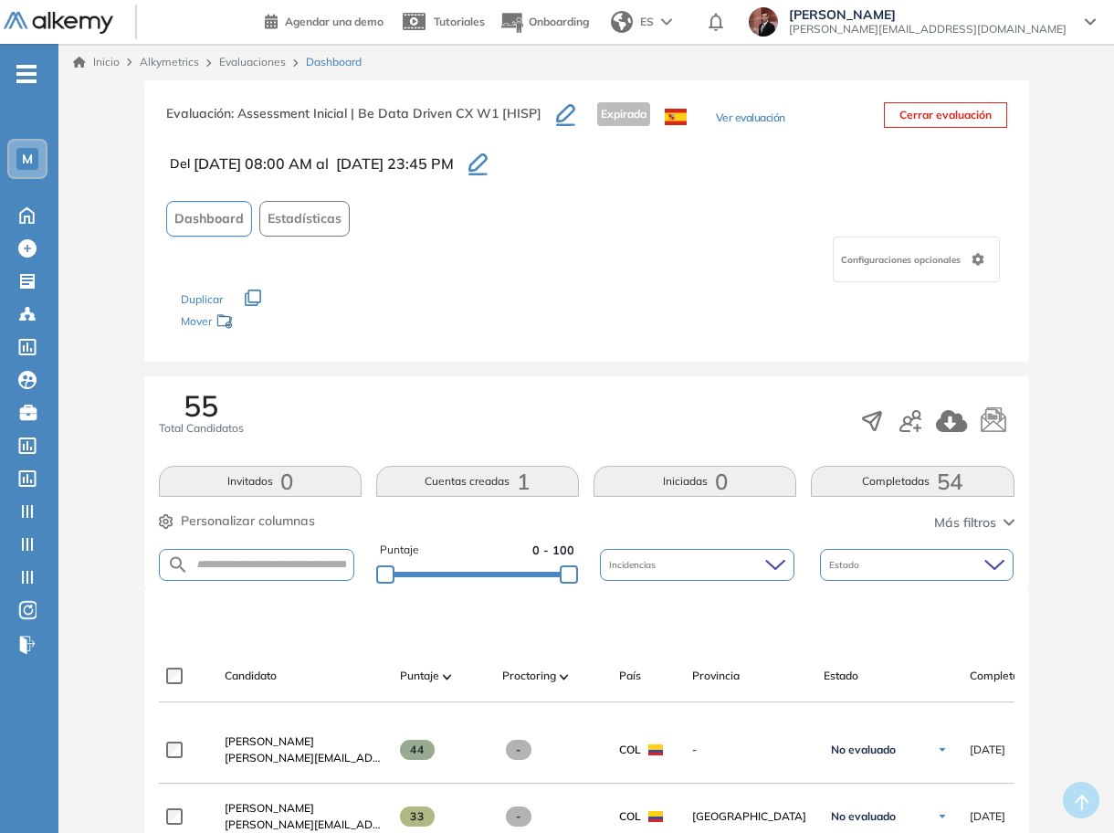
click at [167, 120] on div "Evaluación : Assessment Inicial | Be Data Driven CX W1 [HISP] Expirada Ver eval…" at bounding box center [586, 220] width 885 height 281
drag, startPoint x: 163, startPoint y: 116, endPoint x: 496, endPoint y: 119, distance: 332.4
click at [496, 119] on div "Evaluación : Assessment Inicial | Be Data Driven CX W1 [HISP] Expirada Ver eval…" at bounding box center [586, 220] width 885 height 281
copy h3 "Evaluación : Assessment Inicial | Be Data Driven CX W1"
click at [565, 118] on icon "button" at bounding box center [565, 115] width 19 height 22
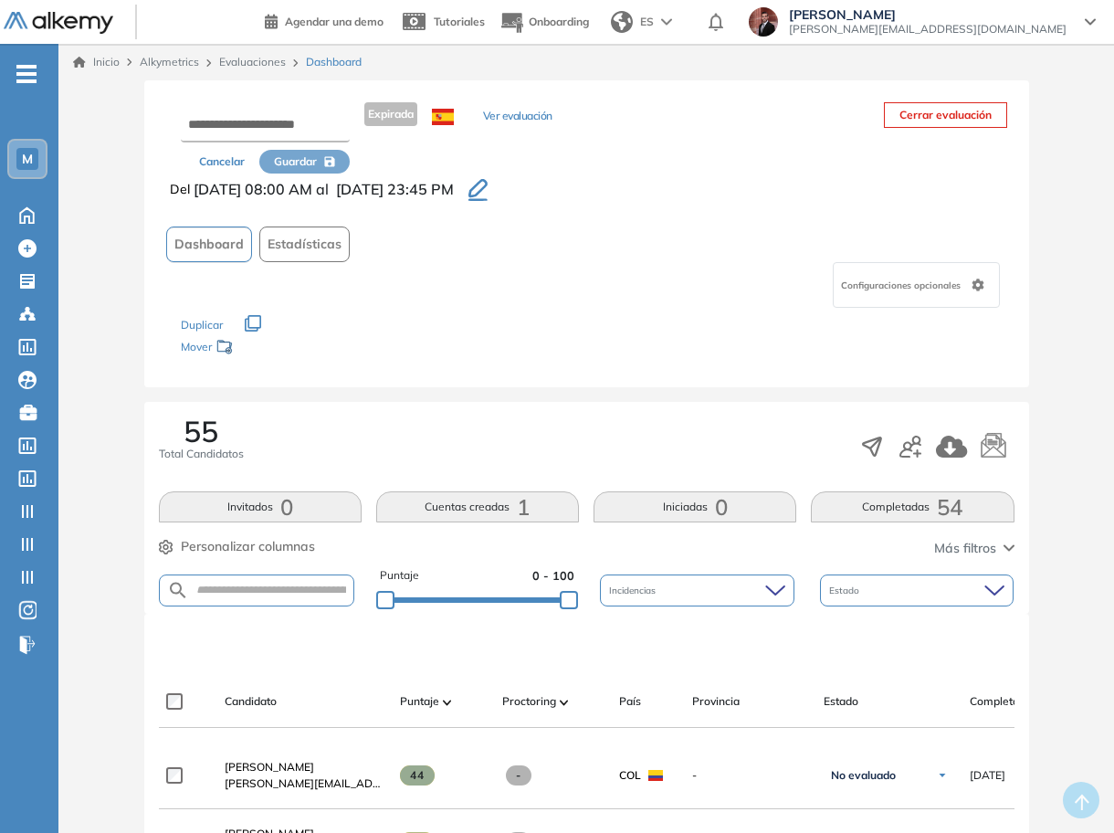
click at [230, 108] on div "Cancelar Guardar" at bounding box center [265, 137] width 169 height 71
click at [240, 123] on input "text" at bounding box center [265, 126] width 169 height 33
paste input "**********"
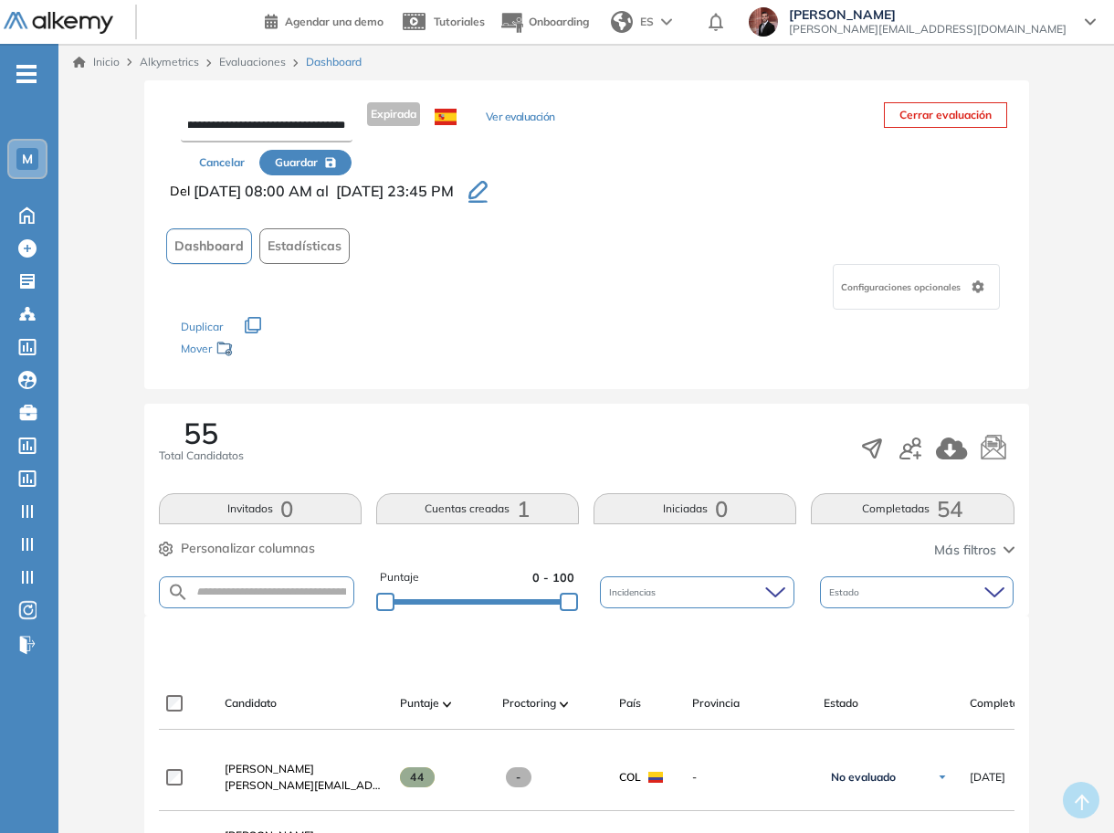
scroll to position [0, 67]
type input "**********"
click at [313, 157] on span "Guardar" at bounding box center [296, 162] width 43 height 16
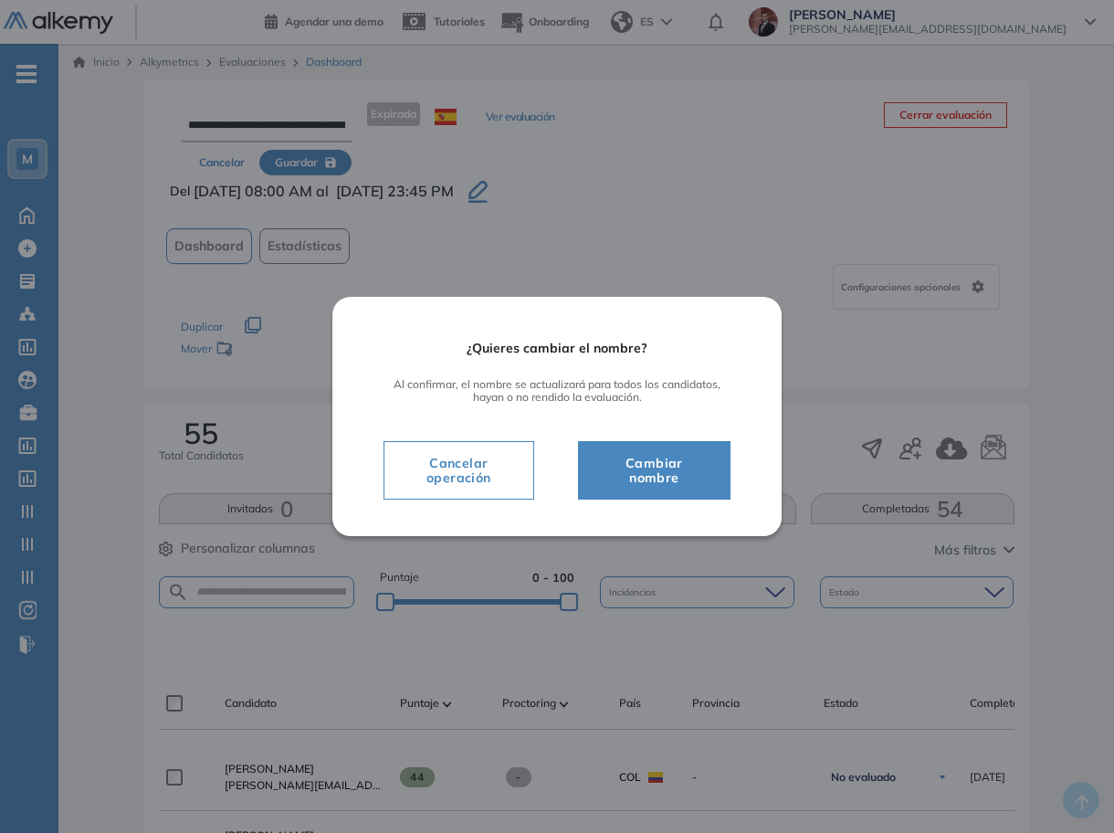
click at [668, 470] on span "Cambiar nombre" at bounding box center [654, 470] width 107 height 37
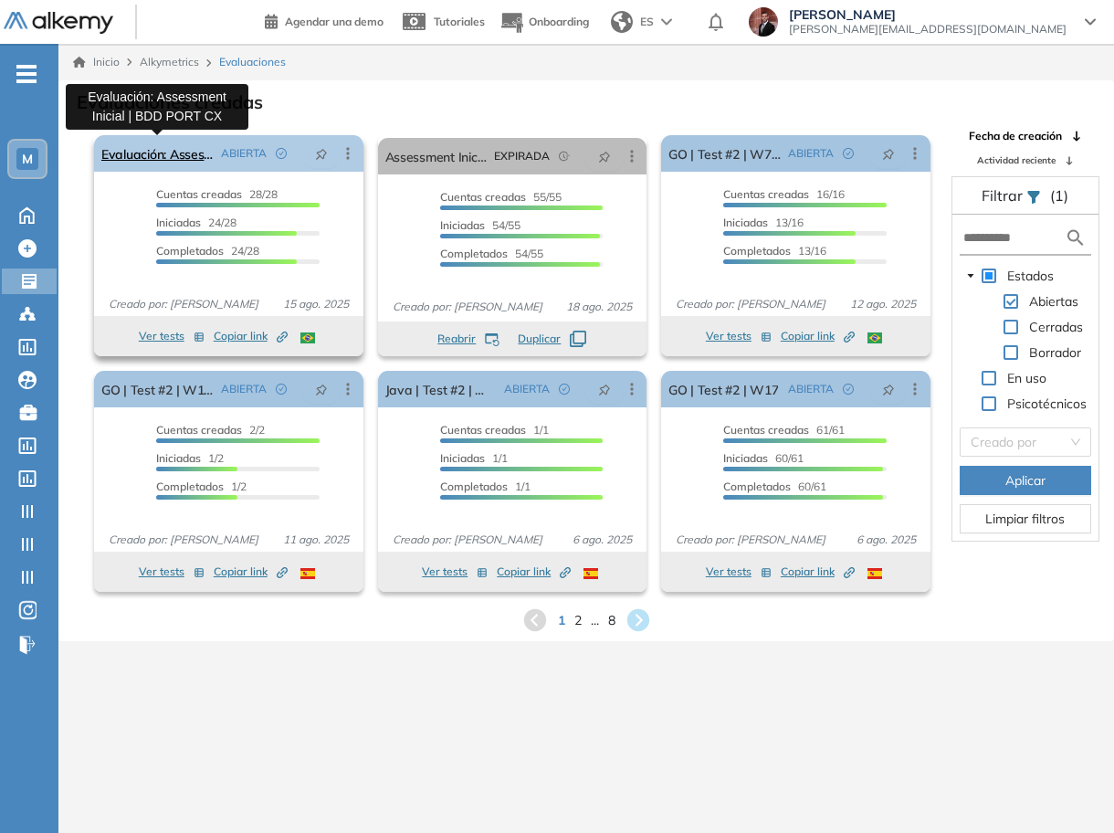
click at [163, 145] on link "Evaluación: Assessment Inicial | BDD PORT CX" at bounding box center [157, 153] width 112 height 37
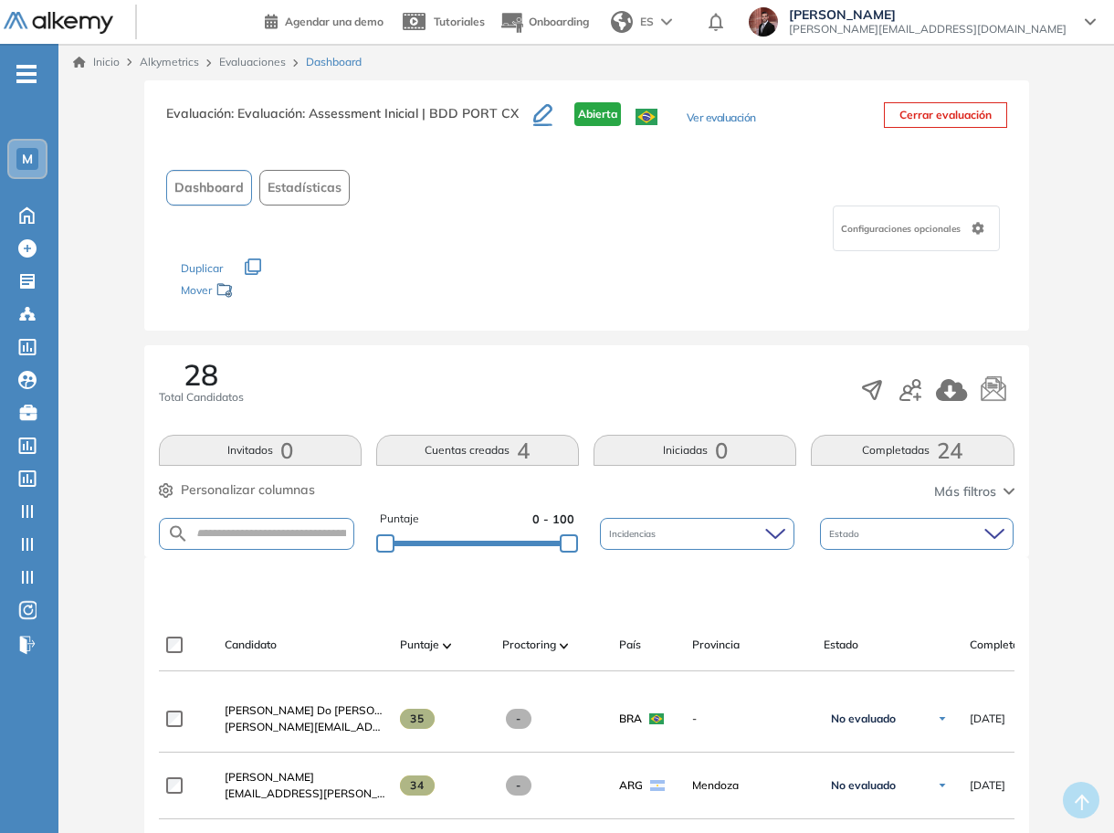
click at [542, 114] on icon "button" at bounding box center [542, 115] width 19 height 22
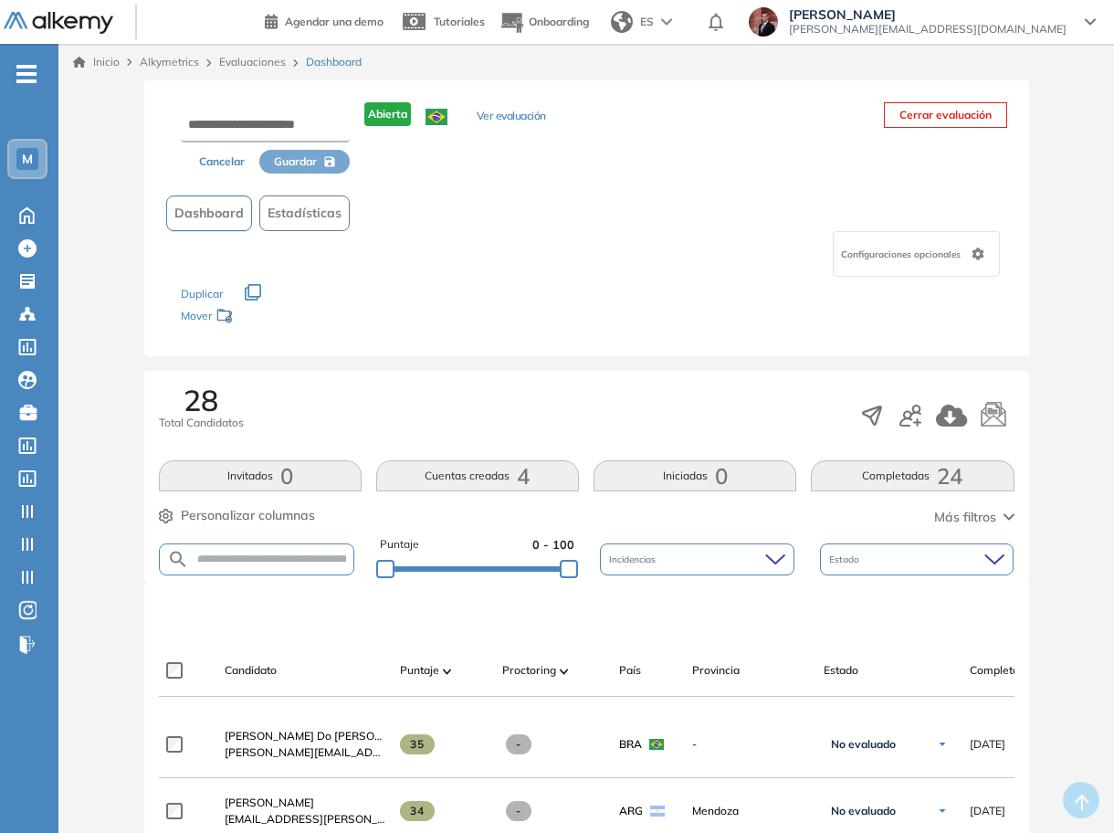
click at [224, 156] on button "Cancelar" at bounding box center [221, 162] width 75 height 24
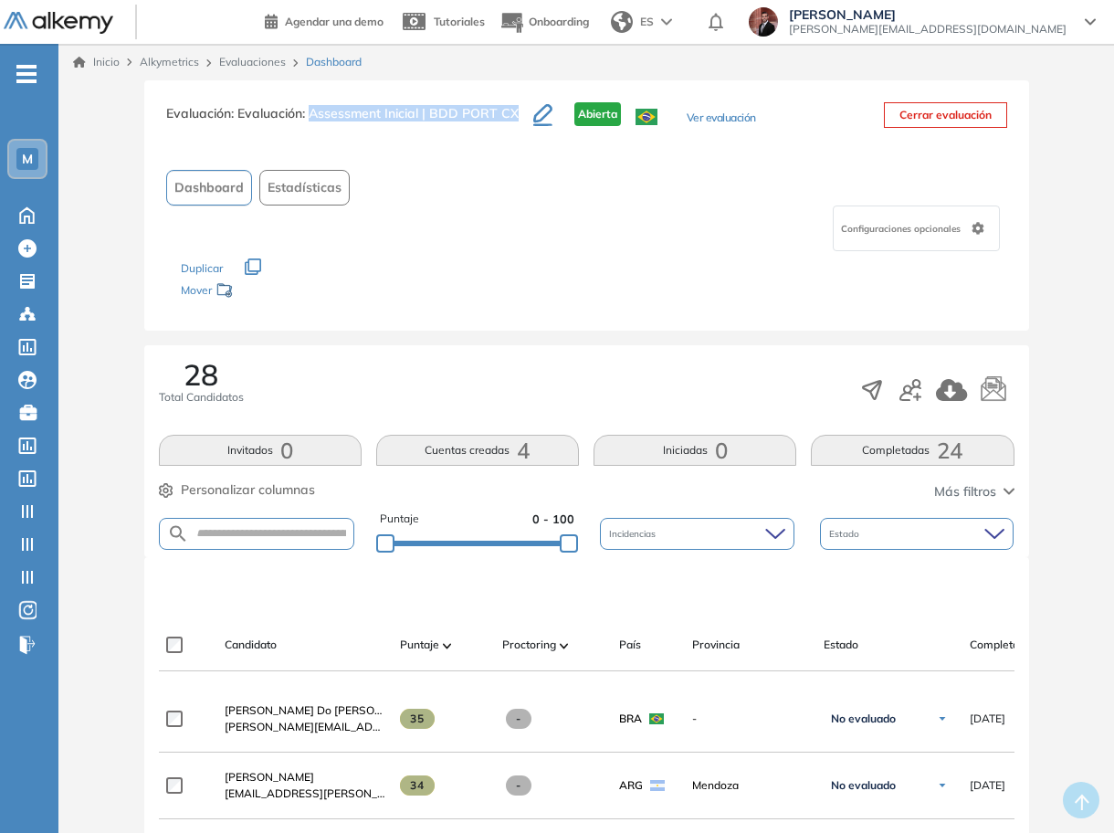
drag, startPoint x: 311, startPoint y: 110, endPoint x: 516, endPoint y: 124, distance: 205.1
click at [516, 124] on h3 "Evaluación : Evaluación: Assessment Inicial | BDD PORT CX" at bounding box center [349, 121] width 367 height 38
copy span "Assessment Inicial | BDD PORT CX"
click at [541, 116] on icon "button" at bounding box center [542, 113] width 19 height 18
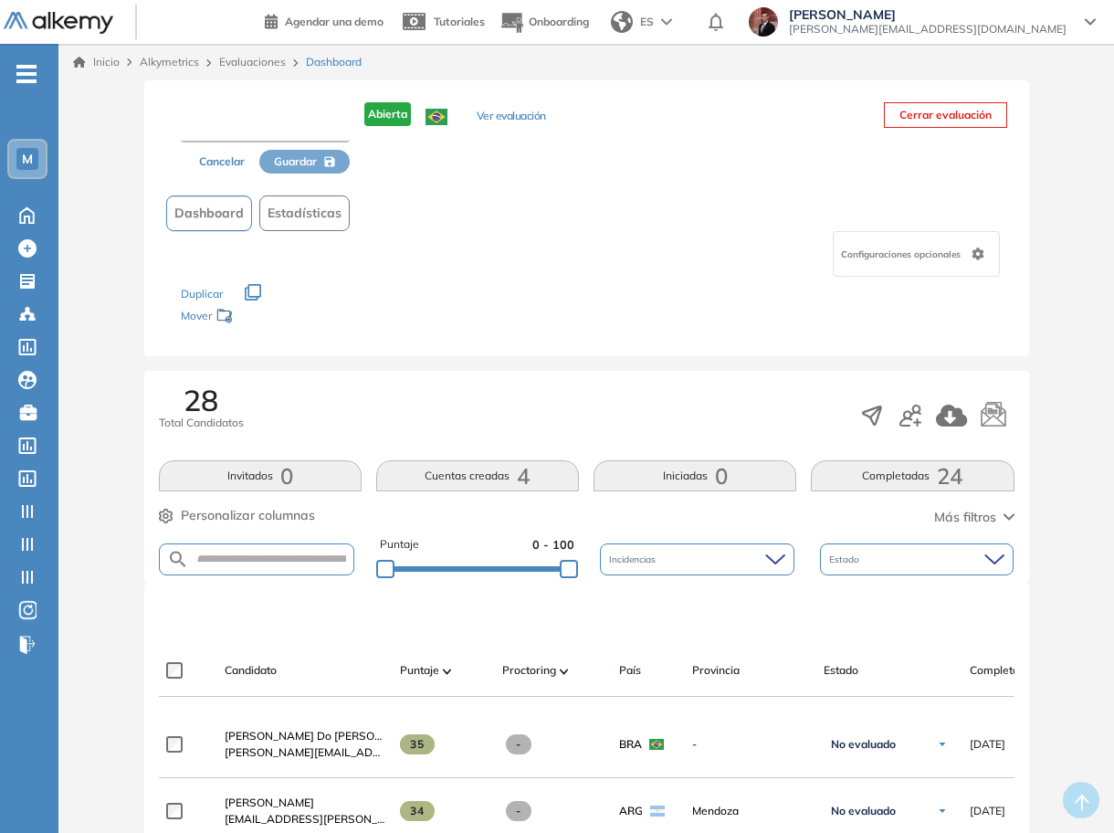
click at [281, 121] on input "text" at bounding box center [265, 126] width 169 height 33
paste input "**********"
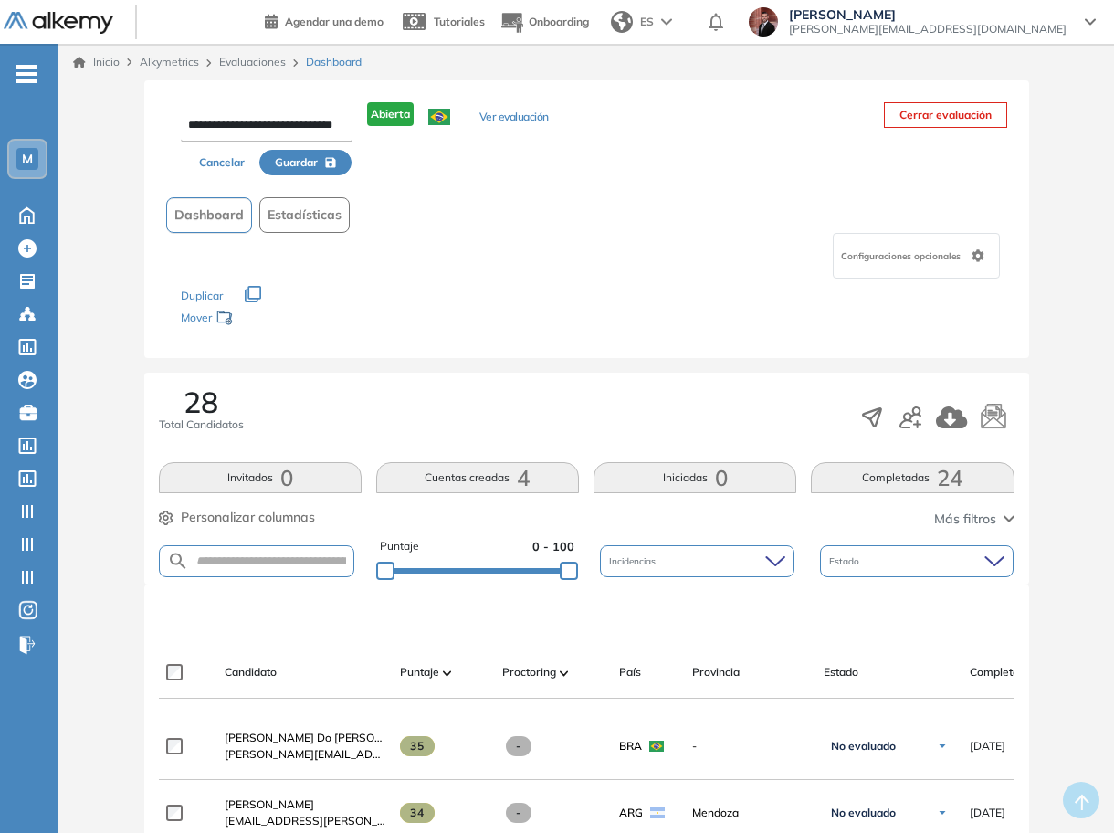
drag, startPoint x: 284, startPoint y: 124, endPoint x: 302, endPoint y: 137, distance: 22.3
click at [289, 125] on input "**********" at bounding box center [267, 126] width 172 height 33
type input "**********"
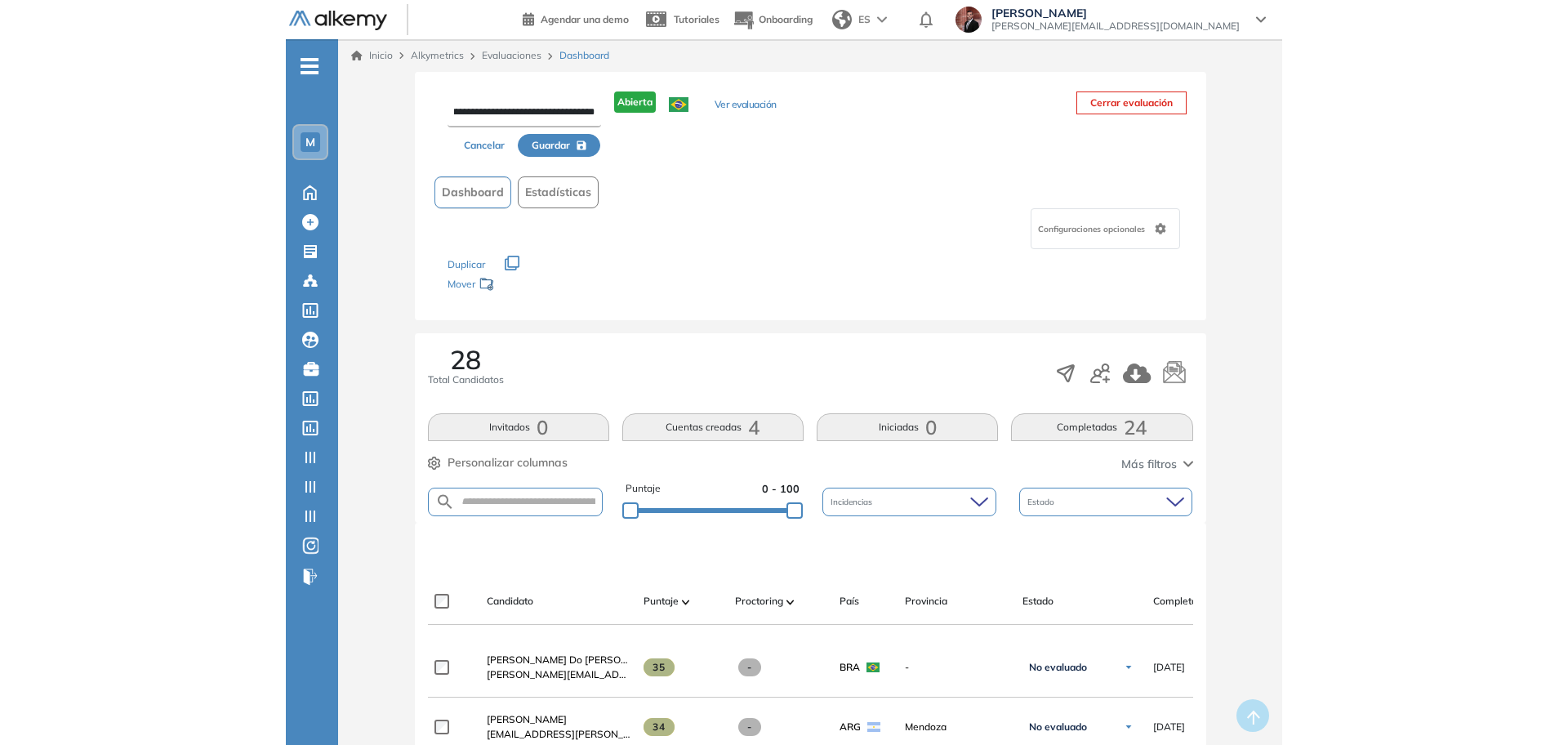
scroll to position [0, 0]
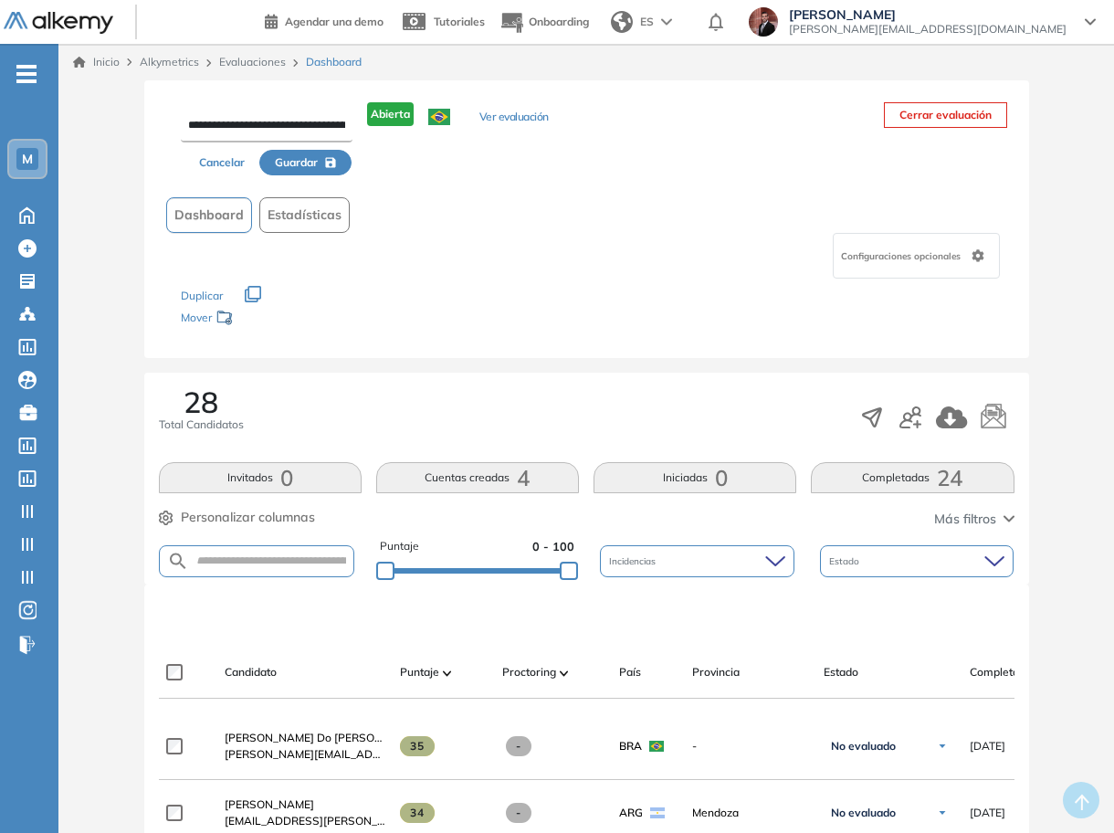
click at [312, 158] on span "Guardar" at bounding box center [296, 162] width 43 height 16
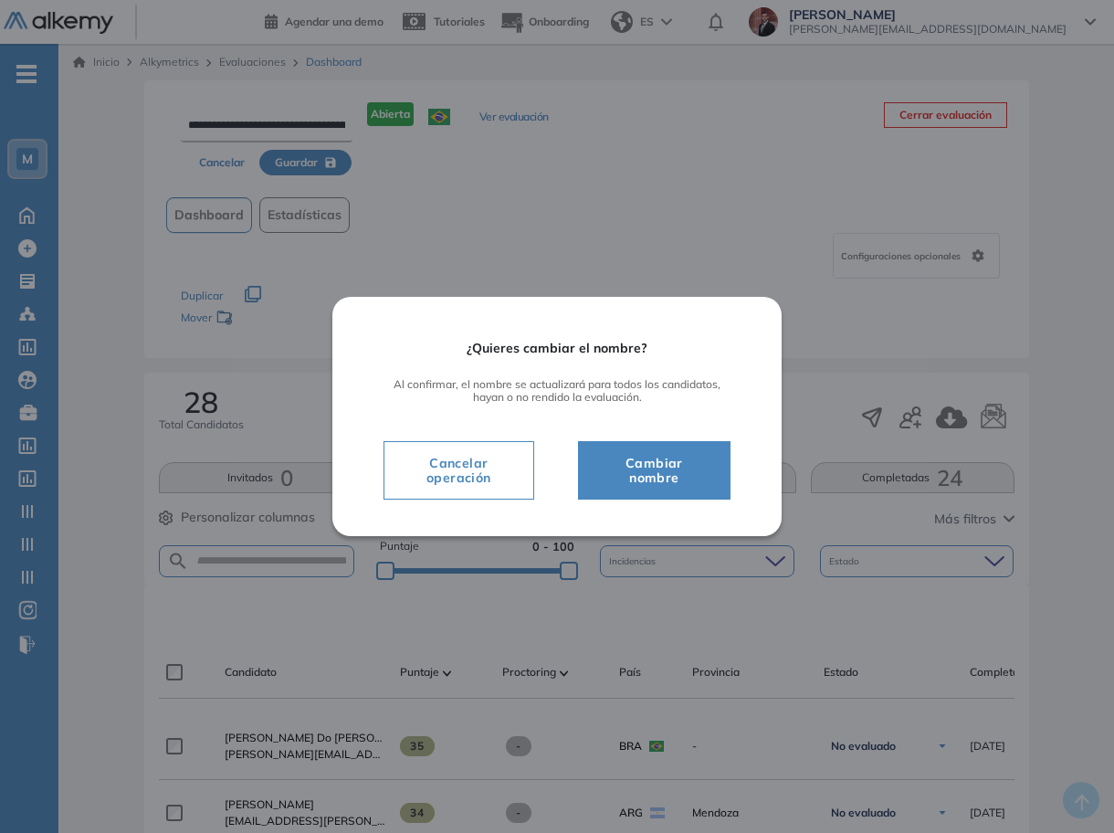
click at [668, 475] on span "Cambiar nombre" at bounding box center [654, 470] width 107 height 37
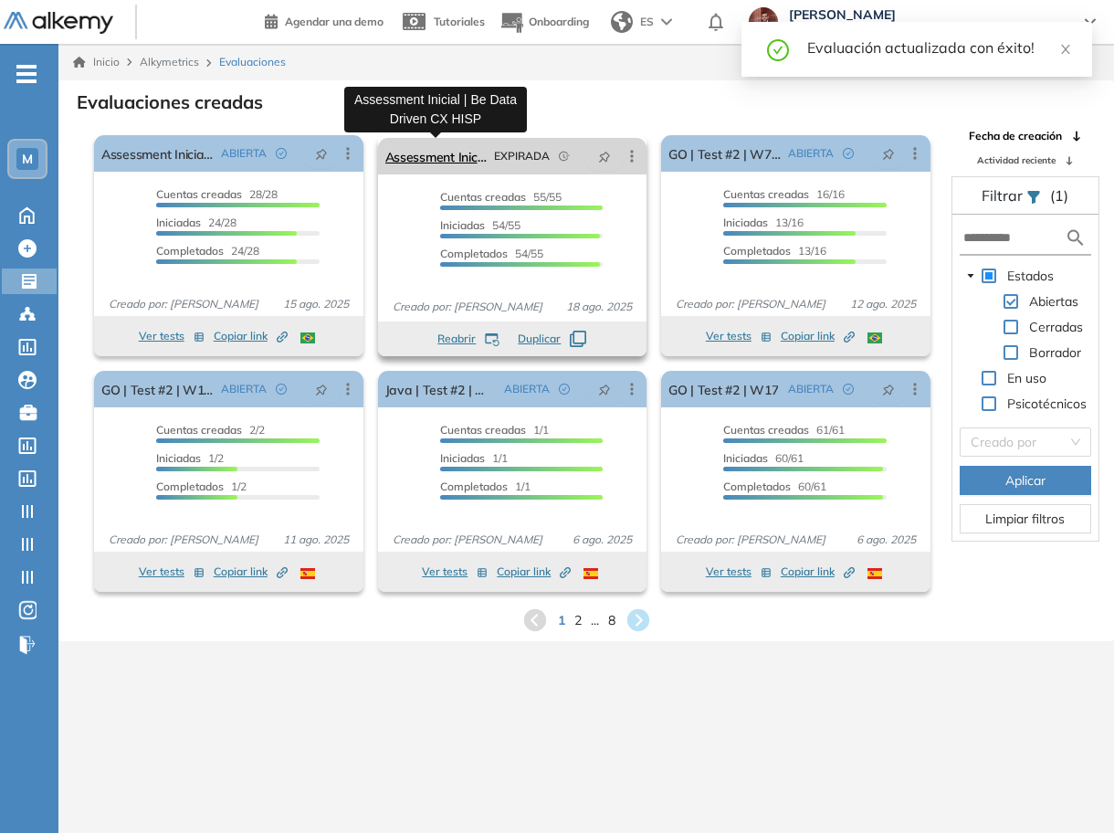
click at [449, 165] on link "Assessment Inicial | Be Data Driven CX HISP" at bounding box center [436, 156] width 102 height 37
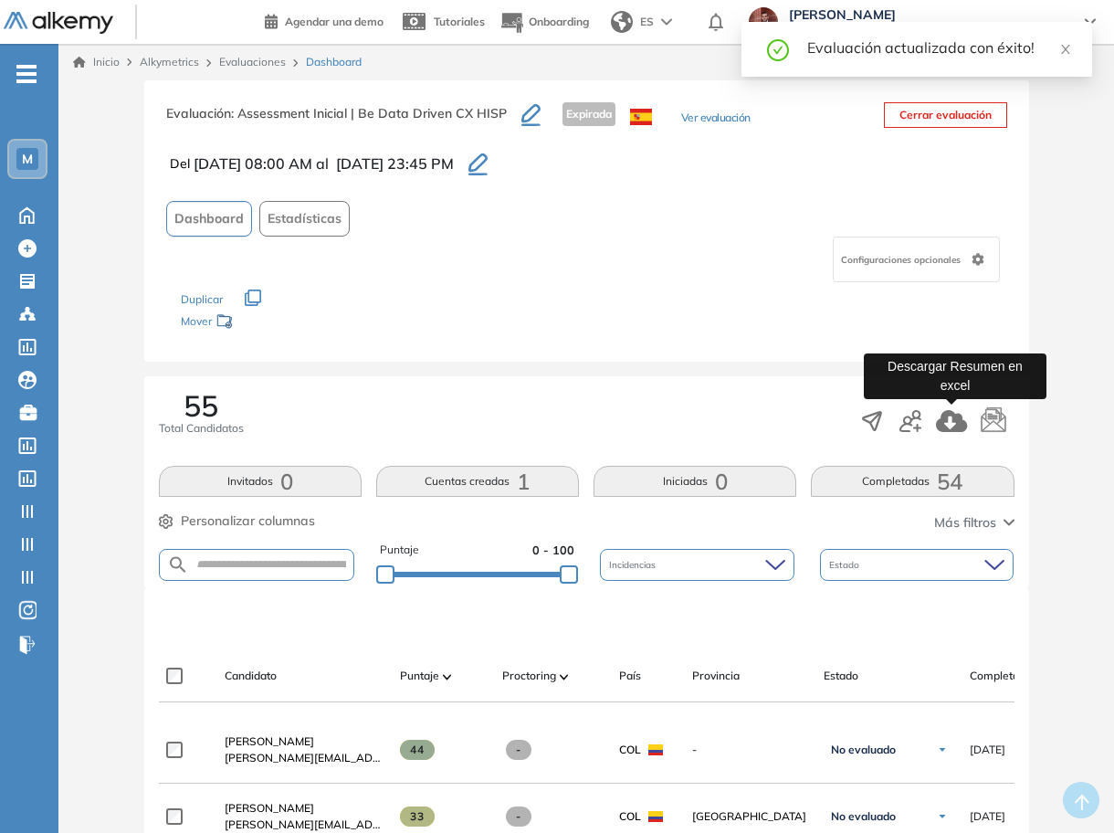
click at [950, 425] on icon "button" at bounding box center [952, 421] width 32 height 22
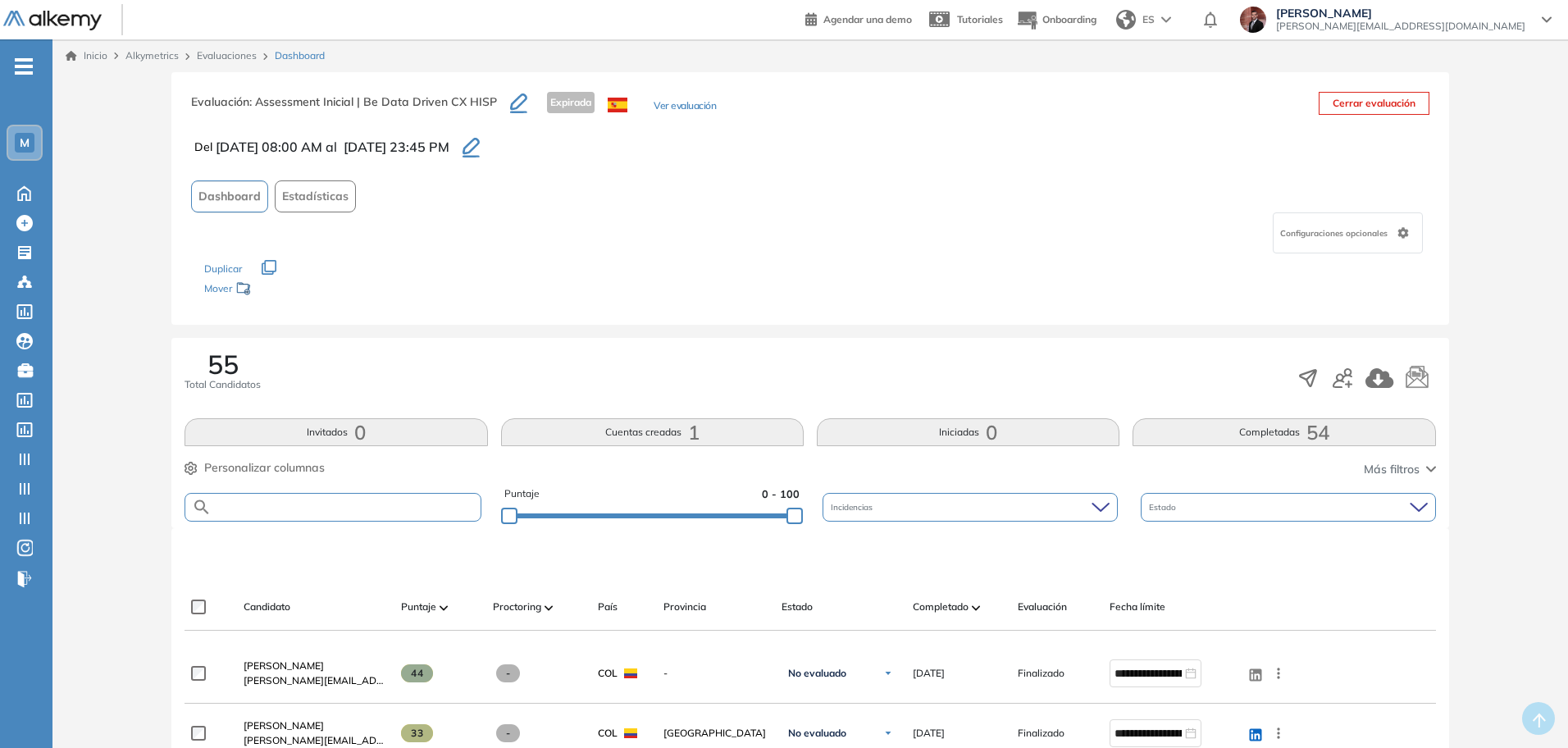
click at [390, 508] on input "text" at bounding box center [346, 507] width 269 height 13
paste input "**********"
type input "**********"
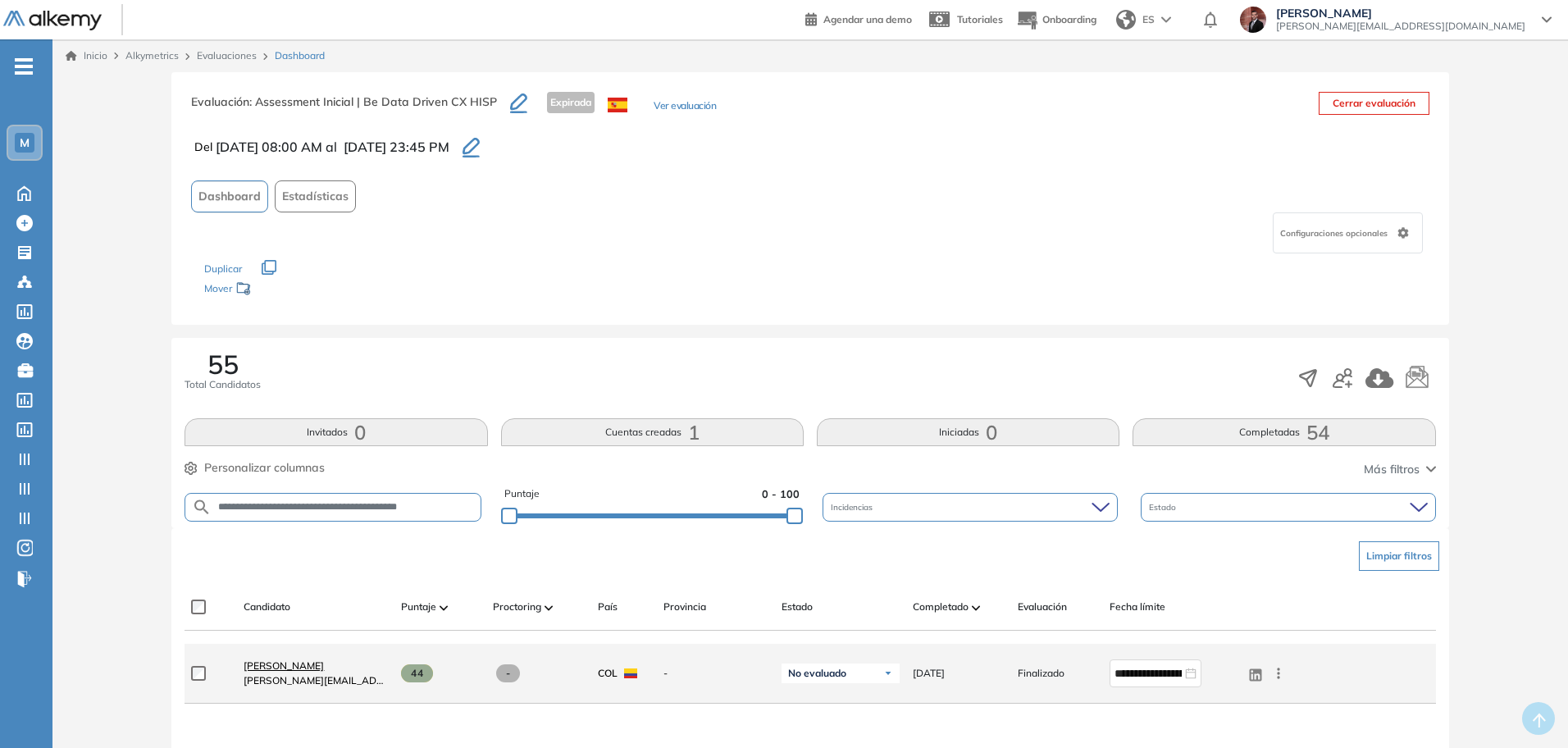
click at [324, 660] on span "Sebastian Riaño Velasquez" at bounding box center [283, 665] width 80 height 13
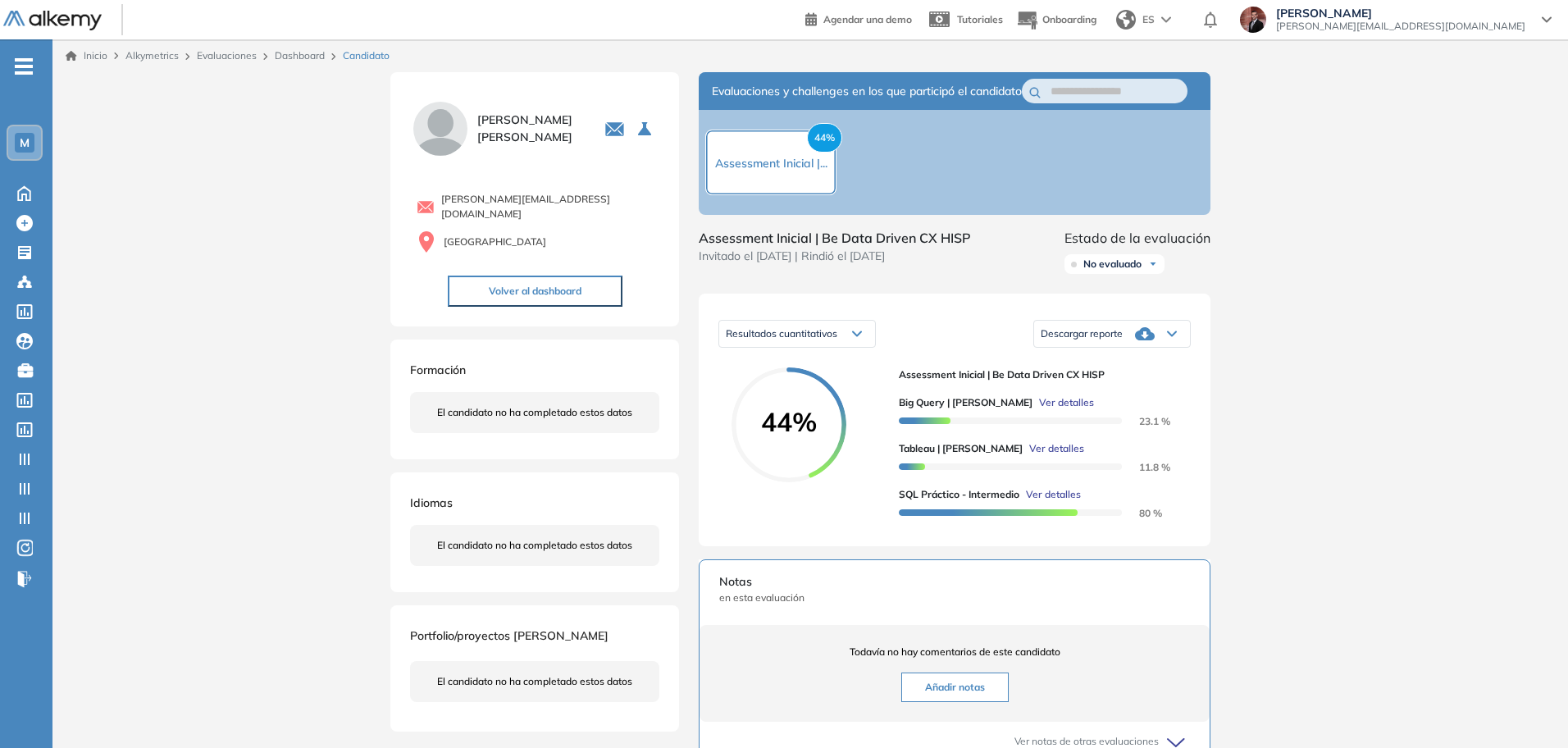
click at [1066, 502] on span "Ver detalles" at bounding box center [1053, 494] width 55 height 14
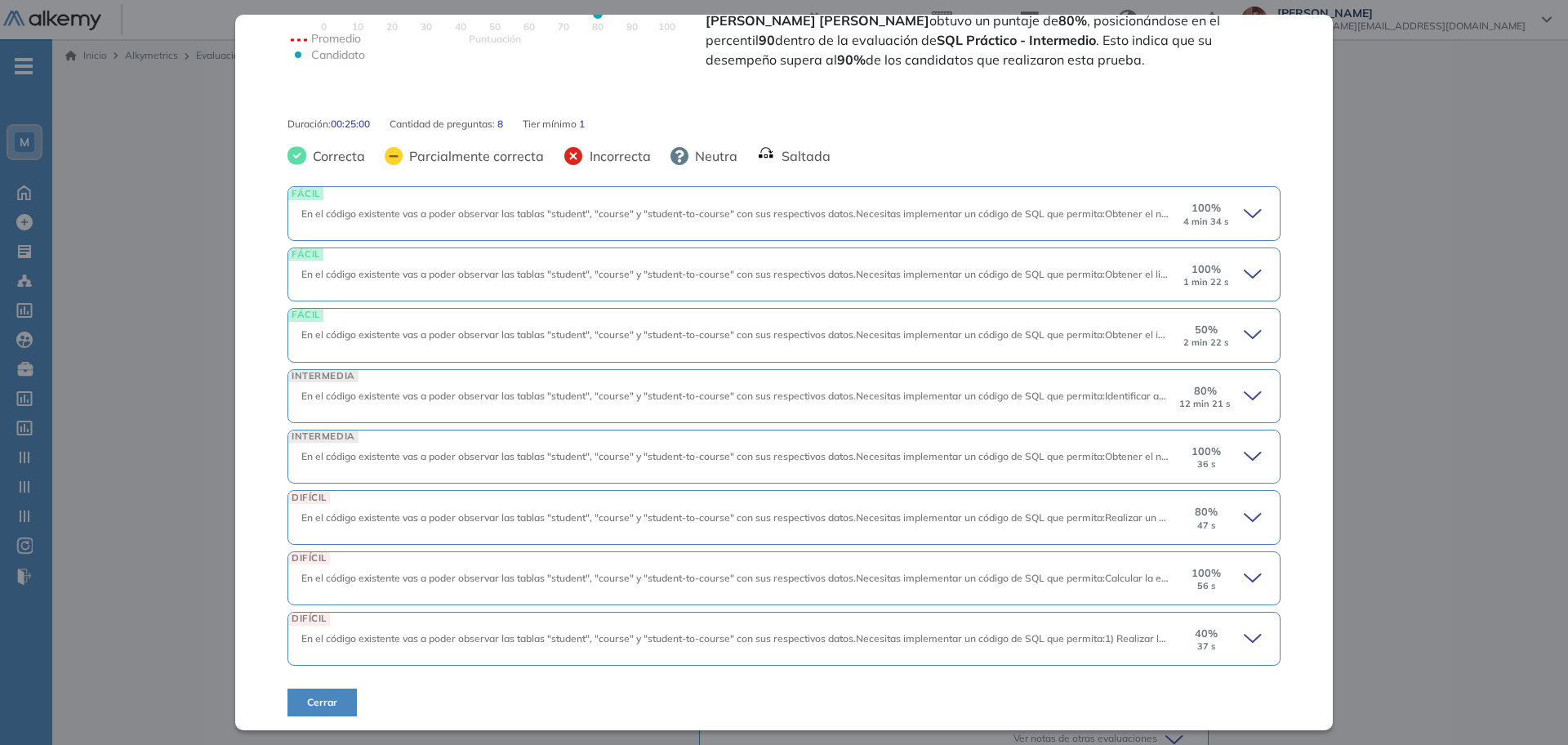
scroll to position [524, 0]
click at [1235, 377] on div "INTERMEDIA En el código existente vas a poder observar las tablas "student", "c…" at bounding box center [784, 394] width 993 height 54
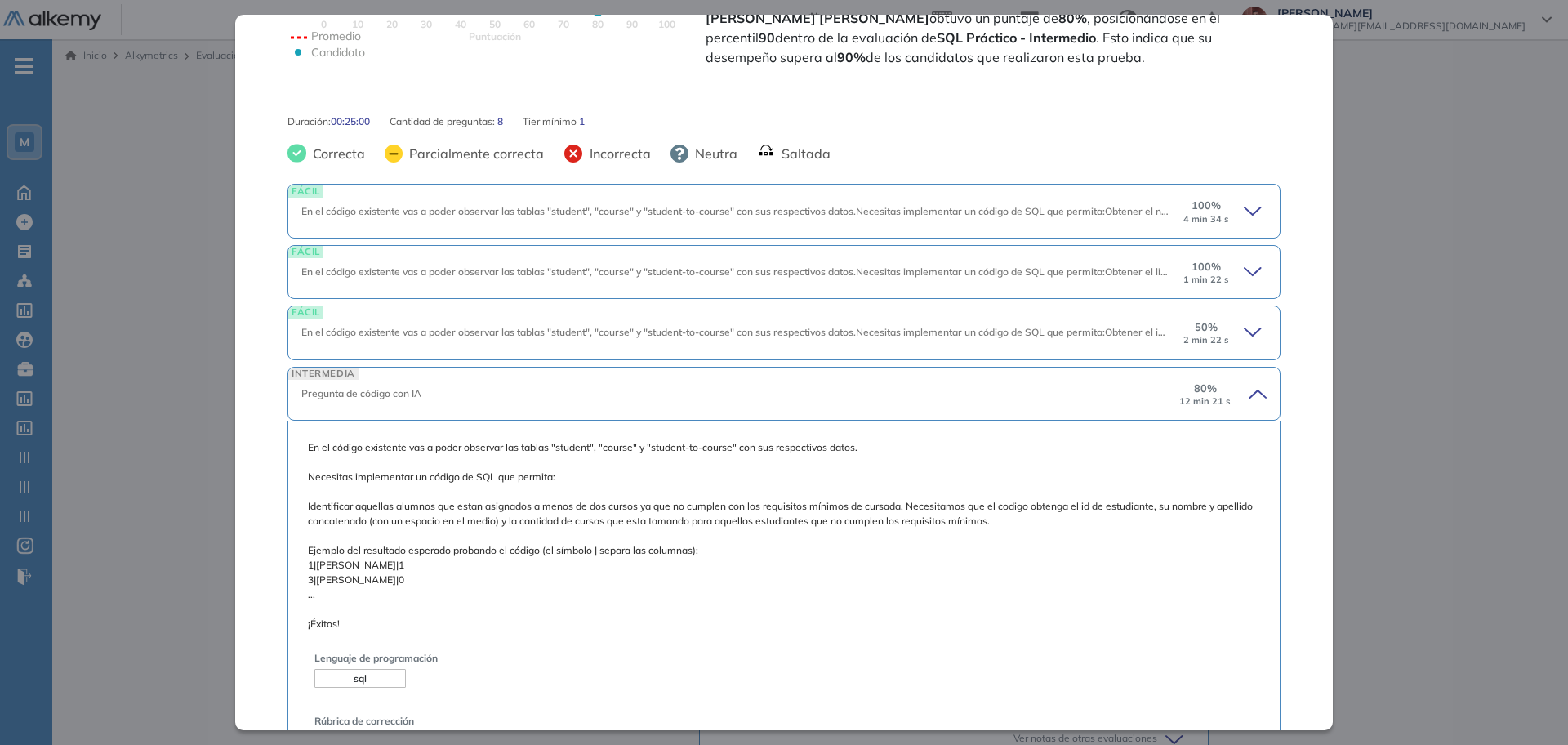
click at [1244, 383] on icon at bounding box center [1256, 394] width 23 height 23
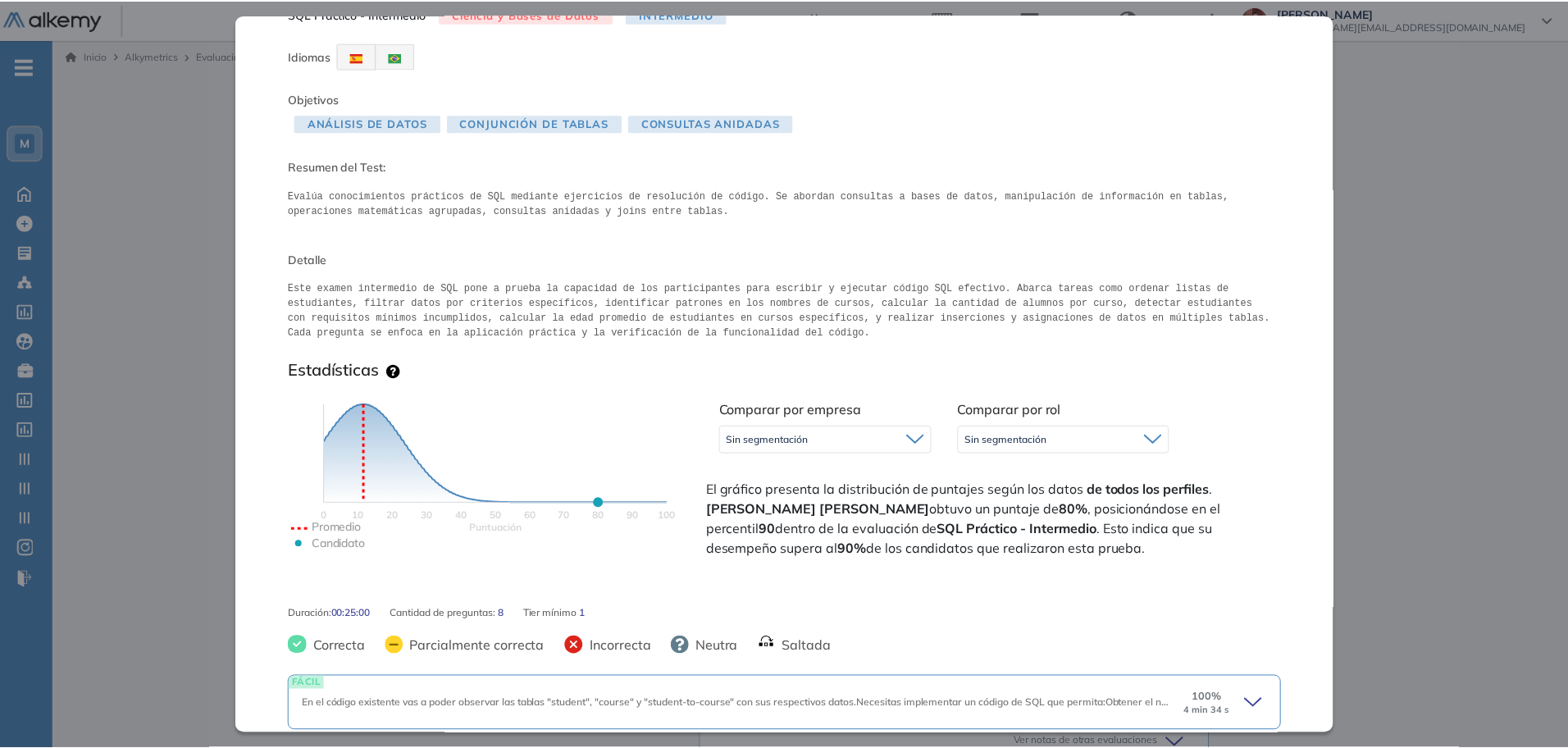
scroll to position [14, 0]
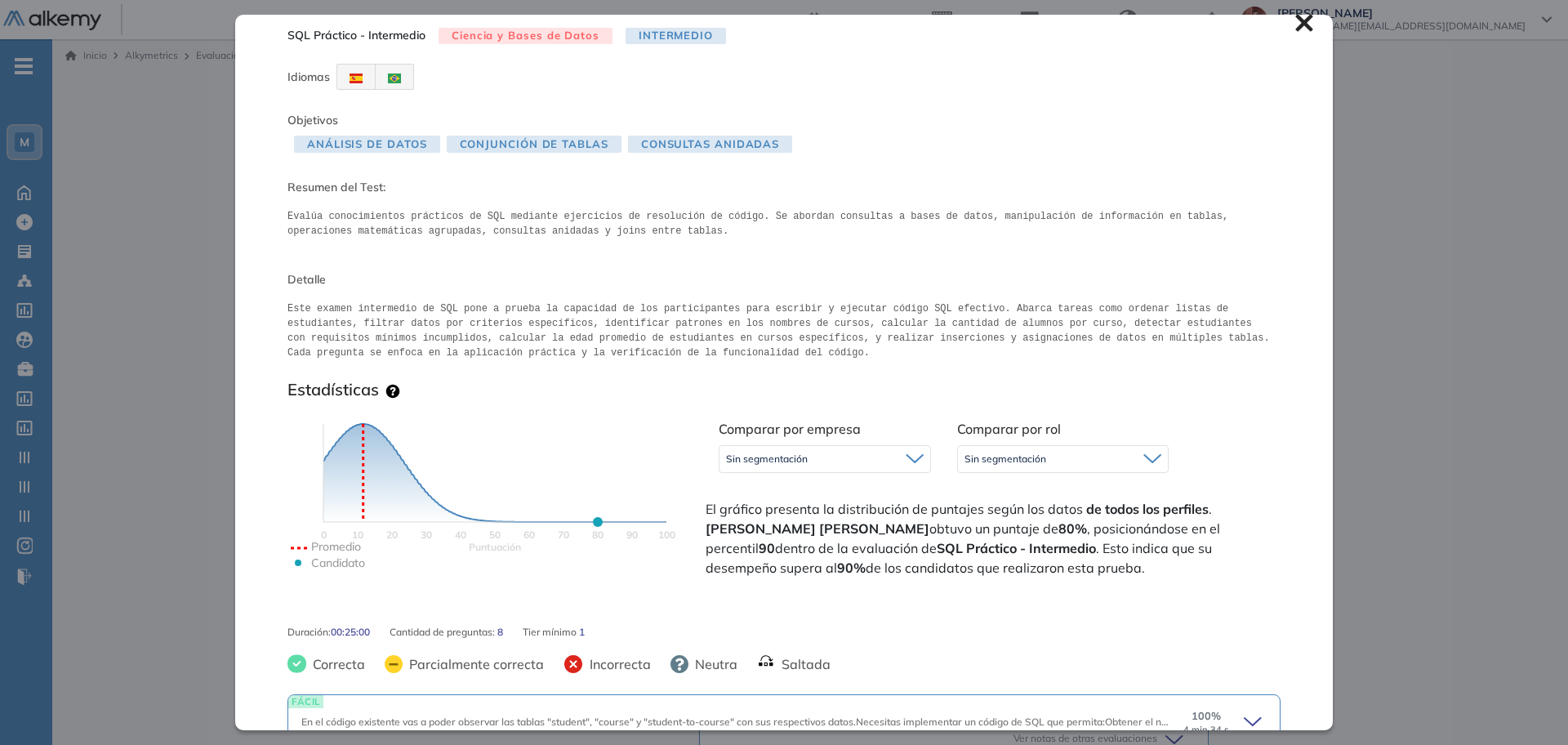
click at [1295, 29] on icon at bounding box center [1304, 23] width 18 height 18
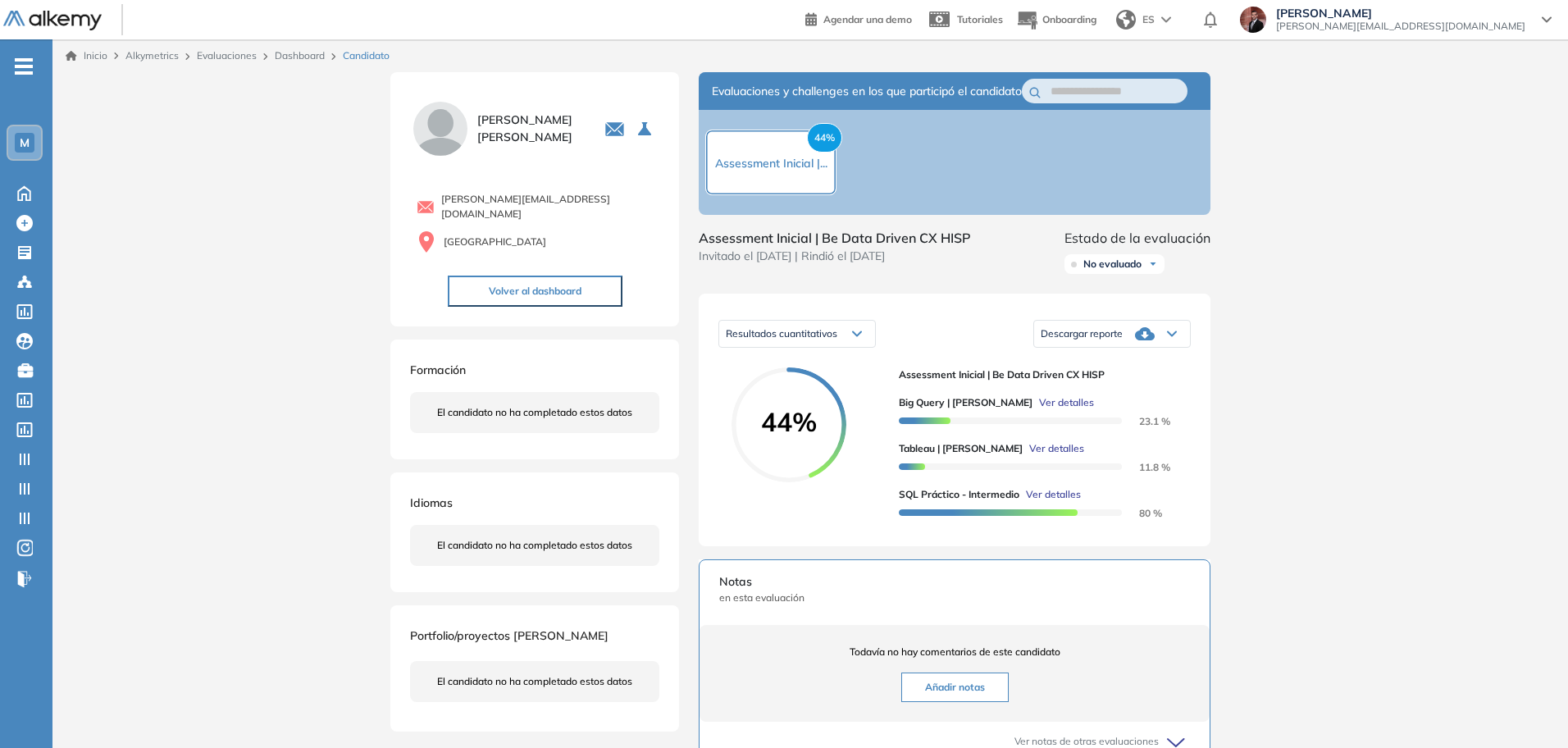
scroll to position [0, 0]
